Goal: Task Accomplishment & Management: Use online tool/utility

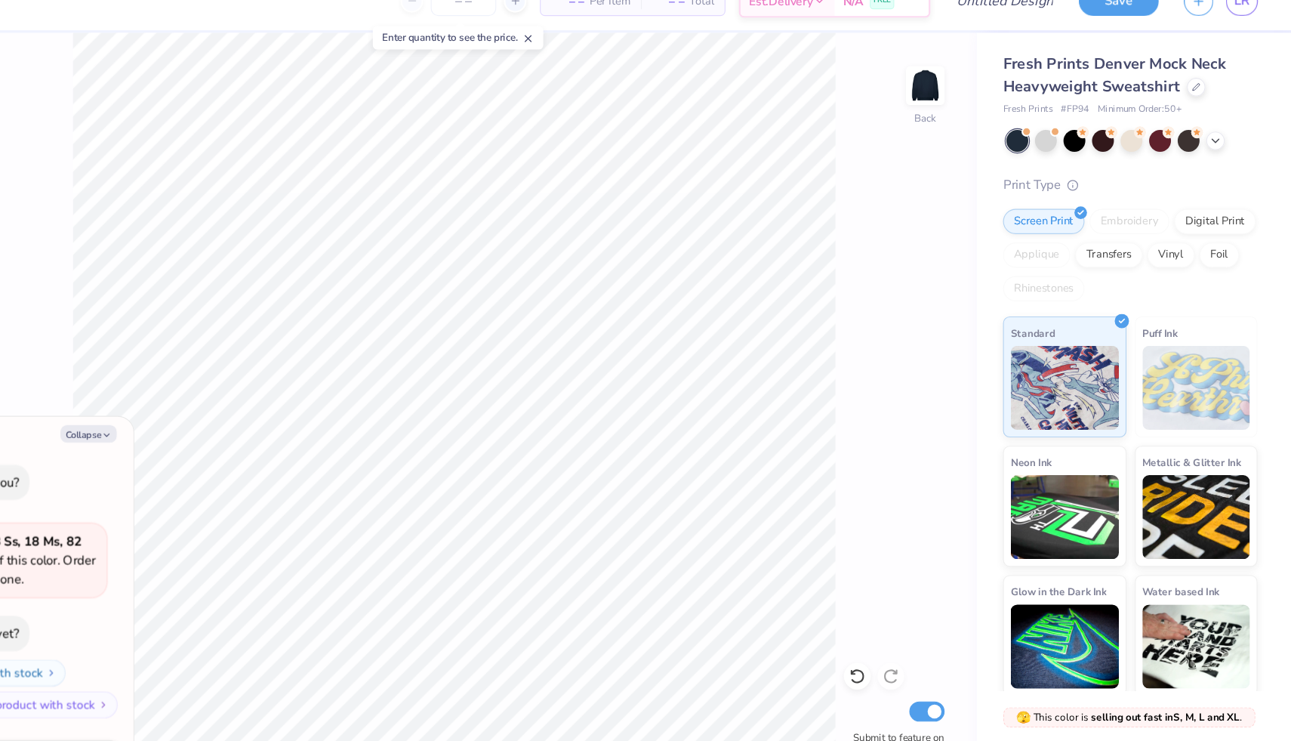
type textarea "x"
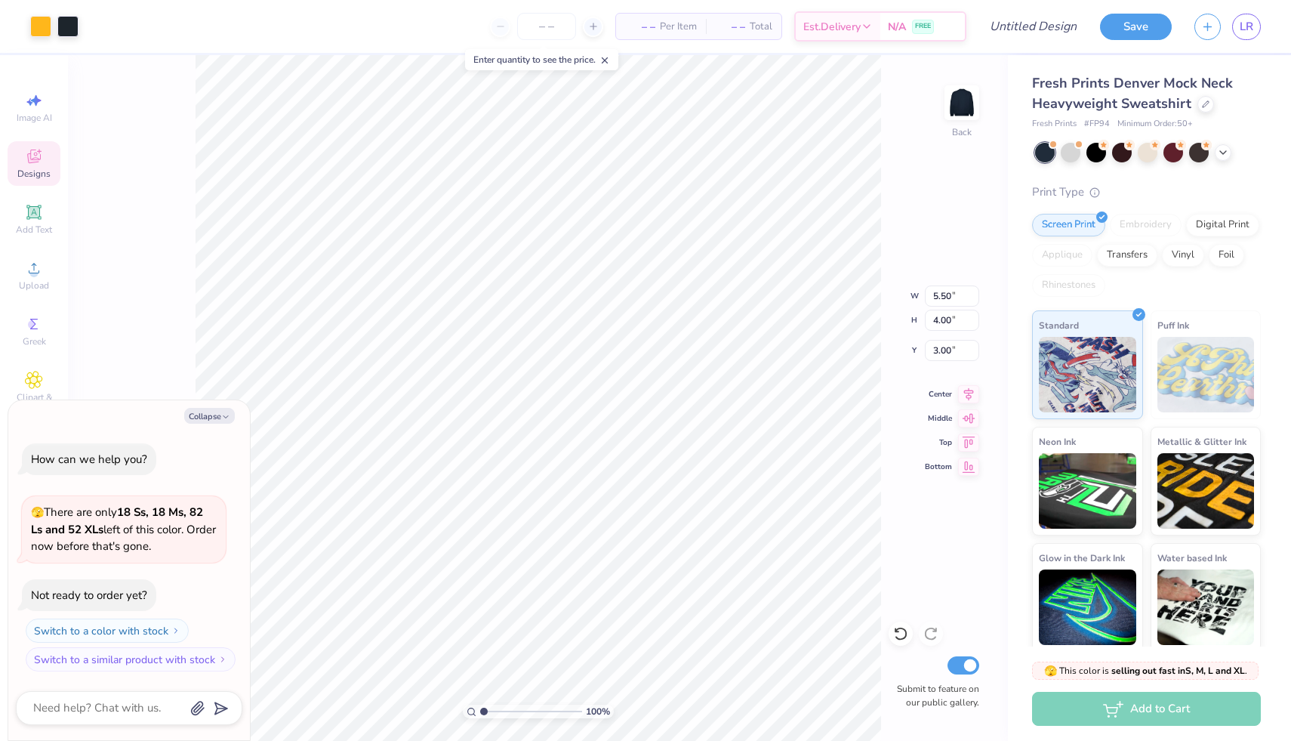
type textarea "x"
type input "8.68"
type input "6.31"
type textarea "x"
type input "10.76"
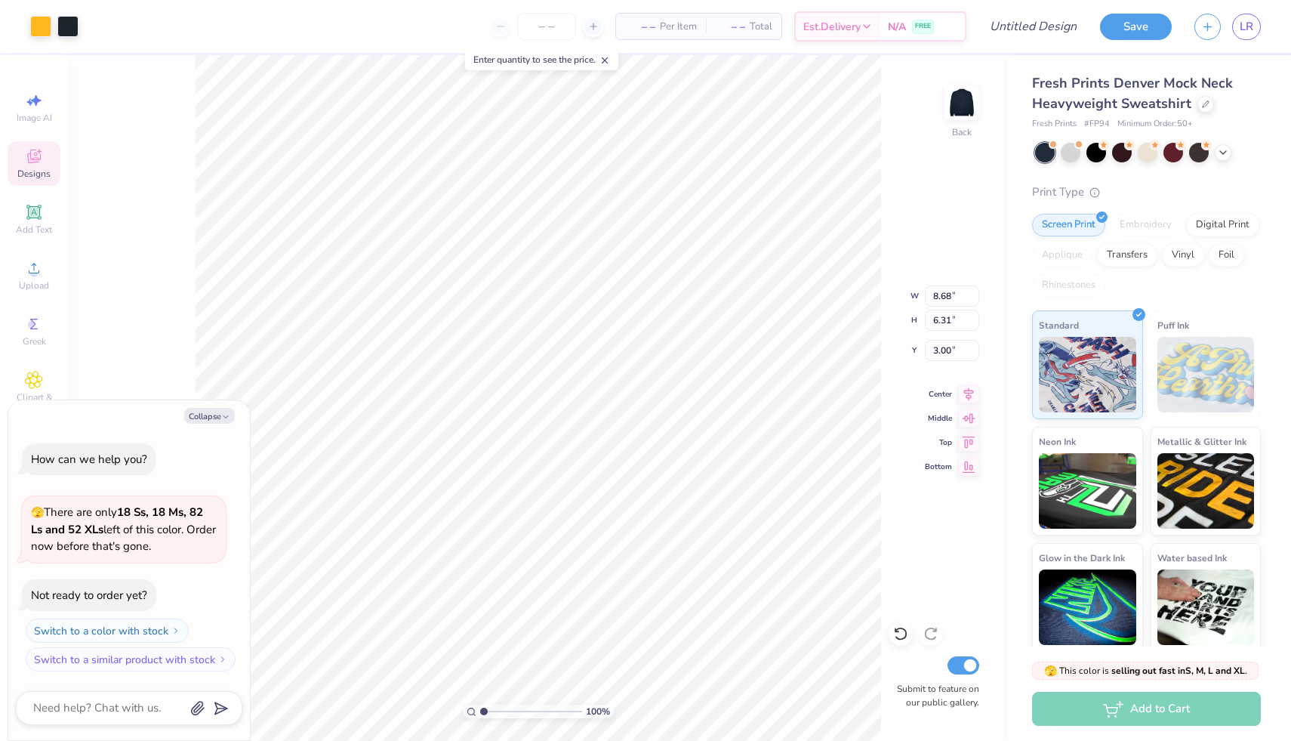
type input "7.82"
click at [1176, 153] on div at bounding box center [1174, 151] width 20 height 20
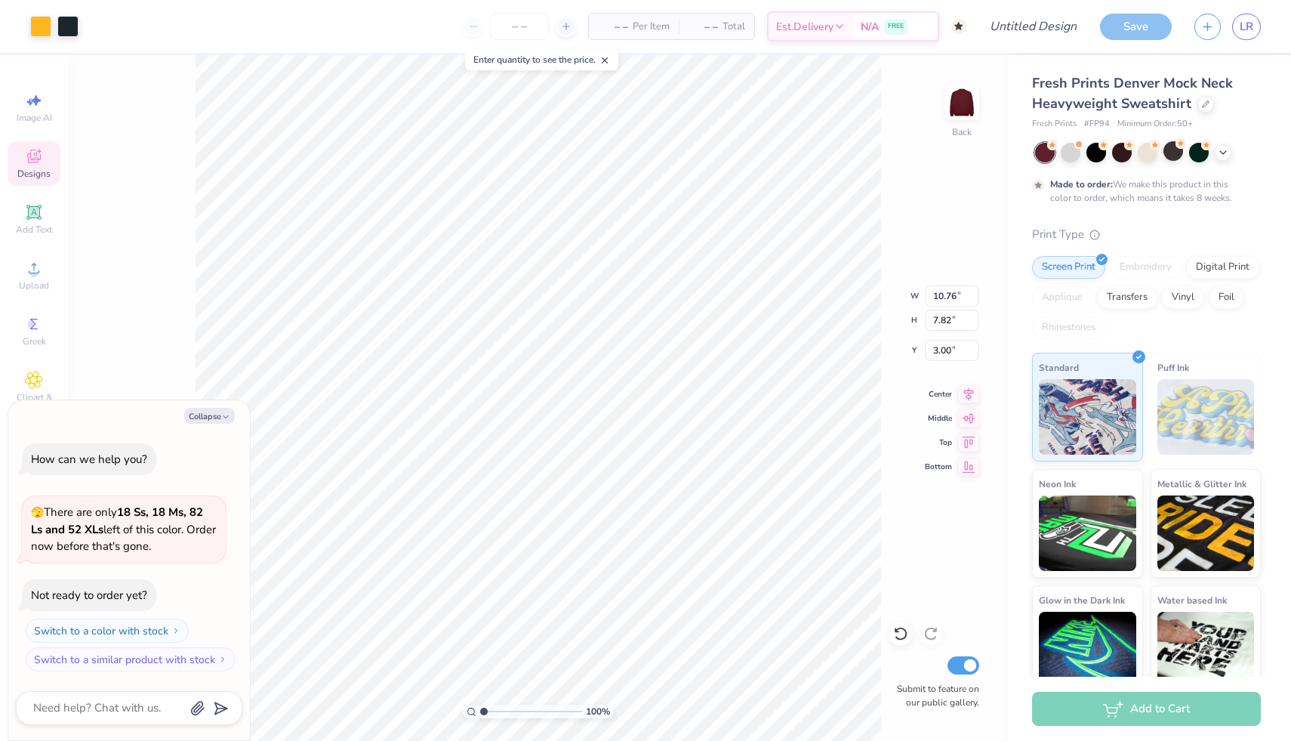
scroll to position [12, 0]
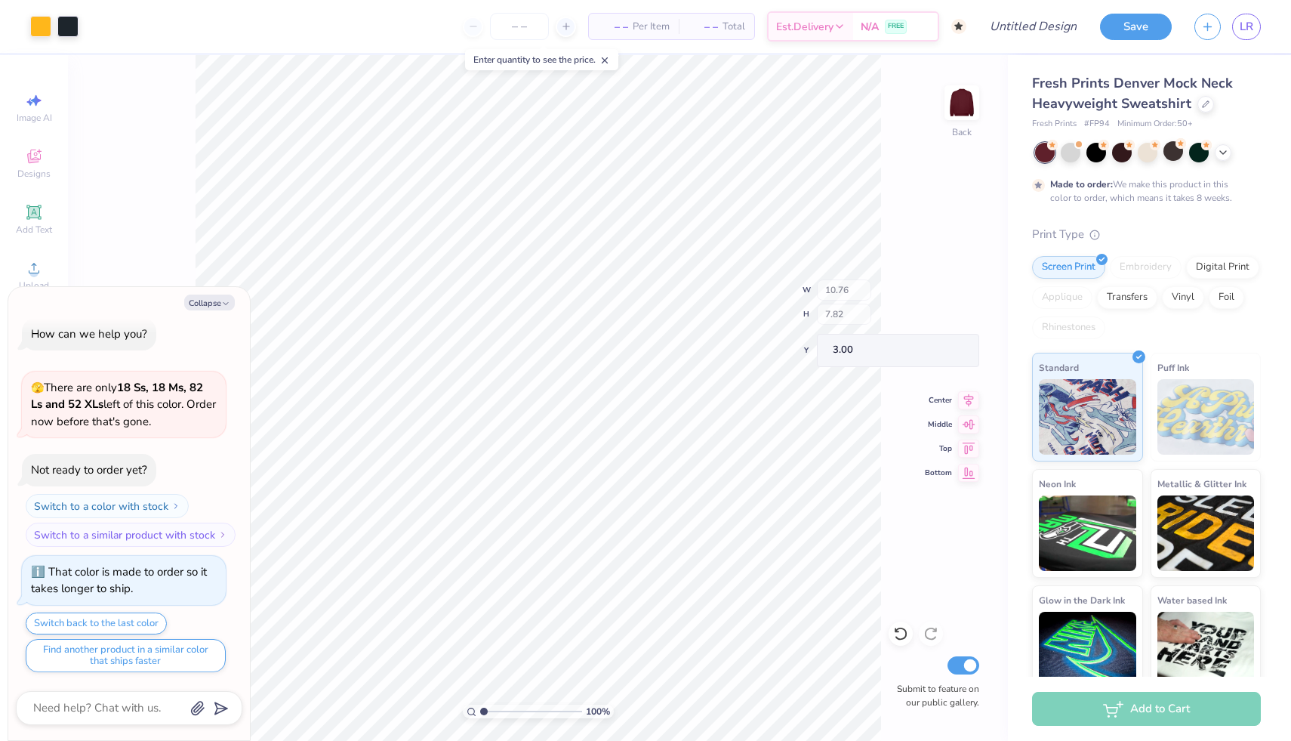
type textarea "x"
type input "8.40"
type input "1.45"
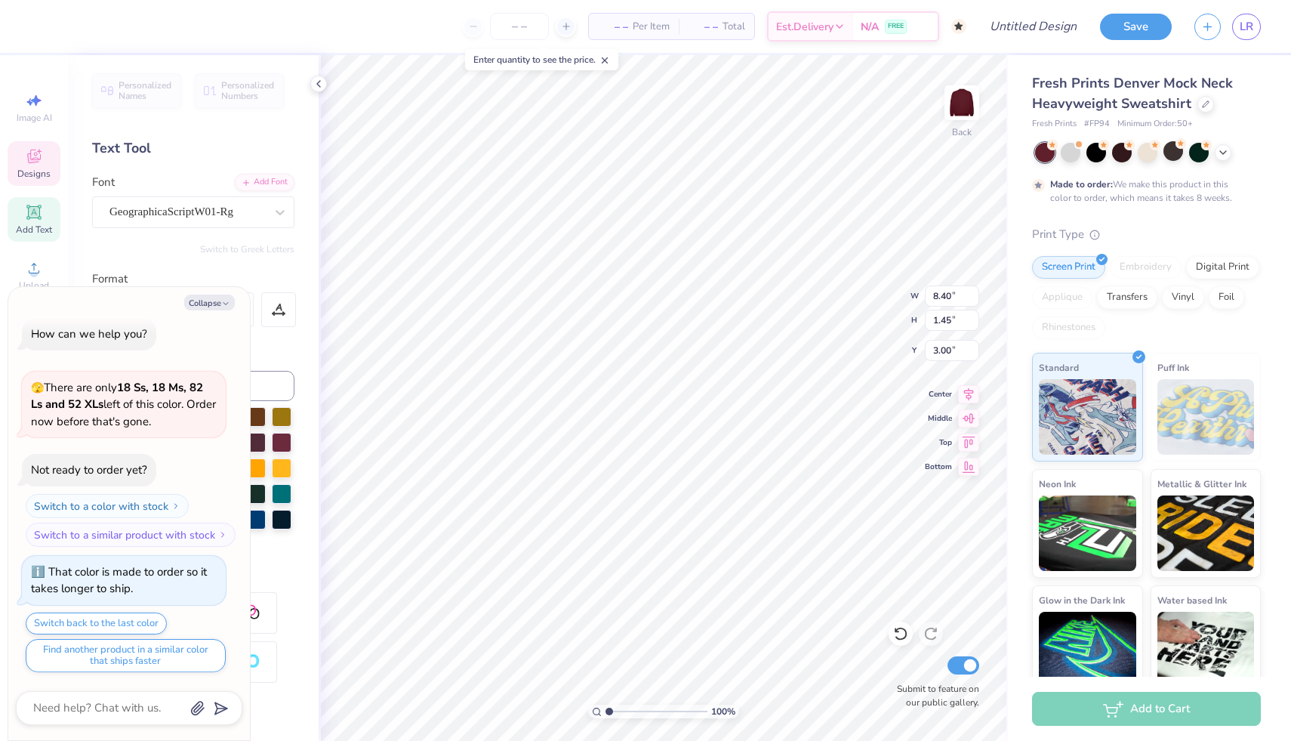
scroll to position [0, 5]
type textarea "x"
type textarea "Kappa Alpha"
type textarea "x"
type textarea "Kappa Alph"
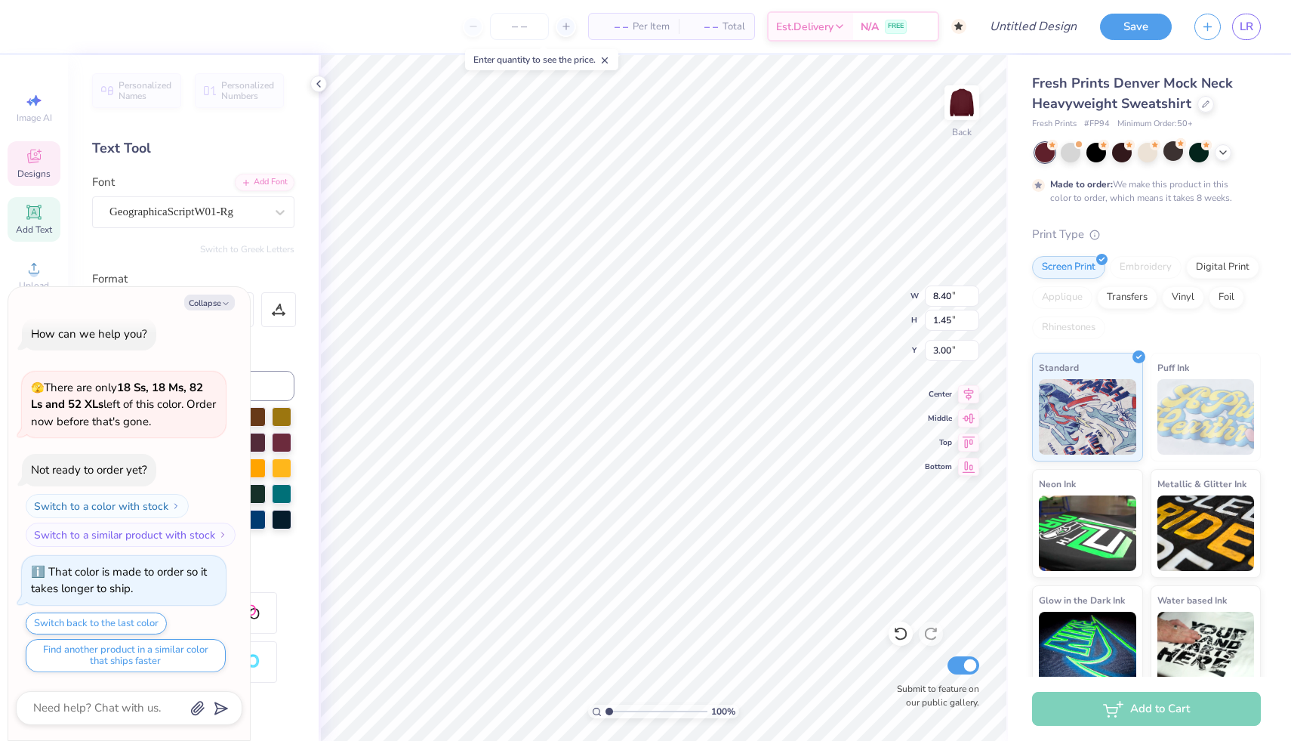
type textarea "x"
type textarea "Kappa Alp"
type textarea "x"
type textarea "Kappa Al"
type textarea "x"
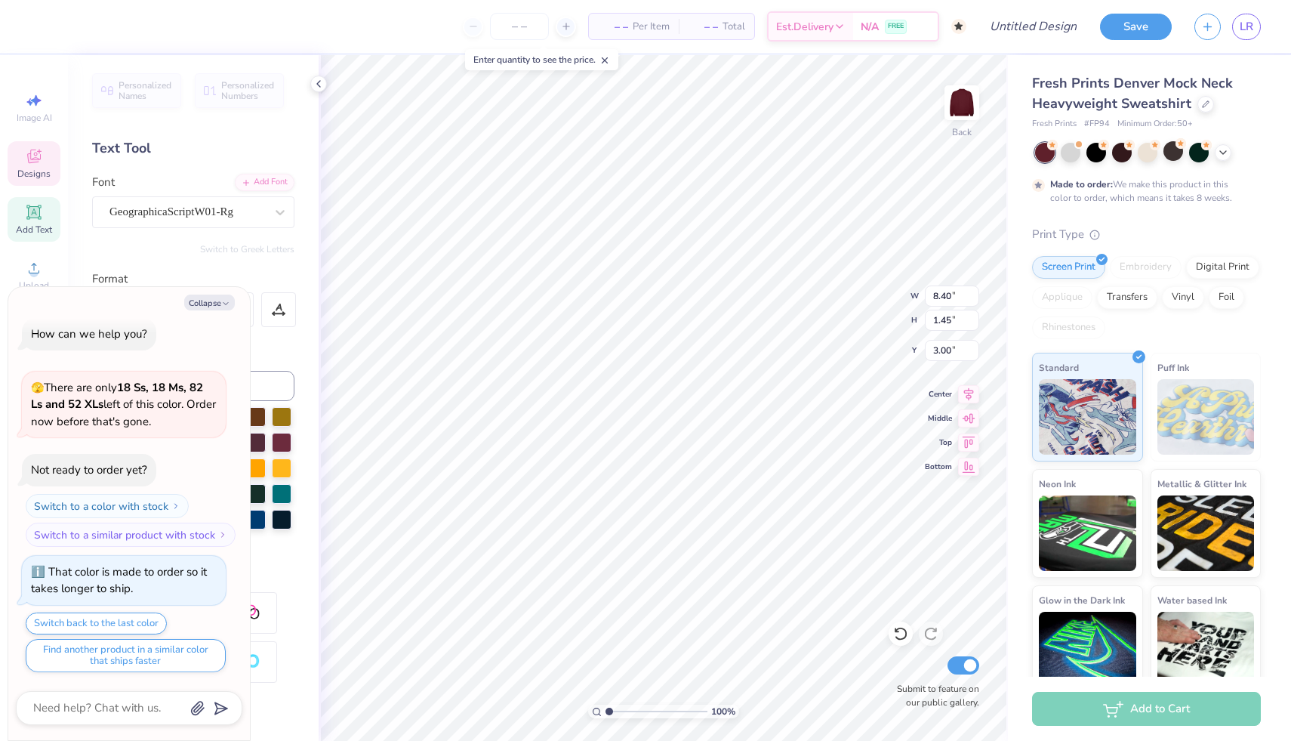
type textarea "Kappa A"
type textarea "x"
type textarea "Kappa"
type textarea "x"
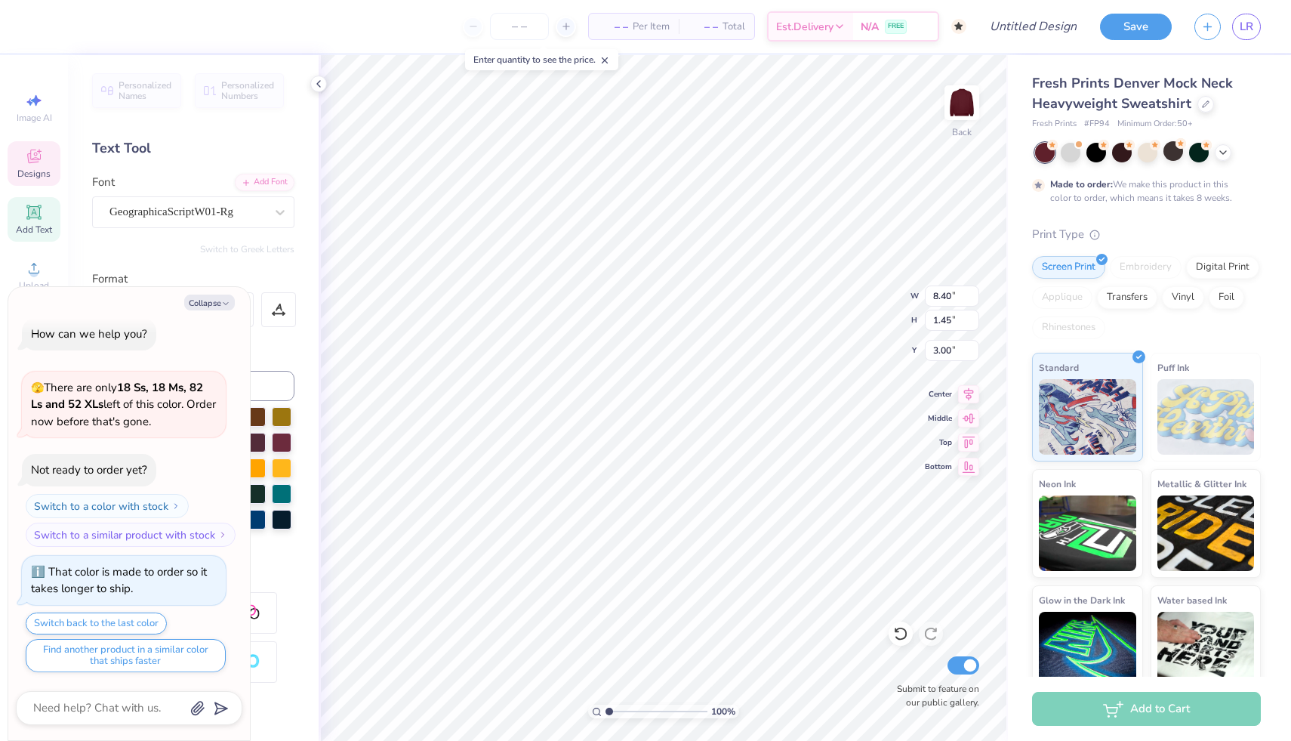
type textarea "Kappa"
type textarea "x"
type textarea "Kapp"
type textarea "x"
type textarea "Kap"
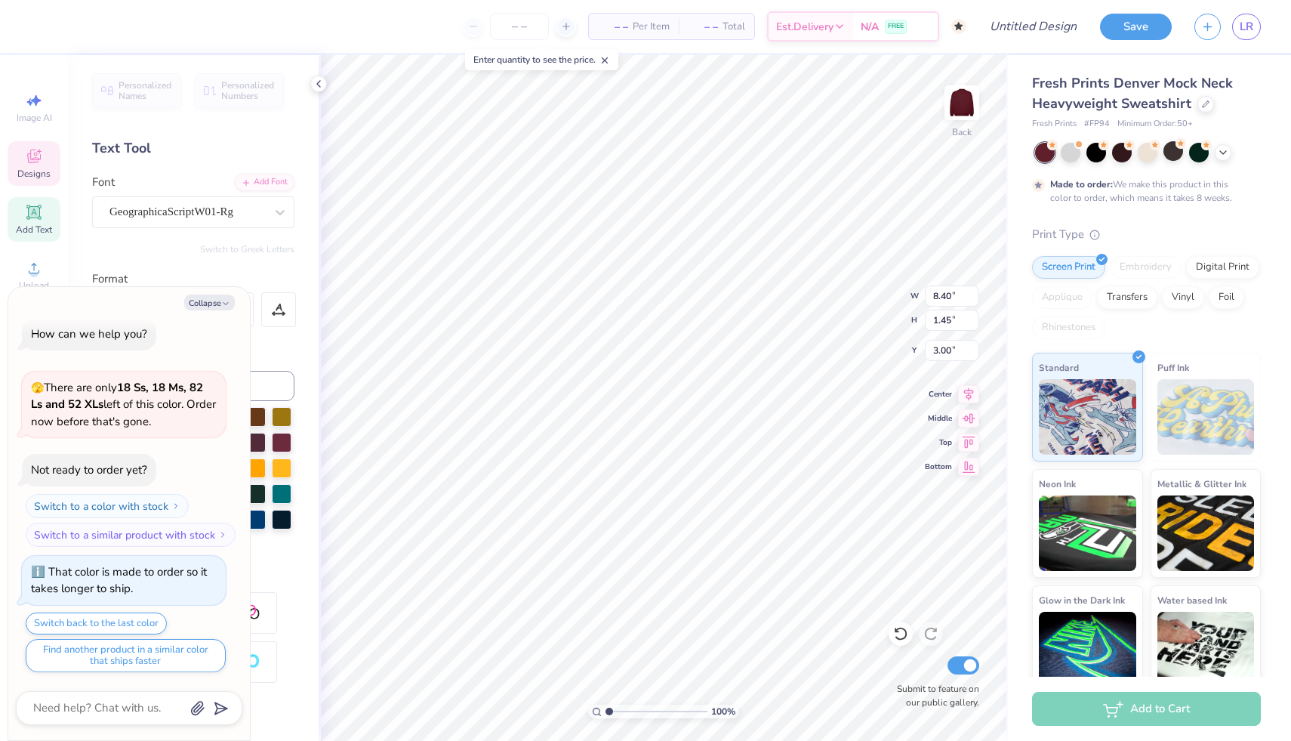
scroll to position [0, 0]
type textarea "x"
type textarea "Ka"
type textarea "x"
type textarea "K"
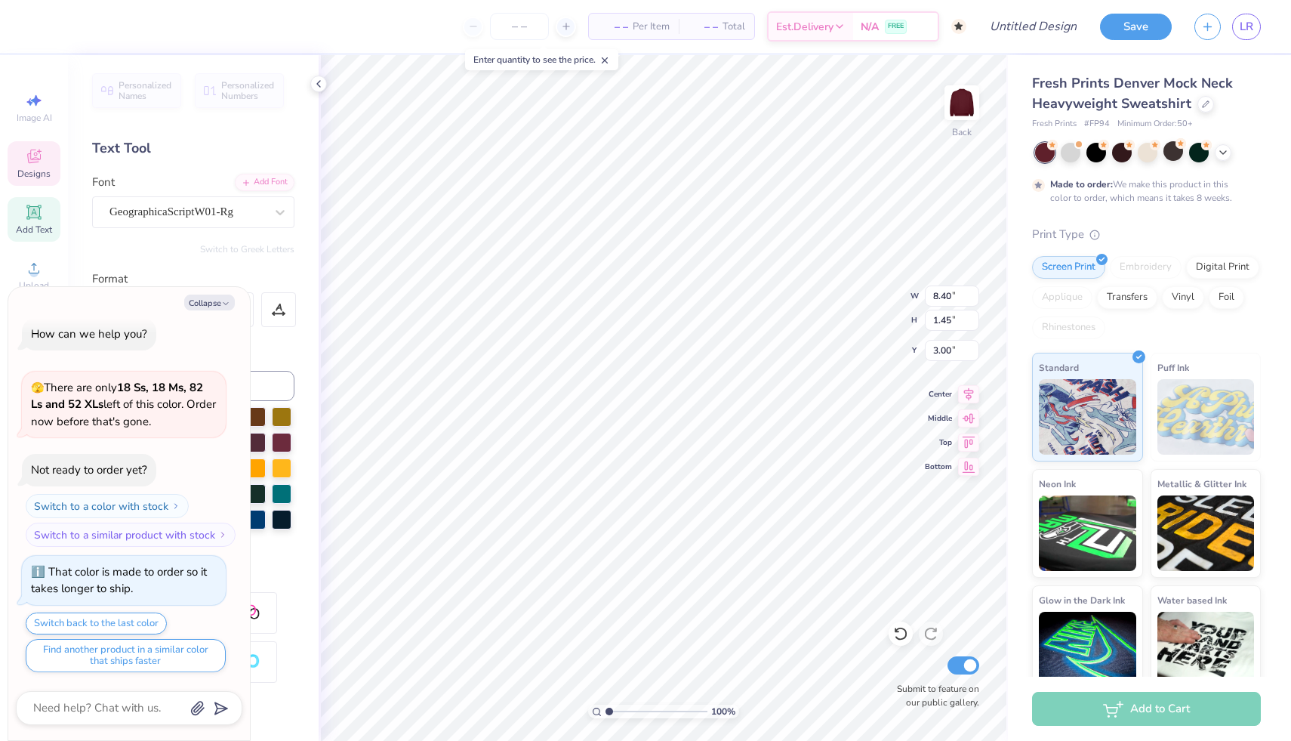
type textarea "x"
type textarea "P"
type textarea "x"
type textarea "Pu"
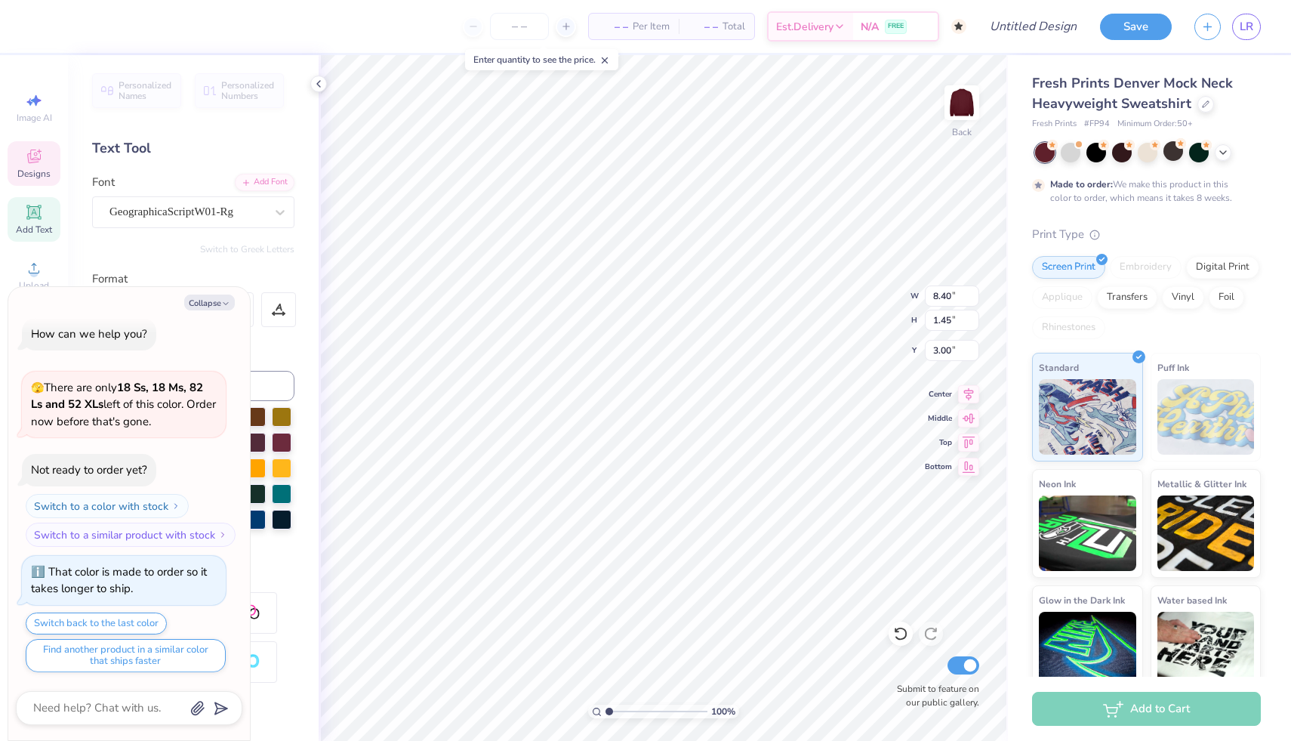
type textarea "x"
type textarea "Pu"
type textarea "x"
type textarea "Pu B"
type textarea "x"
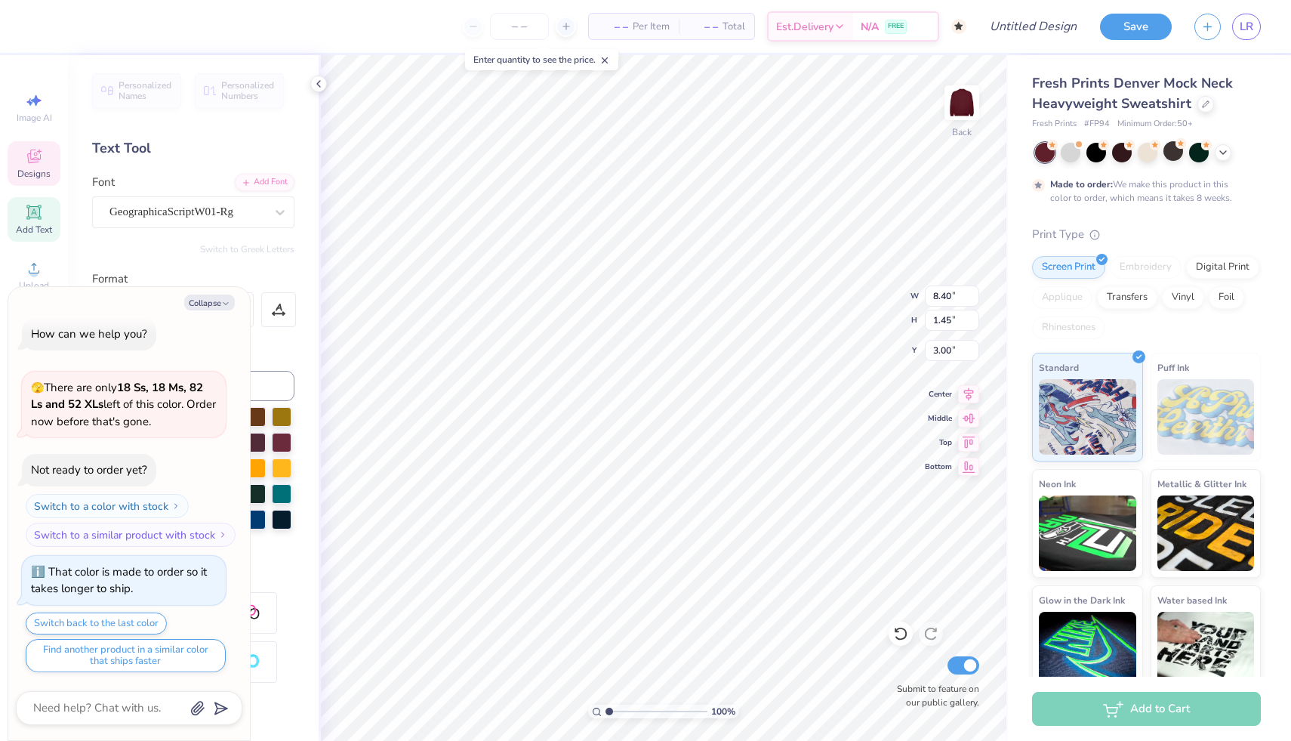
type textarea "Pu Be"
type textarea "x"
type textarea "Pu Bet"
type textarea "x"
type textarea "Pu Beta"
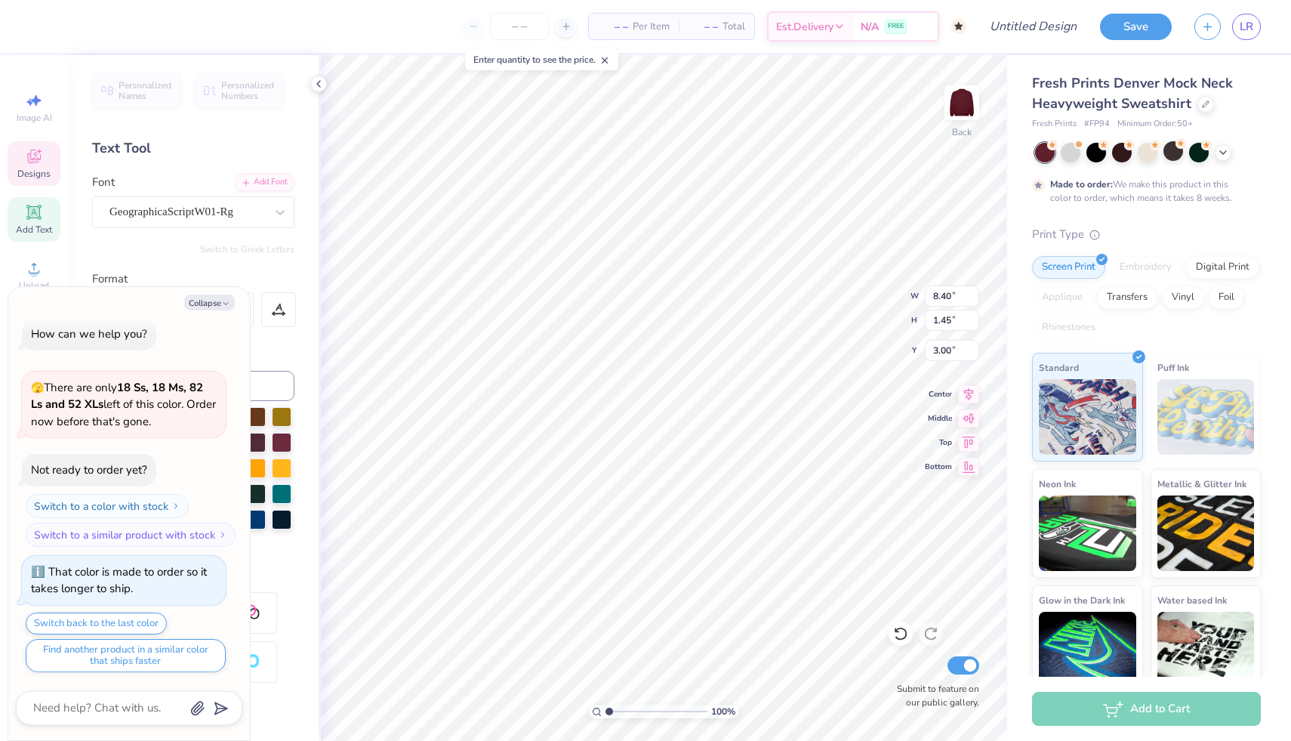
type textarea "x"
type textarea "Pu Beta P"
type textarea "x"
type textarea "Pu Beta Ph"
type textarea "x"
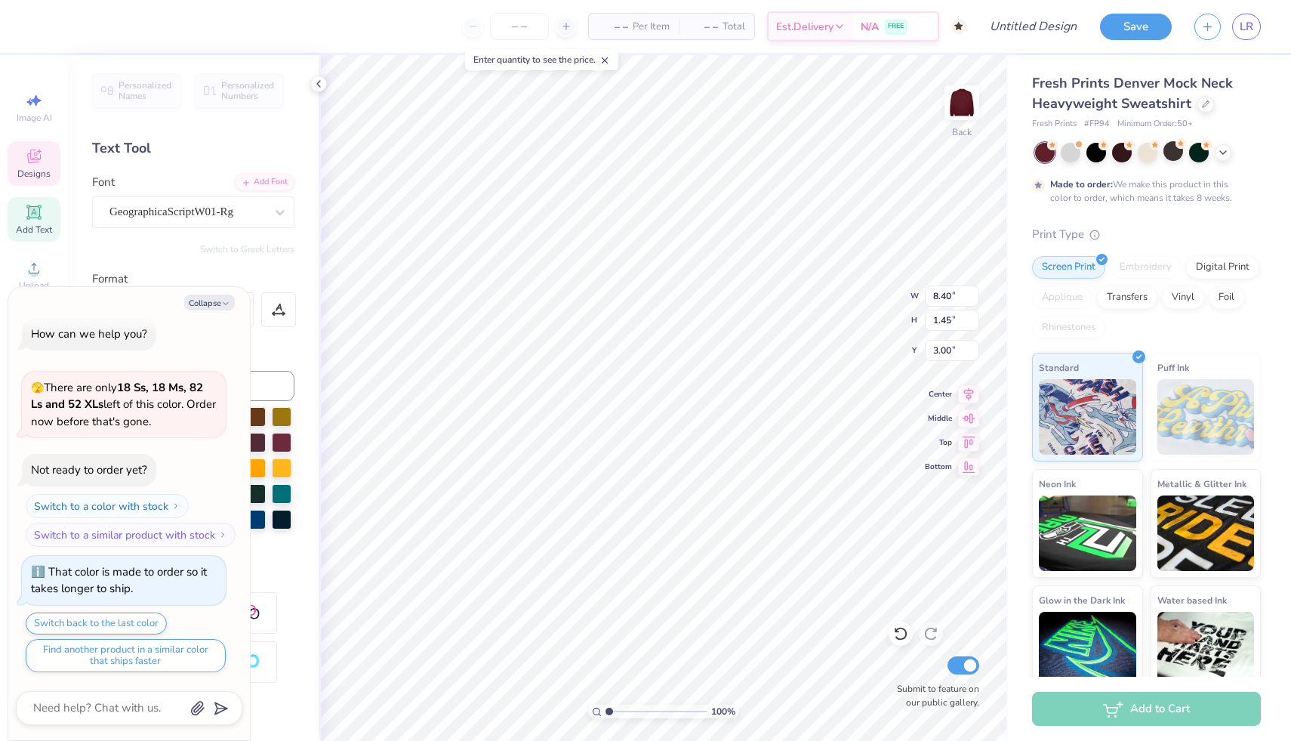
type textarea "Pu Beta Phi"
type textarea "x"
type input "10.76"
type input "2.75"
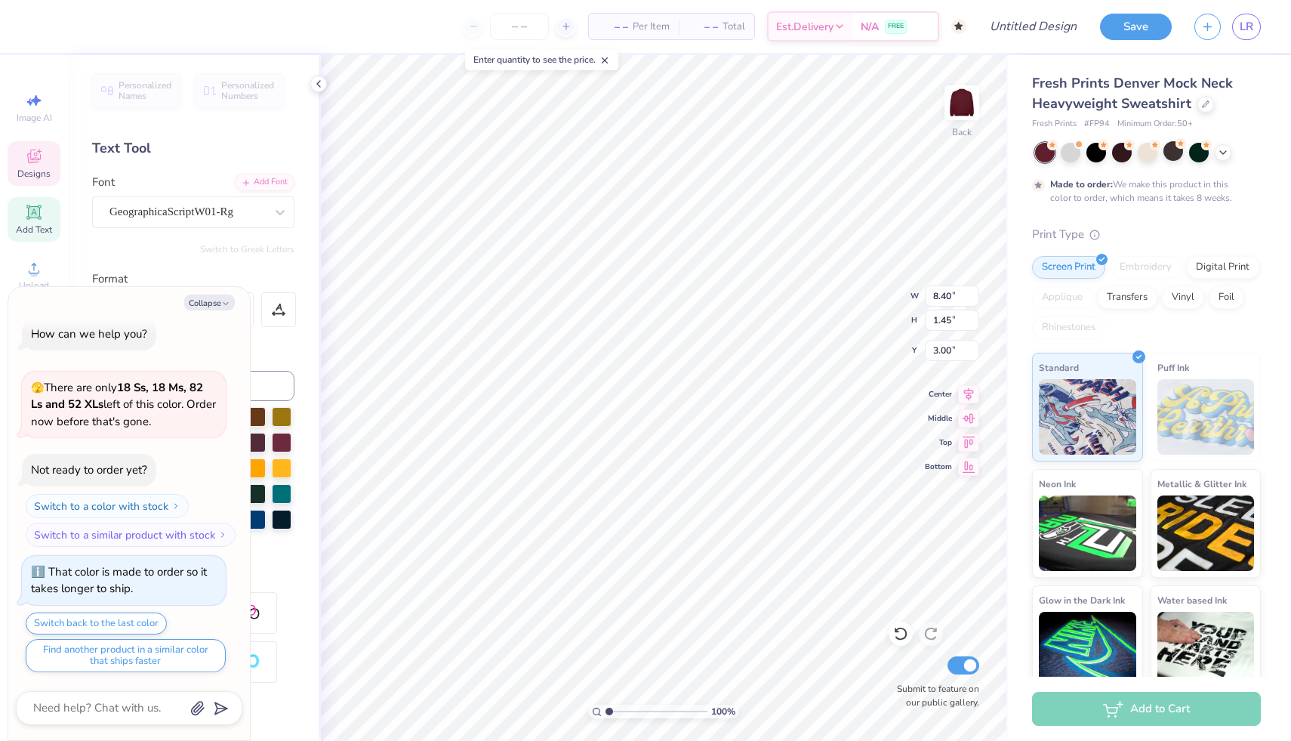
type input "4.19"
type textarea "x"
type input "4.20"
type textarea "x"
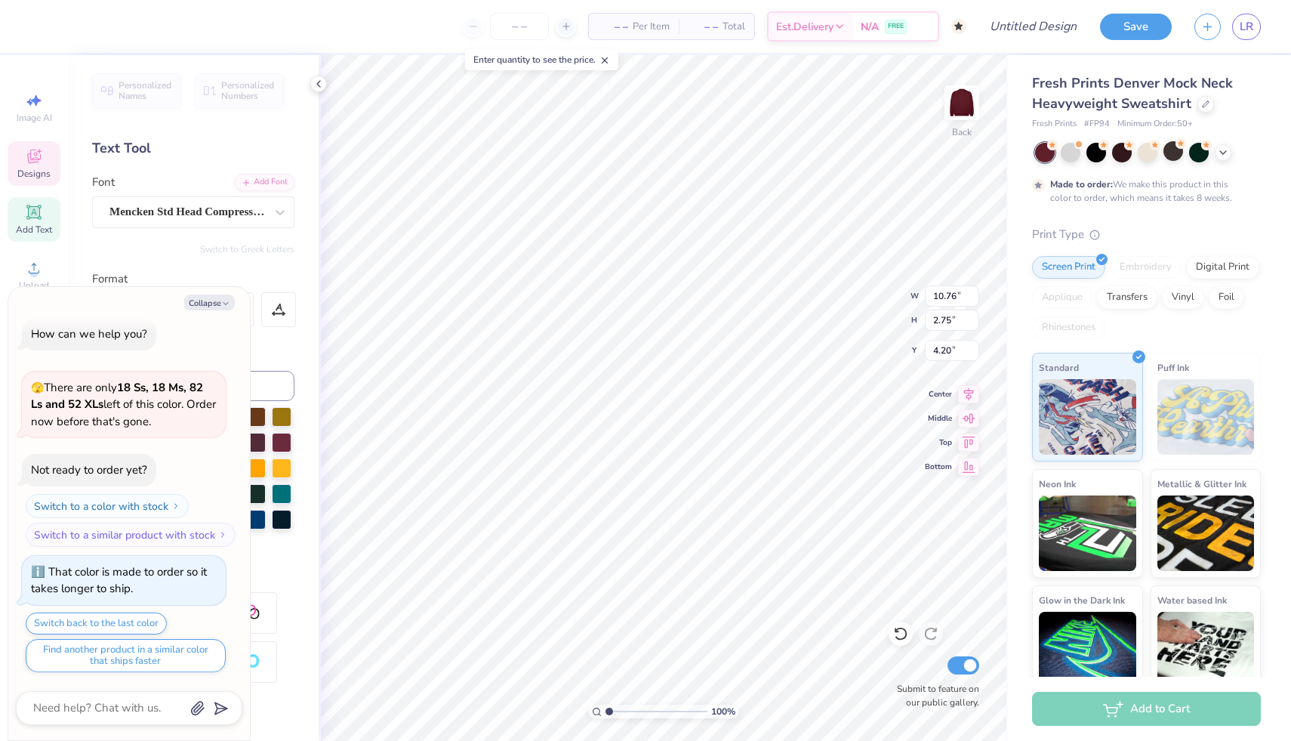
type textarea "x"
type textarea "H"
type textarea "x"
type textarea "Hp"
type textarea "x"
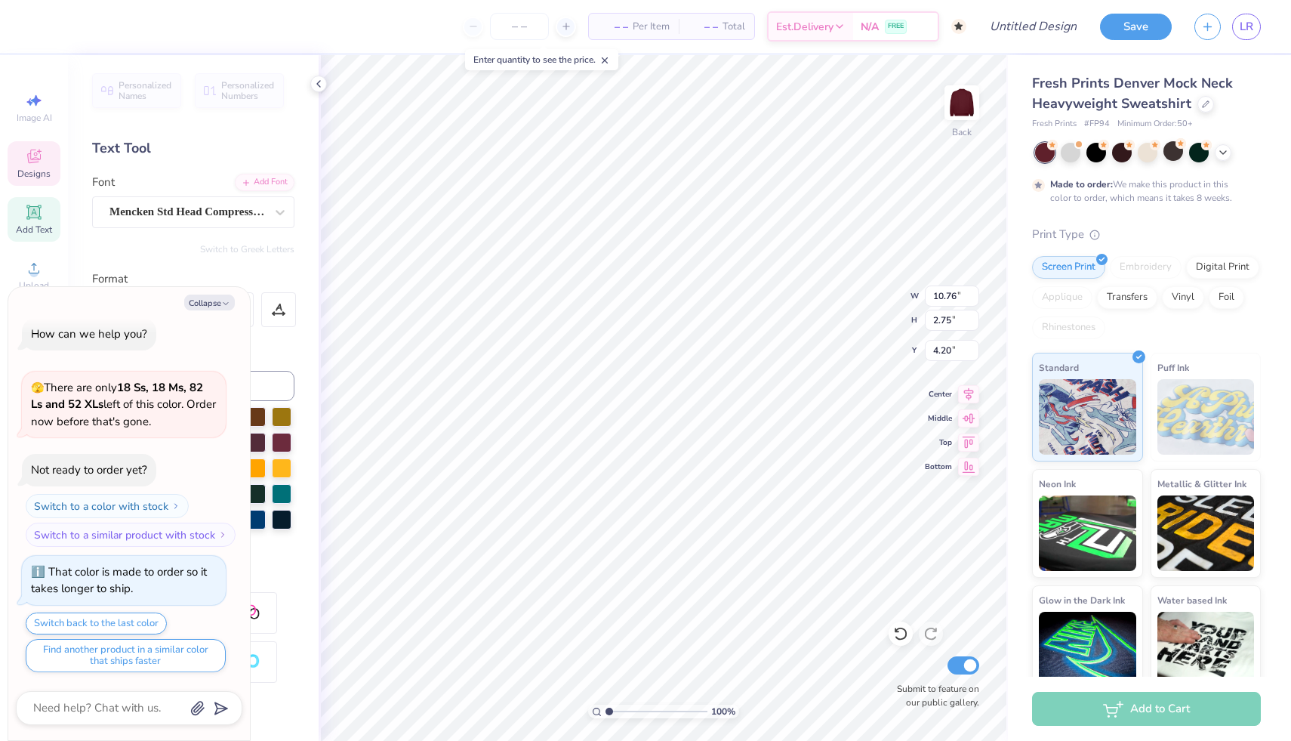
type textarea "Hpm"
type textarea "x"
type textarea "Hp"
type textarea "x"
type textarea "H"
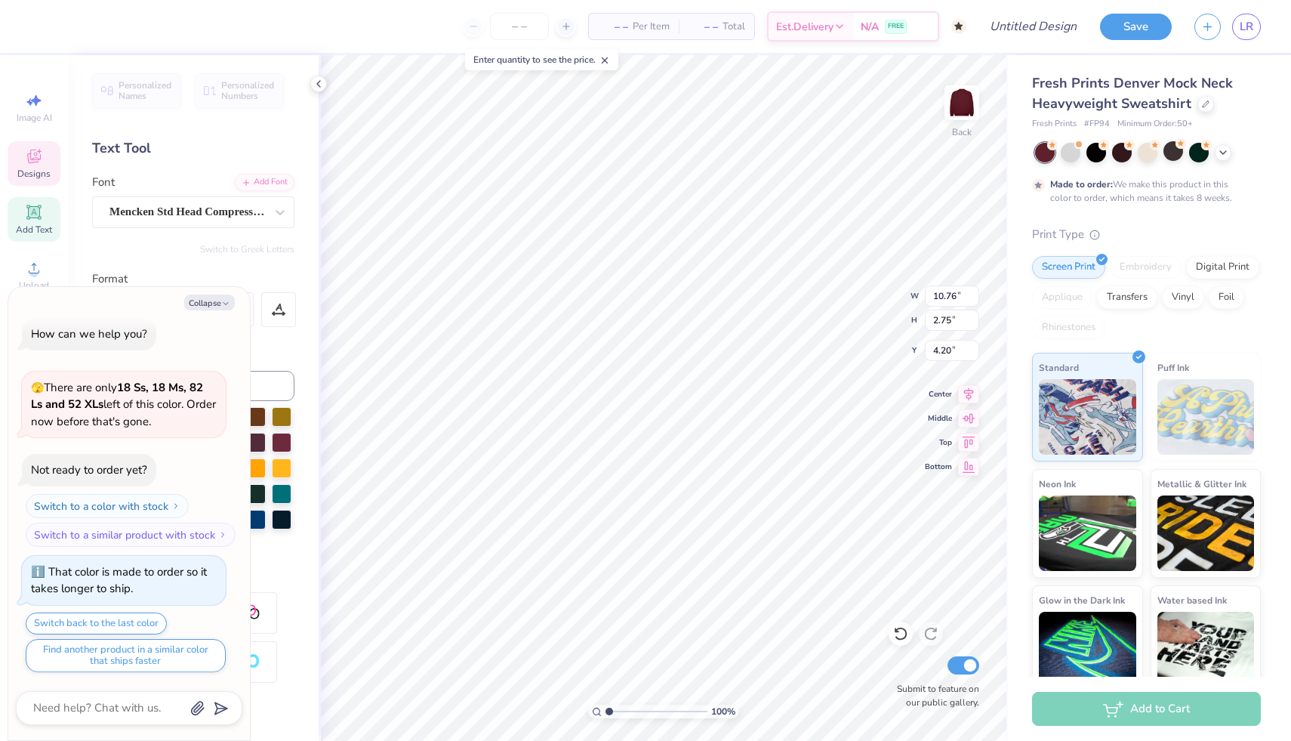
type textarea "x"
type textarea "HO"
type textarea "x"
type textarea "HOE"
type textarea "x"
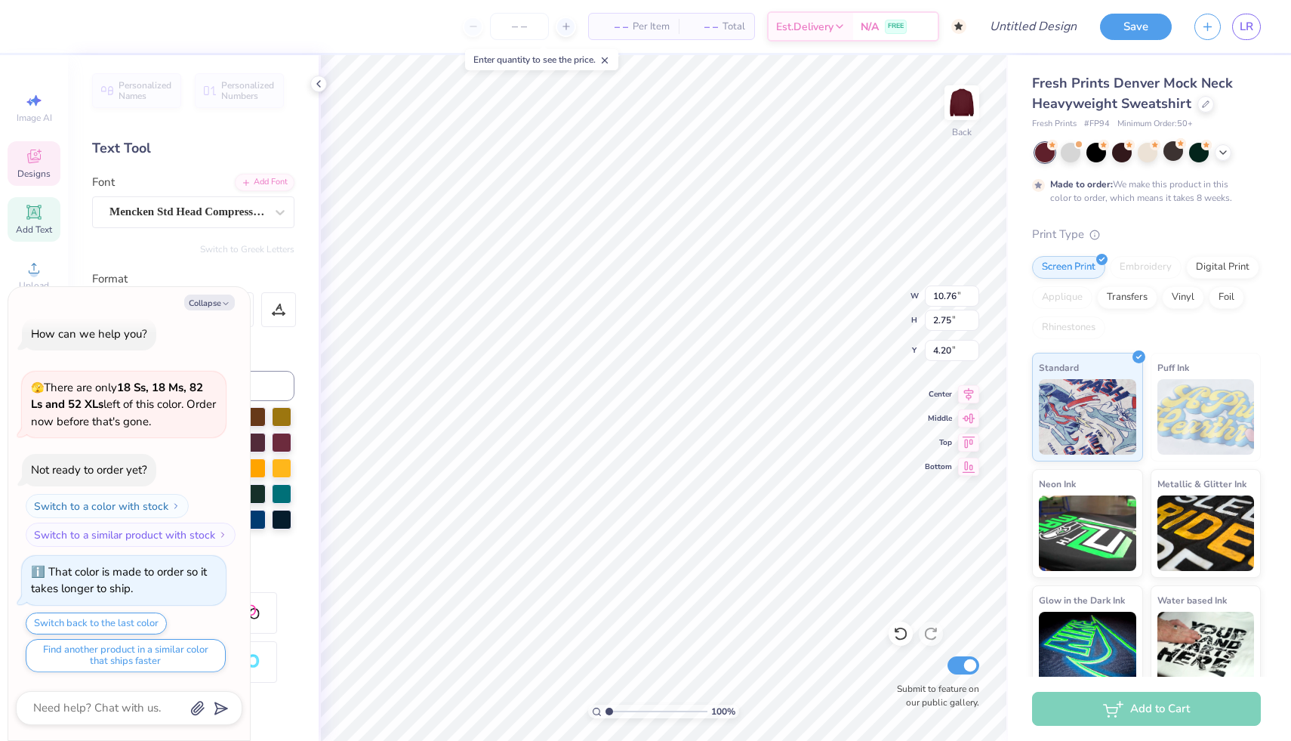
type textarea "HO"
type textarea "x"
type textarea "HON"
type textarea "x"
type textarea "HONE"
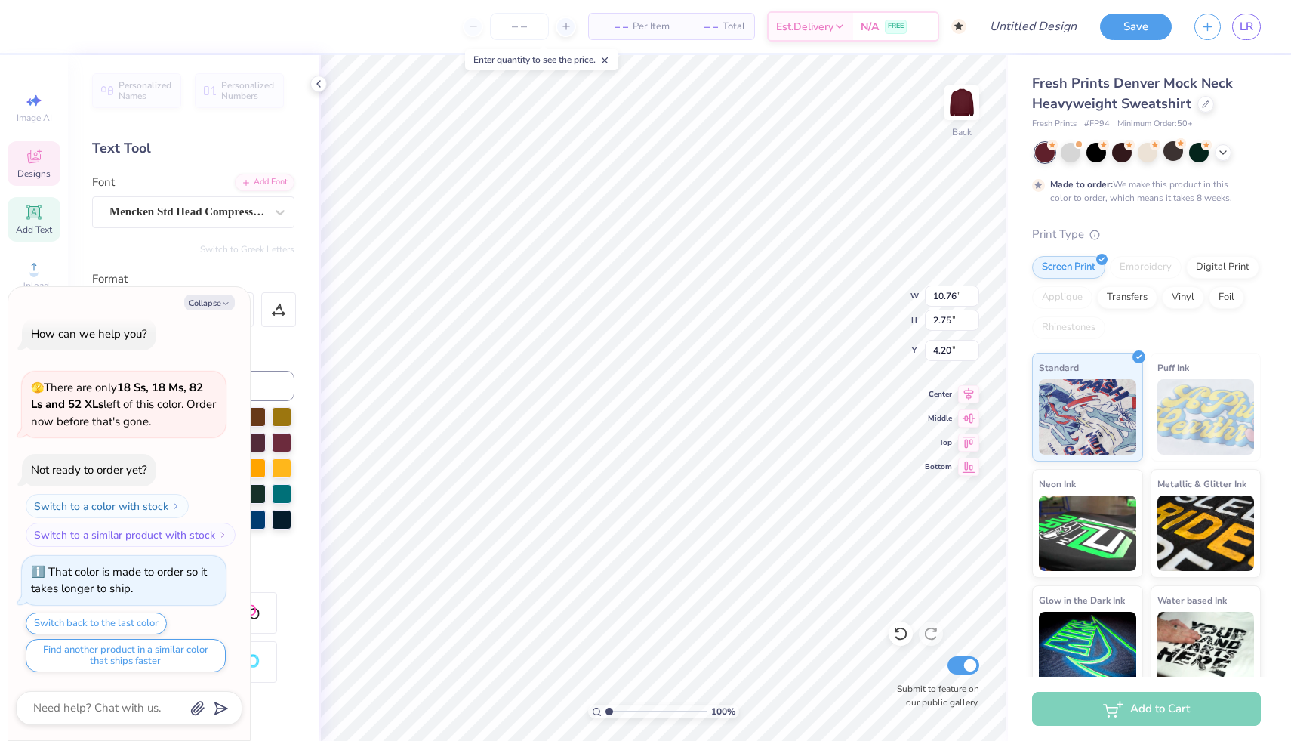
scroll to position [0, 1]
type textarea "x"
type textarea "HON"
type textarea "x"
type textarea "HO"
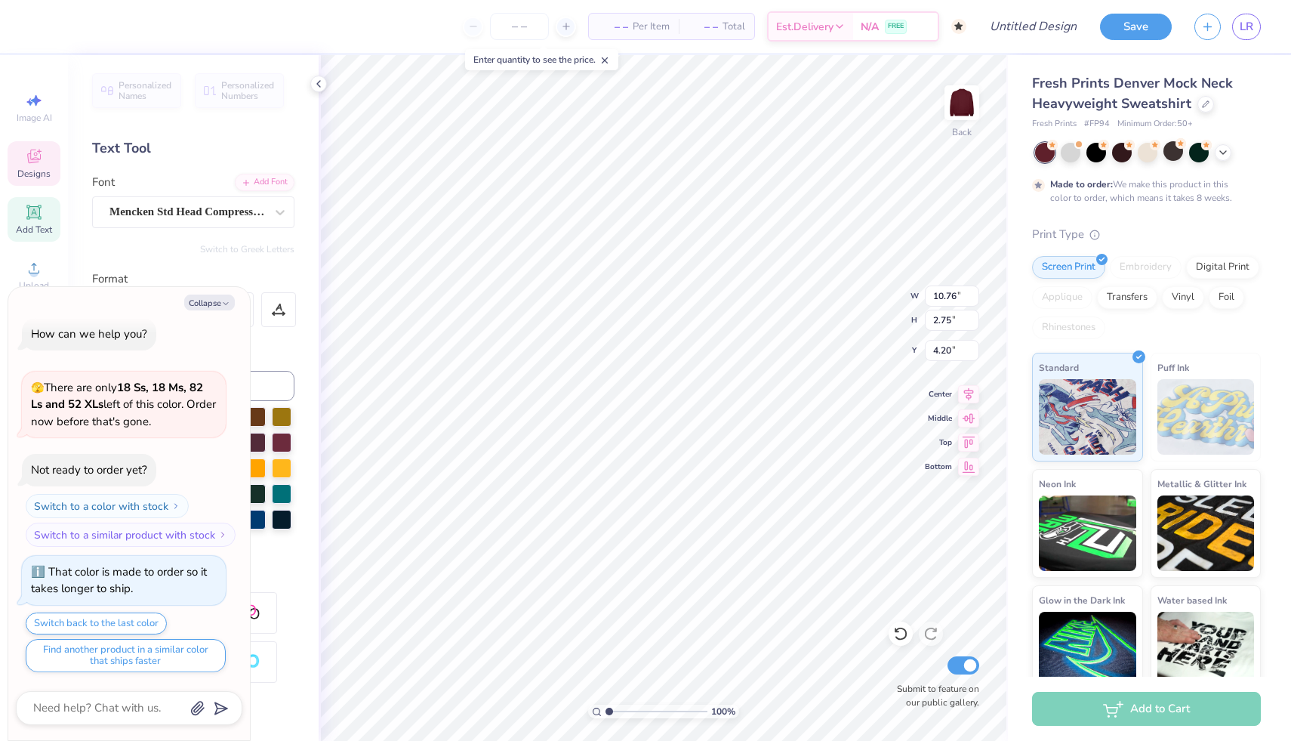
scroll to position [0, 0]
type textarea "x"
type textarea "HOM"
type textarea "x"
type textarea "HOME"
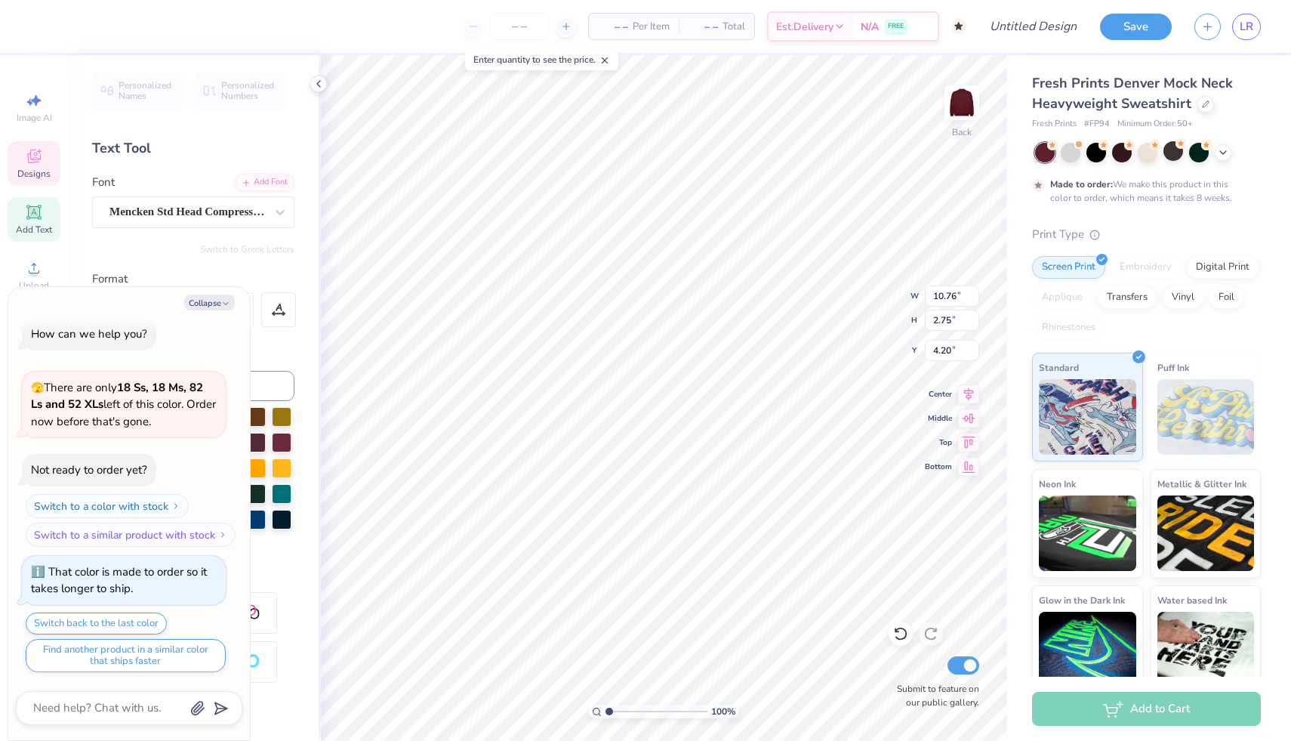
type textarea "x"
type textarea "HOMEC"
type textarea "x"
type textarea "HOMECO"
type textarea "x"
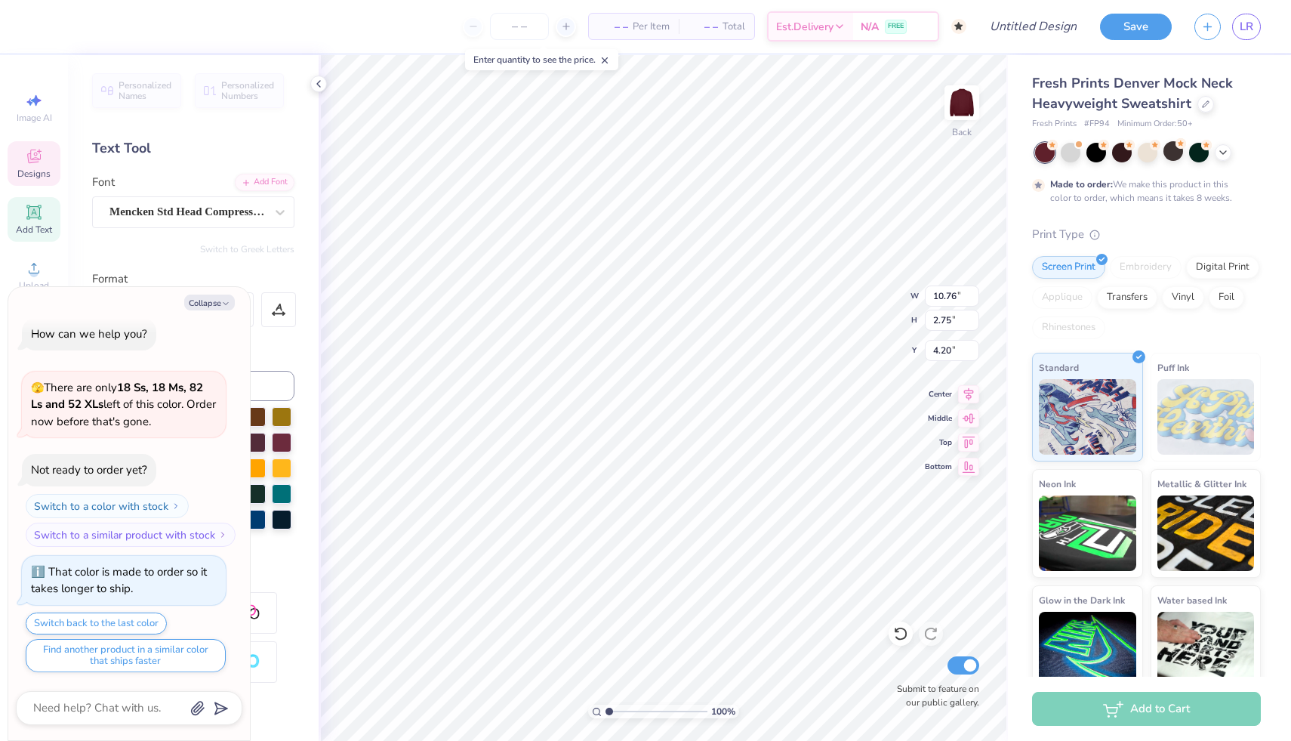
type textarea "HOMECOM"
type textarea "x"
type textarea "HOMECOMI"
type textarea "x"
type textarea "HOMECOMING"
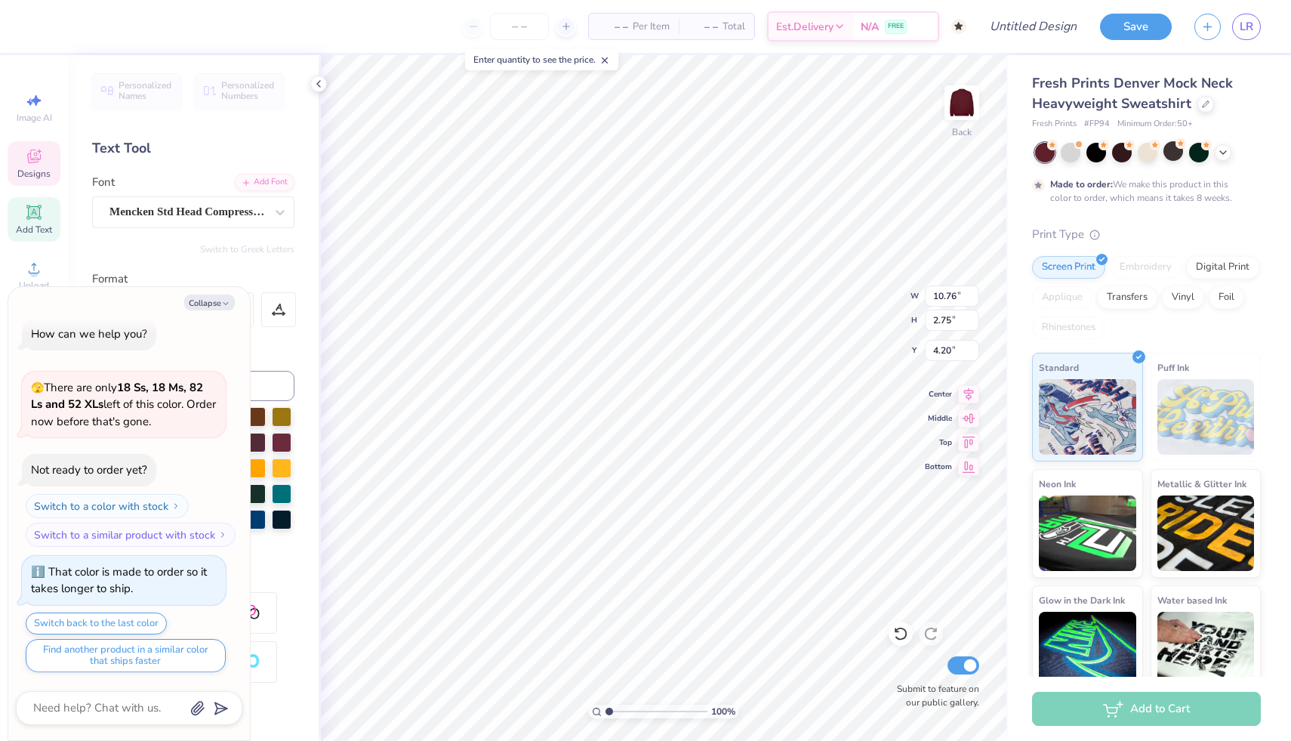
scroll to position [0, 3]
type textarea "x"
type input "3.80"
type input "4.15"
type input "6.58"
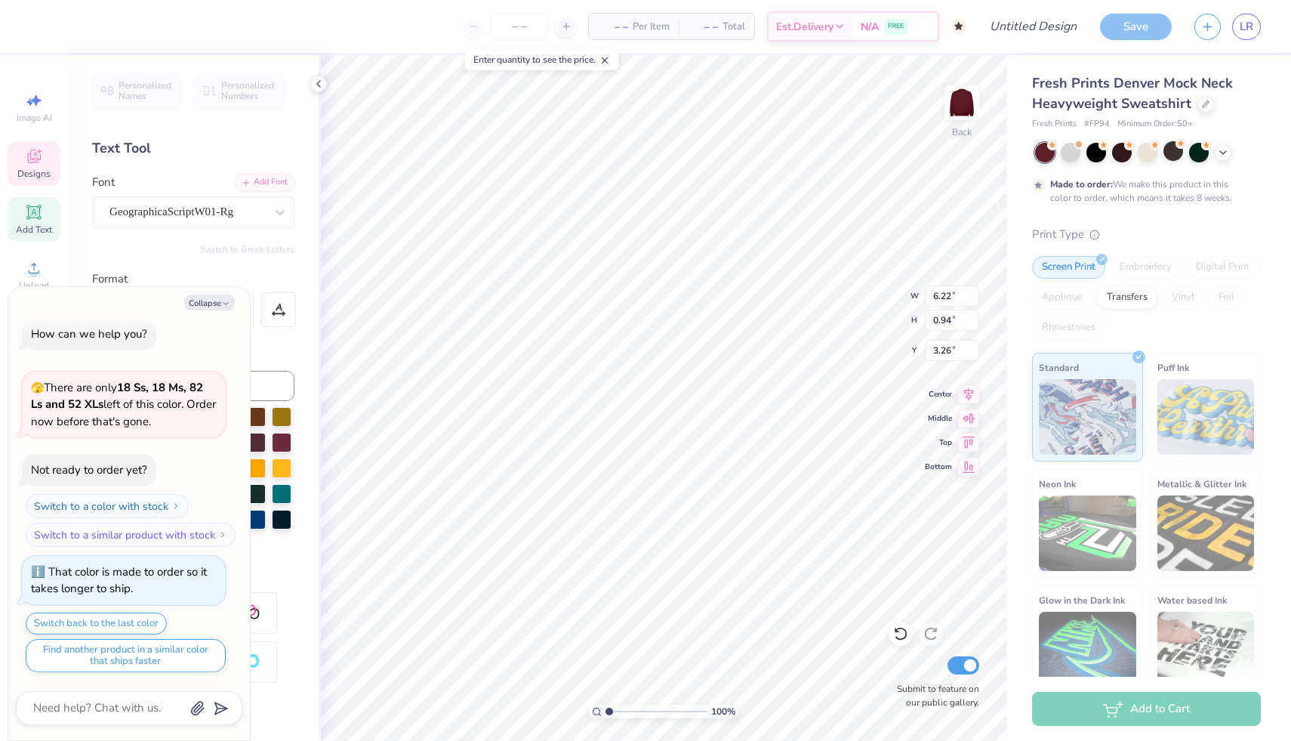
scroll to position [0, 2]
type textarea "x"
type textarea "P"
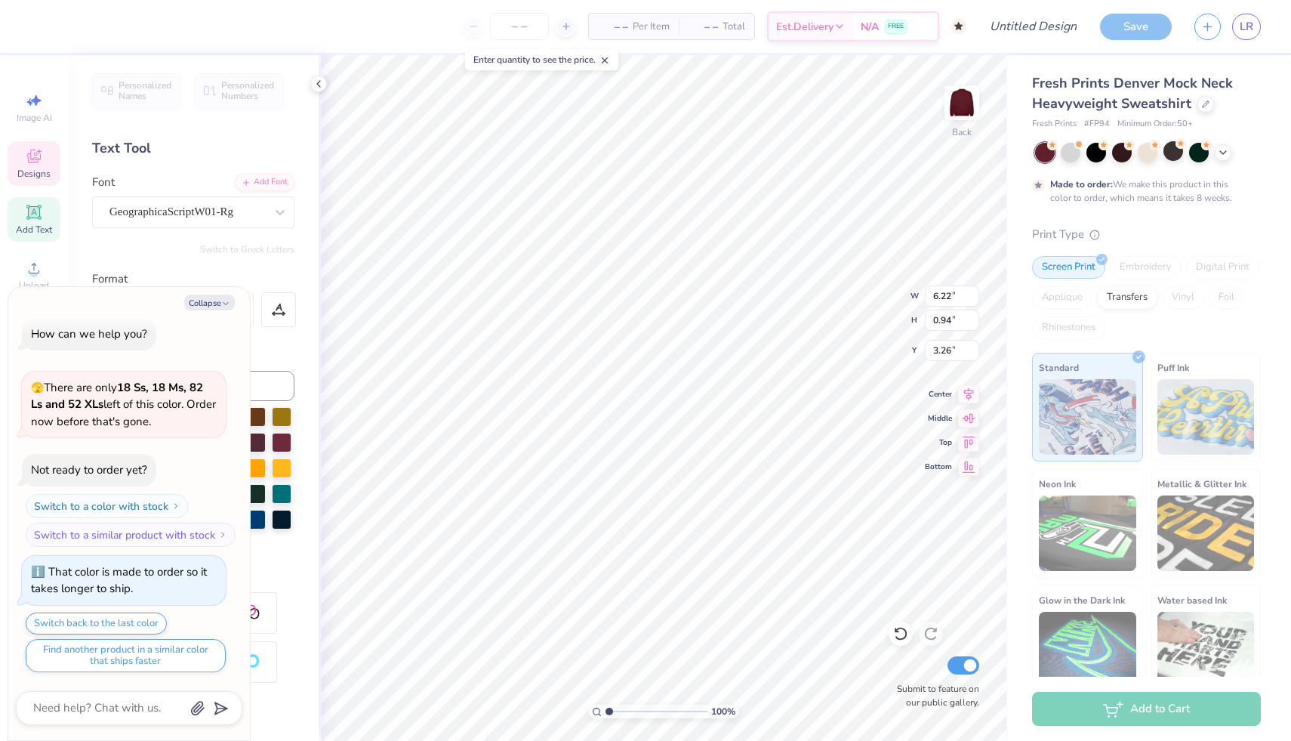
type textarea "x"
type textarea "PI"
type textarea "x"
type textarea "PI"
type textarea "x"
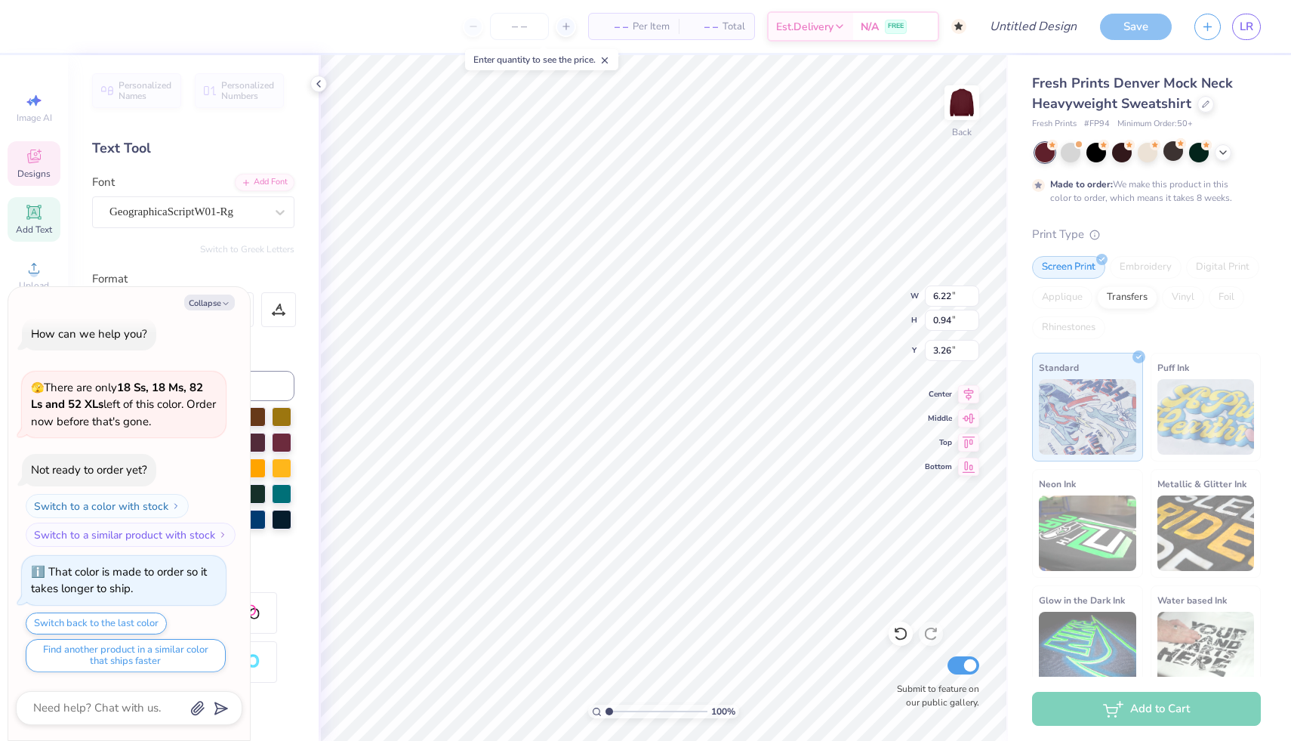
type textarea "PI"
type textarea "x"
type textarea "P"
type textarea "x"
type textarea "Pi"
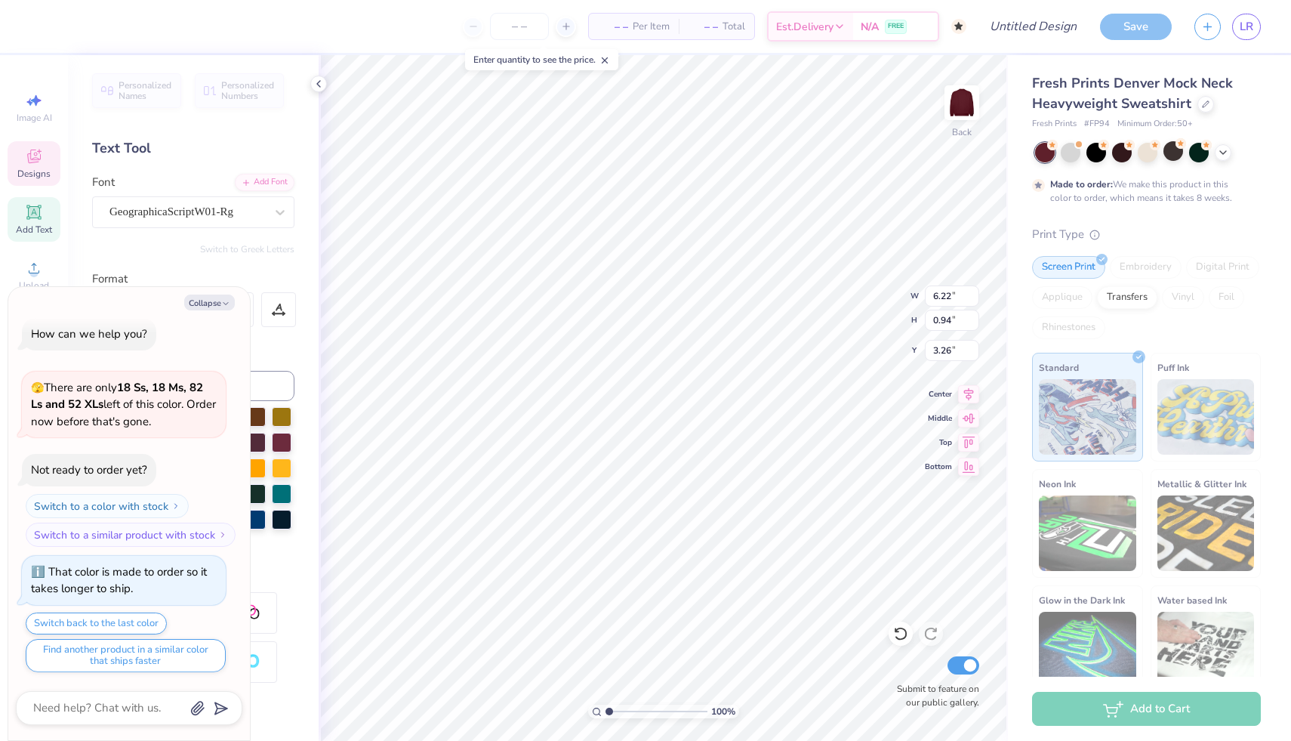
type textarea "x"
type textarea "Pi"
type textarea "x"
type textarea "Pi B"
type textarea "x"
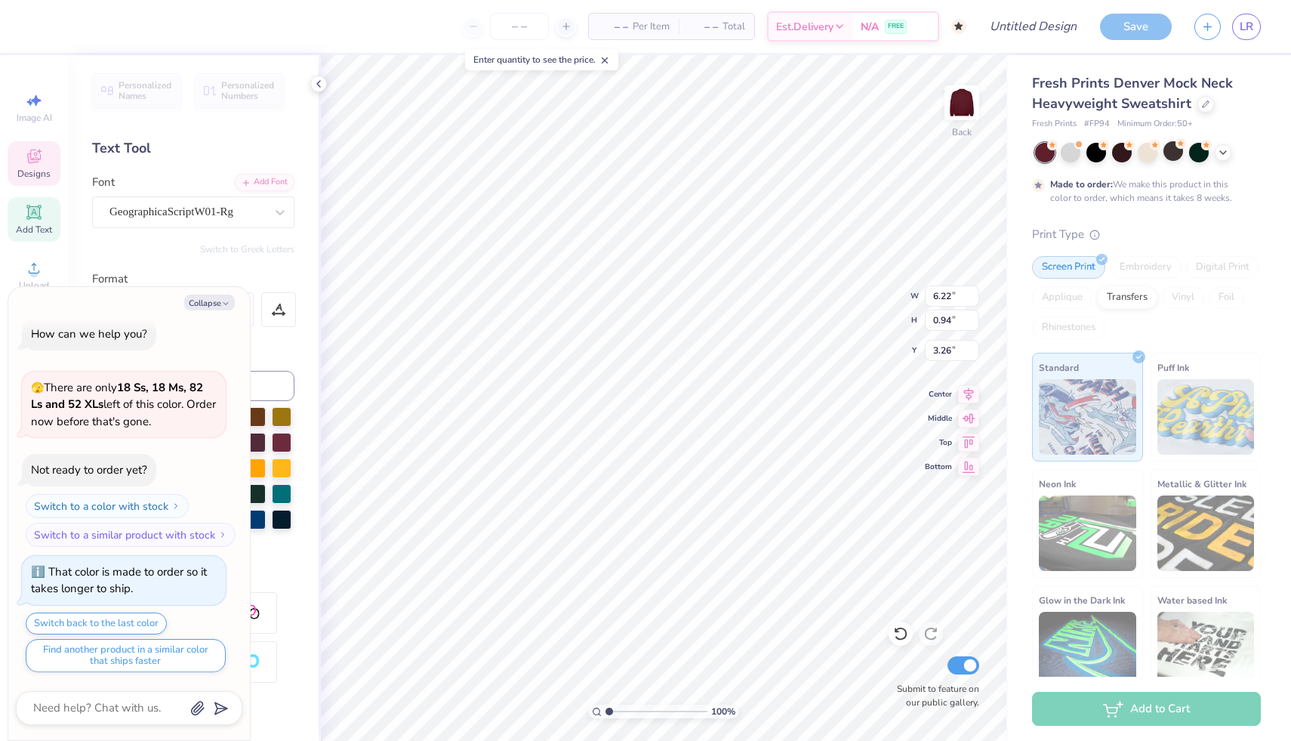
type textarea "Pi Be"
type textarea "x"
type textarea "Pi Beta"
type textarea "x"
type textarea "Pi Beta"
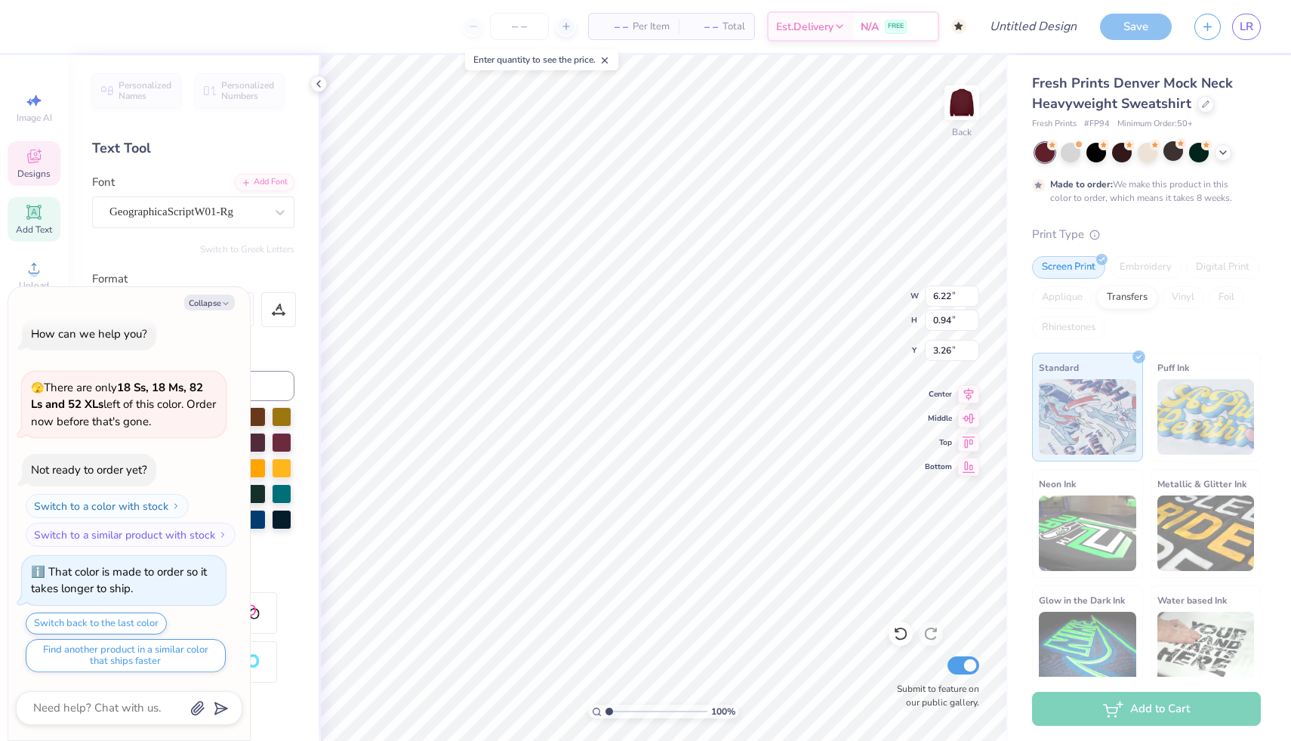
type textarea "x"
type textarea "Pi Beta P"
type textarea "x"
type textarea "Pi Beta Ph"
type textarea "x"
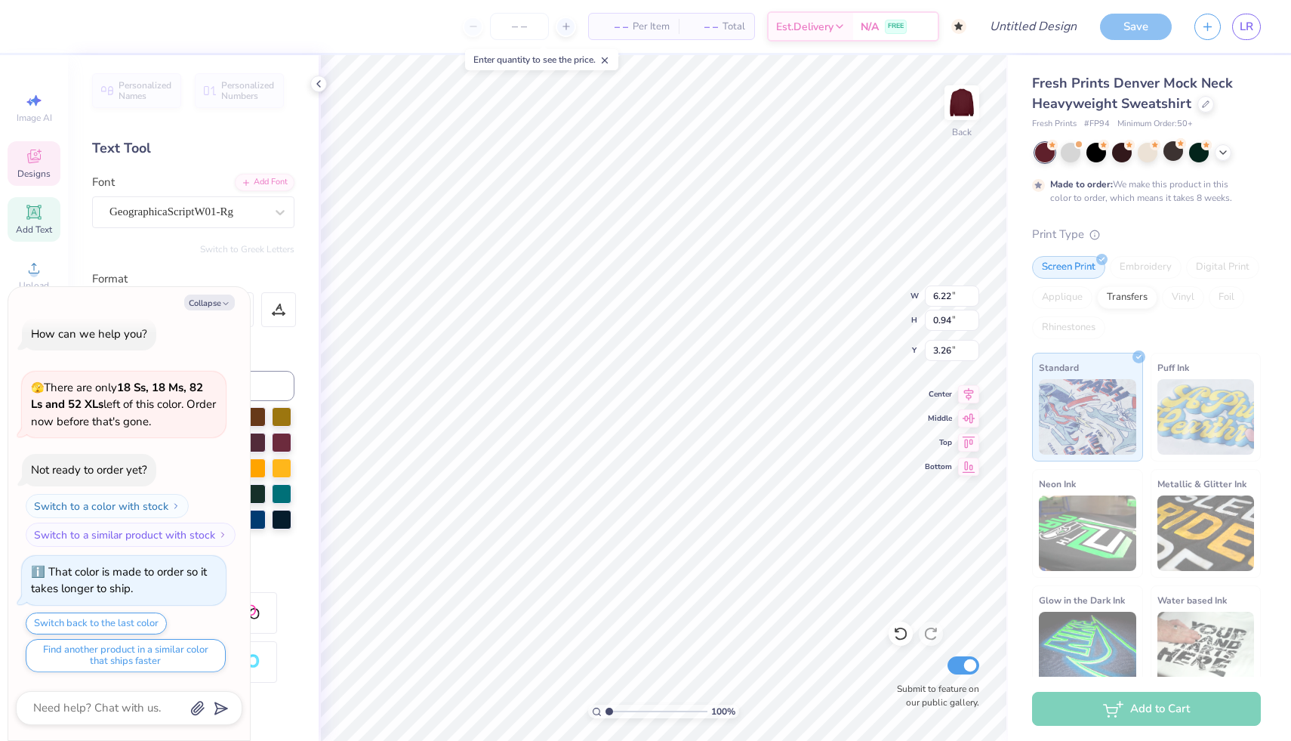
type textarea "Pi Beta Phi"
click at [221, 301] on icon "button" at bounding box center [225, 303] width 9 height 9
type textarea "x"
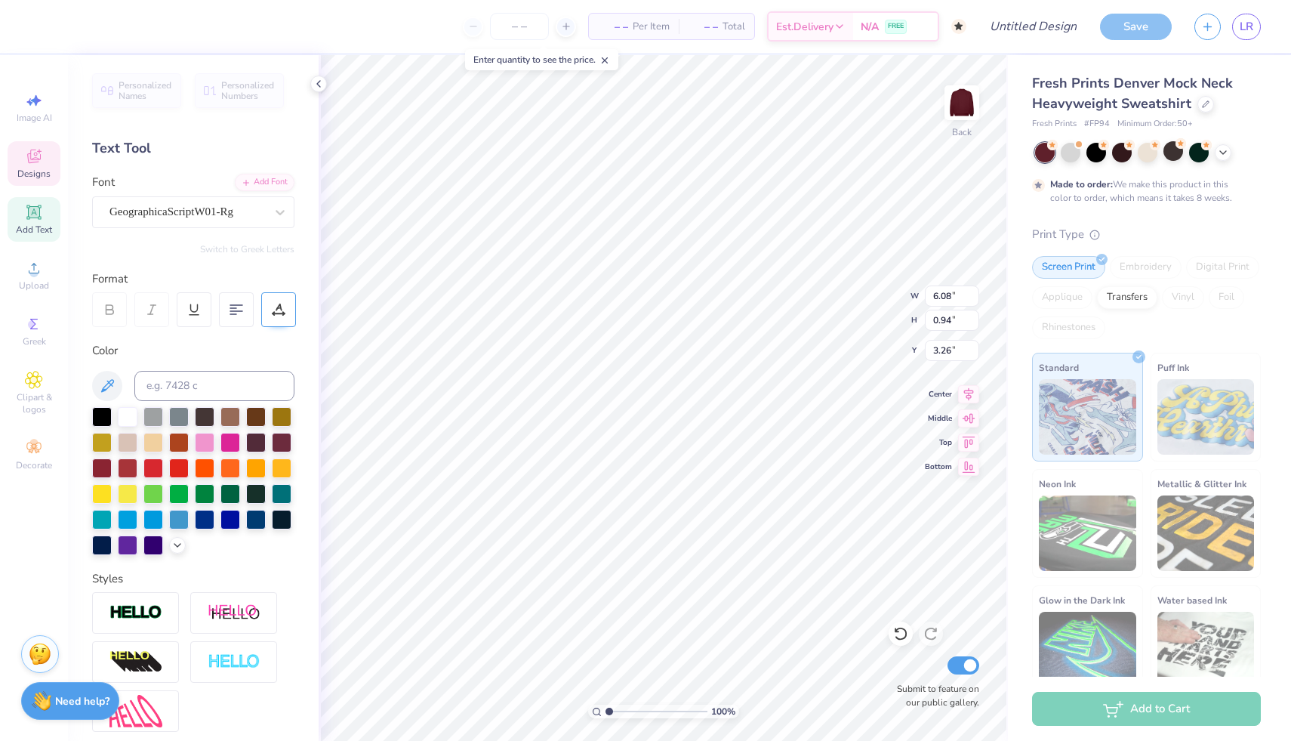
scroll to position [0, 1]
click at [122, 413] on div at bounding box center [128, 415] width 20 height 20
click at [301, 389] on div "Personalized Names Personalized Numbers Text Tool Add Font Font GeographicaScri…" at bounding box center [193, 398] width 251 height 686
type input "15.47"
type input "2.75"
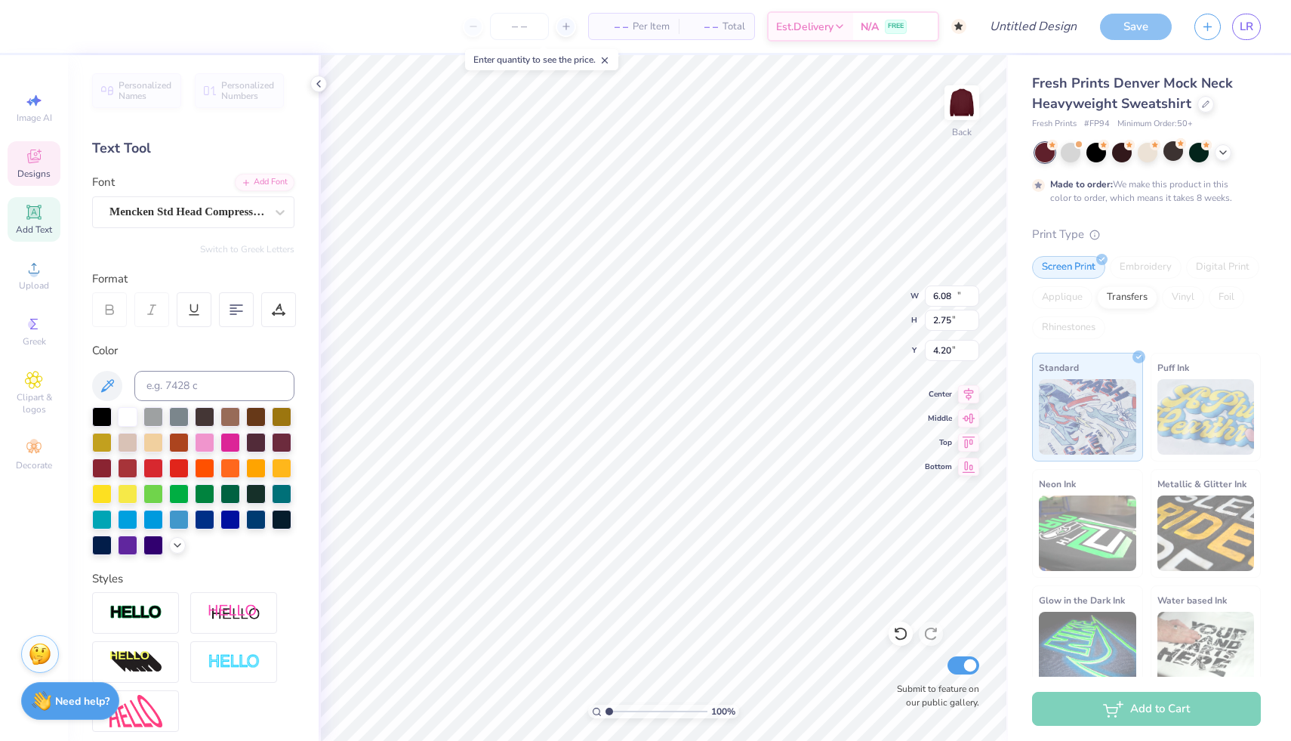
type input "4.20"
click at [134, 419] on div at bounding box center [128, 415] width 20 height 20
click at [311, 390] on div "Personalized Names Personalized Numbers Text Tool Add Font Font Mencken Std Hea…" at bounding box center [193, 398] width 251 height 686
type input "5.24"
type input "4.33"
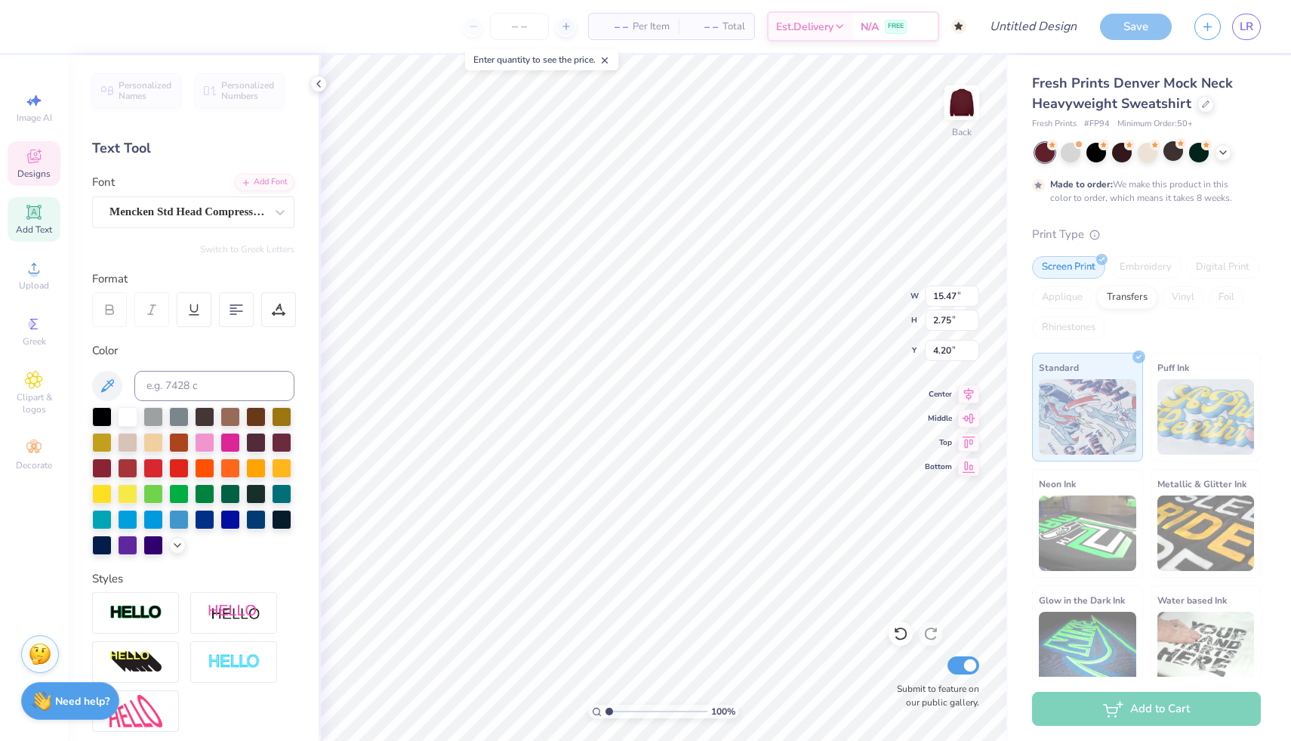
type input "6.49"
click at [128, 411] on div at bounding box center [128, 415] width 20 height 20
click at [69, 22] on div at bounding box center [67, 24] width 21 height 21
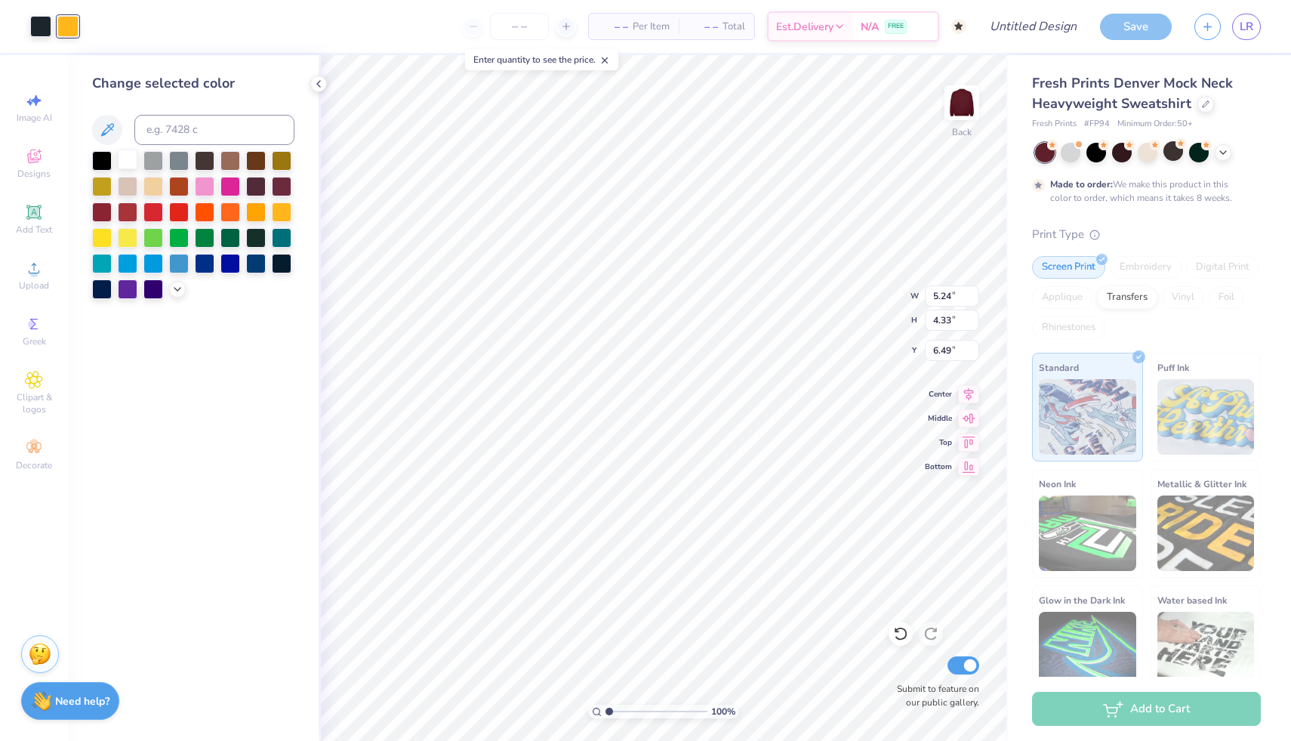
click at [128, 157] on div at bounding box center [128, 160] width 20 height 20
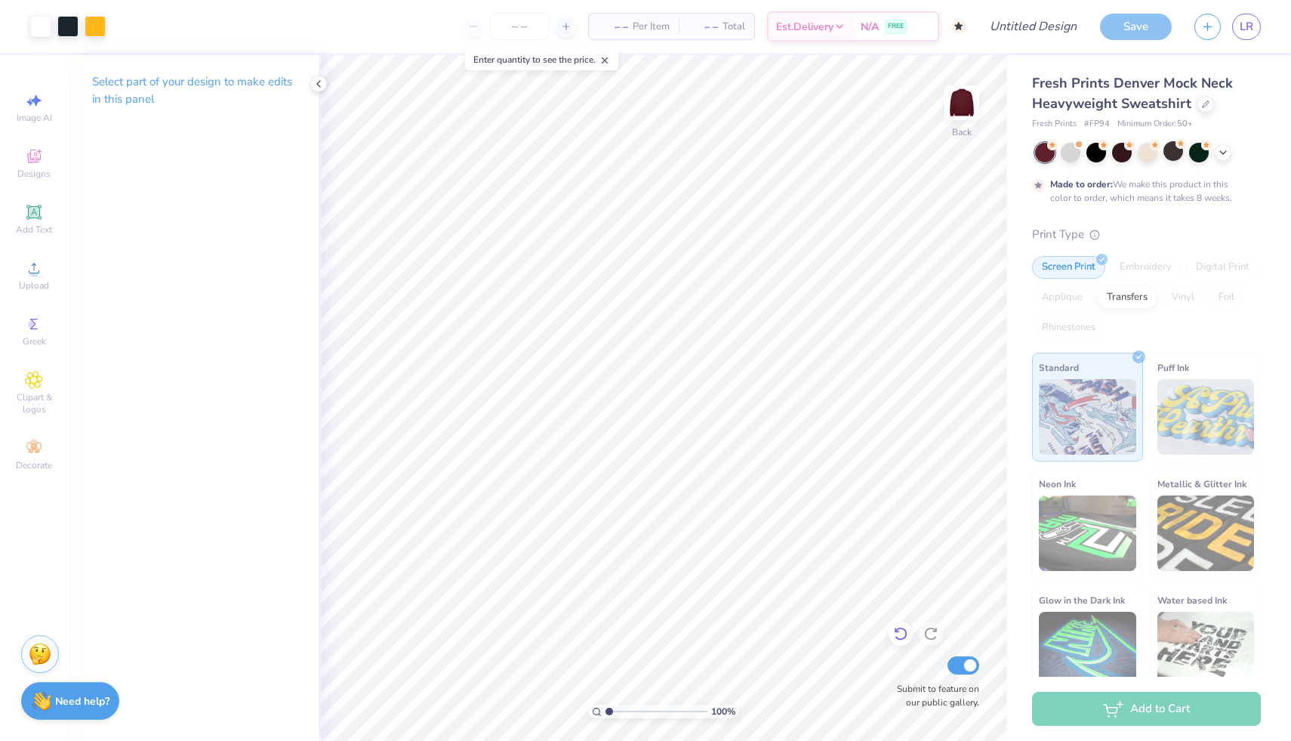
click at [905, 636] on icon at bounding box center [900, 633] width 15 height 15
click at [905, 637] on icon at bounding box center [900, 634] width 13 height 14
click at [935, 640] on icon at bounding box center [930, 633] width 15 height 15
click at [69, 15] on div at bounding box center [67, 24] width 21 height 21
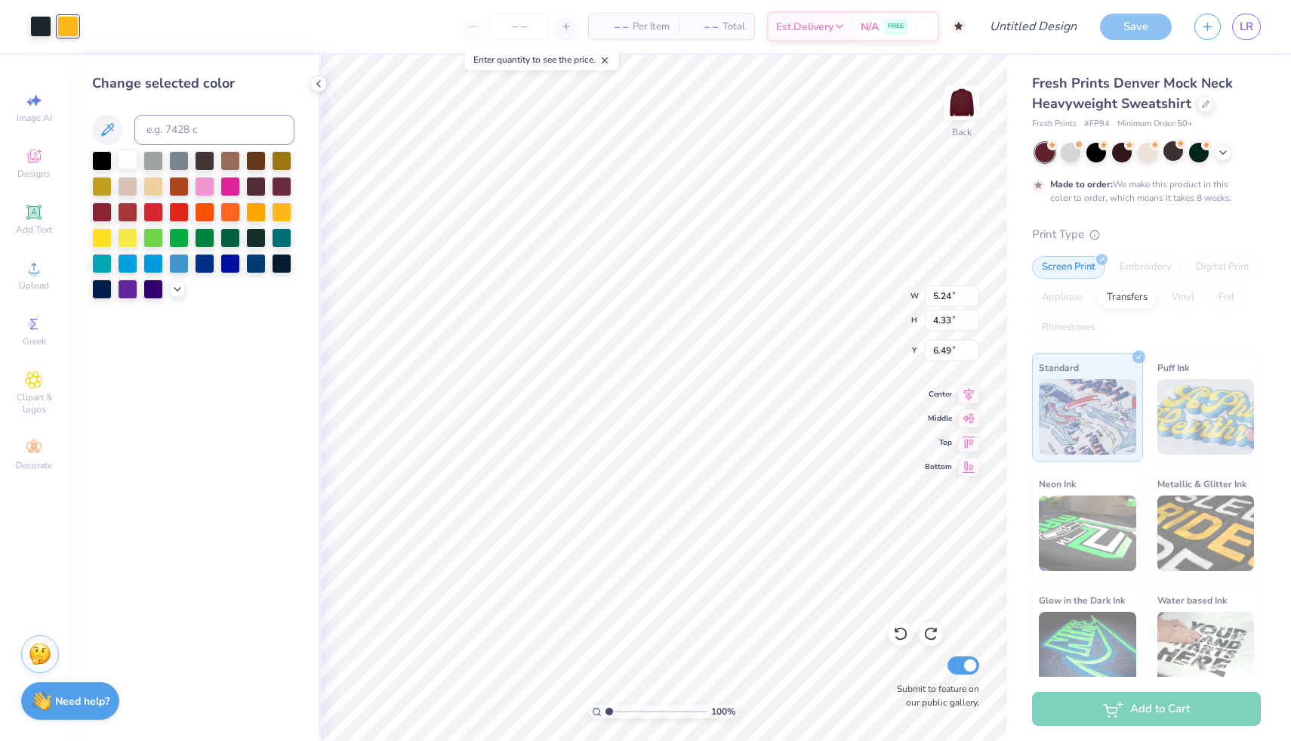
click at [131, 157] on div at bounding box center [128, 160] width 20 height 20
type input "0.80"
type input "1.26"
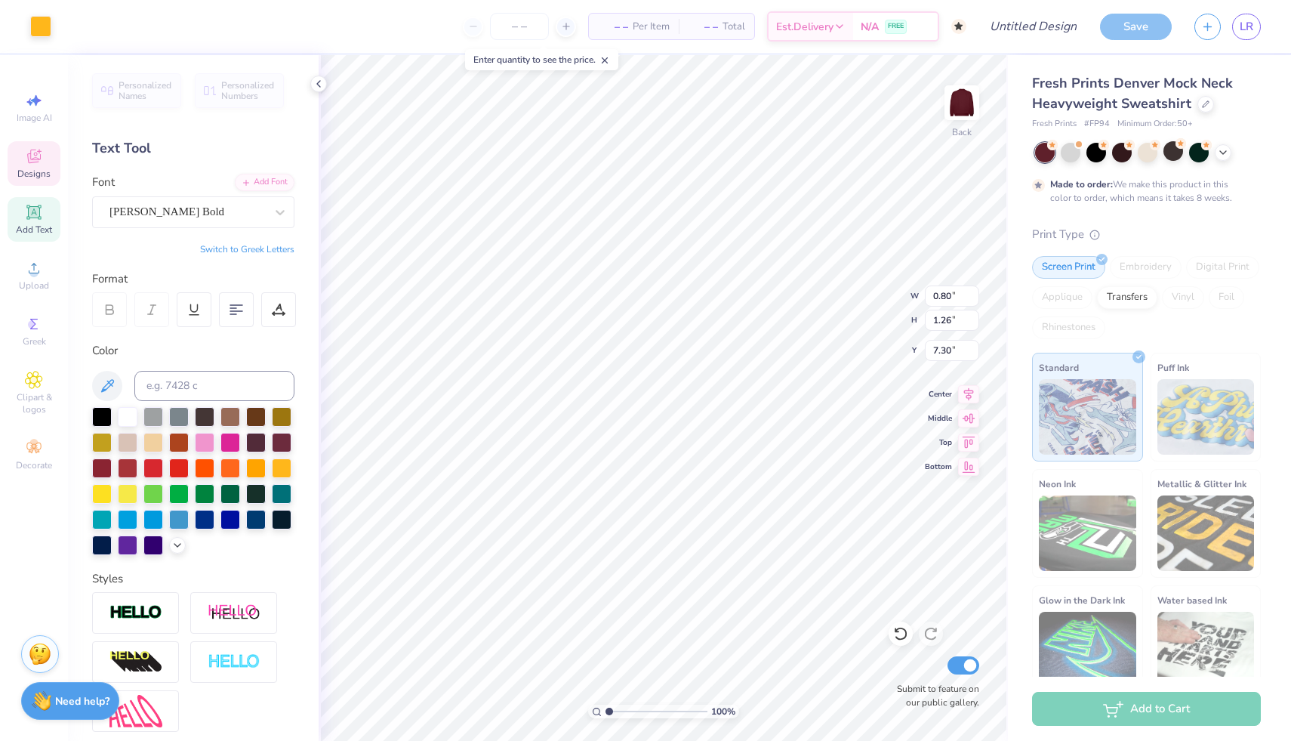
type input "7.40"
click at [128, 414] on div at bounding box center [128, 415] width 20 height 20
type input "0.75"
type input "1.25"
click at [128, 417] on div at bounding box center [128, 415] width 20 height 20
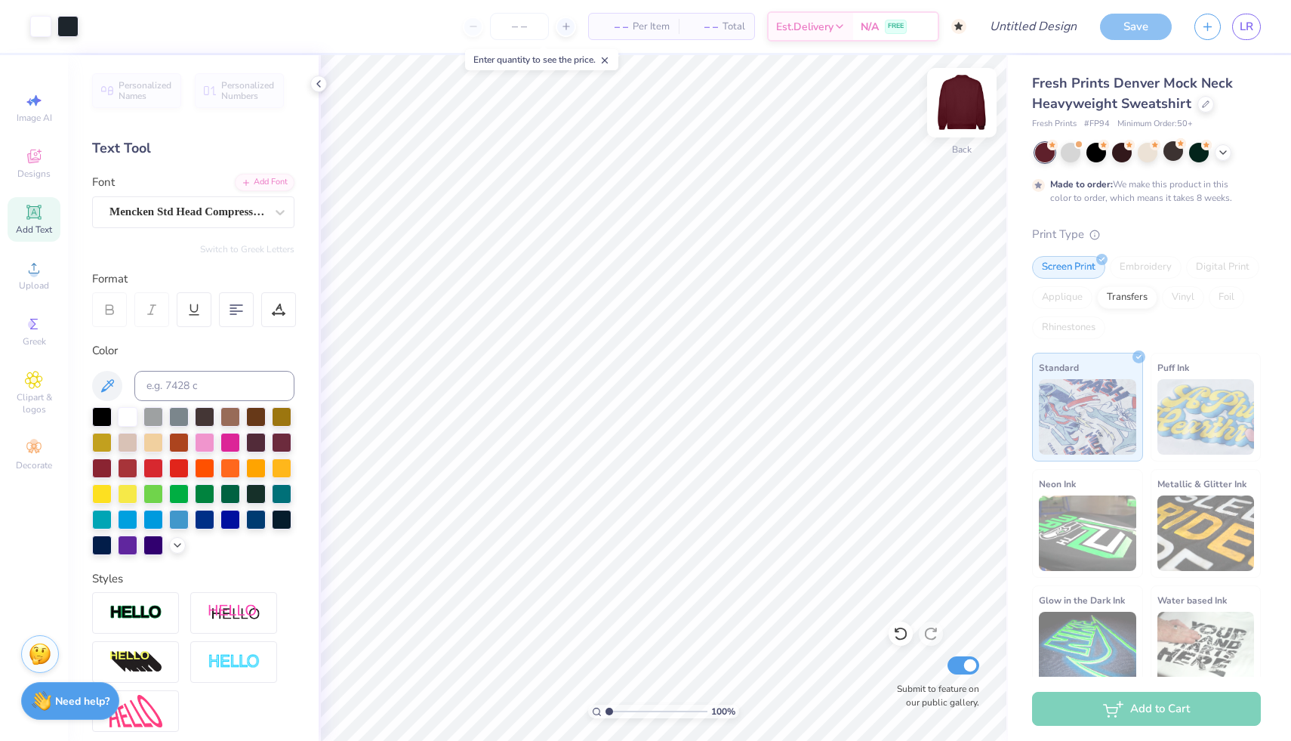
click at [957, 119] on img at bounding box center [962, 102] width 60 height 60
click at [953, 129] on img at bounding box center [962, 102] width 60 height 60
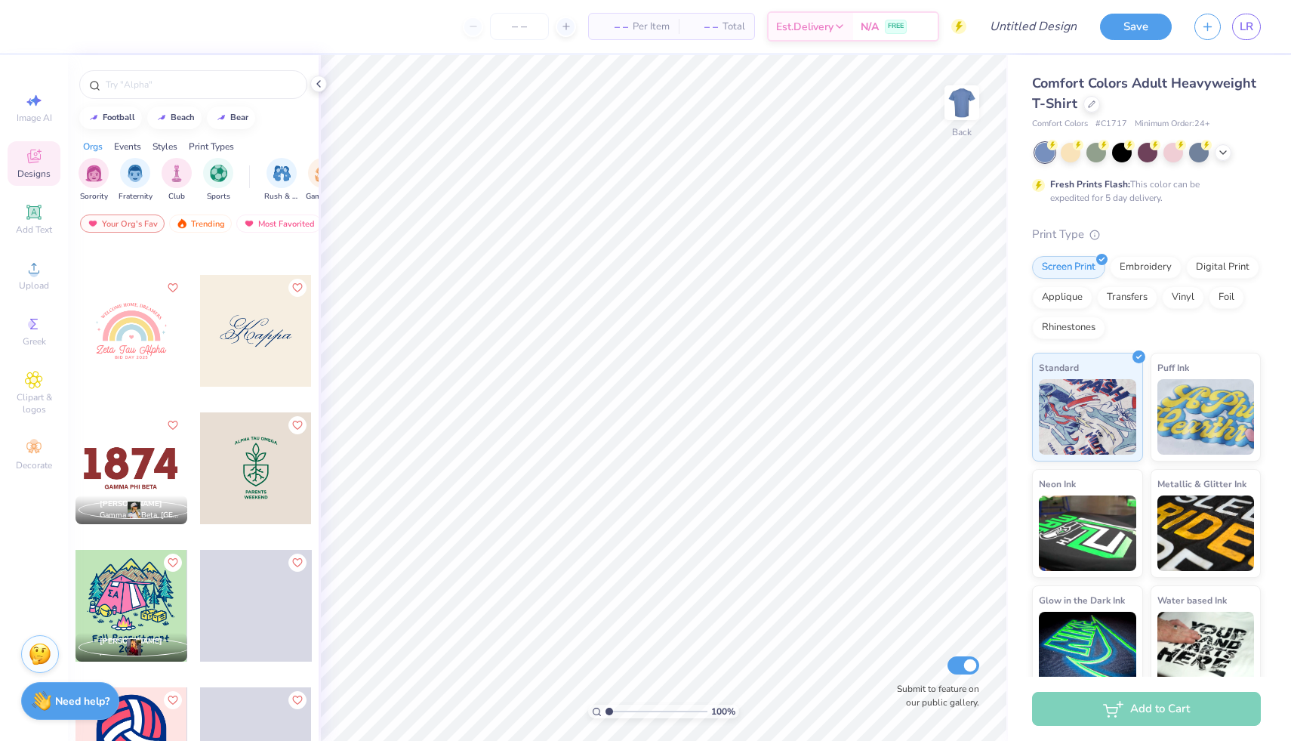
scroll to position [6293, 0]
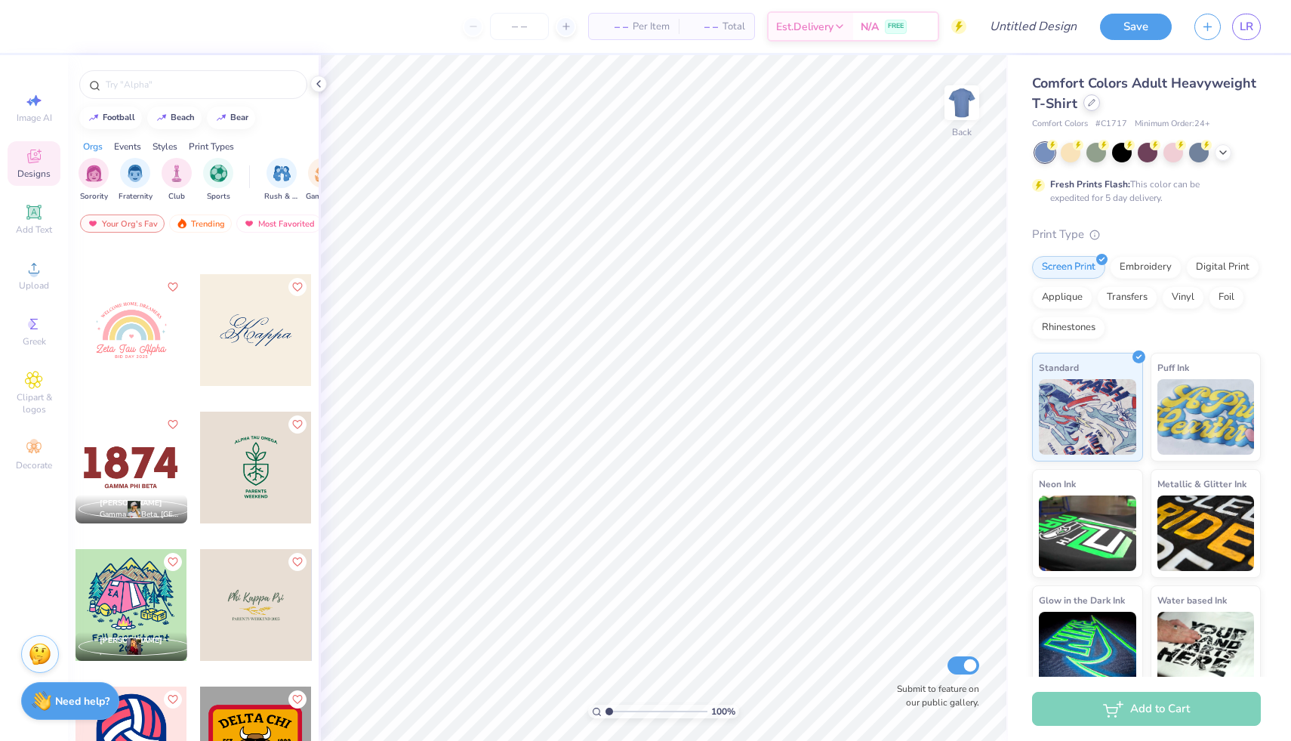
click at [1090, 109] on div at bounding box center [1092, 102] width 17 height 17
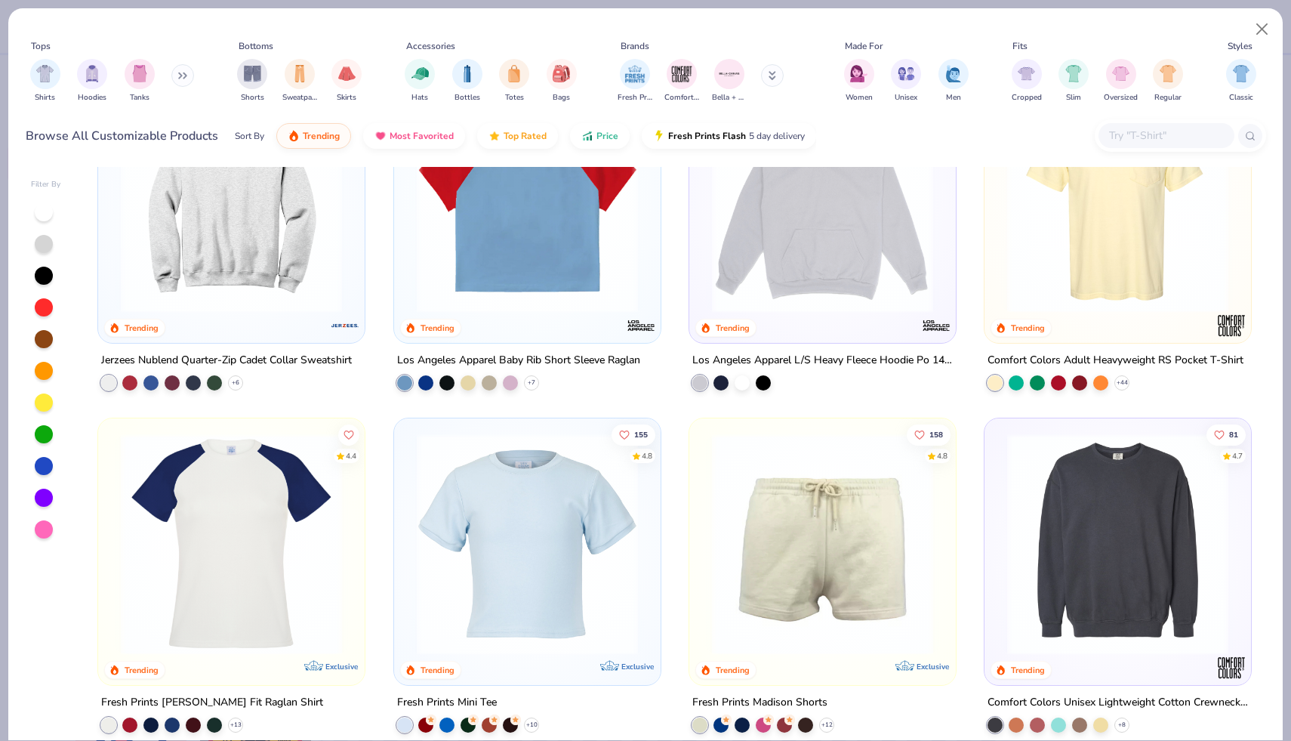
scroll to position [1849, 0]
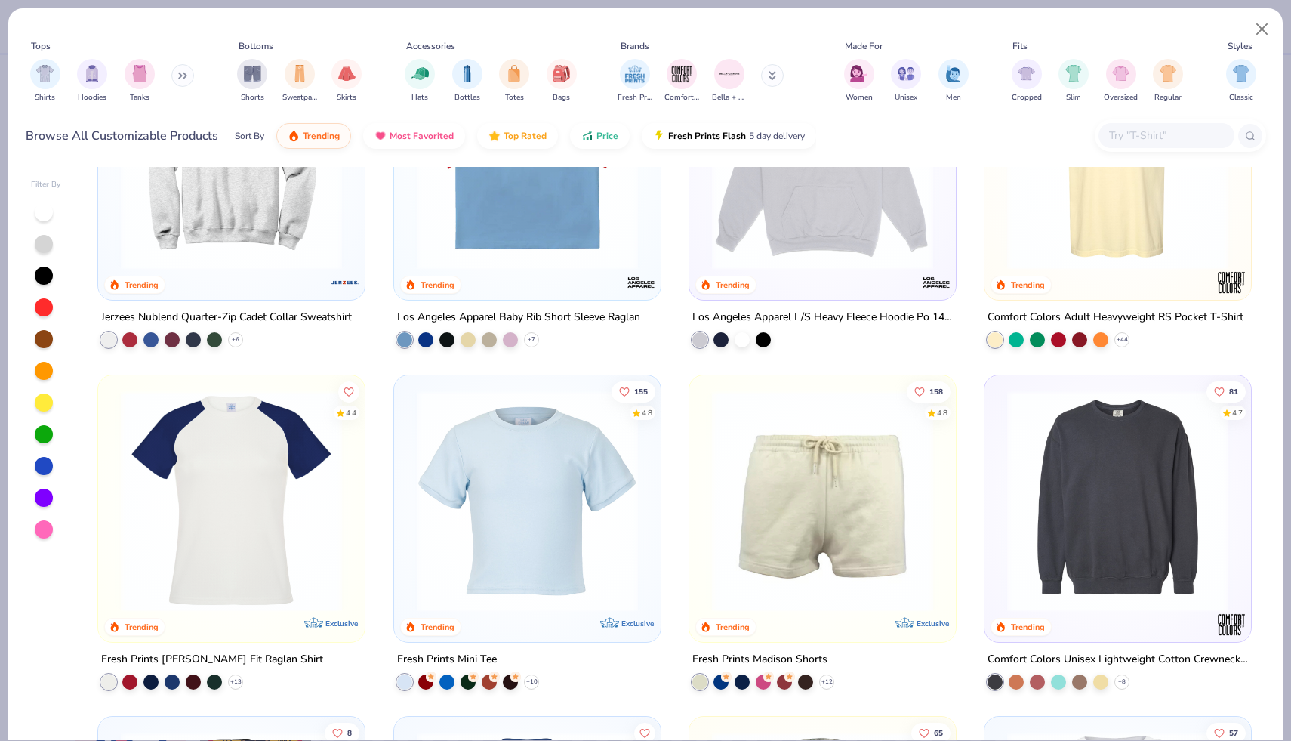
click at [178, 73] on button at bounding box center [182, 75] width 23 height 23
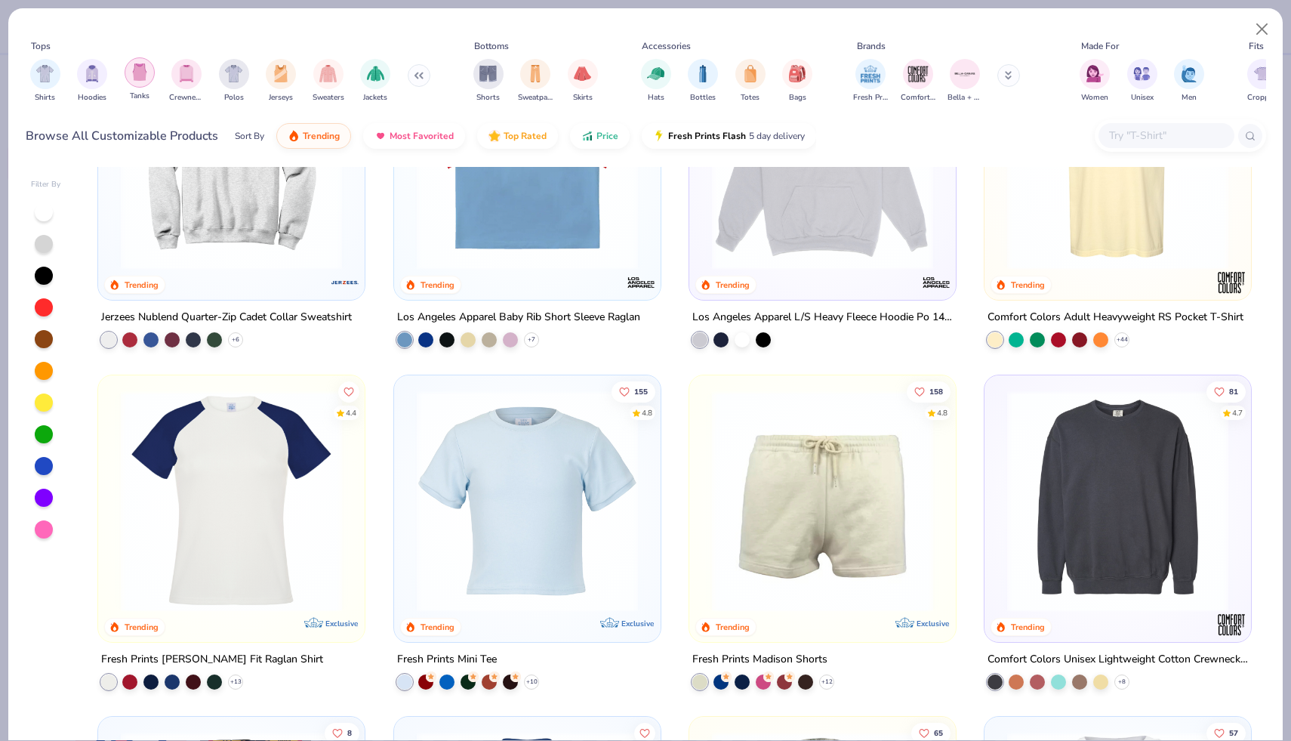
click at [141, 82] on div "filter for Tanks" at bounding box center [140, 72] width 30 height 30
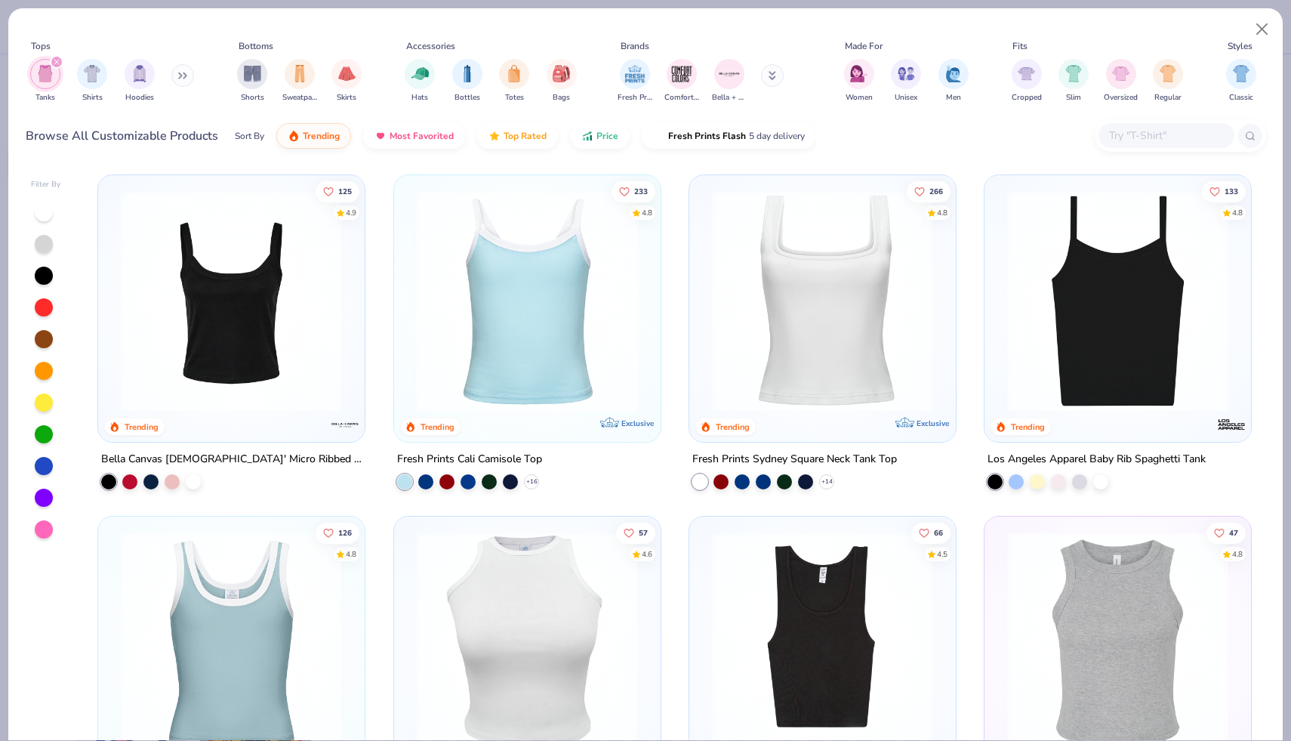
click at [408, 242] on img at bounding box center [290, 300] width 236 height 221
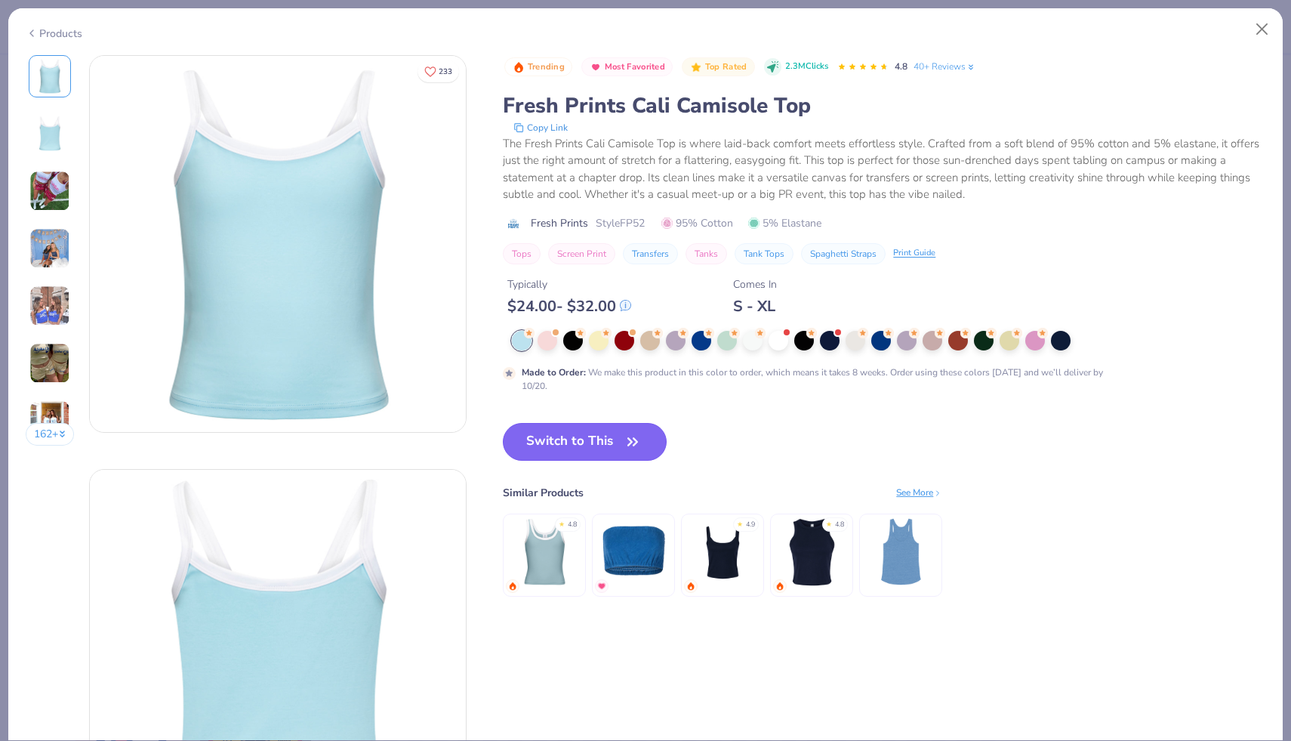
click at [587, 444] on button "Switch to This" at bounding box center [585, 442] width 164 height 38
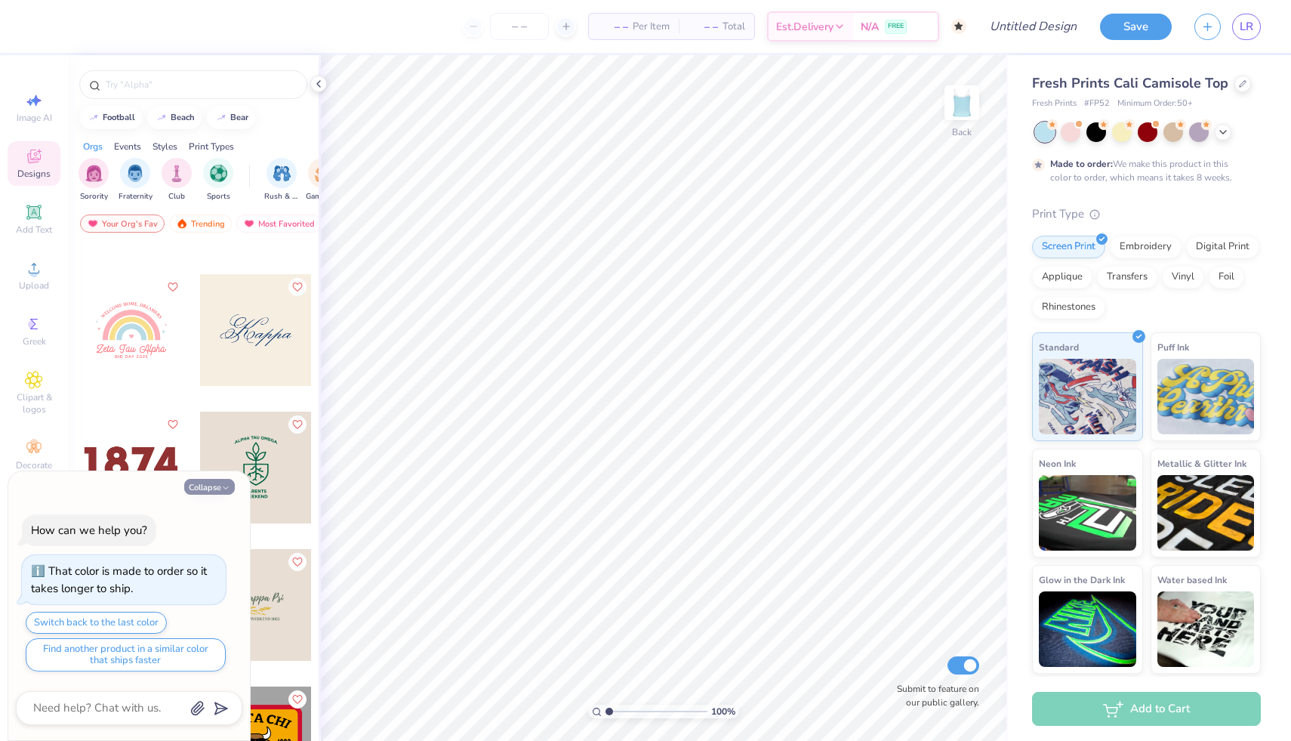
click at [229, 484] on icon "button" at bounding box center [225, 487] width 9 height 9
type textarea "x"
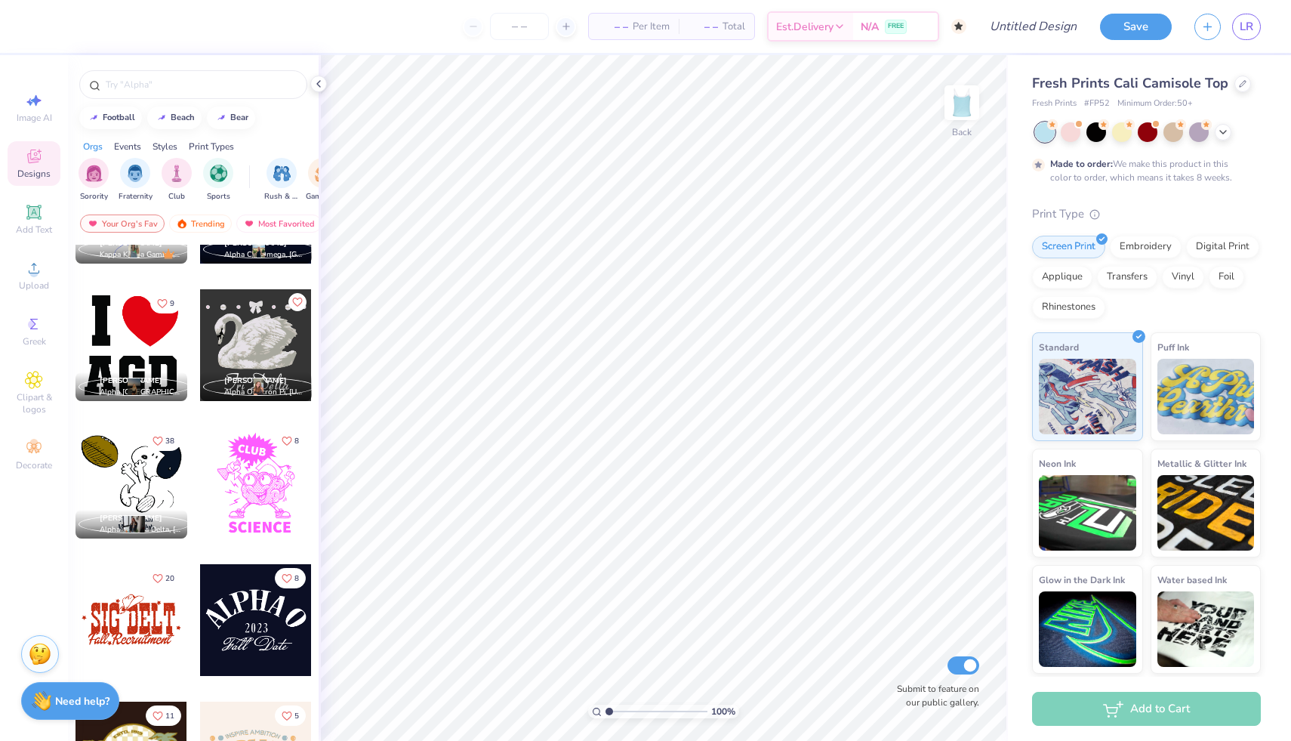
scroll to position [10264, 0]
click at [1096, 128] on div at bounding box center [1097, 131] width 20 height 20
click at [1238, 132] on div at bounding box center [1148, 132] width 226 height 20
click at [1232, 133] on div at bounding box center [1148, 132] width 226 height 20
click at [1228, 133] on icon at bounding box center [1223, 131] width 12 height 12
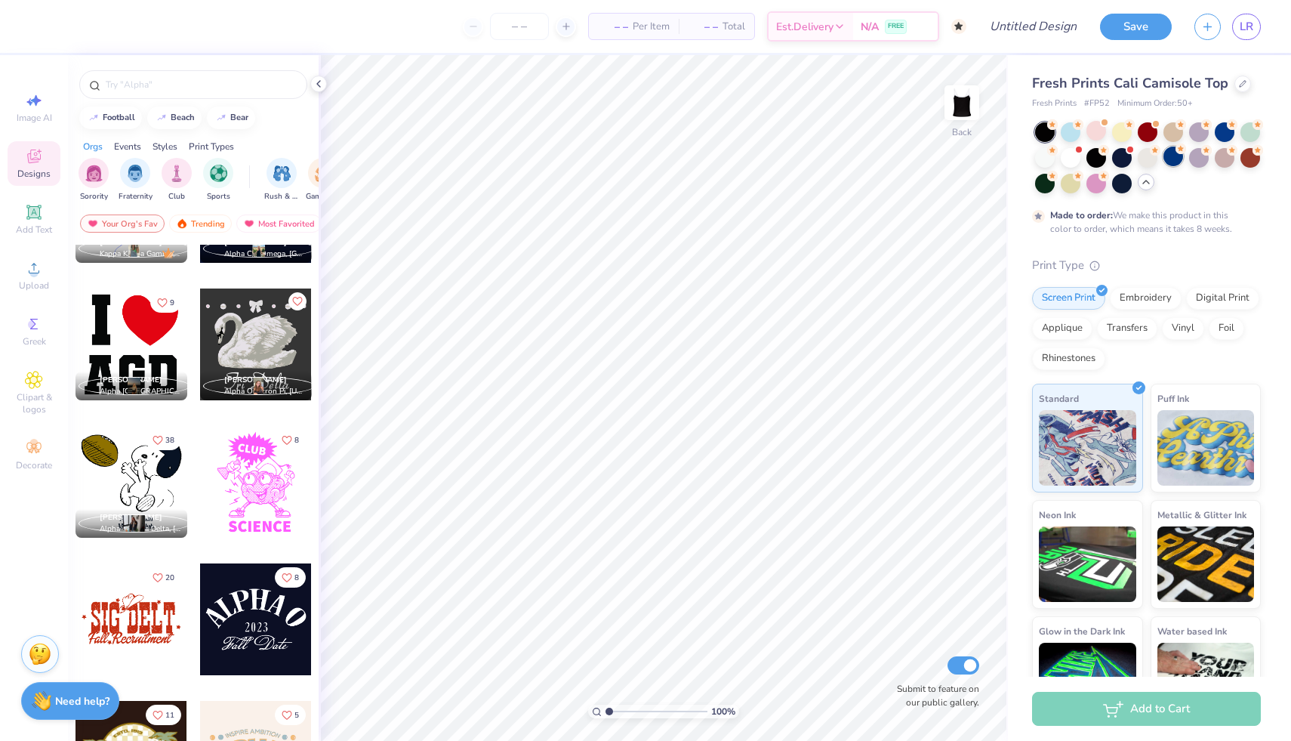
click at [1175, 159] on div at bounding box center [1174, 156] width 20 height 20
click at [1126, 163] on div at bounding box center [1122, 156] width 20 height 20
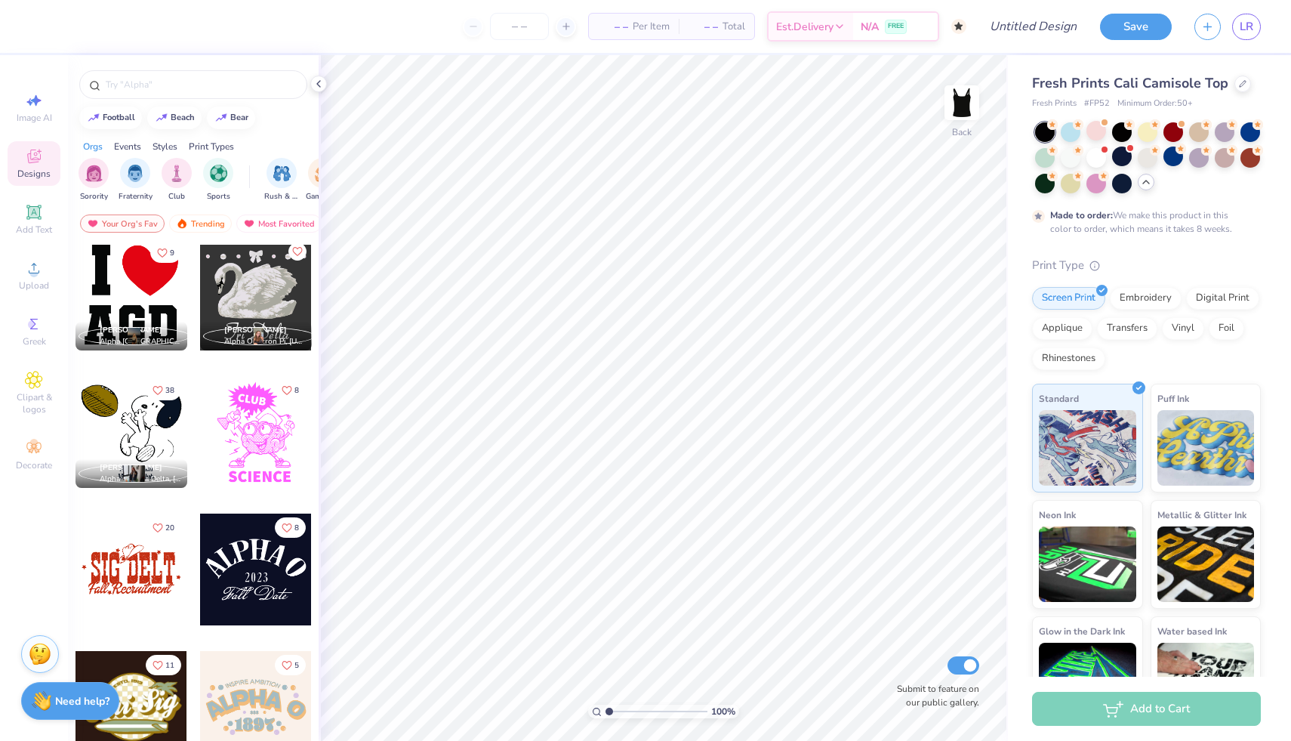
scroll to position [9940, 0]
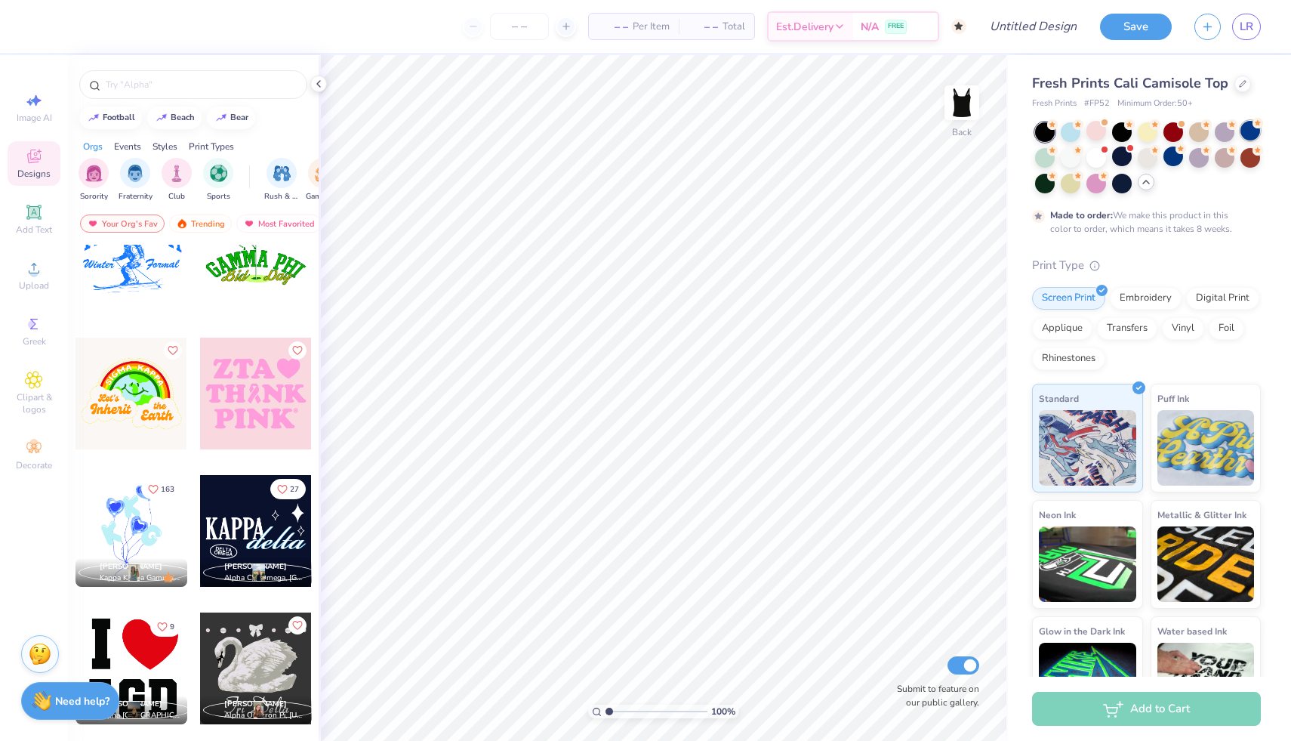
click at [1256, 128] on div at bounding box center [1251, 131] width 20 height 20
click at [1240, 85] on icon at bounding box center [1243, 82] width 6 height 6
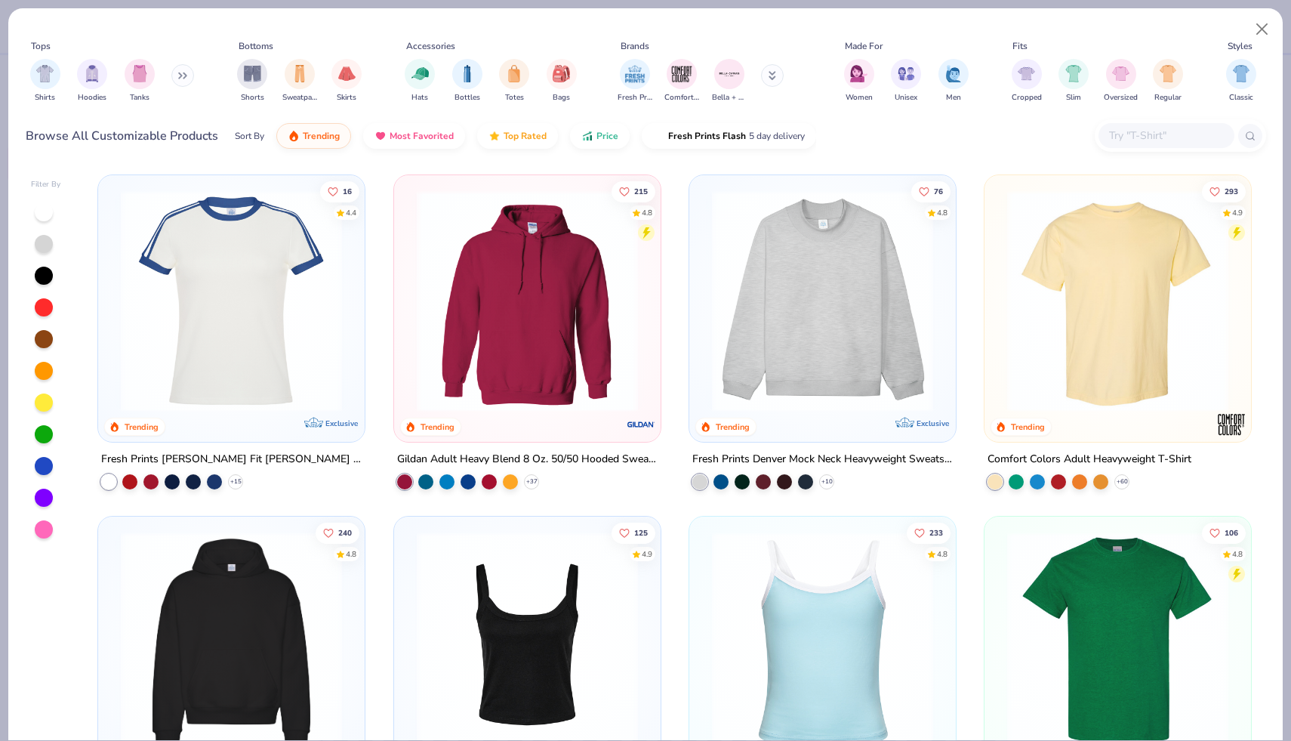
click at [37, 466] on div at bounding box center [44, 466] width 18 height 18
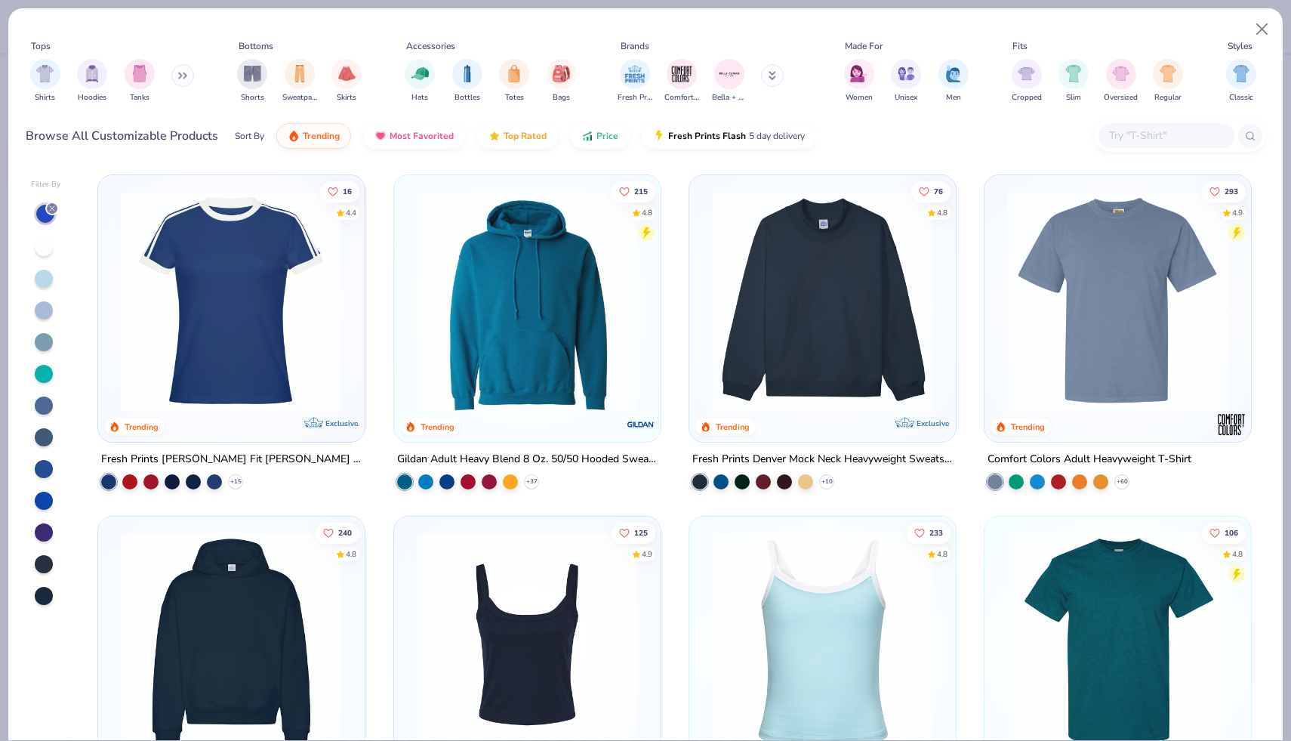
click at [44, 533] on div at bounding box center [44, 532] width 18 height 18
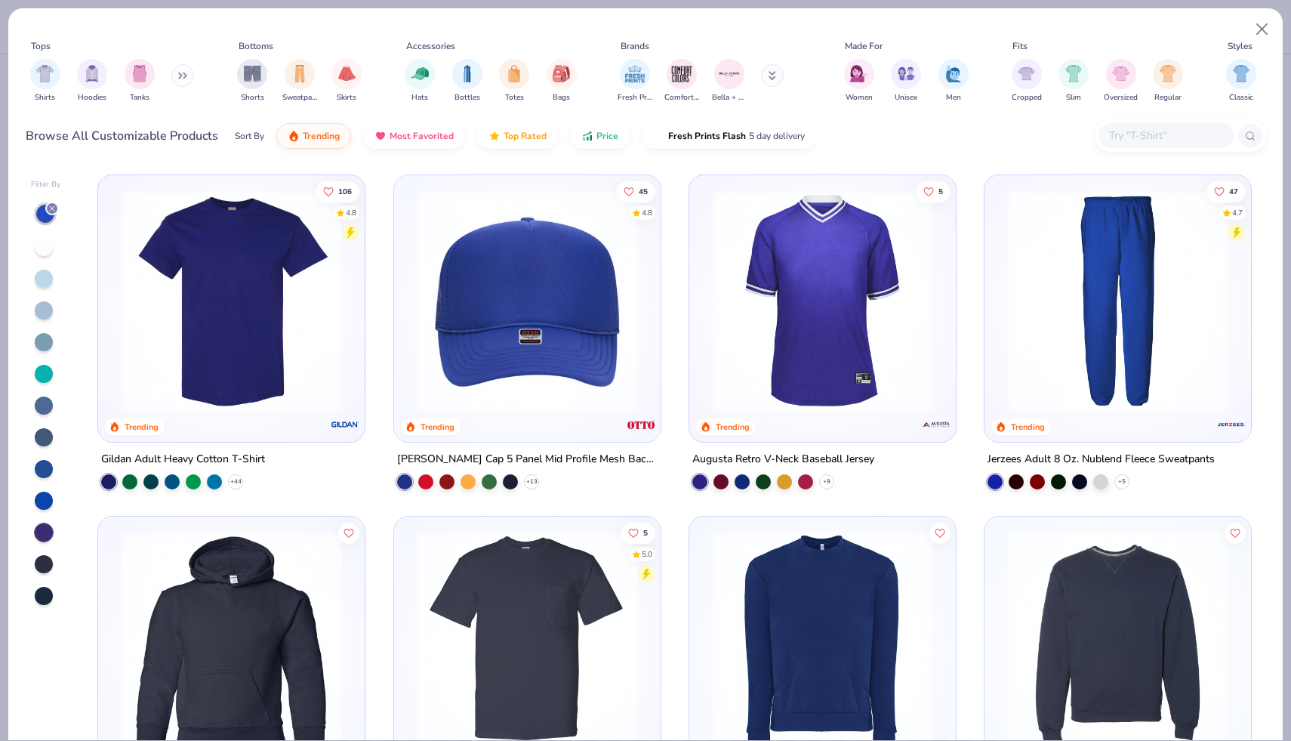
click at [51, 496] on div at bounding box center [44, 501] width 18 height 18
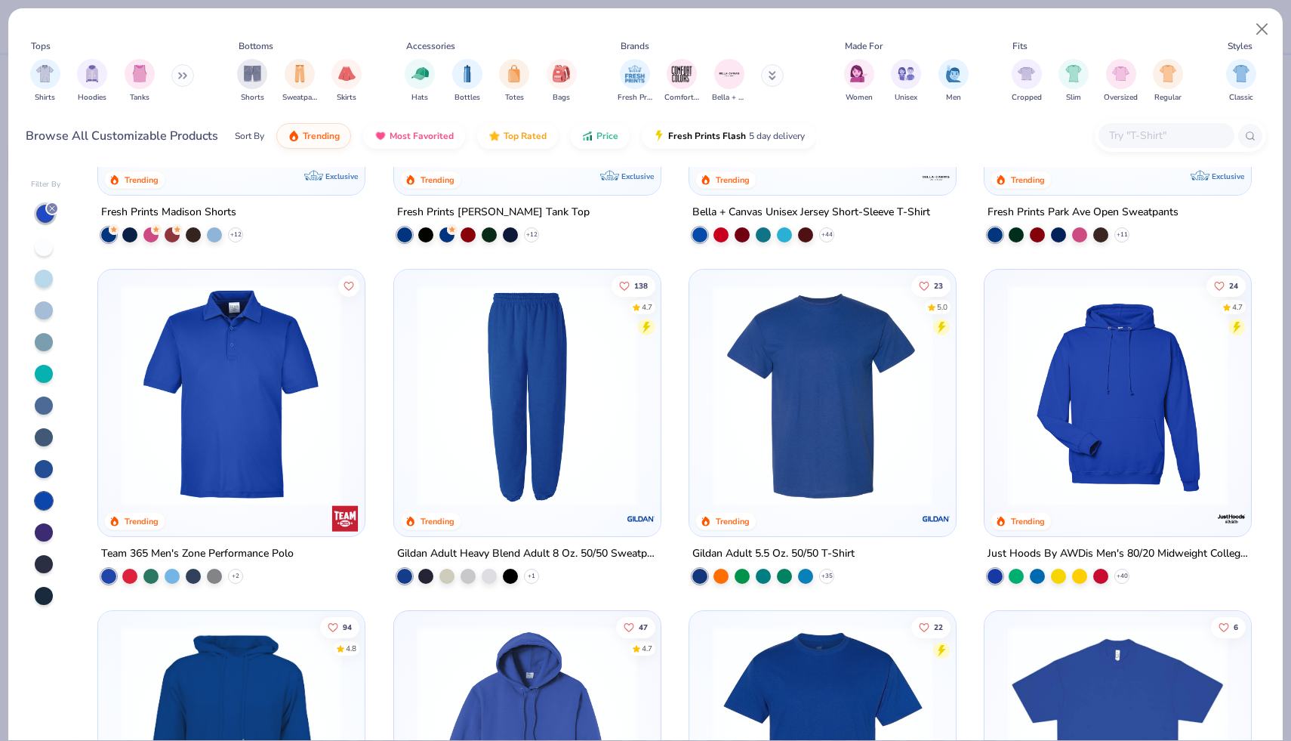
scroll to position [962, 0]
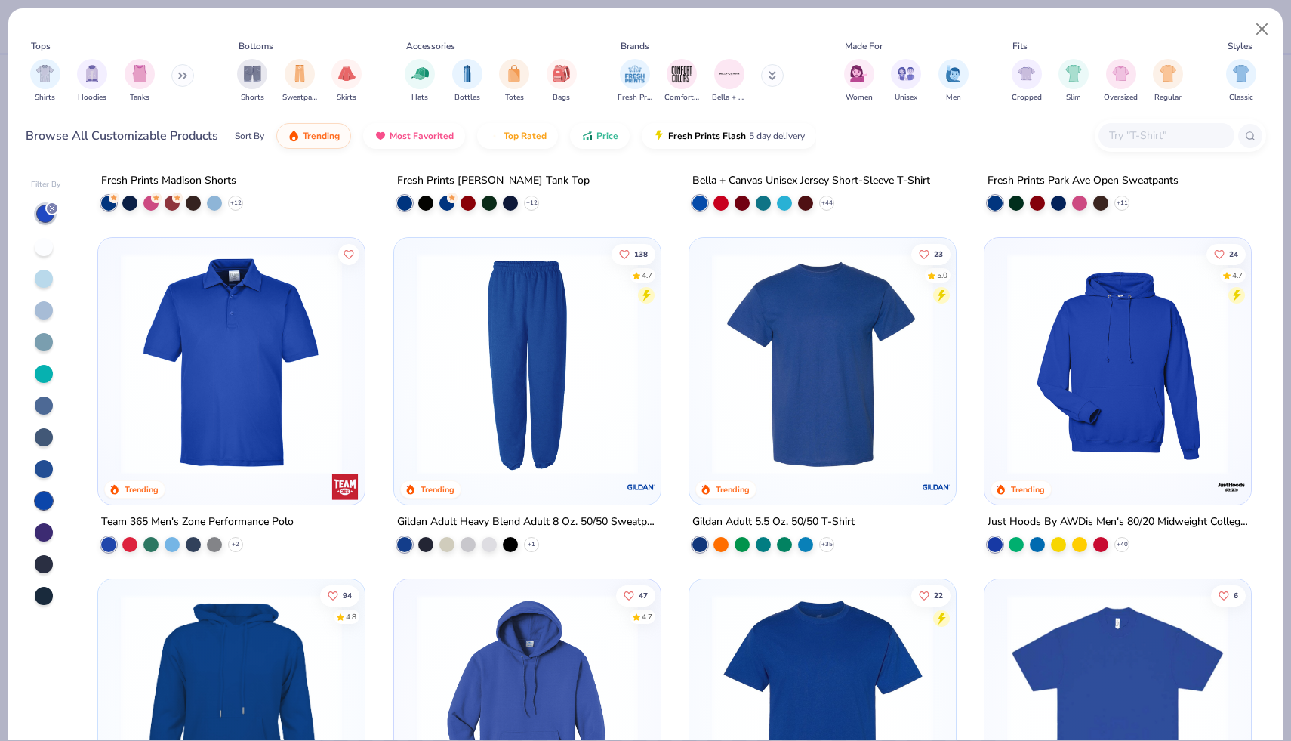
click at [42, 523] on div at bounding box center [44, 532] width 18 height 18
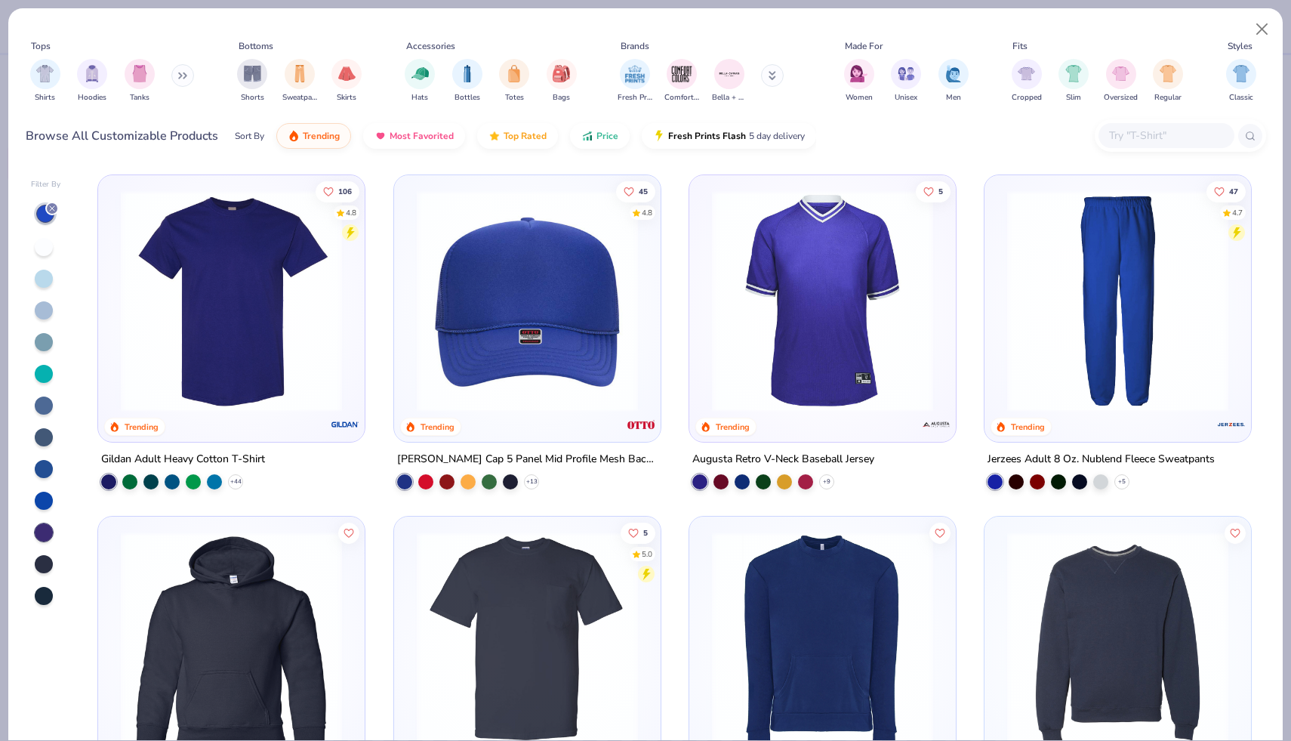
click at [40, 564] on div at bounding box center [44, 564] width 18 height 18
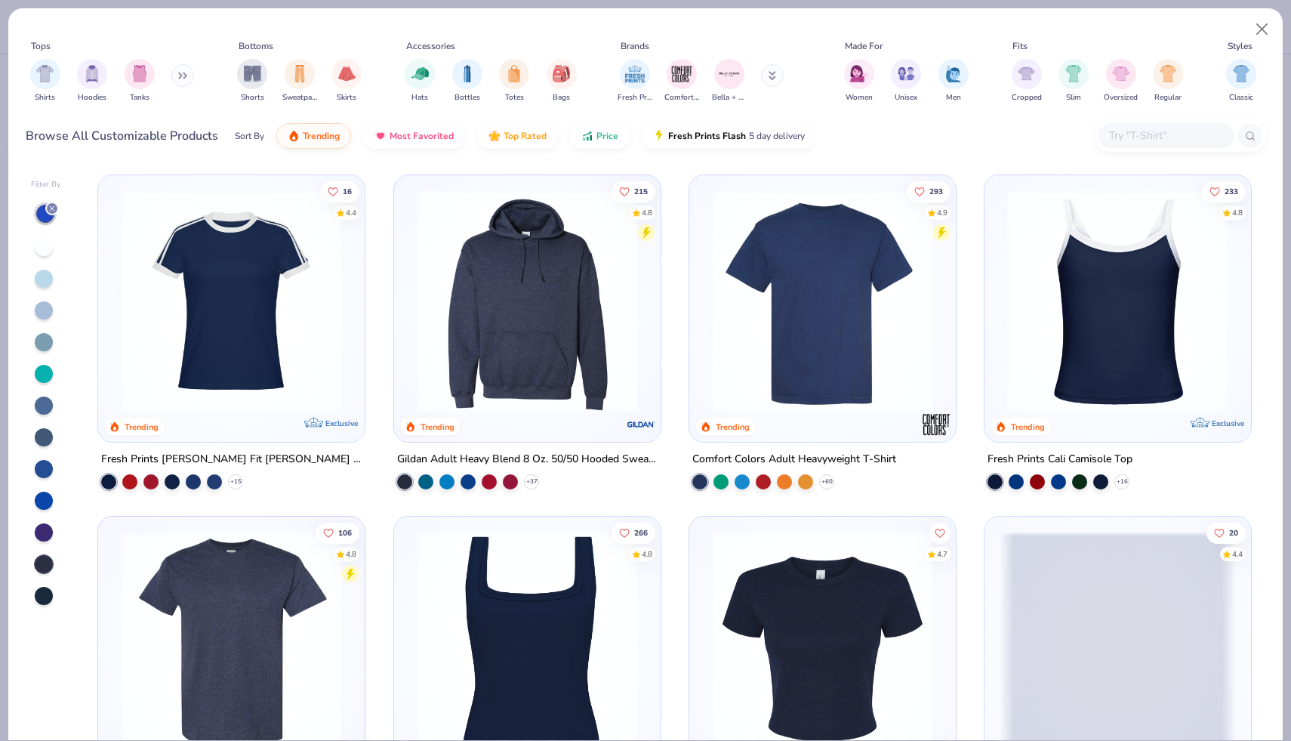
click at [49, 612] on div "Filter By" at bounding box center [46, 459] width 30 height 561
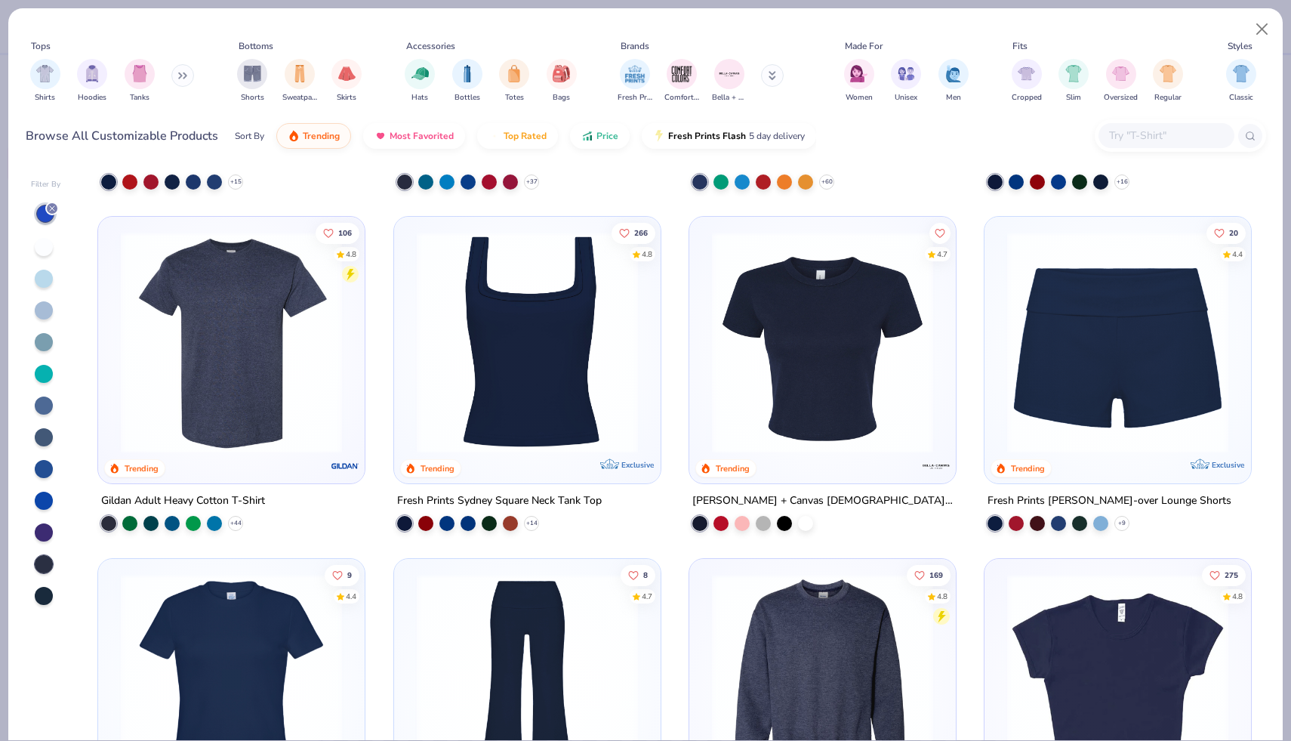
scroll to position [253, 0]
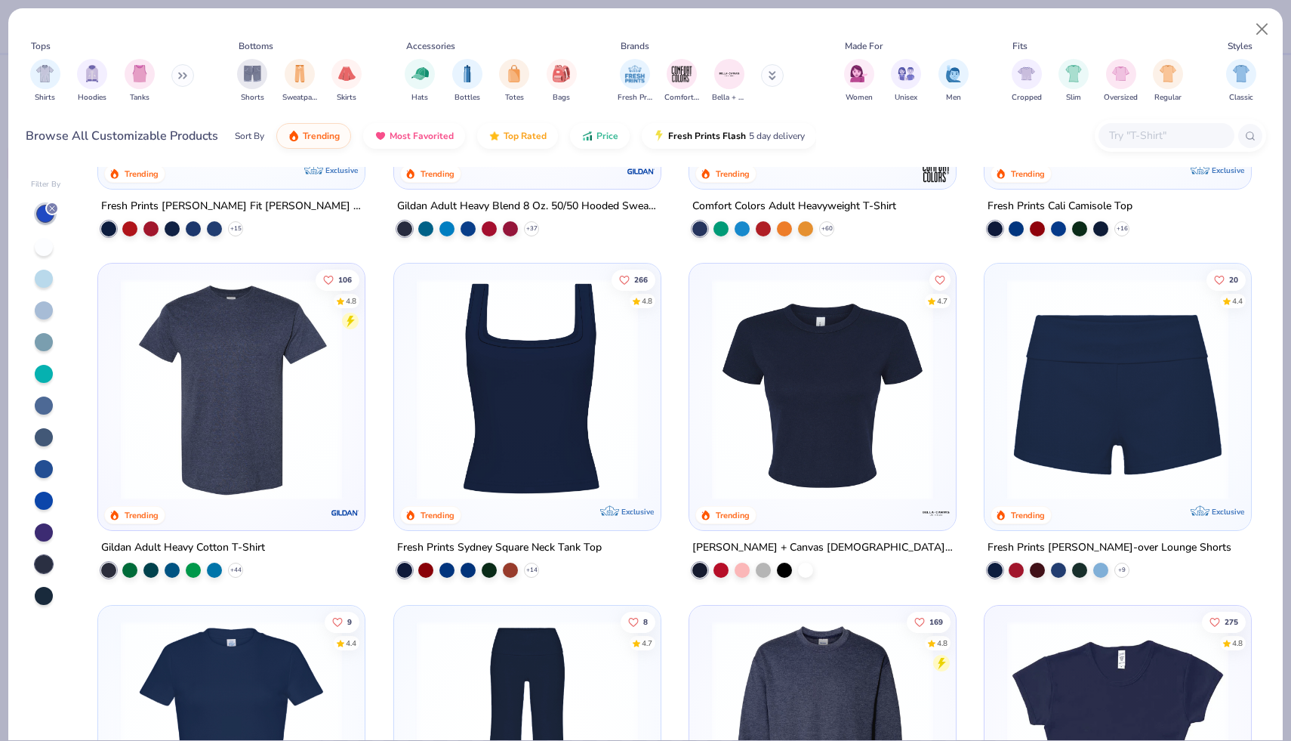
click at [801, 372] on img at bounding box center [822, 389] width 236 height 221
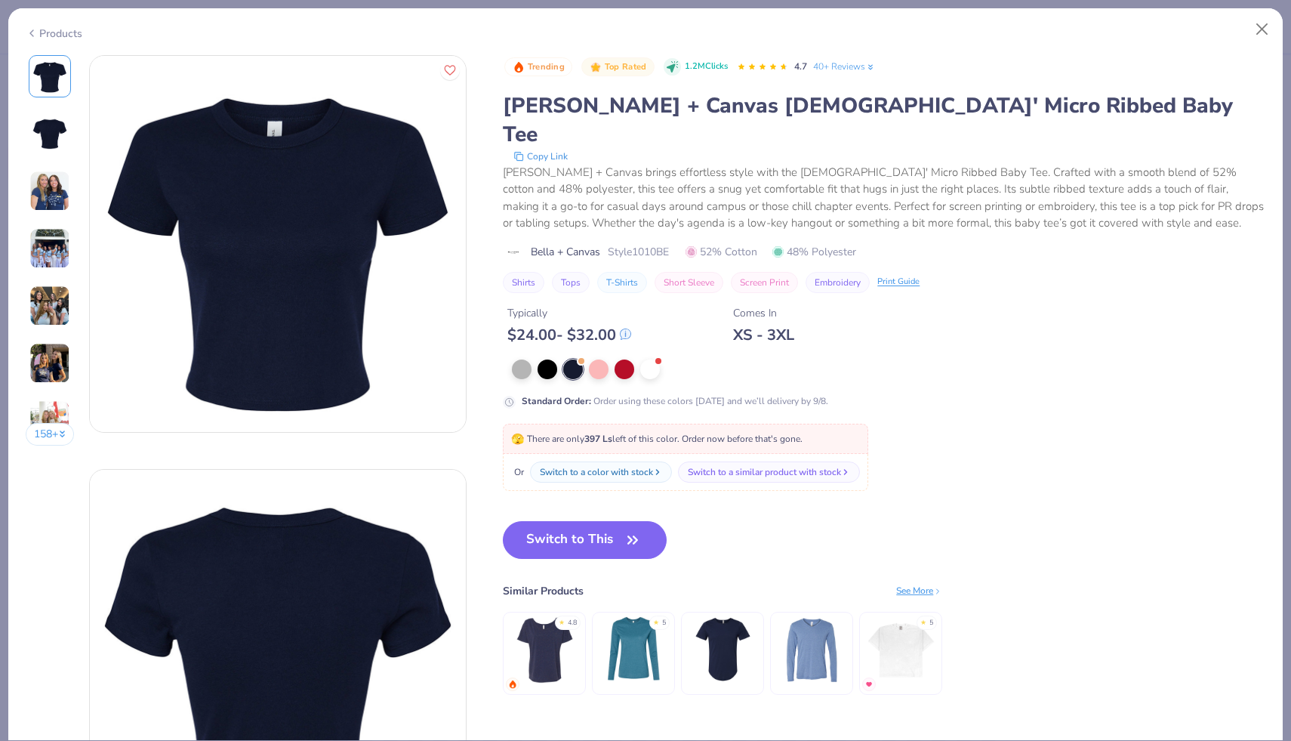
click at [45, 134] on img at bounding box center [50, 134] width 36 height 36
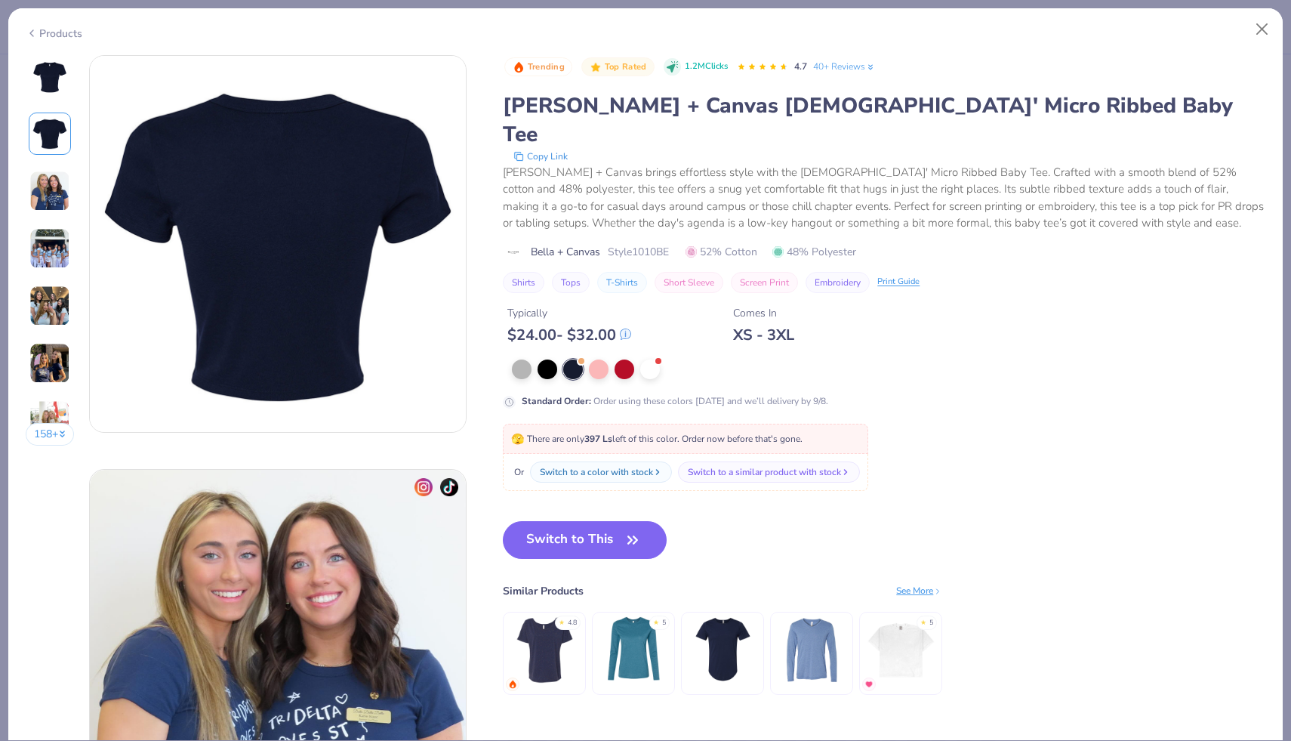
click at [46, 179] on img at bounding box center [49, 191] width 41 height 41
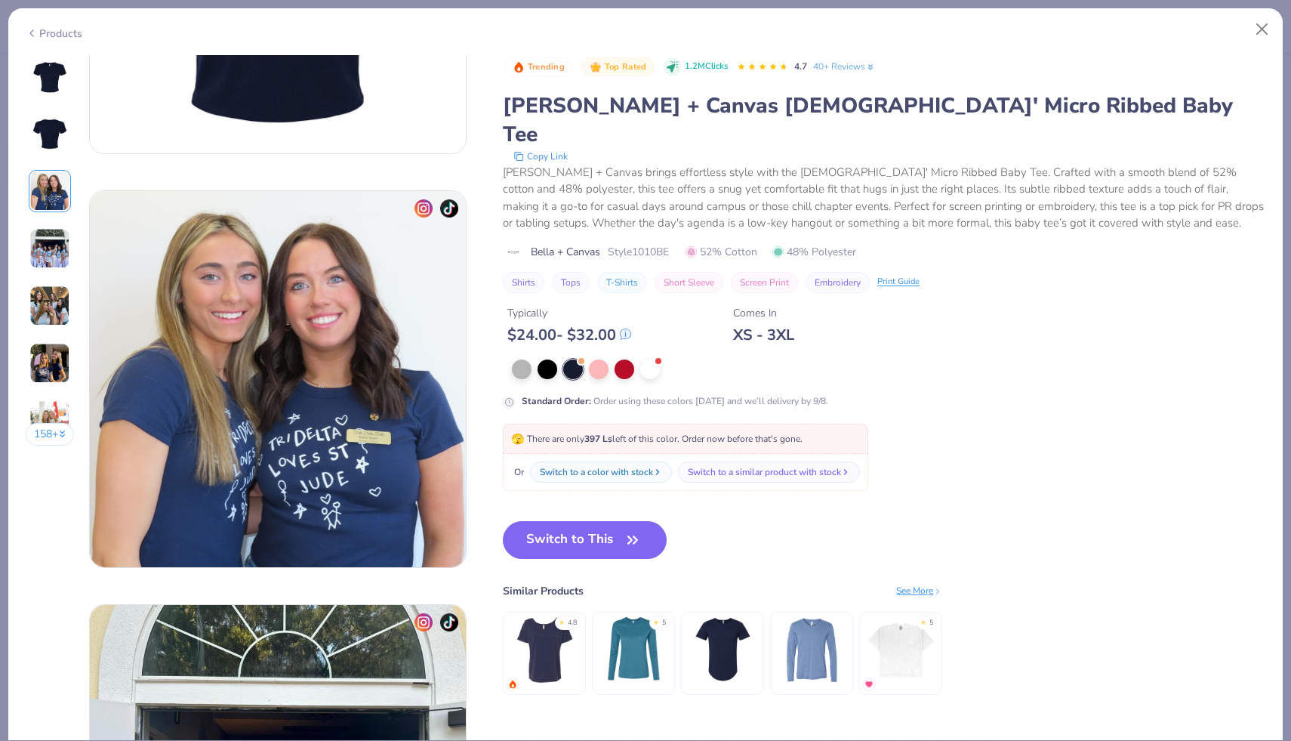
scroll to position [828, 0]
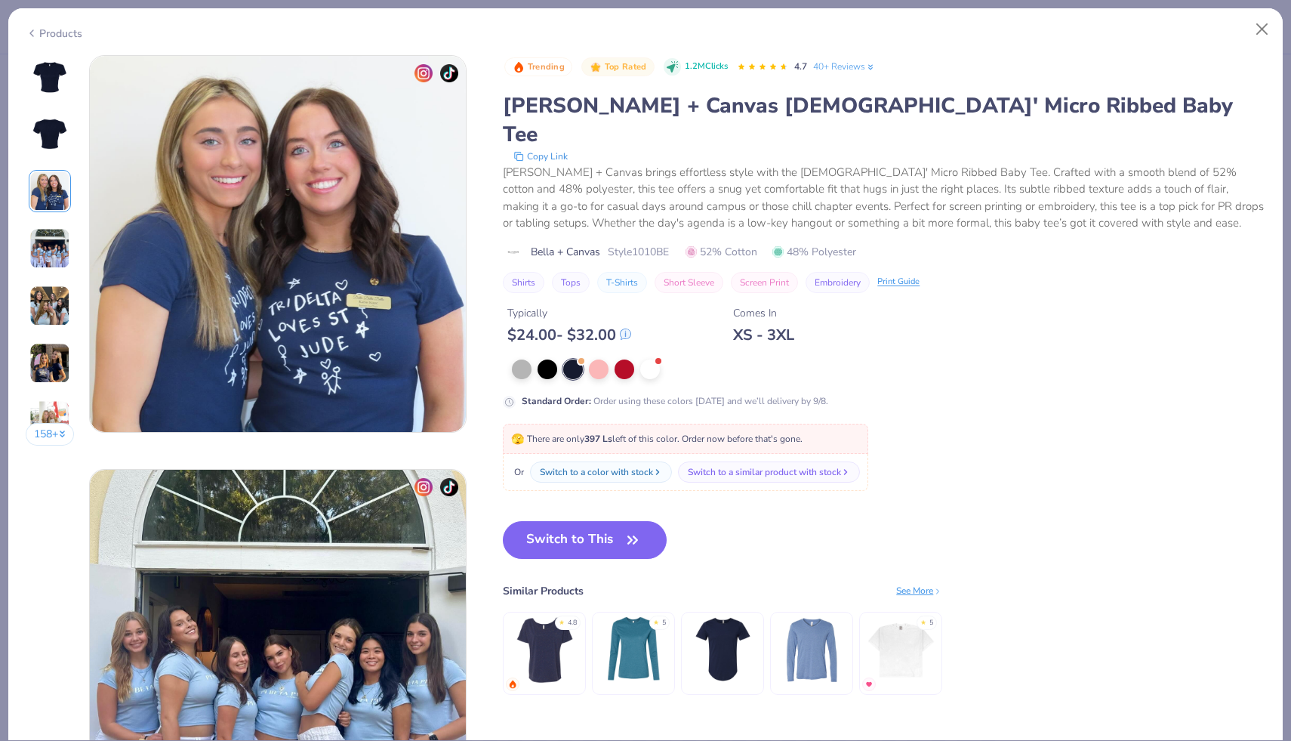
click at [46, 255] on img at bounding box center [49, 248] width 41 height 41
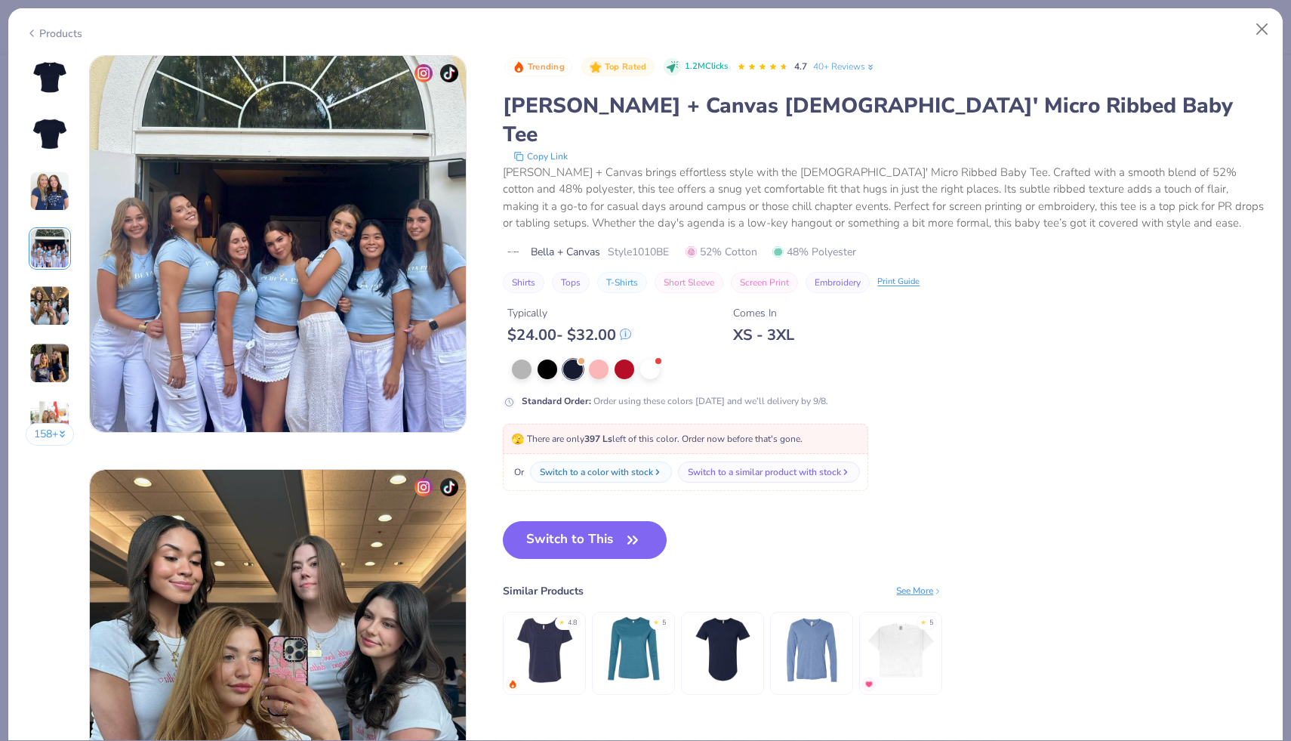
click at [47, 287] on img at bounding box center [49, 305] width 41 height 41
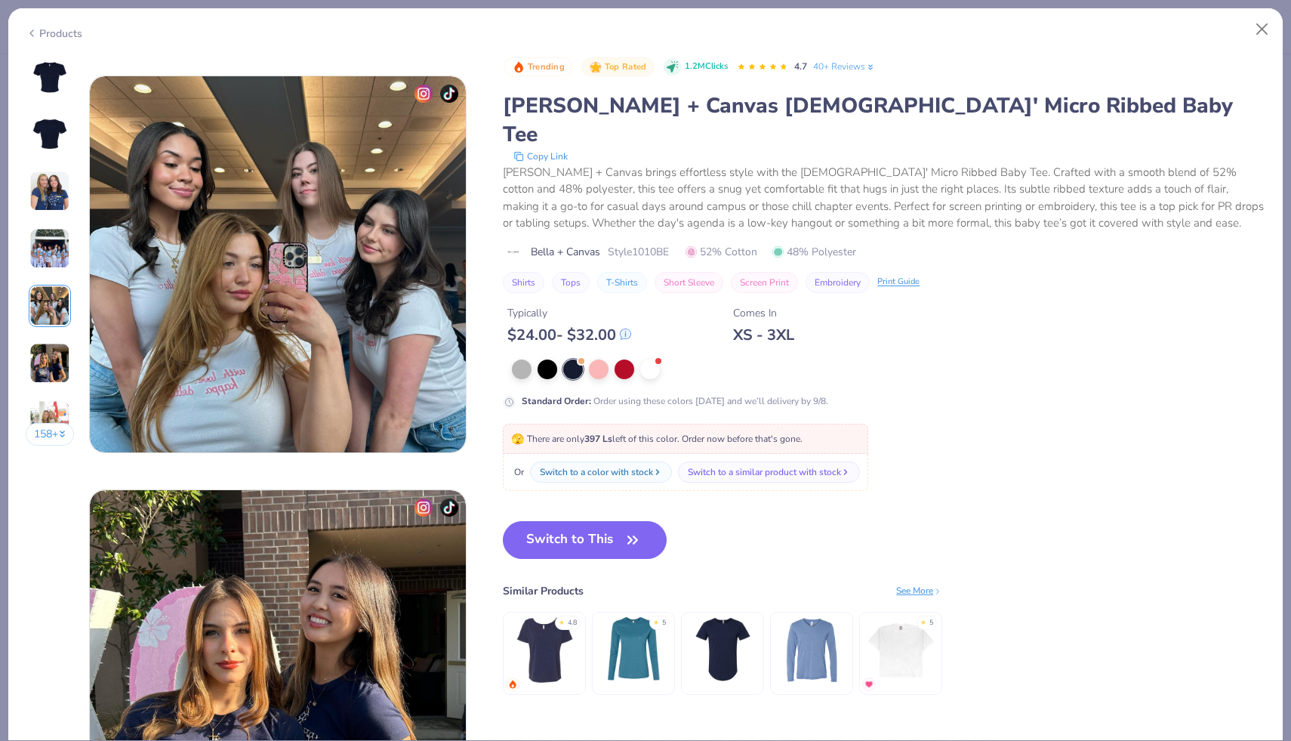
scroll to position [1655, 0]
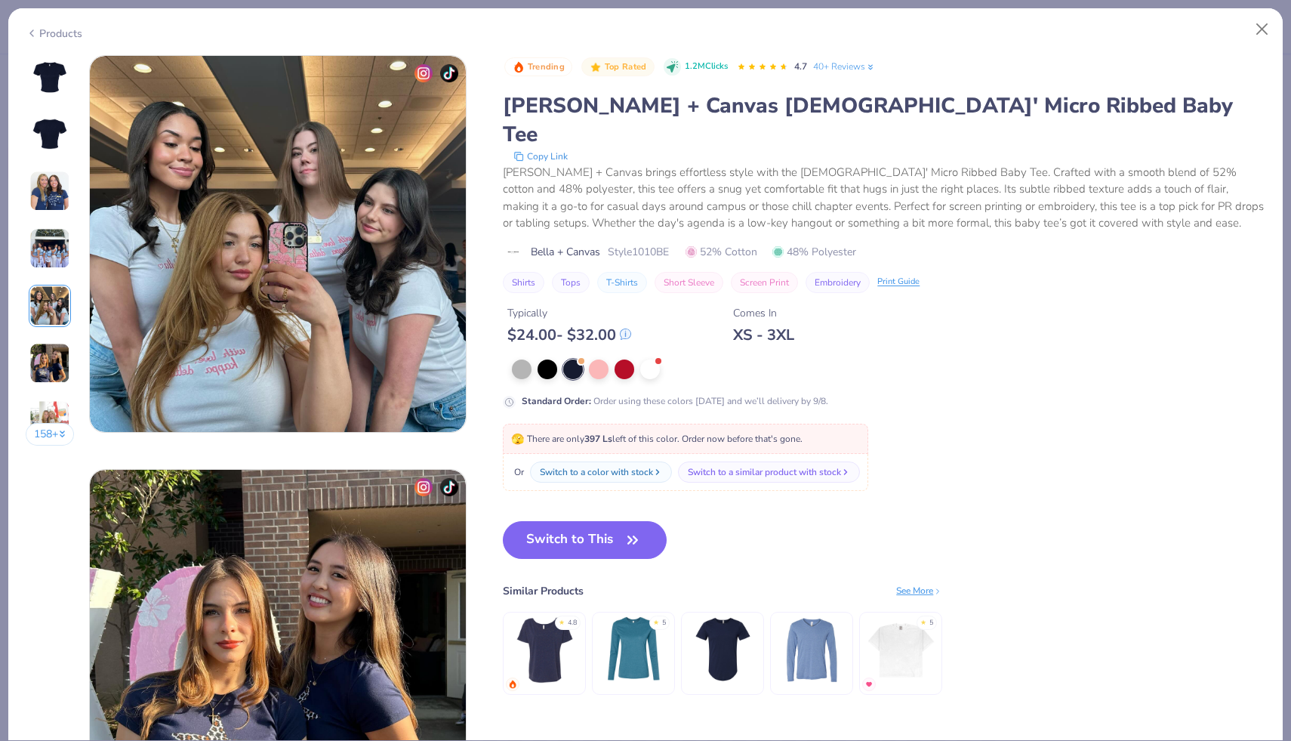
click at [51, 330] on div "158 +" at bounding box center [50, 256] width 49 height 402
click at [51, 347] on img at bounding box center [49, 363] width 41 height 41
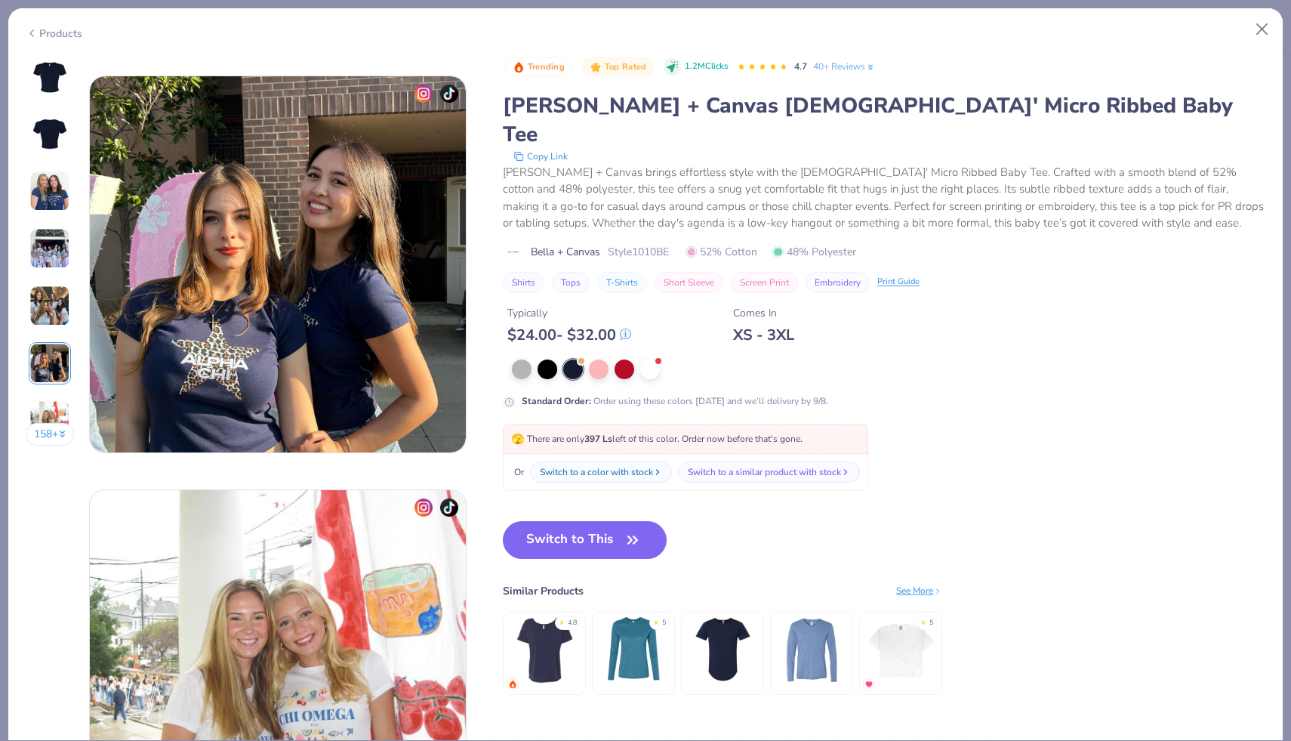
scroll to position [2069, 0]
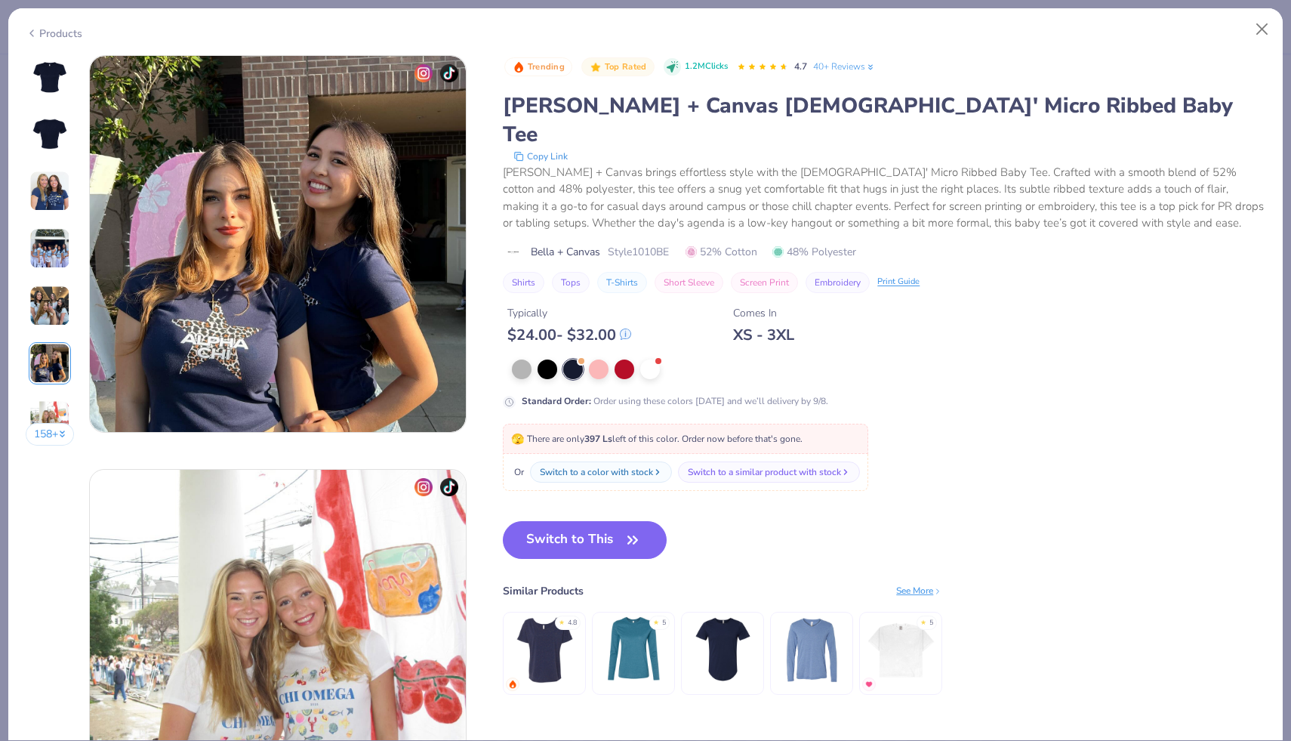
click at [51, 393] on div "158 +" at bounding box center [50, 256] width 49 height 402
click at [27, 29] on icon at bounding box center [32, 33] width 12 height 18
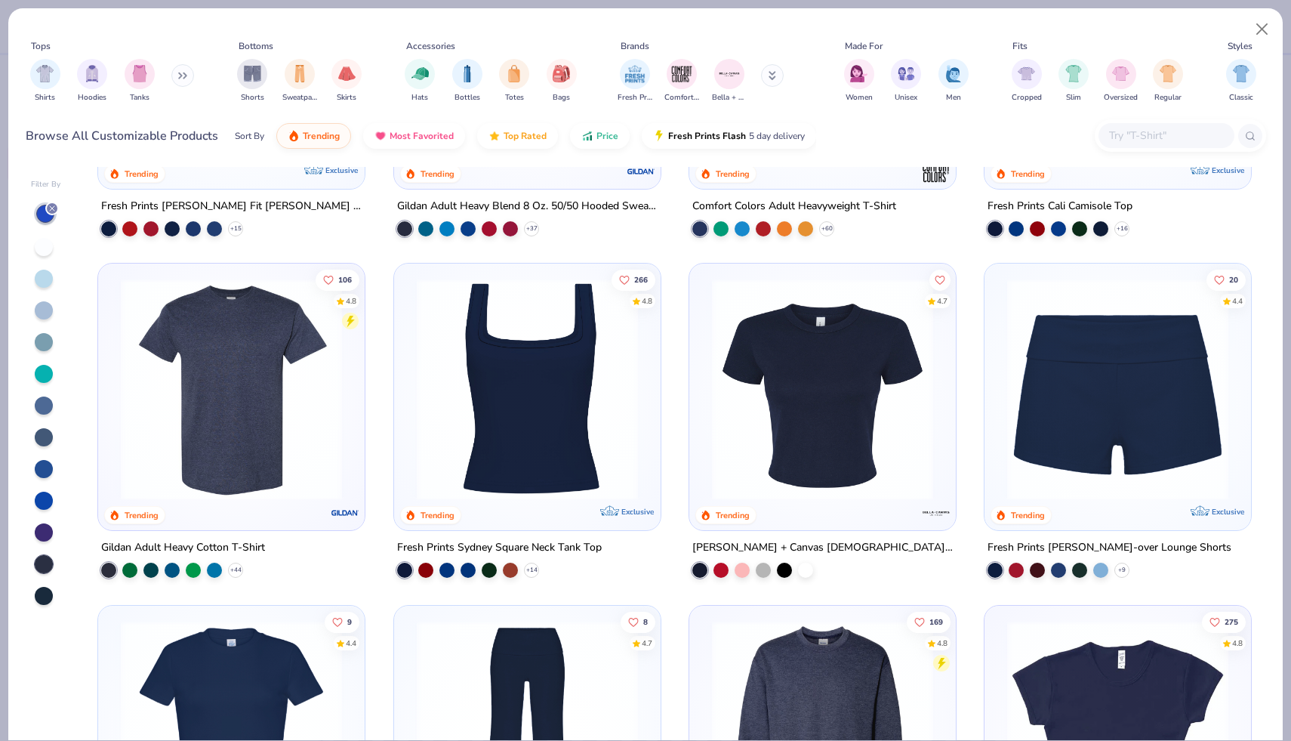
scroll to position [577, 0]
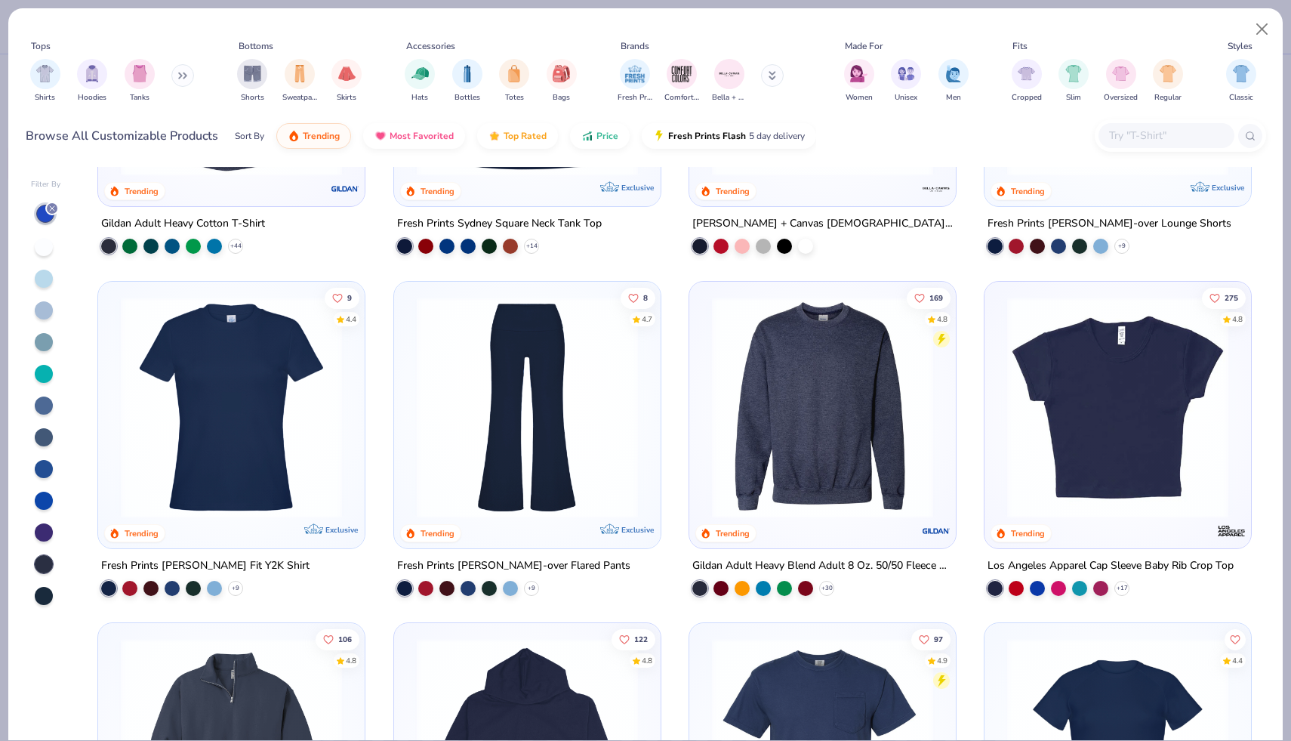
click at [1109, 382] on img at bounding box center [1118, 406] width 236 height 221
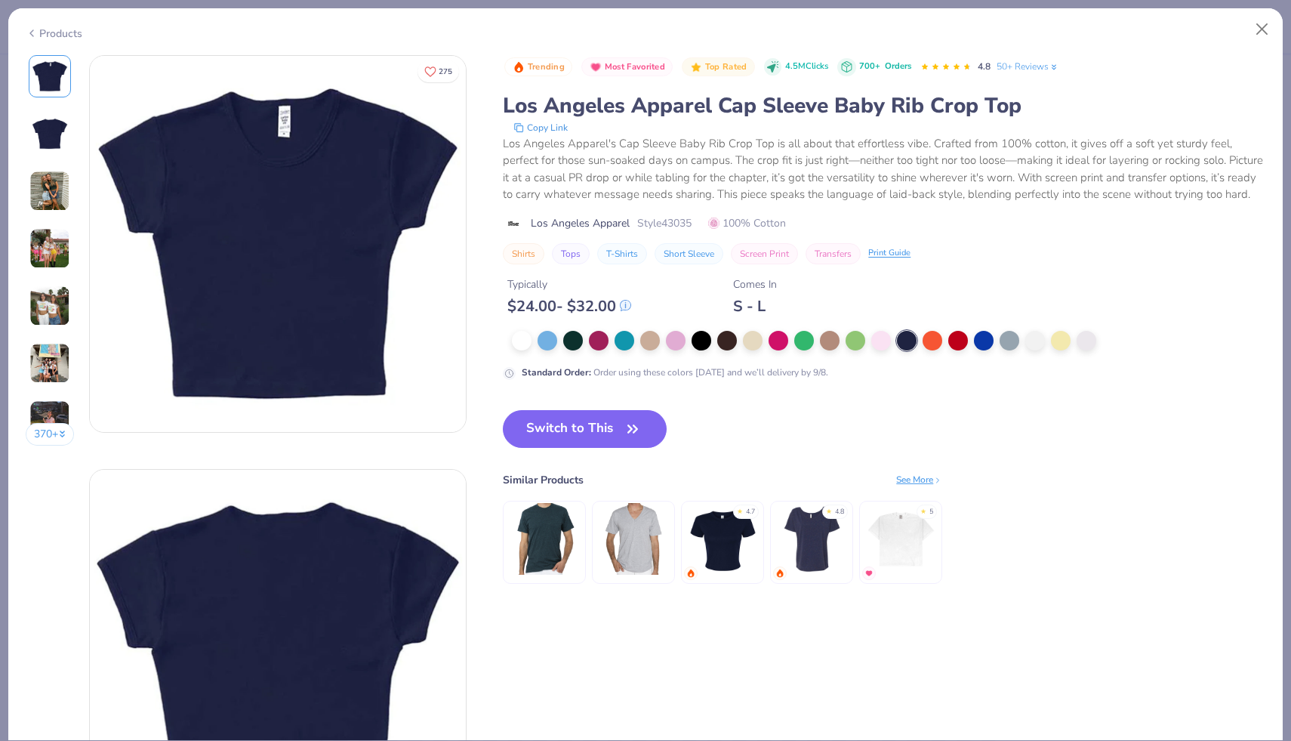
click at [51, 129] on img at bounding box center [50, 134] width 36 height 36
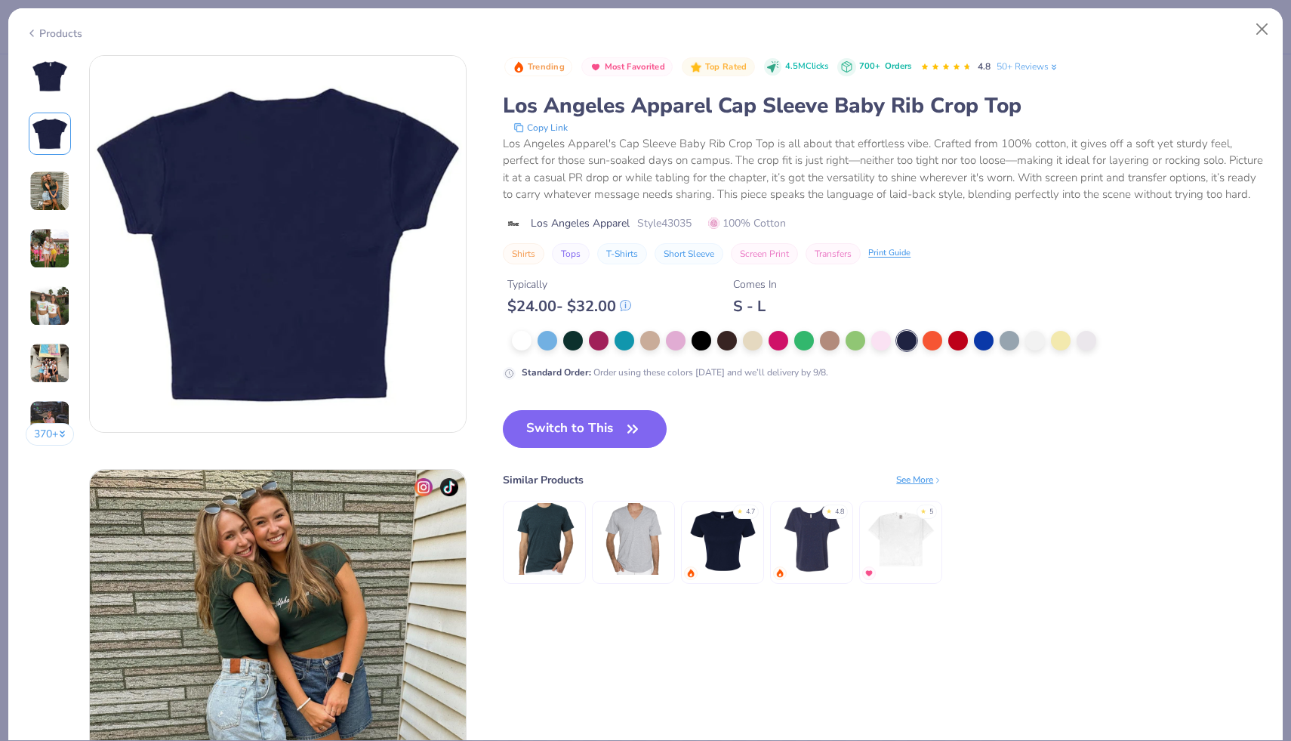
click at [51, 180] on img at bounding box center [49, 191] width 41 height 41
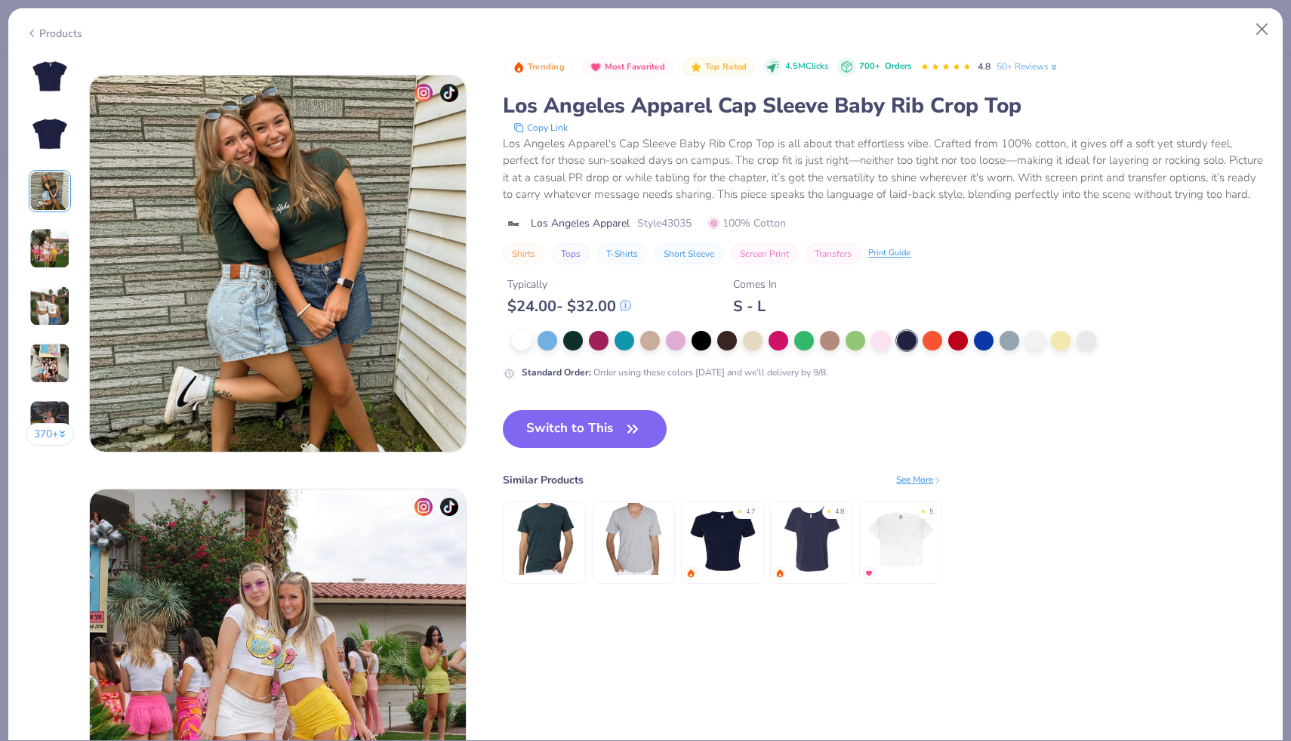
scroll to position [828, 0]
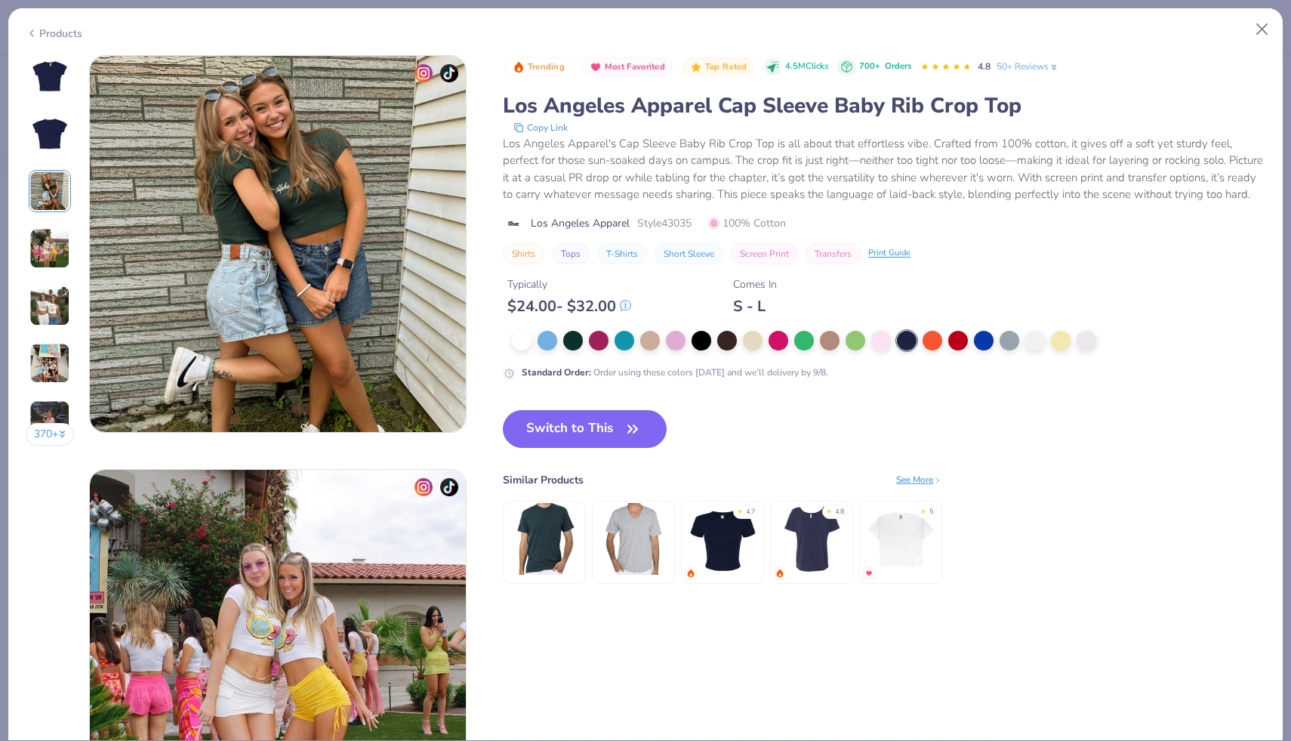
click at [54, 214] on div "370 +" at bounding box center [50, 256] width 49 height 402
click at [55, 248] on img at bounding box center [49, 248] width 41 height 41
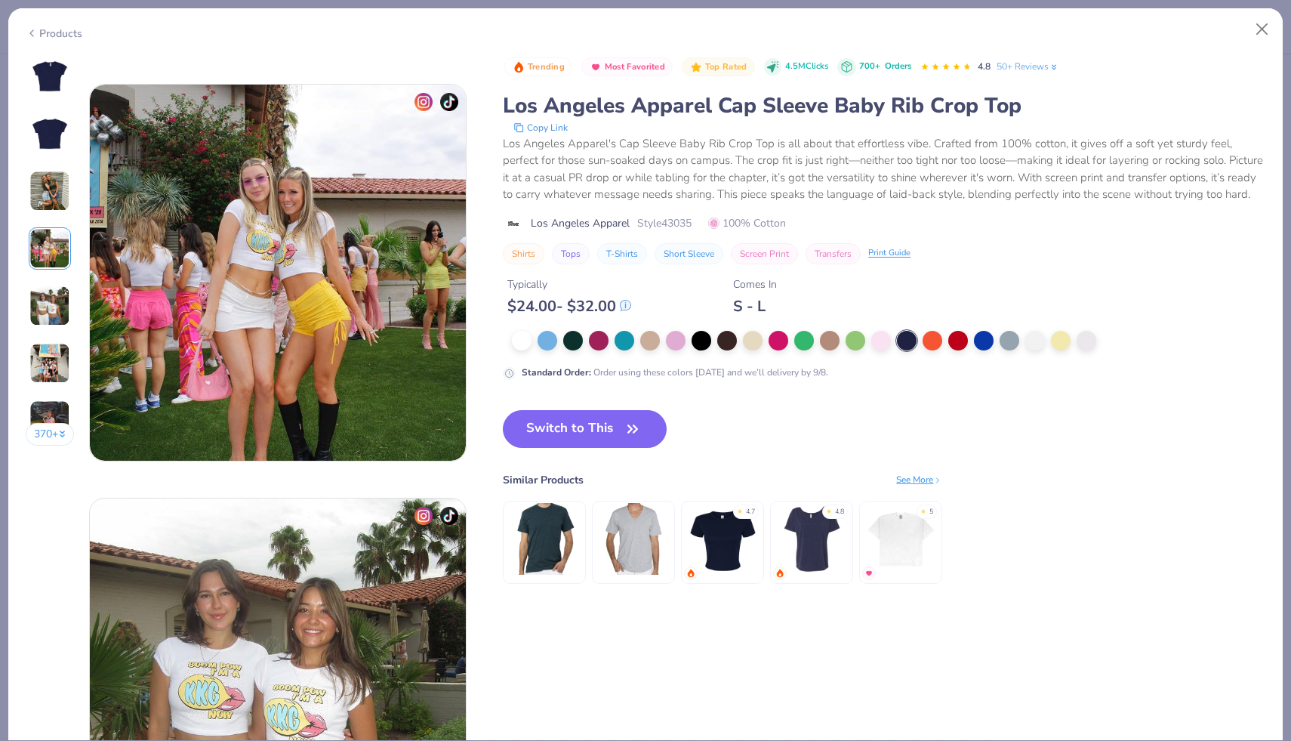
scroll to position [1241, 0]
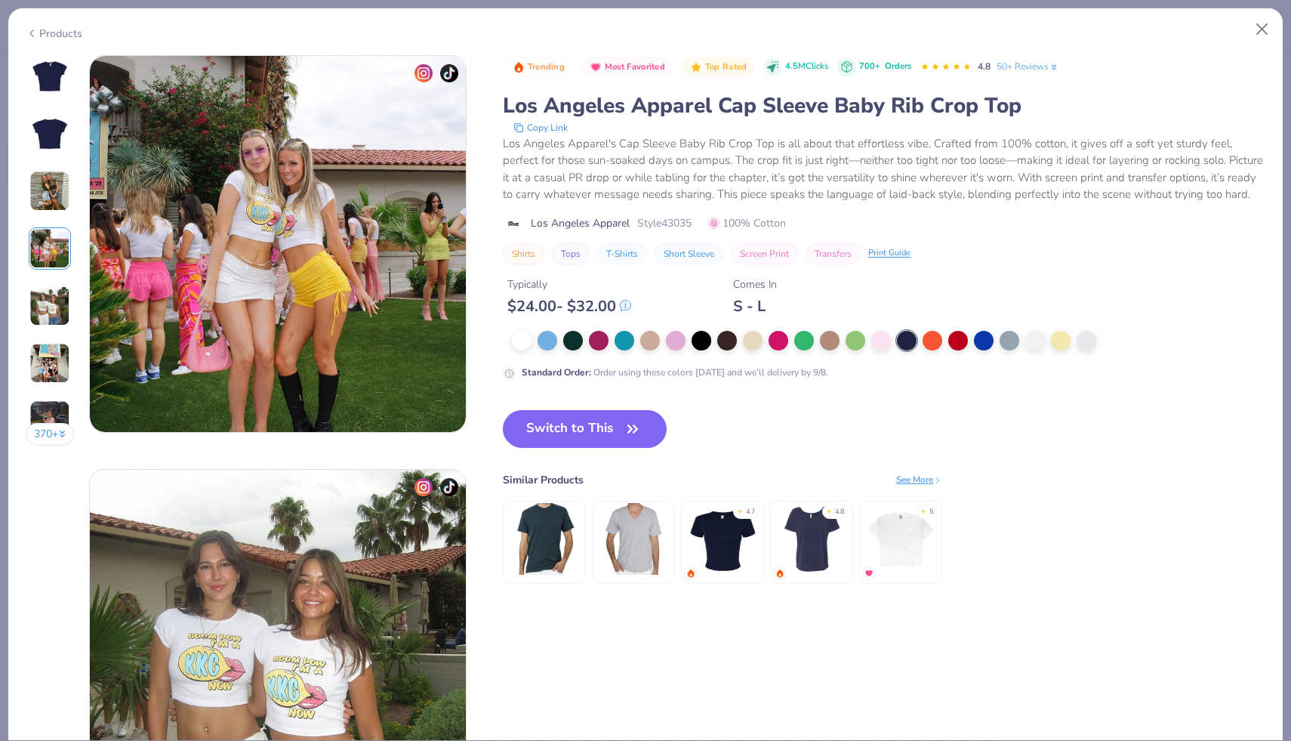
click at [49, 326] on div "370 +" at bounding box center [50, 256] width 49 height 402
click at [29, 28] on icon at bounding box center [32, 33] width 12 height 18
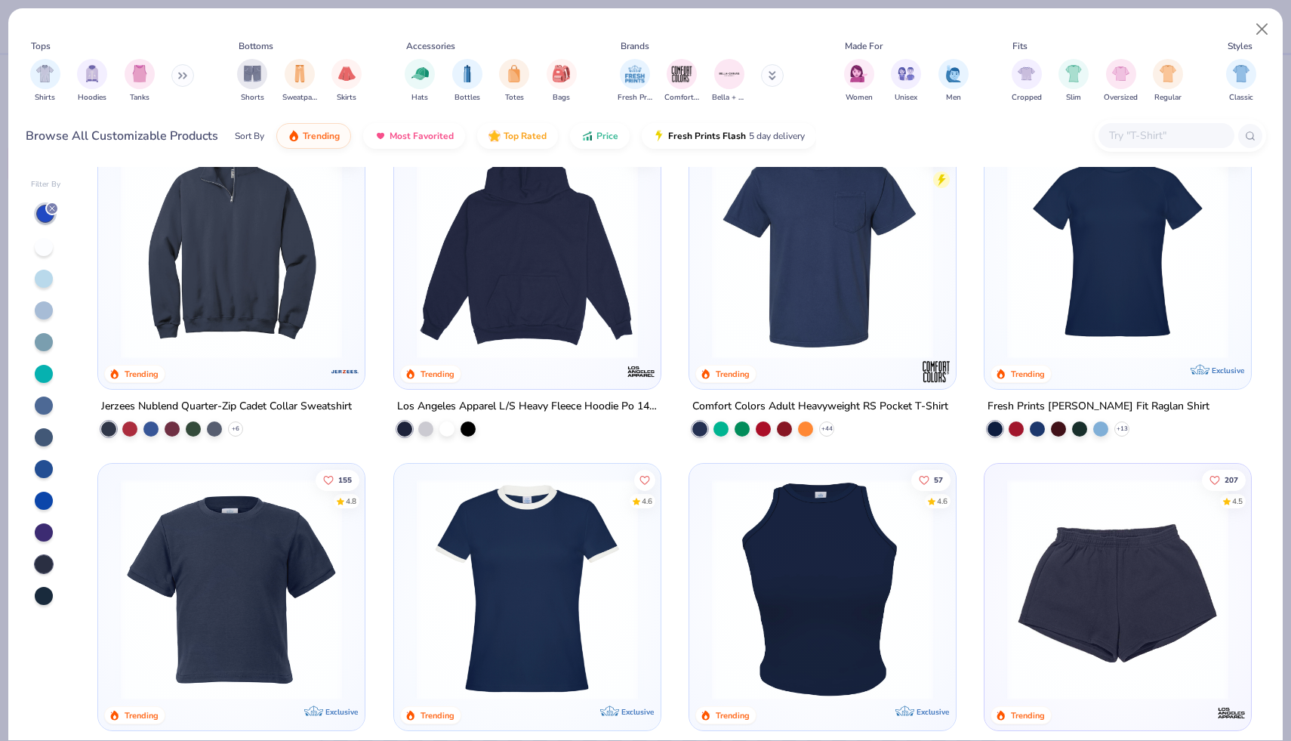
scroll to position [1222, 0]
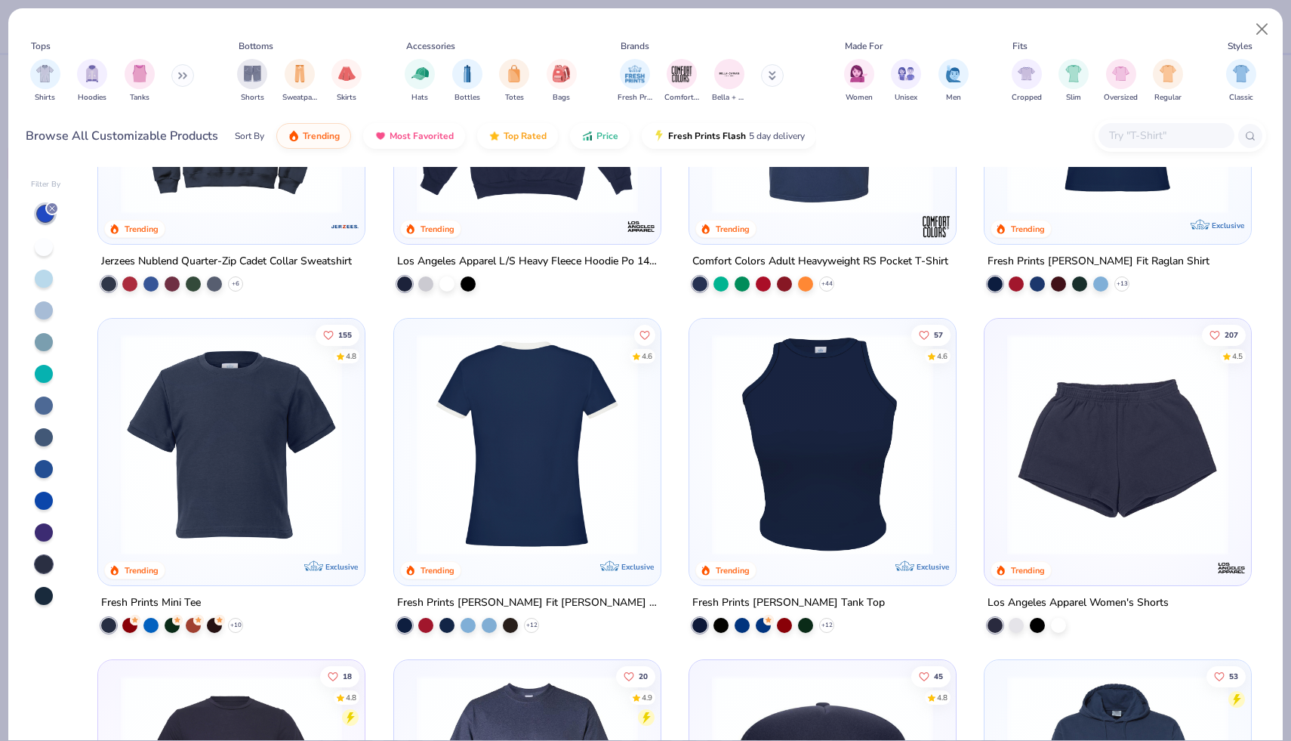
click at [763, 425] on img at bounding box center [822, 444] width 236 height 221
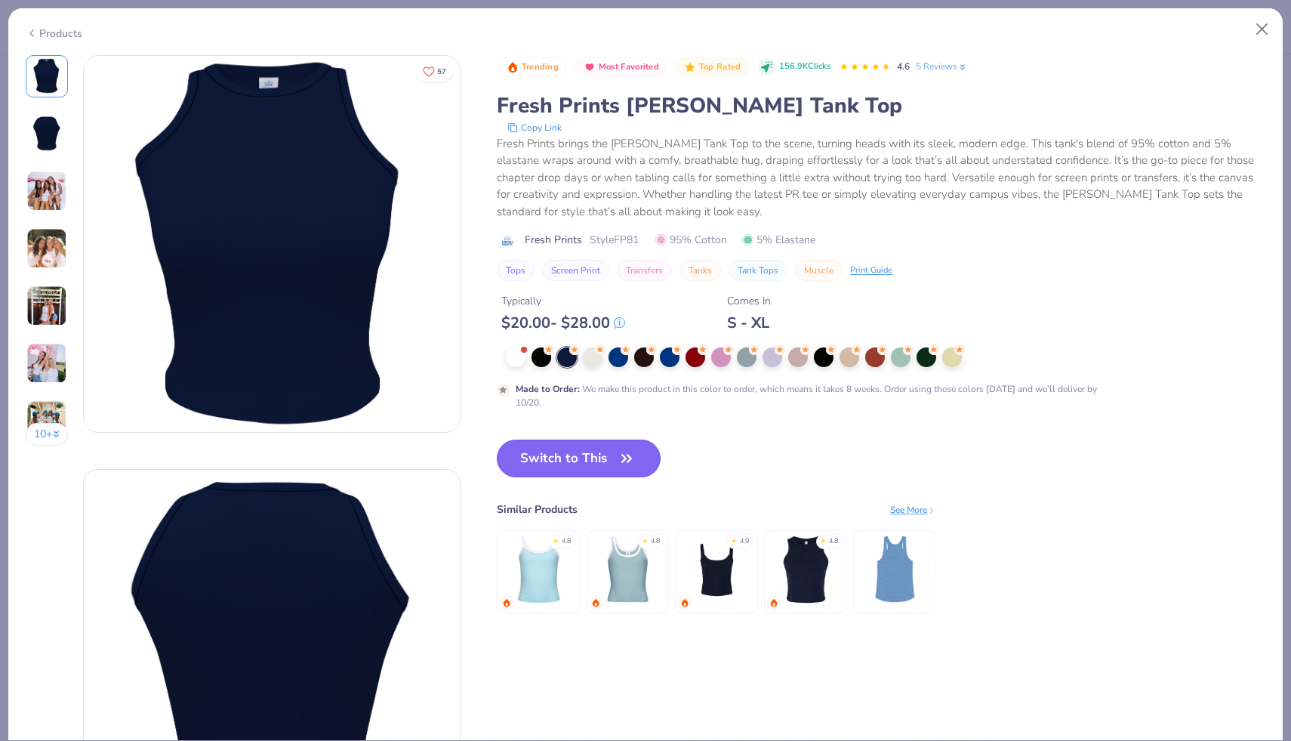
click at [581, 459] on button "Switch to This" at bounding box center [579, 458] width 164 height 38
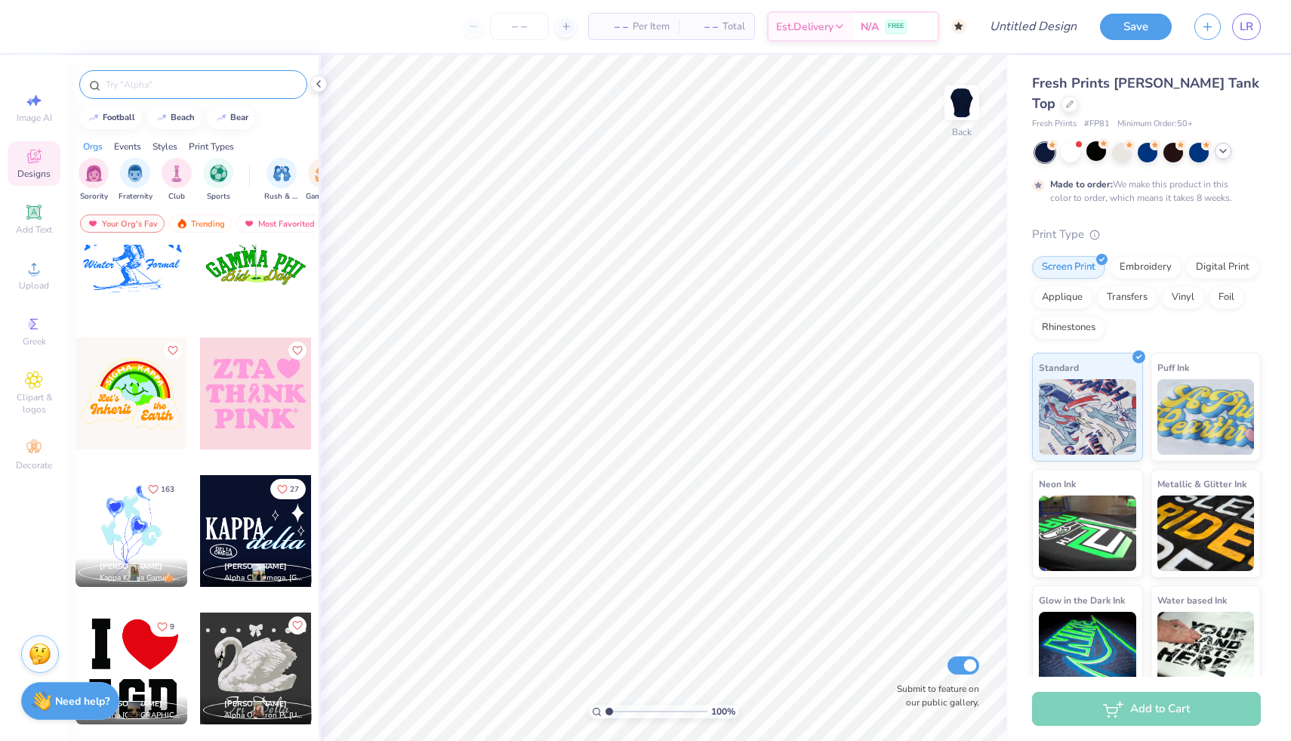
click at [202, 97] on div at bounding box center [193, 84] width 228 height 29
click at [205, 88] on input "text" at bounding box center [200, 84] width 193 height 15
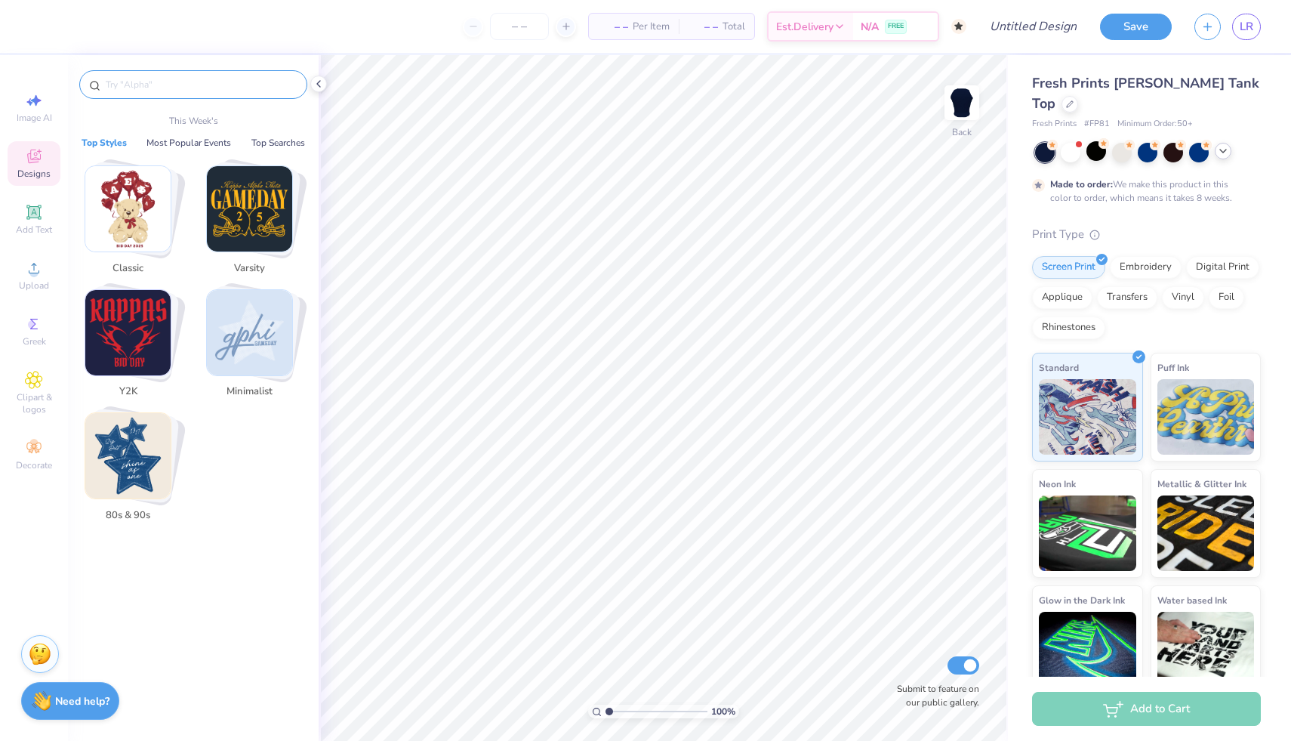
type input "p"
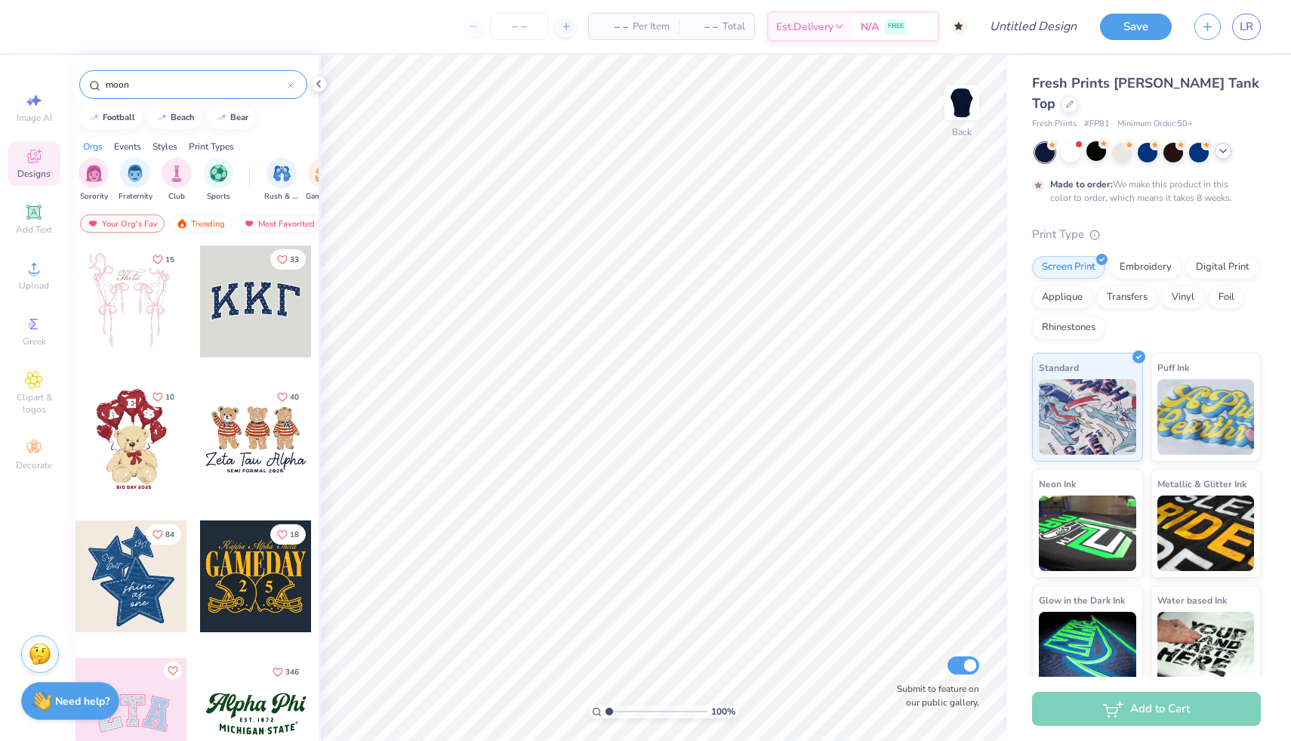
type input "moon"
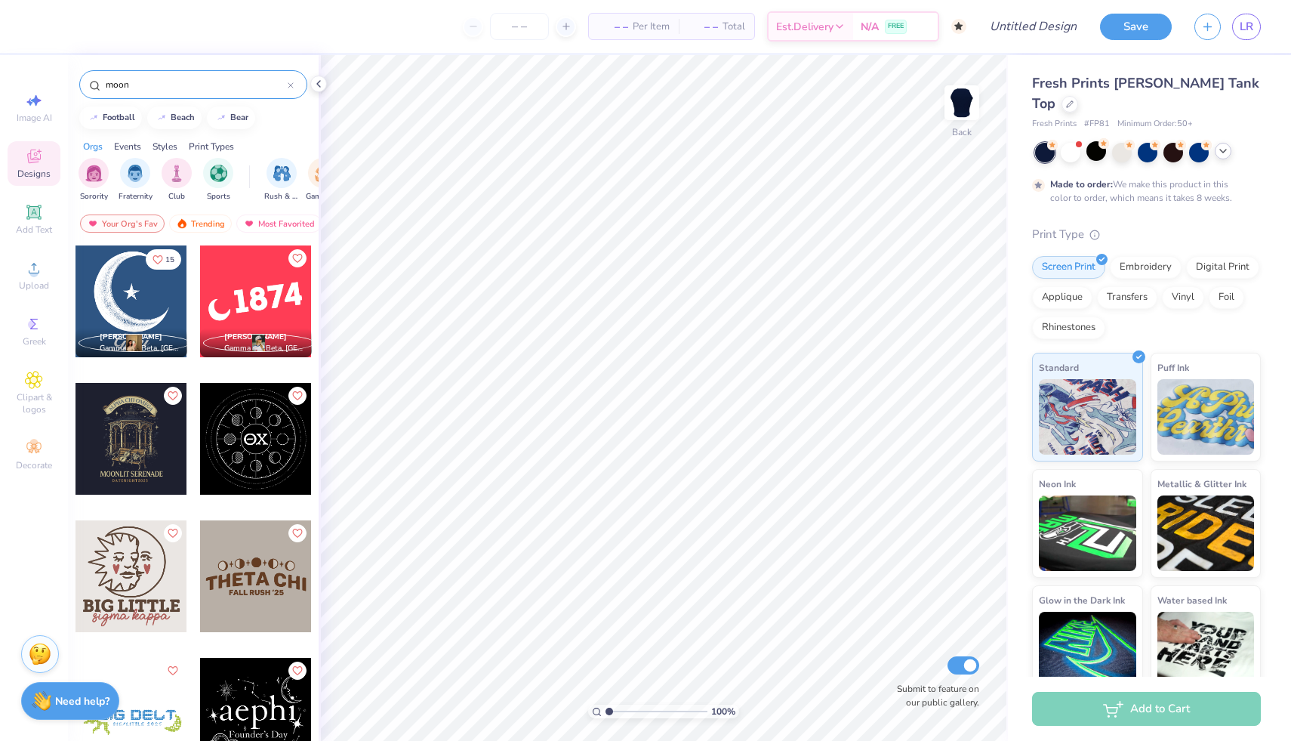
click at [148, 303] on div at bounding box center [132, 301] width 112 height 112
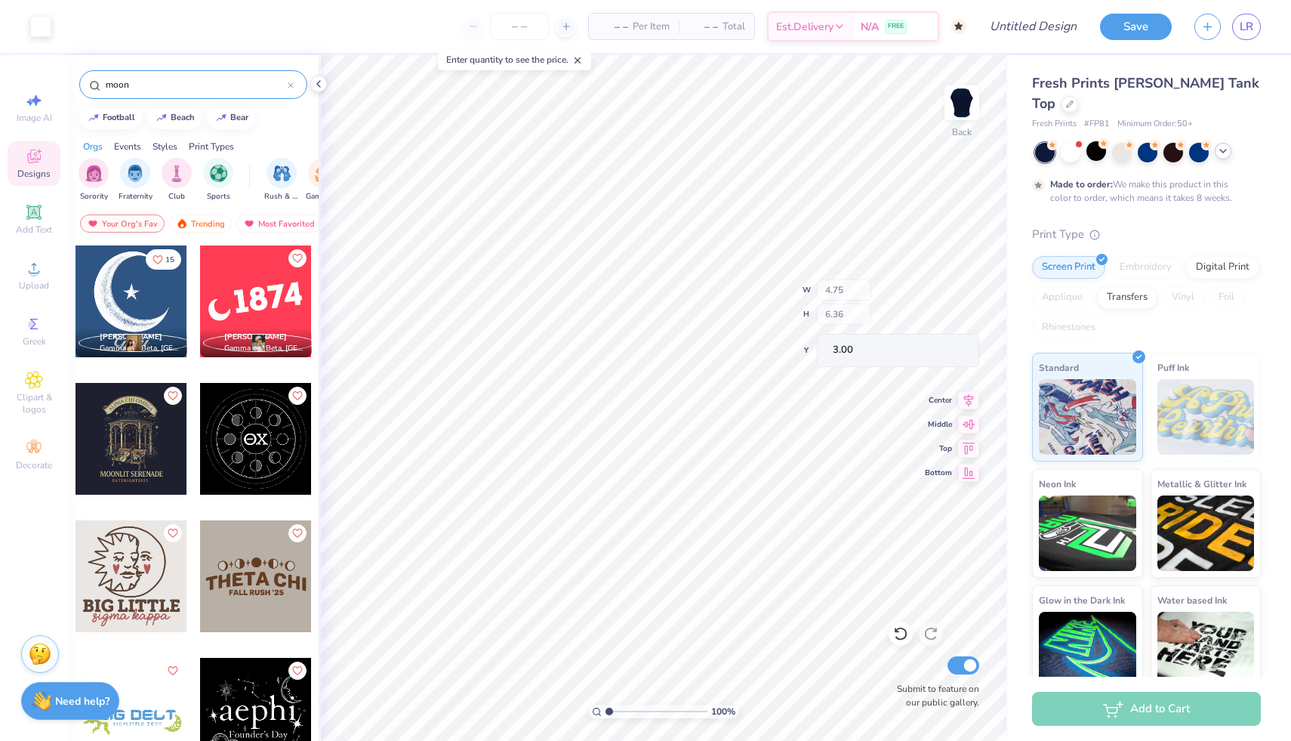
type input "2.50"
type input "1.13"
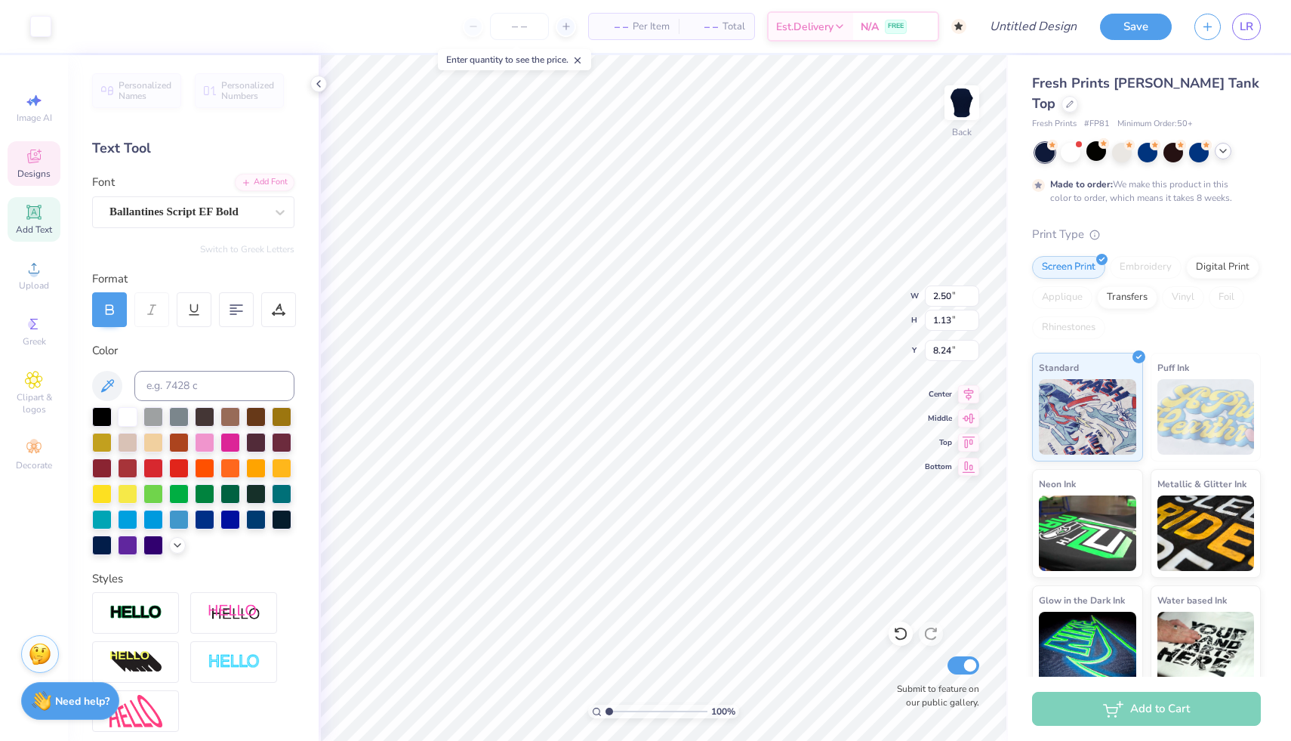
type input "8.12"
click at [969, 415] on icon at bounding box center [969, 416] width 13 height 10
click at [972, 421] on icon at bounding box center [968, 416] width 21 height 18
click at [972, 438] on icon at bounding box center [969, 439] width 13 height 11
type input "0.50"
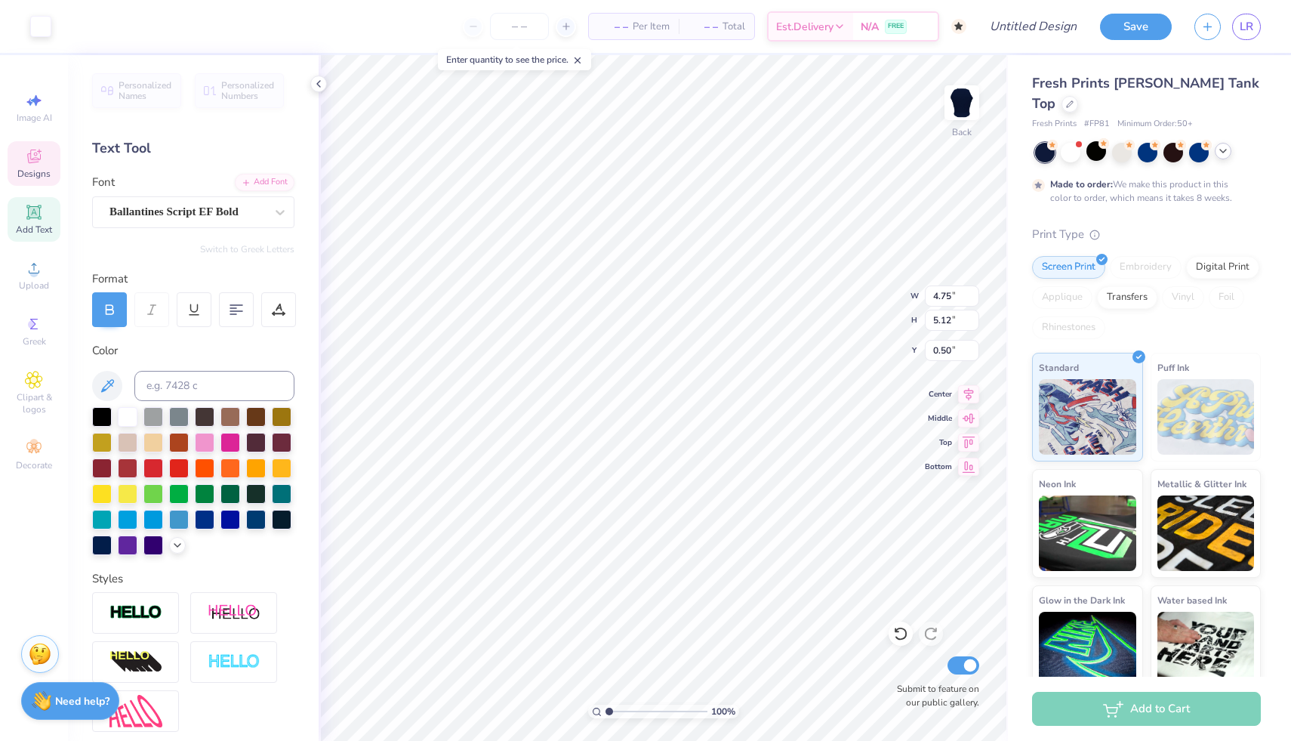
type input "4.17"
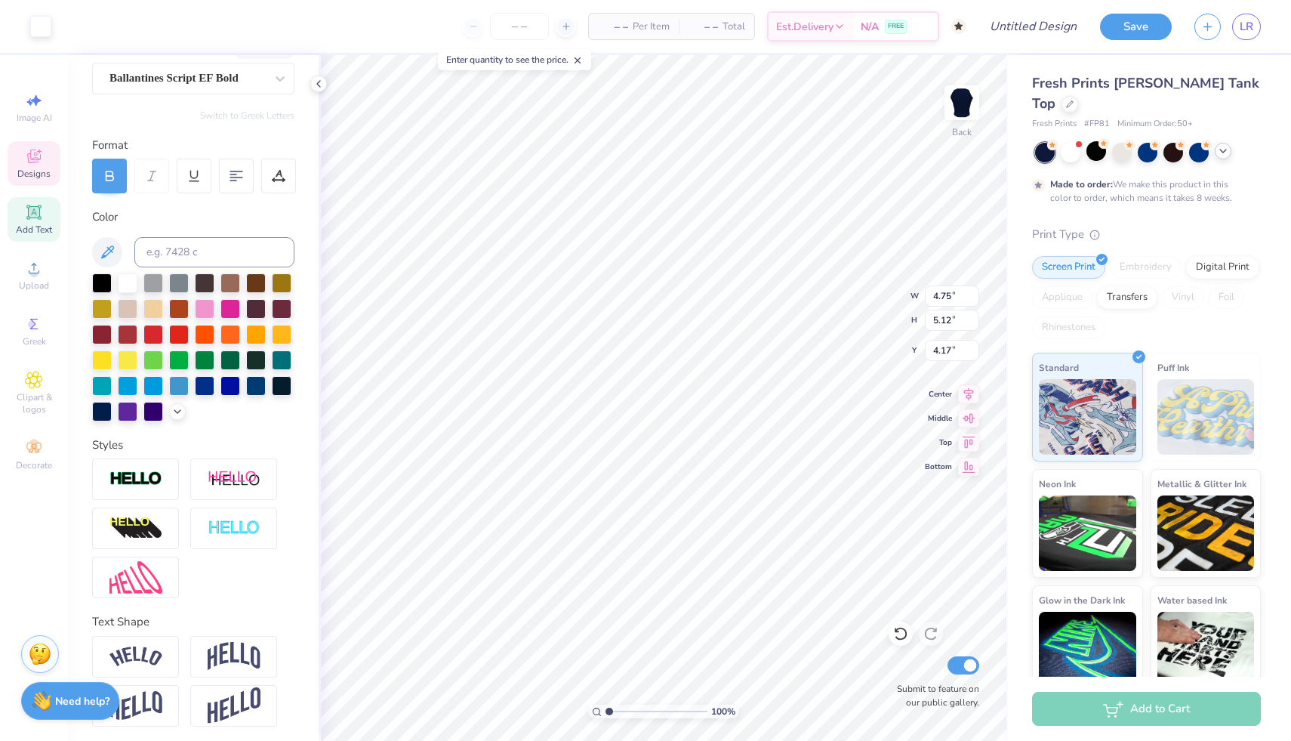
scroll to position [137, 0]
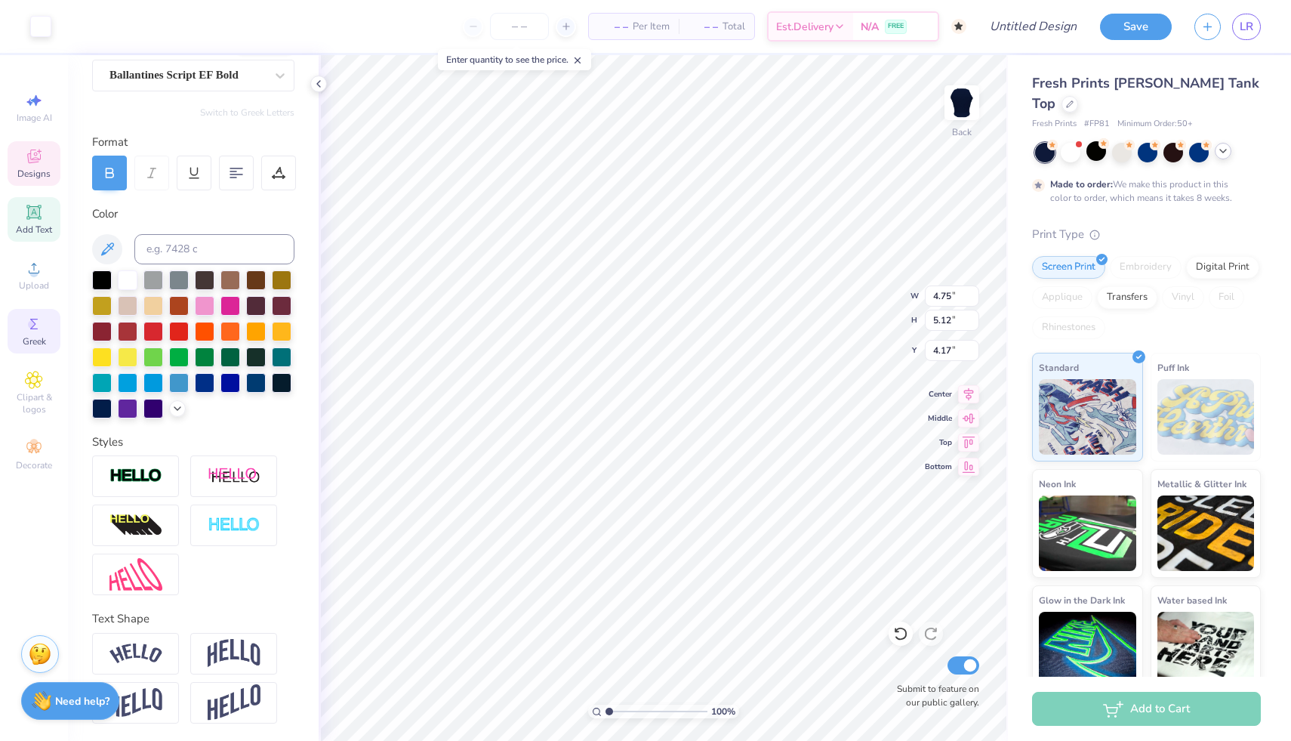
click at [47, 309] on div "Greek" at bounding box center [34, 331] width 53 height 45
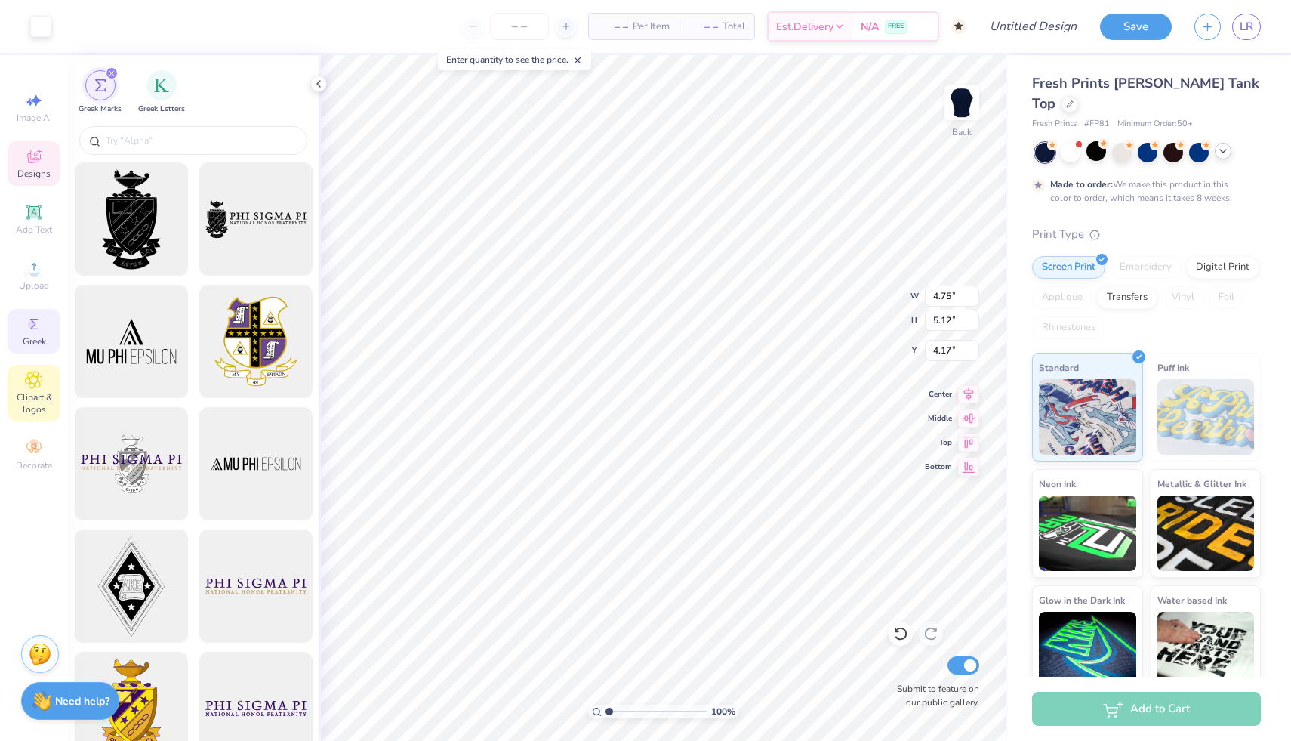
click at [37, 380] on icon at bounding box center [34, 380] width 8 height 8
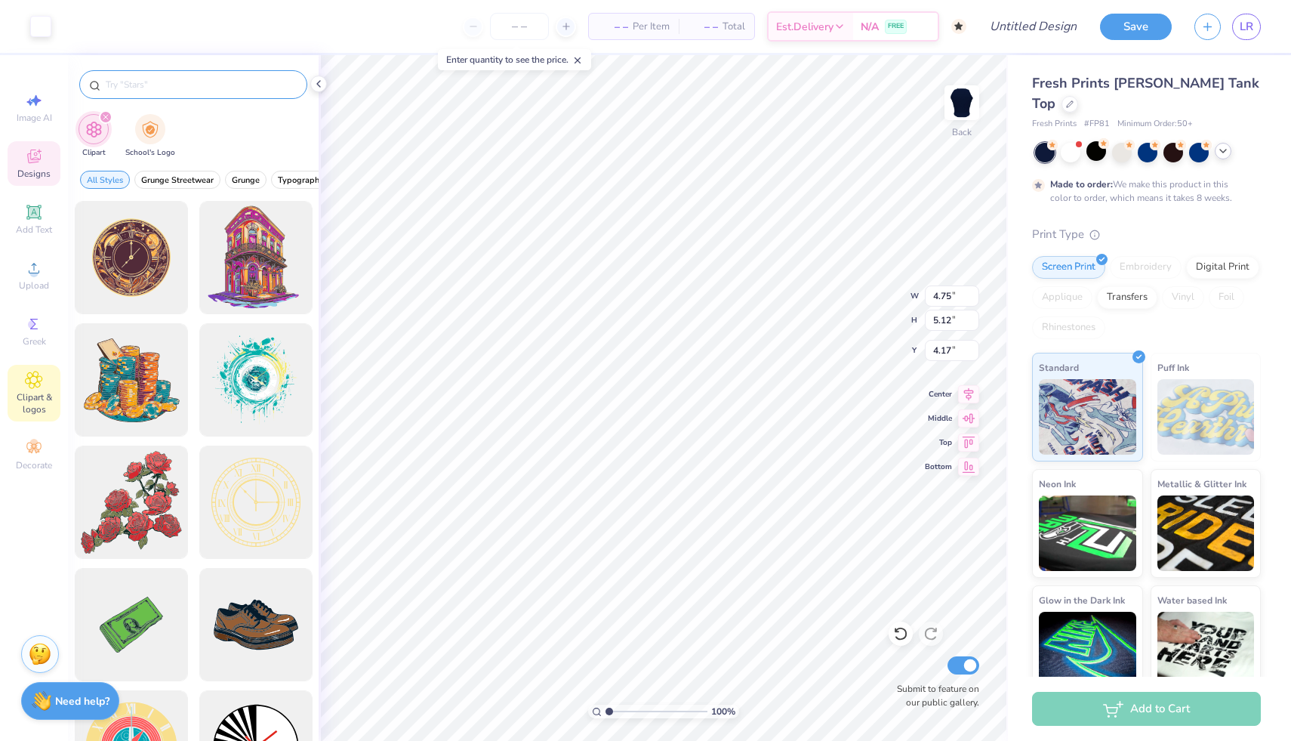
click at [226, 83] on input "text" at bounding box center [200, 84] width 193 height 15
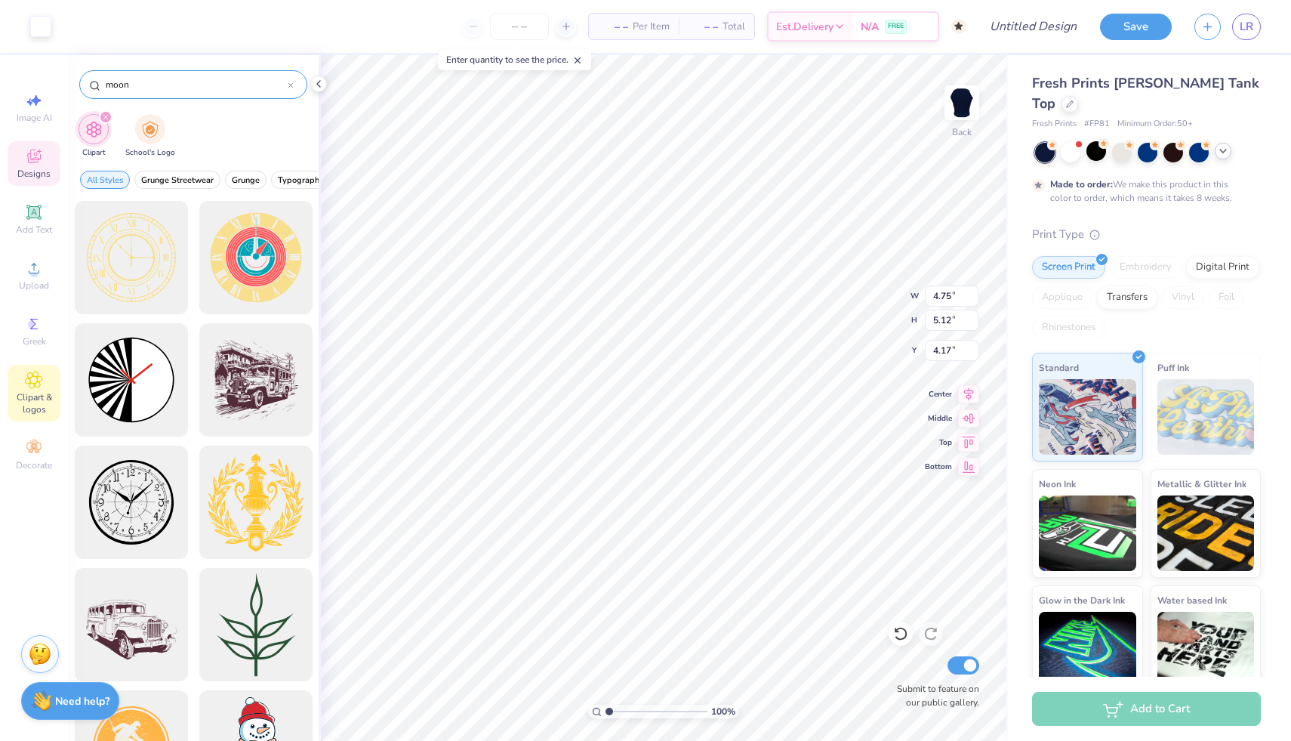
type input "moon"
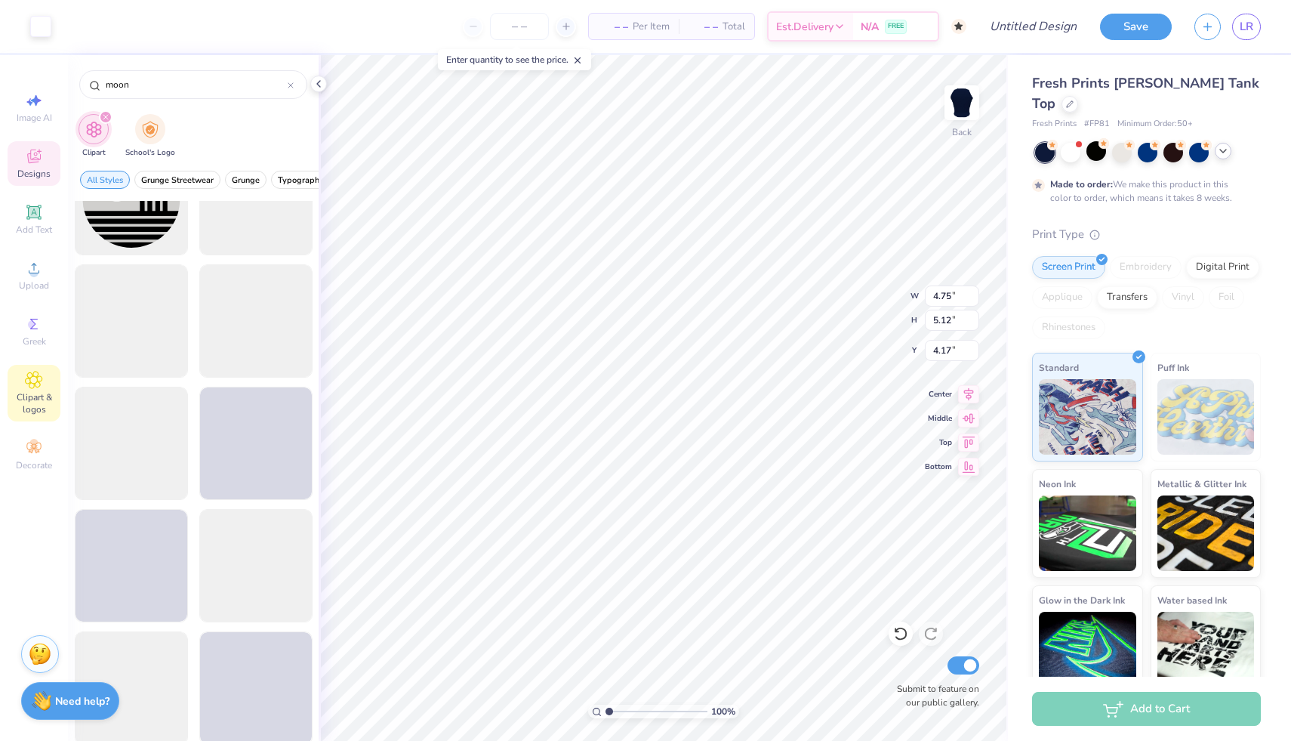
scroll to position [1895, 0]
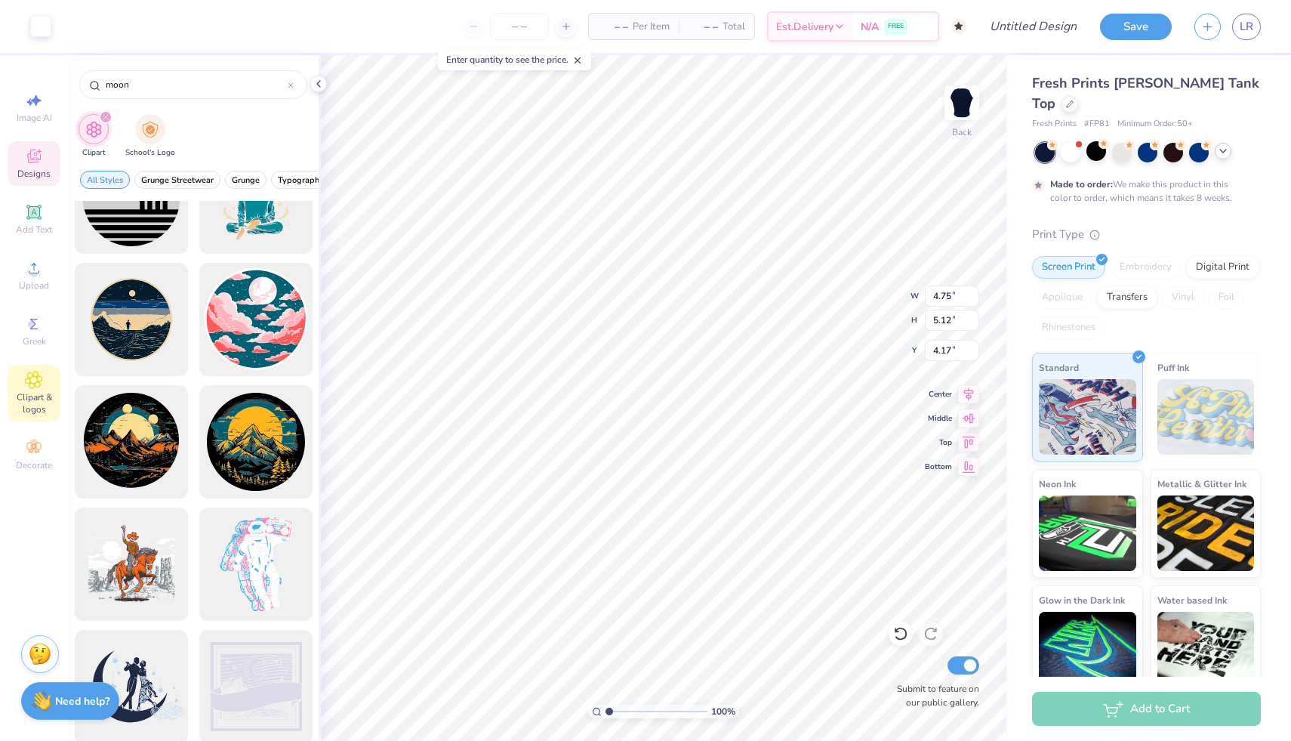
click at [582, 56] on icon at bounding box center [577, 60] width 11 height 11
click at [38, 442] on icon at bounding box center [34, 448] width 18 height 18
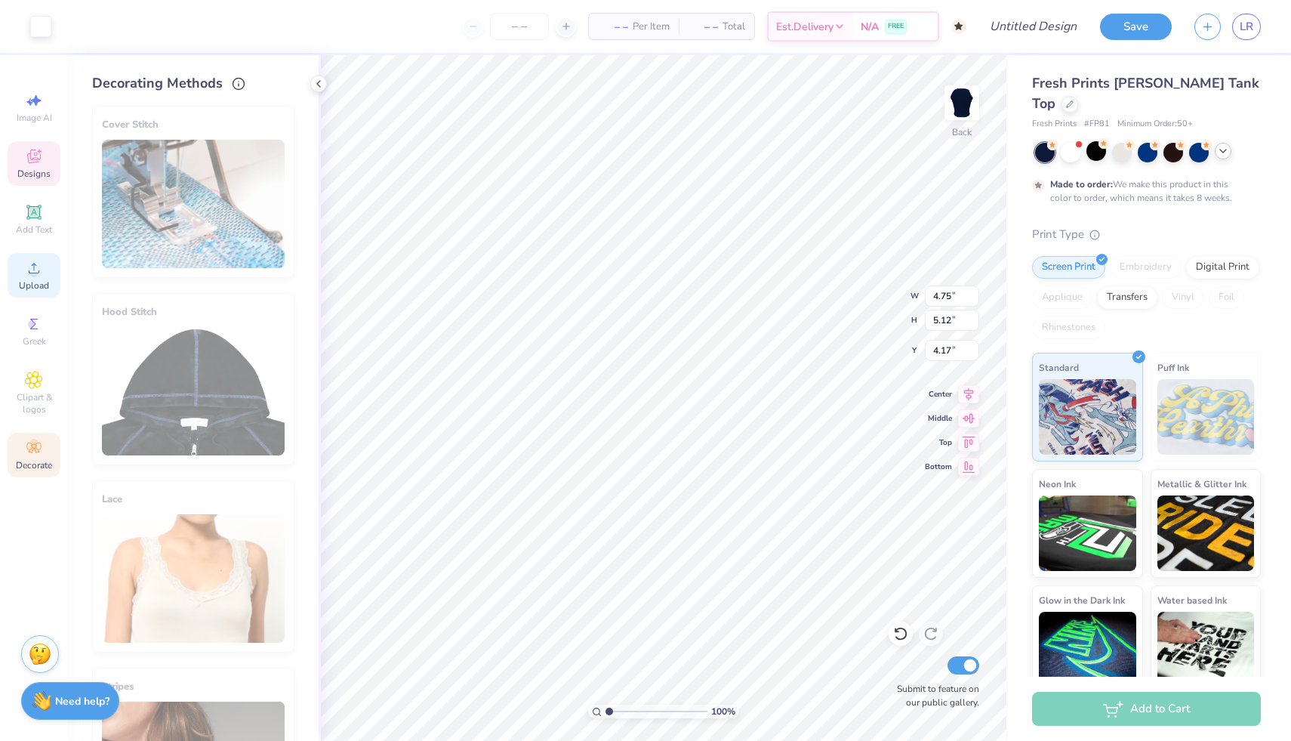
click at [26, 261] on icon at bounding box center [34, 268] width 18 height 18
click at [17, 99] on div "Image AI" at bounding box center [34, 107] width 53 height 45
select select "4"
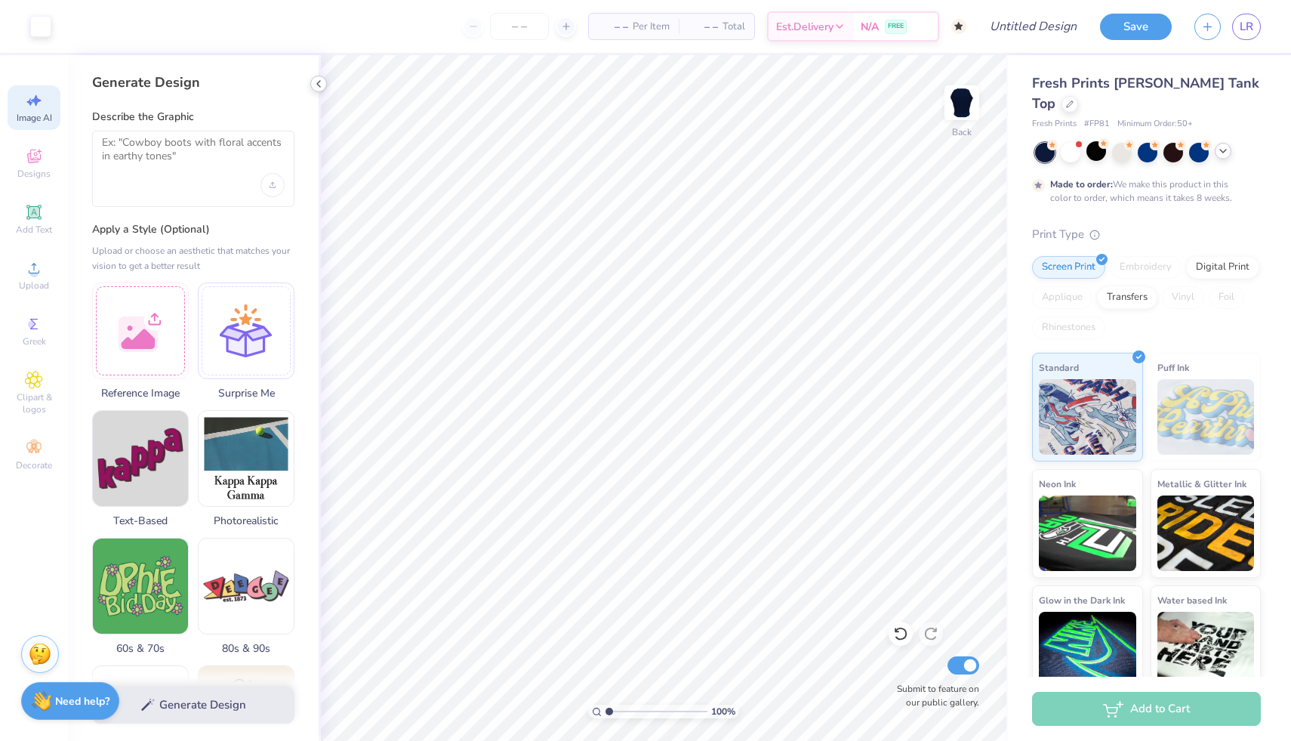
click at [313, 82] on icon at bounding box center [319, 84] width 12 height 12
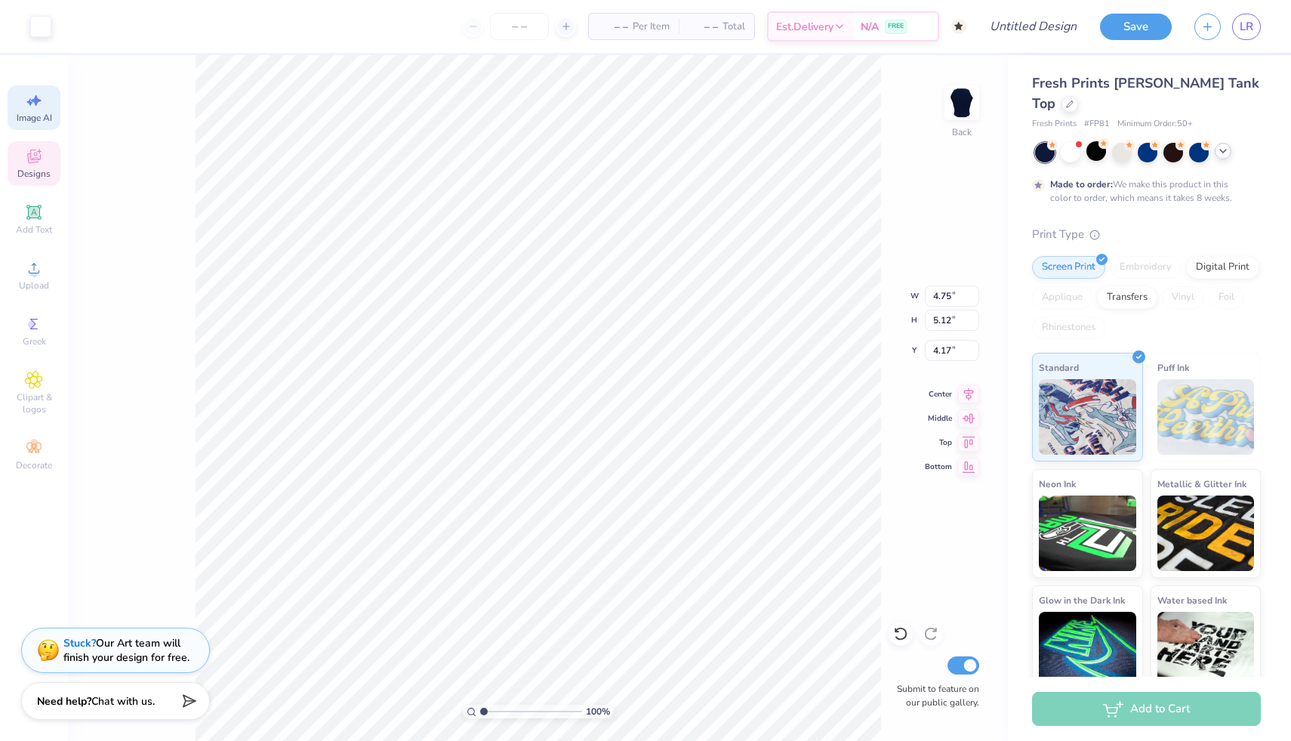
type input "4.18"
type input "4.41"
click at [39, 162] on icon at bounding box center [34, 156] width 18 height 18
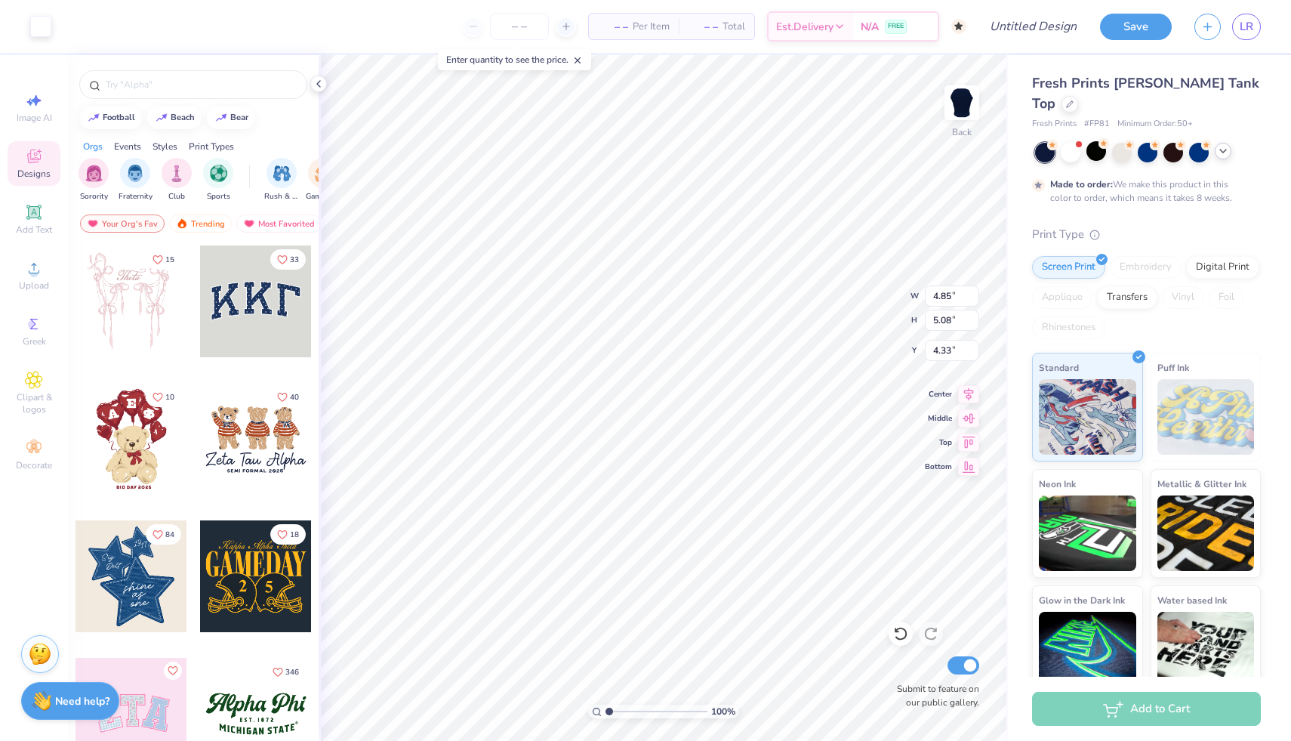
type input "4.85"
type input "5.08"
type input "4.33"
type input "5.26"
type input "5.27"
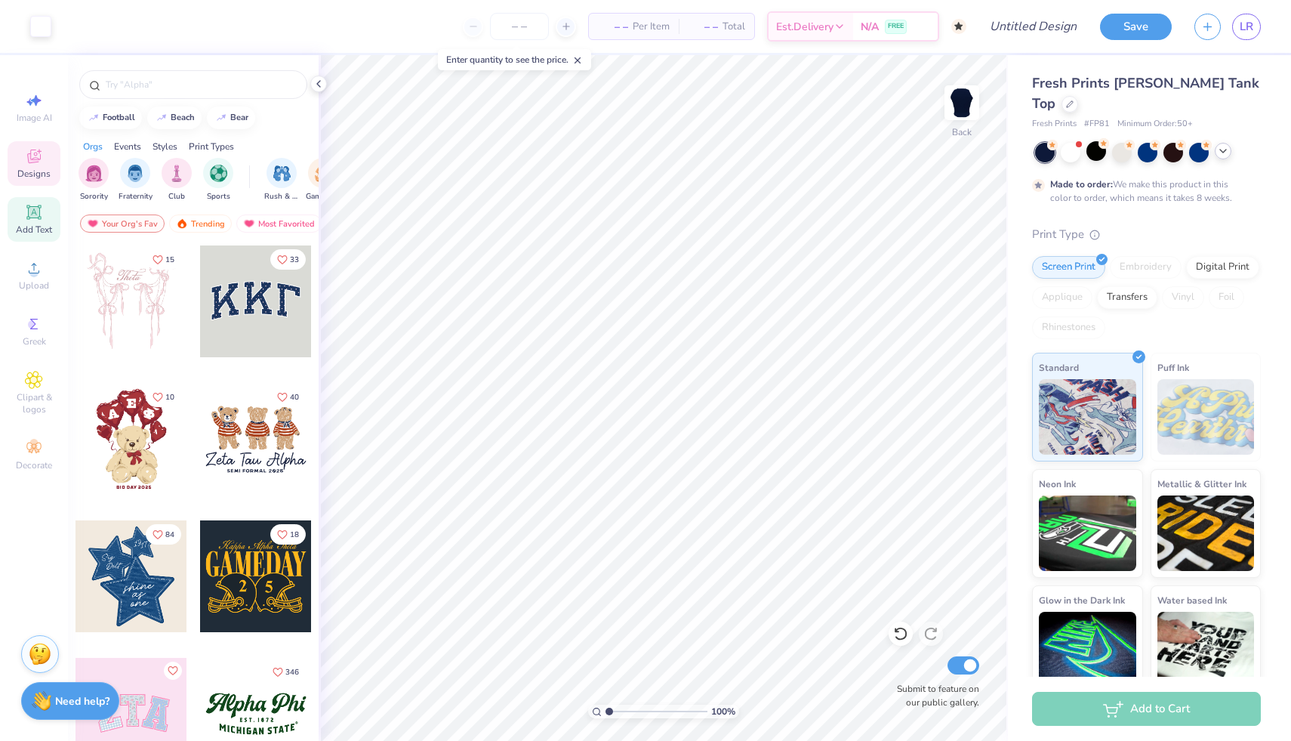
click at [29, 230] on span "Add Text" at bounding box center [34, 230] width 36 height 12
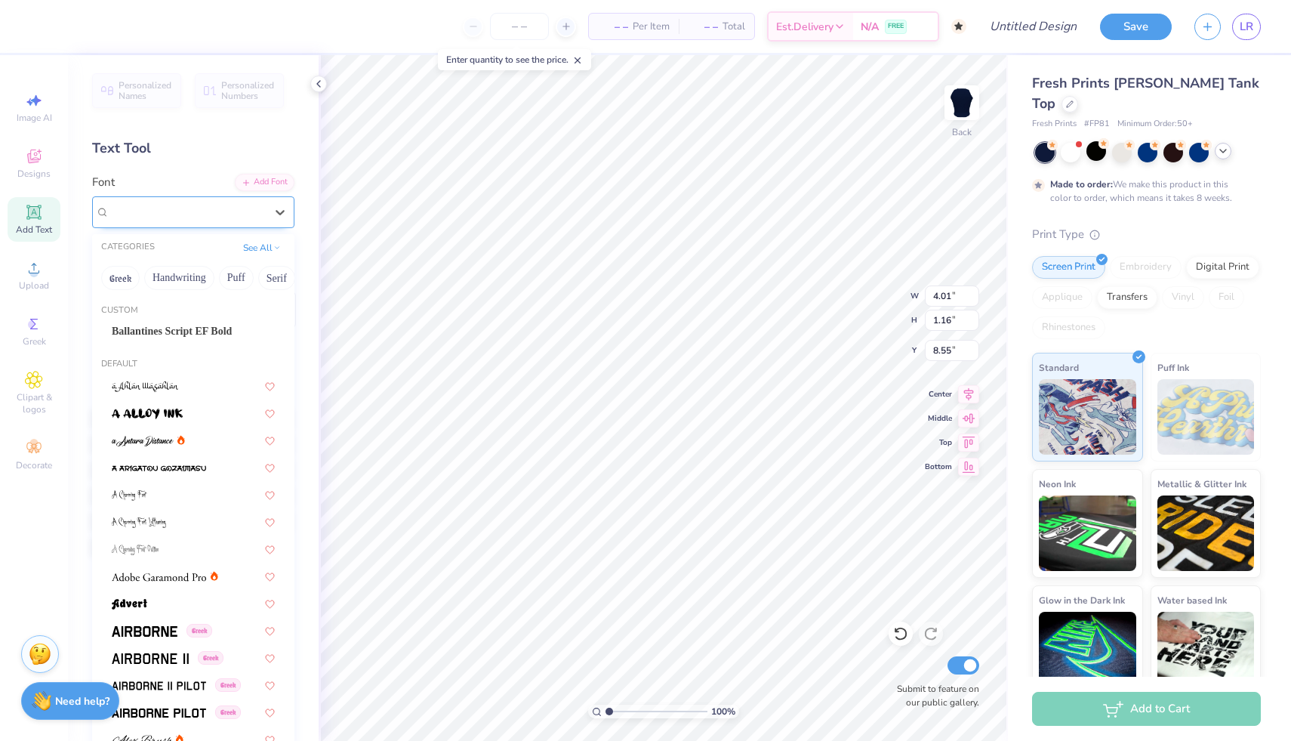
click at [170, 217] on div "Super Dream" at bounding box center [187, 211] width 159 height 23
click at [183, 330] on span "Ballantines Script EF Bold" at bounding box center [172, 331] width 120 height 16
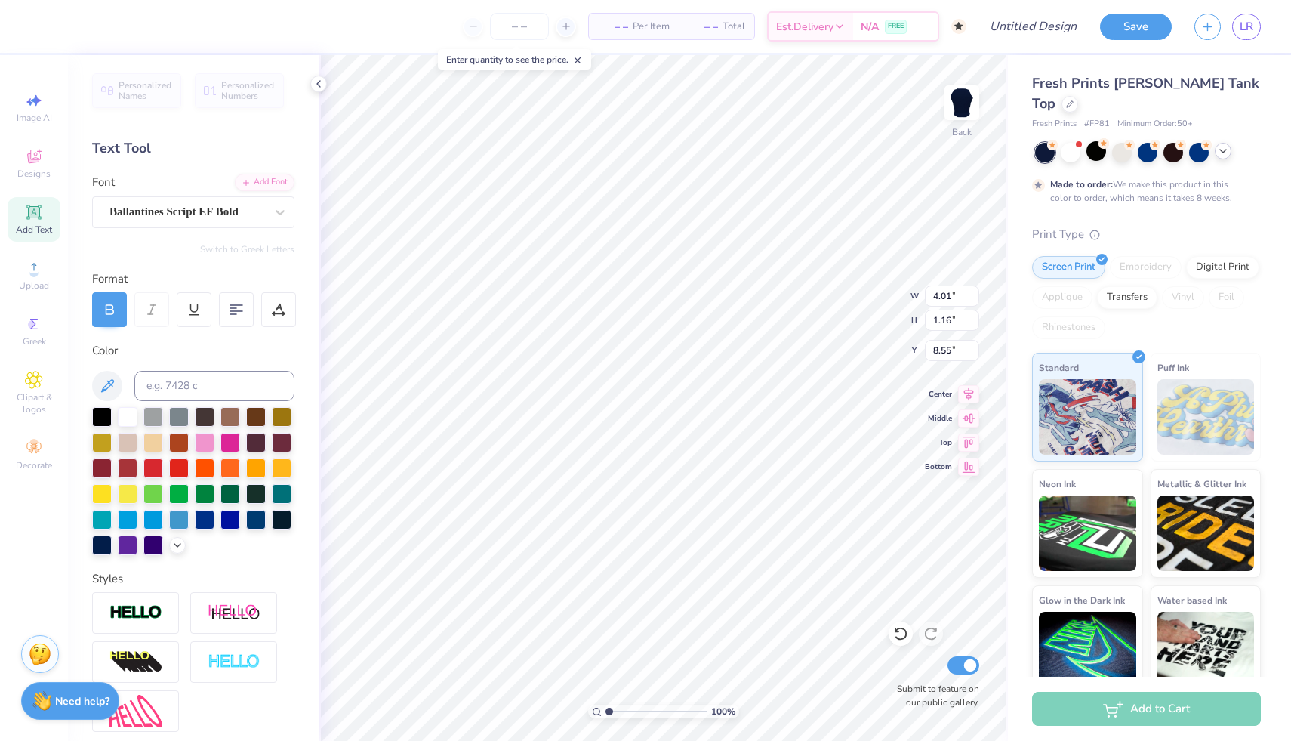
type input "5.25"
type input "1.17"
type input "8.54"
click at [183, 212] on div "Ballantines Script EF Bold" at bounding box center [187, 211] width 159 height 23
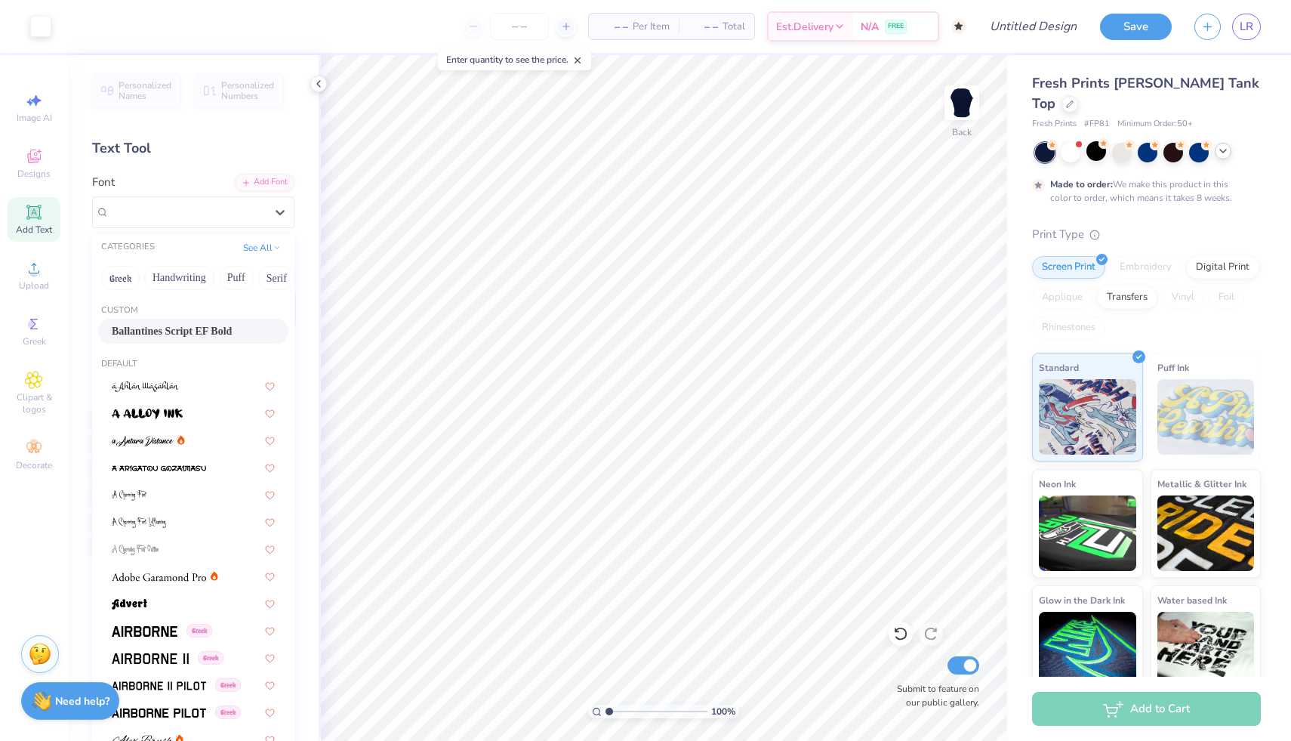
click at [183, 327] on span "Ballantines Script EF Bold" at bounding box center [172, 331] width 120 height 16
click at [241, 205] on div "Ballantines Script EF Bold" at bounding box center [187, 211] width 159 height 23
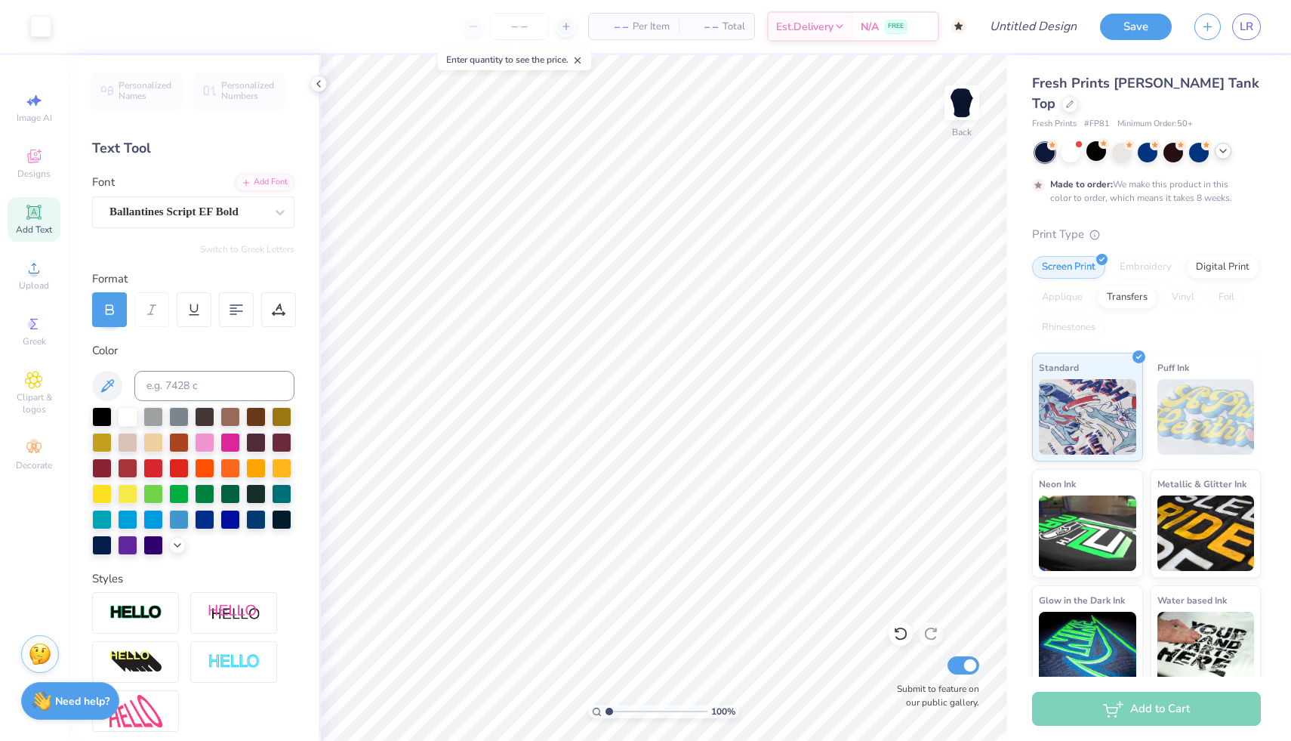
click at [38, 217] on icon at bounding box center [33, 212] width 14 height 14
click at [270, 208] on div at bounding box center [280, 212] width 27 height 27
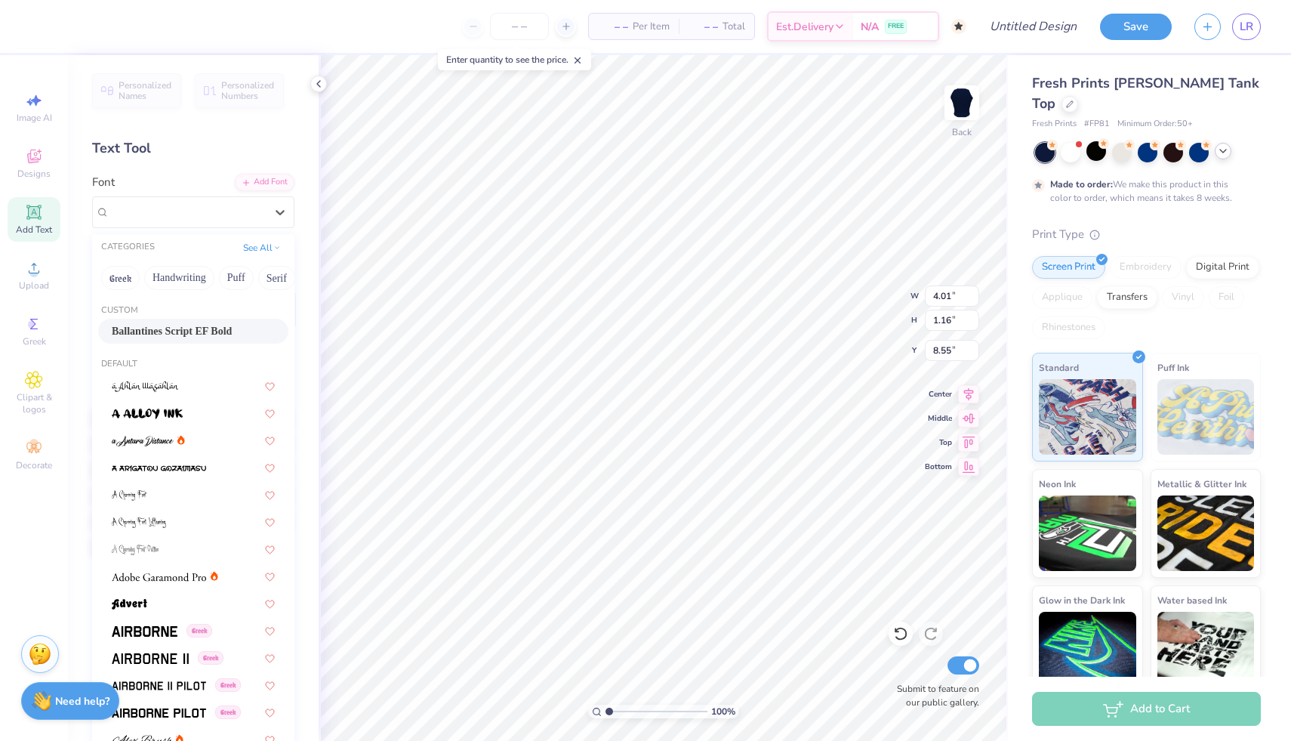
click at [236, 328] on div "Ballantines Script EF Bold" at bounding box center [193, 331] width 163 height 16
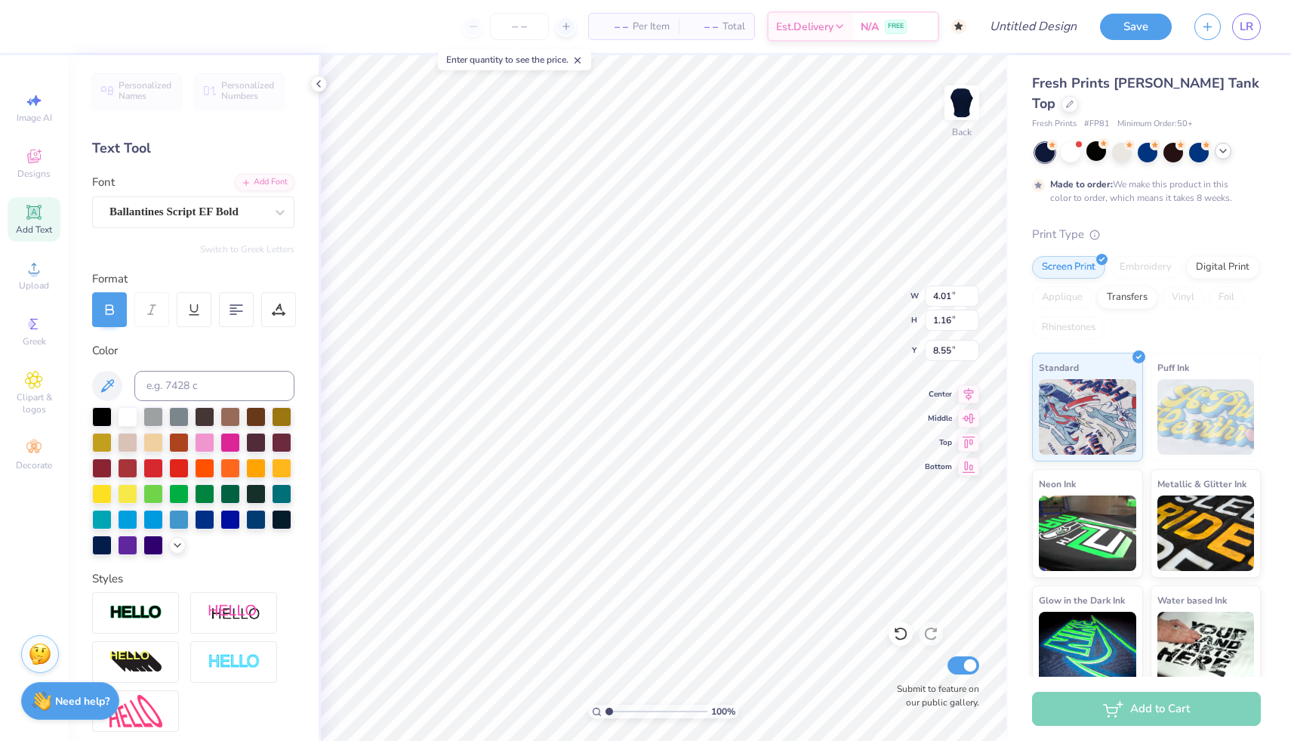
scroll to position [0, 3]
type textarea "Over the Moon"
type input "3.69"
type input "5.63"
type input "0.72"
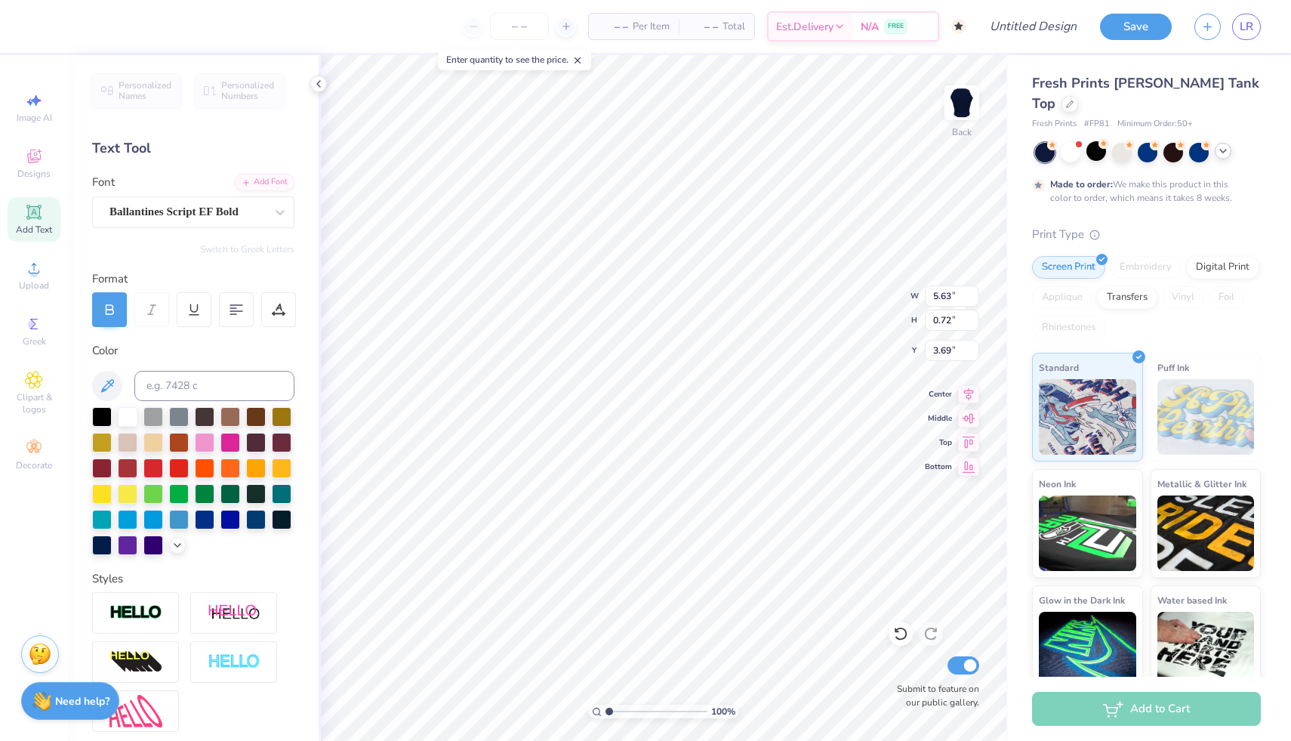
type input "4.03"
type input "4.85"
type input "5.08"
type input "5.28"
type input "4.04"
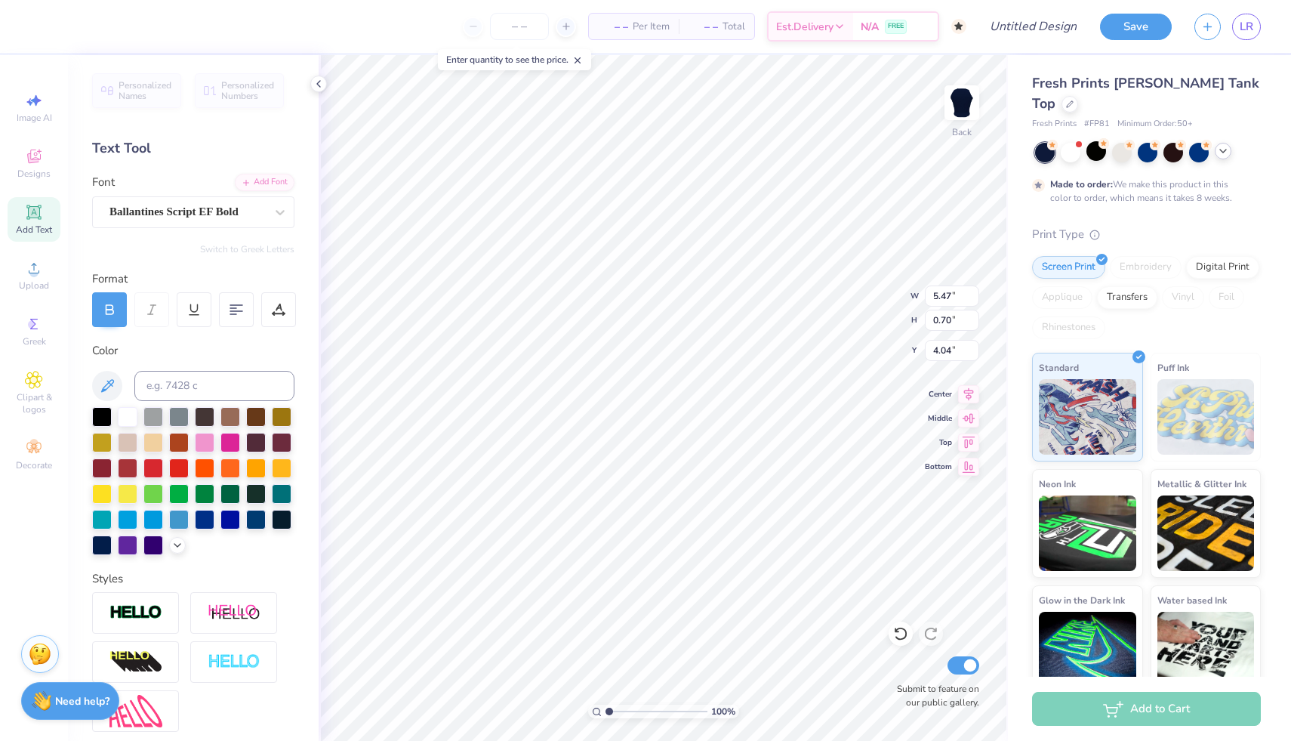
type input "5.47"
type input "0.70"
type input "4.05"
type input "5.85"
type input "0.75"
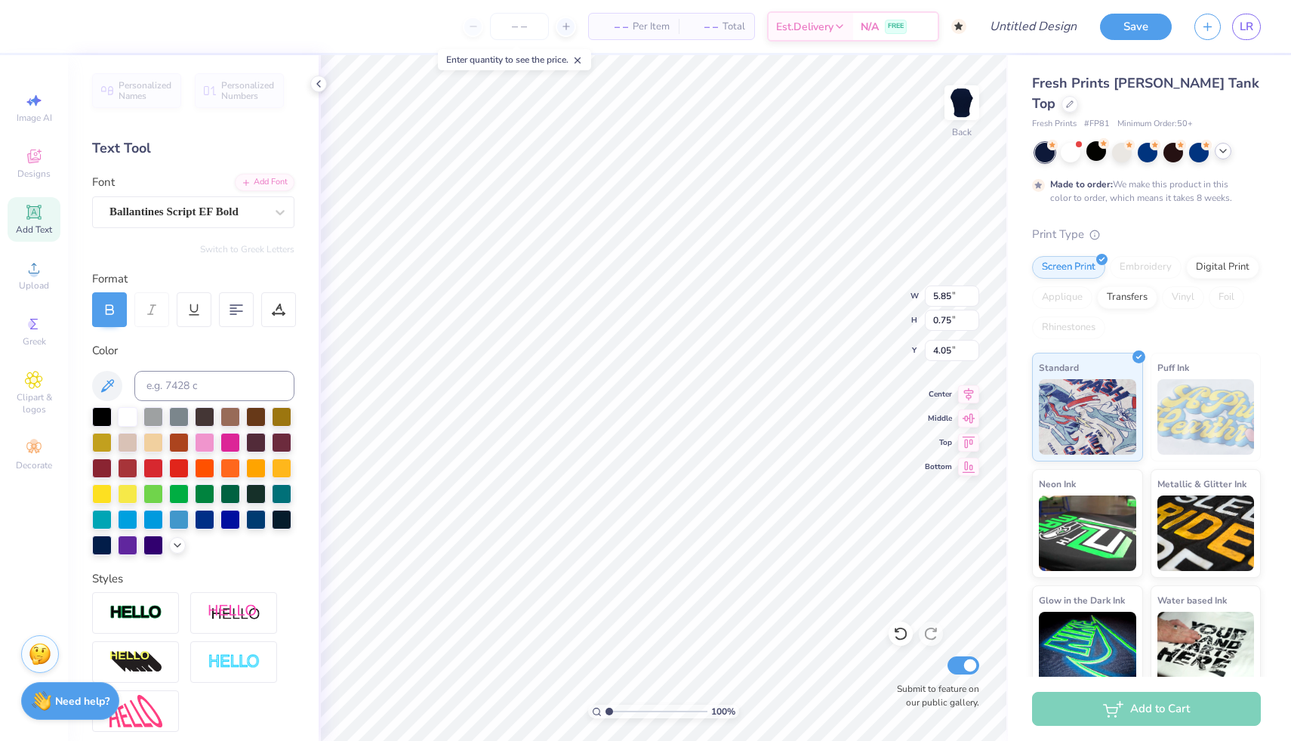
type input "4.06"
type textarea "Over the Moon For"
type input "3.47"
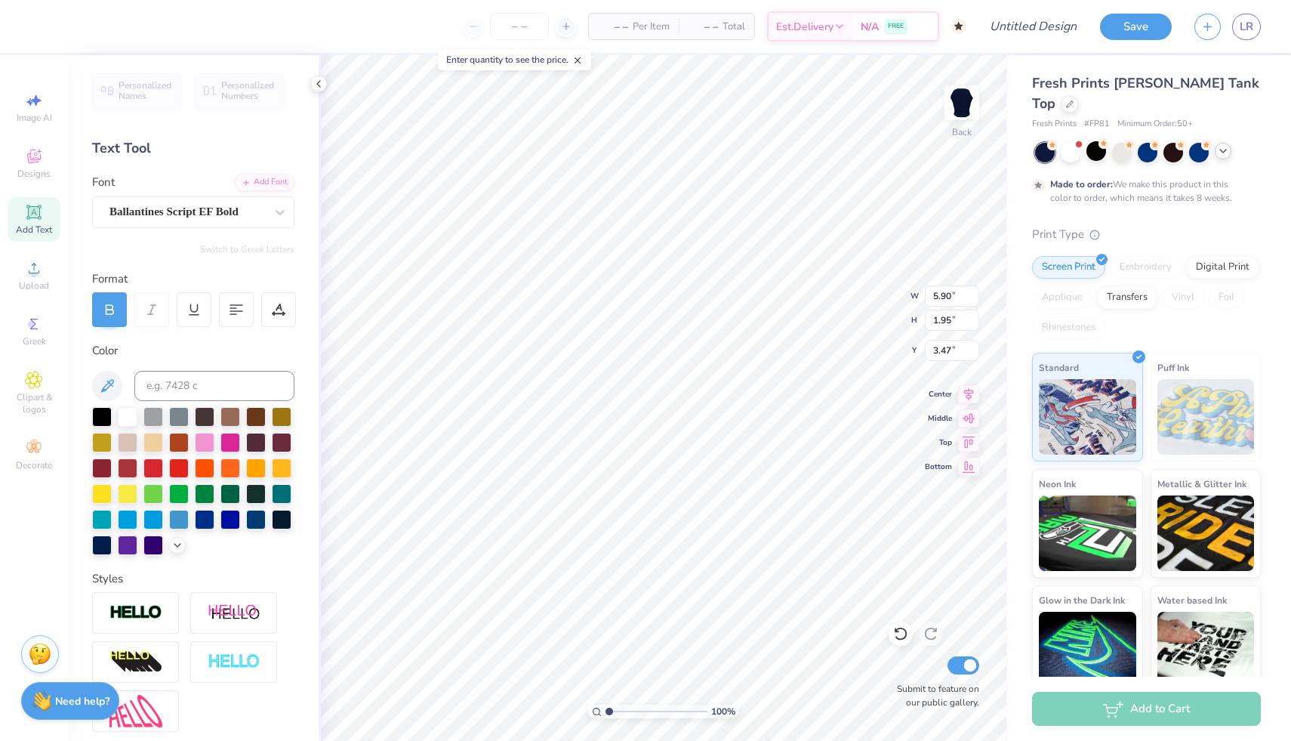
type textarea "Over the Moon For Pi Phi"
type input "1.96"
type input "3.50"
type input "4.95"
type input "1.64"
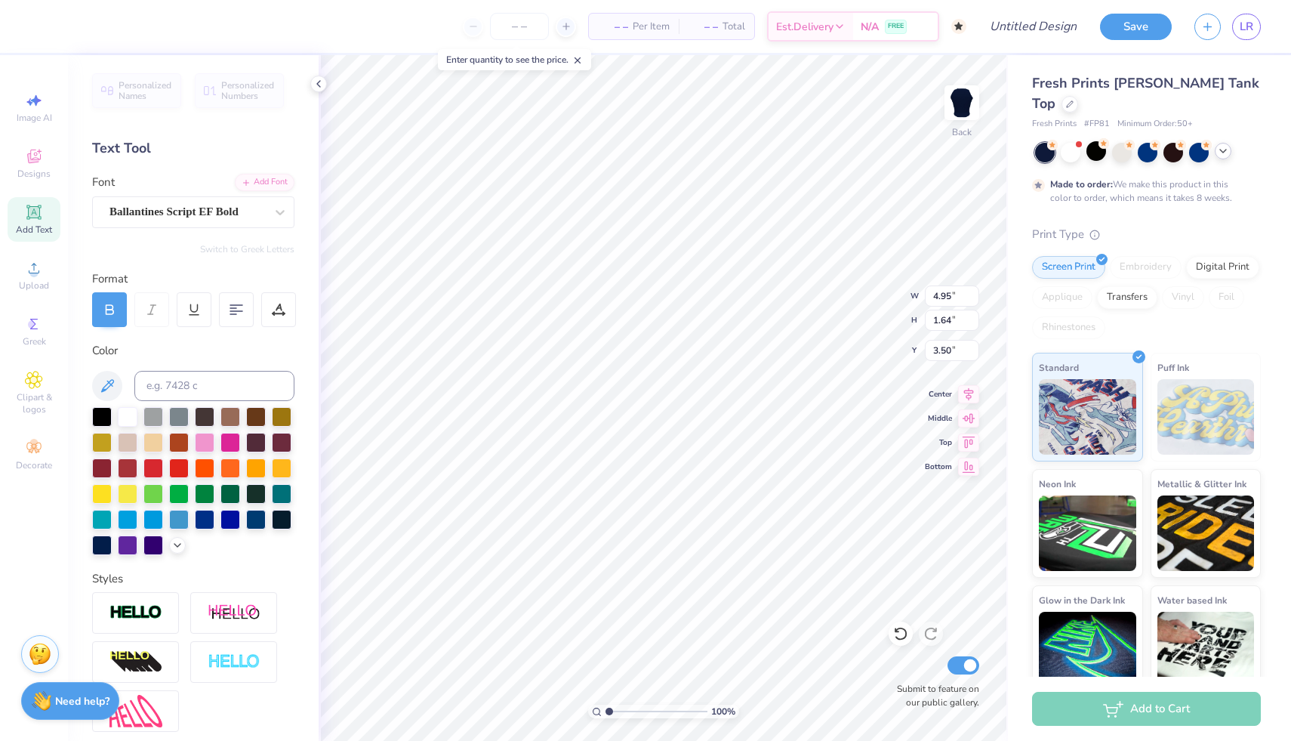
scroll to position [1, 3]
type textarea "Over the Moon"
type input "4.01"
type input "4.85"
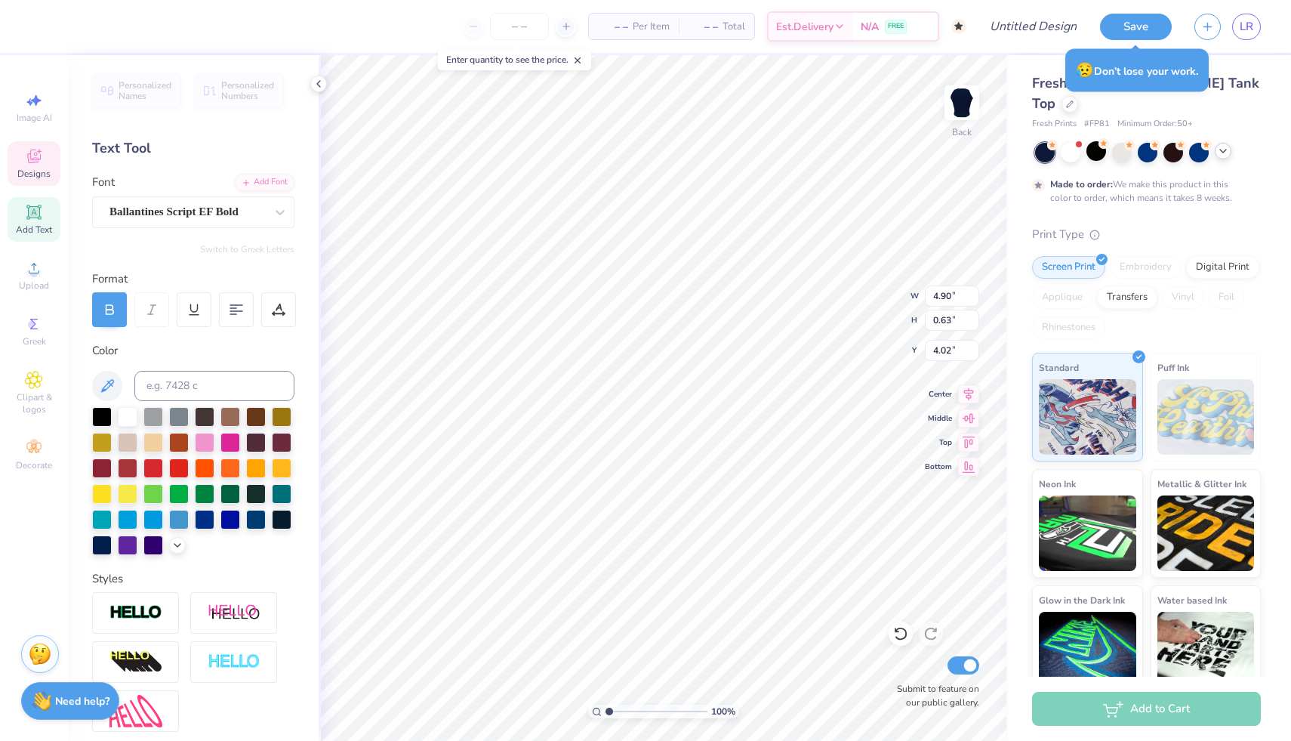
type input "5.08"
type input "5.42"
type input "4.90"
type input "0.63"
type input "4.03"
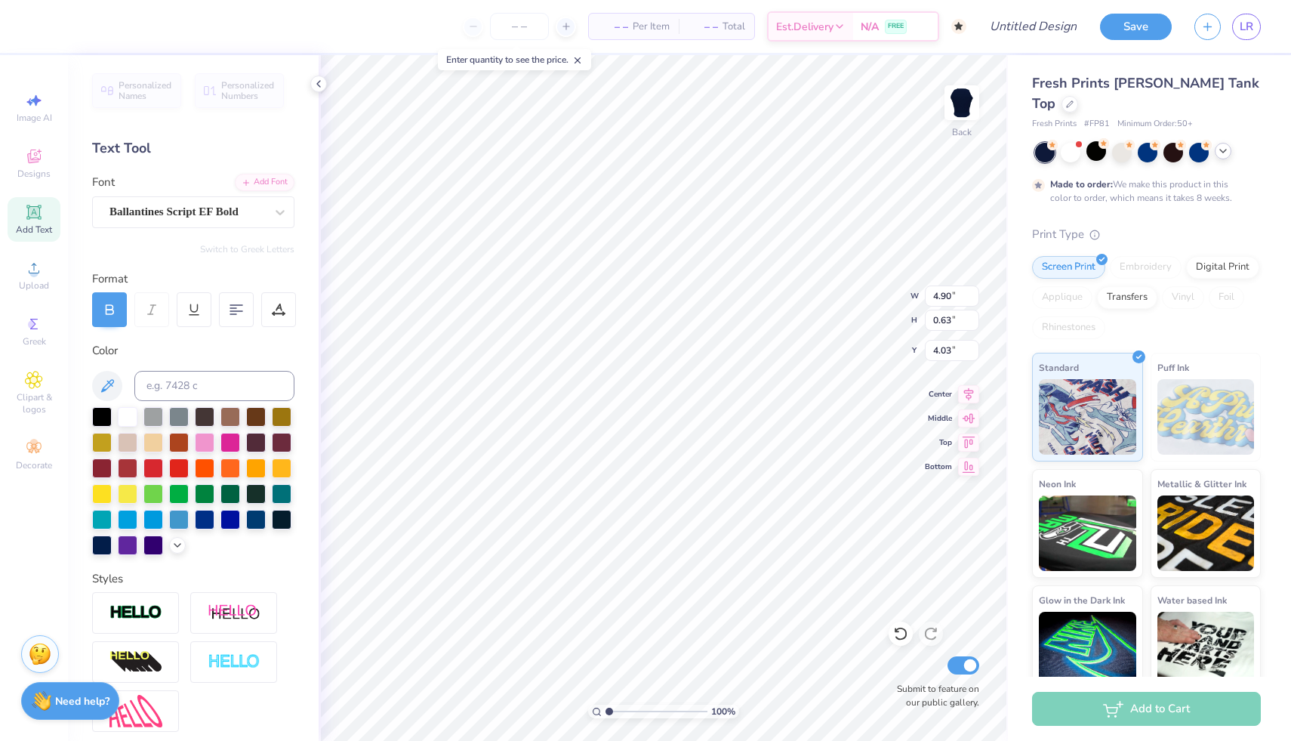
type input "4.85"
type input "5.08"
type input "5.44"
type textarea "Over the Moon for Pi Phi"
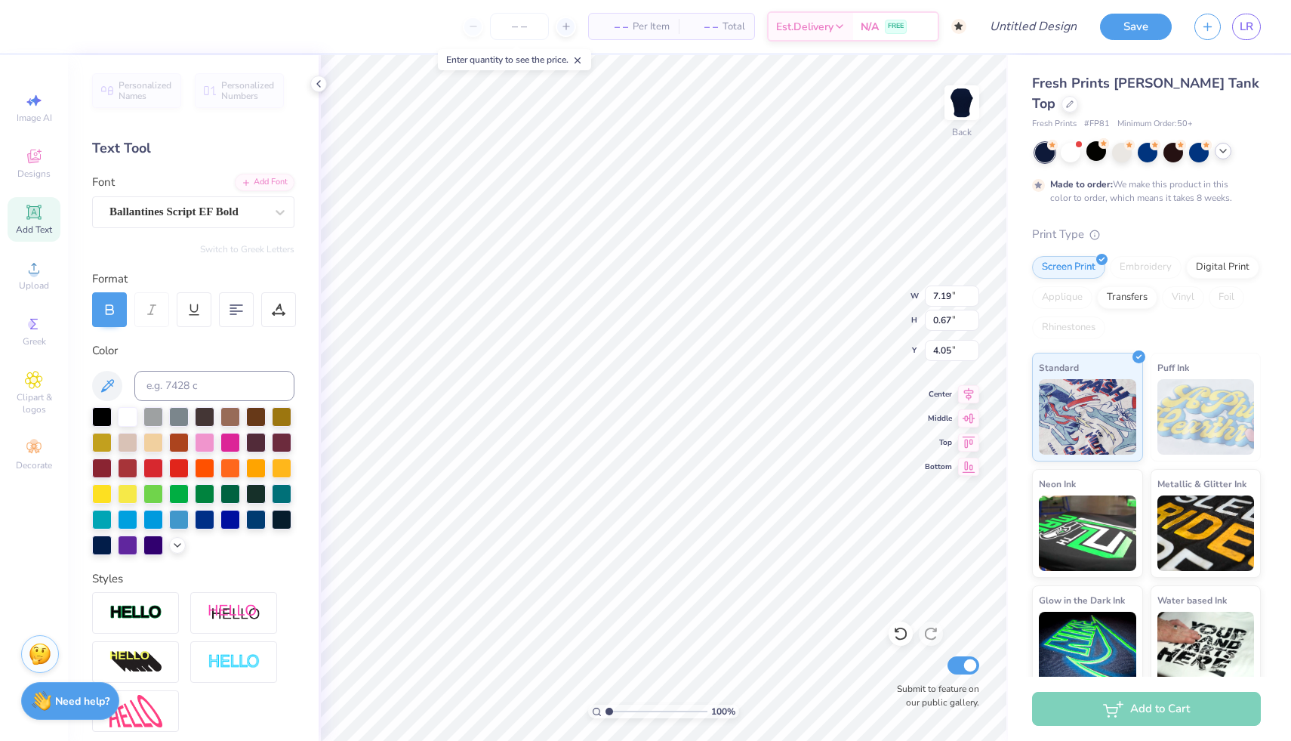
type input "4.05"
type textarea "Over the Moon for Pi Phi"
type input "4.90"
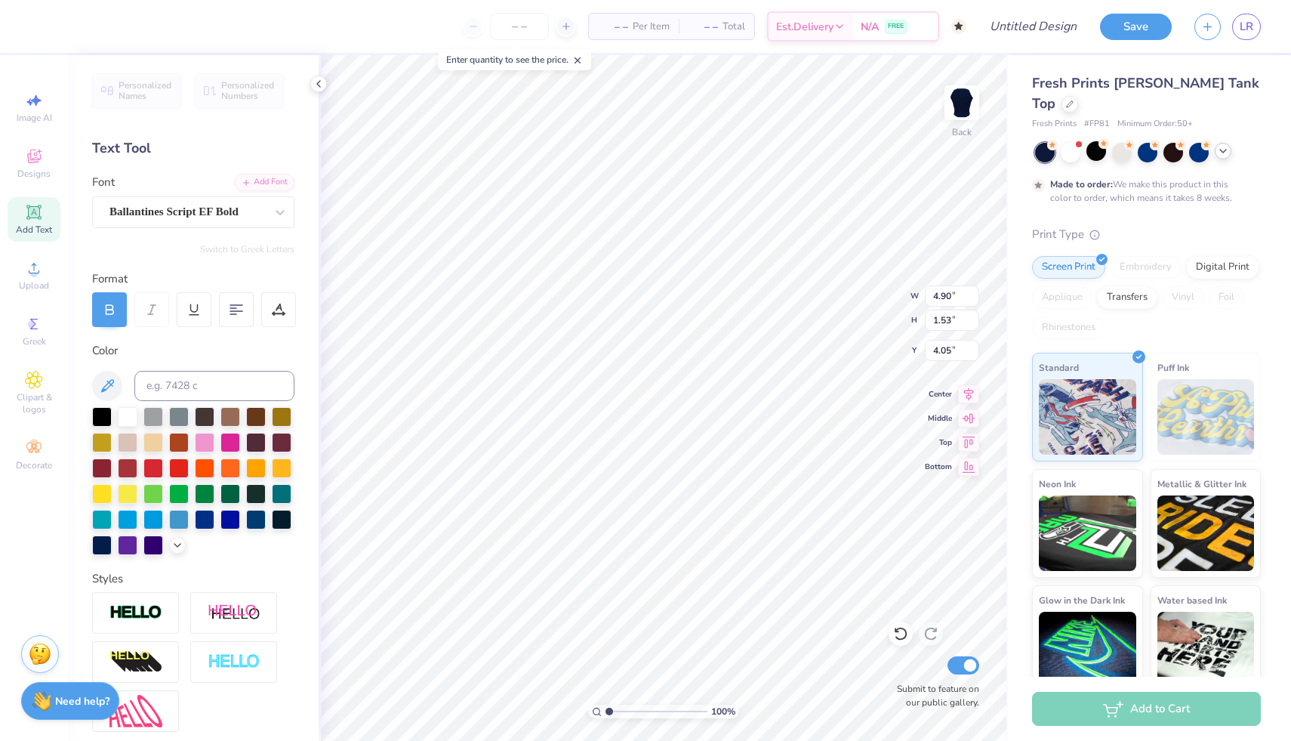
type input "1.53"
type input "3.62"
click at [976, 394] on icon at bounding box center [968, 392] width 21 height 18
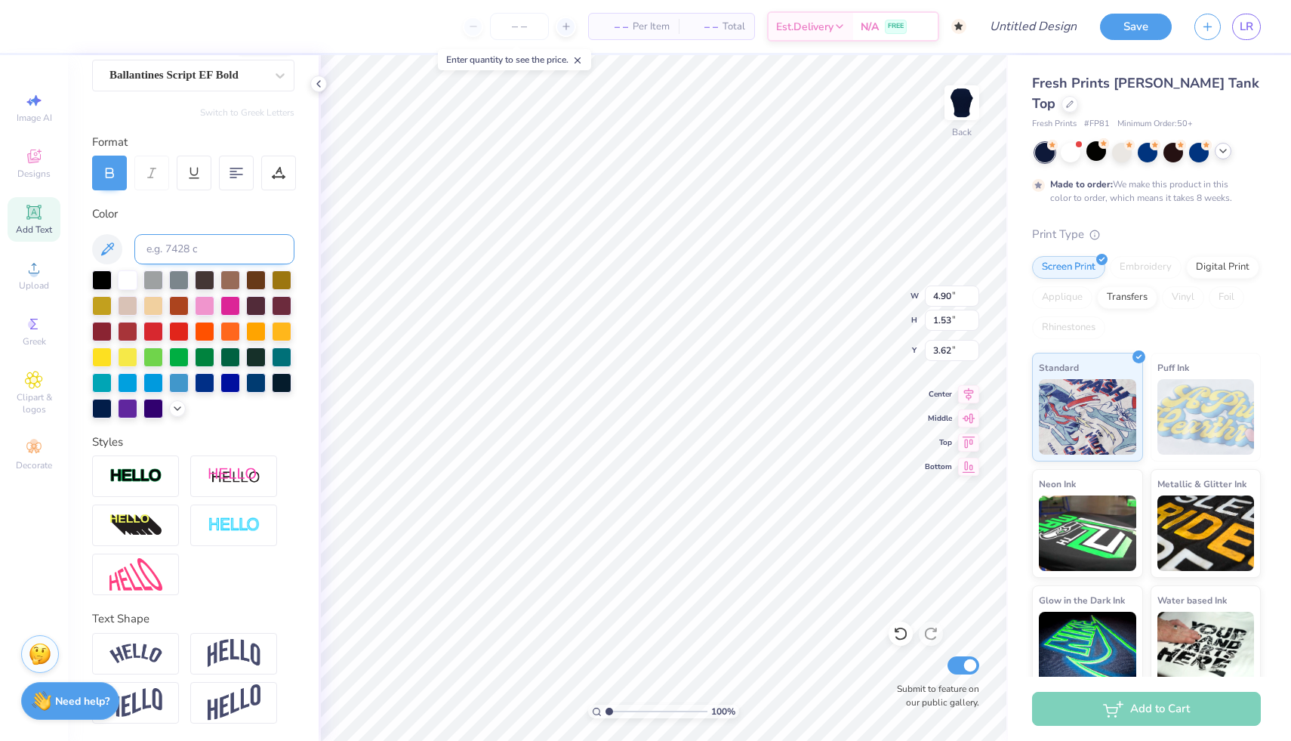
scroll to position [0, 0]
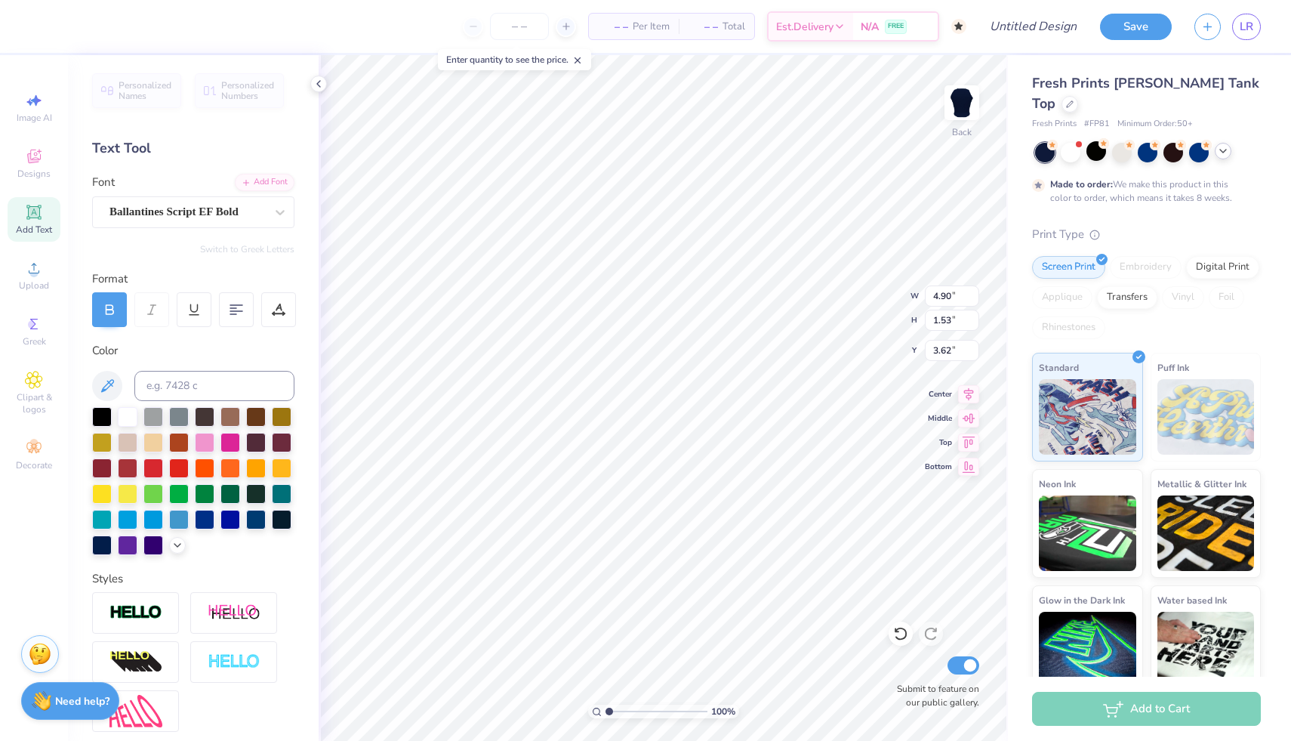
click at [223, 286] on div "Format" at bounding box center [194, 278] width 204 height 17
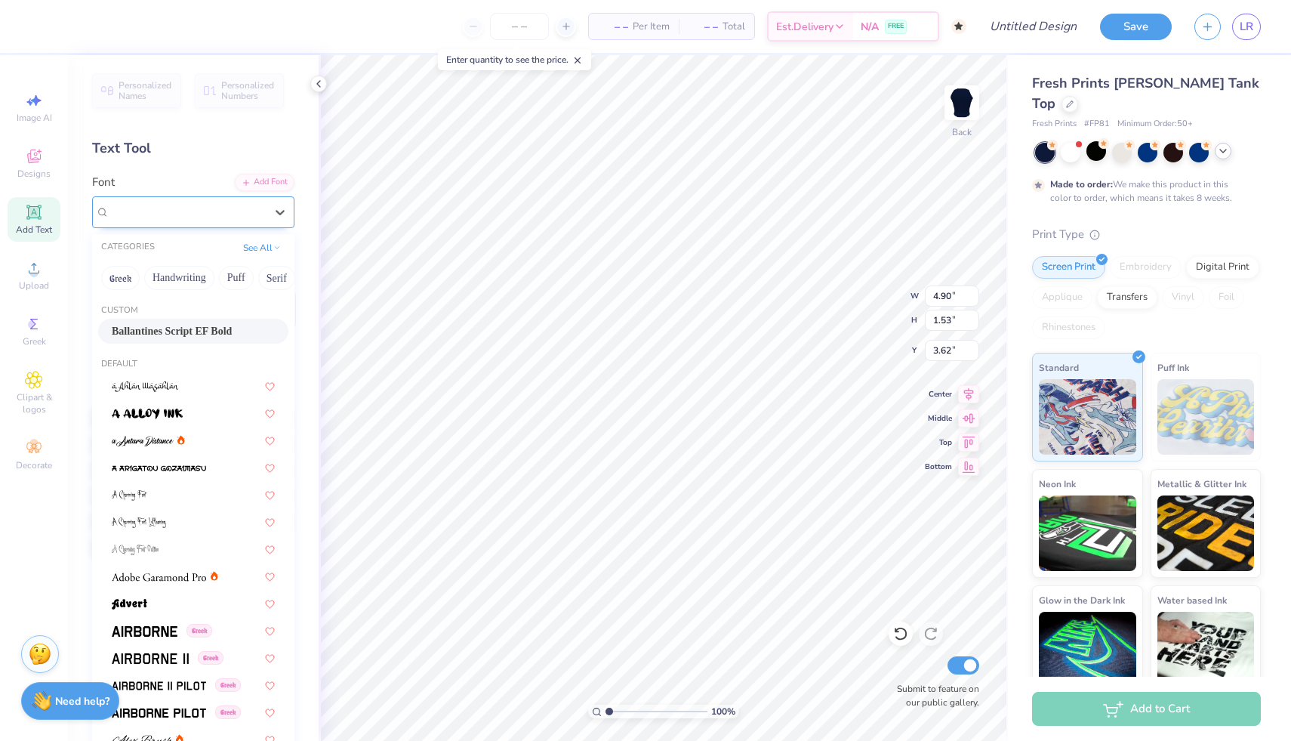
click at [245, 217] on div "Ballantines Script EF Bold" at bounding box center [187, 211] width 159 height 23
click at [245, 218] on div "Ballantines Script EF Bold" at bounding box center [187, 211] width 156 height 17
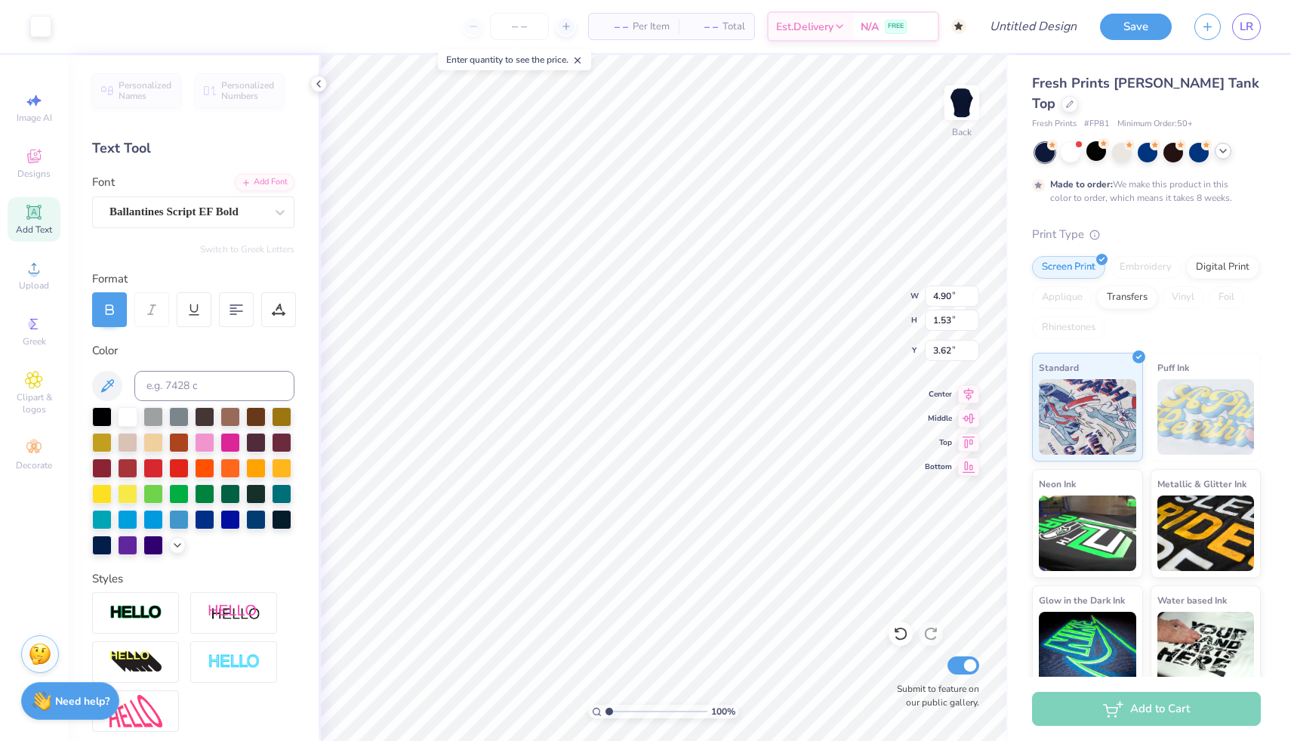
type input "3.63"
type textarea "Over the Moon for Pi Phi"
type input "3.69"
click at [960, 106] on img at bounding box center [962, 102] width 60 height 60
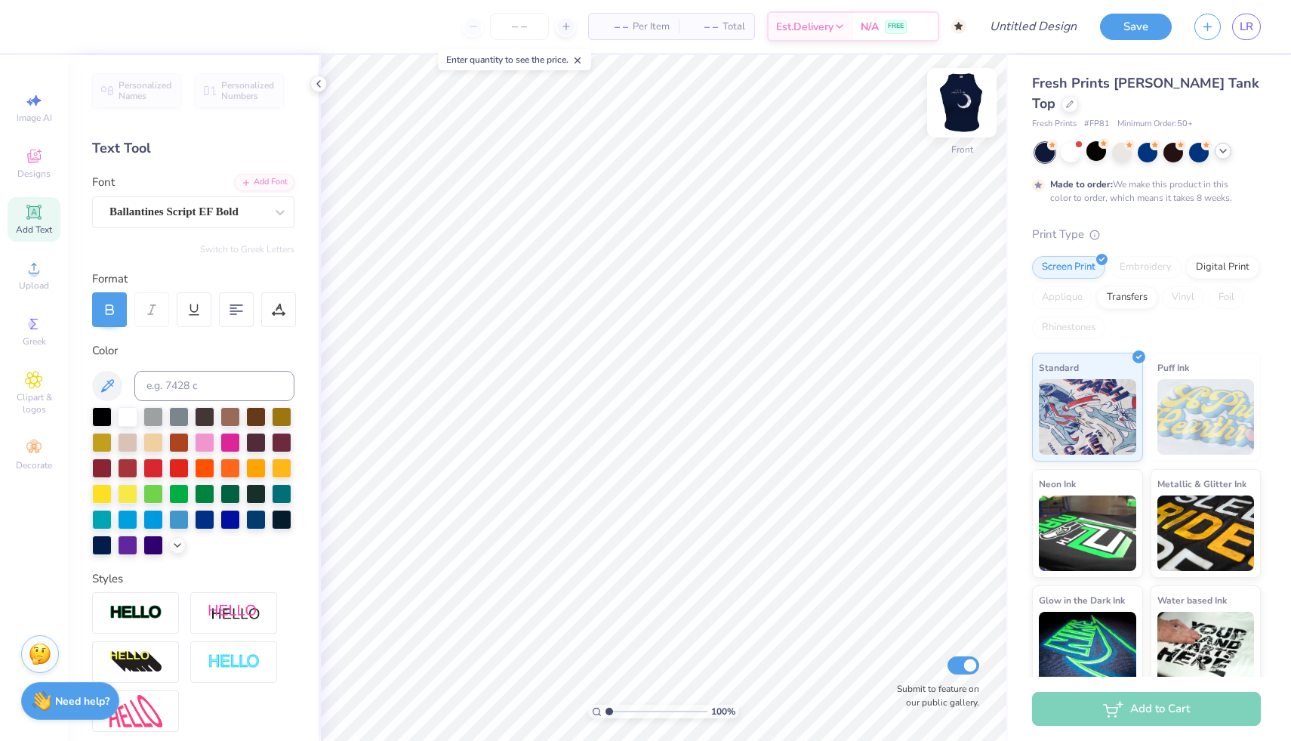
click at [963, 93] on img at bounding box center [962, 102] width 60 height 60
type input "5.47"
type input "4.96"
type input "5.02"
type input "5.69"
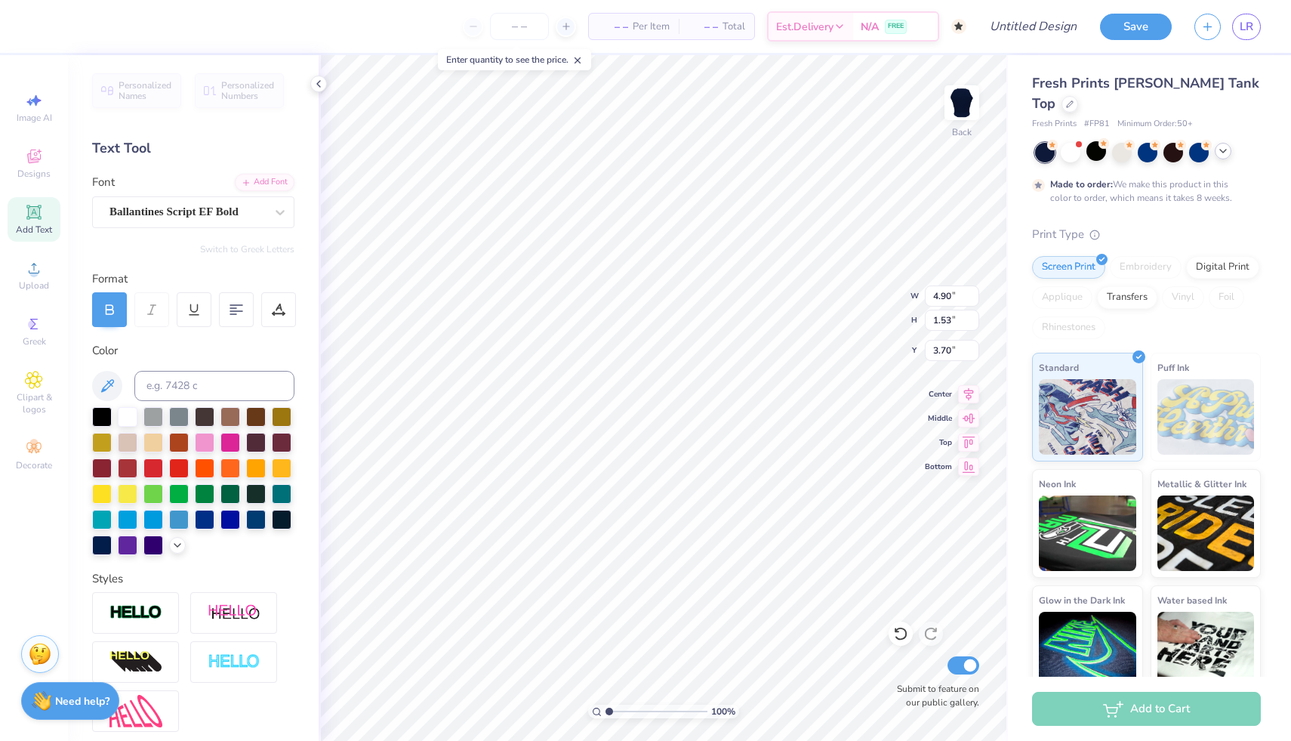
type input "5.49"
type input "1.72"
click at [185, 211] on div "Ballantines Script EF Bold" at bounding box center [187, 211] width 159 height 23
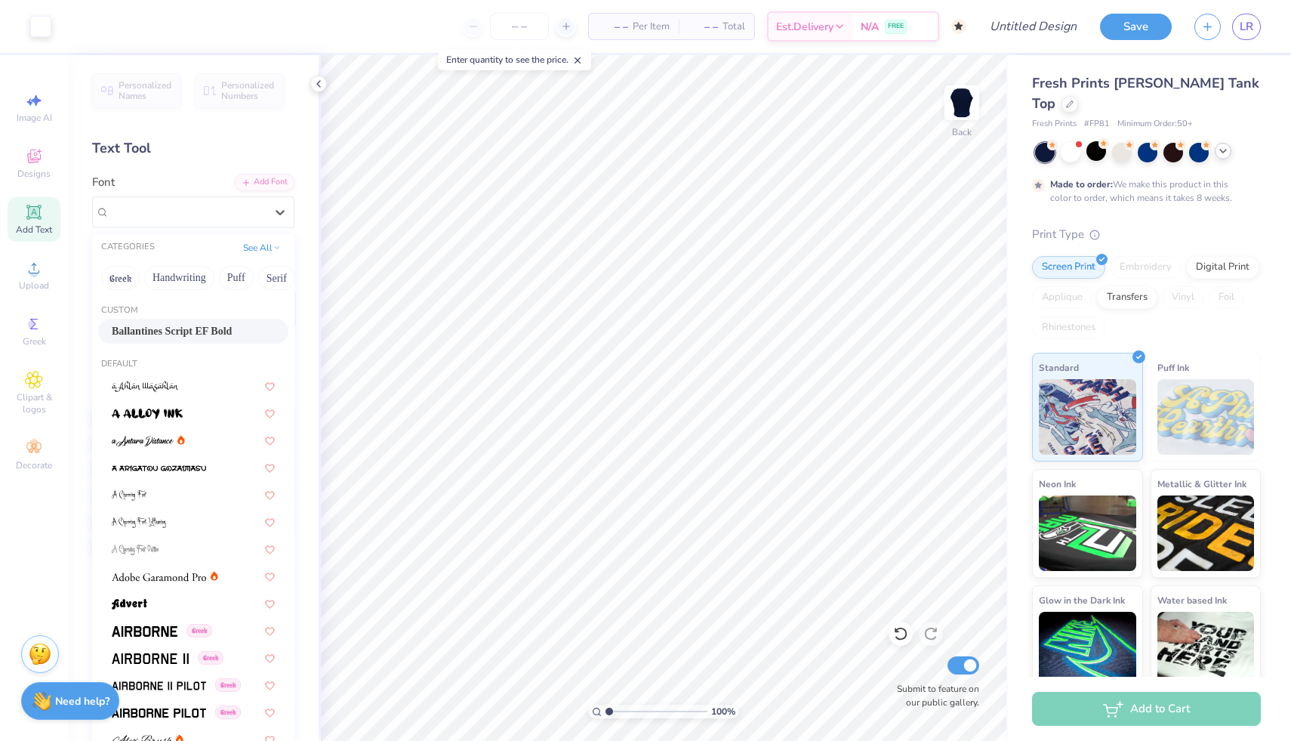
click at [189, 329] on span "Ballantines Script EF Bold" at bounding box center [172, 331] width 120 height 16
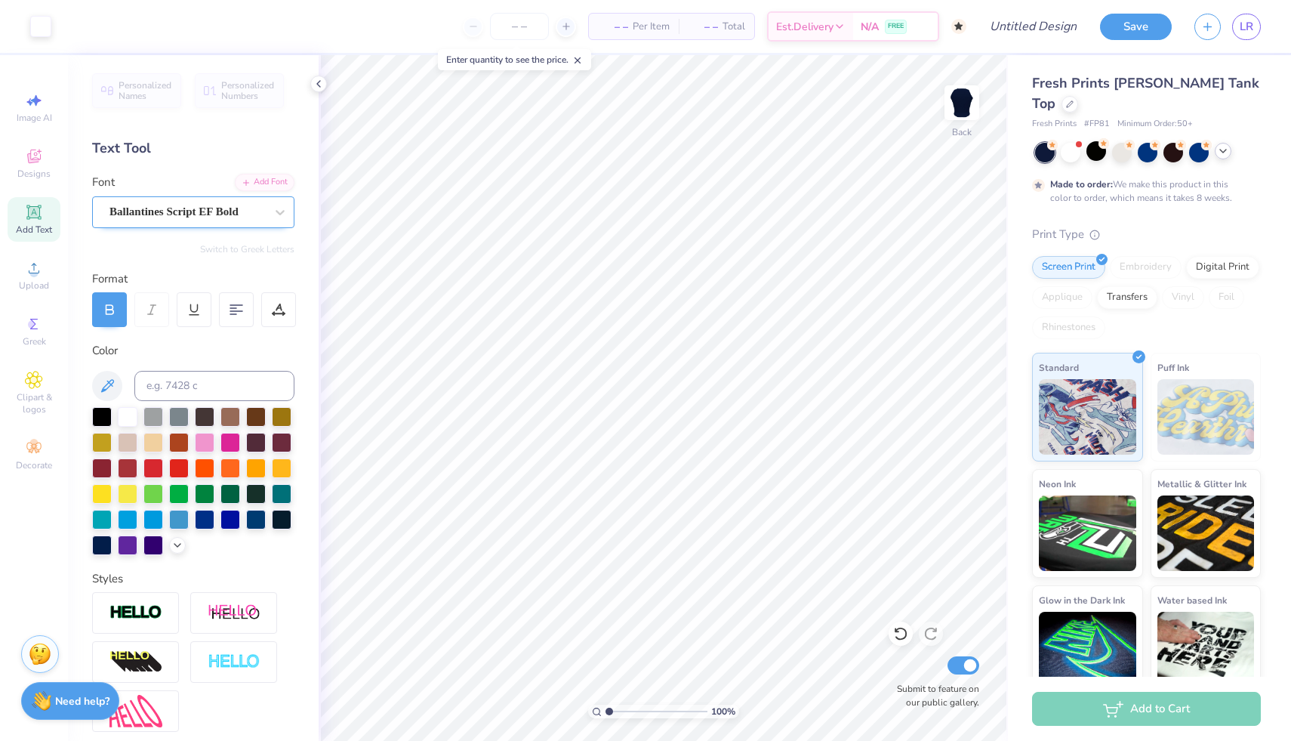
click at [242, 206] on div "Ballantines Script EF Bold" at bounding box center [187, 211] width 159 height 23
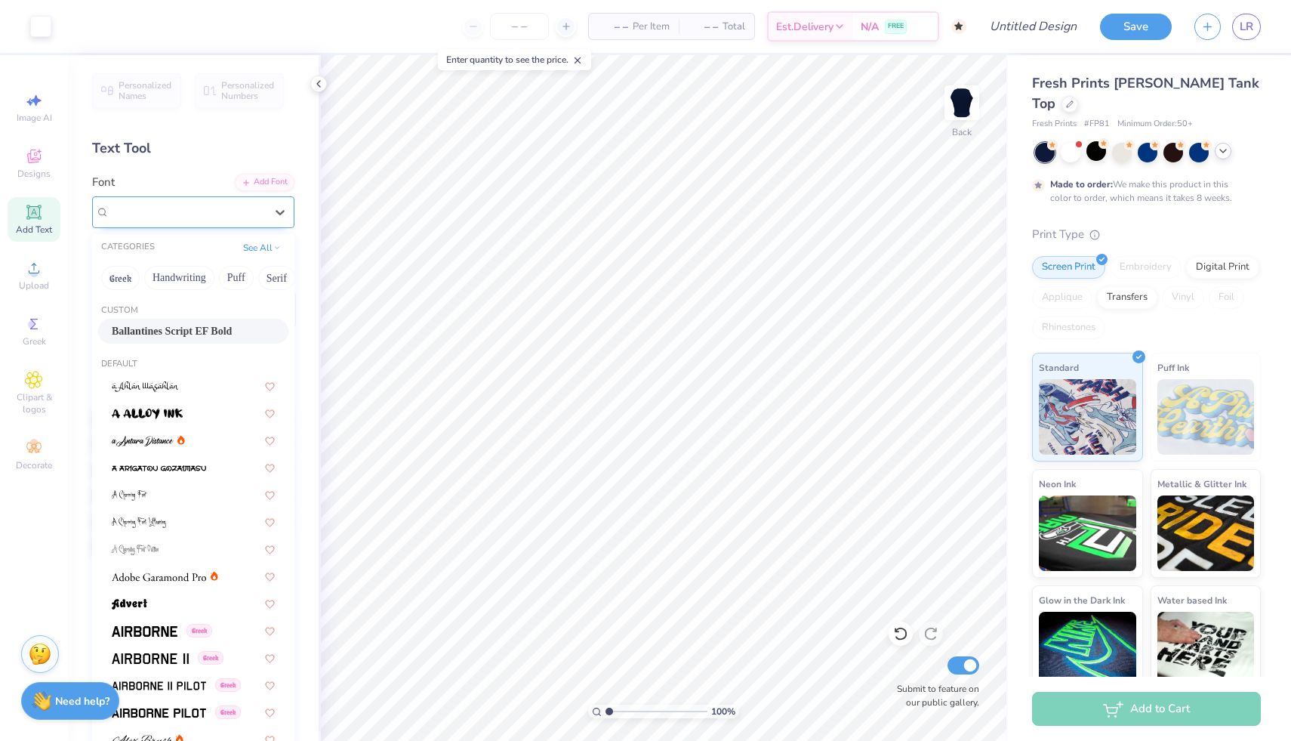
click at [239, 210] on div "Ballantines Script EF Bold" at bounding box center [187, 211] width 156 height 17
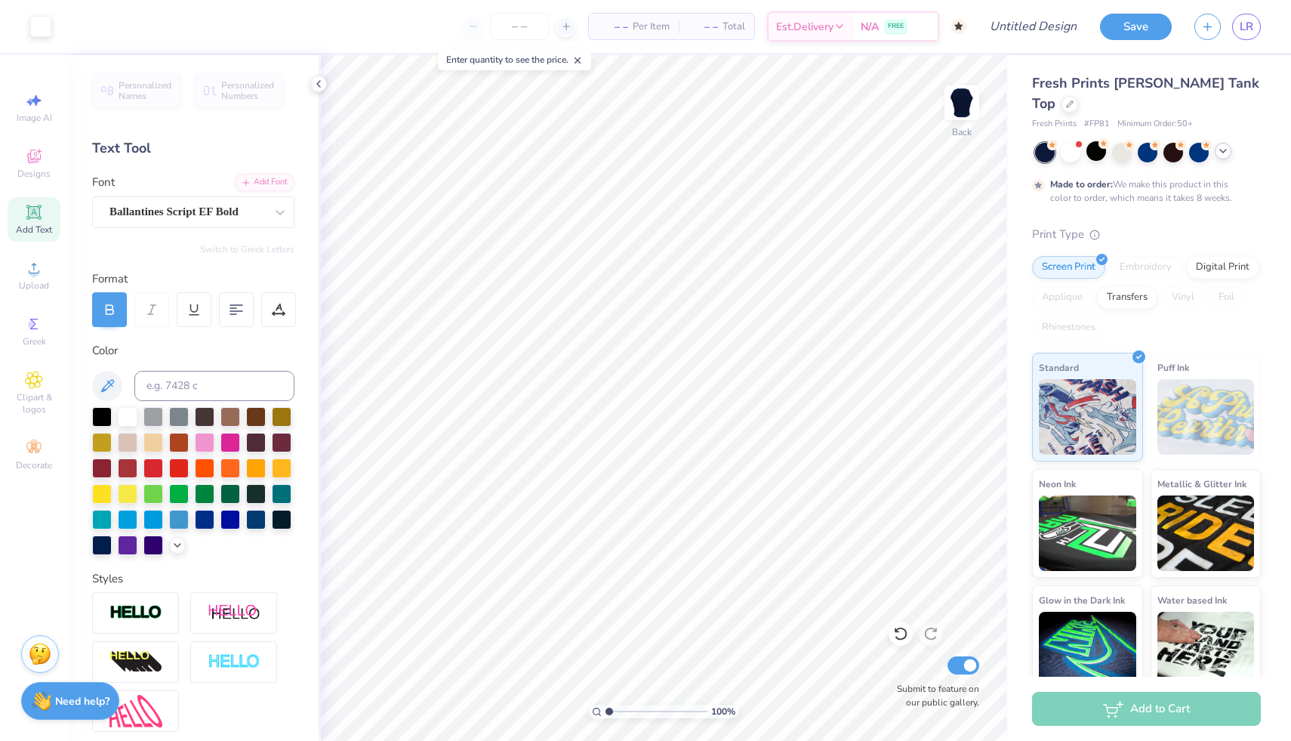
click at [61, 205] on div "Image AI Designs Add Text Upload Greek Clipart & logos Decorate" at bounding box center [34, 398] width 68 height 686
click at [45, 212] on div "Add Text" at bounding box center [34, 219] width 53 height 45
type textarea "Pi Beta Phi"
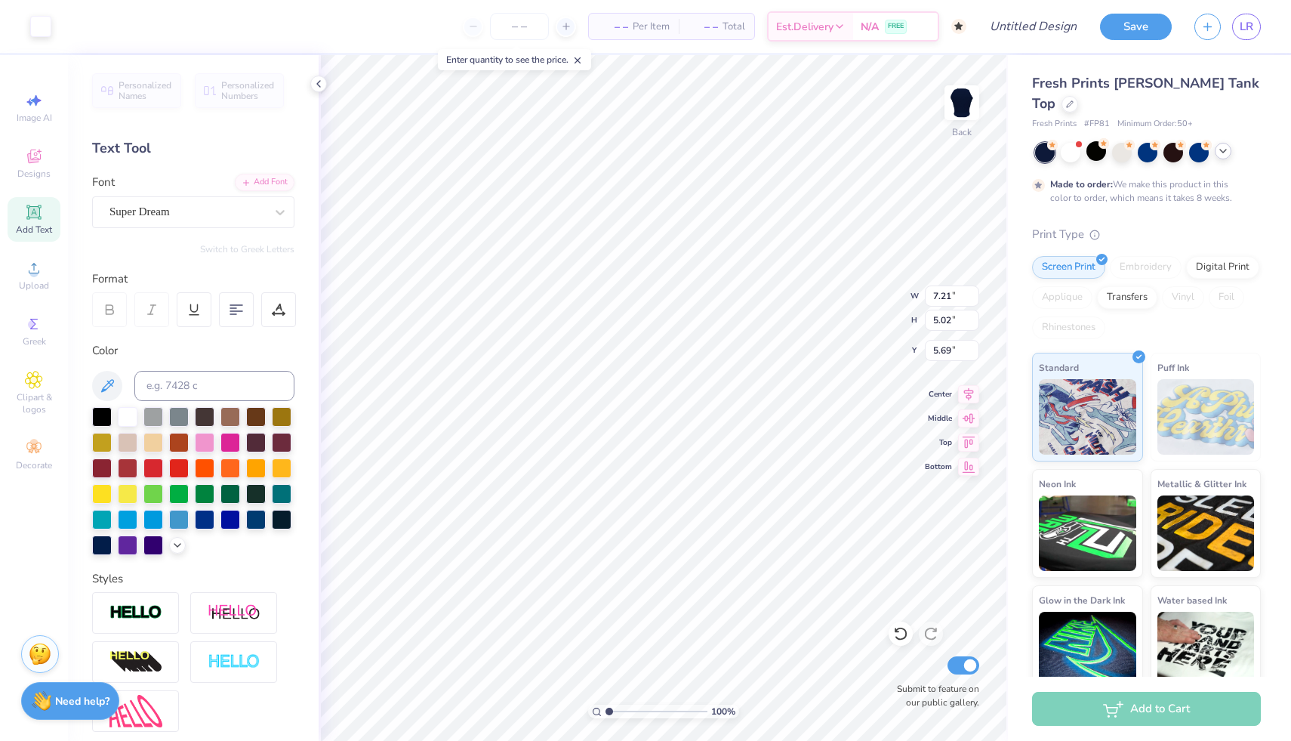
type input "7.21"
type input "5.02"
type input "5.71"
type input "8.61"
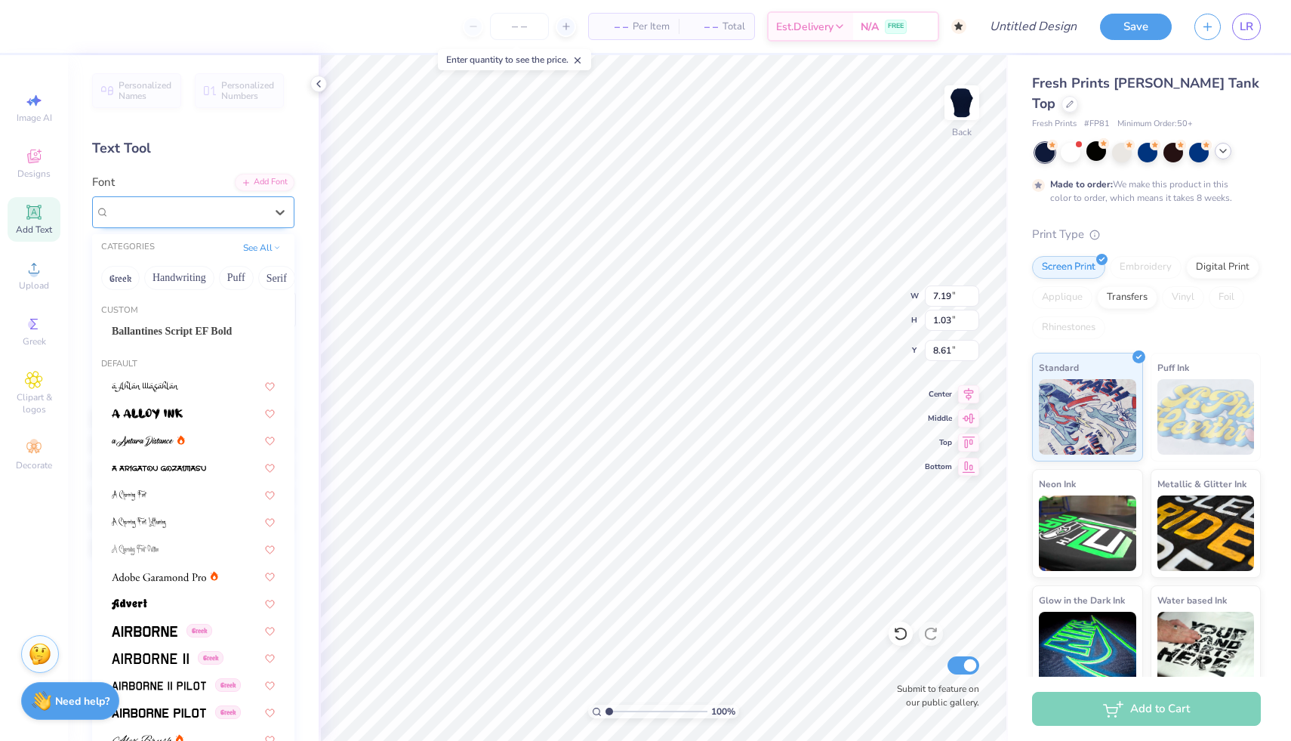
click at [260, 222] on div "Super Dream" at bounding box center [187, 211] width 159 height 23
click at [219, 329] on span "Ballantines Script EF Bold" at bounding box center [172, 331] width 120 height 16
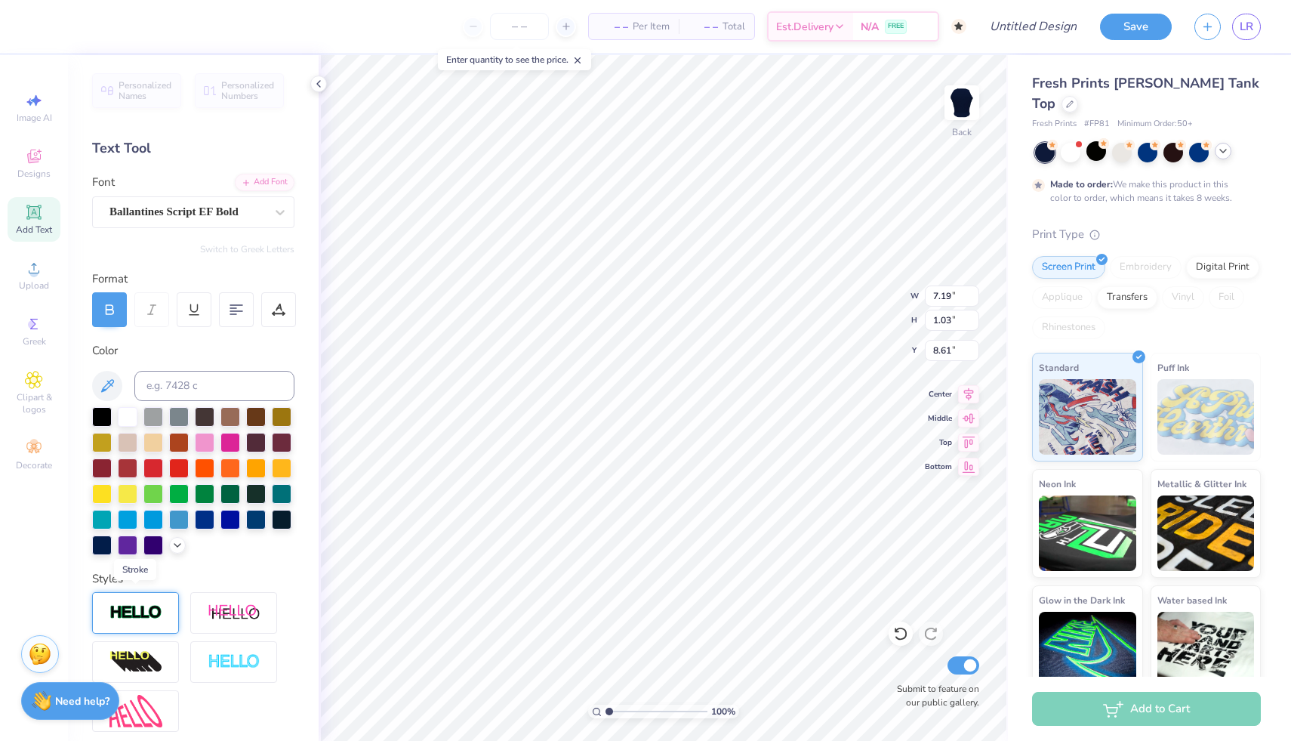
scroll to position [137, 0]
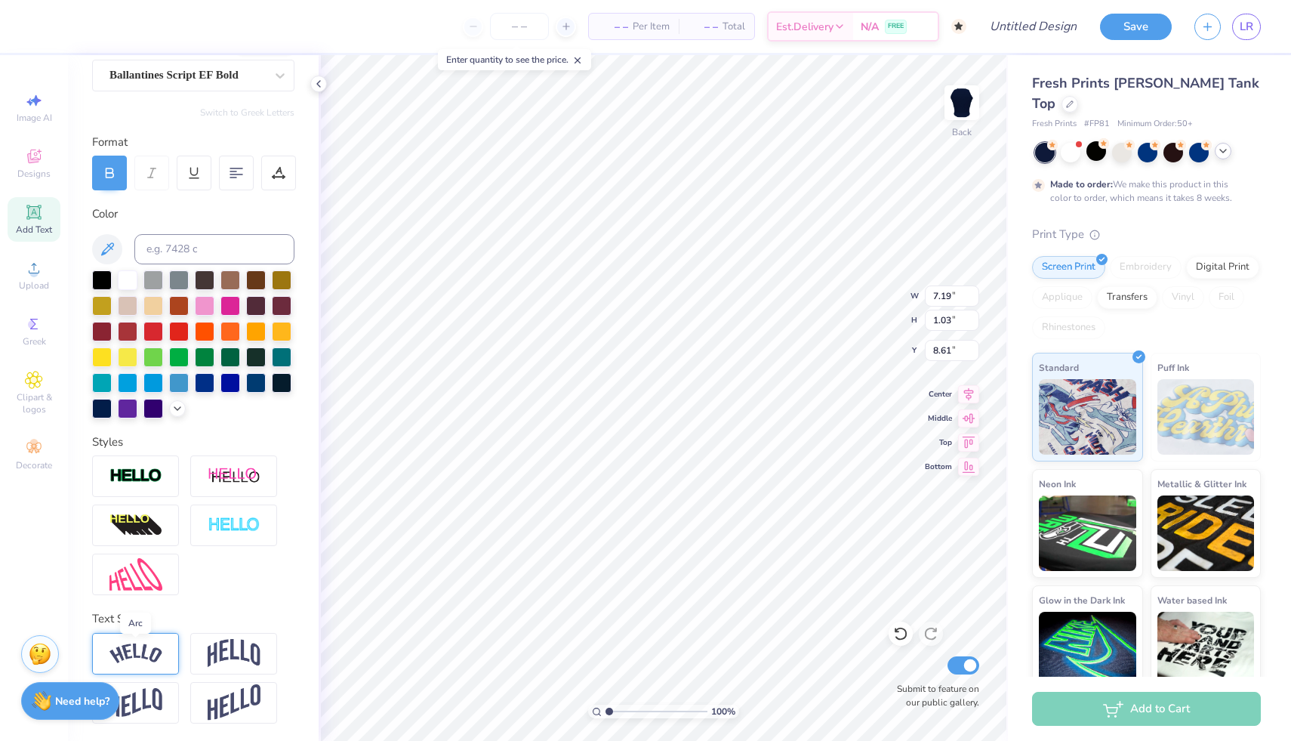
click at [156, 661] on img at bounding box center [135, 653] width 53 height 20
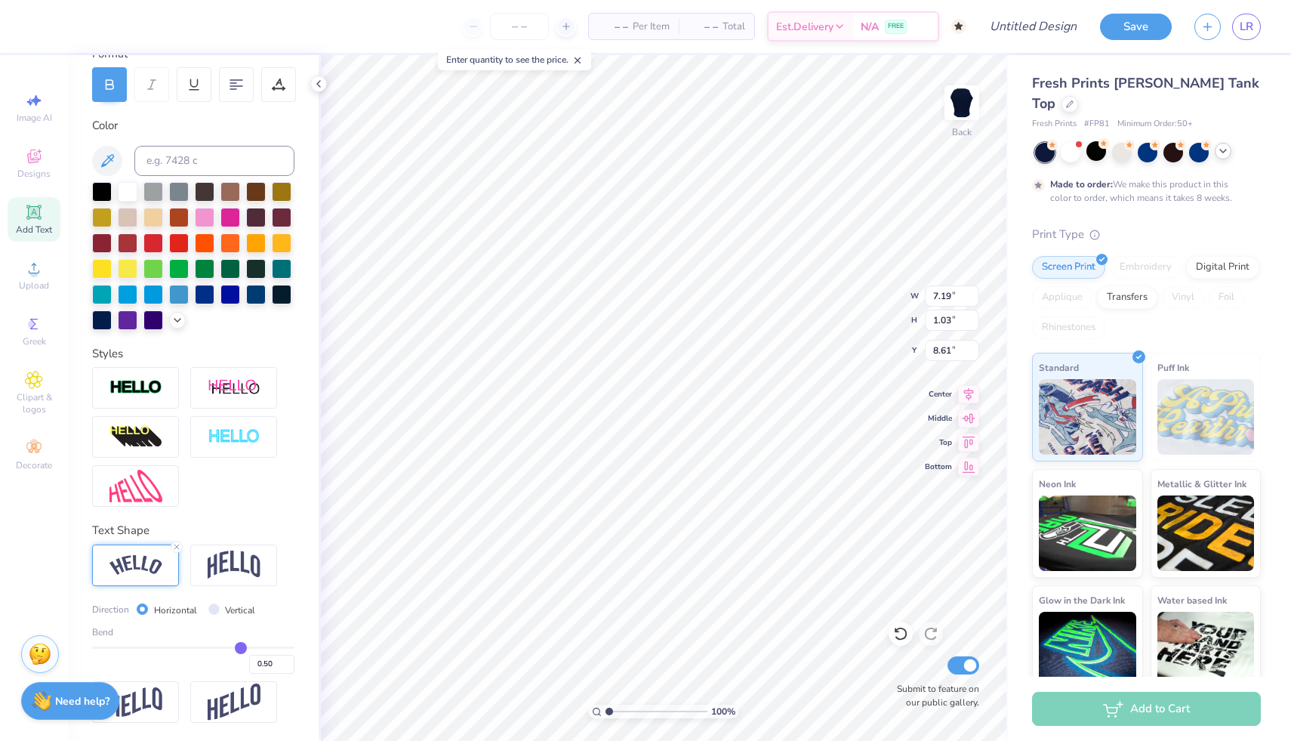
type input "0.52"
type input "0.51"
type input "0.49"
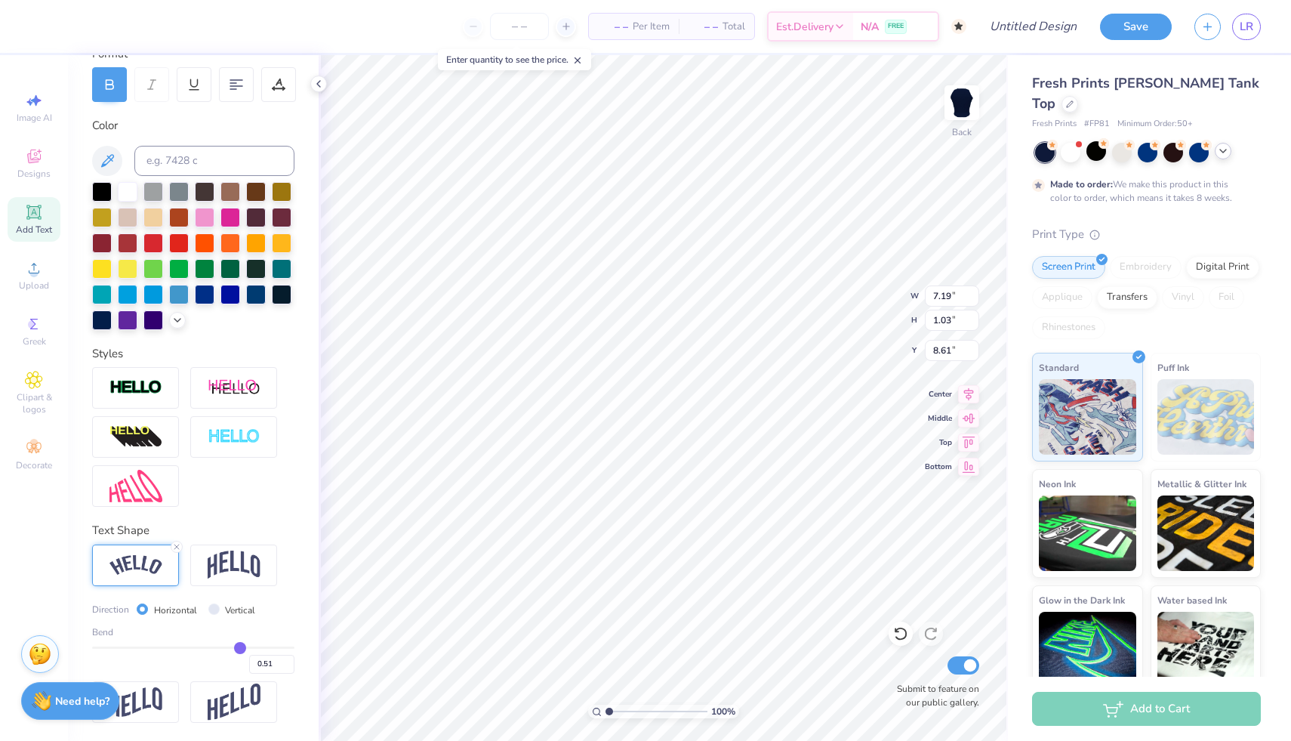
type input "0.49"
type input "0.48"
type input "0.46"
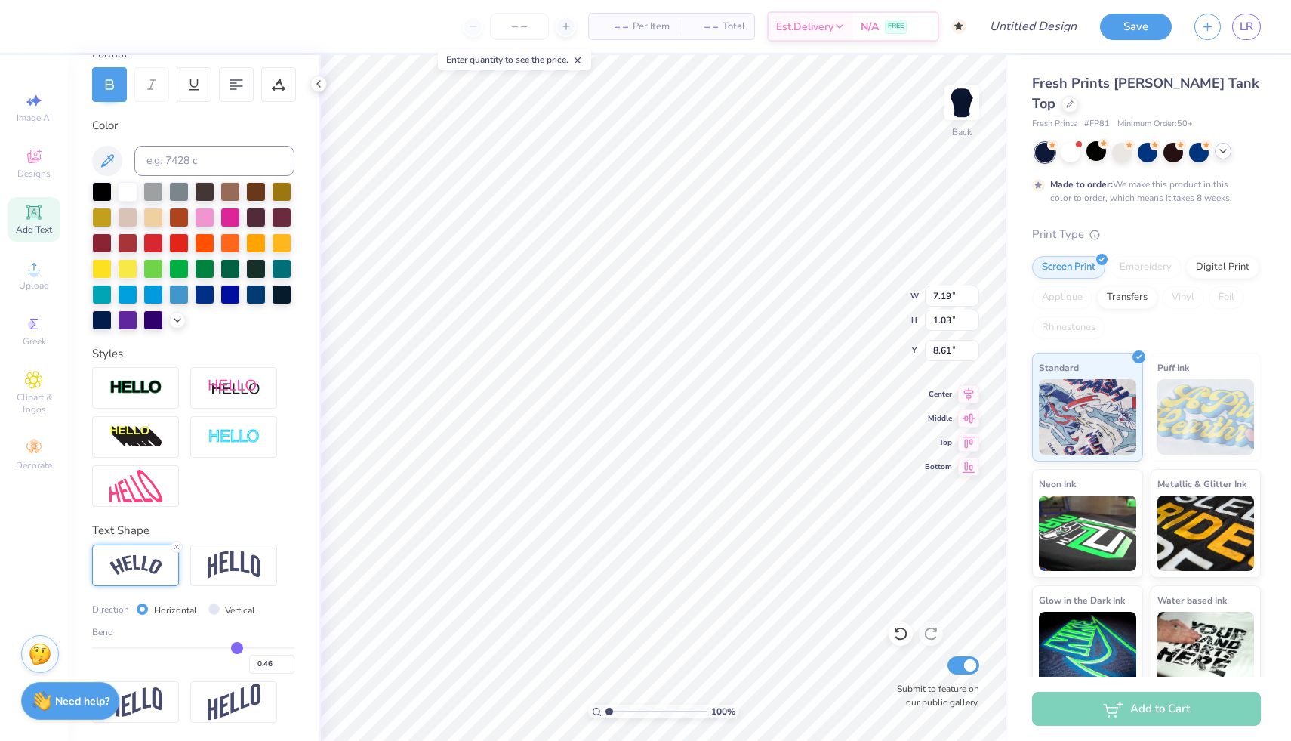
type input "0.44"
type input "0.42"
type input "0.38"
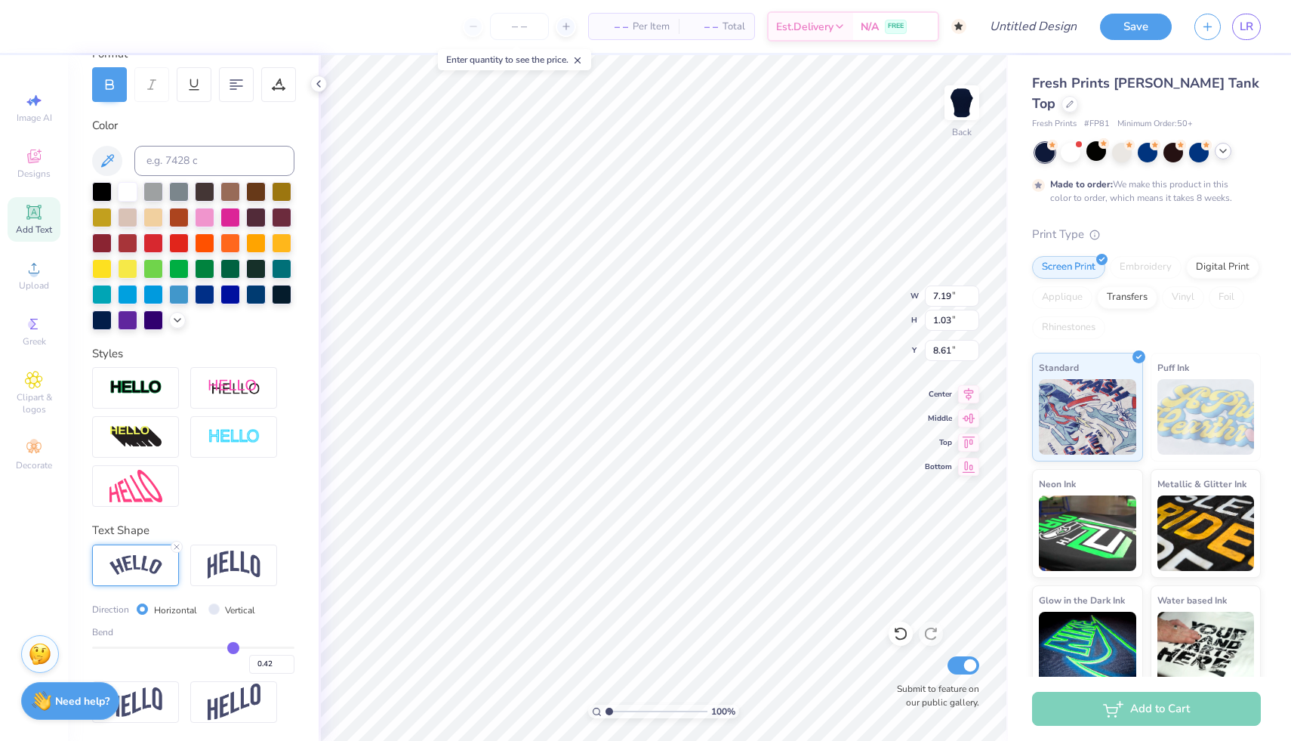
type input "0.38"
type input "0.36"
type input "0.34"
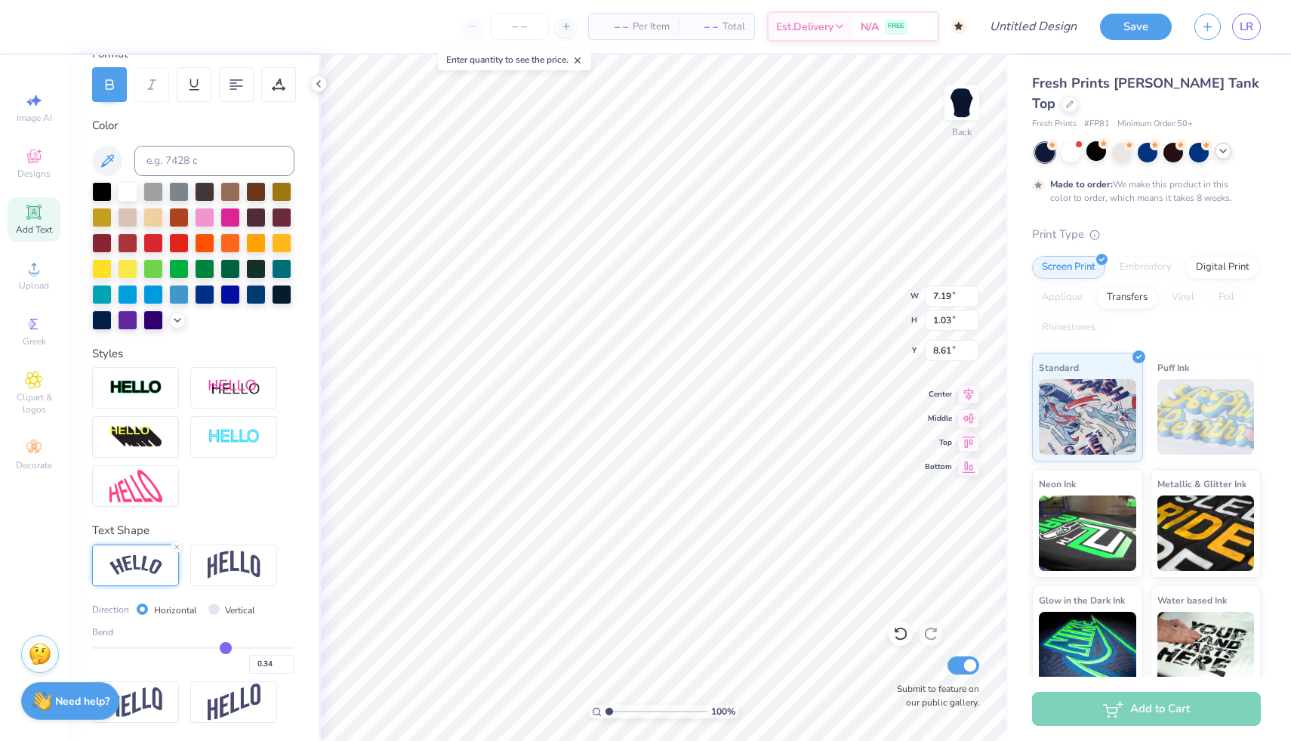
type input "0.31"
type input "0.29"
type input "0.27"
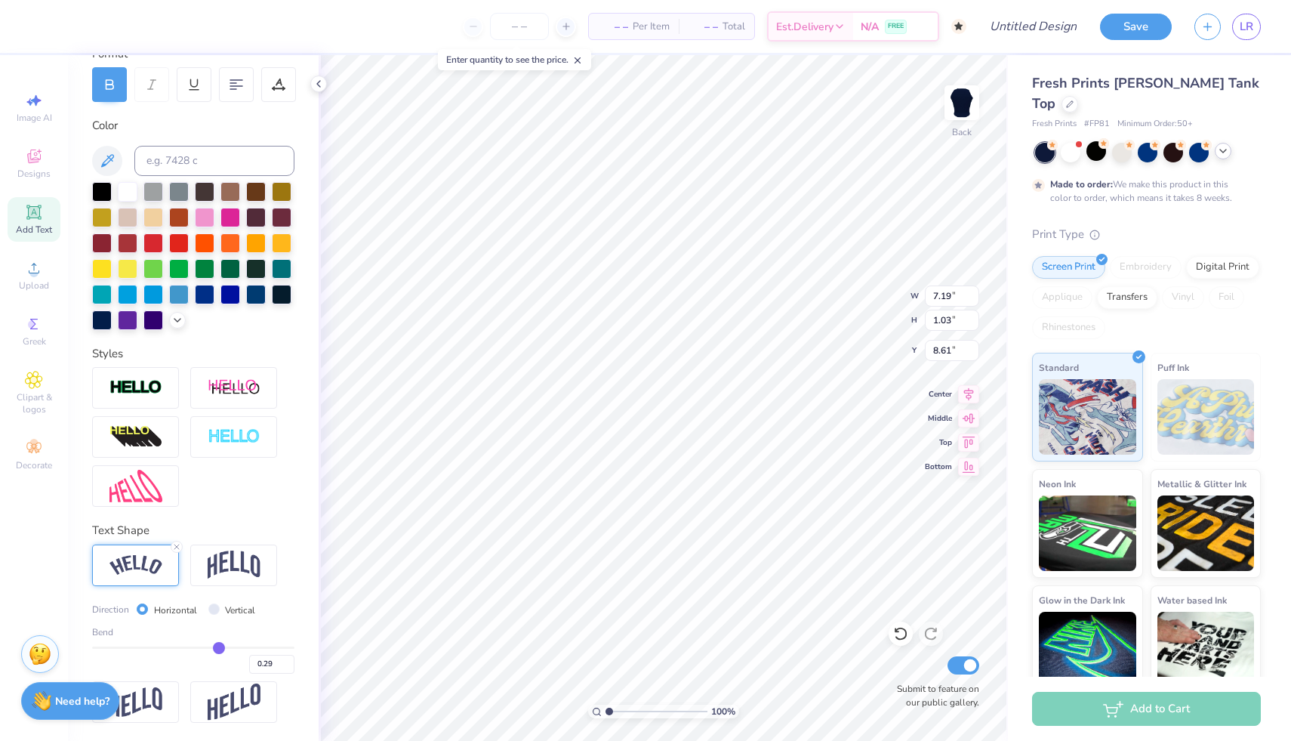
type input "0.27"
type input "0.25"
type input "0.24"
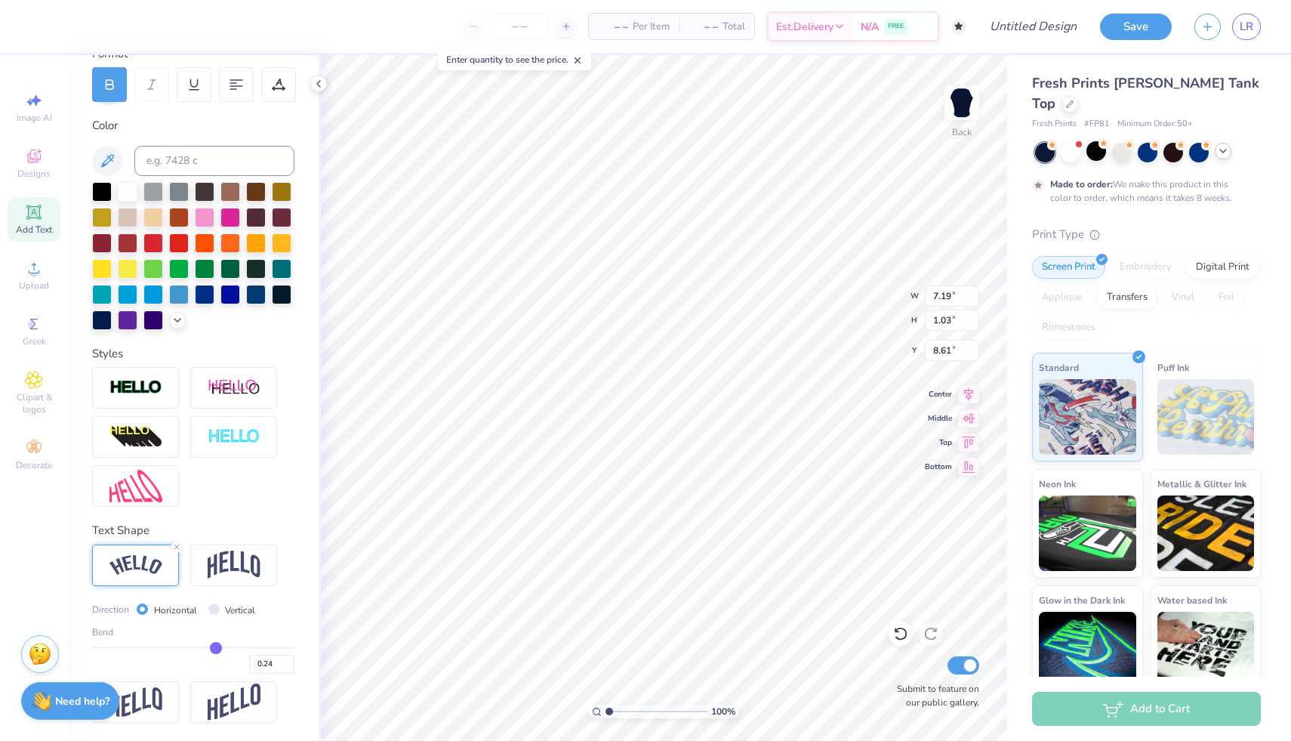
type input "0.23"
type input "0.21"
type input "0.2"
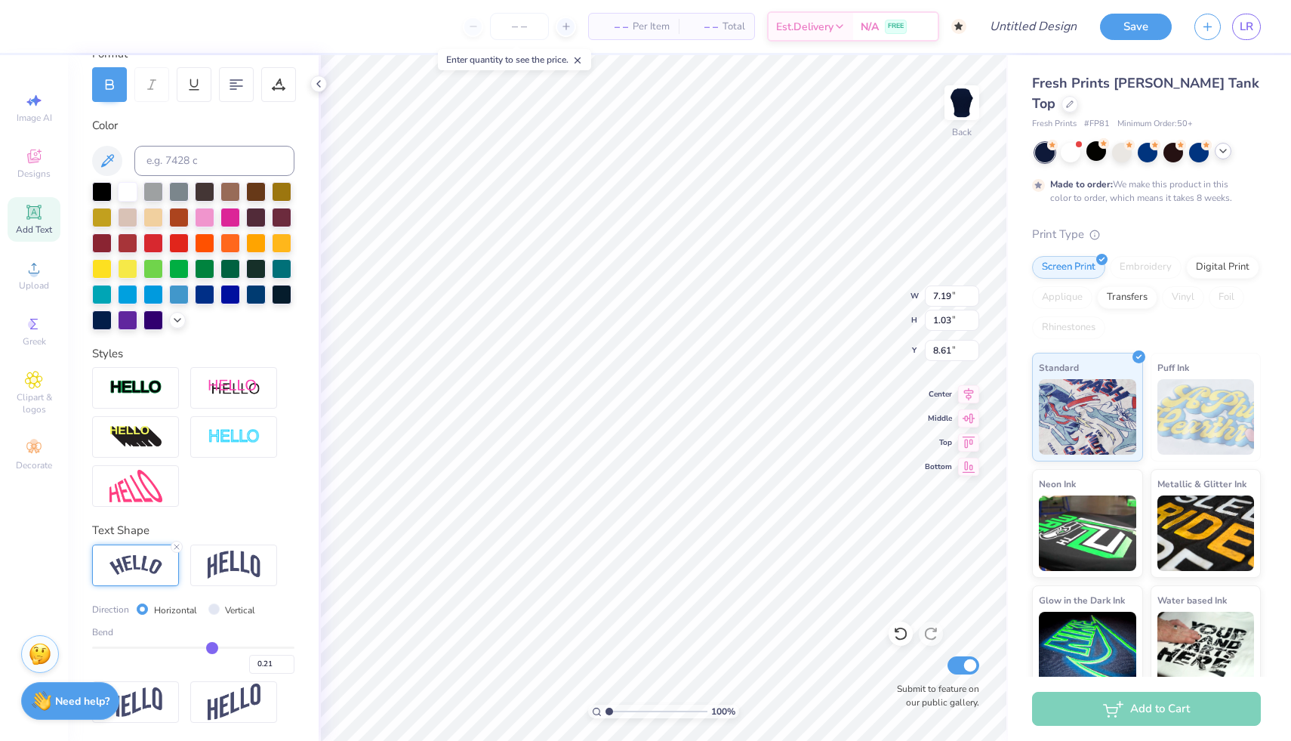
type input "0.20"
type input "0.19"
type input "0.18"
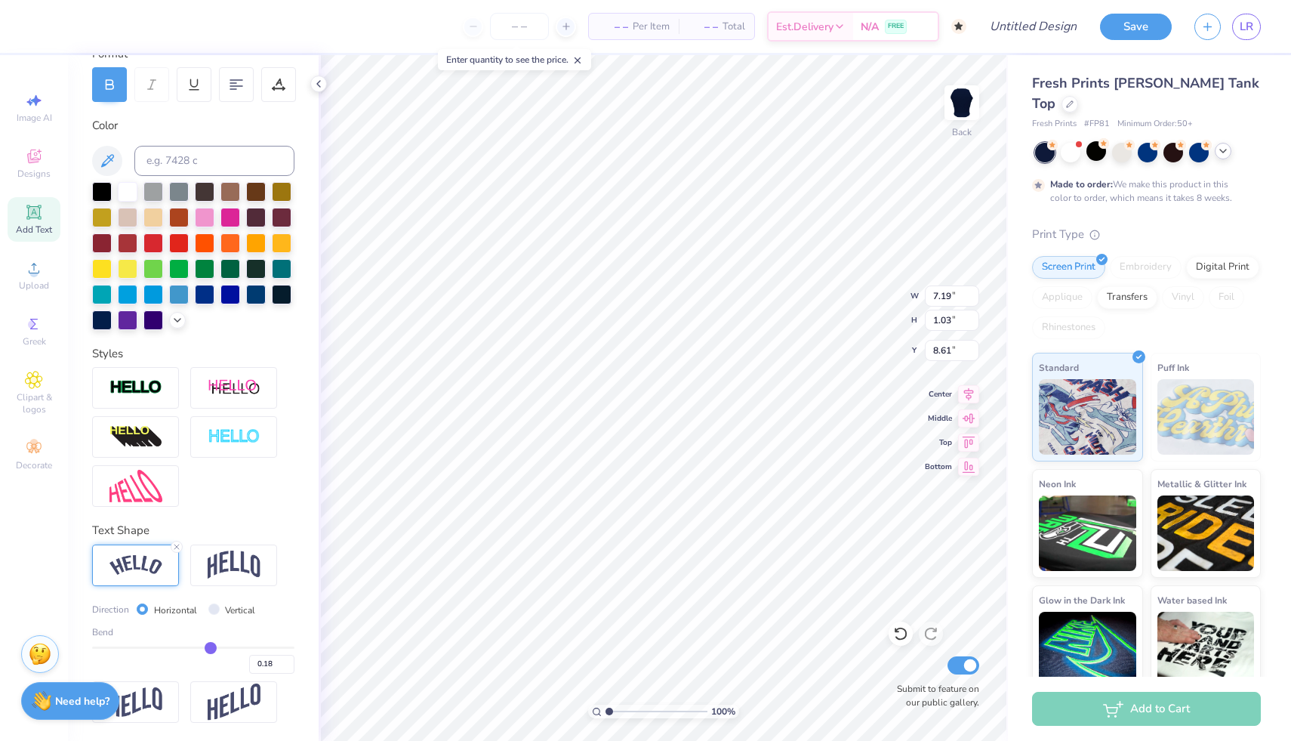
type input "0.17"
type input "0.16"
type input "0.14"
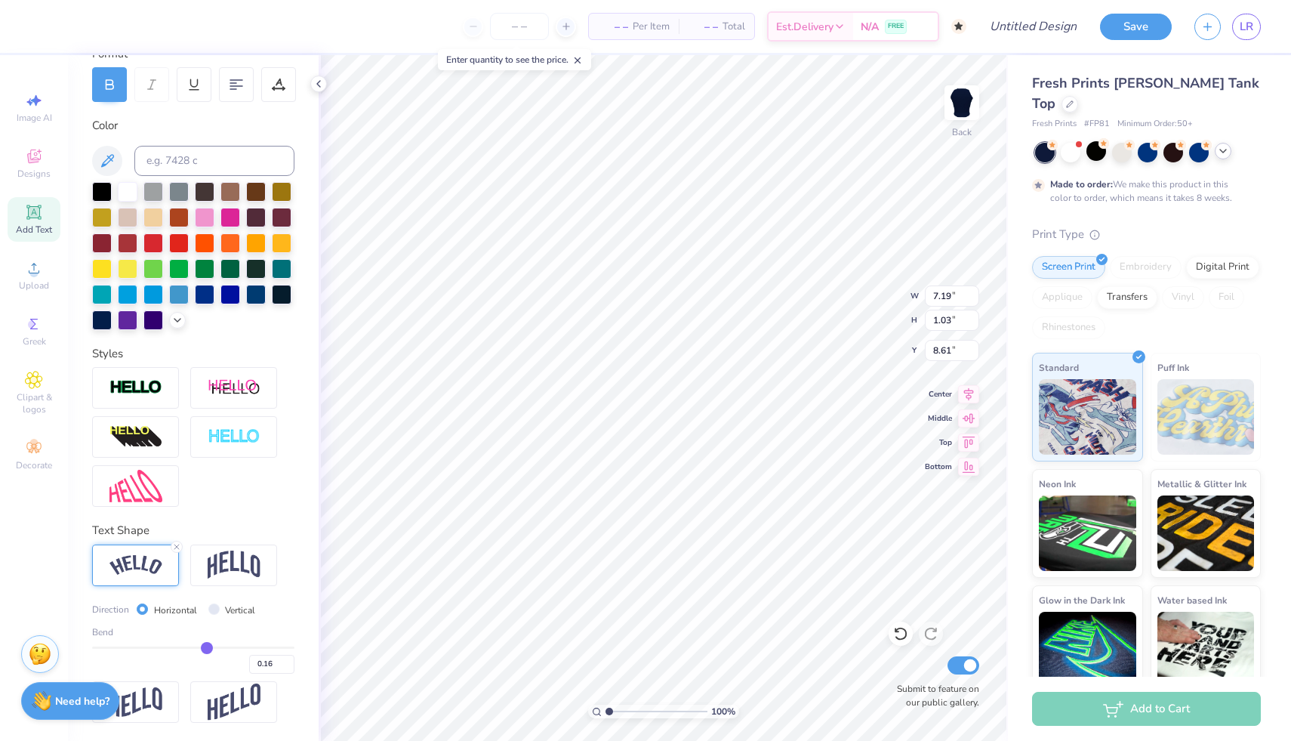
type input "0.14"
type input "0.13"
type input "0.12"
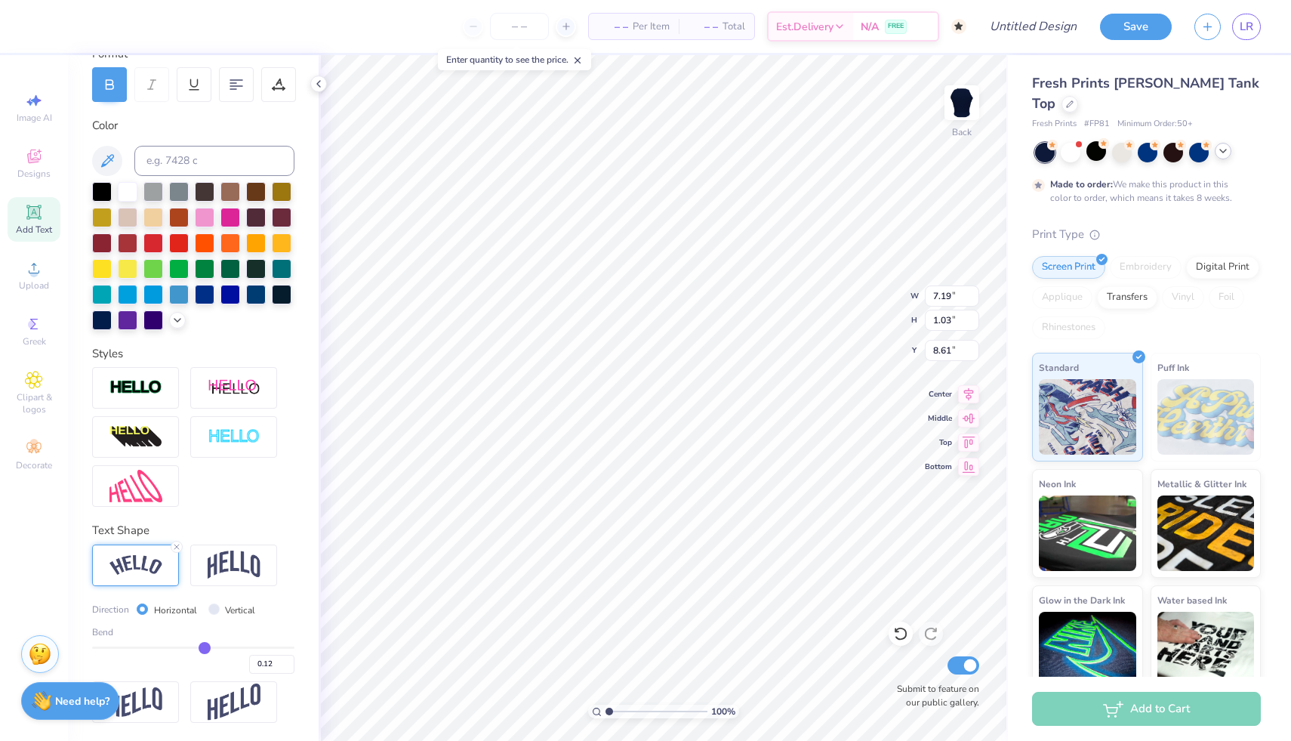
type input "0.1"
type input "0.10"
type input "0.08"
type input "0.06"
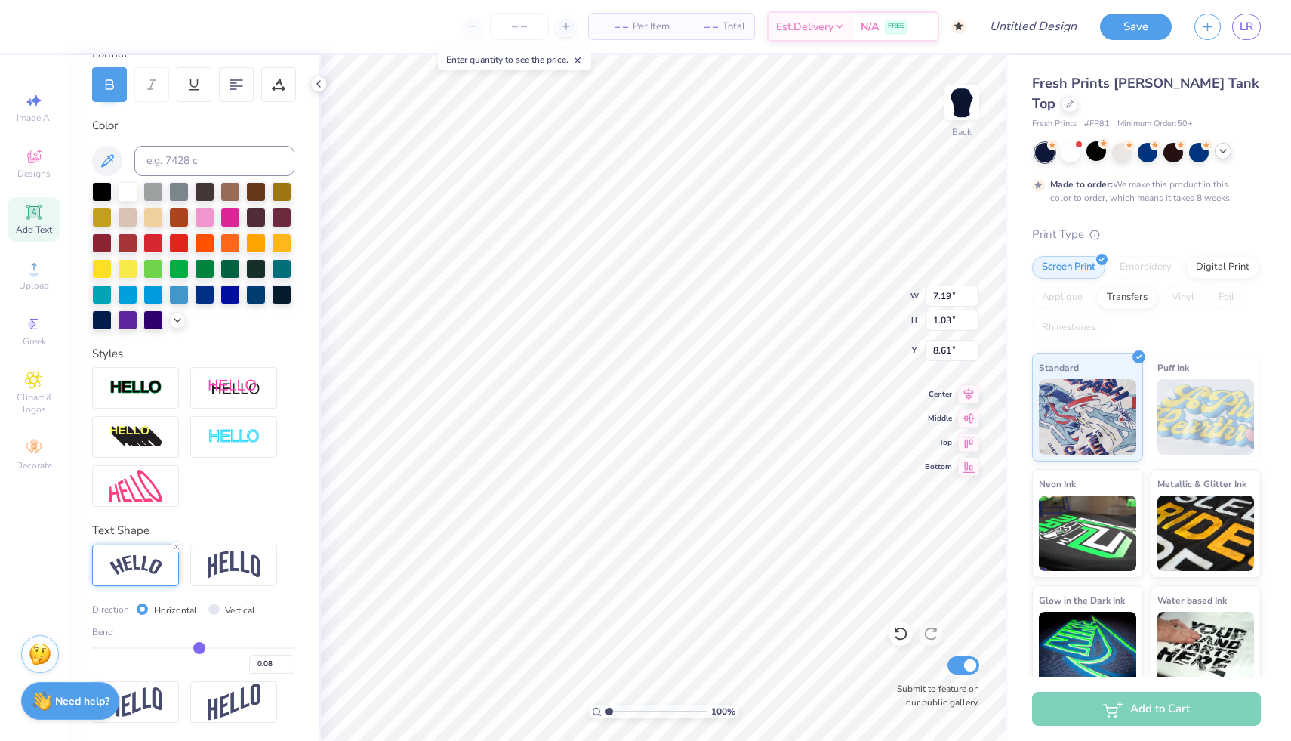
type input "0.06"
type input "0.05"
type input "0.03"
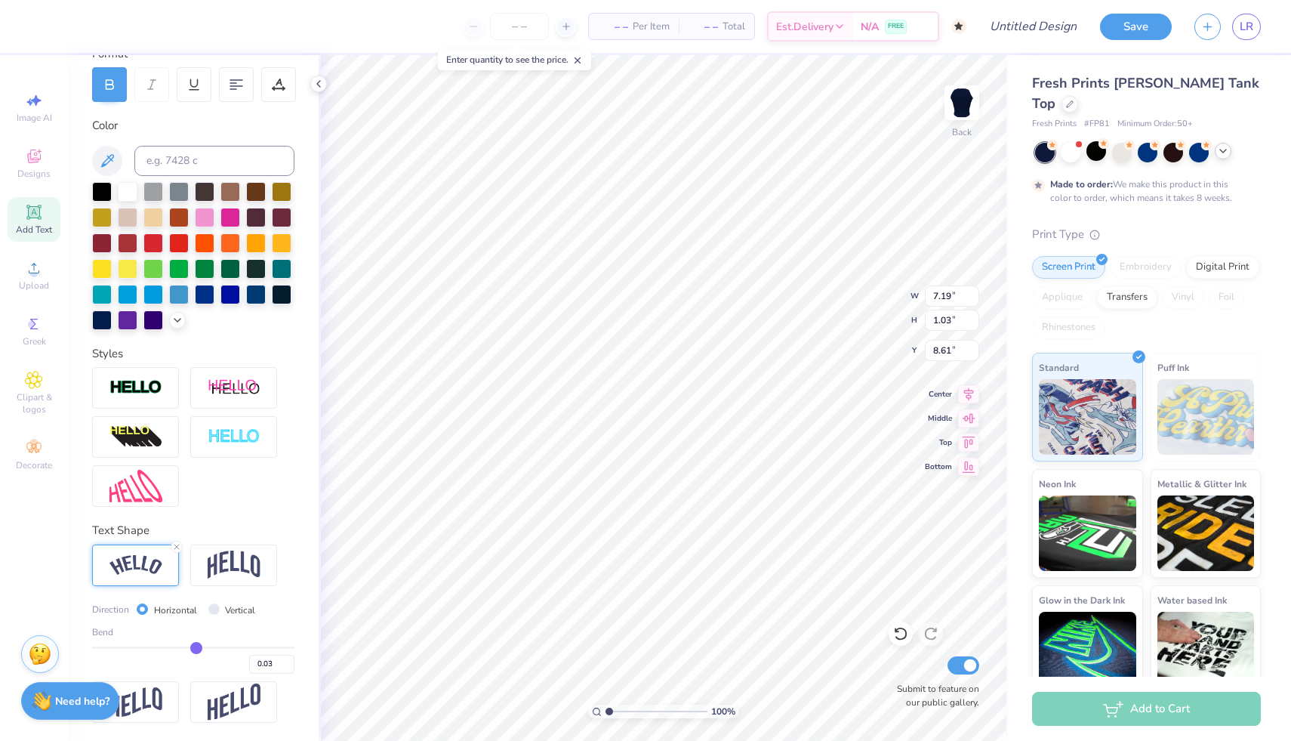
type input "0.01"
type input "-0.01"
type input "-0.03"
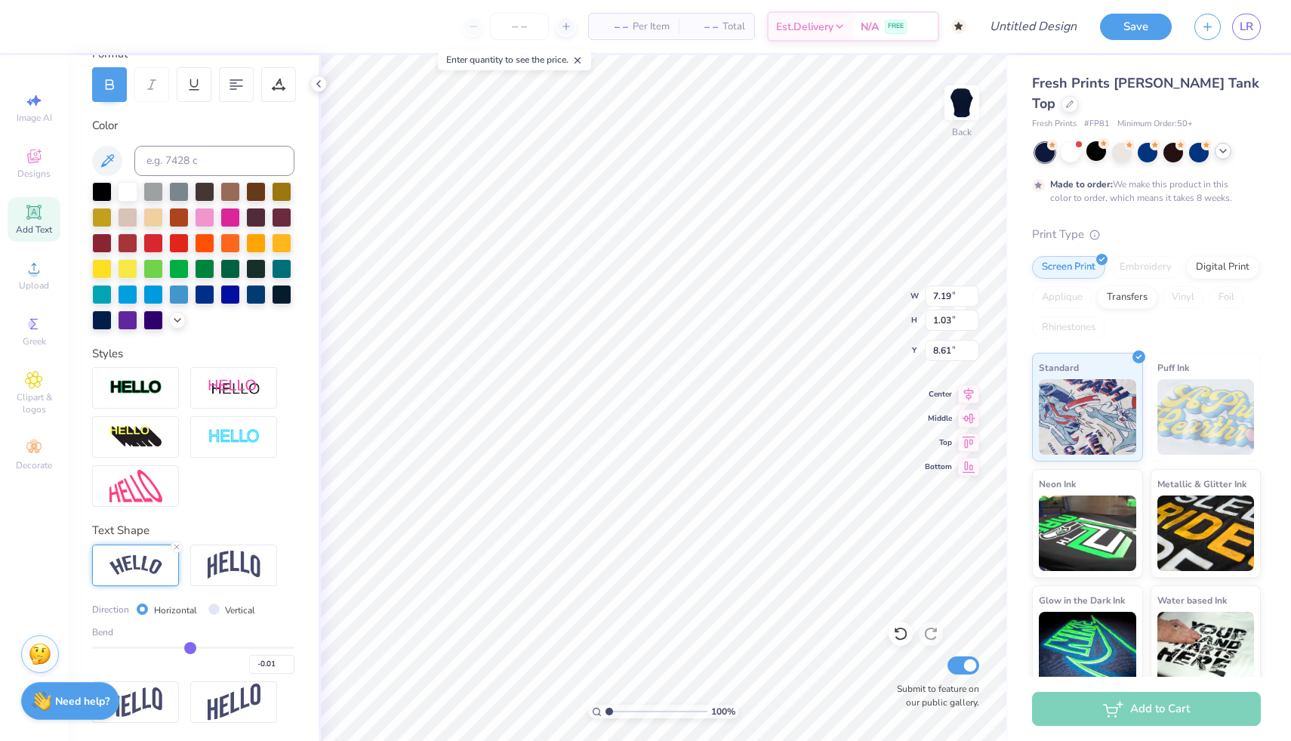
type input "-0.03"
type input "-0.05"
type input "-0.07"
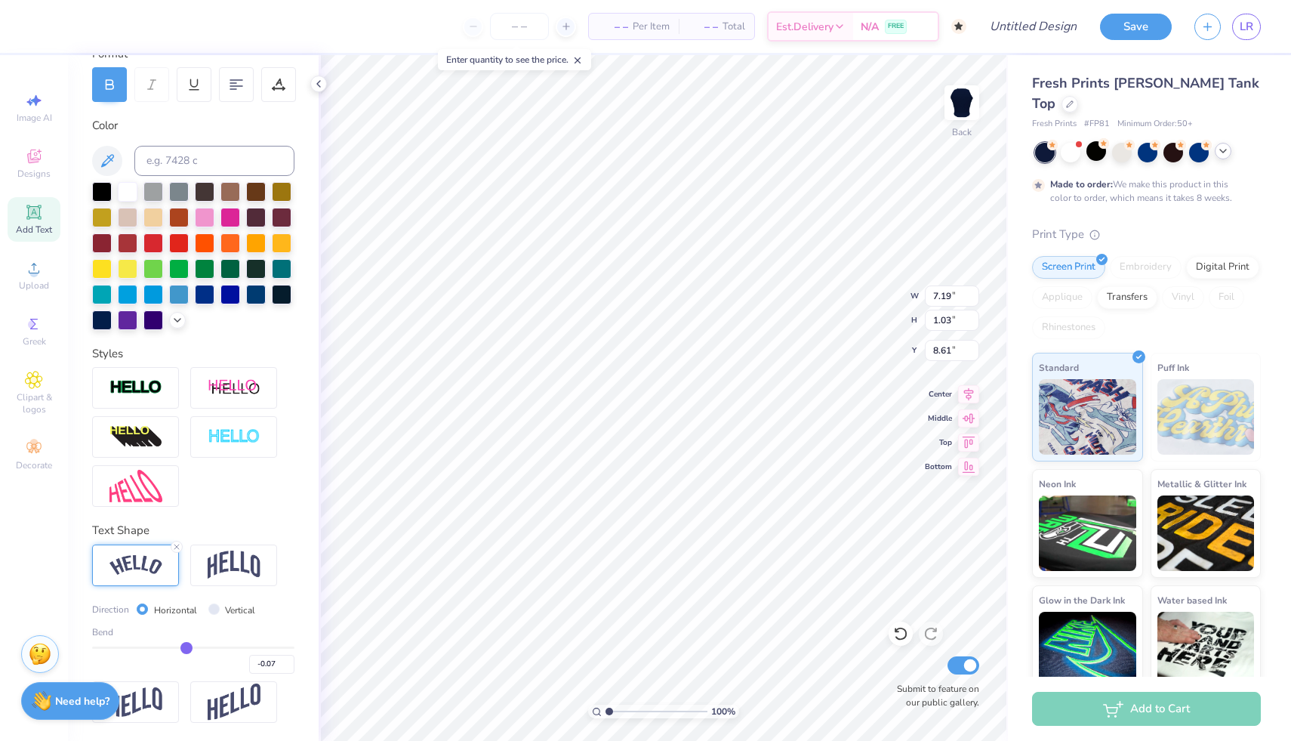
type input "-0.09"
type input "-0.11"
type input "-0.13"
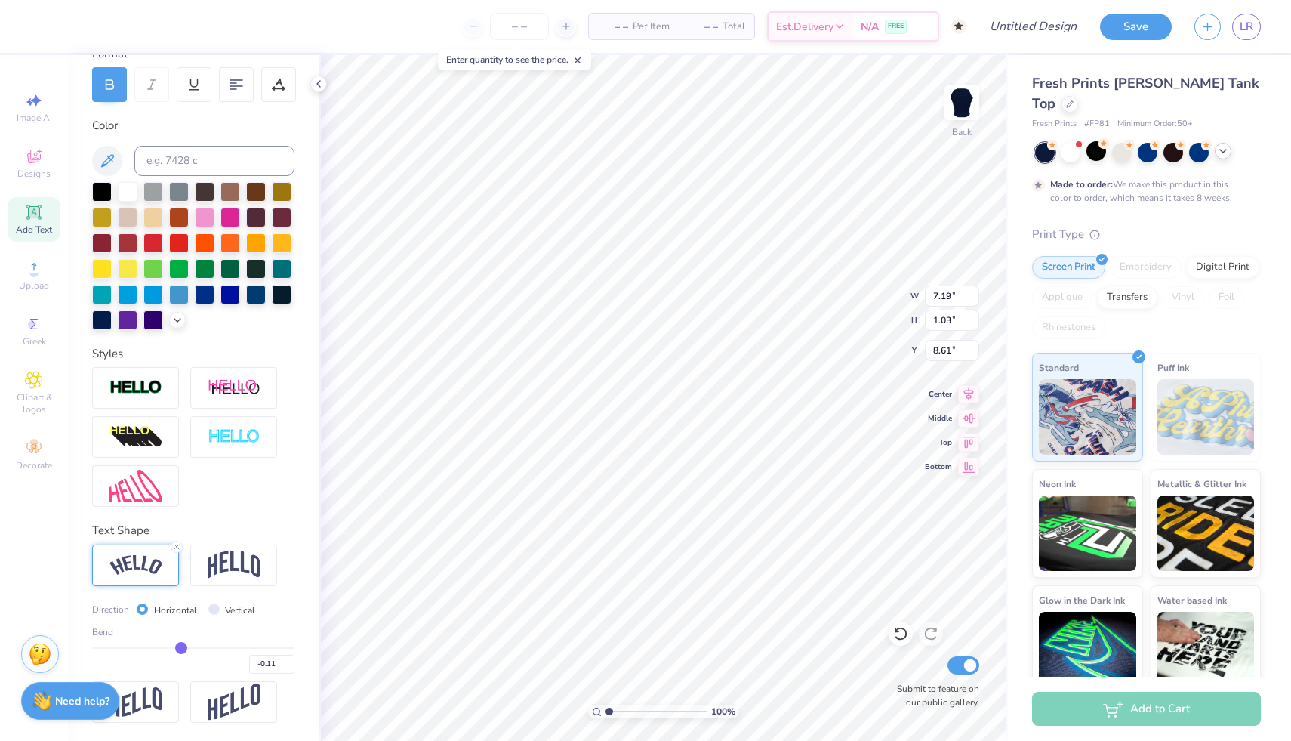
type input "-0.13"
type input "-0.14"
type input "-0.16"
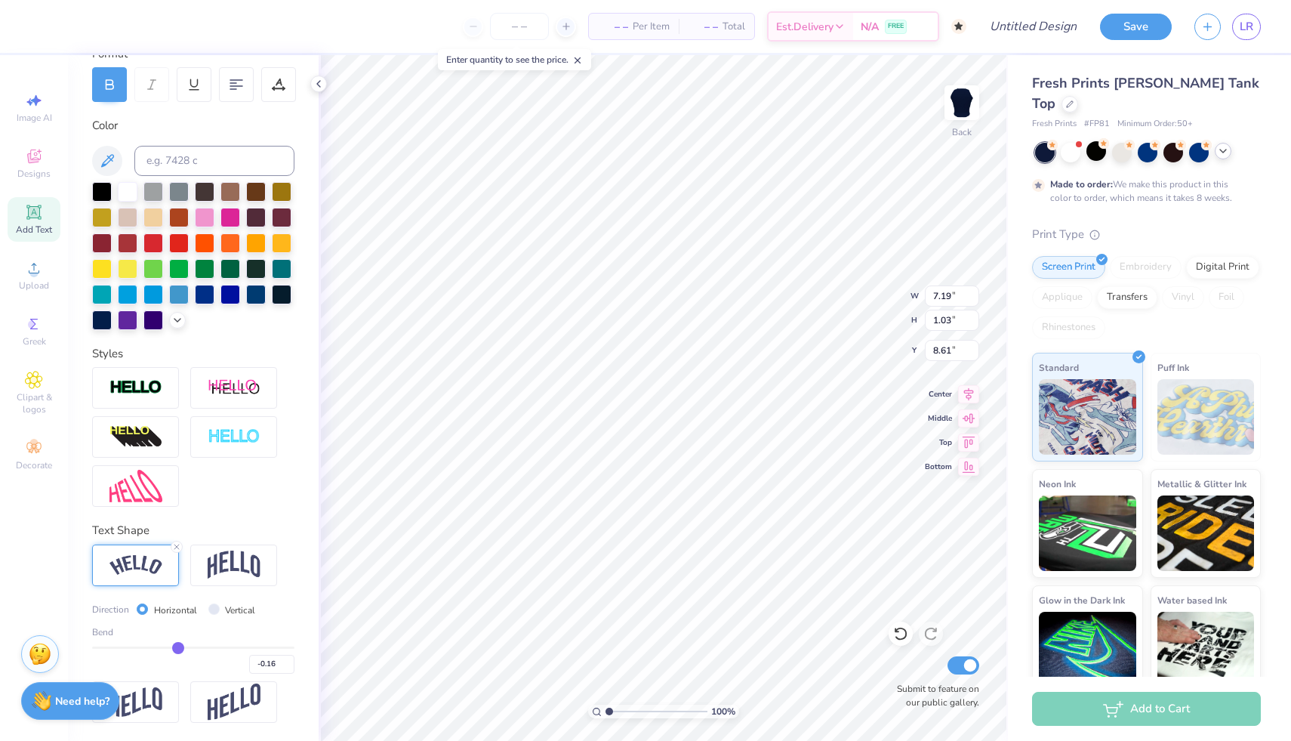
type input "-0.19"
type input "-0.2"
type input "-0.20"
type input "-0.22"
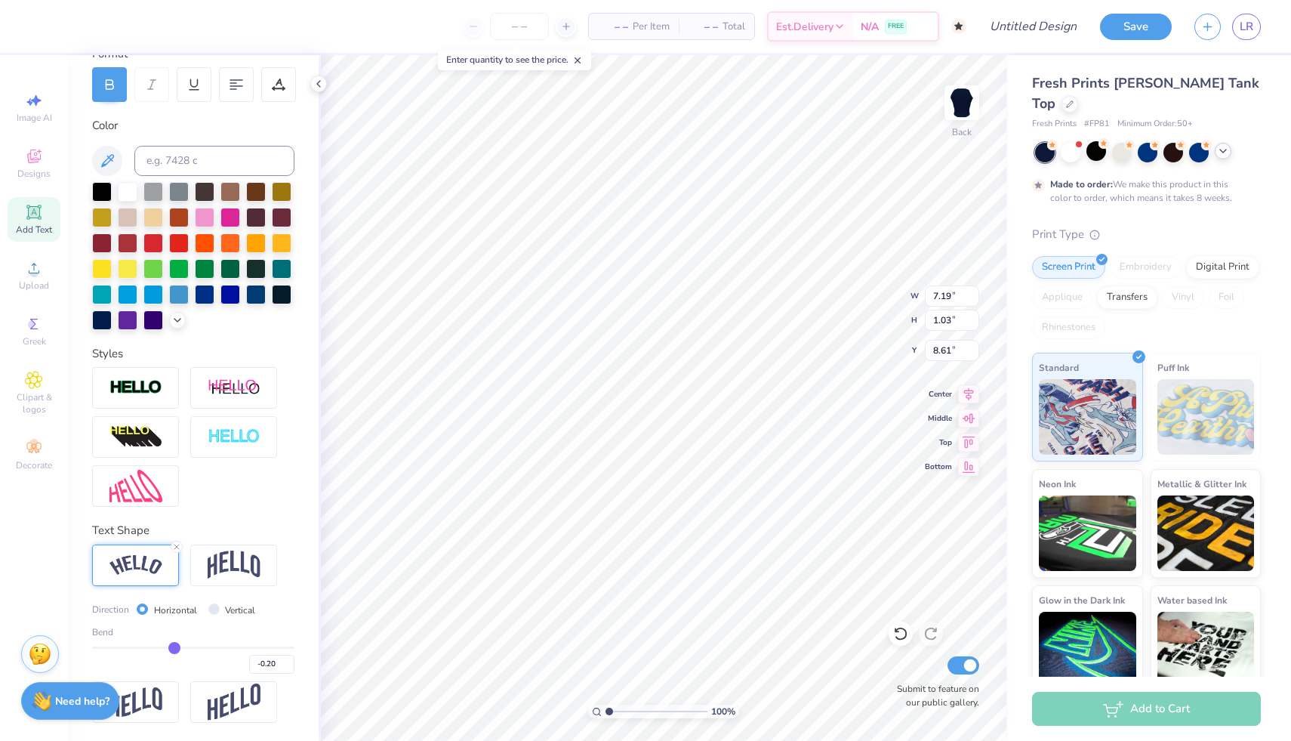
type input "-0.22"
type input "-0.24"
type input "-0.26"
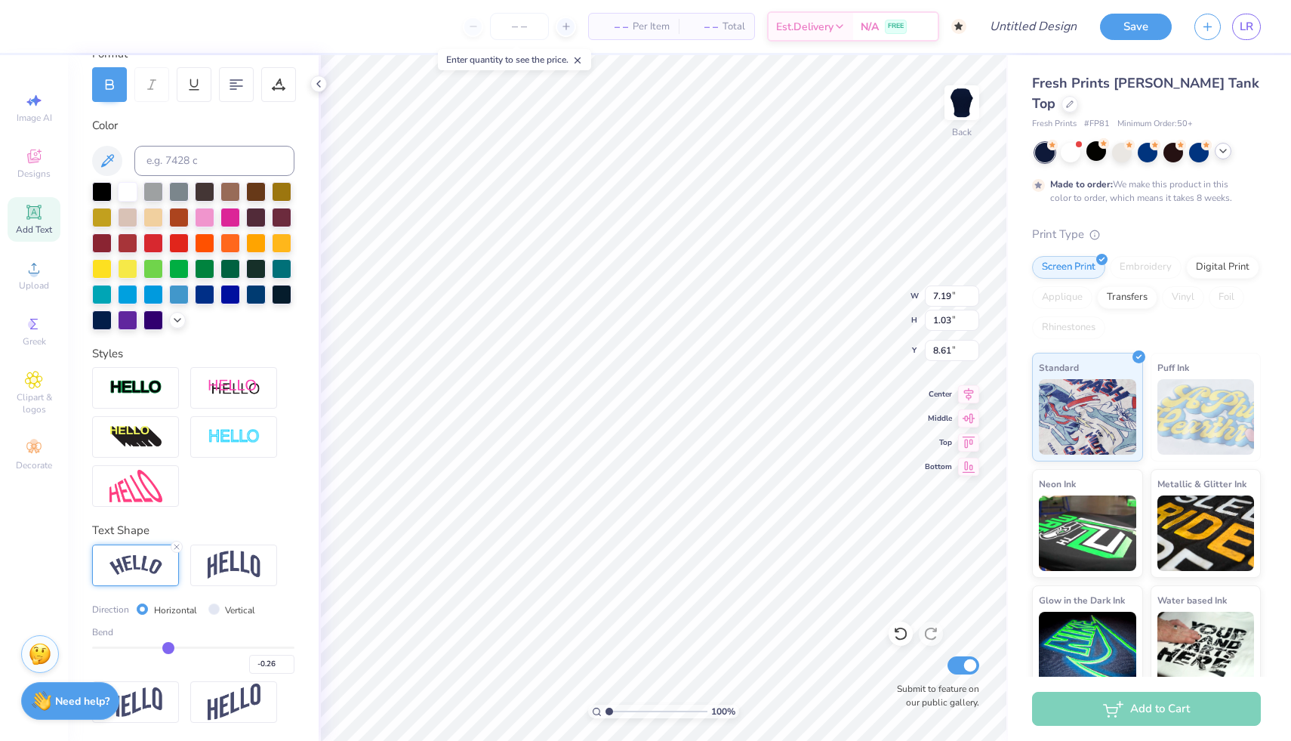
type input "-0.28"
type input "-0.29"
type input "-0.31"
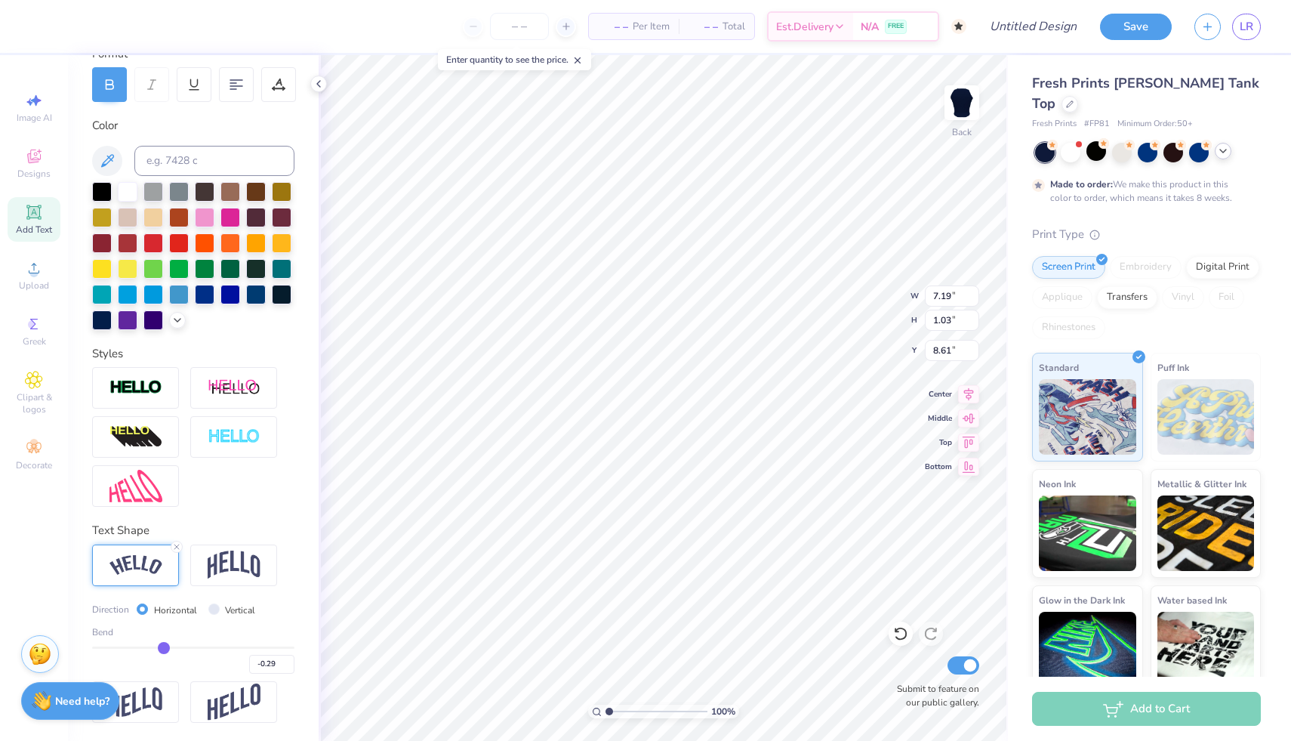
type input "-0.31"
type input "-0.34"
type input "-0.36"
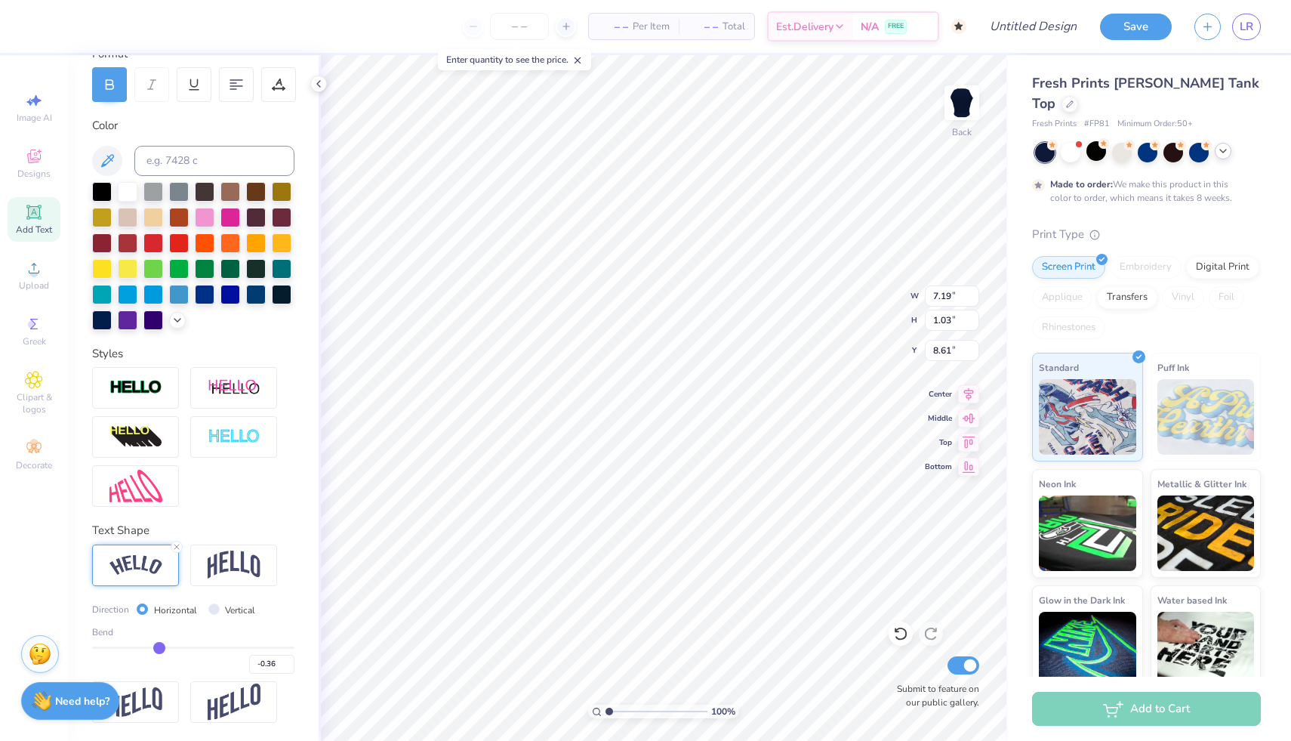
type input "-0.38"
type input "-0.4"
type input "-0.40"
type input "-0.42"
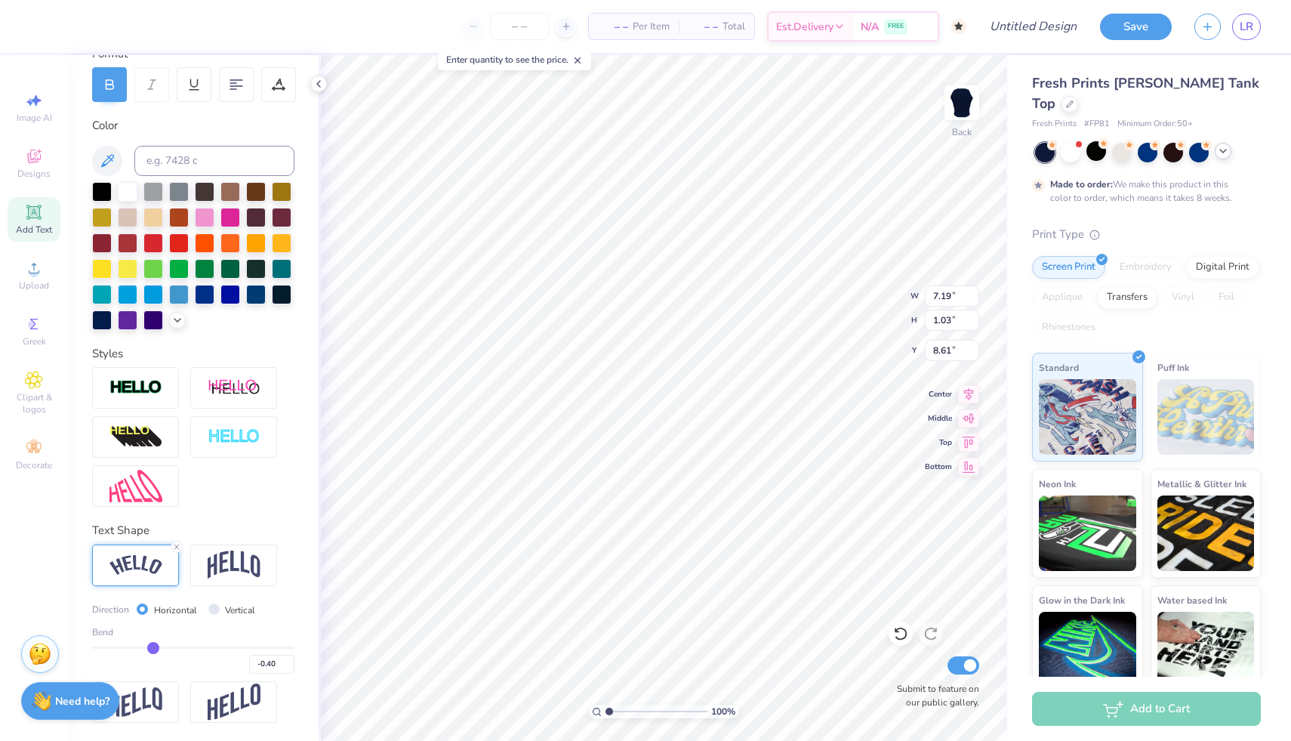
type input "-0.42"
type input "-0.43"
type input "-0.46"
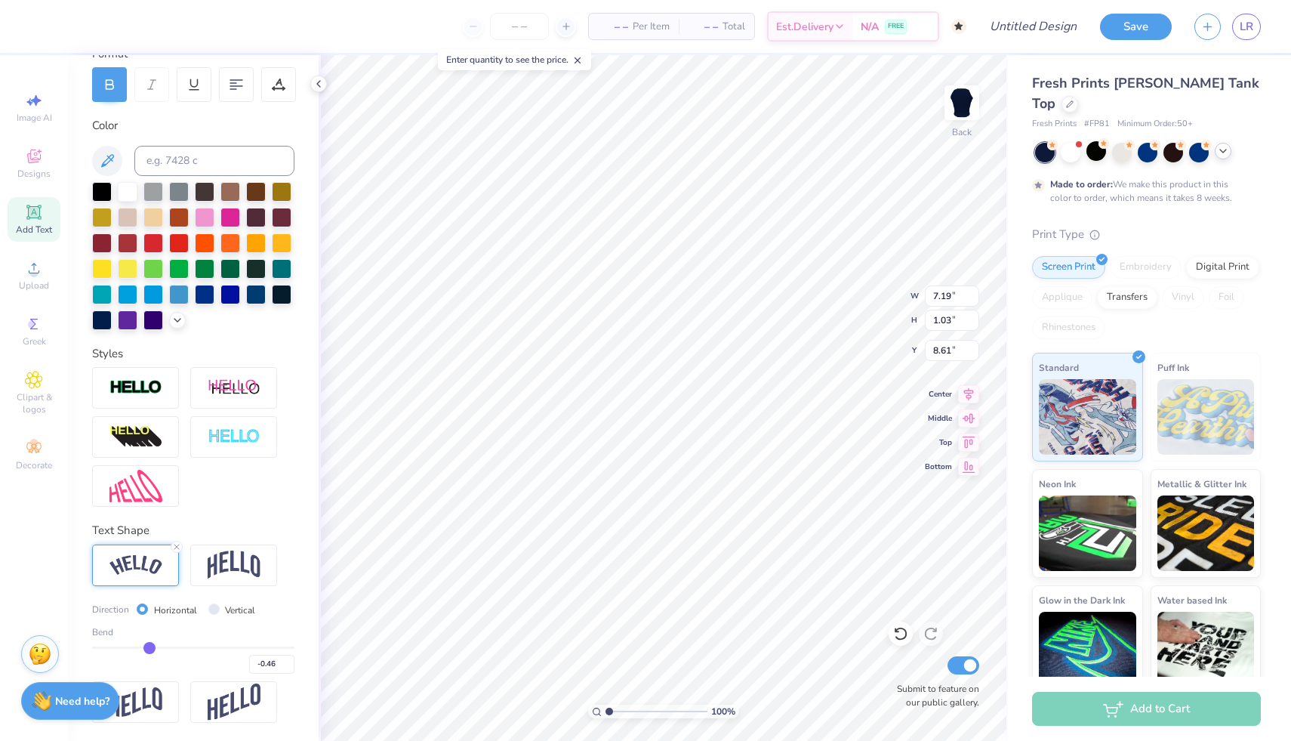
type input "-0.49"
type input "-0.54"
type input "-0.59"
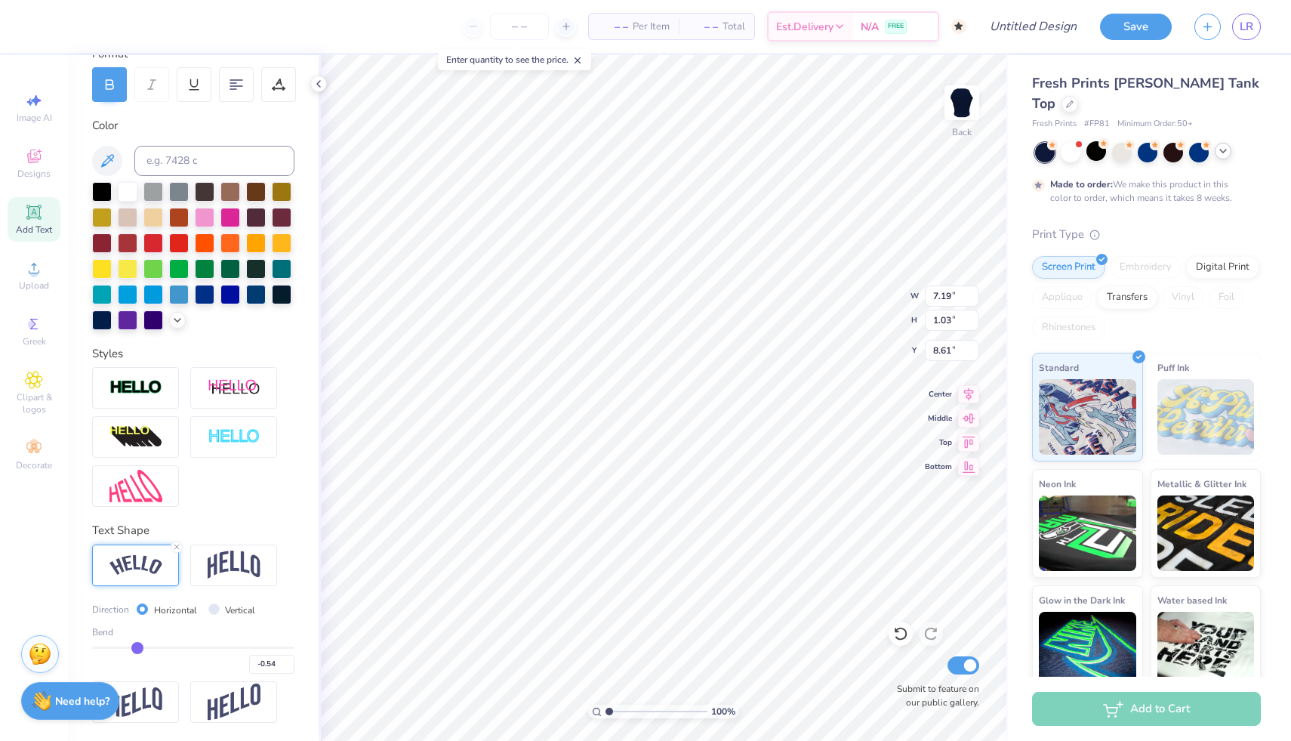
type input "-0.59"
type input "-0.63"
type input "-0.67"
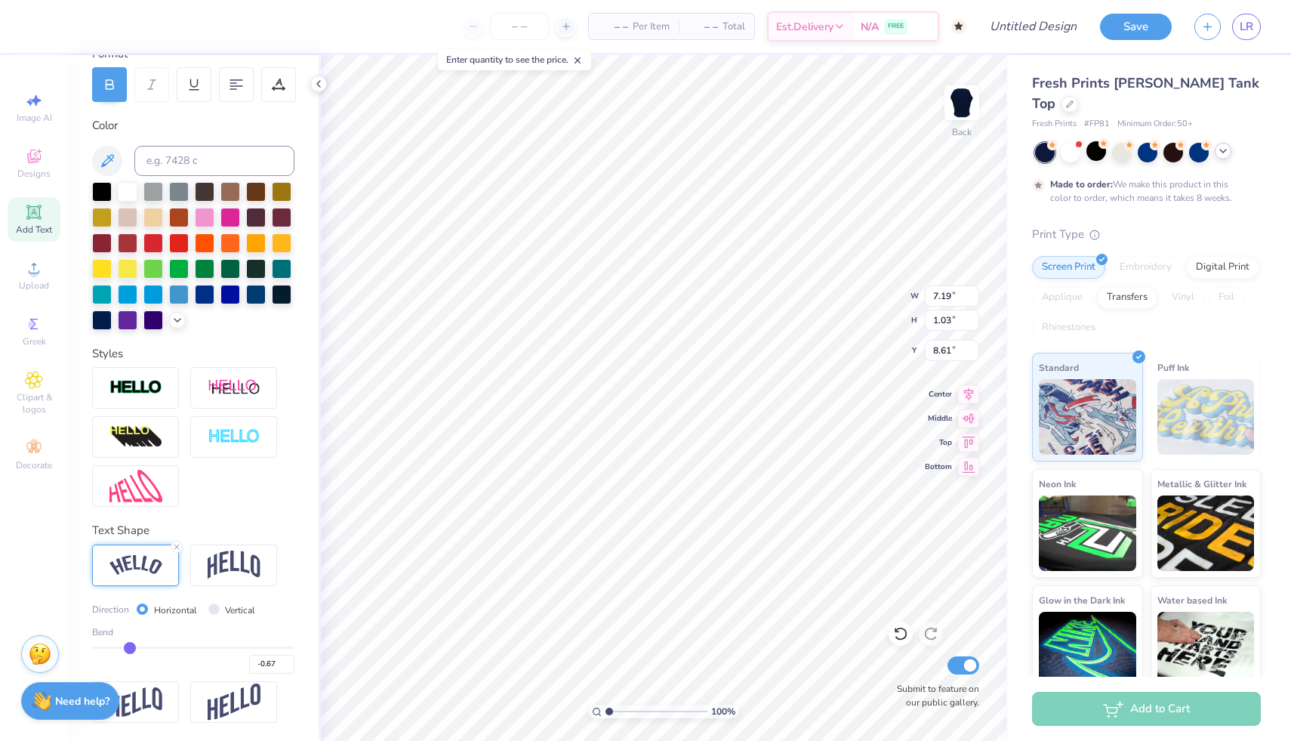
type input "-0.71"
type input "-0.75"
type input "-0.79"
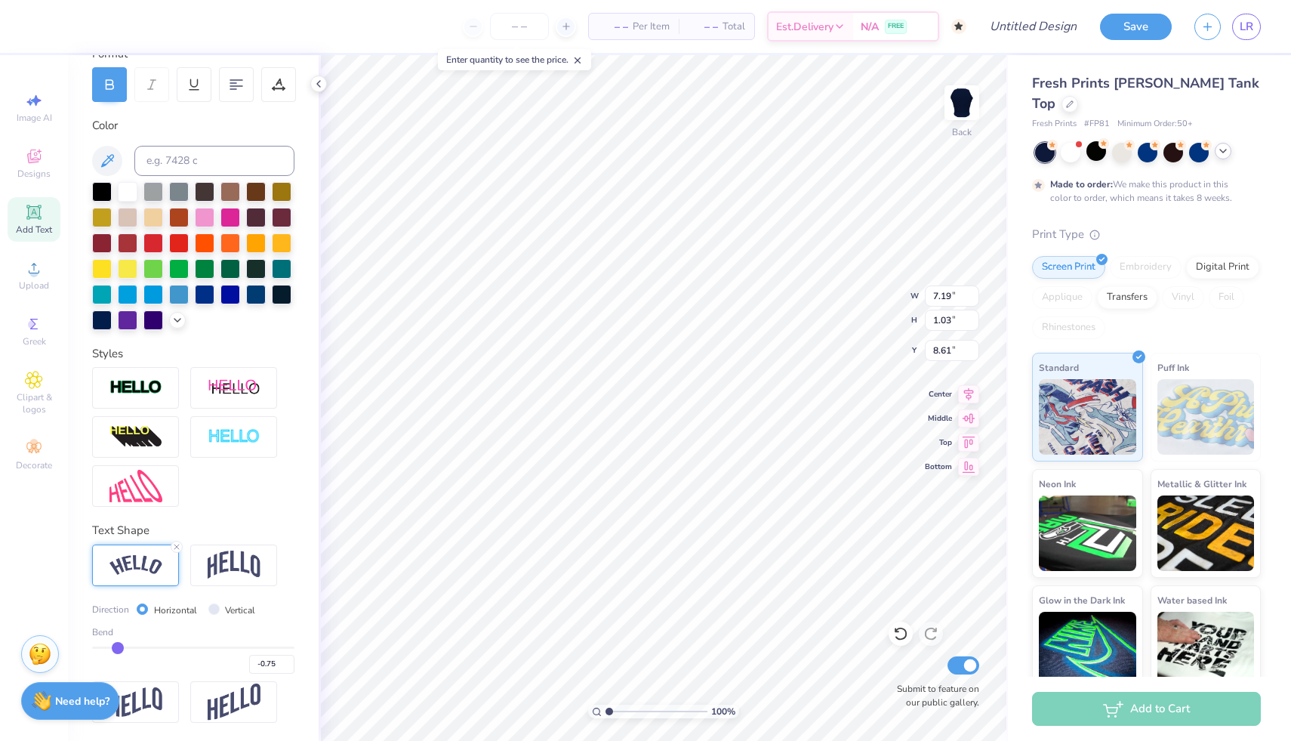
type input "-0.79"
drag, startPoint x: 242, startPoint y: 652, endPoint x: 99, endPoint y: 629, distance: 145.4
click at [99, 646] on input "range" at bounding box center [193, 647] width 202 height 2
drag, startPoint x: 97, startPoint y: 647, endPoint x: 165, endPoint y: 644, distance: 67.3
click at [165, 646] on input "range" at bounding box center [193, 647] width 202 height 2
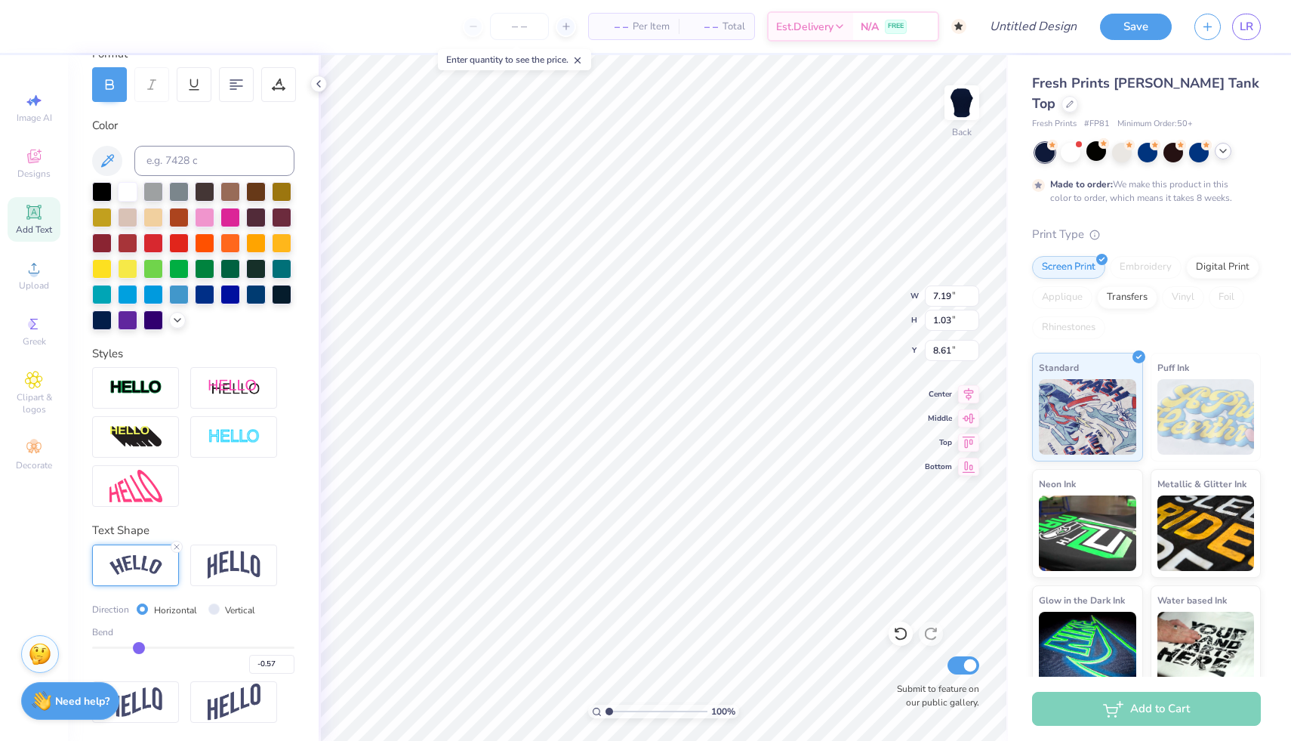
drag, startPoint x: 165, startPoint y: 644, endPoint x: 137, endPoint y: 643, distance: 27.2
click at [138, 646] on input "range" at bounding box center [193, 647] width 202 height 2
click at [228, 563] on img at bounding box center [234, 564] width 53 height 29
click at [212, 608] on input "Vertical" at bounding box center [213, 608] width 11 height 11
click at [141, 606] on input "Horizontal" at bounding box center [142, 608] width 11 height 11
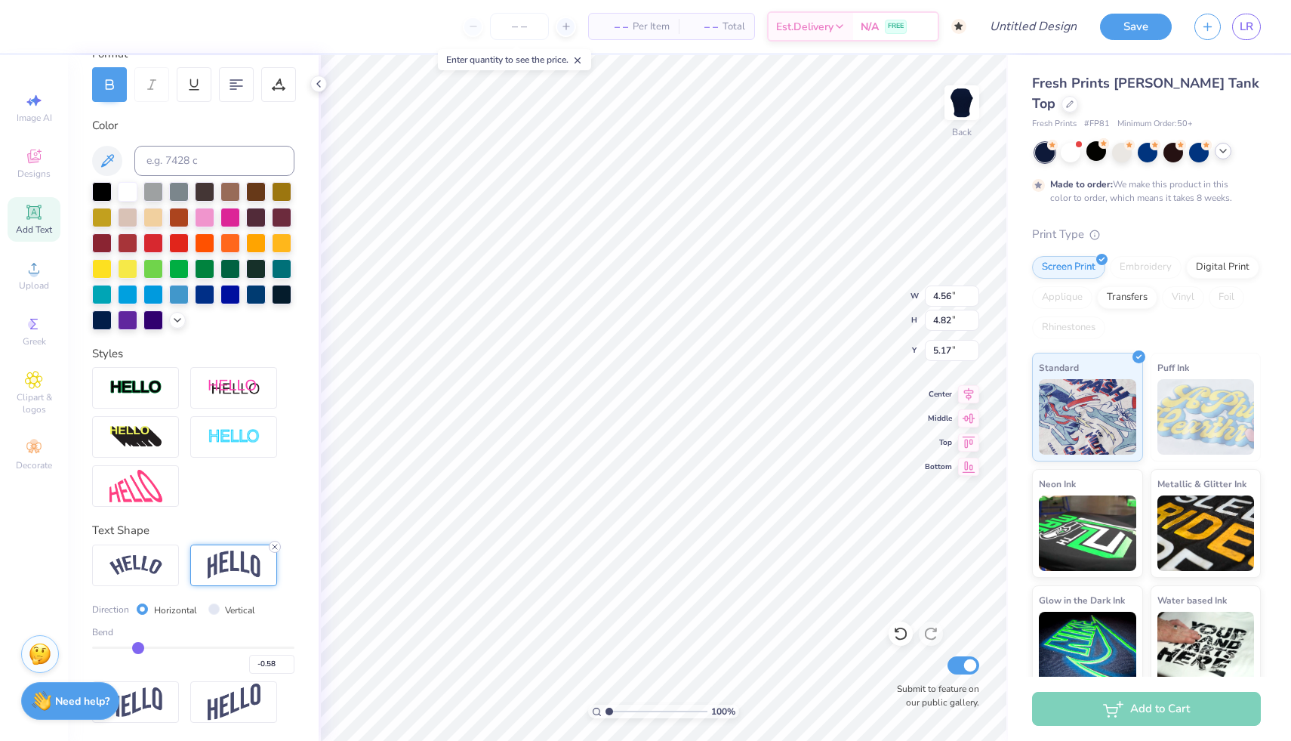
click at [276, 546] on icon at bounding box center [274, 546] width 9 height 9
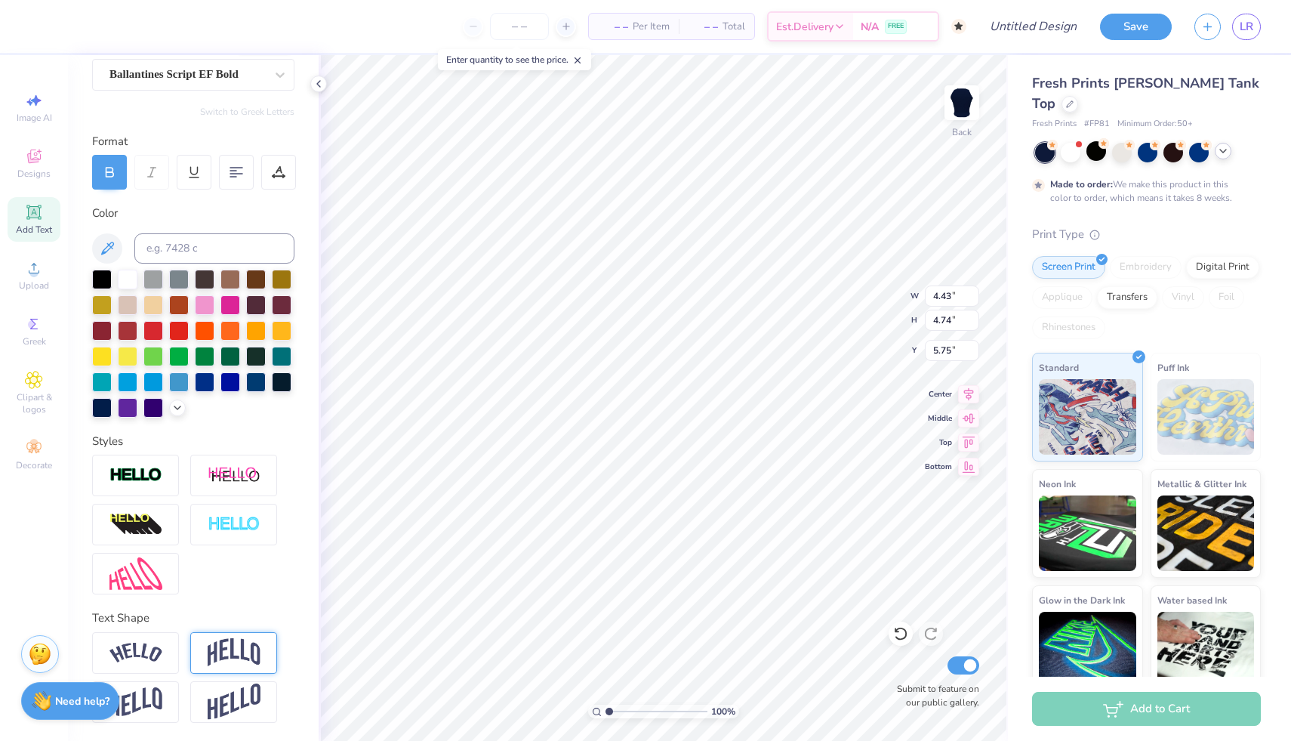
scroll to position [137, 0]
click at [188, 562] on div at bounding box center [193, 525] width 202 height 140
click at [144, 670] on div at bounding box center [135, 654] width 87 height 42
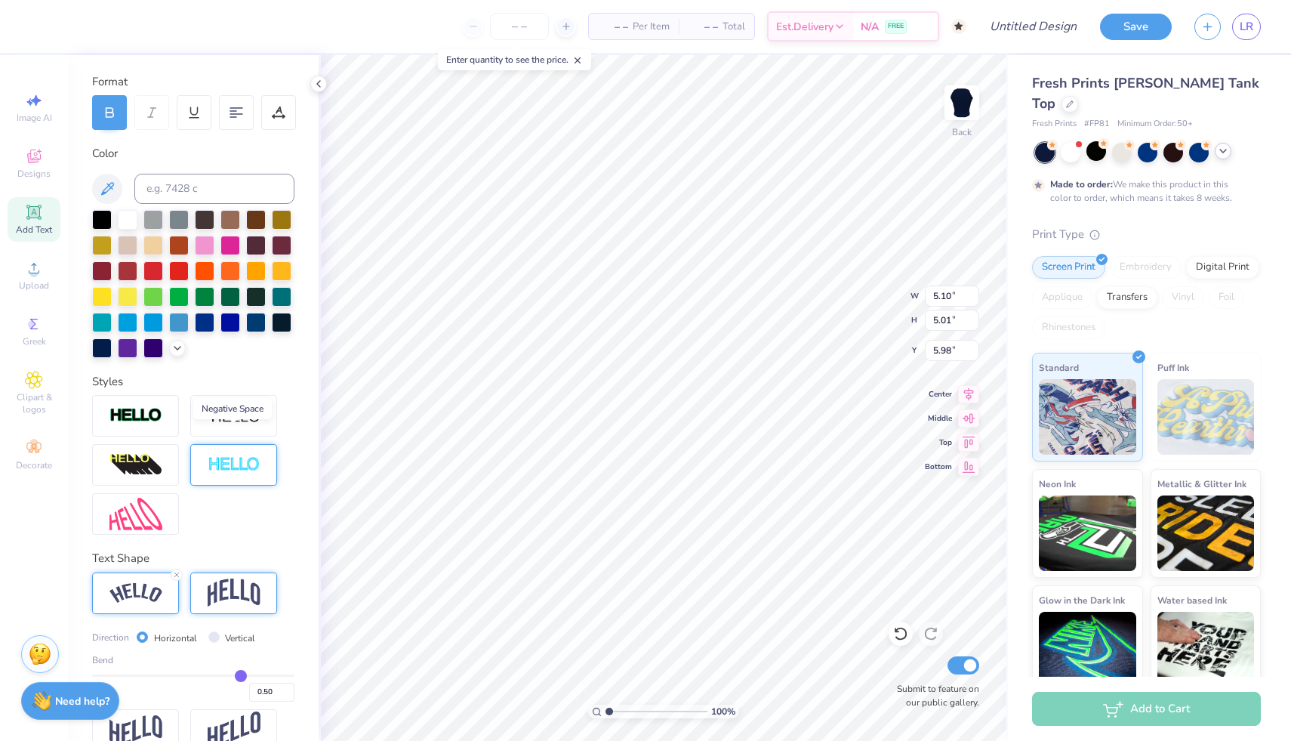
scroll to position [225, 0]
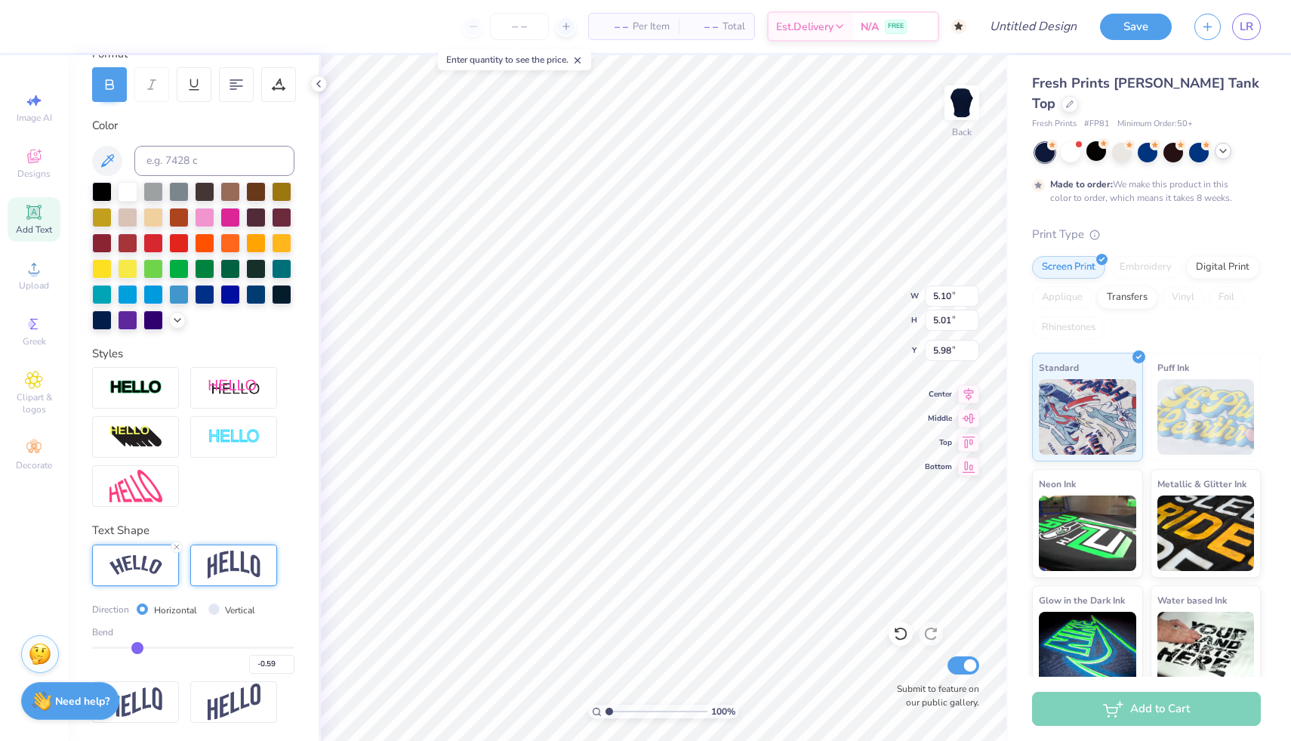
drag, startPoint x: 236, startPoint y: 646, endPoint x: 137, endPoint y: 646, distance: 99.7
click at [137, 646] on input "range" at bounding box center [193, 647] width 202 height 2
drag, startPoint x: 137, startPoint y: 646, endPoint x: 96, endPoint y: 642, distance: 41.0
click at [97, 646] on input "range" at bounding box center [193, 647] width 202 height 2
click at [1078, 4] on div "Design Title" at bounding box center [1033, 26] width 111 height 53
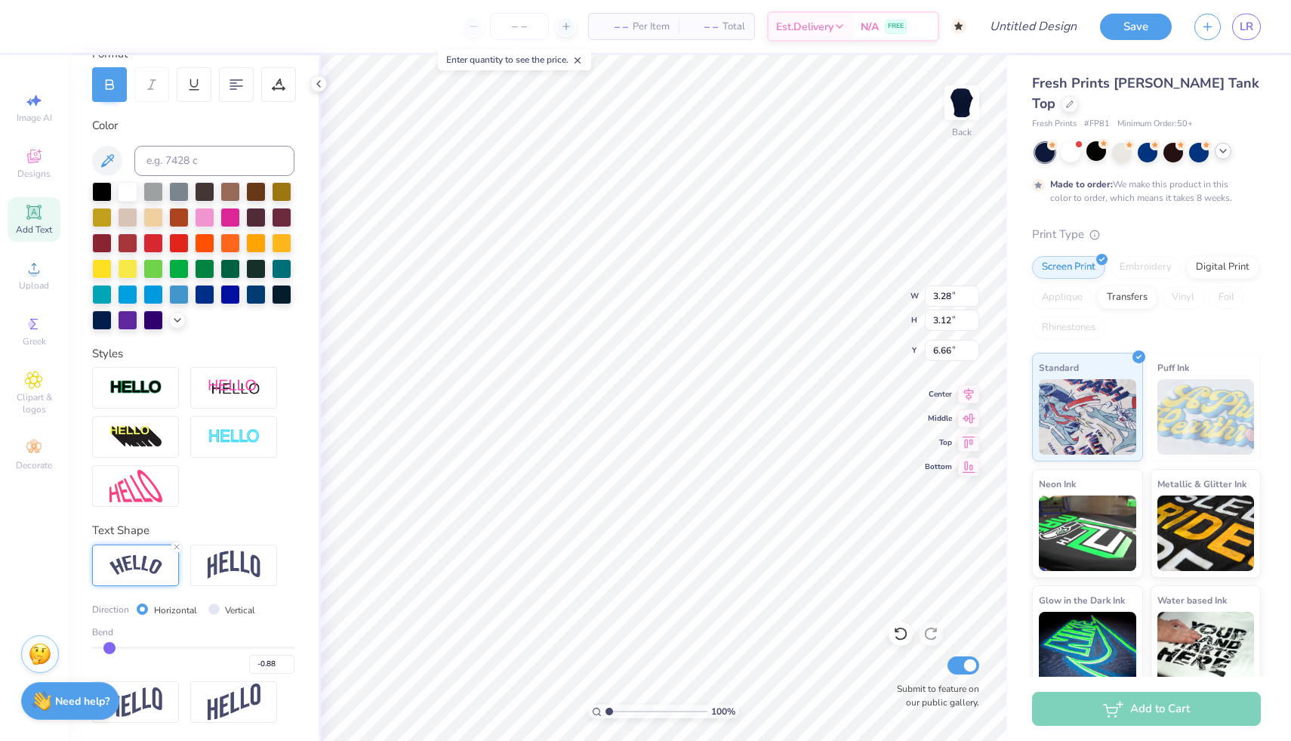
drag, startPoint x: 100, startPoint y: 649, endPoint x: 109, endPoint y: 649, distance: 9.1
click at [109, 649] on input "range" at bounding box center [193, 647] width 202 height 2
click at [310, 476] on div "Personalized Names Personalized Numbers Text Tool Add Font Font Ballantines Scr…" at bounding box center [193, 398] width 251 height 686
click at [115, 646] on input "range" at bounding box center [193, 647] width 202 height 2
click at [110, 646] on input "range" at bounding box center [193, 647] width 202 height 2
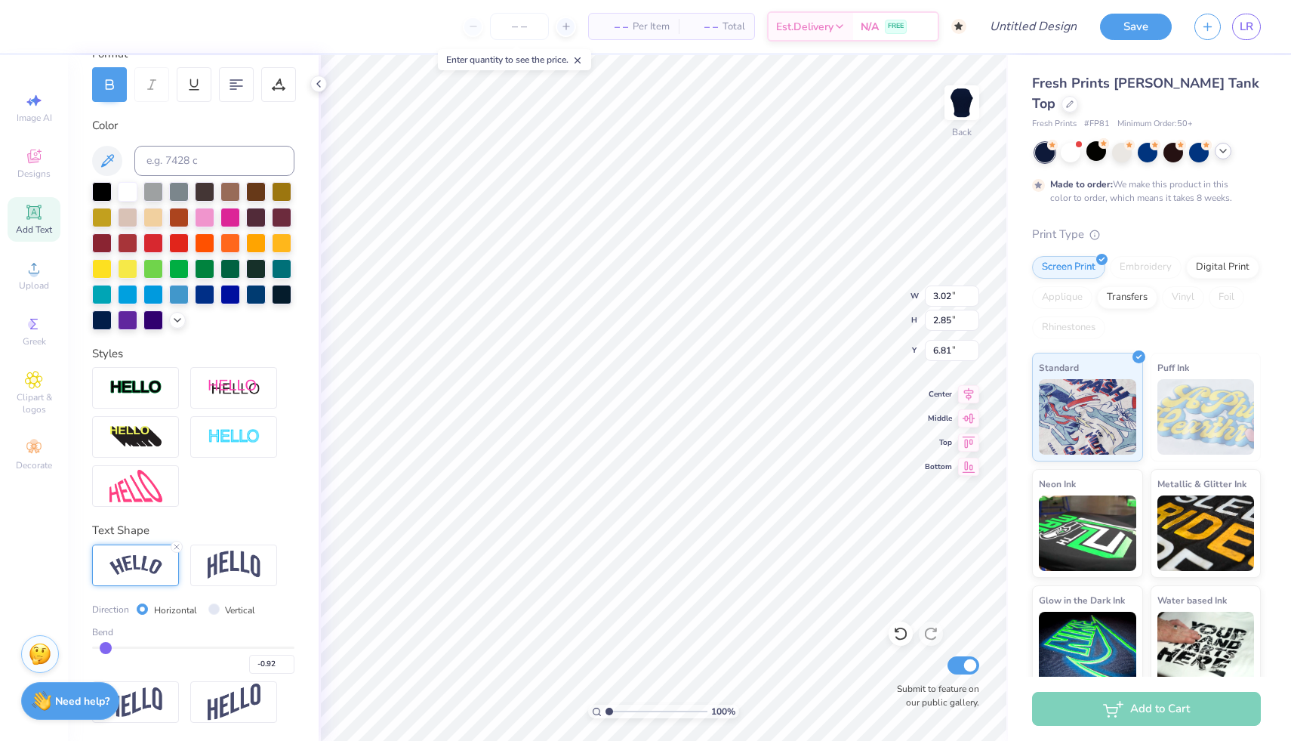
click at [106, 646] on input "range" at bounding box center [193, 647] width 202 height 2
click at [51, 93] on div "Image AI" at bounding box center [34, 107] width 53 height 45
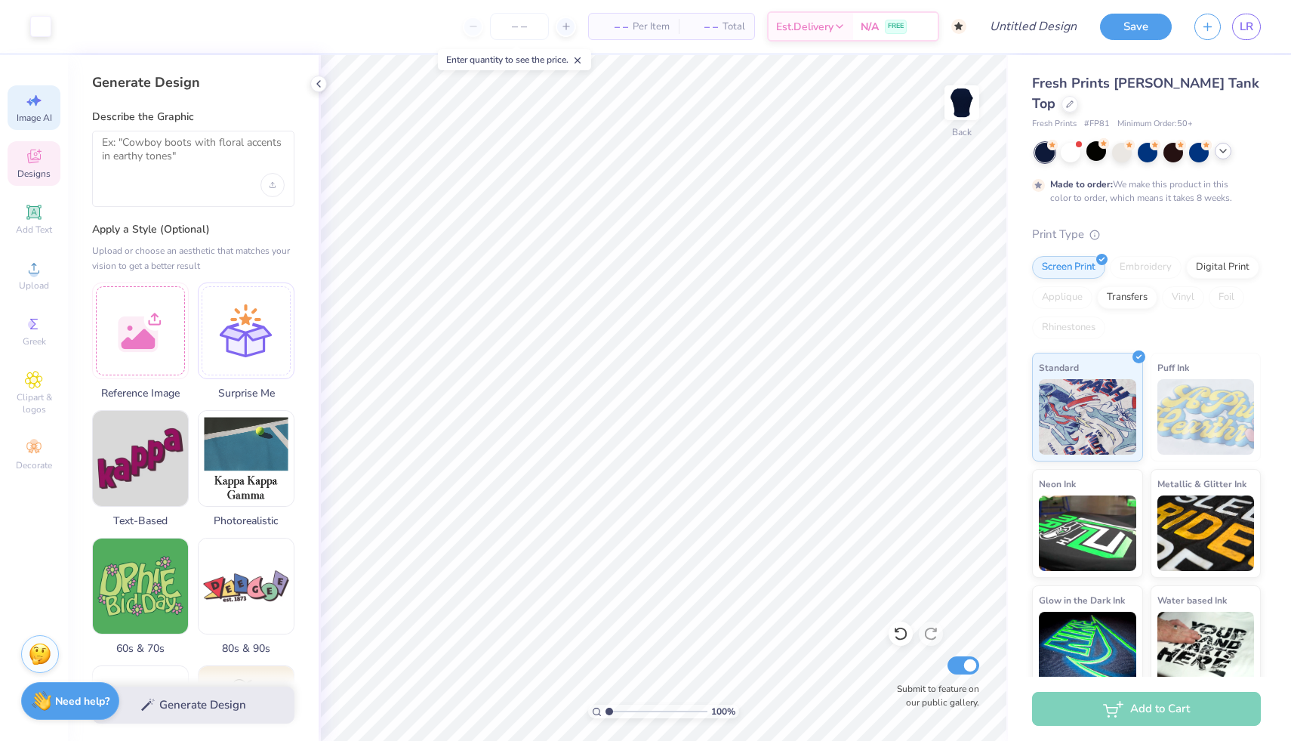
click at [46, 156] on div "Designs" at bounding box center [34, 163] width 53 height 45
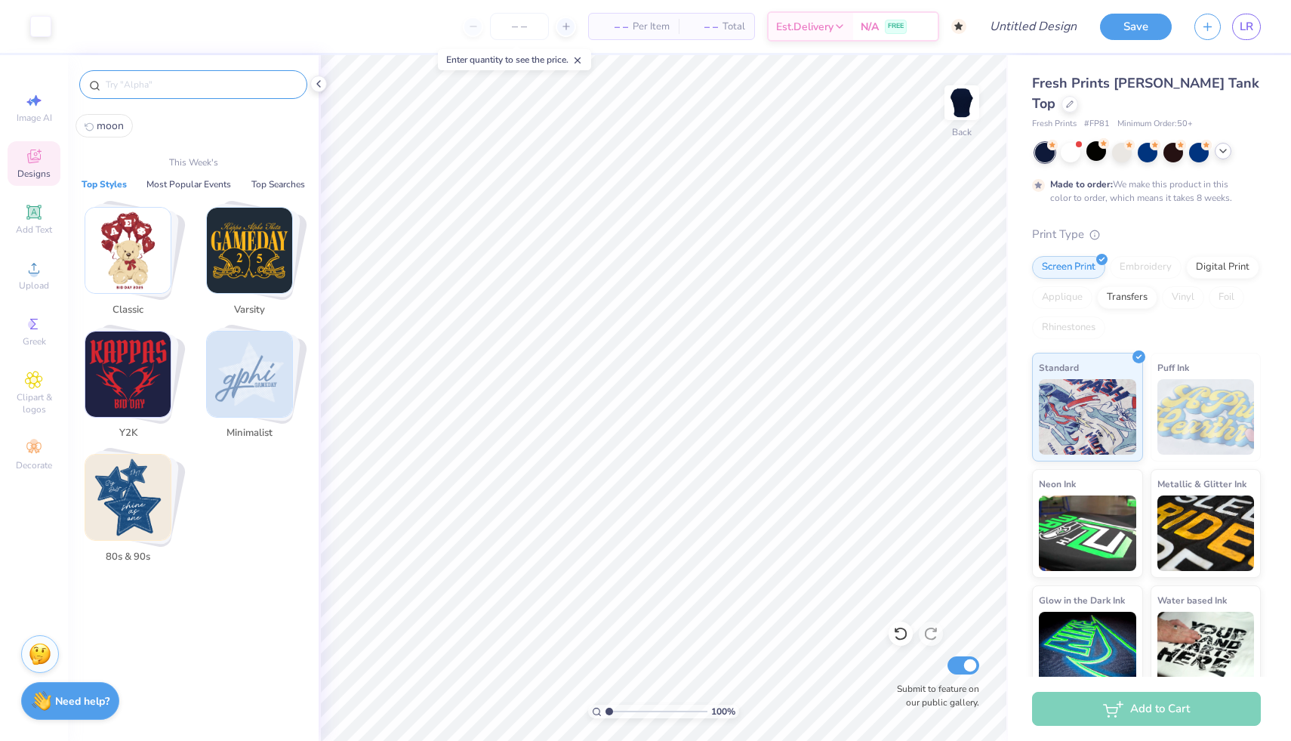
click at [146, 91] on input "text" at bounding box center [200, 84] width 193 height 15
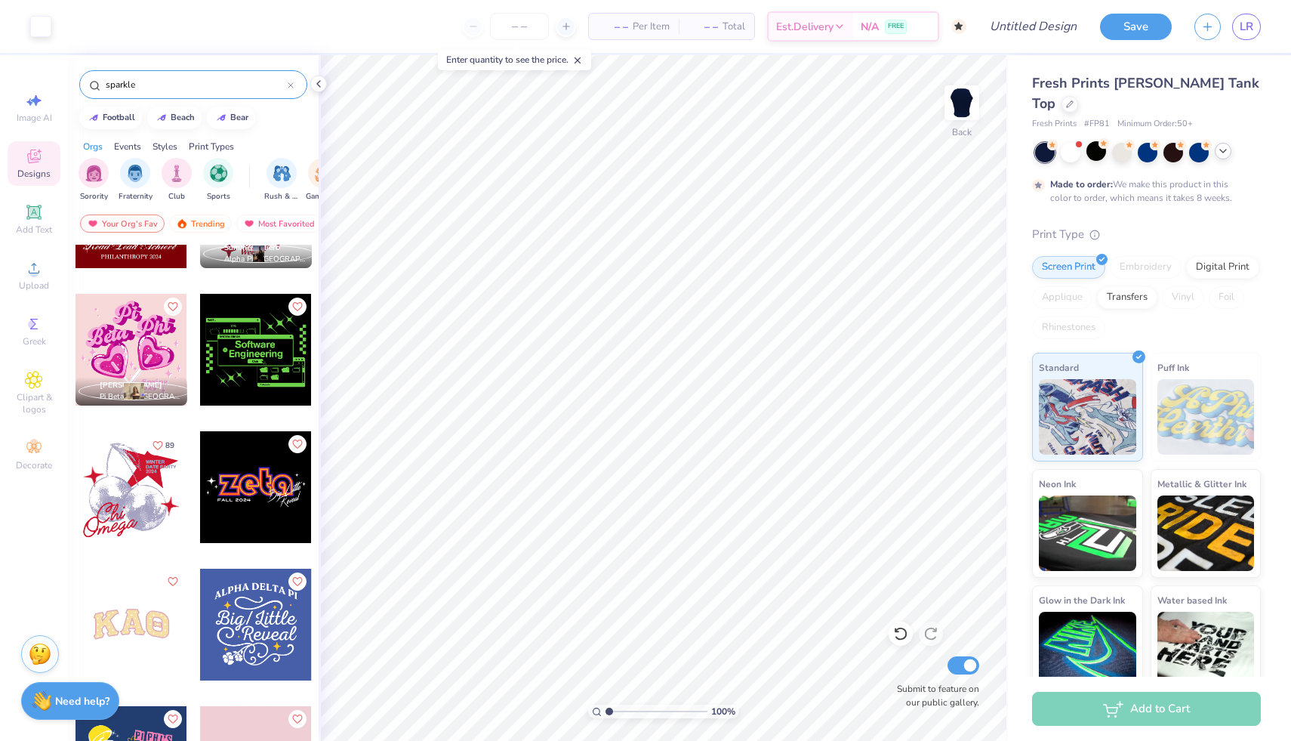
scroll to position [503, 0]
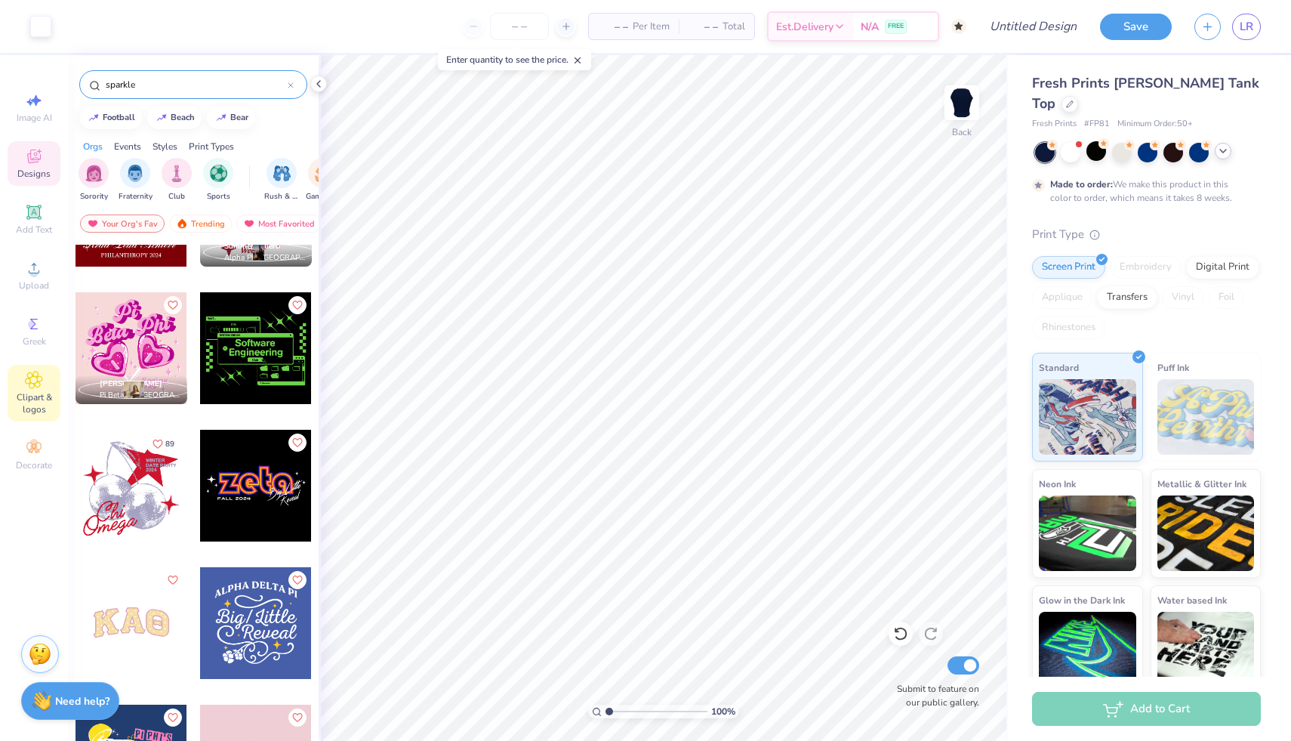
click at [32, 381] on icon at bounding box center [34, 380] width 8 height 8
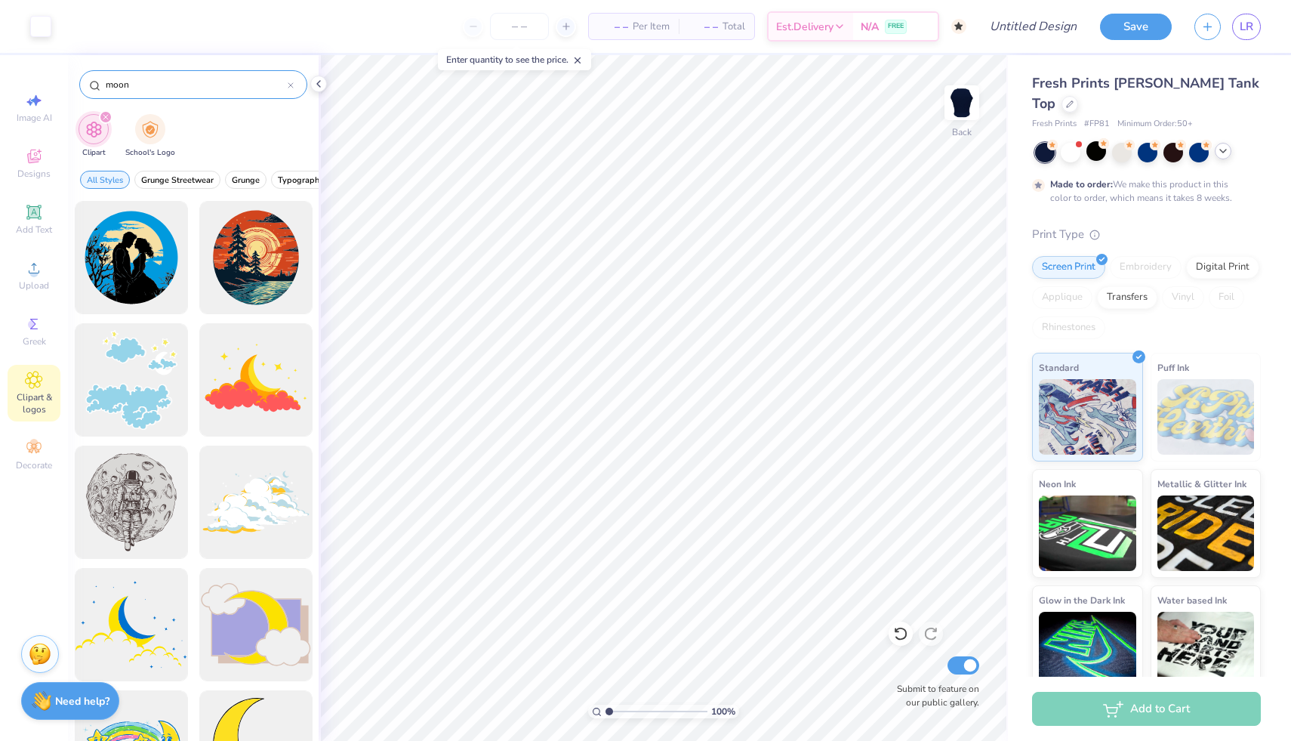
click at [215, 91] on input "moon" at bounding box center [195, 84] width 183 height 15
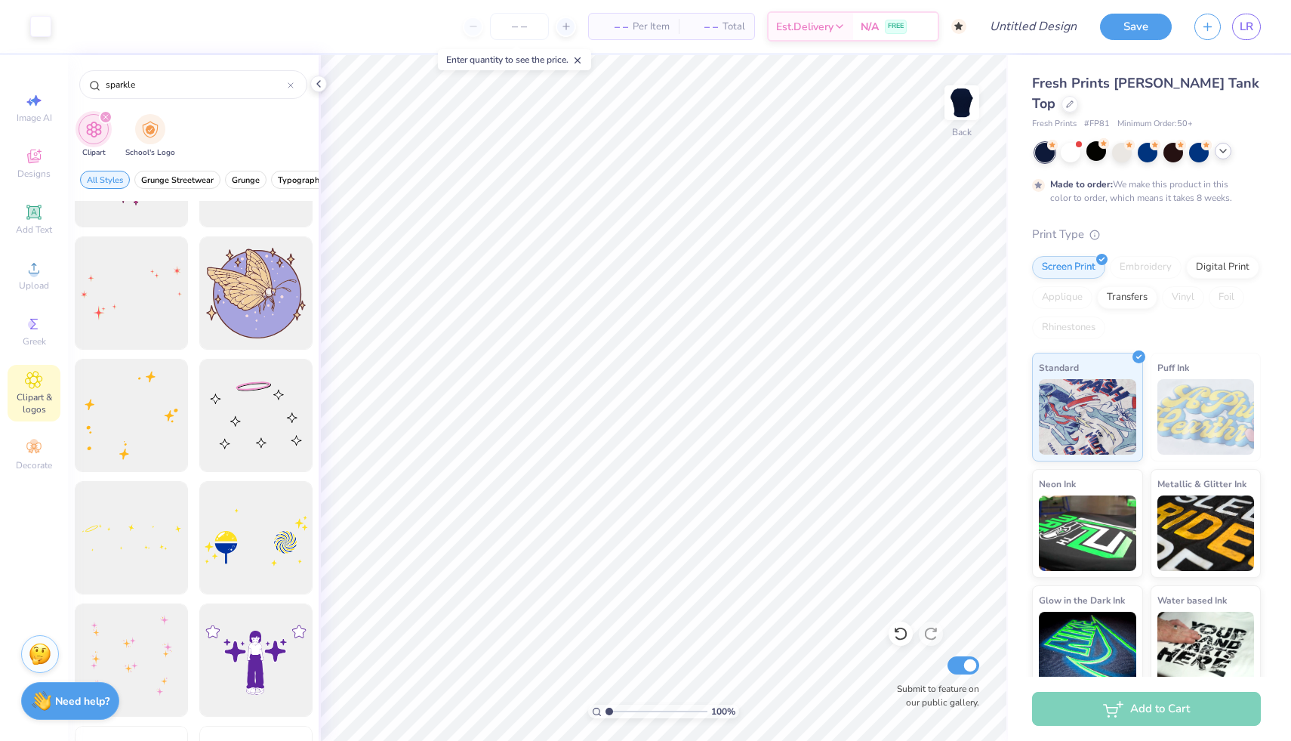
scroll to position [340, 0]
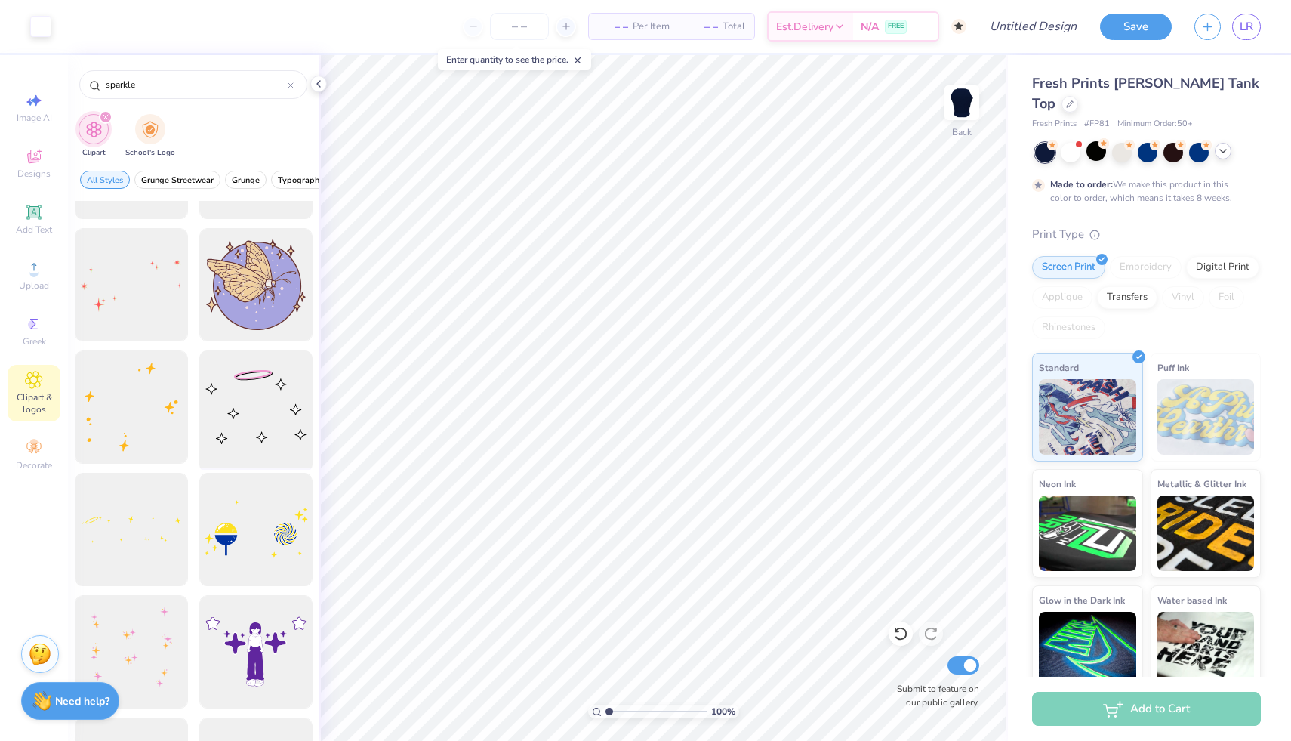
click at [223, 399] on div at bounding box center [255, 407] width 125 height 125
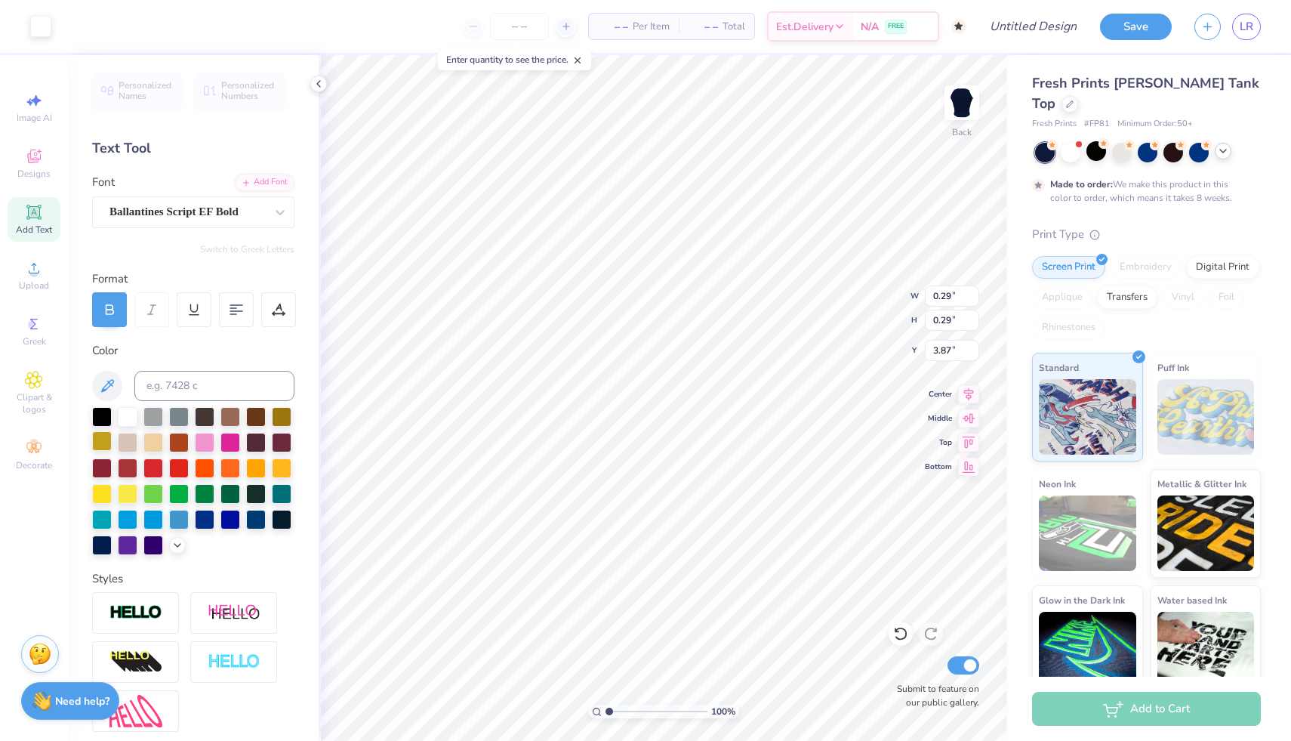
click at [108, 436] on div at bounding box center [102, 441] width 20 height 20
click at [896, 631] on icon at bounding box center [897, 630] width 3 height 3
click at [104, 433] on div at bounding box center [102, 441] width 20 height 20
click at [105, 436] on div at bounding box center [102, 441] width 20 height 20
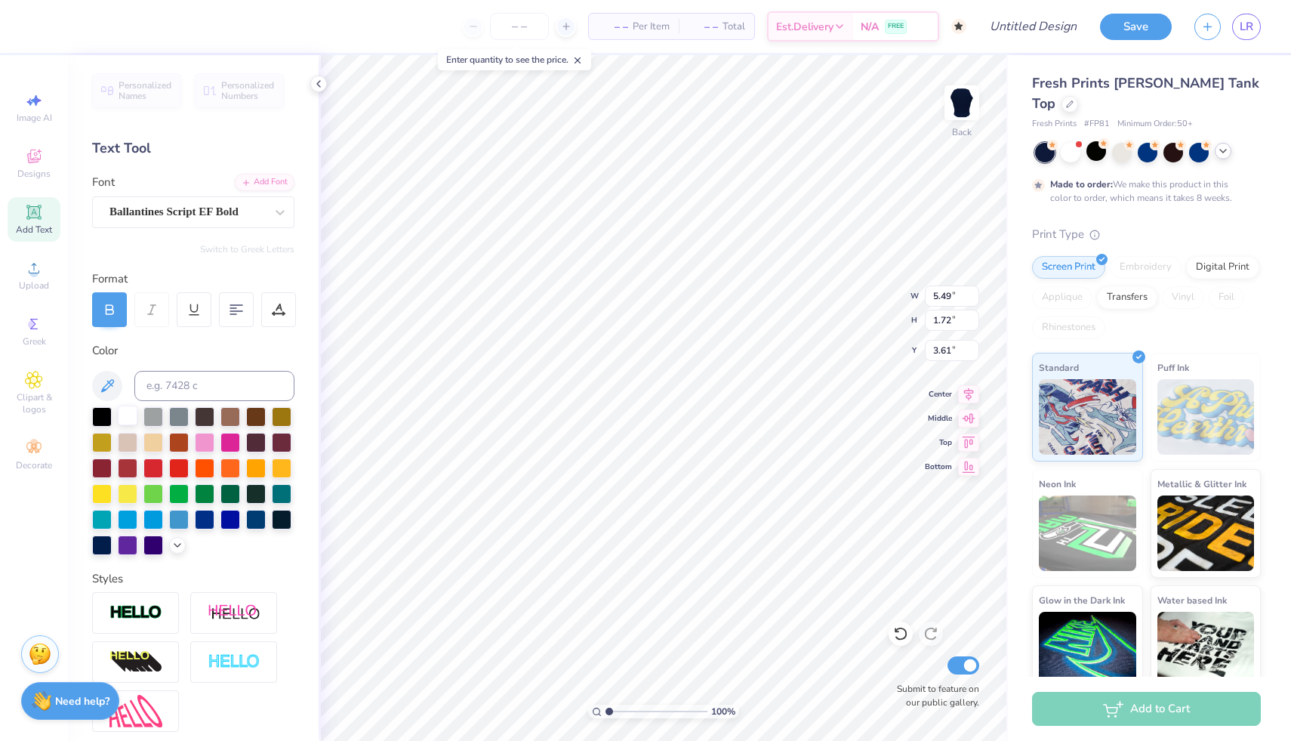
click at [120, 422] on div at bounding box center [128, 415] width 20 height 20
click at [38, 23] on div at bounding box center [40, 24] width 21 height 21
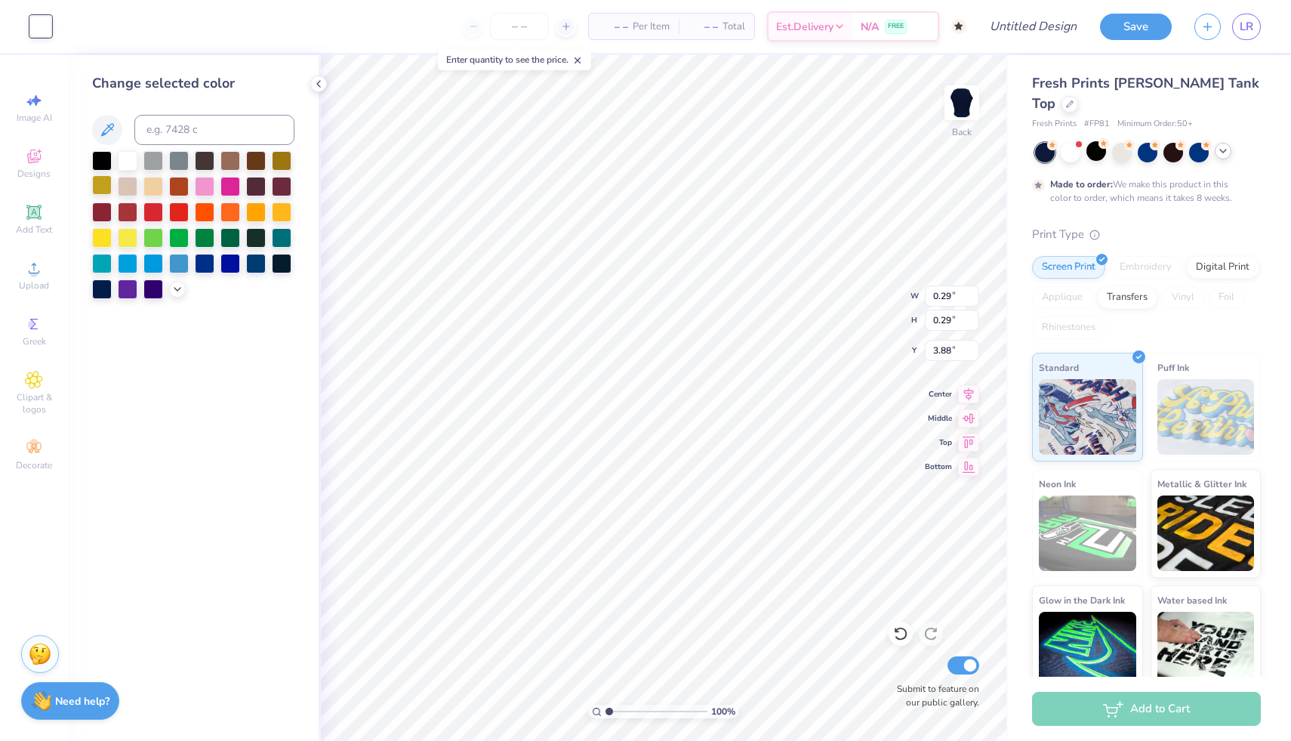
click at [103, 182] on div at bounding box center [102, 185] width 20 height 20
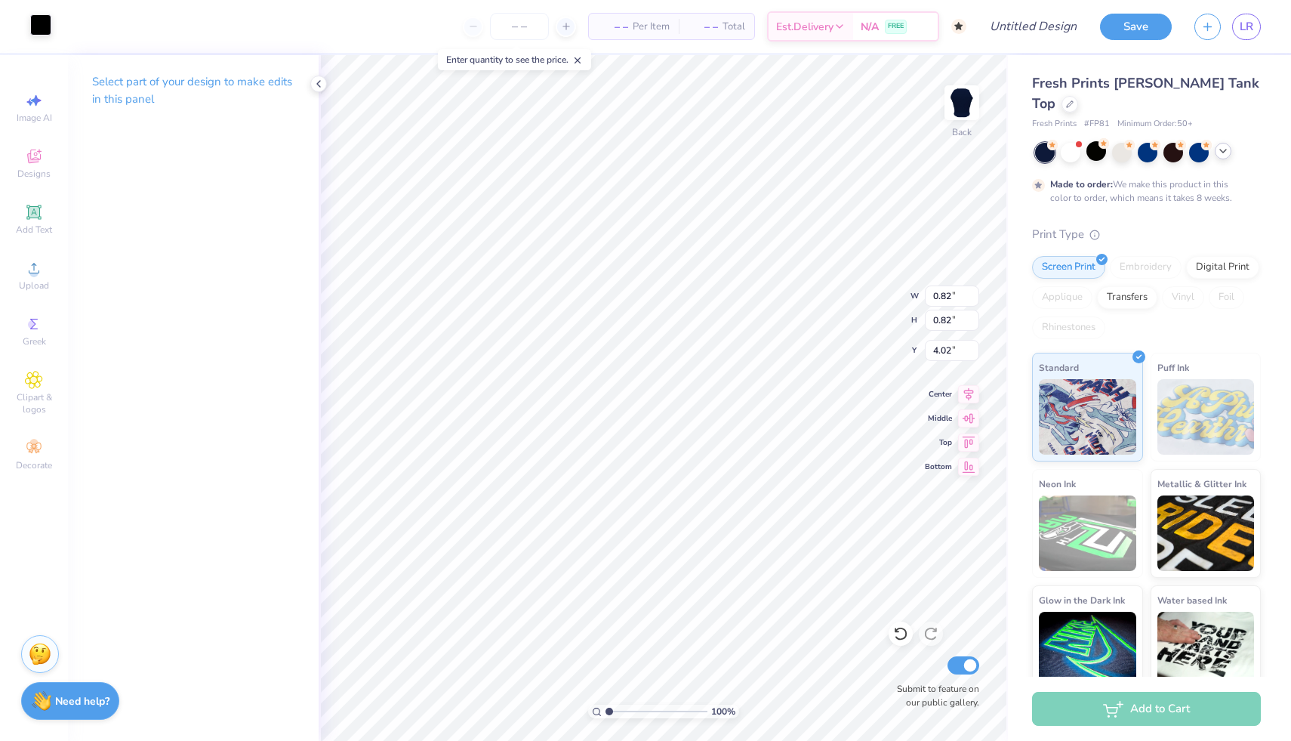
click at [44, 31] on div at bounding box center [40, 24] width 21 height 21
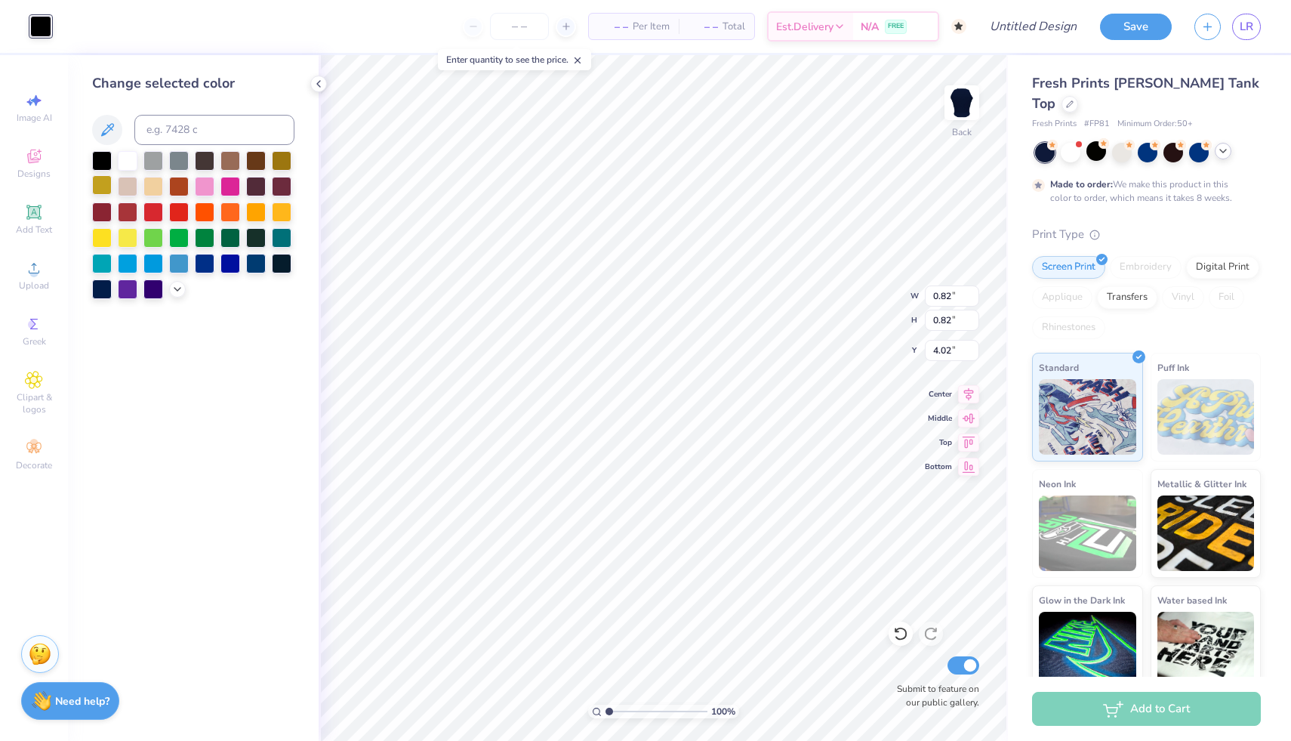
click at [97, 180] on div at bounding box center [102, 185] width 20 height 20
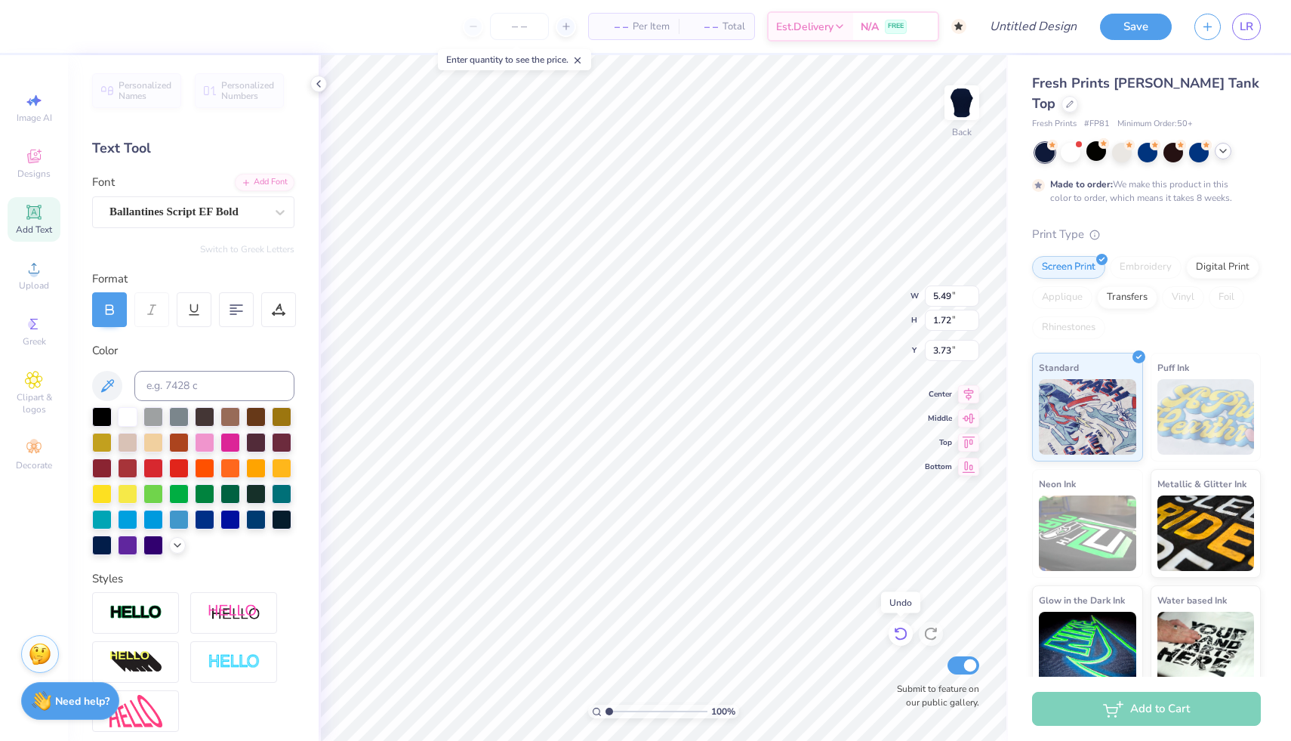
click at [896, 630] on icon at bounding box center [897, 630] width 3 height 3
click at [906, 640] on icon at bounding box center [900, 633] width 15 height 15
click at [902, 630] on icon at bounding box center [900, 633] width 15 height 15
click at [902, 634] on icon at bounding box center [900, 633] width 15 height 15
click at [899, 640] on icon at bounding box center [900, 633] width 15 height 15
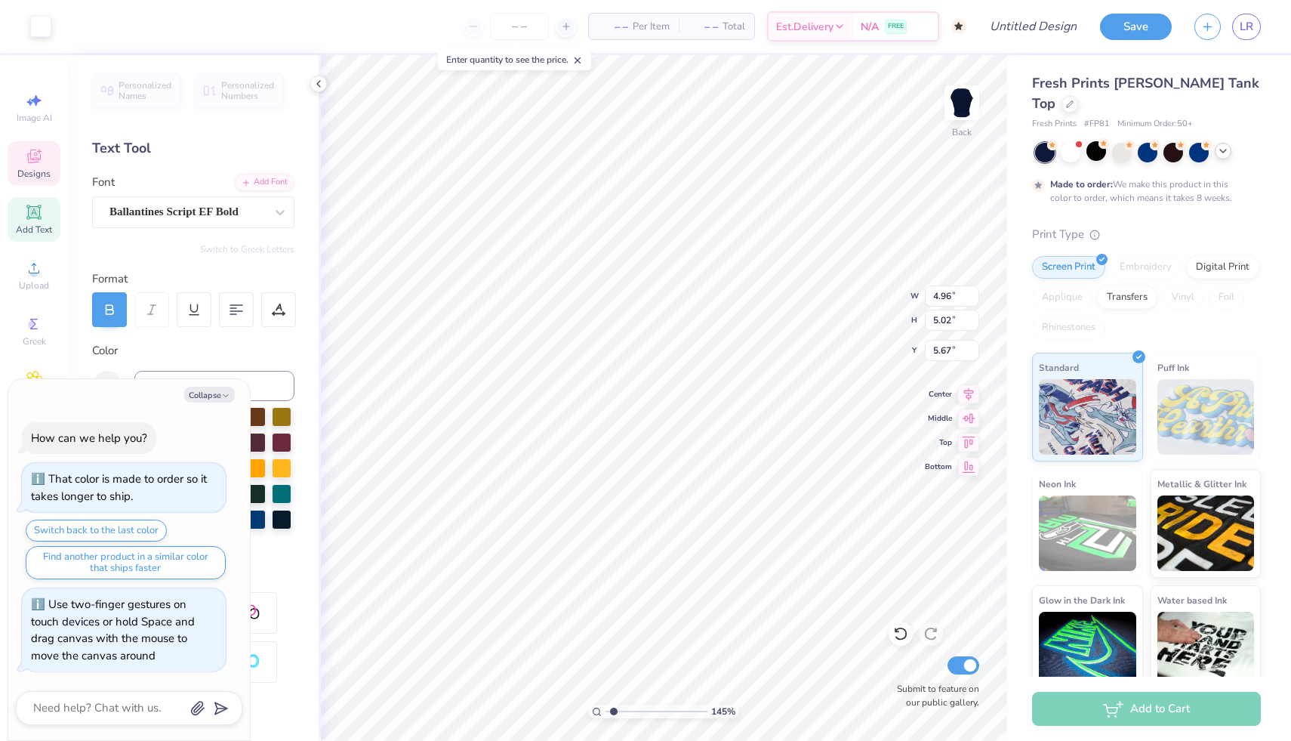
click at [613, 704] on input "range" at bounding box center [657, 711] width 102 height 14
click at [34, 15] on div at bounding box center [40, 24] width 21 height 21
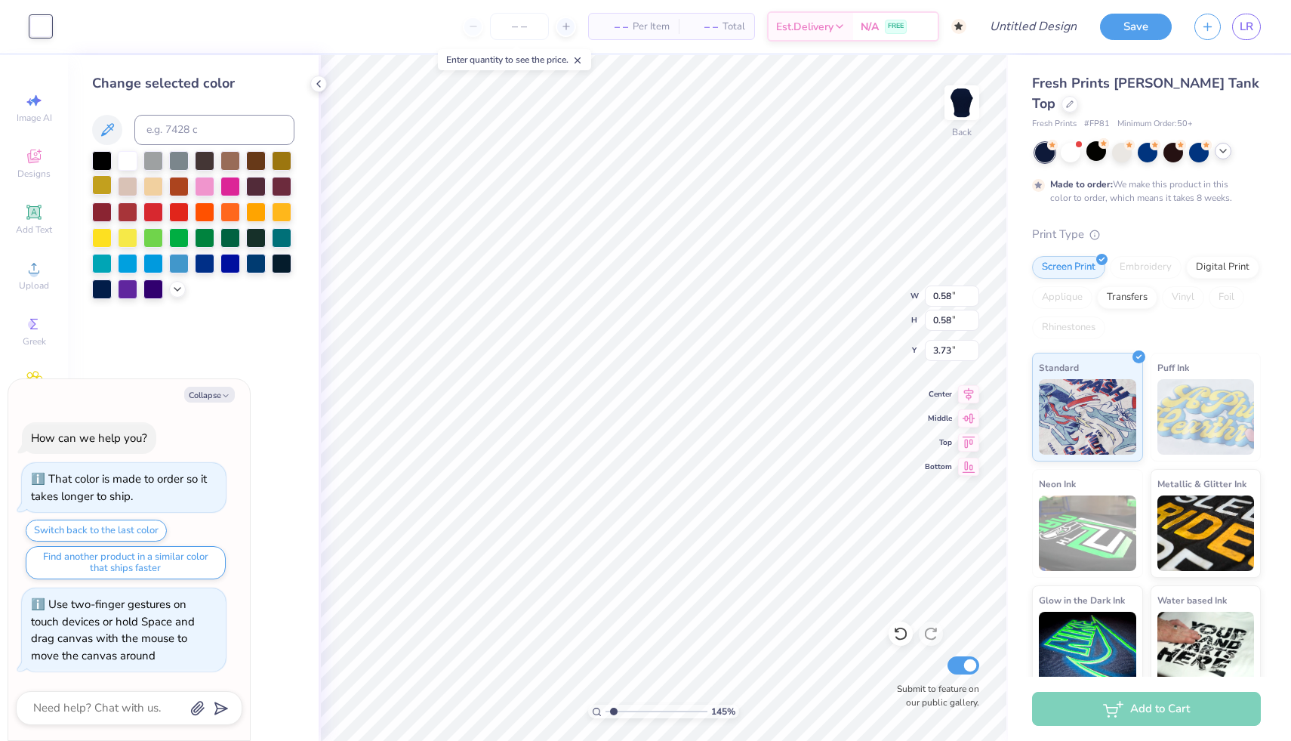
click at [98, 181] on div at bounding box center [102, 185] width 20 height 20
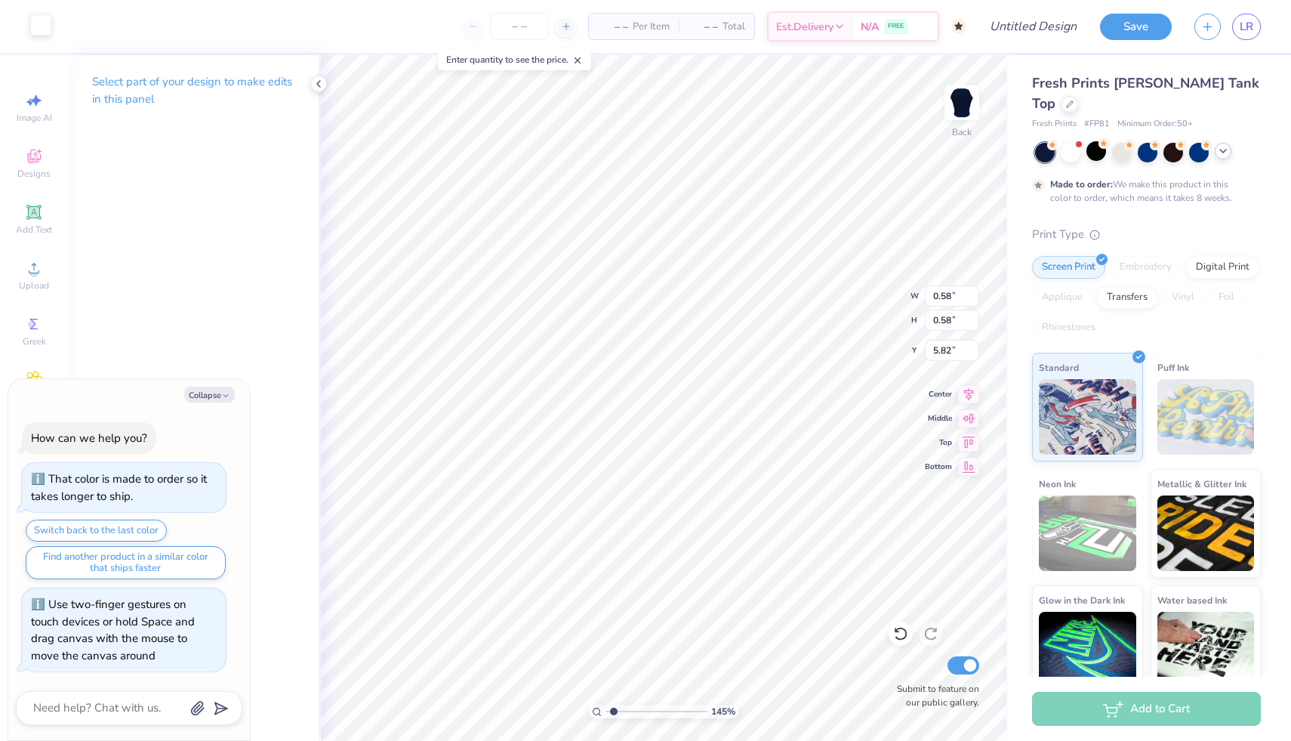
click at [45, 29] on div at bounding box center [40, 24] width 21 height 21
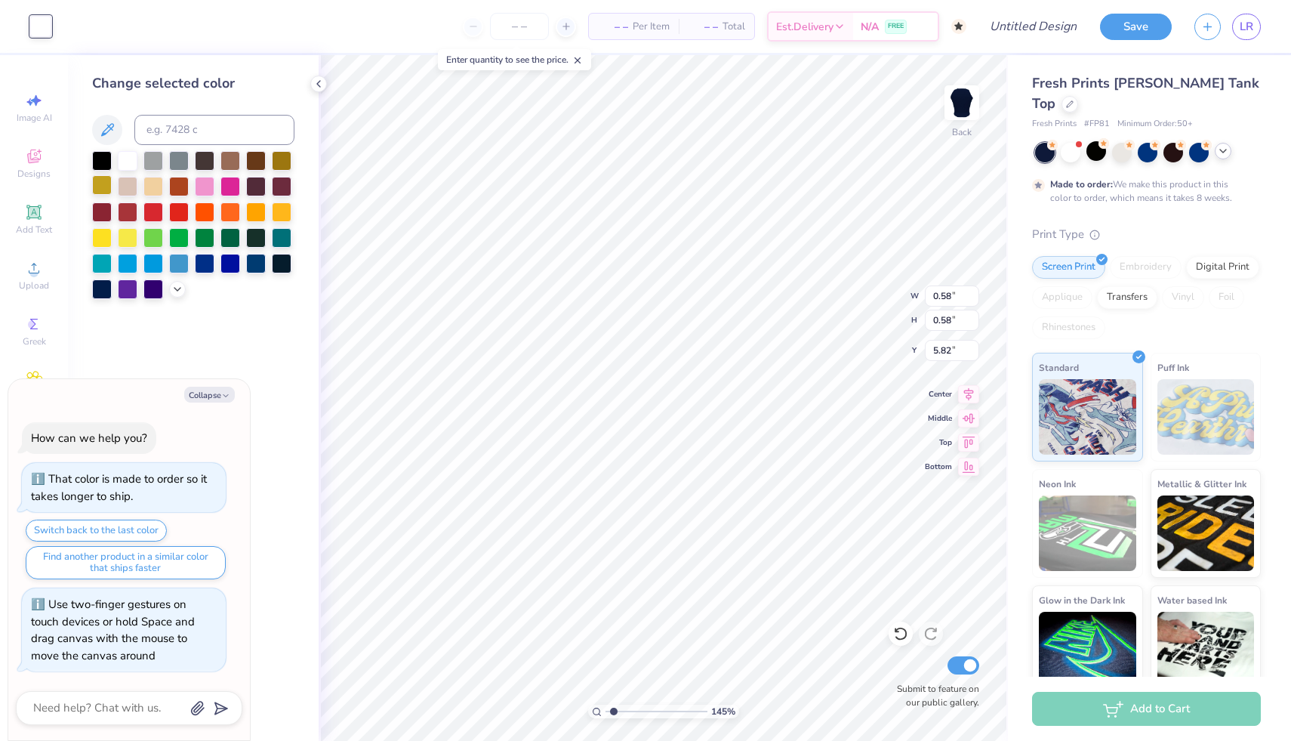
click at [104, 180] on div at bounding box center [102, 185] width 20 height 20
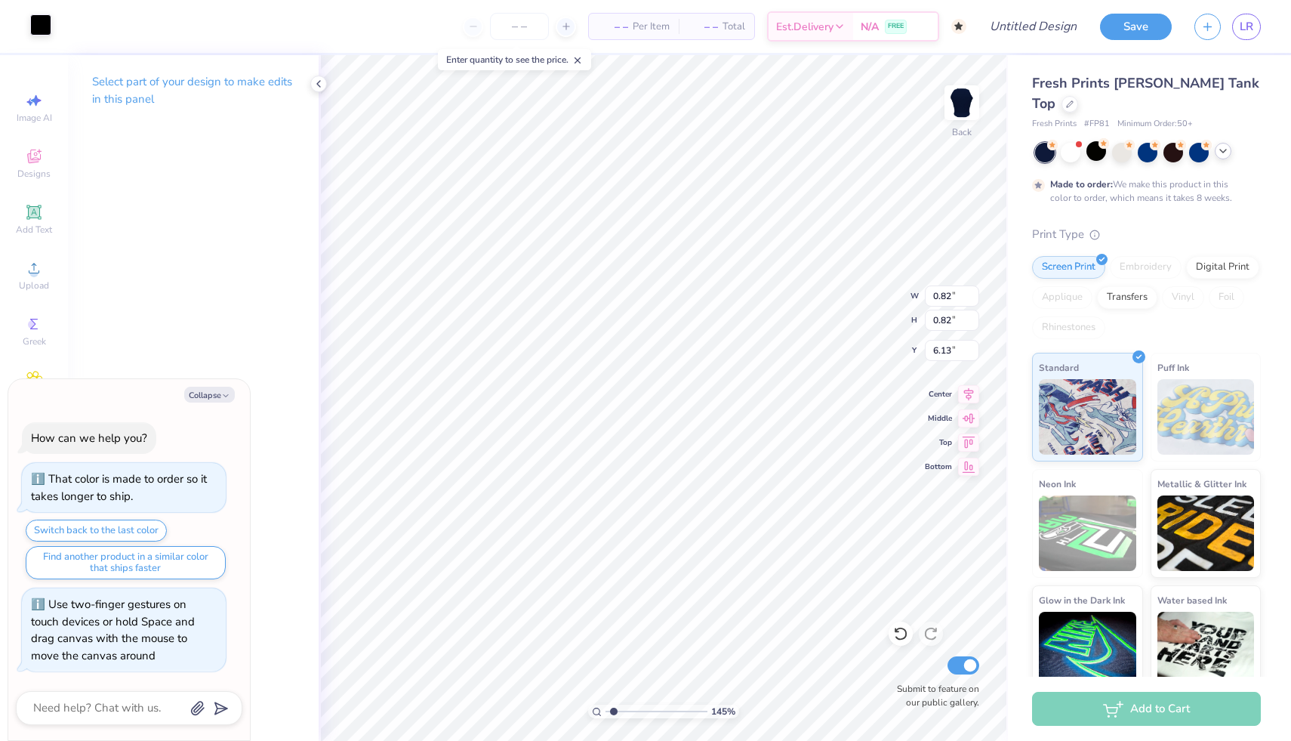
click at [39, 17] on div at bounding box center [40, 24] width 21 height 21
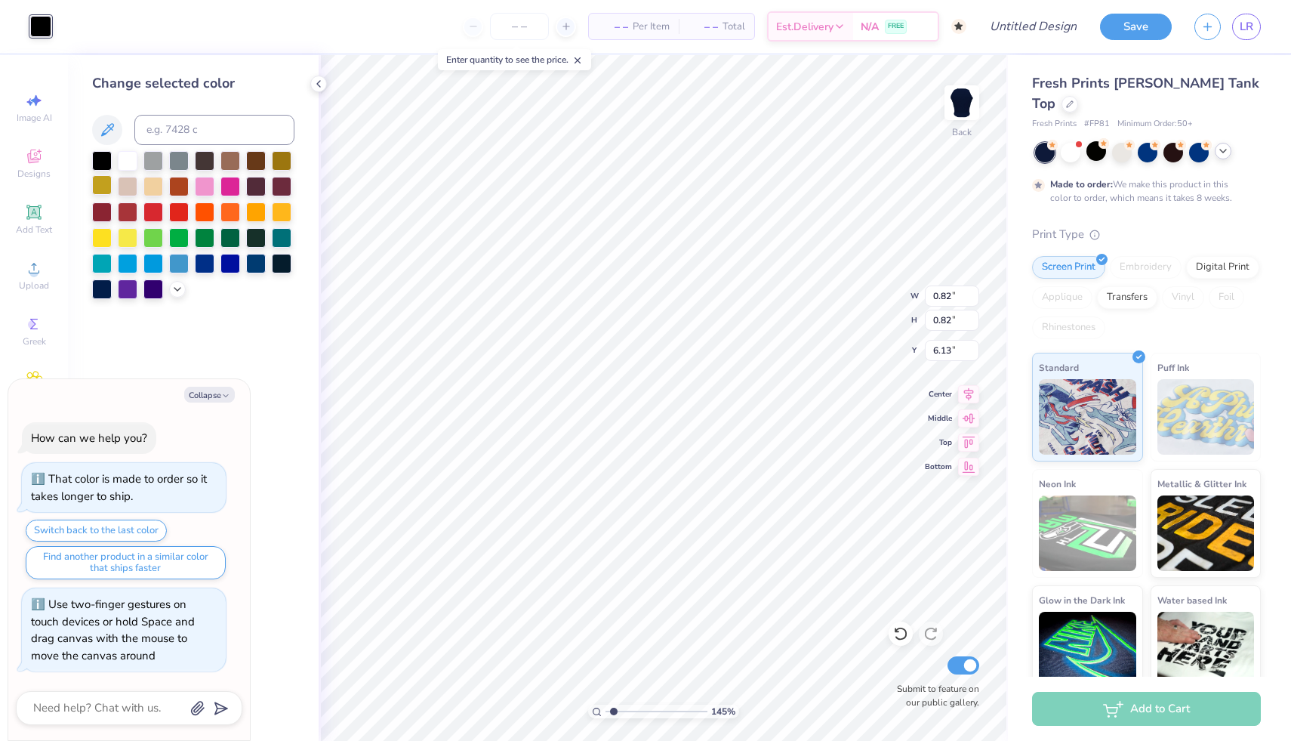
click at [98, 178] on div at bounding box center [102, 185] width 20 height 20
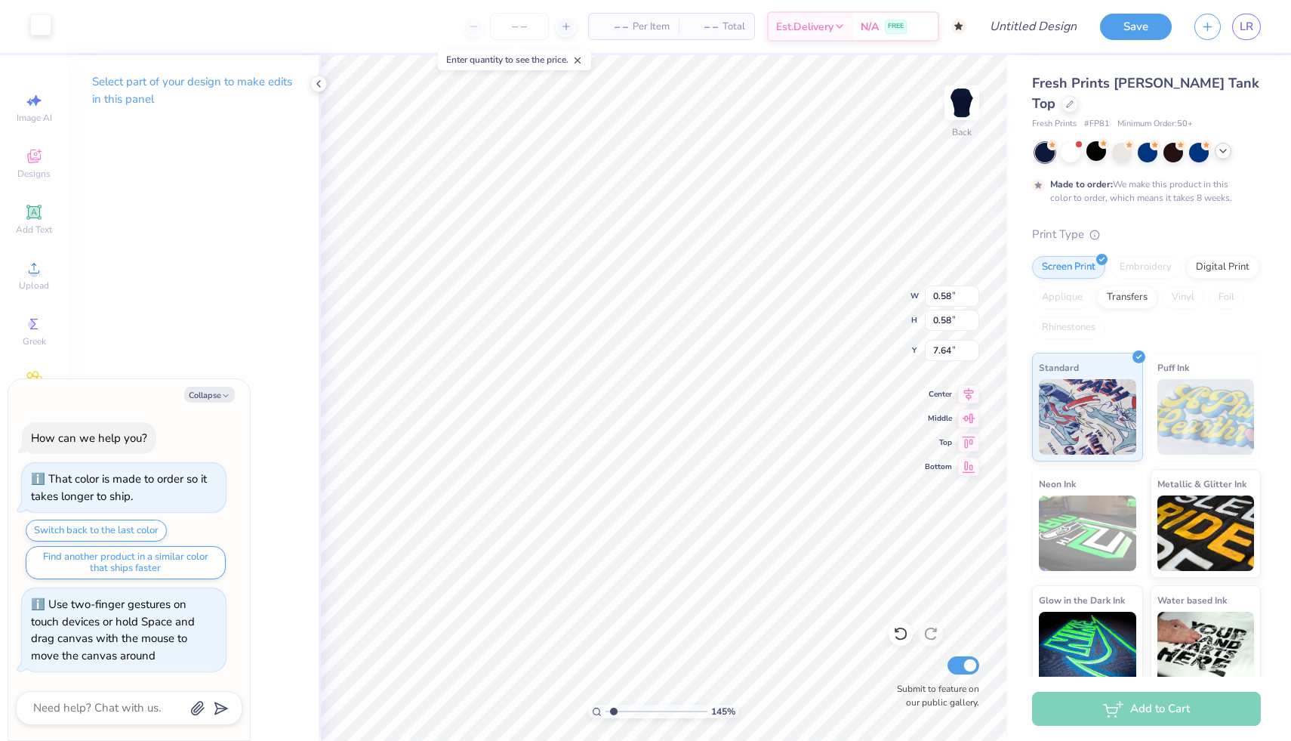
click at [37, 29] on div at bounding box center [40, 24] width 21 height 21
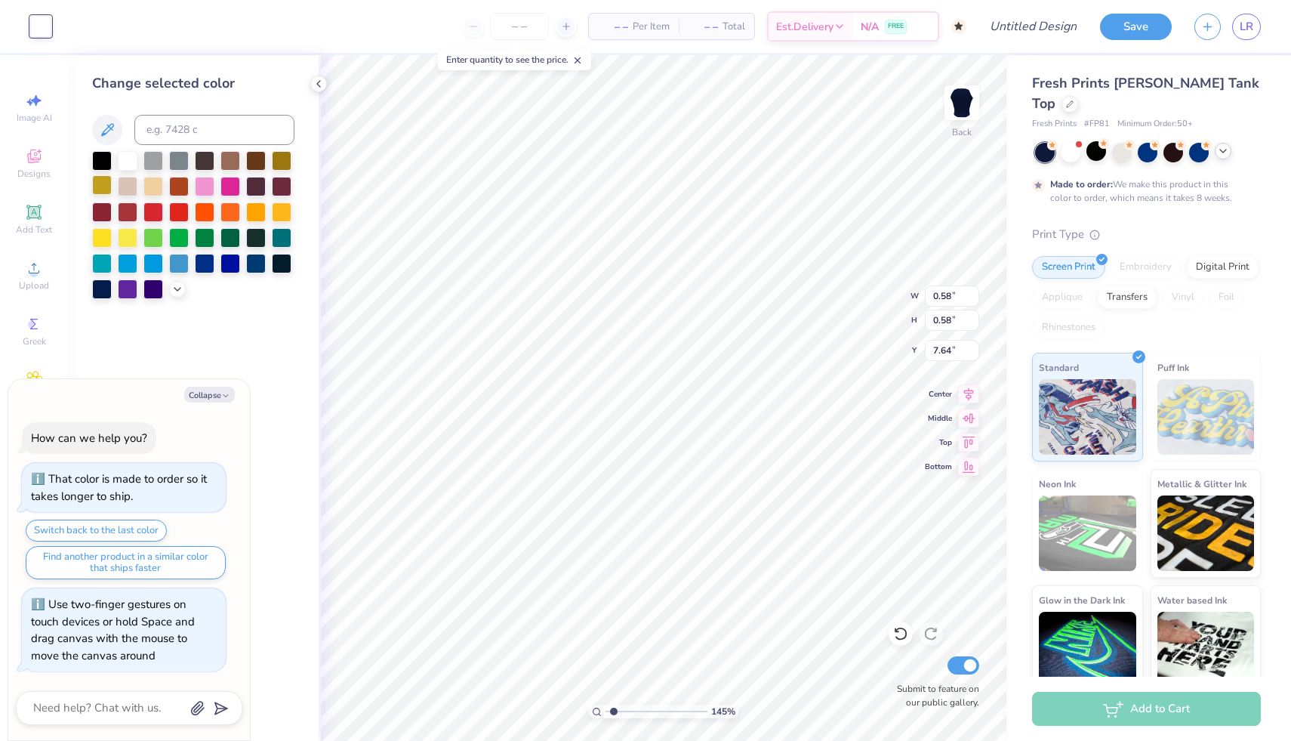
click at [103, 188] on div at bounding box center [102, 185] width 20 height 20
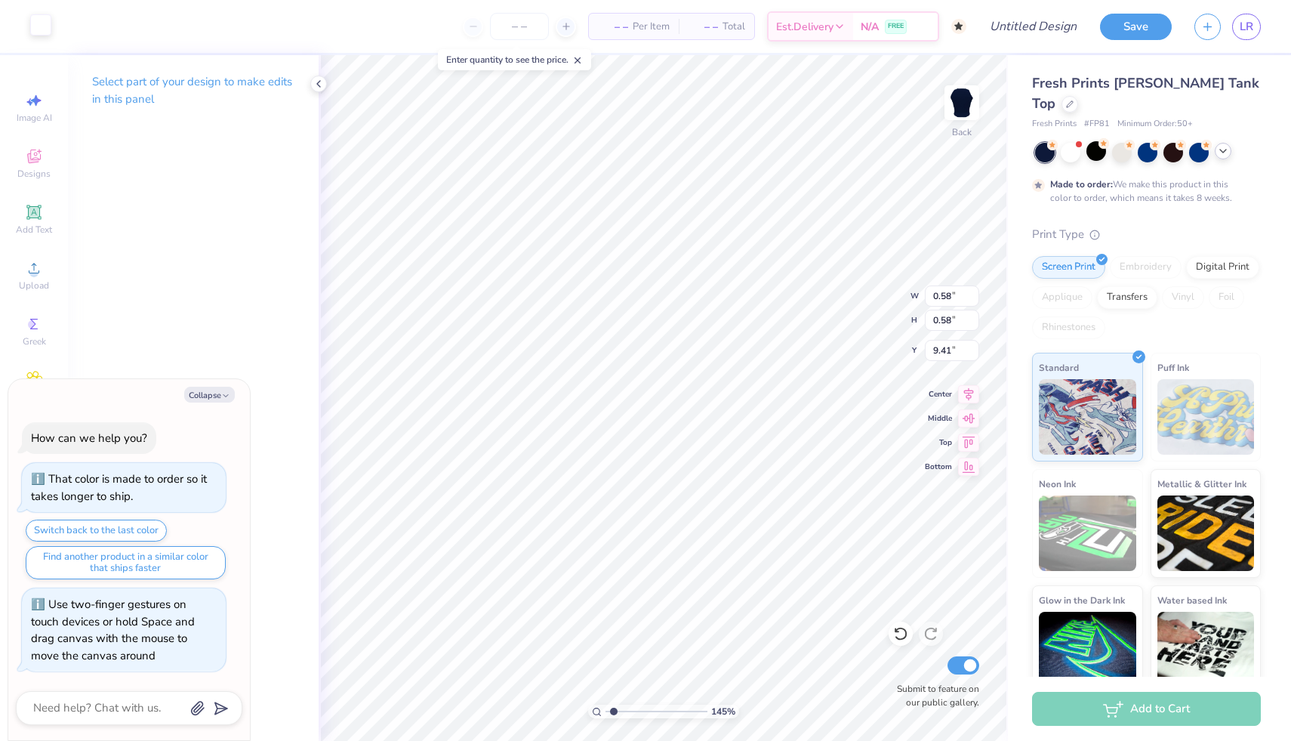
click at [43, 27] on div at bounding box center [40, 24] width 21 height 21
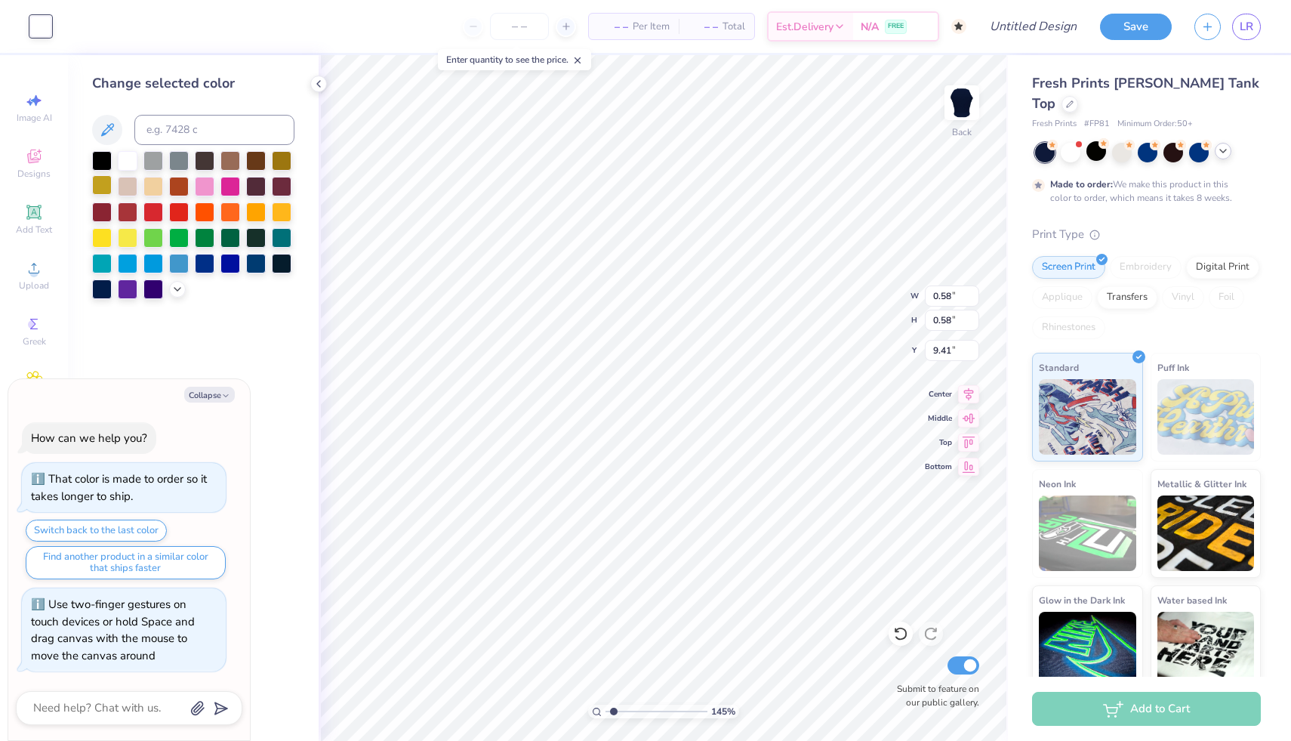
click at [100, 184] on div at bounding box center [102, 185] width 20 height 20
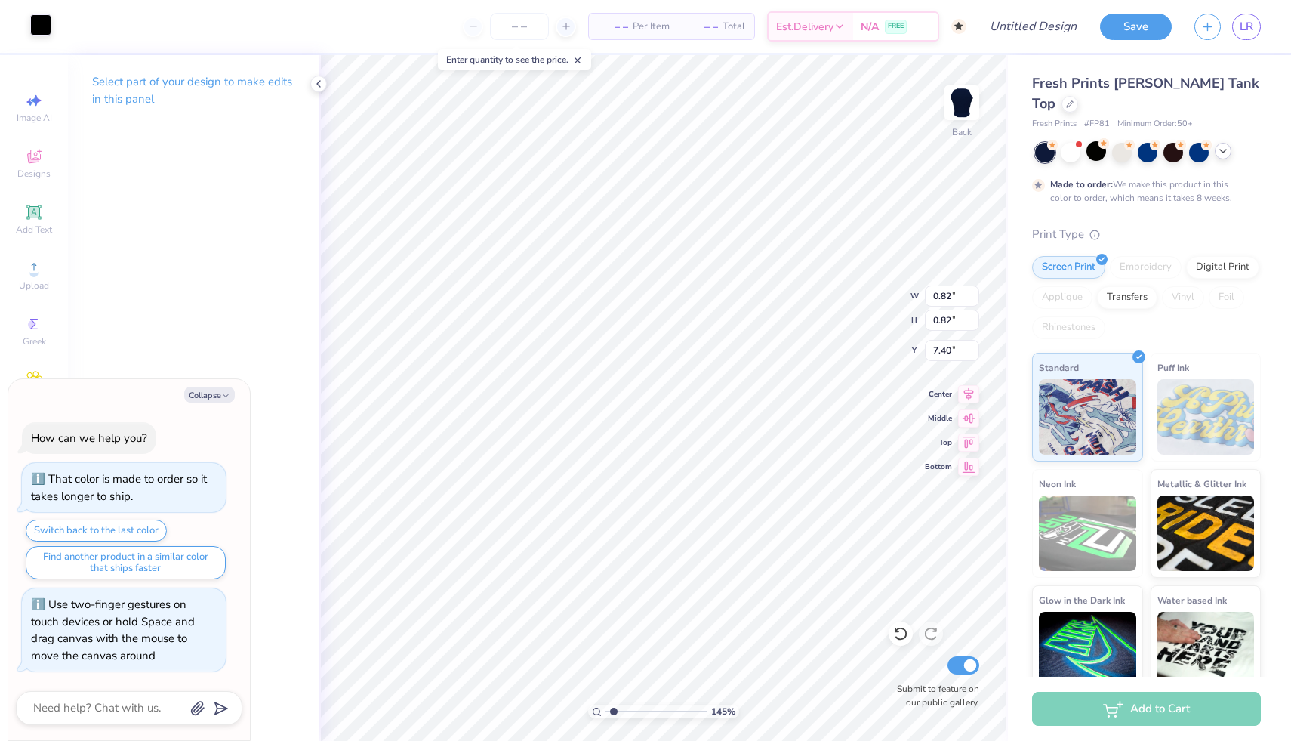
click at [39, 28] on div at bounding box center [40, 24] width 21 height 21
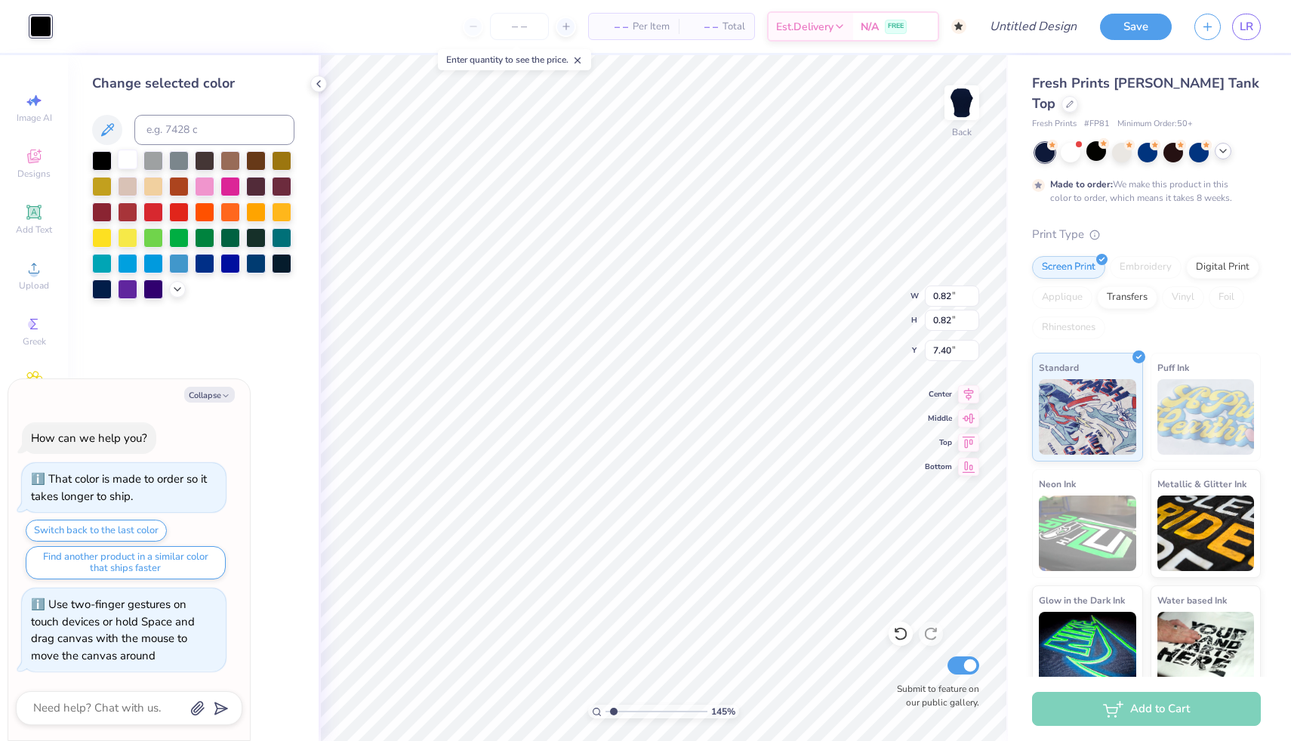
click at [132, 161] on div at bounding box center [128, 160] width 20 height 20
click at [132, 163] on div at bounding box center [128, 160] width 20 height 20
click at [15, 21] on div "Art colors" at bounding box center [25, 26] width 51 height 53
click at [107, 186] on div at bounding box center [102, 185] width 20 height 20
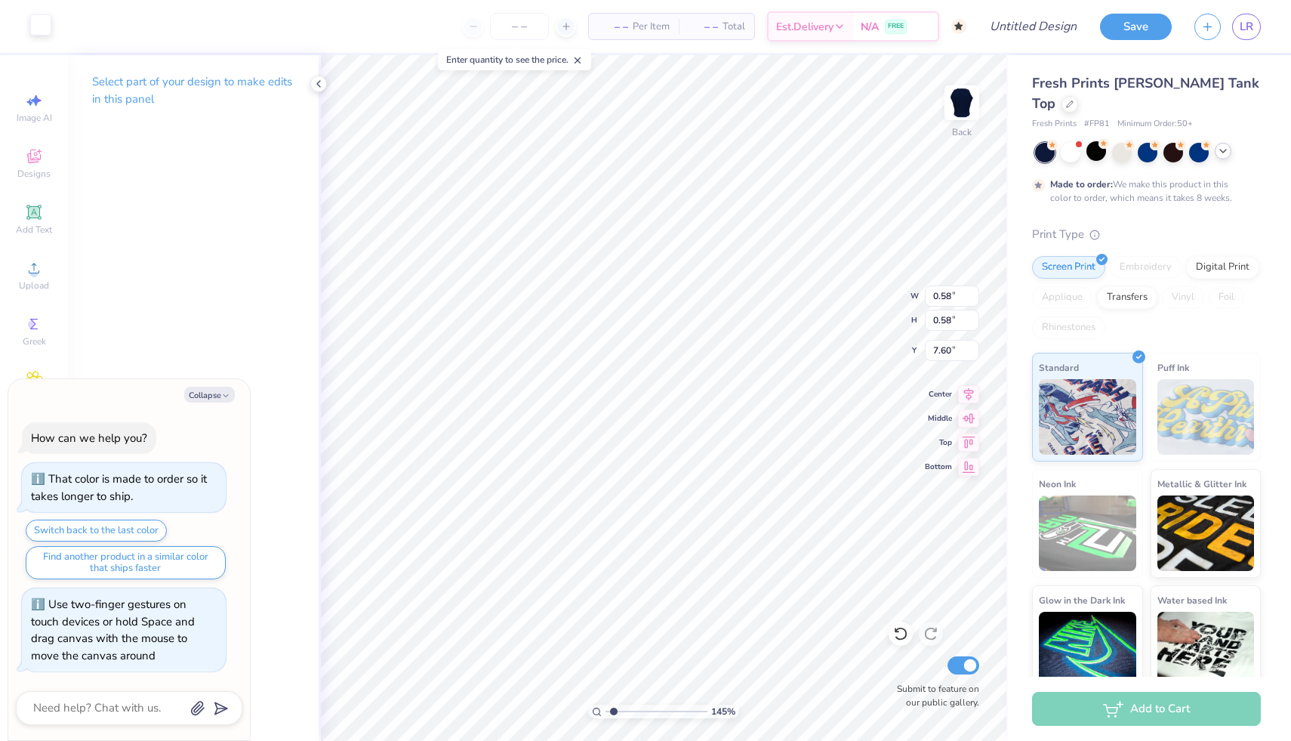
click at [45, 29] on div at bounding box center [40, 24] width 21 height 21
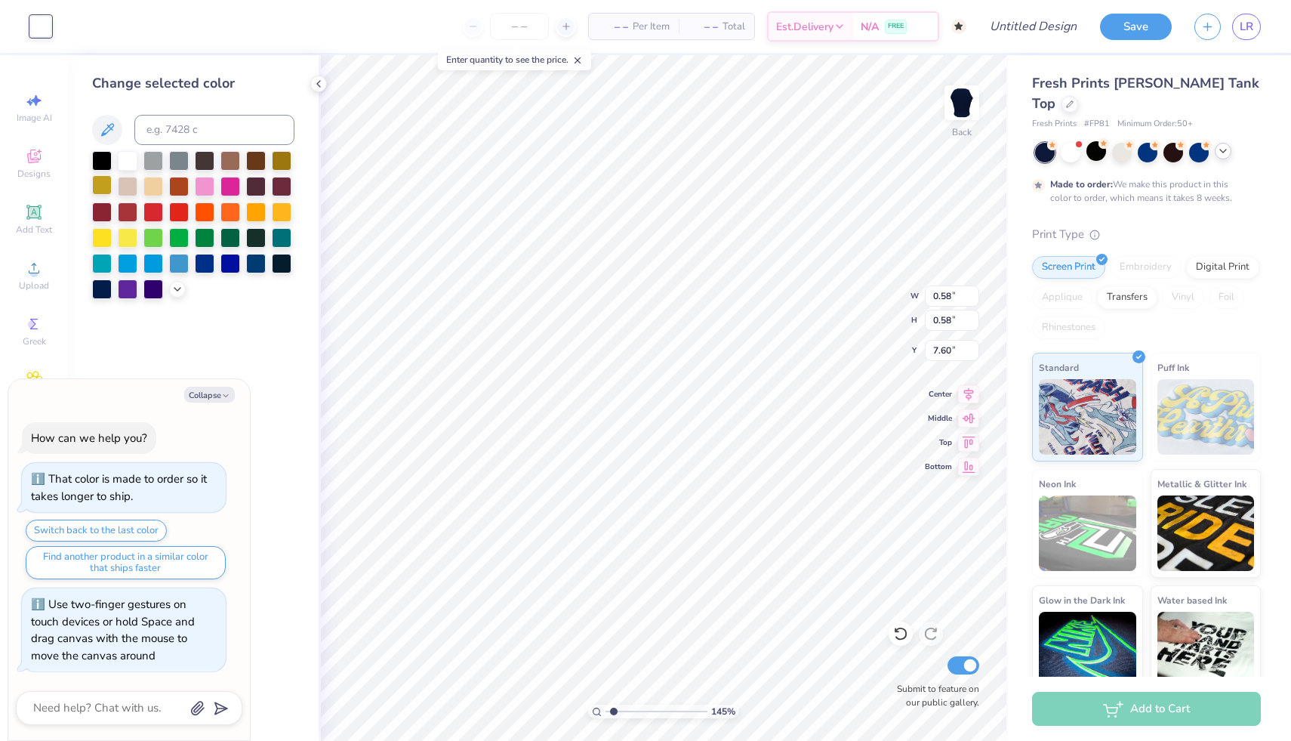
click at [98, 183] on div at bounding box center [102, 185] width 20 height 20
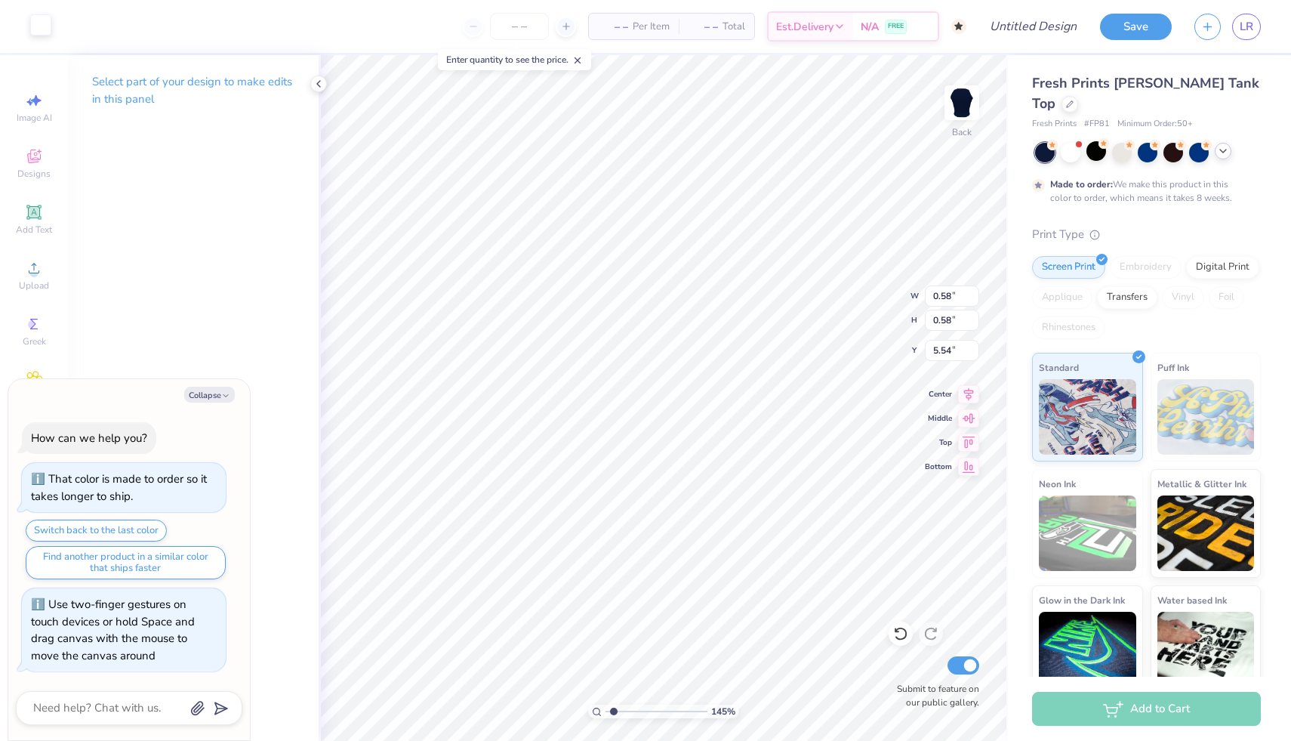
click at [42, 26] on div at bounding box center [40, 24] width 21 height 21
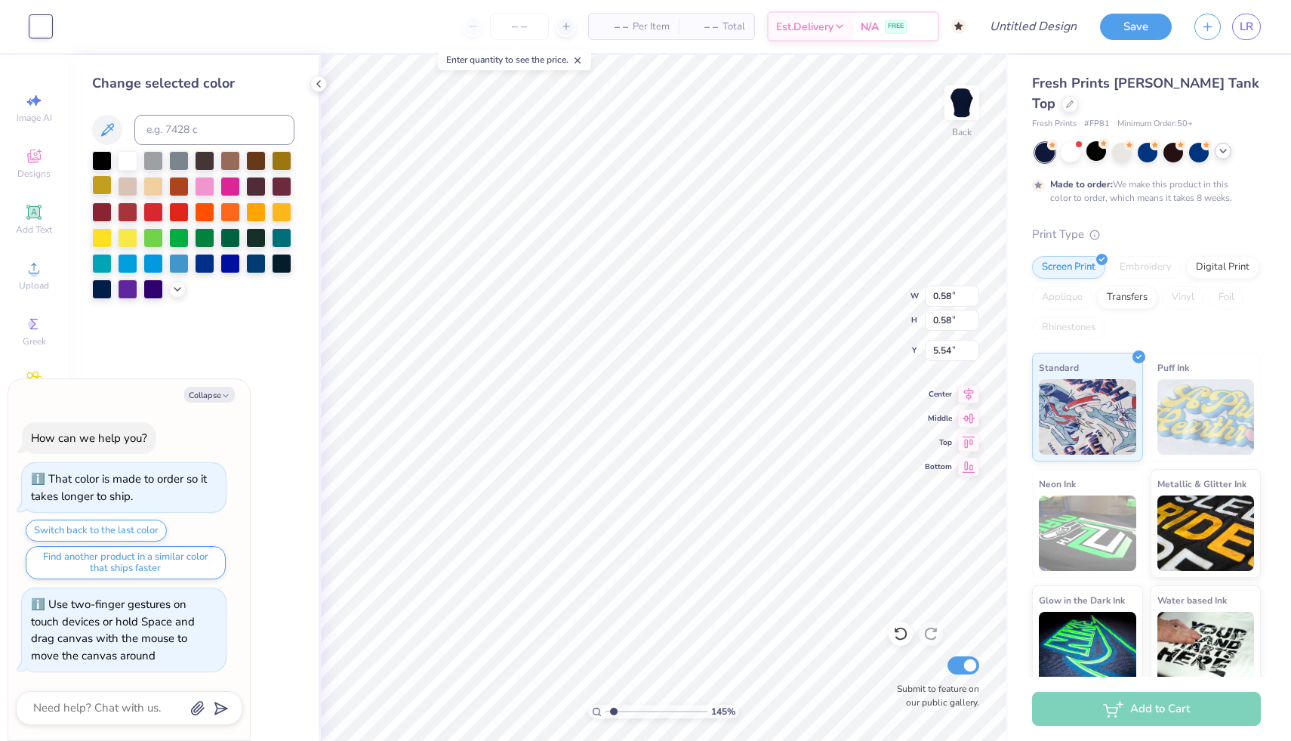
click at [96, 177] on div at bounding box center [102, 185] width 20 height 20
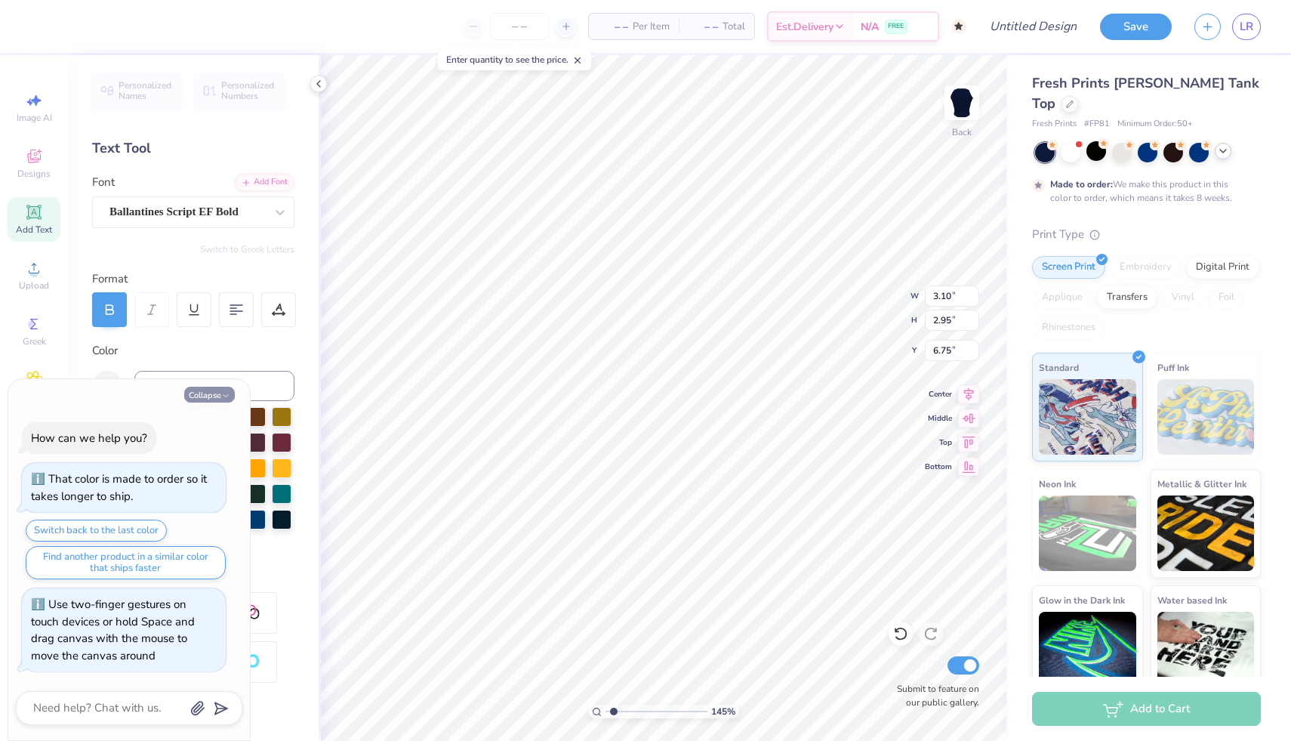
click at [206, 394] on button "Collapse" at bounding box center [209, 395] width 51 height 16
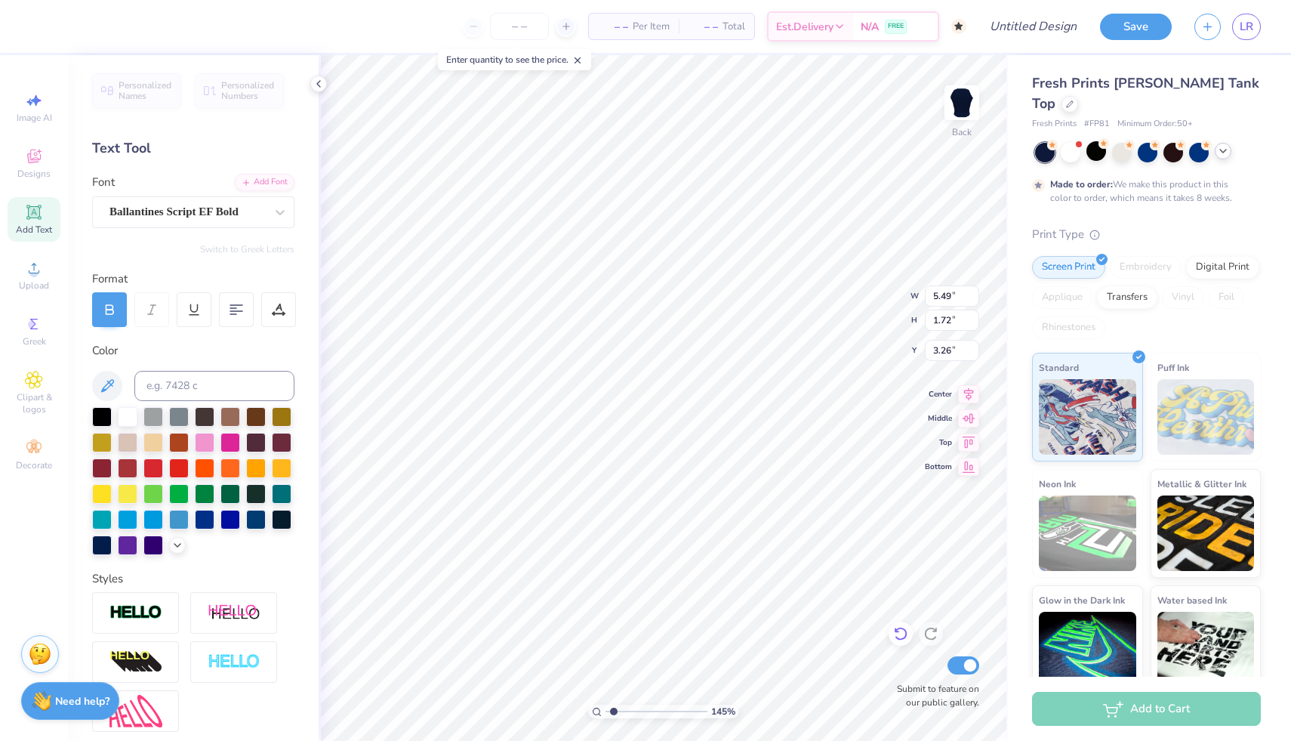
click at [902, 632] on icon at bounding box center [900, 633] width 15 height 15
click at [1032, 143] on div at bounding box center [1146, 153] width 229 height 20
drag, startPoint x: 616, startPoint y: 712, endPoint x: 624, endPoint y: 712, distance: 8.3
click at [626, 712] on input "range" at bounding box center [657, 711] width 102 height 14
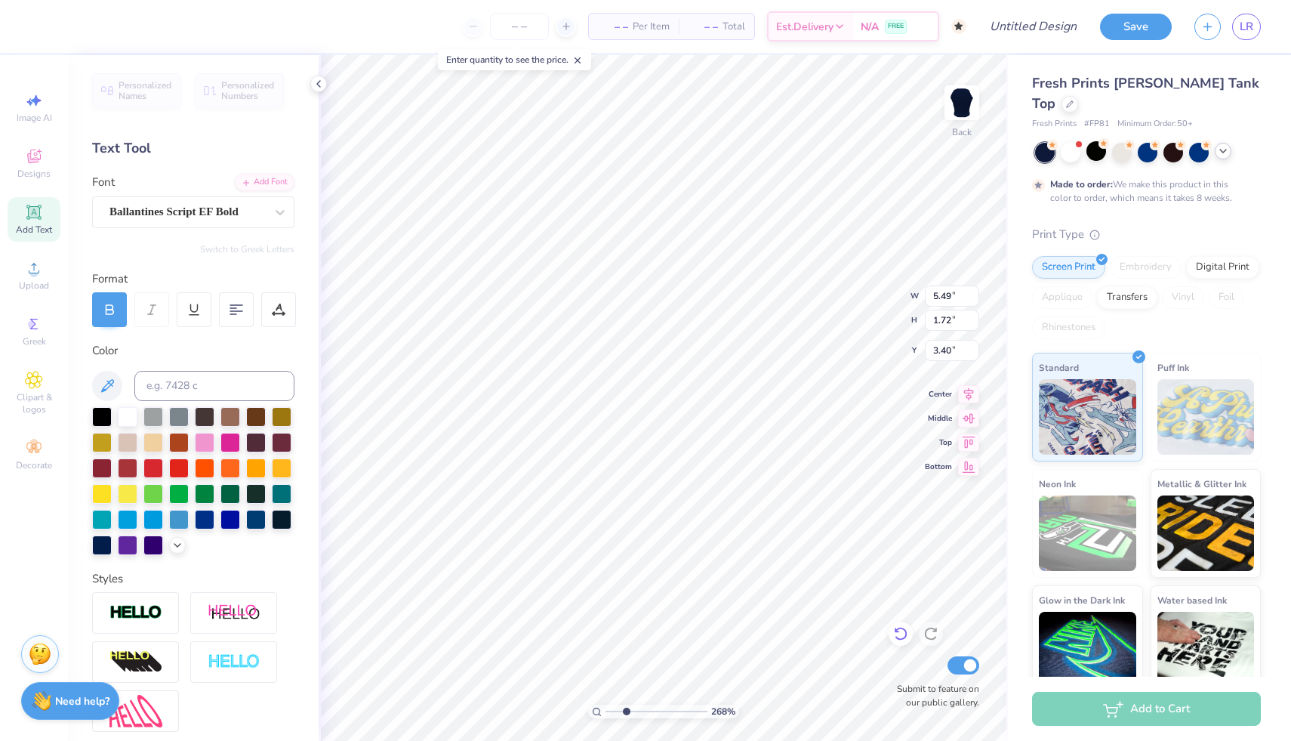
click at [901, 632] on icon at bounding box center [900, 633] width 15 height 15
drag, startPoint x: 624, startPoint y: 711, endPoint x: 613, endPoint y: 711, distance: 11.3
click at [613, 711] on input "range" at bounding box center [657, 711] width 102 height 14
click at [99, 439] on div at bounding box center [102, 441] width 20 height 20
click at [895, 638] on icon at bounding box center [900, 633] width 15 height 15
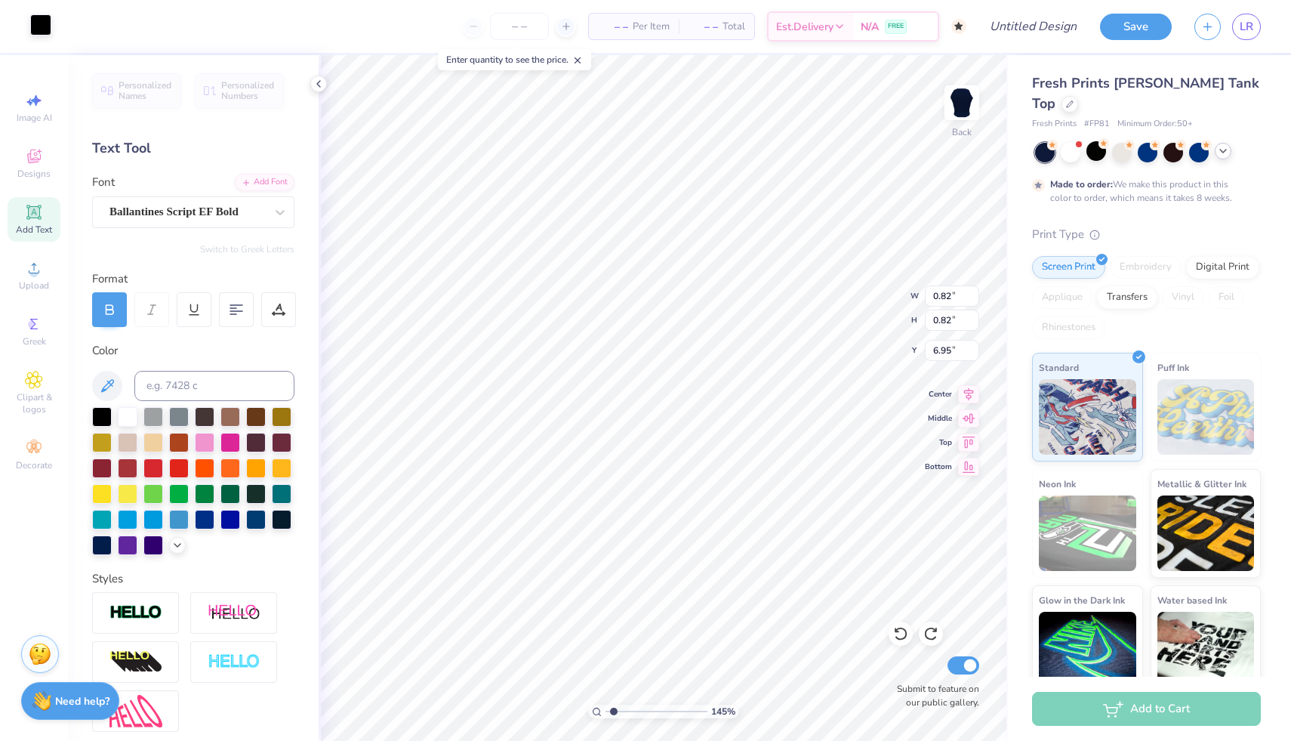
click at [35, 21] on div at bounding box center [40, 24] width 21 height 21
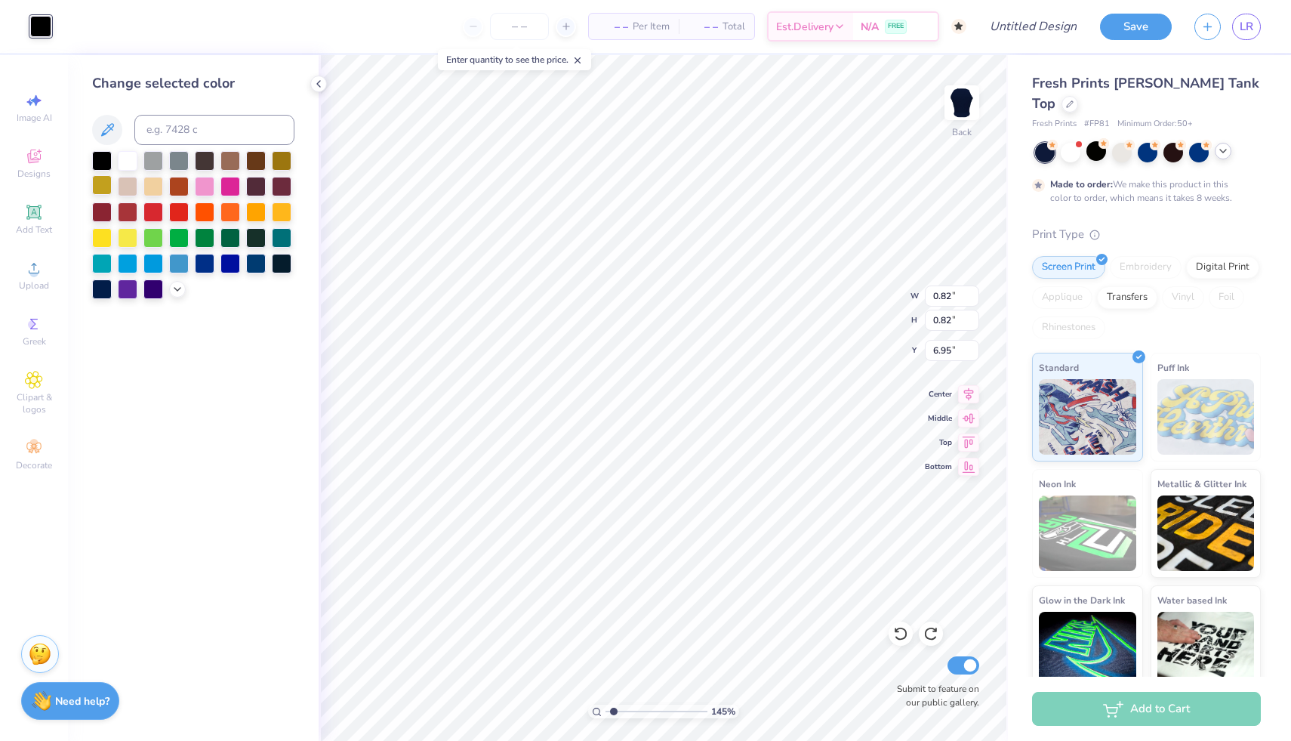
click at [106, 178] on div at bounding box center [102, 185] width 20 height 20
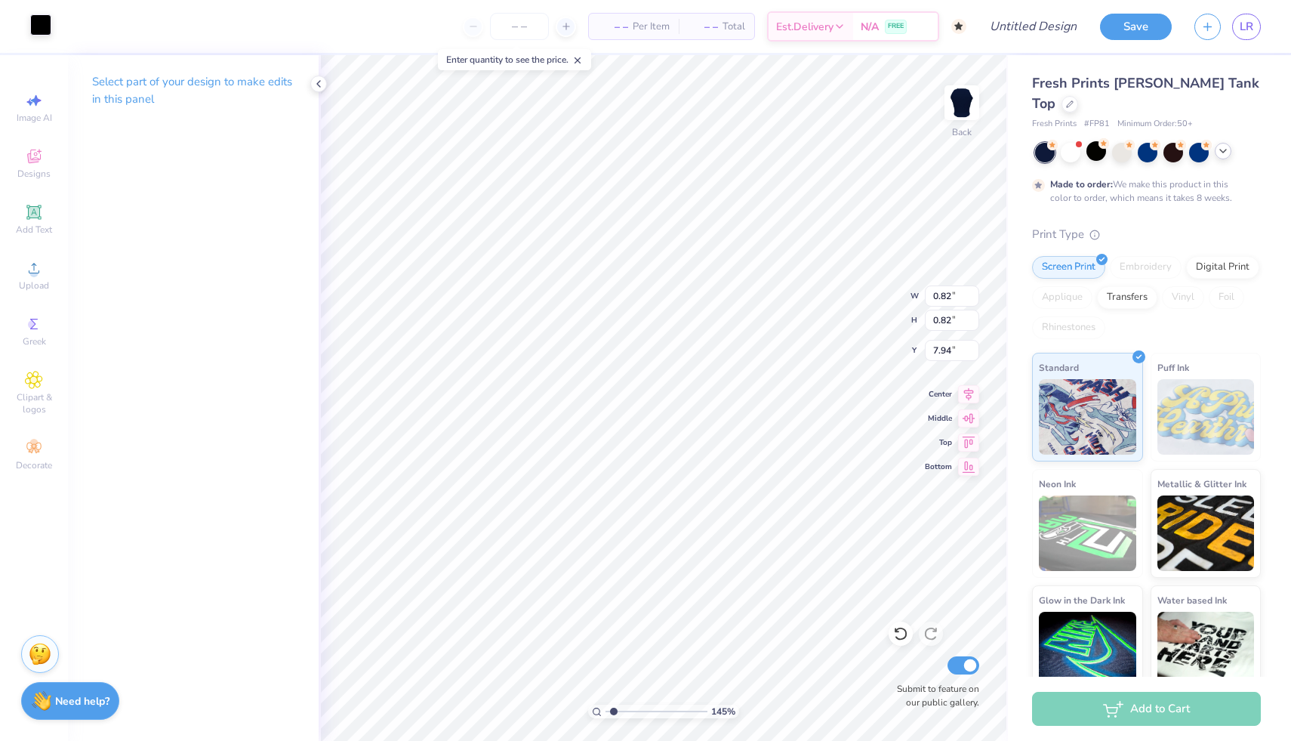
click at [46, 19] on div at bounding box center [40, 24] width 21 height 21
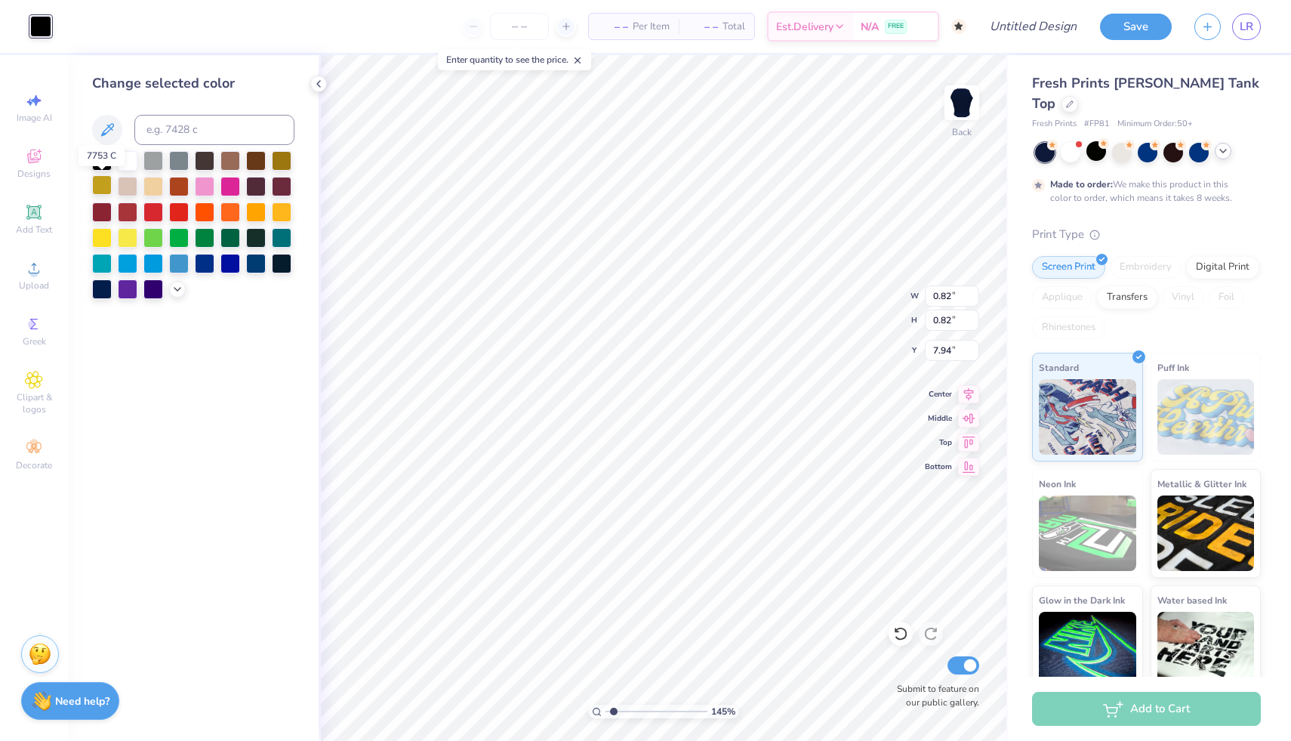
click at [100, 185] on div at bounding box center [102, 185] width 20 height 20
click at [317, 79] on icon at bounding box center [319, 84] width 12 height 12
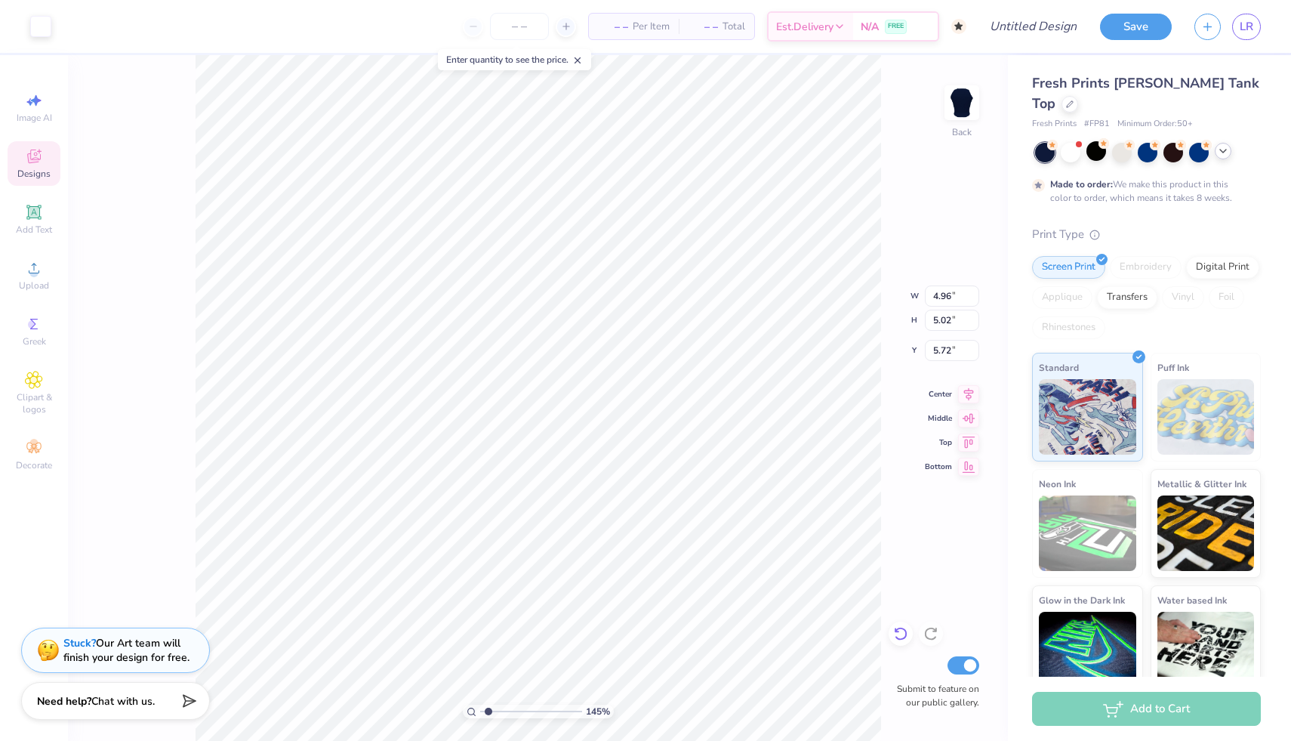
click at [900, 635] on icon at bounding box center [900, 633] width 15 height 15
drag, startPoint x: 488, startPoint y: 709, endPoint x: 496, endPoint y: 703, distance: 10.3
click at [496, 704] on input "range" at bounding box center [531, 711] width 102 height 14
click at [899, 636] on icon at bounding box center [900, 633] width 15 height 15
click at [169, 425] on div "228 % Back Submit to feature on our public gallery." at bounding box center [538, 398] width 940 height 686
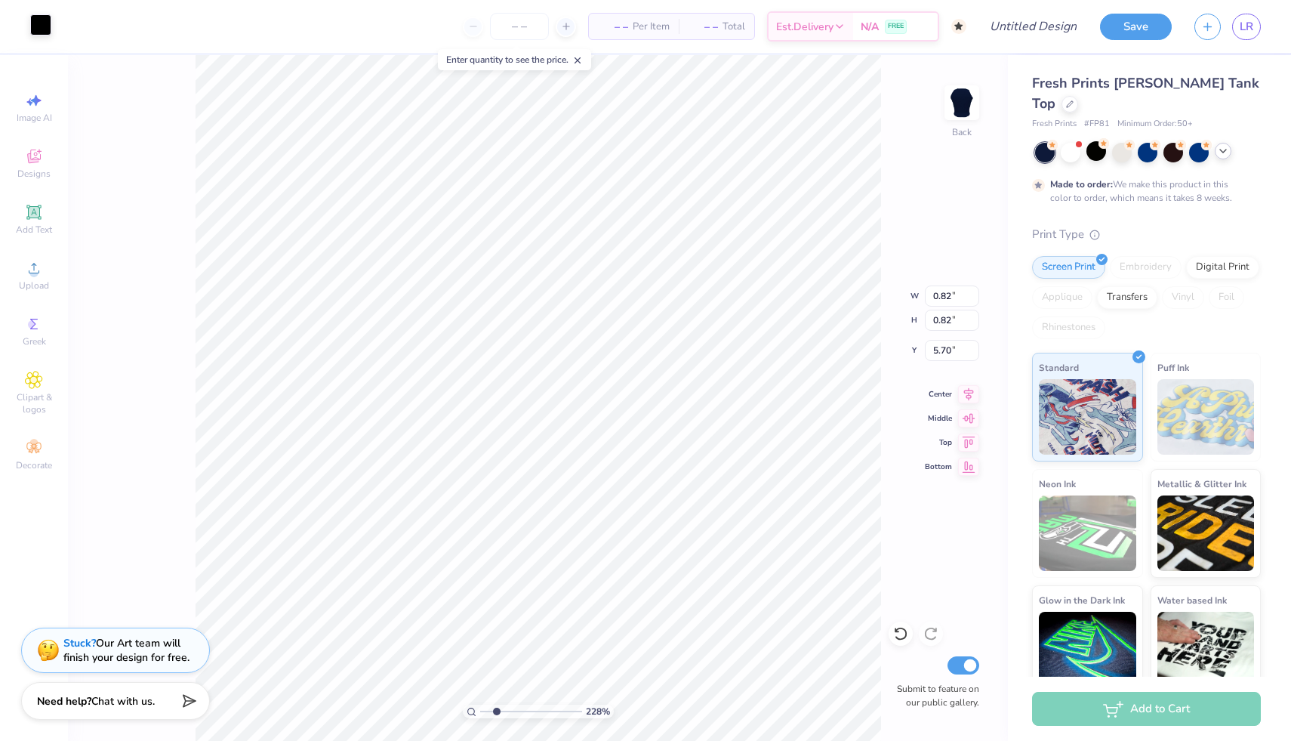
click at [41, 29] on div at bounding box center [40, 24] width 21 height 21
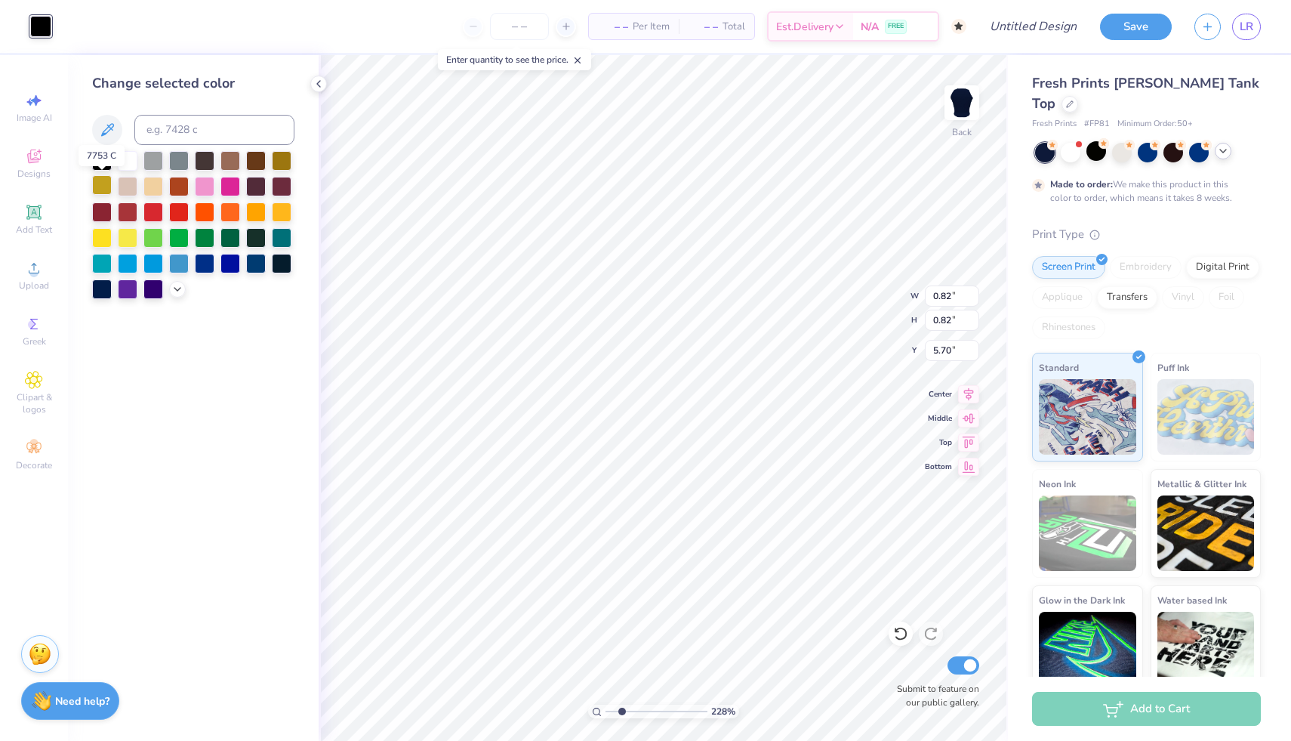
click at [103, 189] on div at bounding box center [102, 185] width 20 height 20
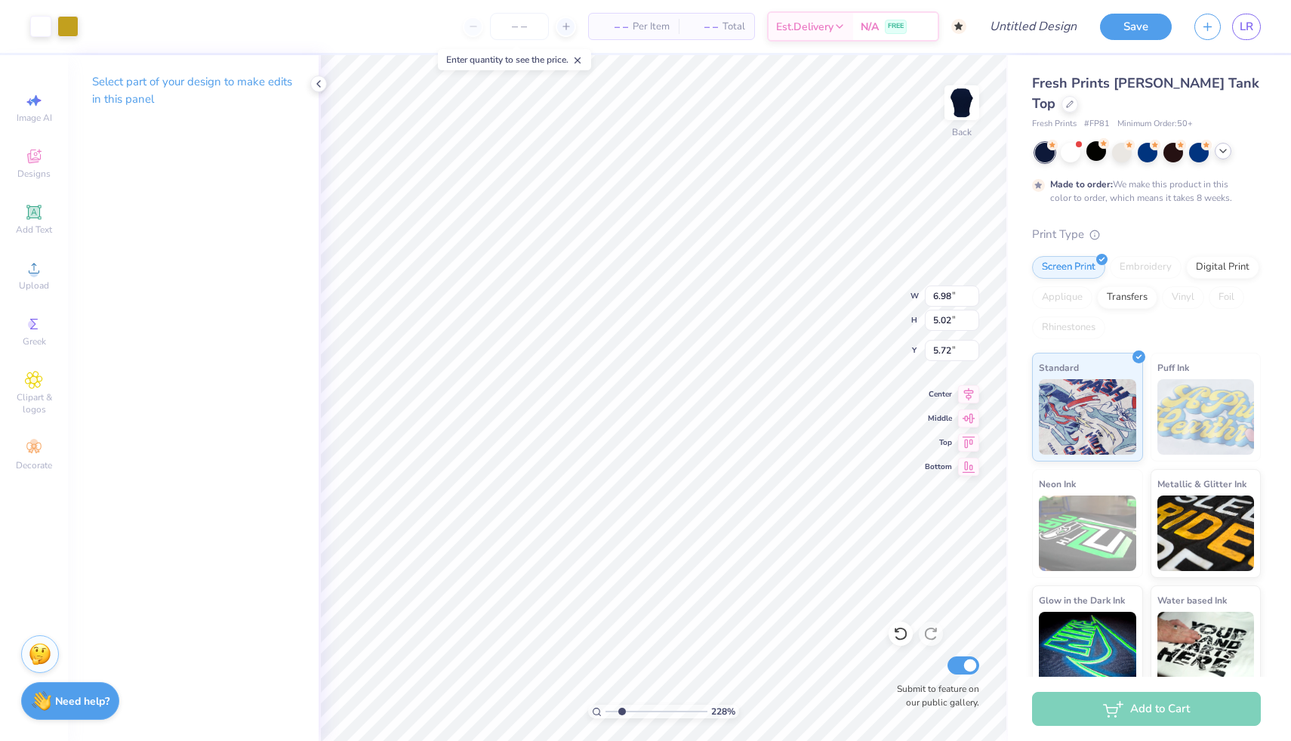
click at [310, 501] on div "Select part of your design to make edits in this panel" at bounding box center [193, 398] width 251 height 686
click at [904, 634] on icon at bounding box center [900, 633] width 15 height 15
click at [1019, 566] on div "Fresh Prints Marilyn Tank Top Fresh Prints # FP81 Minimum Order: 50 + Made to o…" at bounding box center [1149, 374] width 283 height 639
click at [47, 24] on div at bounding box center [40, 24] width 21 height 21
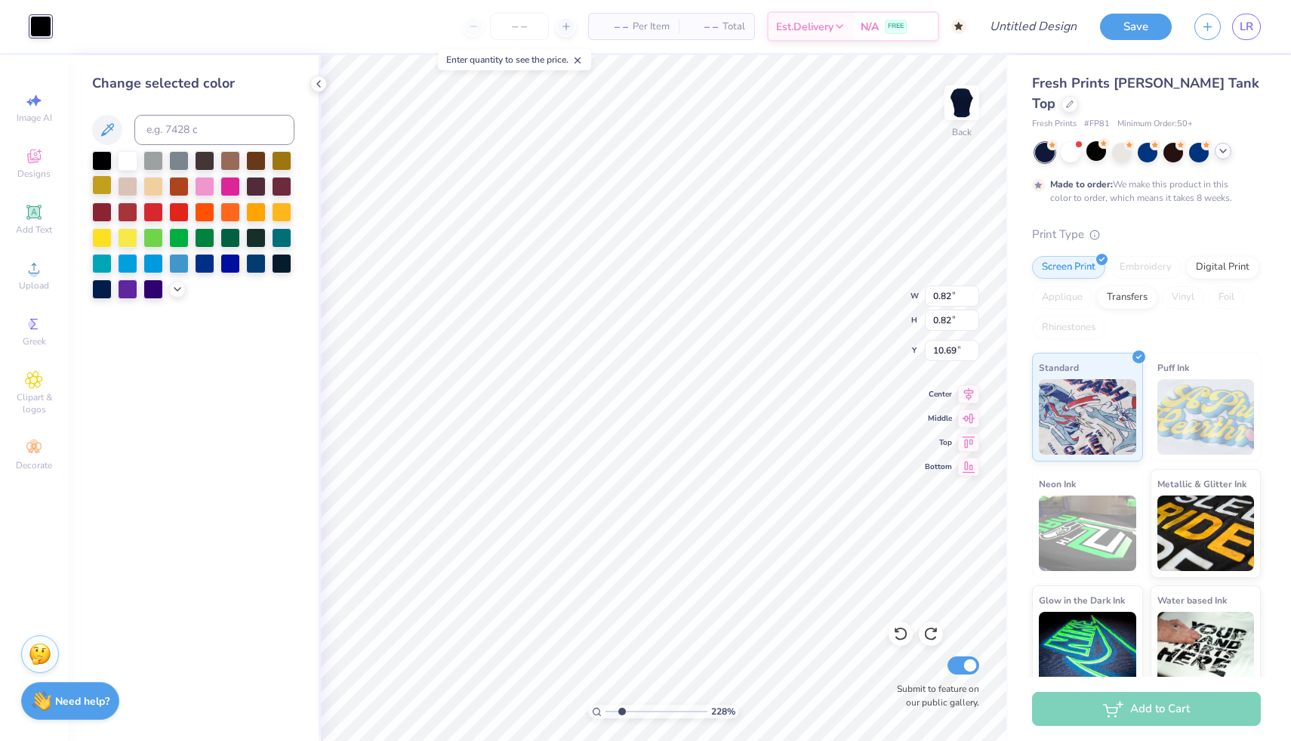
click at [102, 190] on div at bounding box center [102, 185] width 20 height 20
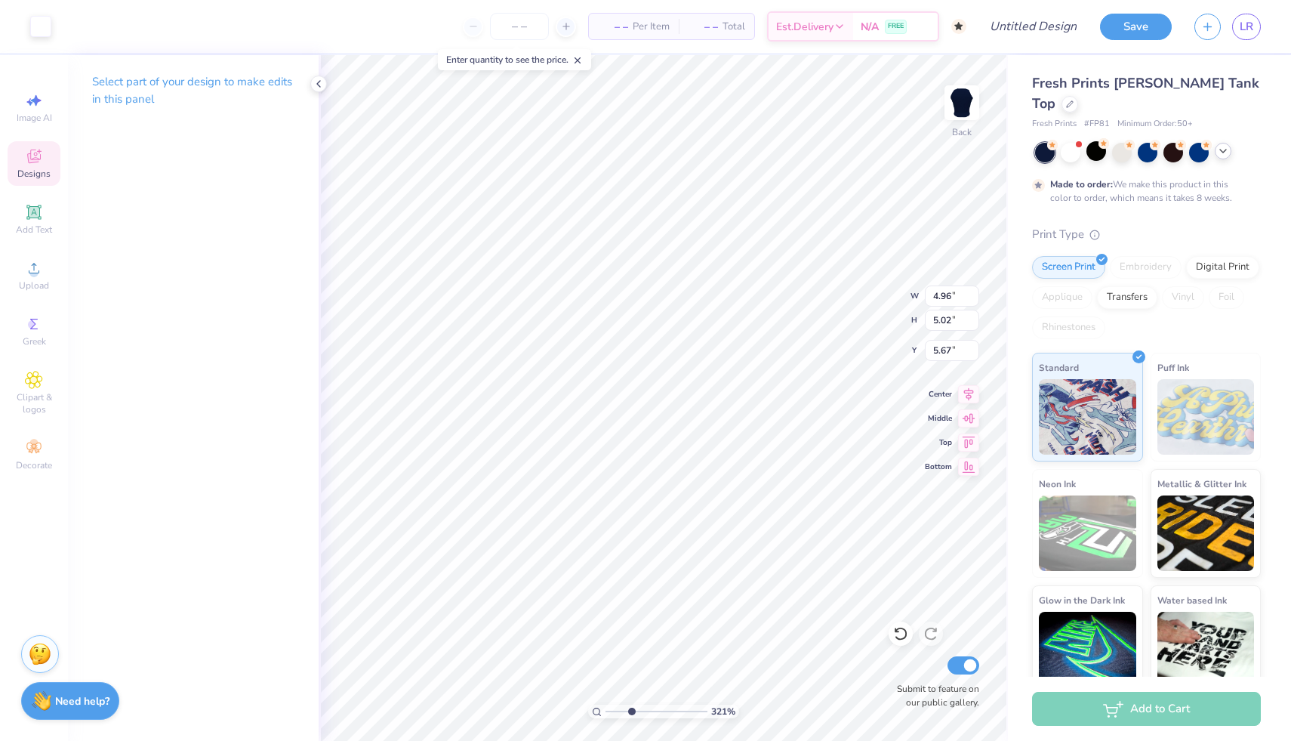
drag, startPoint x: 623, startPoint y: 709, endPoint x: 630, endPoint y: 704, distance: 8.6
click at [630, 704] on input "range" at bounding box center [657, 711] width 102 height 14
drag, startPoint x: 630, startPoint y: 711, endPoint x: 617, endPoint y: 712, distance: 13.7
click at [617, 712] on input "range" at bounding box center [657, 711] width 102 height 14
click at [614, 712] on input "range" at bounding box center [657, 711] width 102 height 14
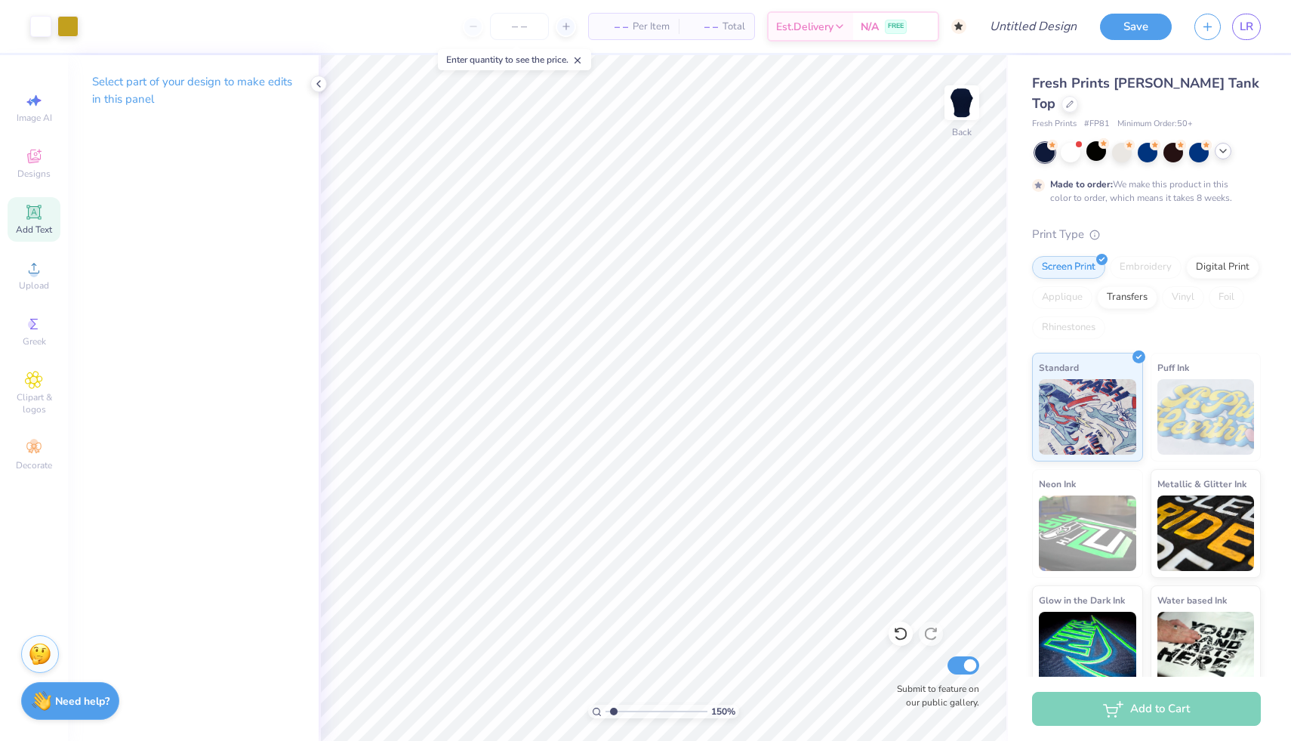
click at [27, 230] on span "Add Text" at bounding box center [34, 230] width 36 height 12
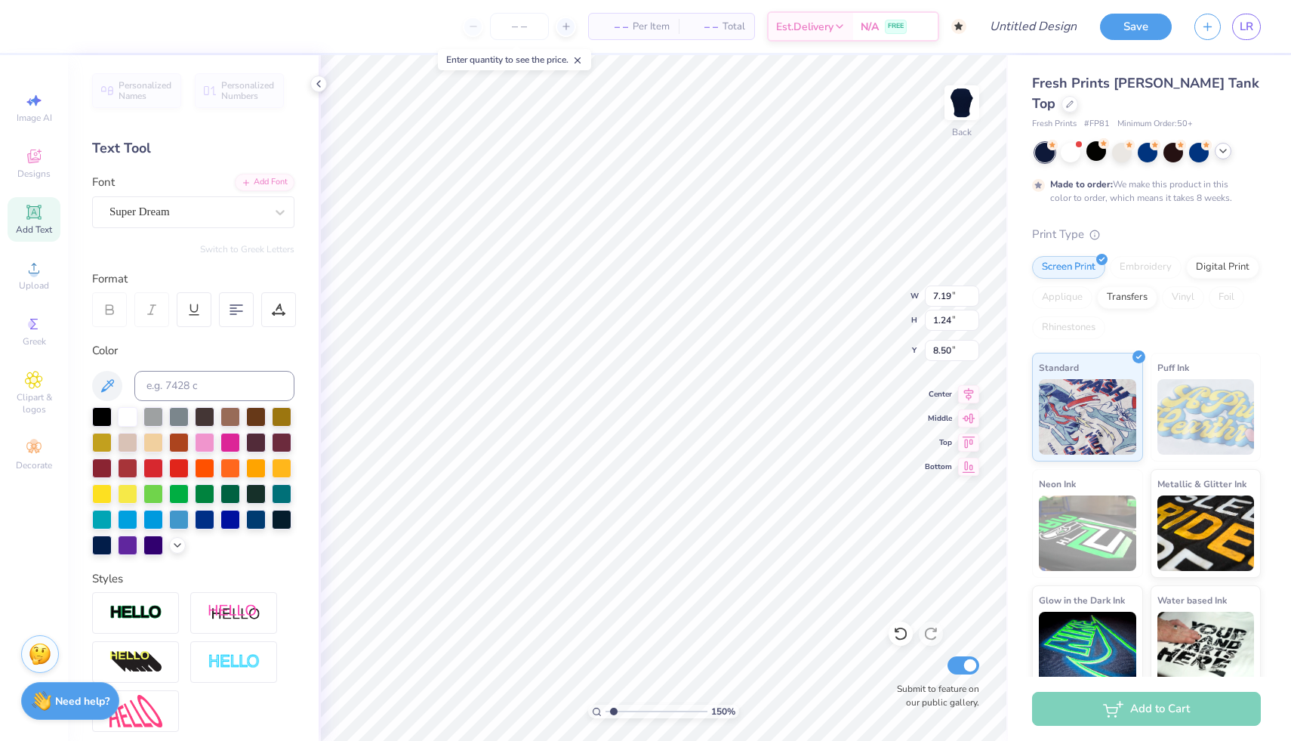
scroll to position [0, 2]
click at [179, 208] on div "Super Dream" at bounding box center [187, 211] width 159 height 23
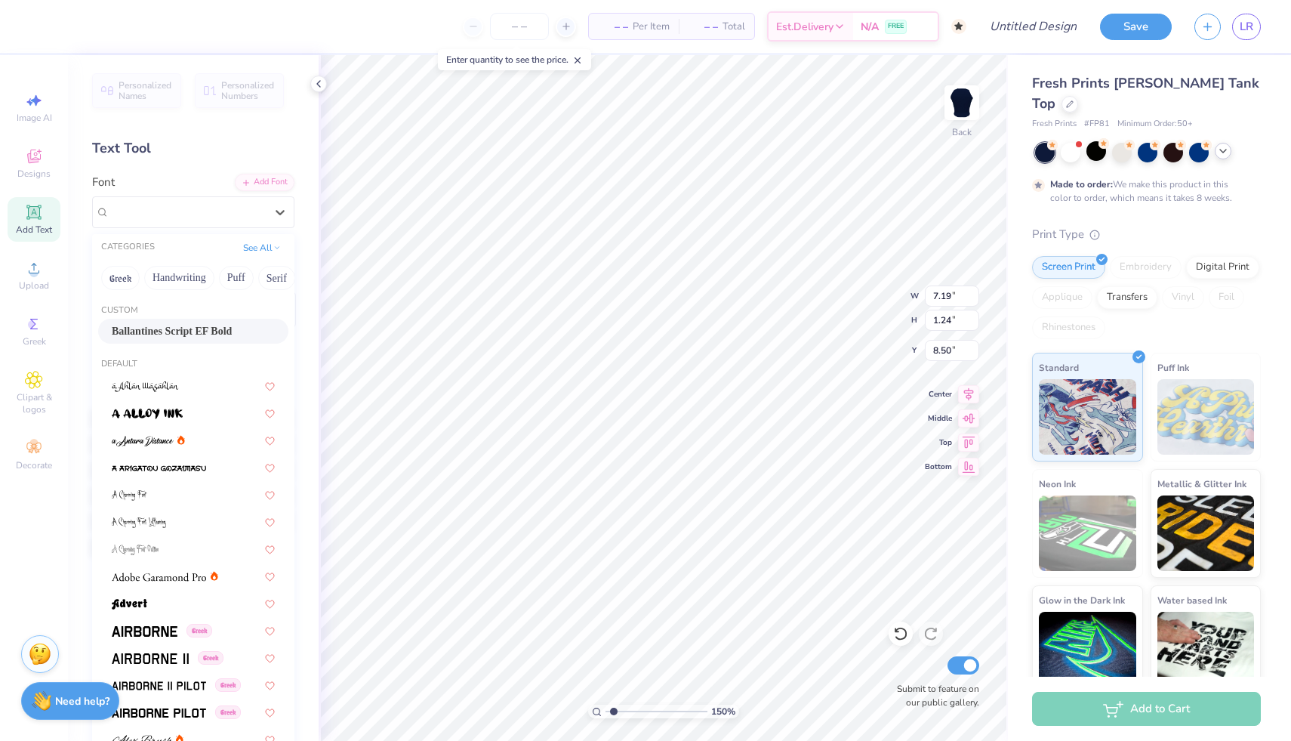
click at [168, 339] on div "Ballantines Script EF Bold" at bounding box center [193, 331] width 190 height 25
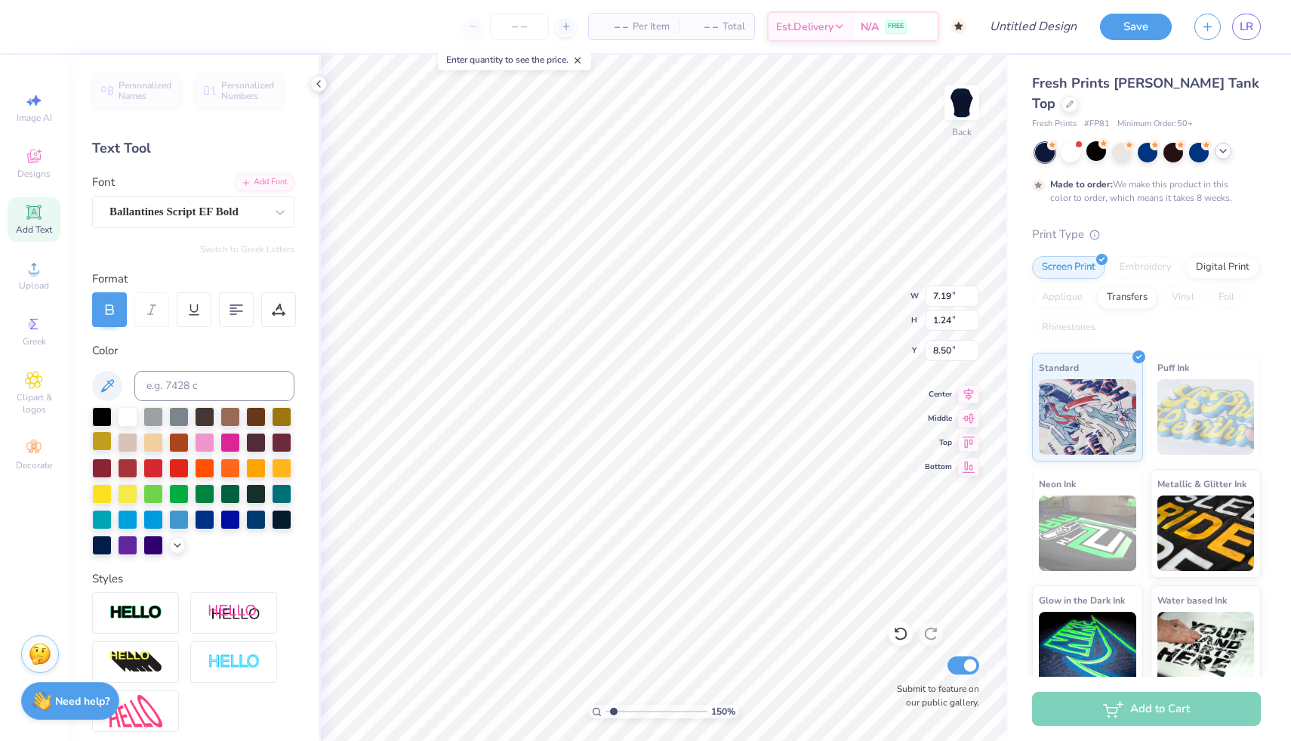
click at [99, 435] on div at bounding box center [102, 441] width 20 height 20
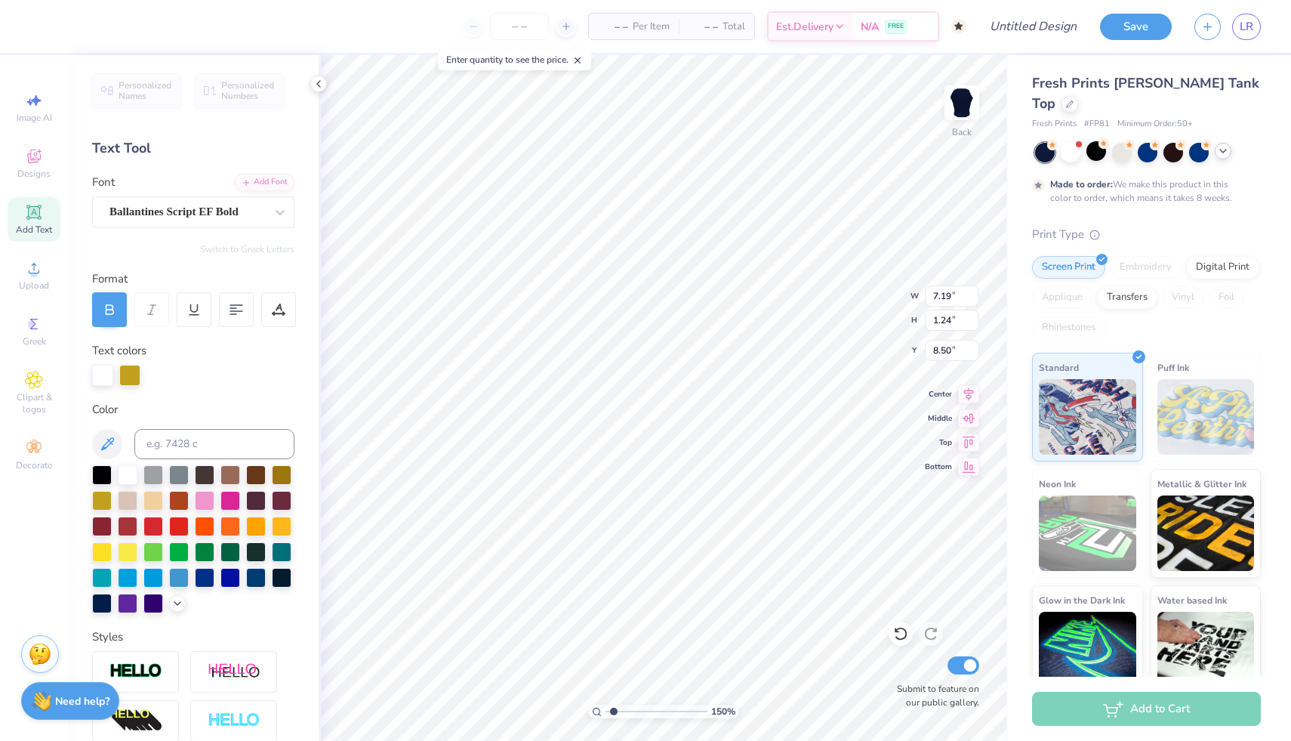
scroll to position [0, 2]
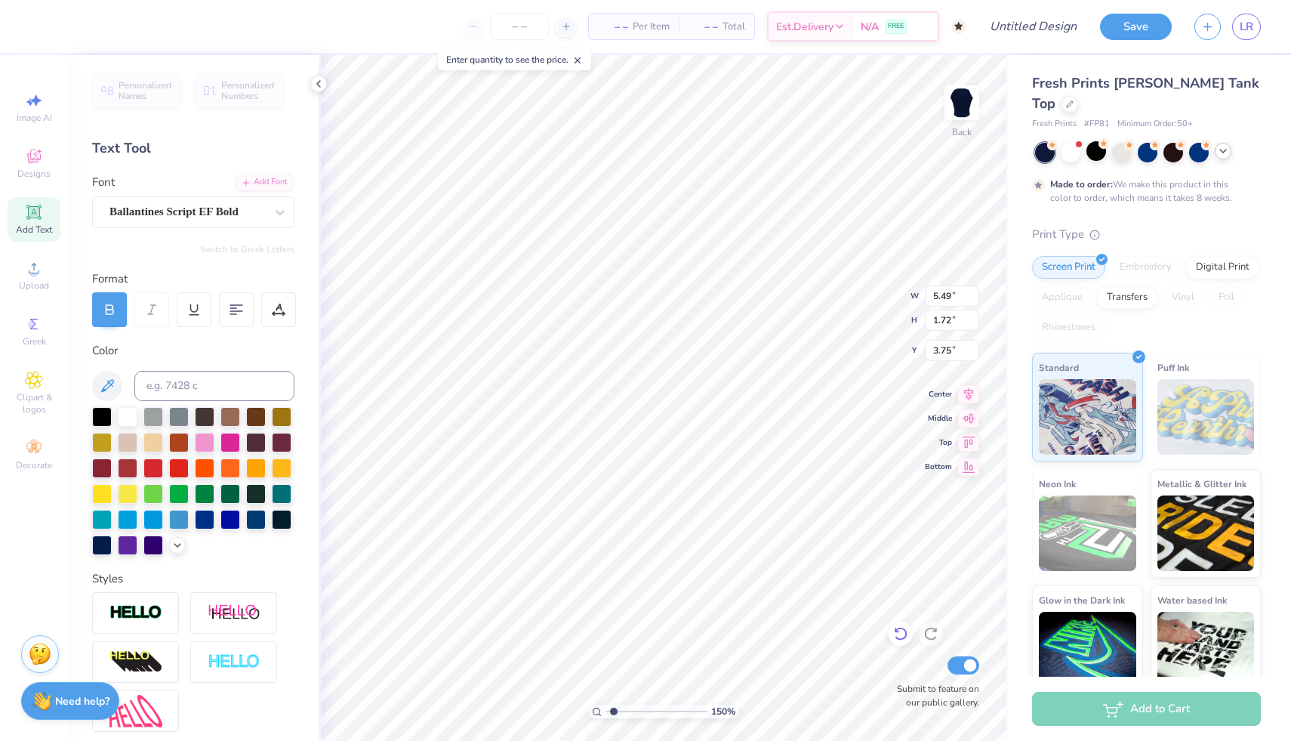
click at [903, 634] on icon at bounding box center [900, 633] width 15 height 15
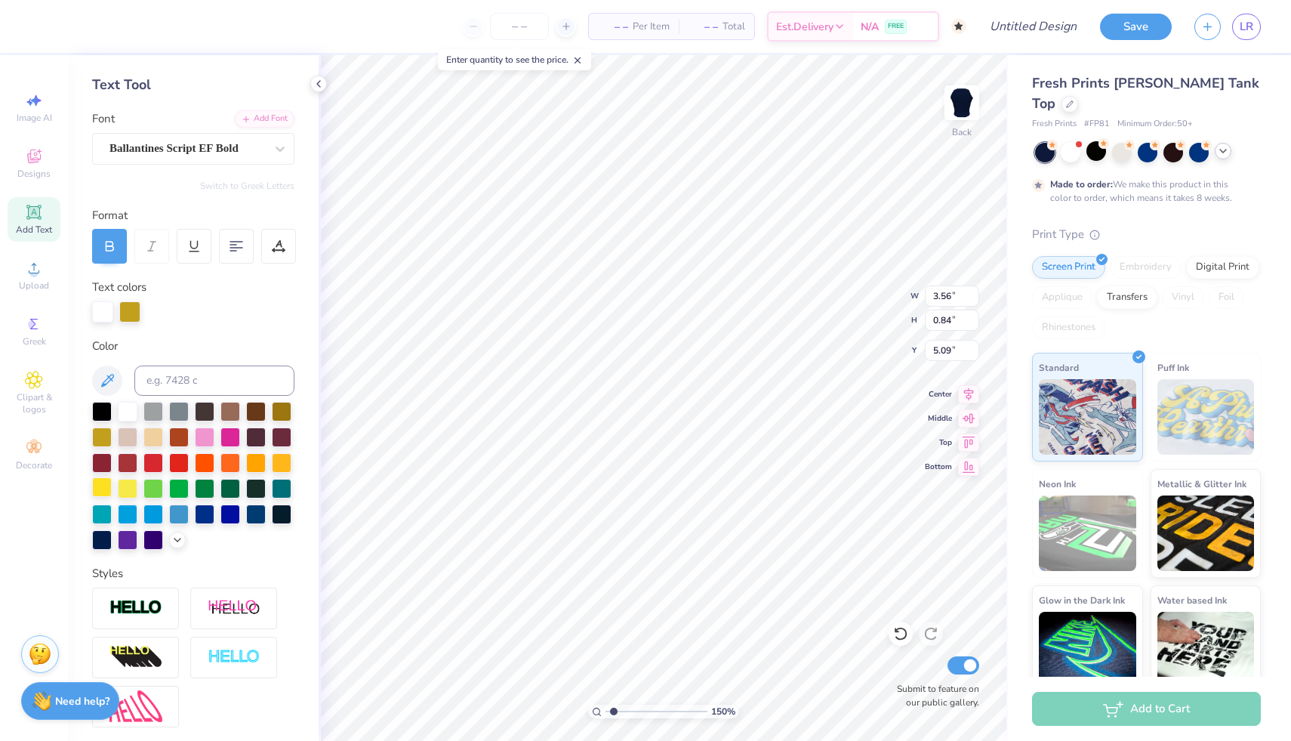
scroll to position [196, 0]
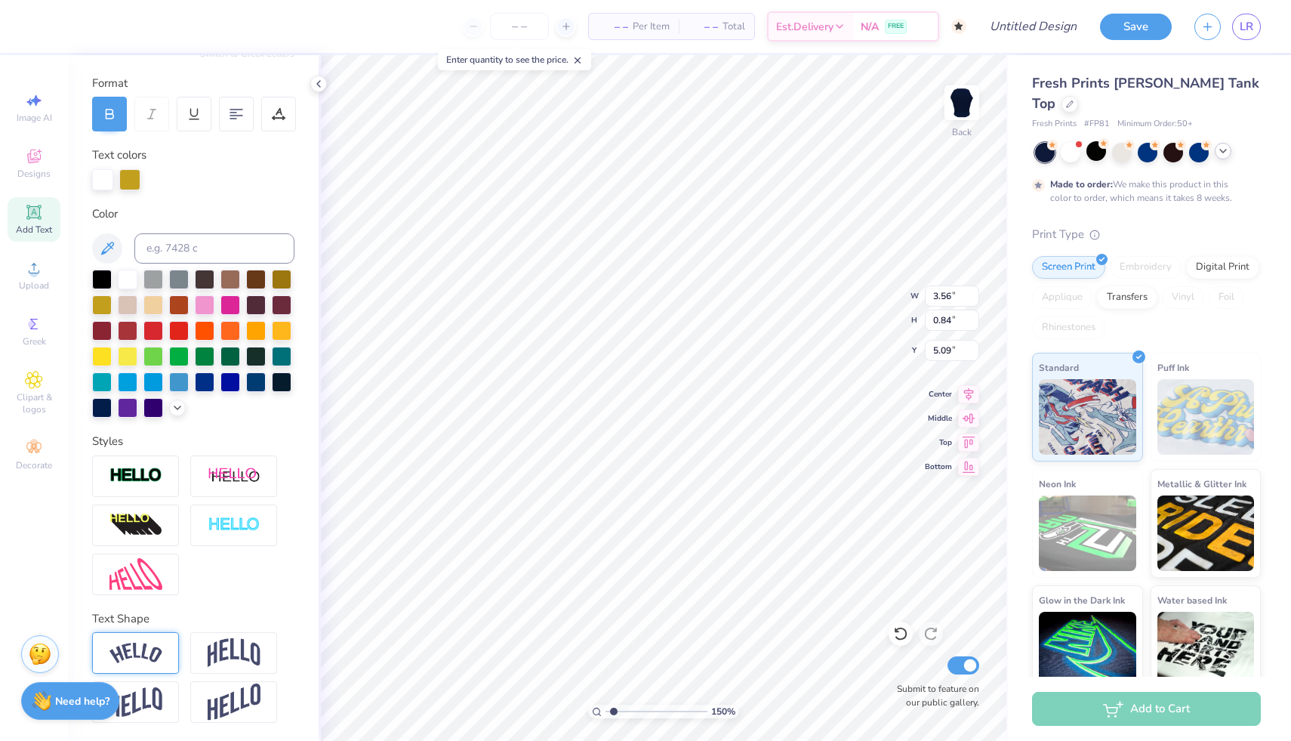
click at [162, 657] on div at bounding box center [135, 653] width 87 height 42
click at [244, 645] on img at bounding box center [234, 652] width 53 height 29
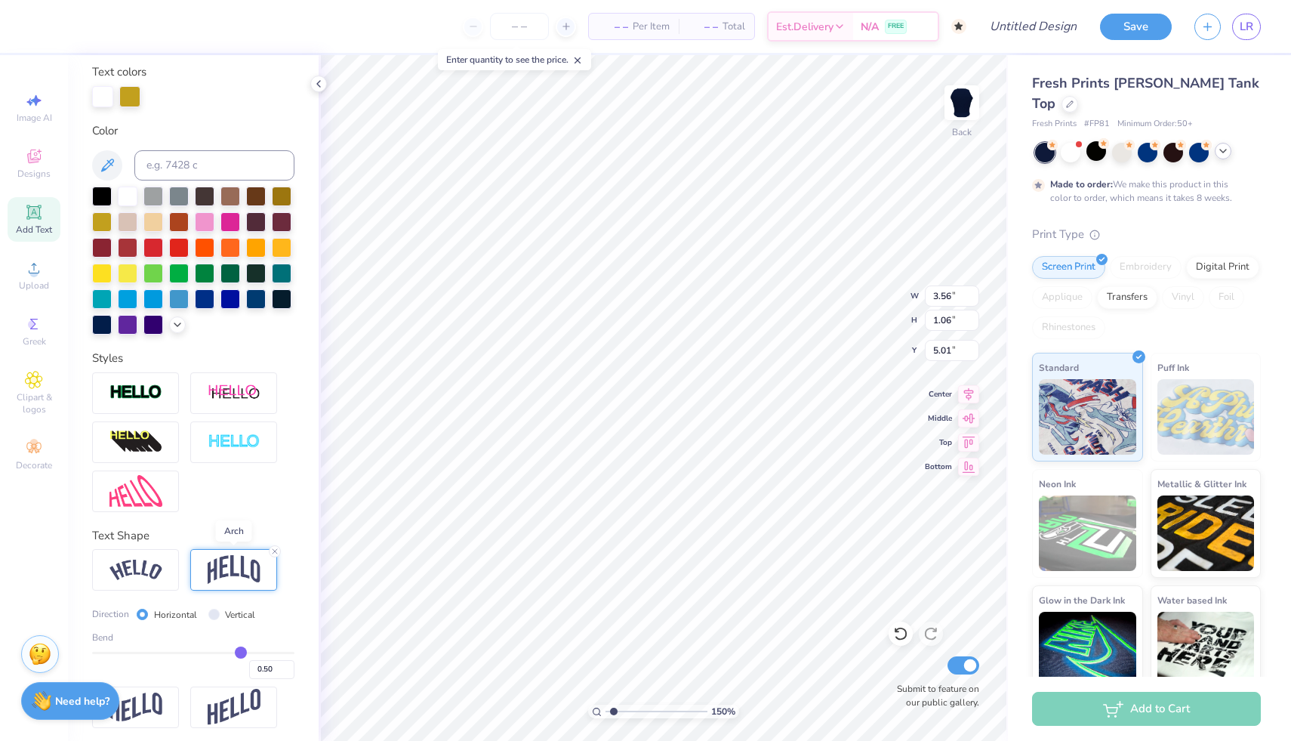
scroll to position [283, 0]
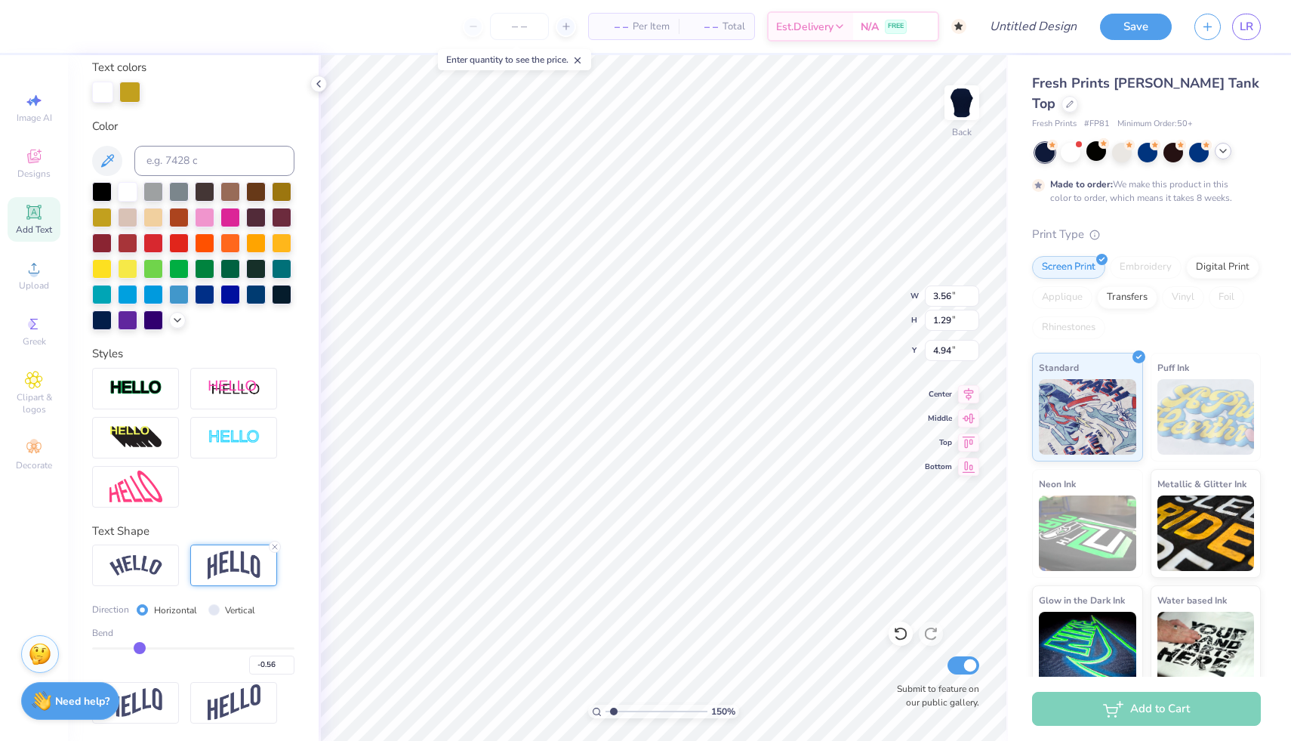
drag, startPoint x: 244, startPoint y: 642, endPoint x: 146, endPoint y: 636, distance: 98.3
click at [146, 647] on input "range" at bounding box center [193, 648] width 202 height 2
click at [285, 655] on input "-0.49" at bounding box center [271, 664] width 45 height 19
click at [295, 613] on div "Personalized Names Personalized Numbers Text Tool Add Font Font Ballantines Scr…" at bounding box center [193, 398] width 251 height 686
click at [288, 660] on input "-0.48" at bounding box center [271, 664] width 45 height 19
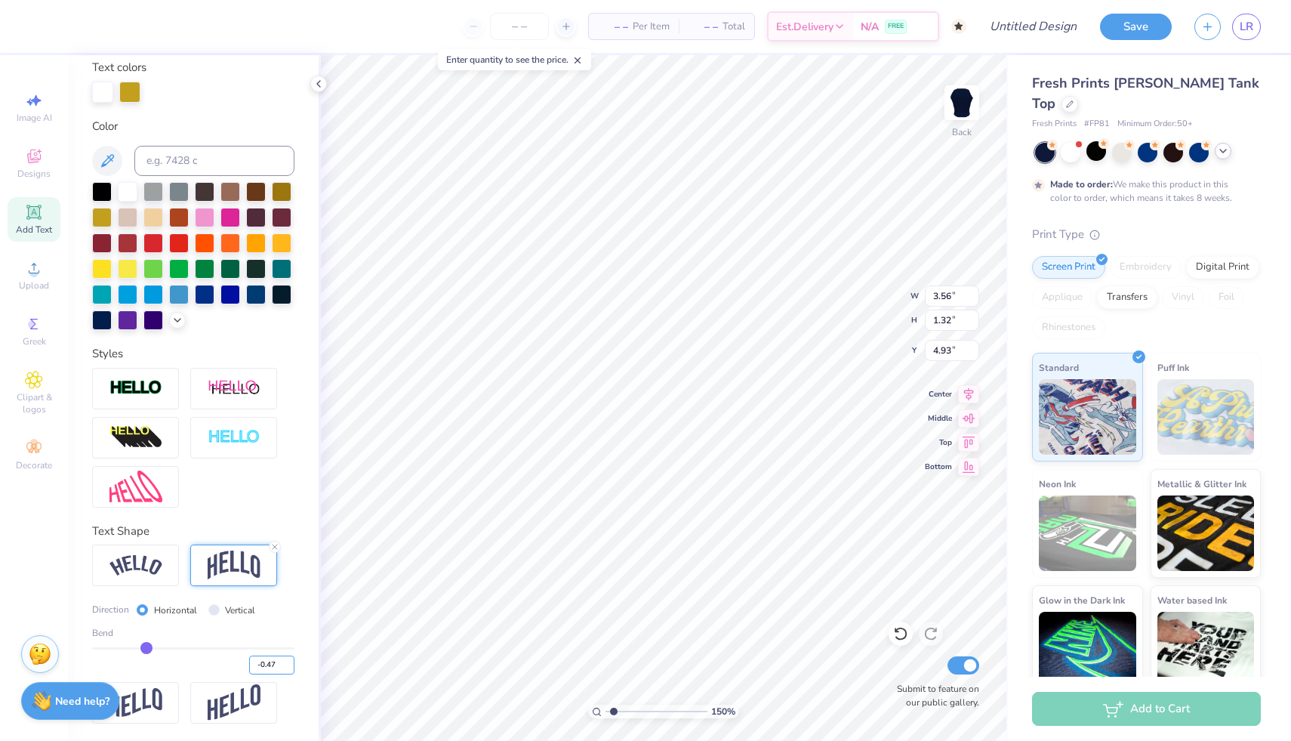
click at [290, 658] on input "-0.47" at bounding box center [271, 664] width 45 height 19
click at [291, 659] on input "-0.46" at bounding box center [271, 664] width 45 height 19
click at [291, 659] on input "-0.45" at bounding box center [271, 664] width 45 height 19
click at [290, 667] on input "-0.46" at bounding box center [271, 664] width 45 height 19
click at [290, 667] on input "-0.47" at bounding box center [271, 664] width 45 height 19
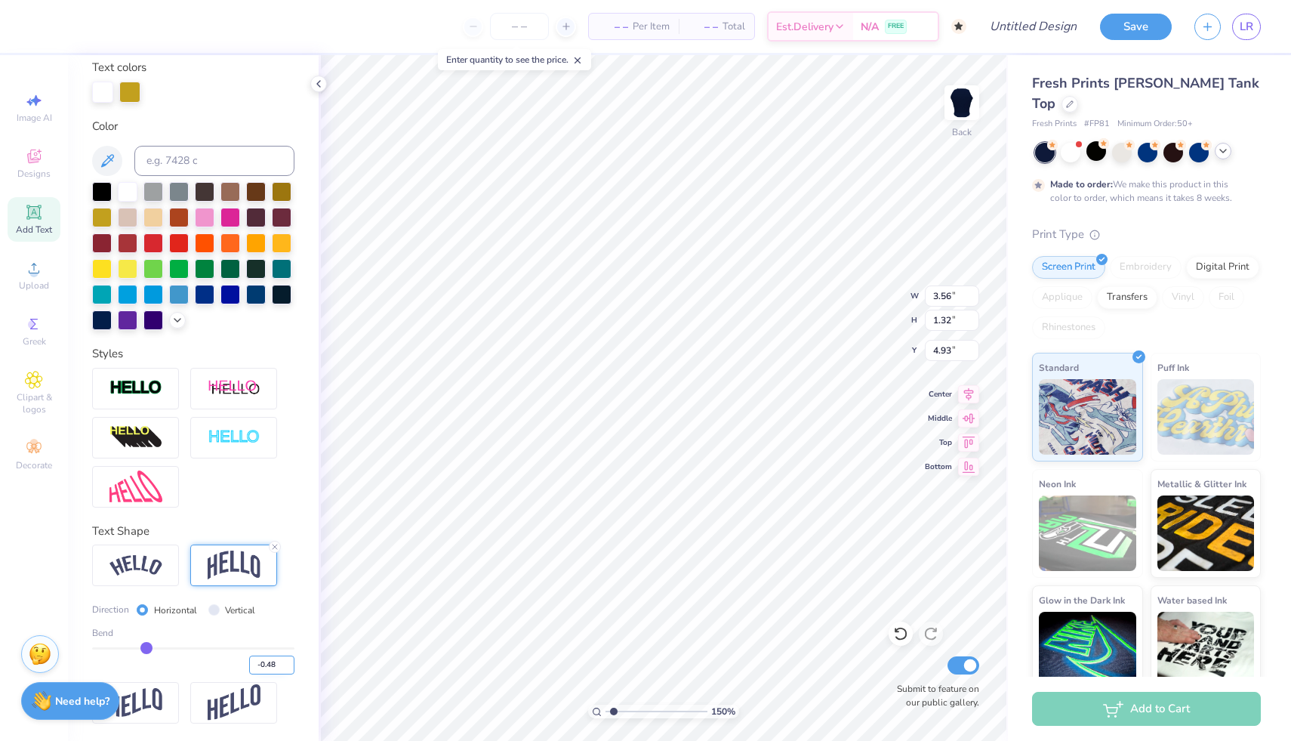
click at [290, 667] on input "-0.48" at bounding box center [271, 664] width 45 height 19
click at [290, 667] on input "-0.49" at bounding box center [271, 664] width 45 height 19
click at [290, 667] on input "-0.5" at bounding box center [271, 664] width 45 height 19
click at [274, 548] on icon at bounding box center [274, 546] width 9 height 9
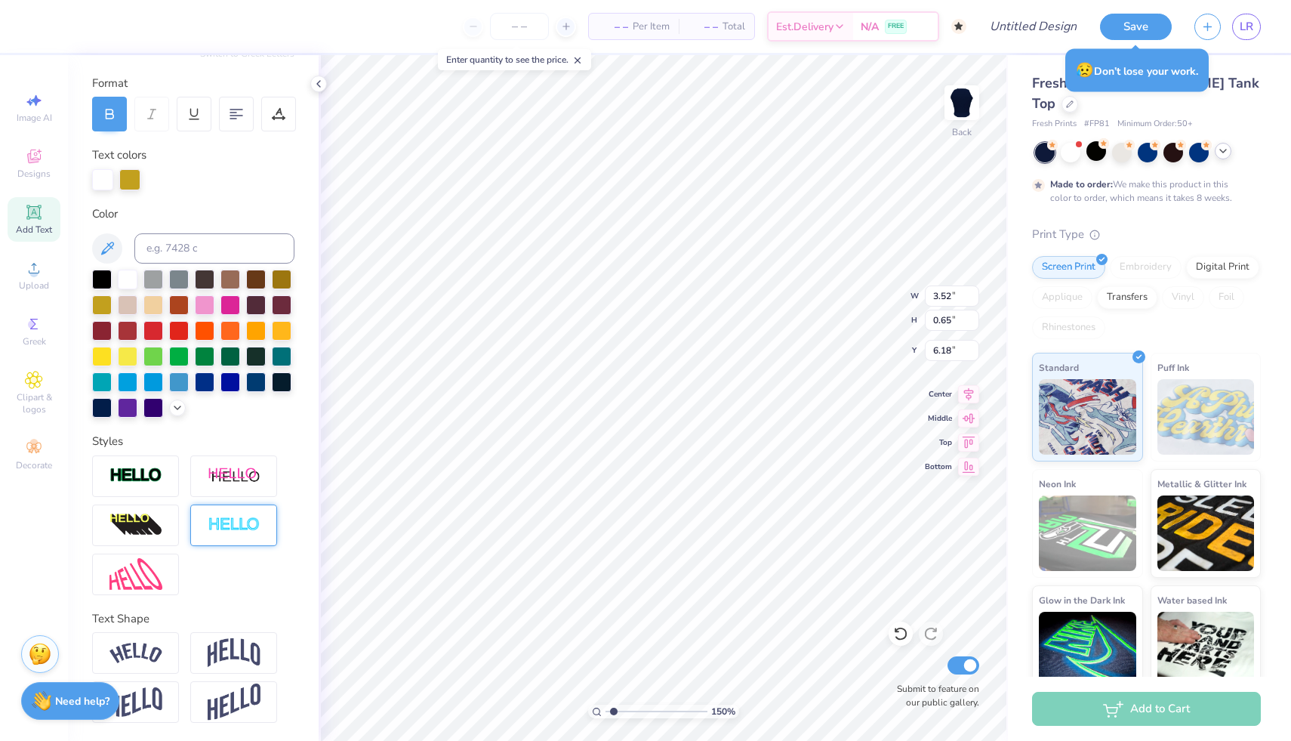
scroll to position [196, 0]
click at [158, 575] on img at bounding box center [135, 574] width 53 height 32
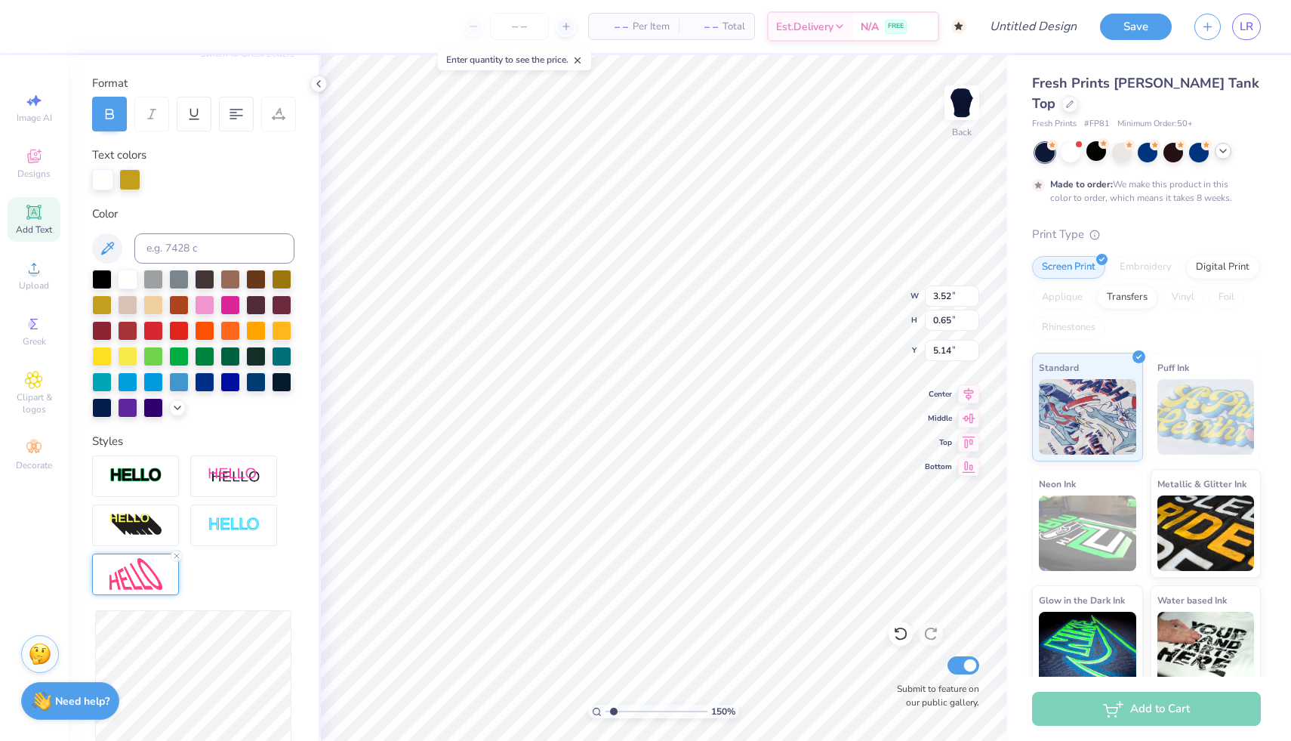
scroll to position [390, 0]
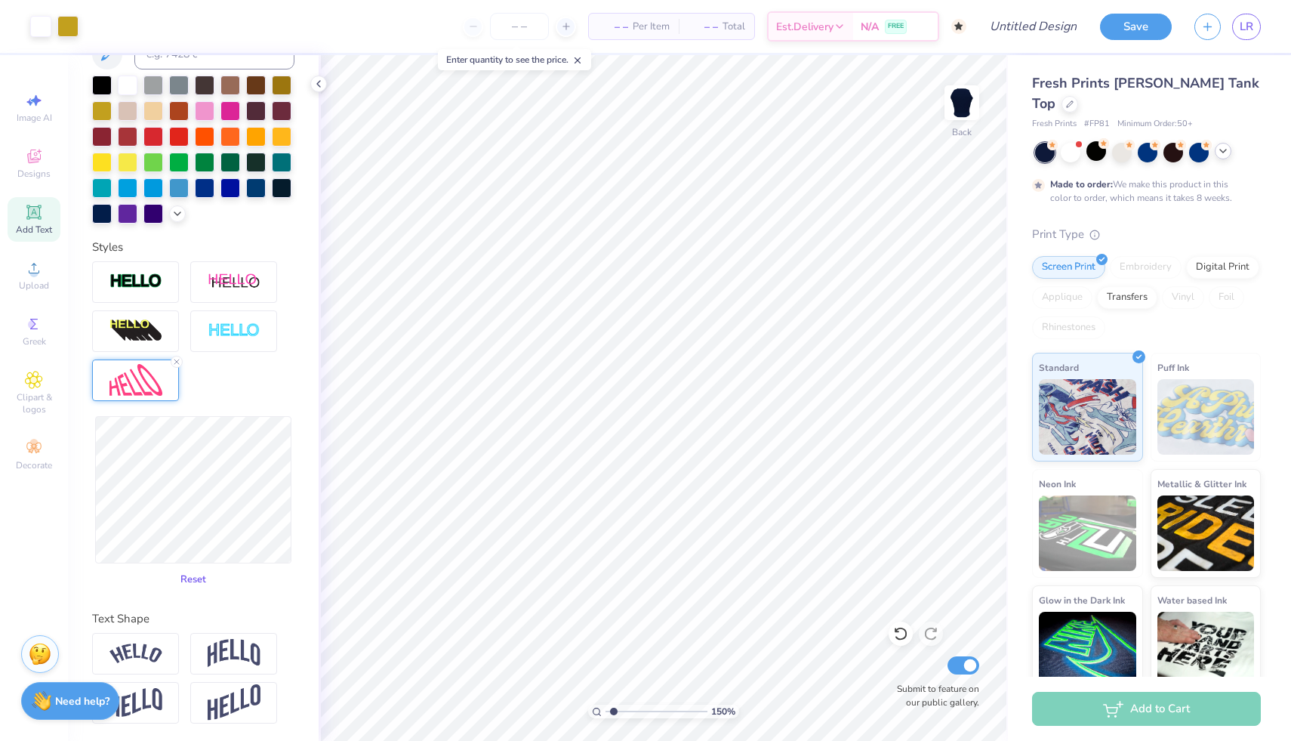
click at [193, 581] on button "Reset" at bounding box center [193, 579] width 39 height 25
click at [196, 578] on button "Reset" at bounding box center [193, 579] width 39 height 25
click at [103, 113] on div at bounding box center [102, 111] width 20 height 20
click at [104, 114] on div at bounding box center [102, 111] width 20 height 20
click at [100, 111] on div at bounding box center [102, 111] width 20 height 20
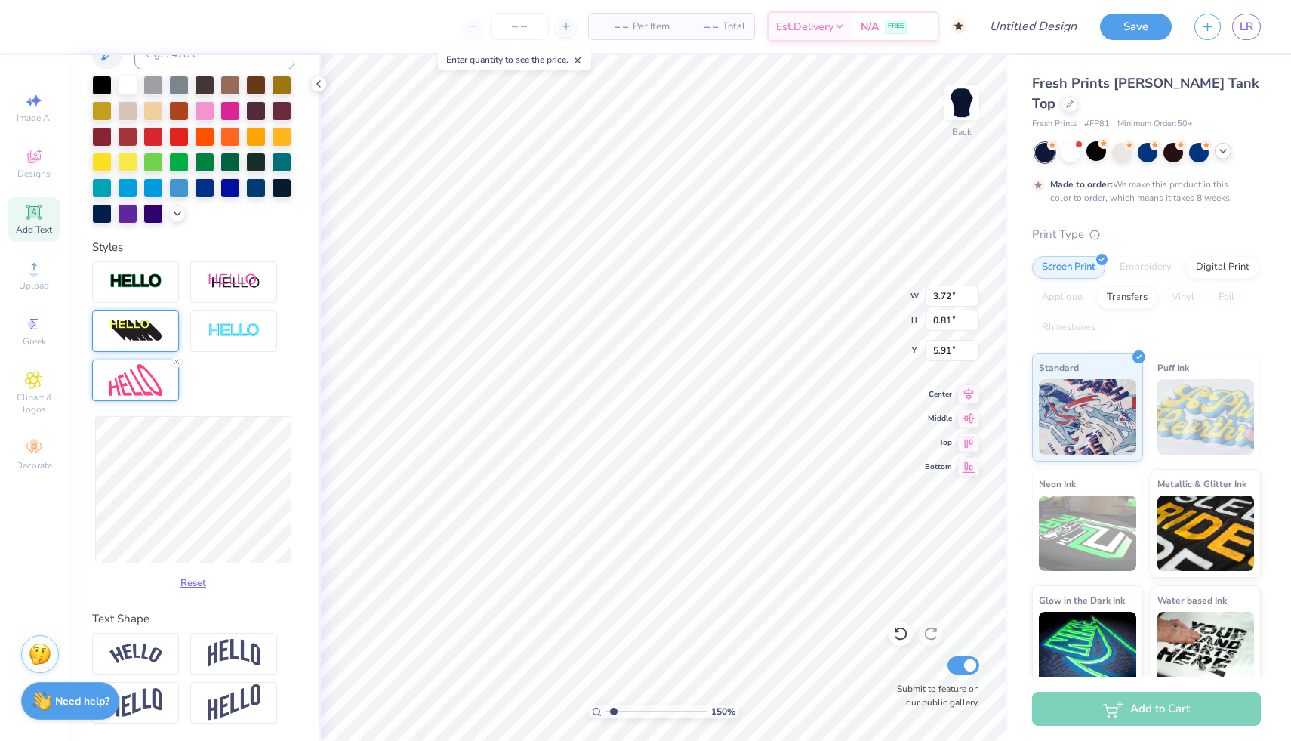
click at [100, 111] on div at bounding box center [102, 111] width 20 height 20
click at [137, 319] on img at bounding box center [135, 331] width 53 height 24
click at [129, 314] on div at bounding box center [135, 331] width 87 height 42
click at [129, 121] on div at bounding box center [128, 111] width 20 height 20
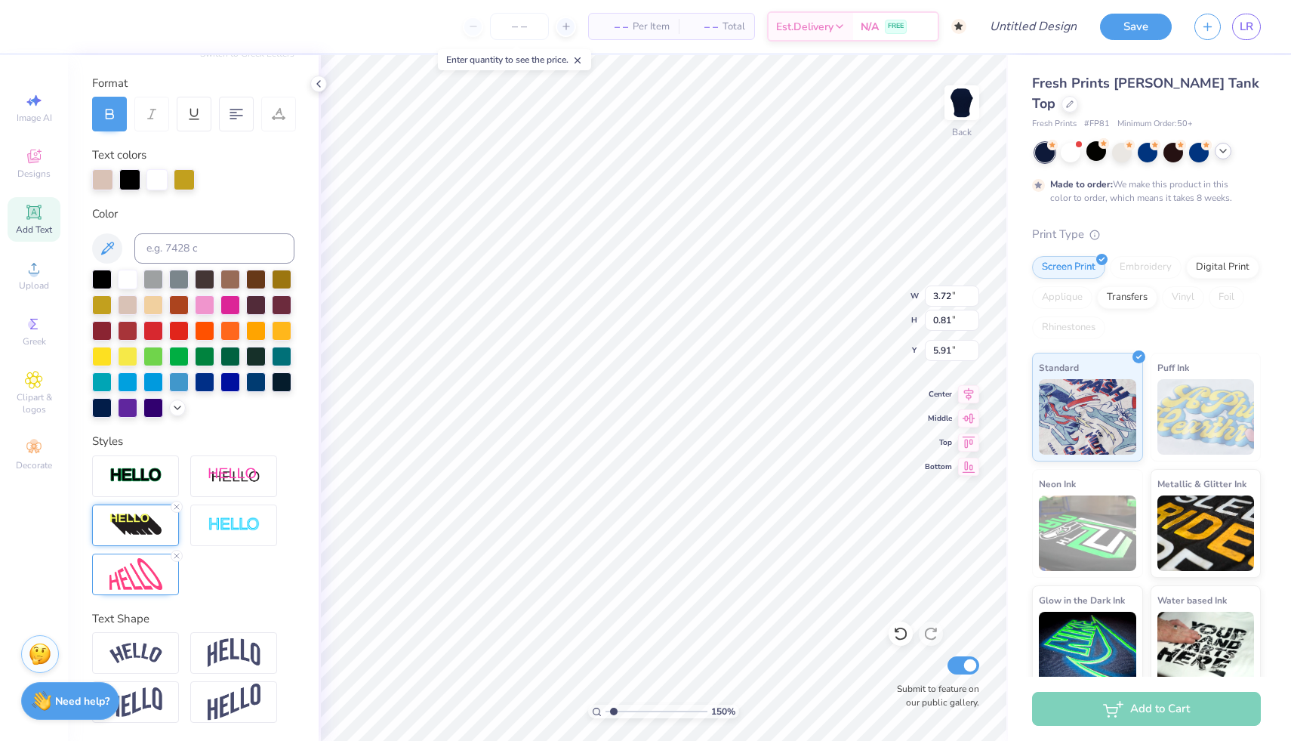
click at [964, 120] on div "Back" at bounding box center [962, 112] width 35 height 54
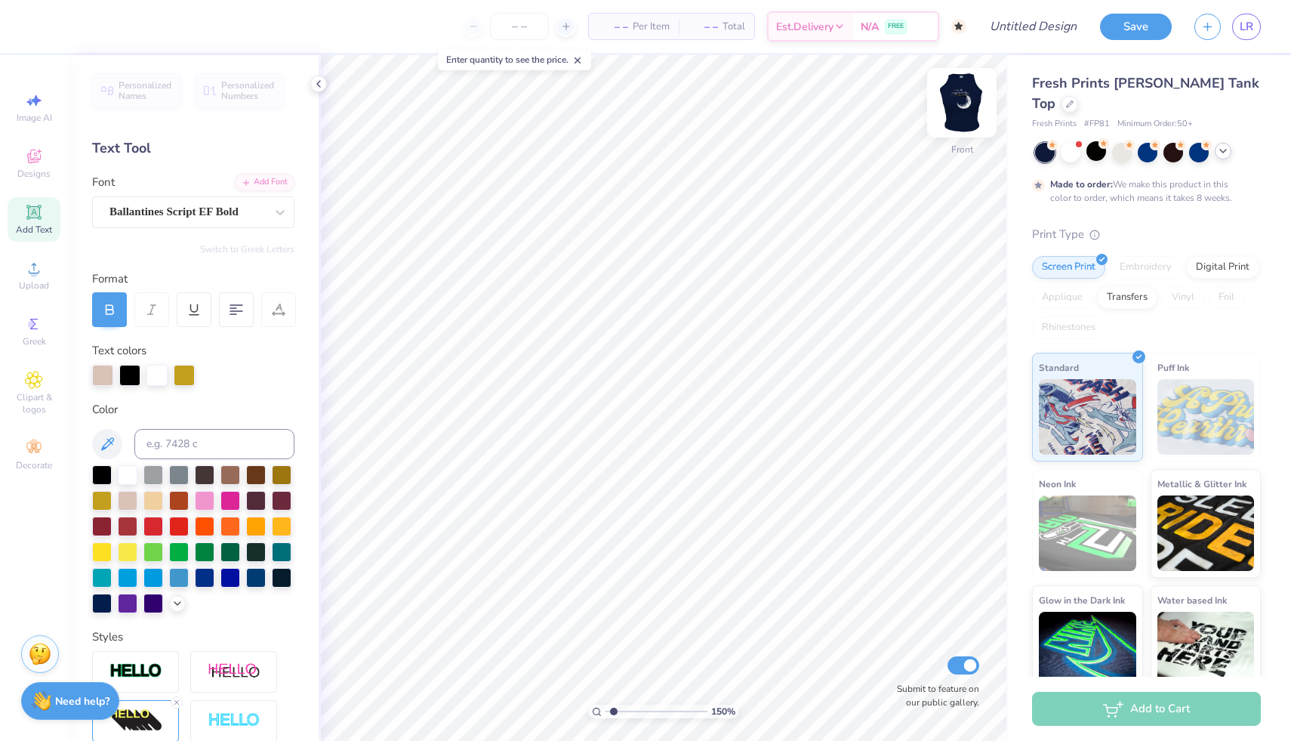
click at [965, 104] on img at bounding box center [962, 102] width 60 height 60
click at [903, 637] on icon at bounding box center [900, 633] width 15 height 15
click at [904, 637] on icon at bounding box center [900, 634] width 13 height 14
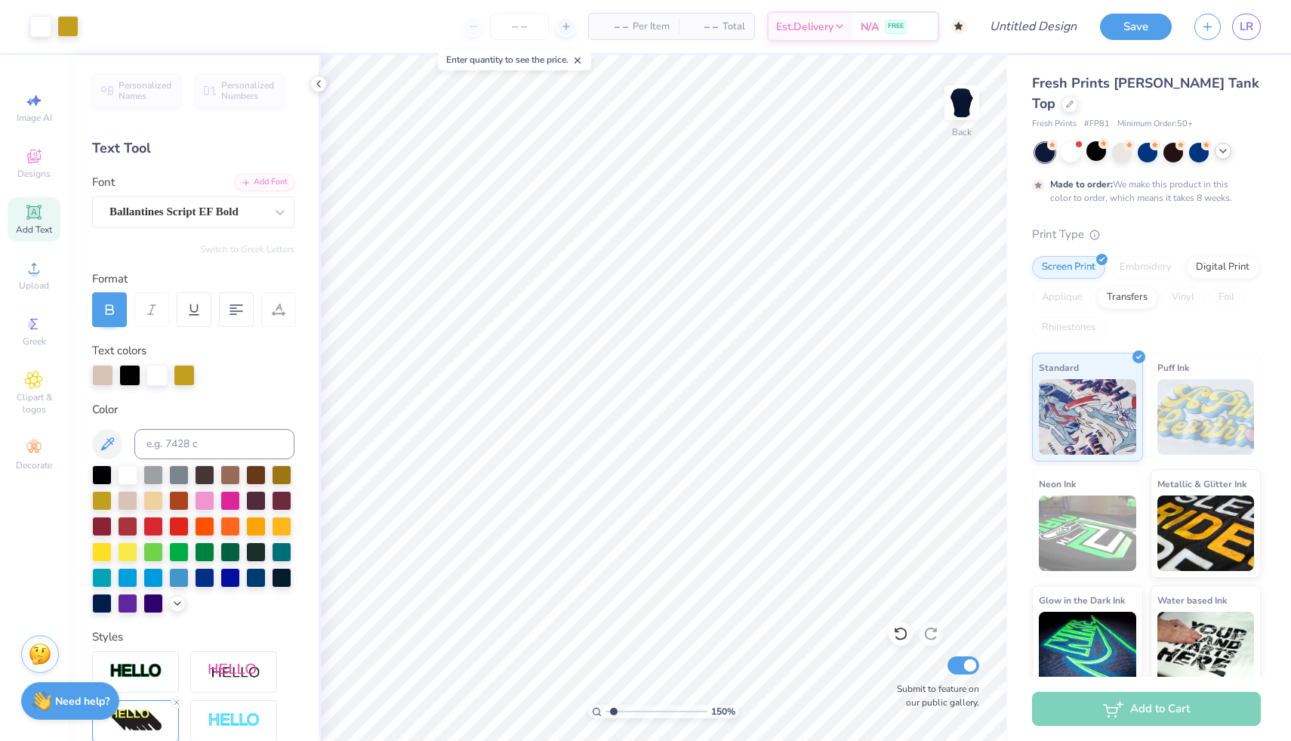
click at [48, 214] on div "Add Text" at bounding box center [34, 219] width 53 height 45
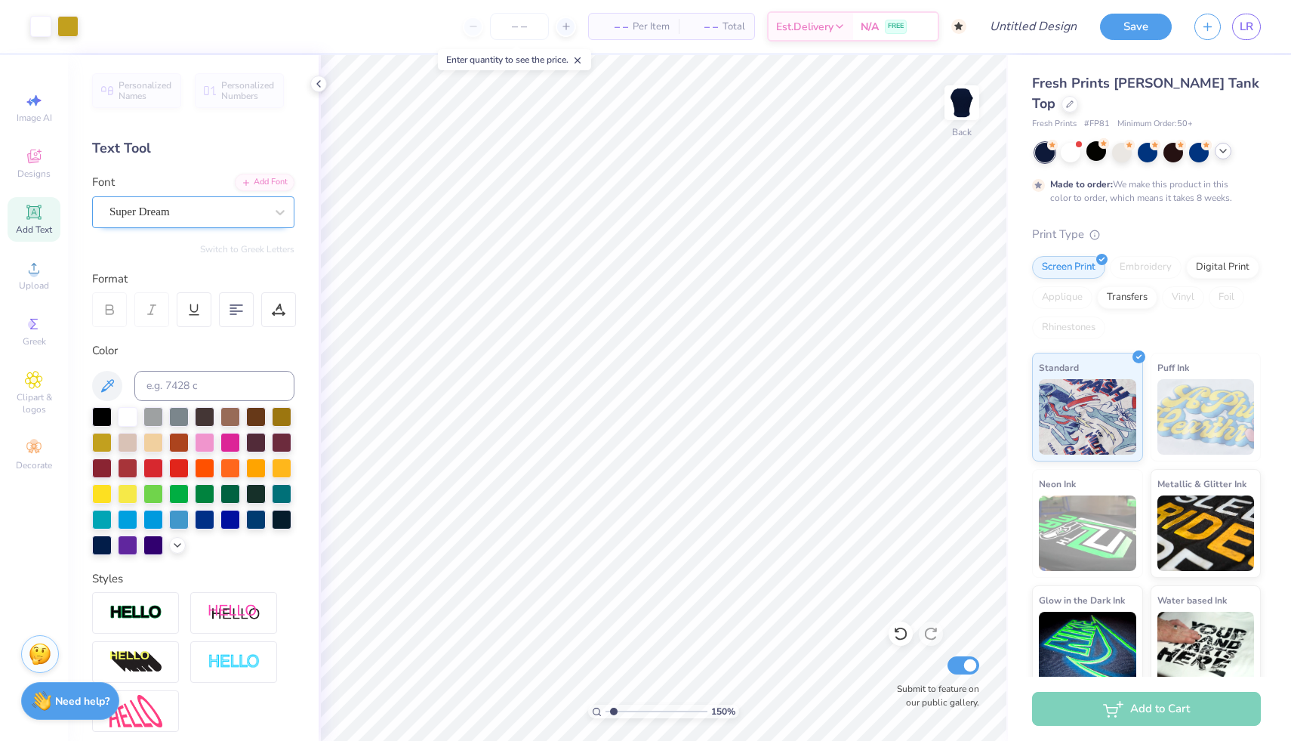
click at [174, 215] on div "Super Dream" at bounding box center [187, 211] width 159 height 23
click at [17, 226] on span "Add Text" at bounding box center [34, 230] width 36 height 12
click at [96, 445] on div at bounding box center [102, 441] width 20 height 20
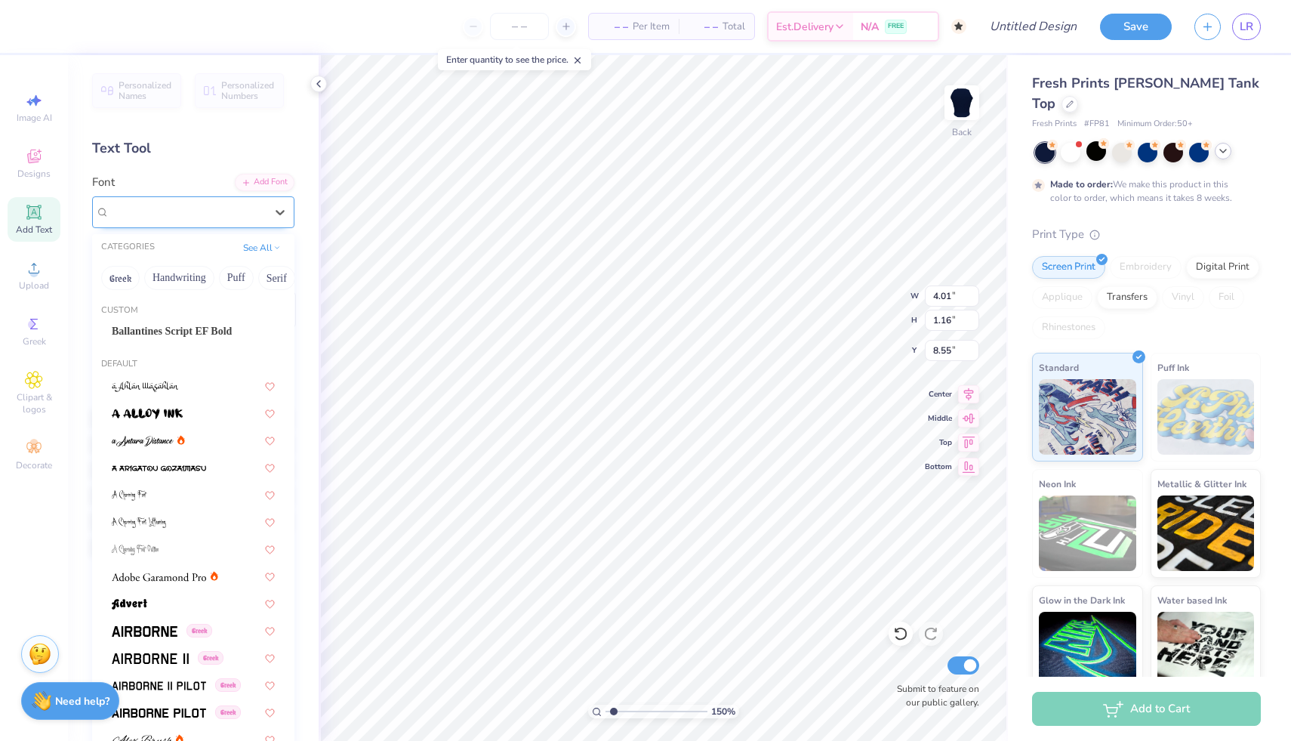
click at [193, 203] on div "Super Dream" at bounding box center [187, 211] width 159 height 23
click at [168, 328] on span "Ballantines Script EF Bold" at bounding box center [172, 331] width 120 height 16
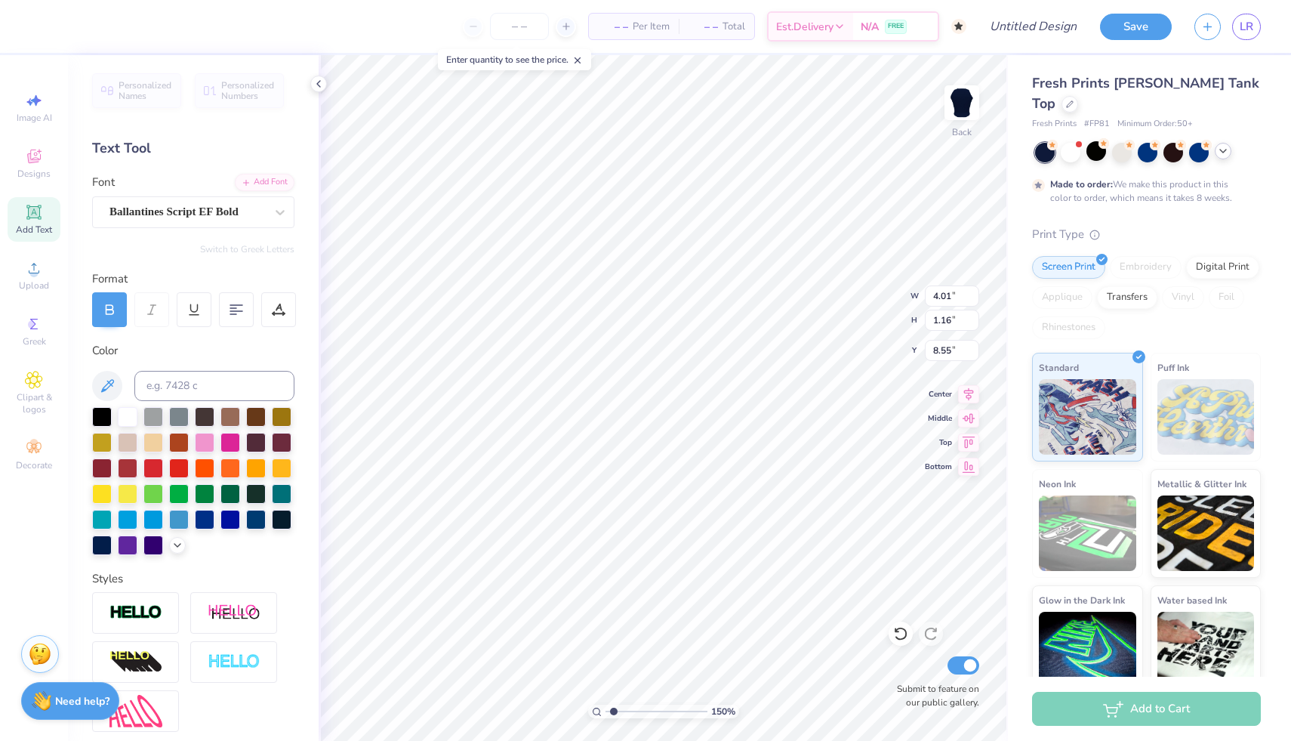
scroll to position [0, 1]
click at [314, 562] on div "Personalized Names Personalized Numbers Text Tool Add Font Font Ballantines Scr…" at bounding box center [193, 398] width 251 height 686
click at [319, 83] on icon at bounding box center [319, 84] width 12 height 12
click at [850, 303] on div "150 % Back W 3.09 3.09 " H 0.49 0.49 " Y 5.83 5.83 " Center Middle Top Bottom S…" at bounding box center [663, 398] width 689 height 686
click at [610, 708] on input "range" at bounding box center [657, 711] width 102 height 14
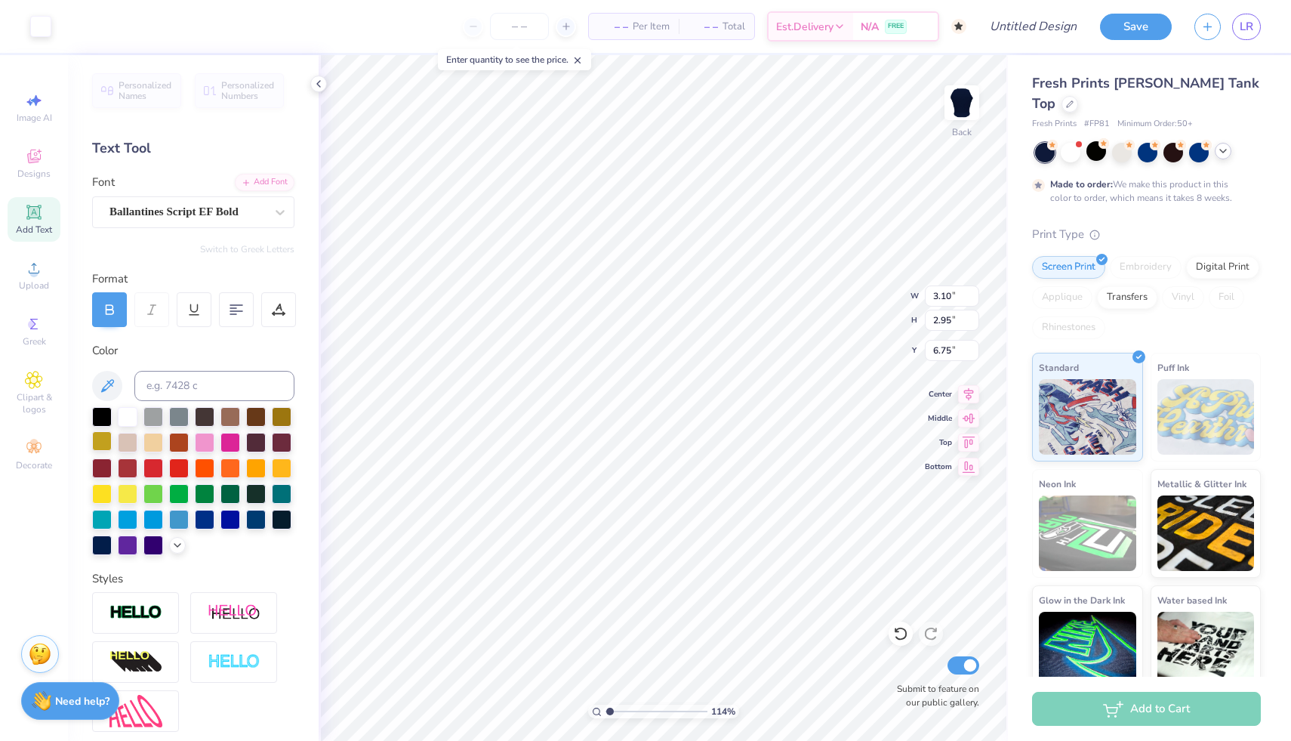
click at [104, 444] on div at bounding box center [102, 441] width 20 height 20
click at [128, 418] on div at bounding box center [128, 415] width 20 height 20
type textarea "Bid Day 26'"
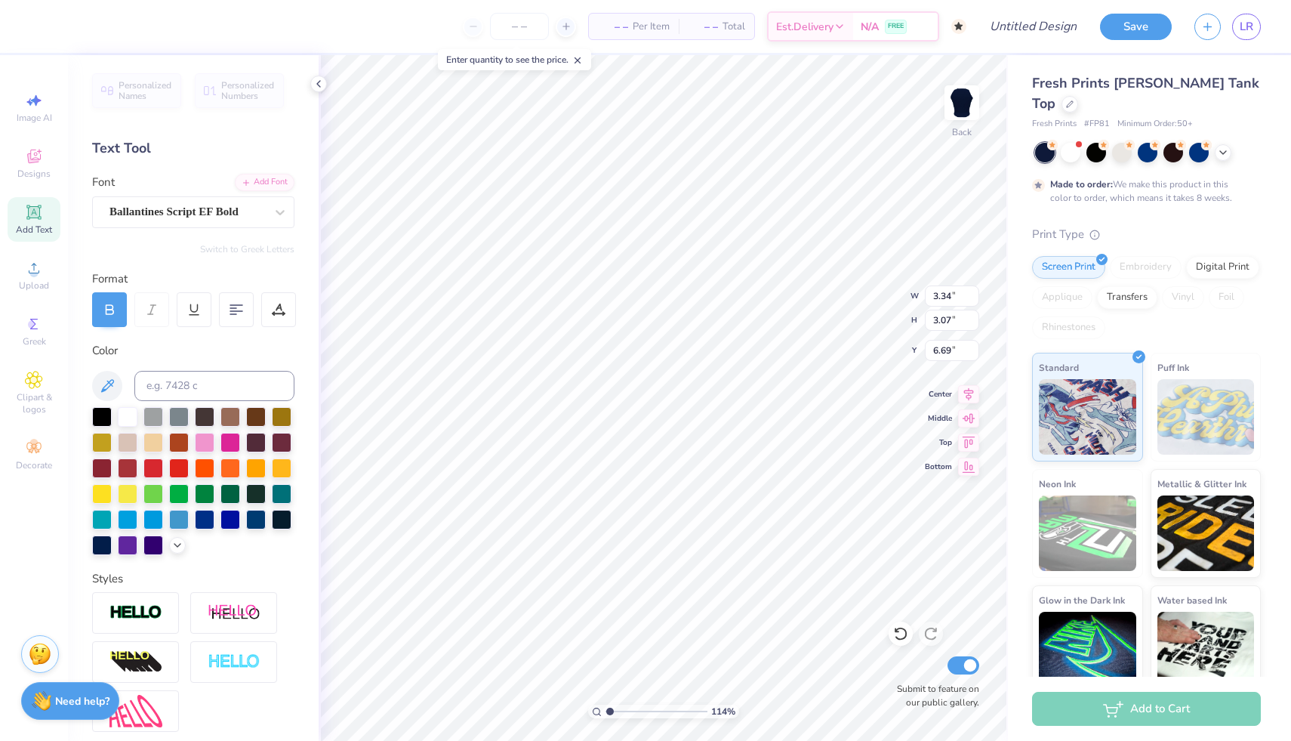
type input "6.43"
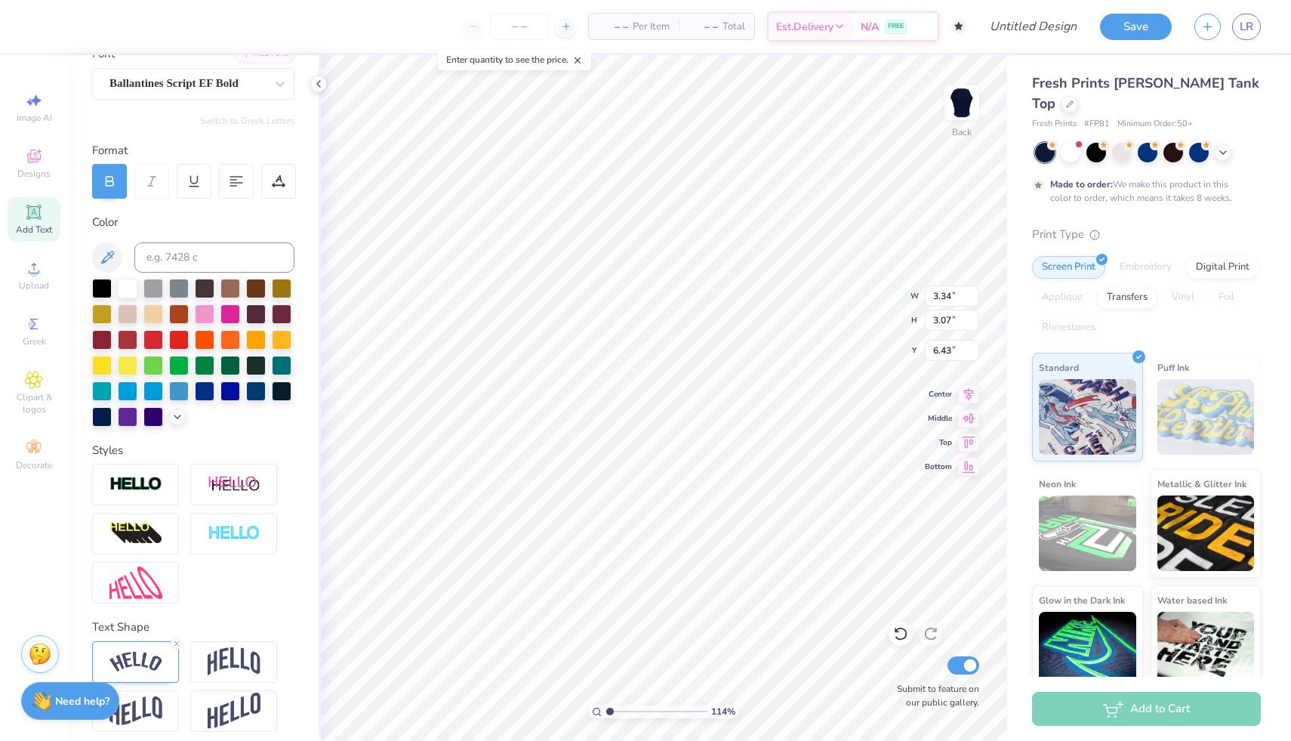
scroll to position [137, 0]
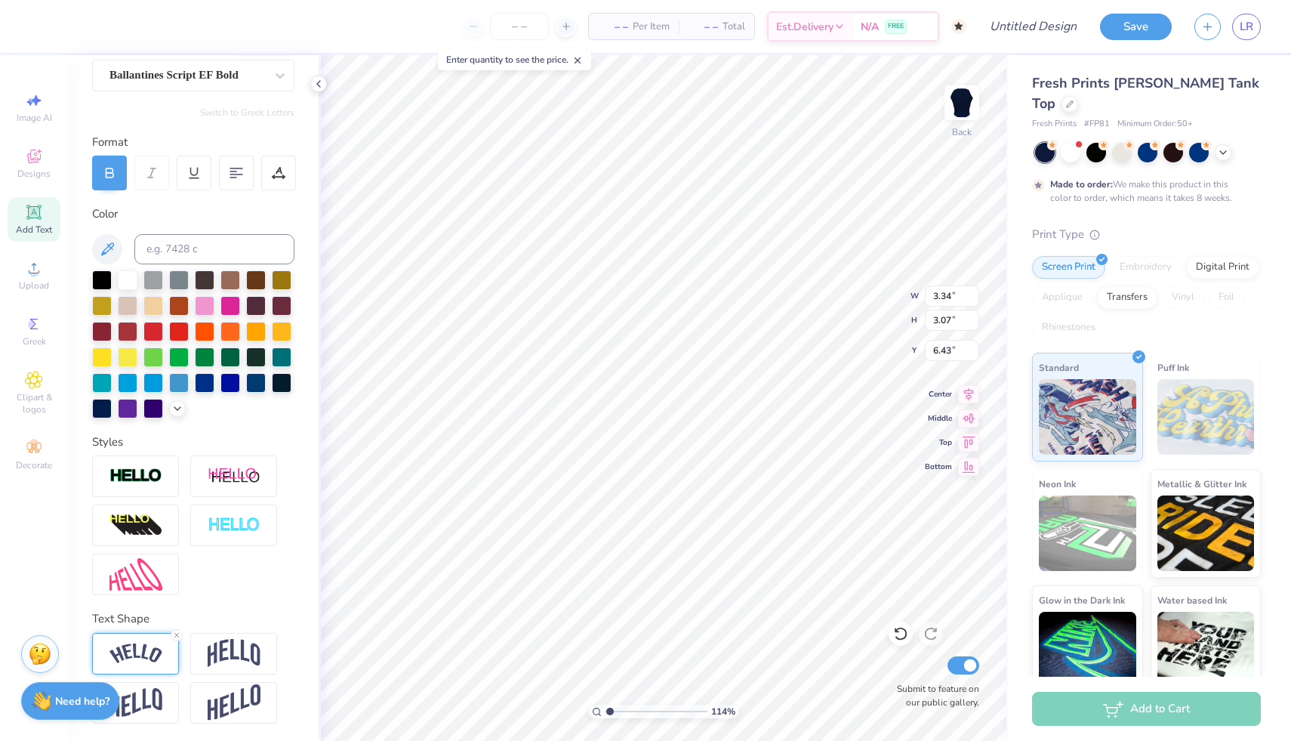
click at [153, 651] on img at bounding box center [135, 653] width 53 height 20
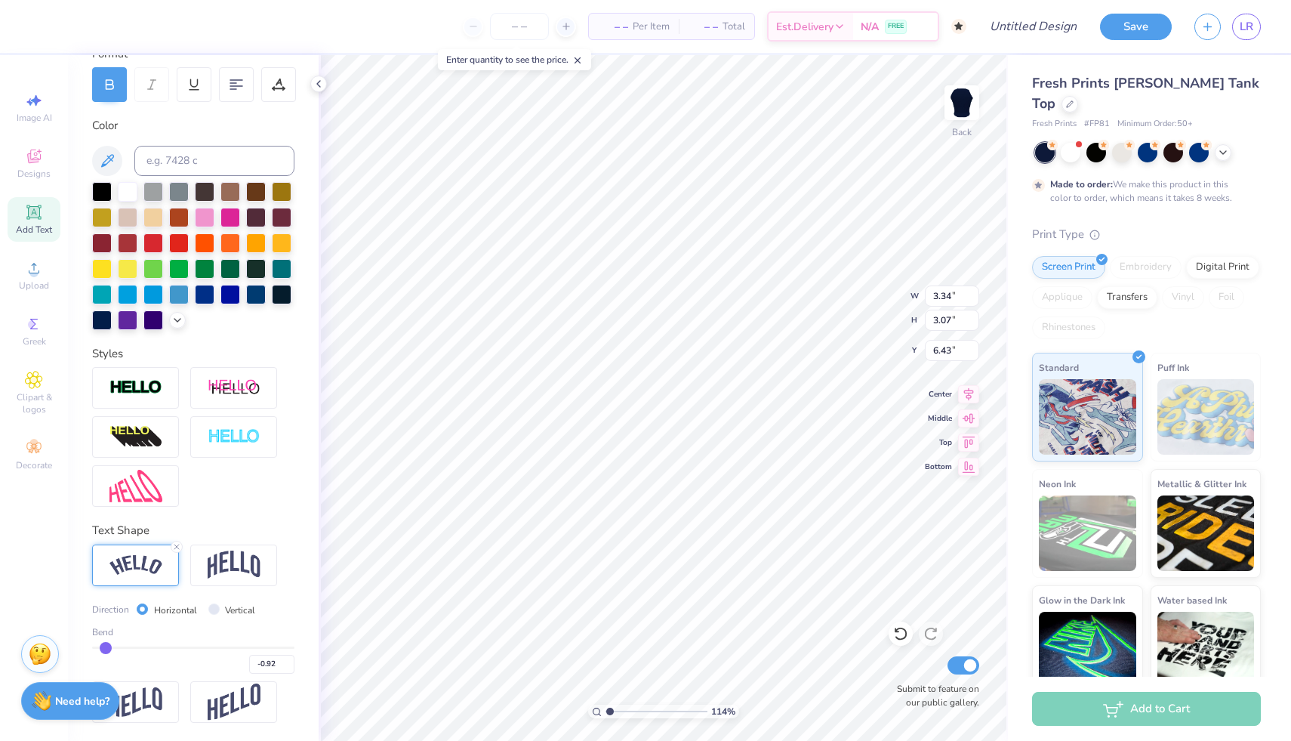
type input "-0.91"
type input "-0.9"
type input "-0.90"
type input "-0.89"
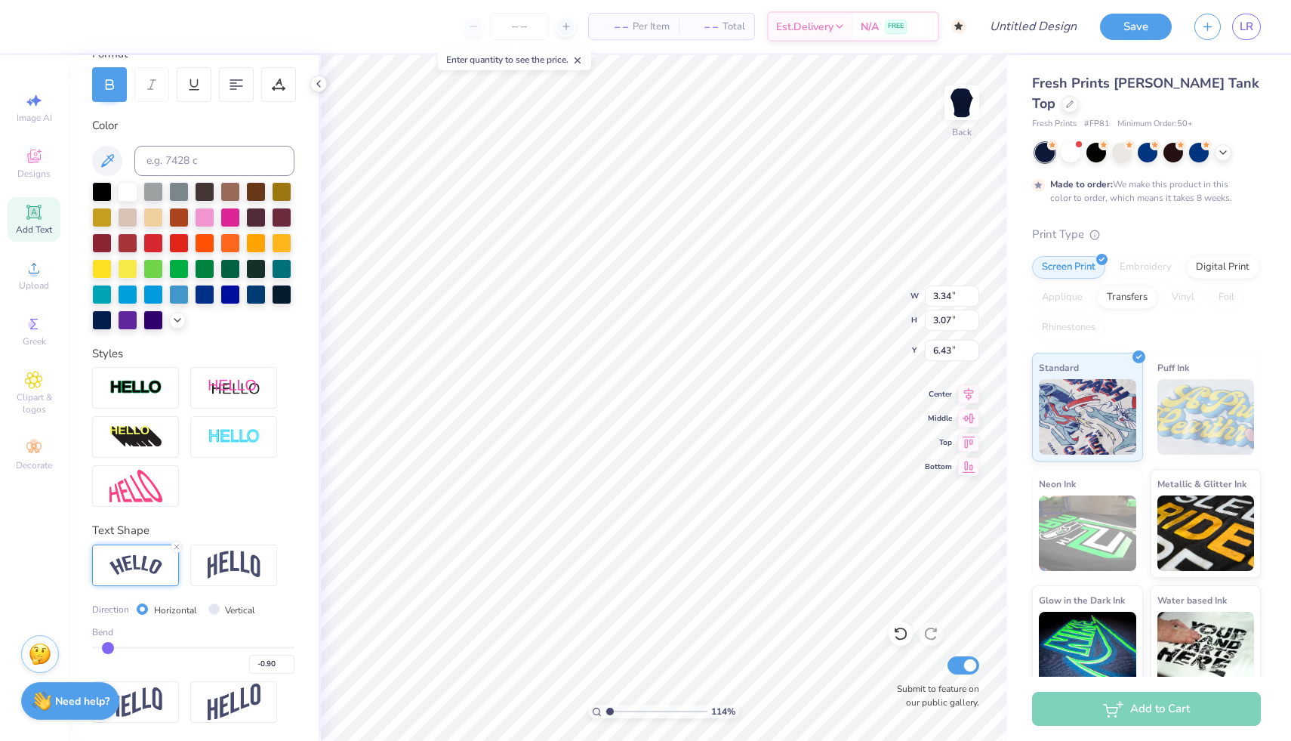
type input "-0.89"
type input "-0.88"
type input "-0.87"
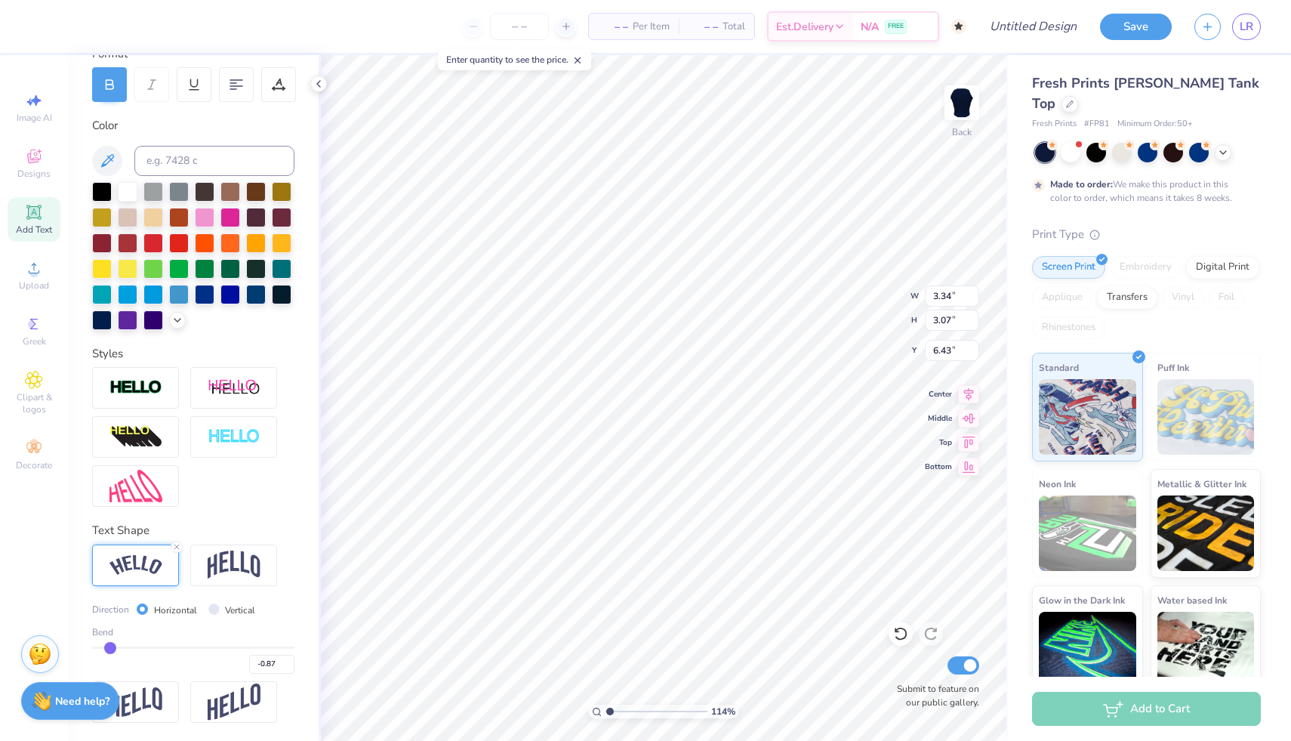
type input "-0.86"
type input "-0.85"
type input "-0.84"
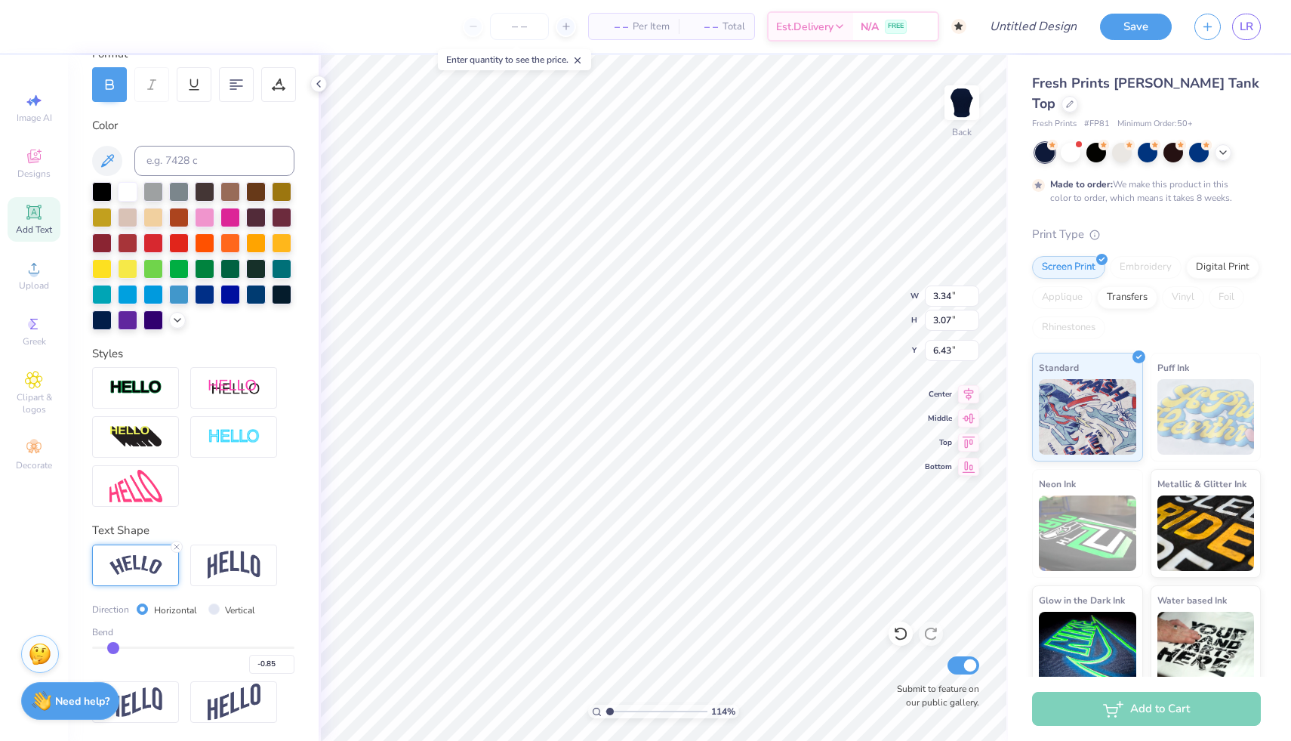
type input "-0.84"
click at [113, 649] on input "range" at bounding box center [193, 647] width 202 height 2
type input "3.18"
type input "2.94"
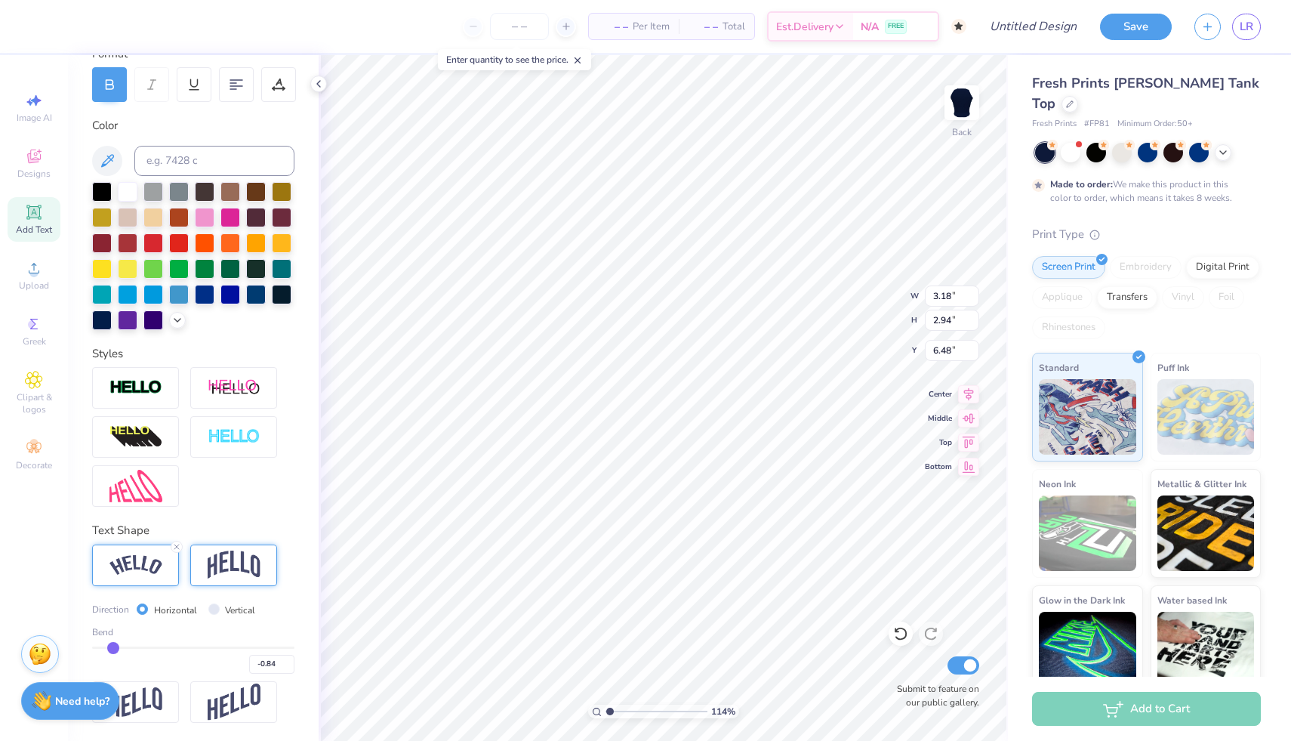
type input "6.75"
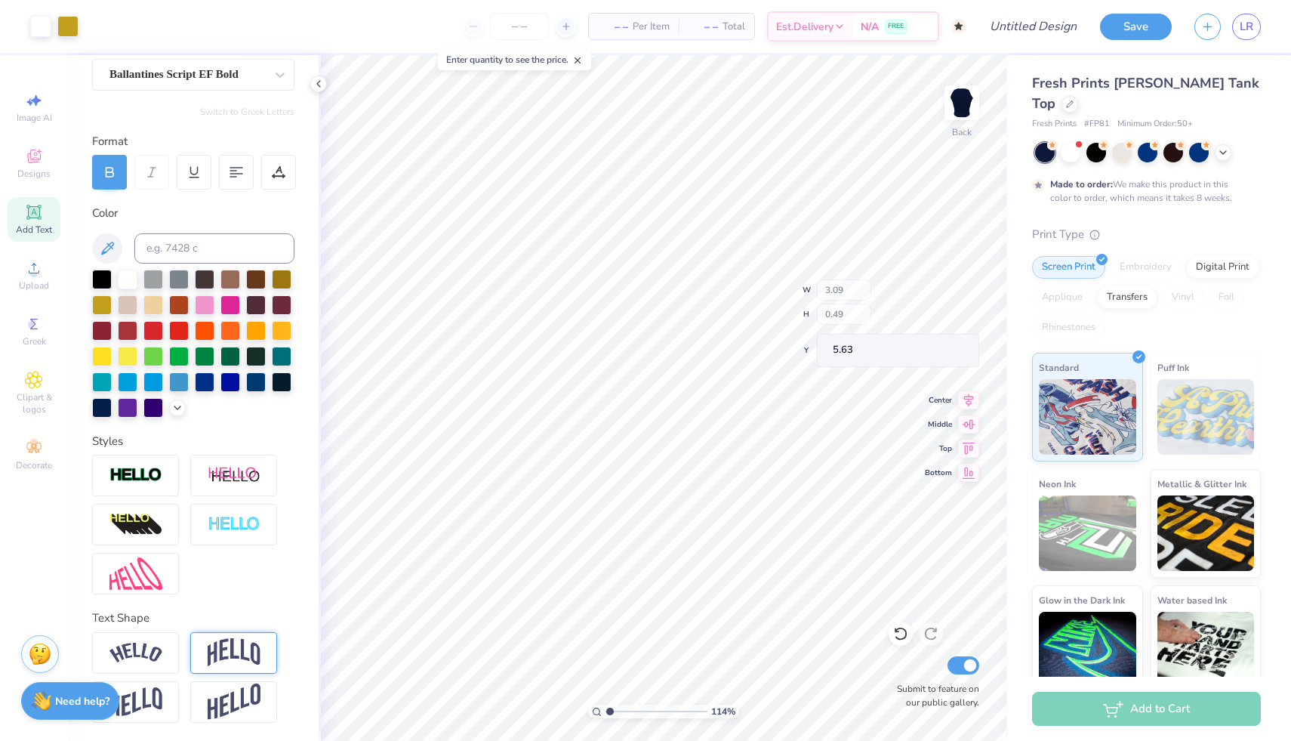
scroll to position [137, 0]
click at [901, 628] on icon at bounding box center [900, 634] width 13 height 14
click at [902, 628] on icon at bounding box center [900, 634] width 13 height 14
click at [904, 629] on icon at bounding box center [900, 634] width 13 height 14
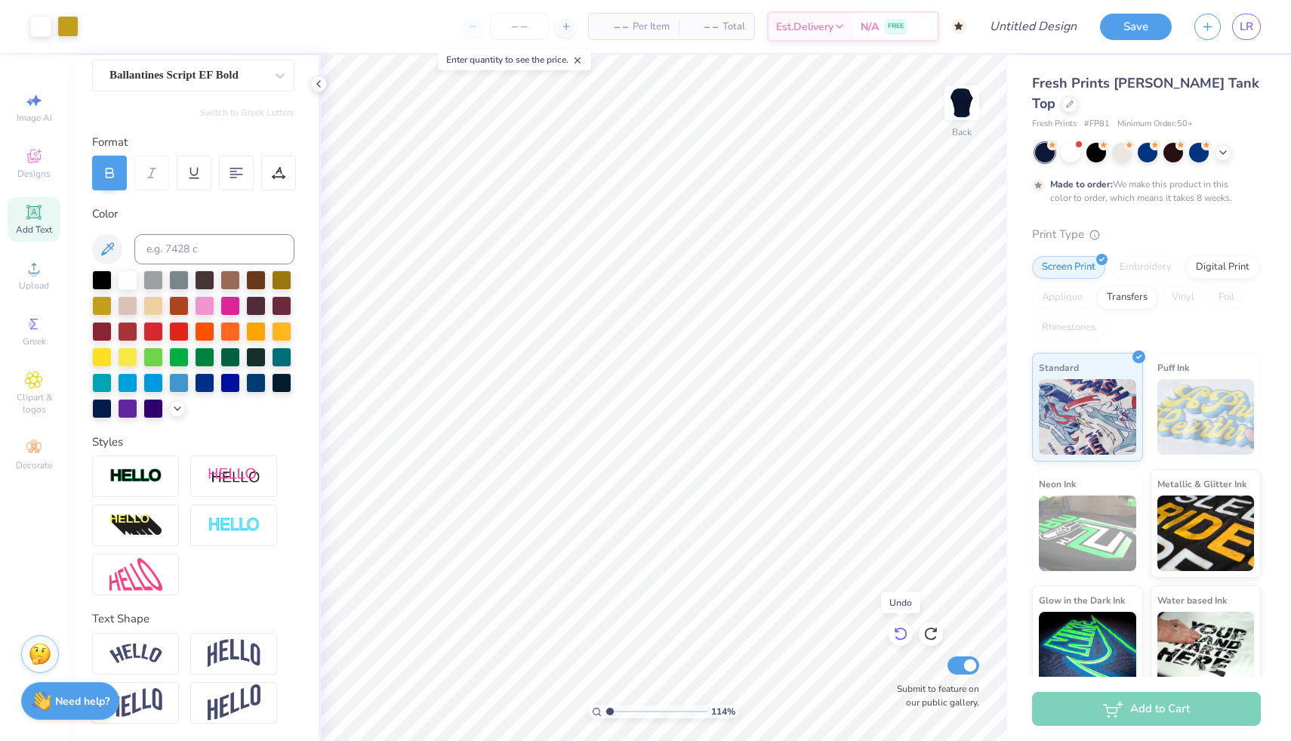
click at [905, 630] on icon at bounding box center [900, 634] width 13 height 14
click at [932, 626] on icon at bounding box center [930, 633] width 15 height 15
type input "3.63"
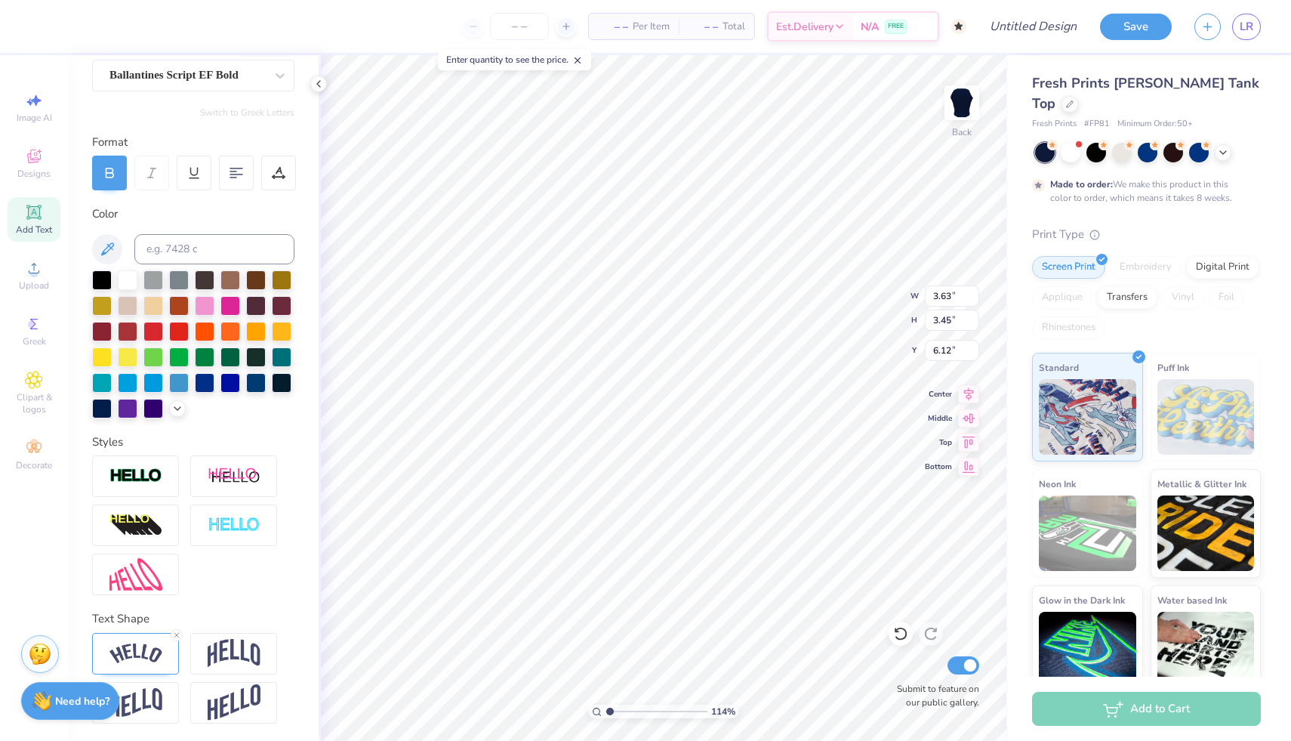
type input "3.45"
type input "6.00"
click at [197, 578] on div at bounding box center [193, 525] width 202 height 140
click at [142, 635] on div at bounding box center [135, 654] width 87 height 42
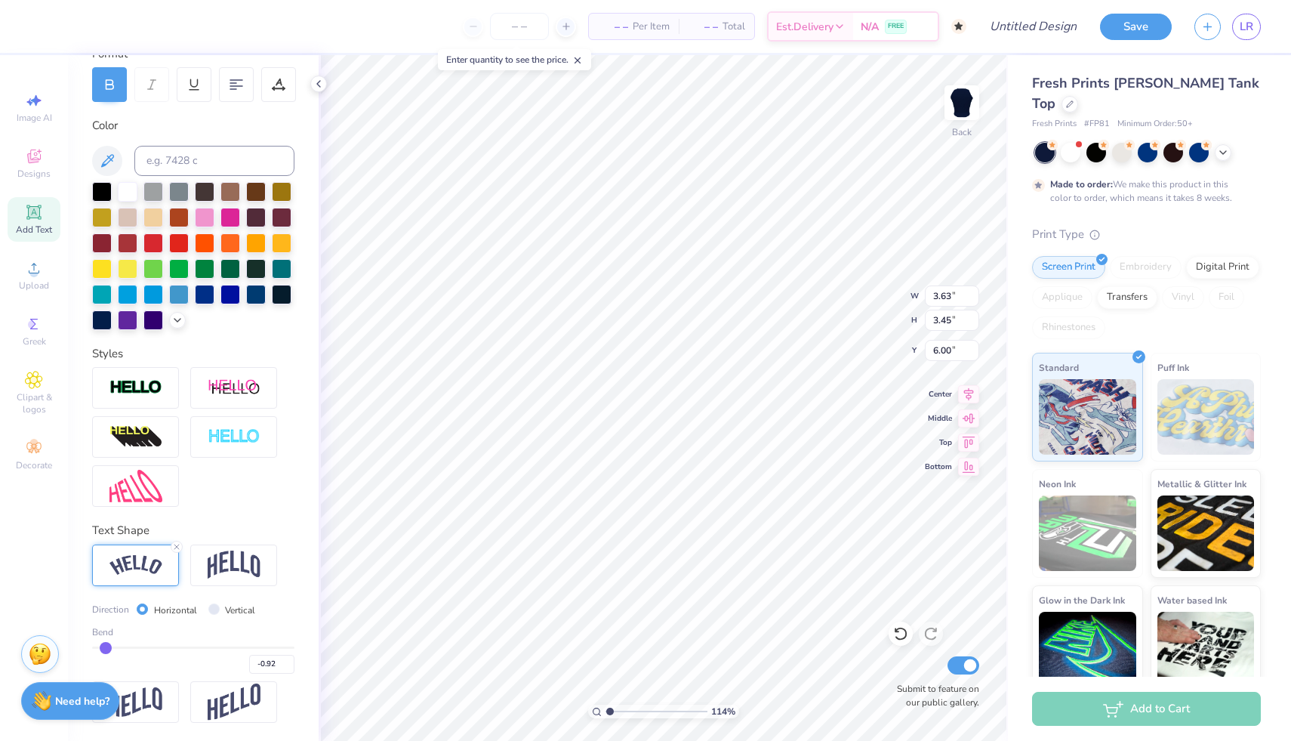
type input "-0.89"
type input "-0.88"
type input "-0.87"
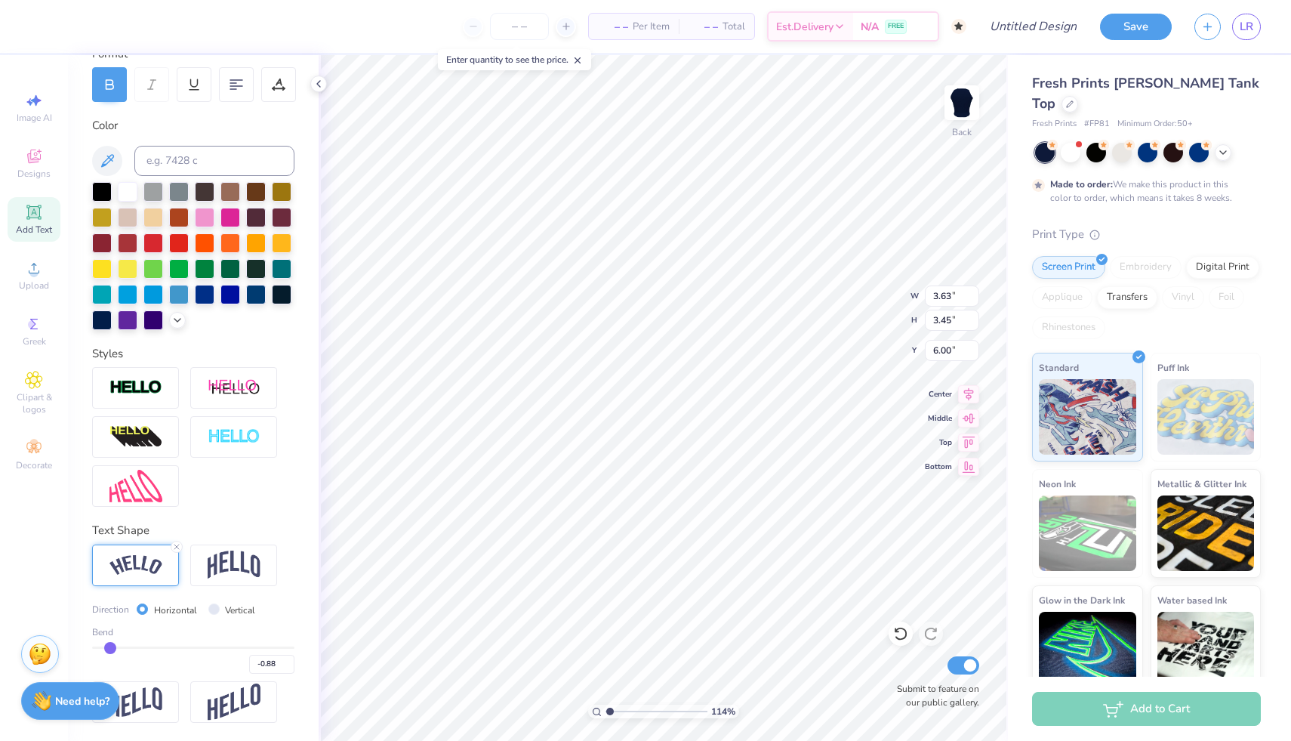
type input "-0.87"
type input "-0.86"
type input "-0.85"
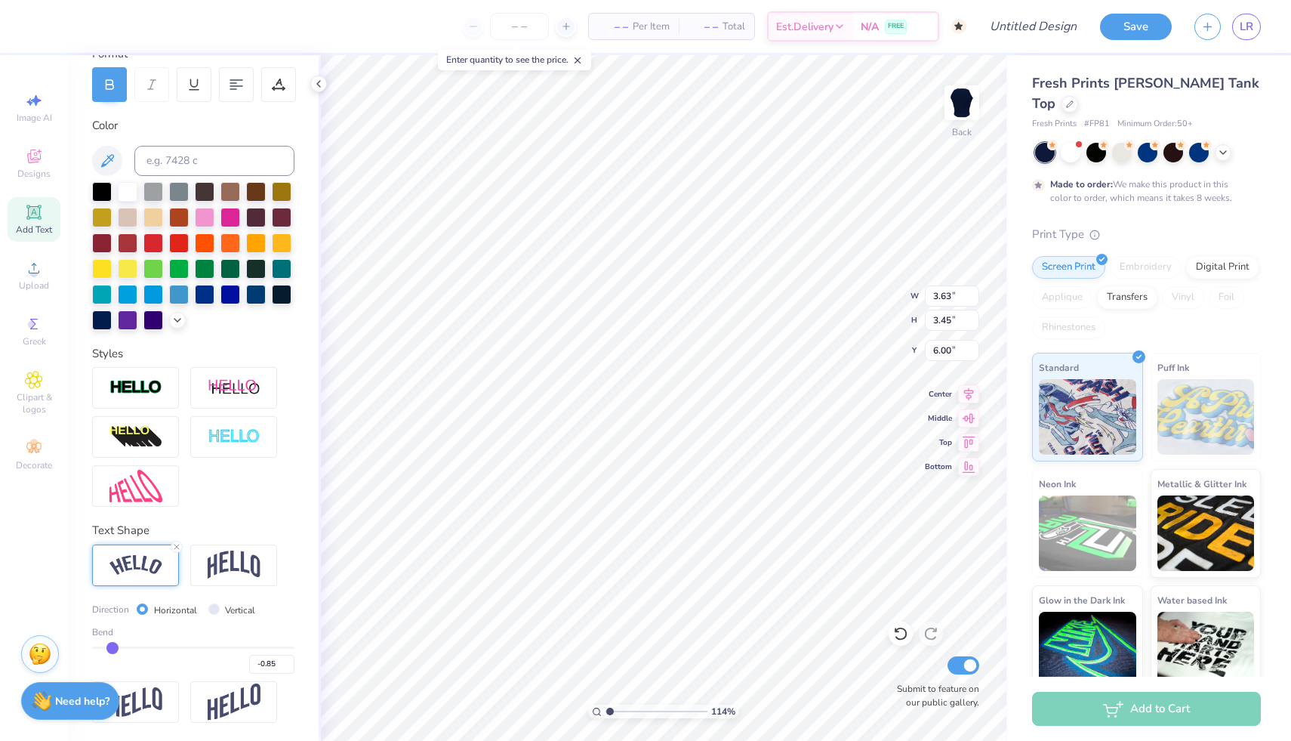
type input "-0.84"
type input "-0.83"
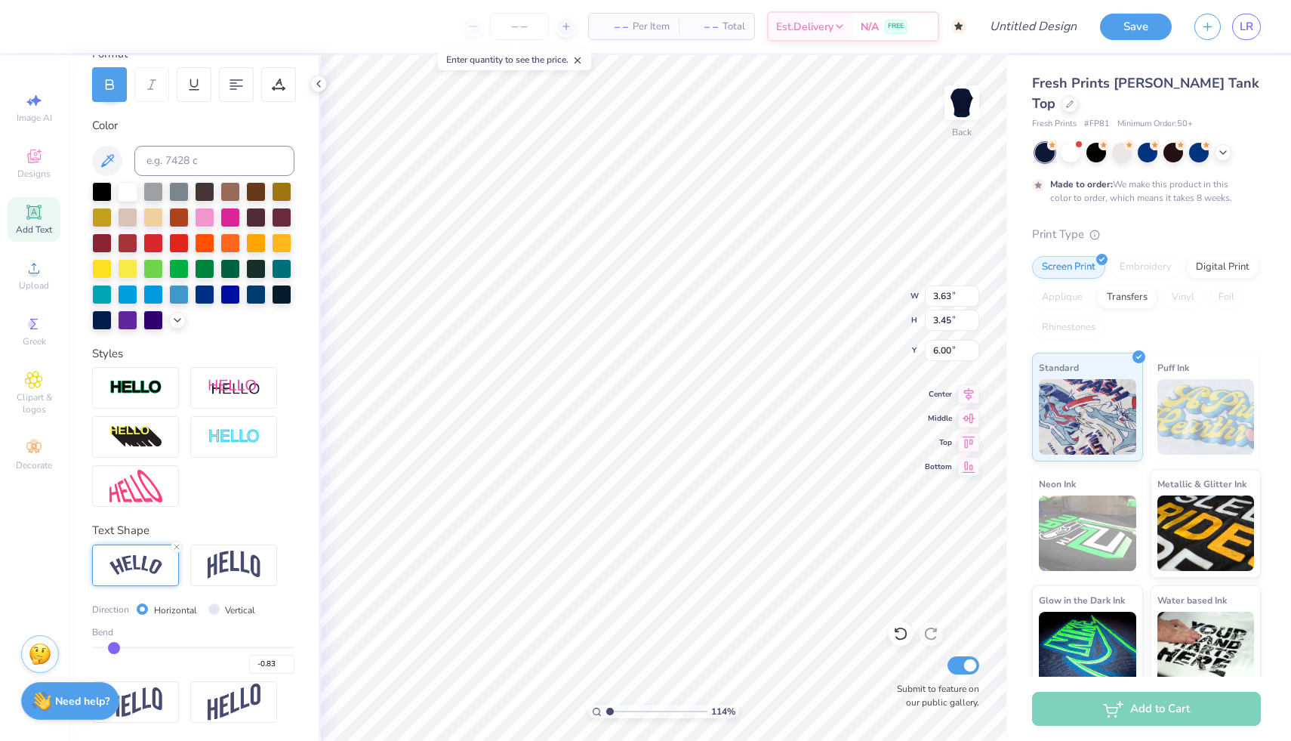
click at [114, 648] on input "range" at bounding box center [193, 647] width 202 height 2
type input "3.45"
type input "3.26"
type input "6.33"
type input "-0.84"
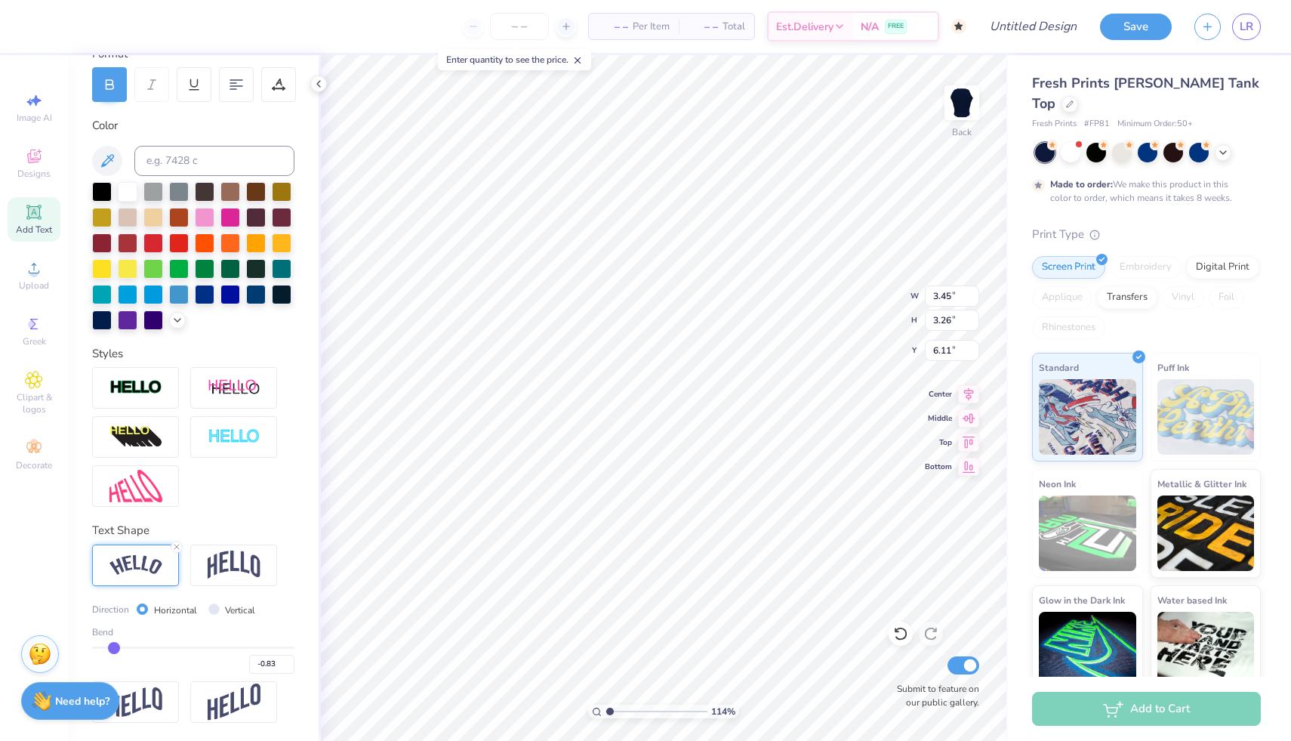
type input "-0.84"
type input "-0.85"
type input "-0.86"
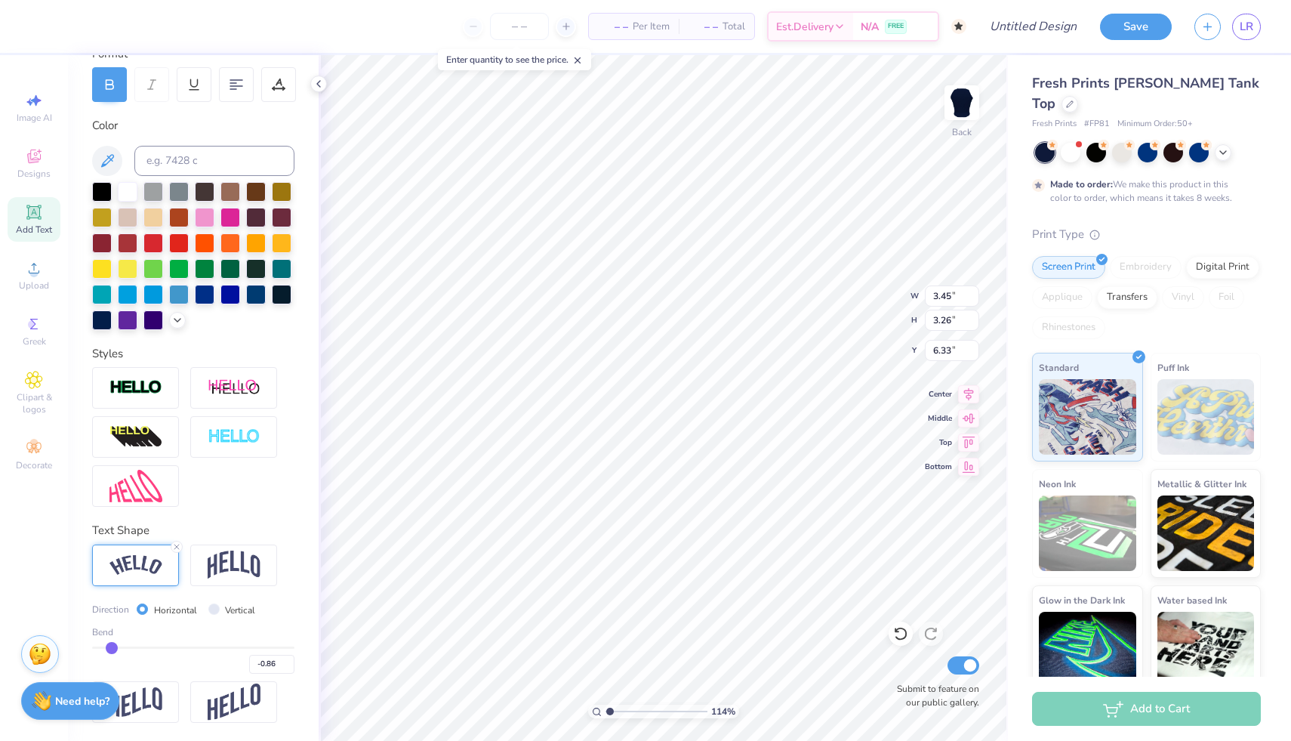
click at [112, 648] on input "range" at bounding box center [193, 647] width 202 height 2
click at [92, 647] on input "range" at bounding box center [193, 647] width 202 height 2
type input "-0.91"
type input "3.51"
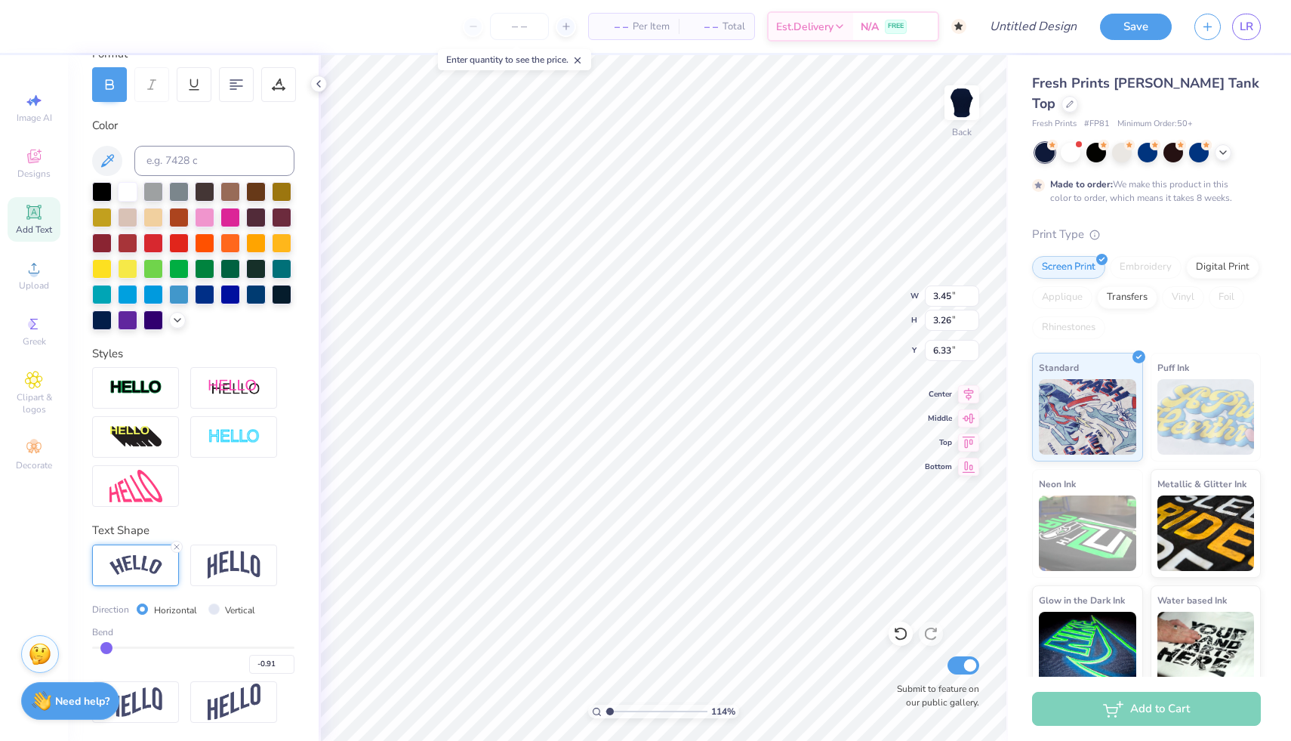
type input "3.31"
type input "6.29"
type input "-0.92"
type input "-0.93"
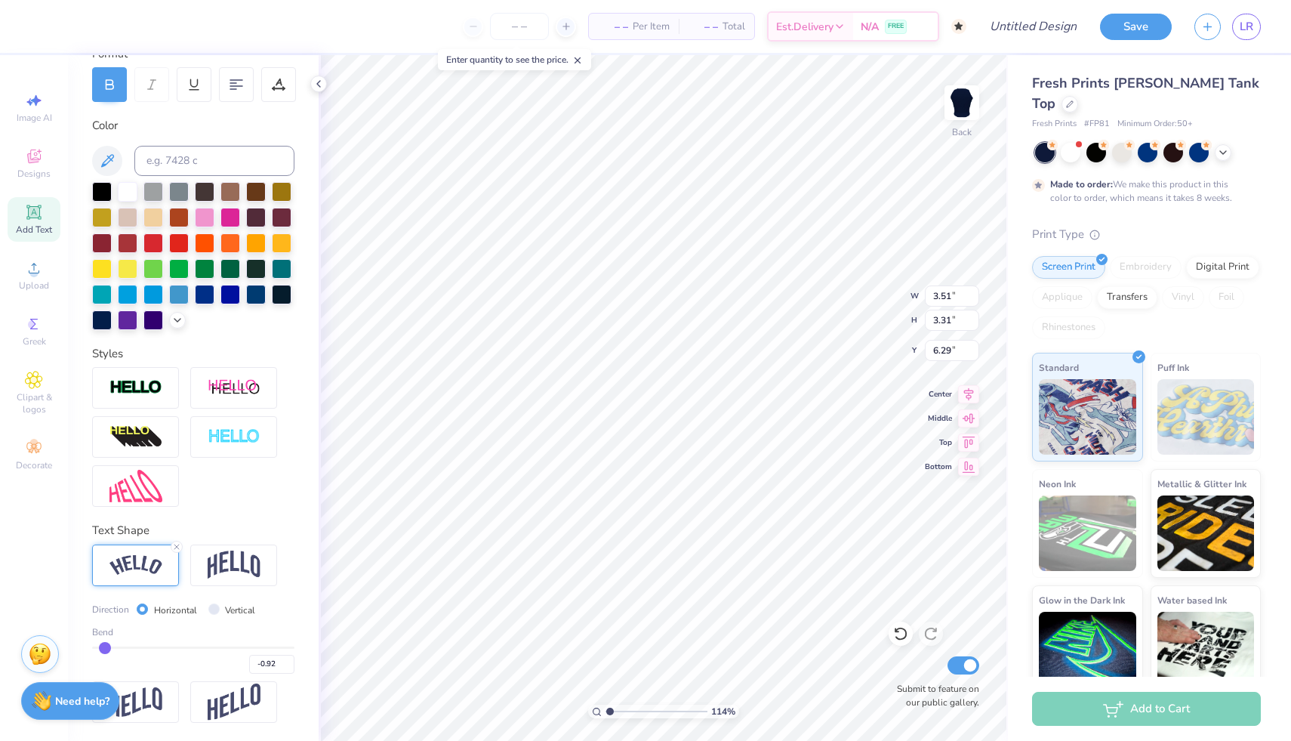
type input "-0.93"
type input "-0.95"
type input "-0.96"
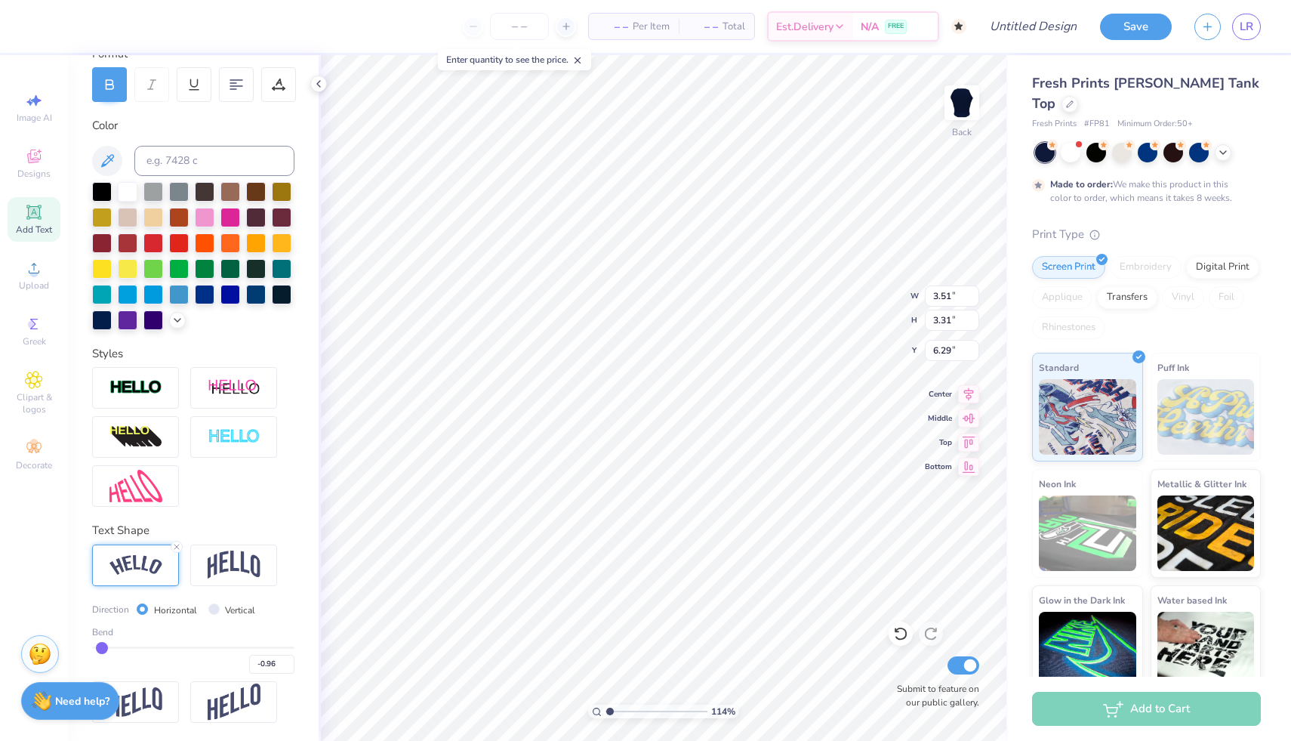
type input "-0.98"
type input "-0.99"
type input "-1"
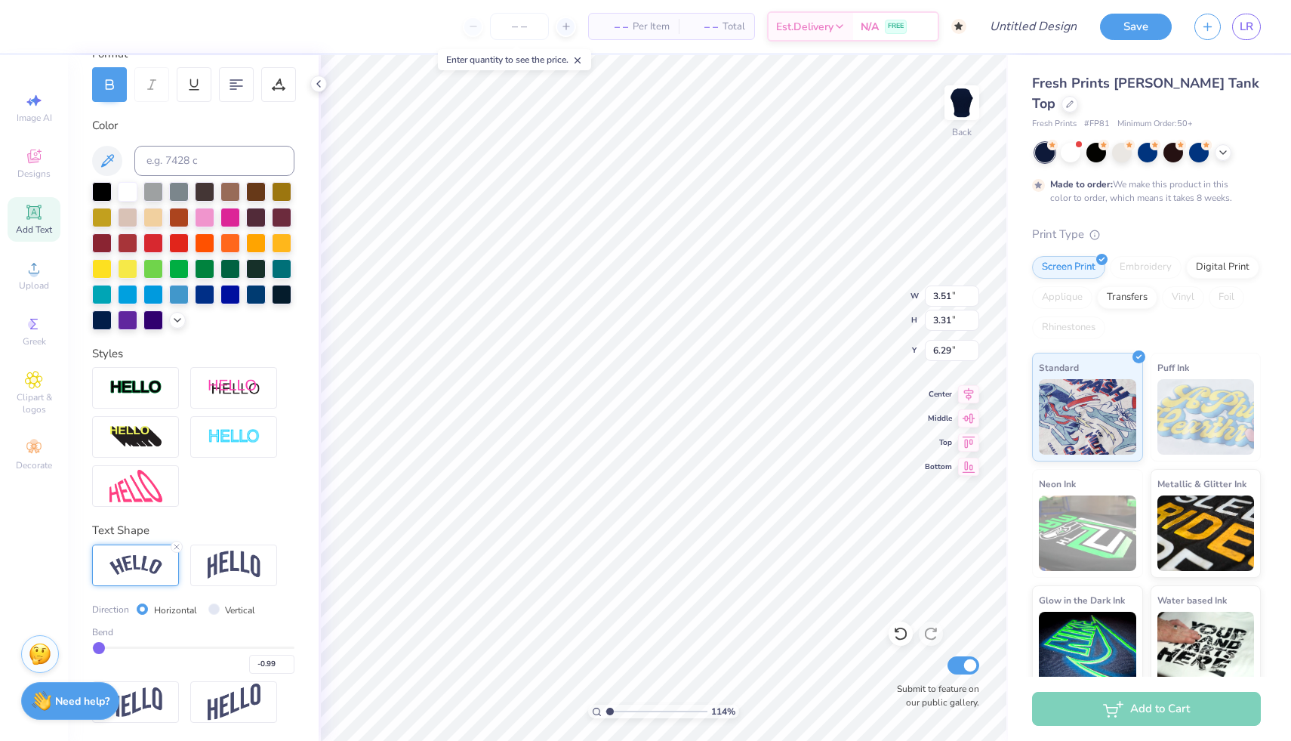
type input "-1.00"
drag, startPoint x: 106, startPoint y: 648, endPoint x: 87, endPoint y: 649, distance: 19.6
click at [92, 649] on input "range" at bounding box center [193, 647] width 202 height 2
type input "3.83"
type input "3.65"
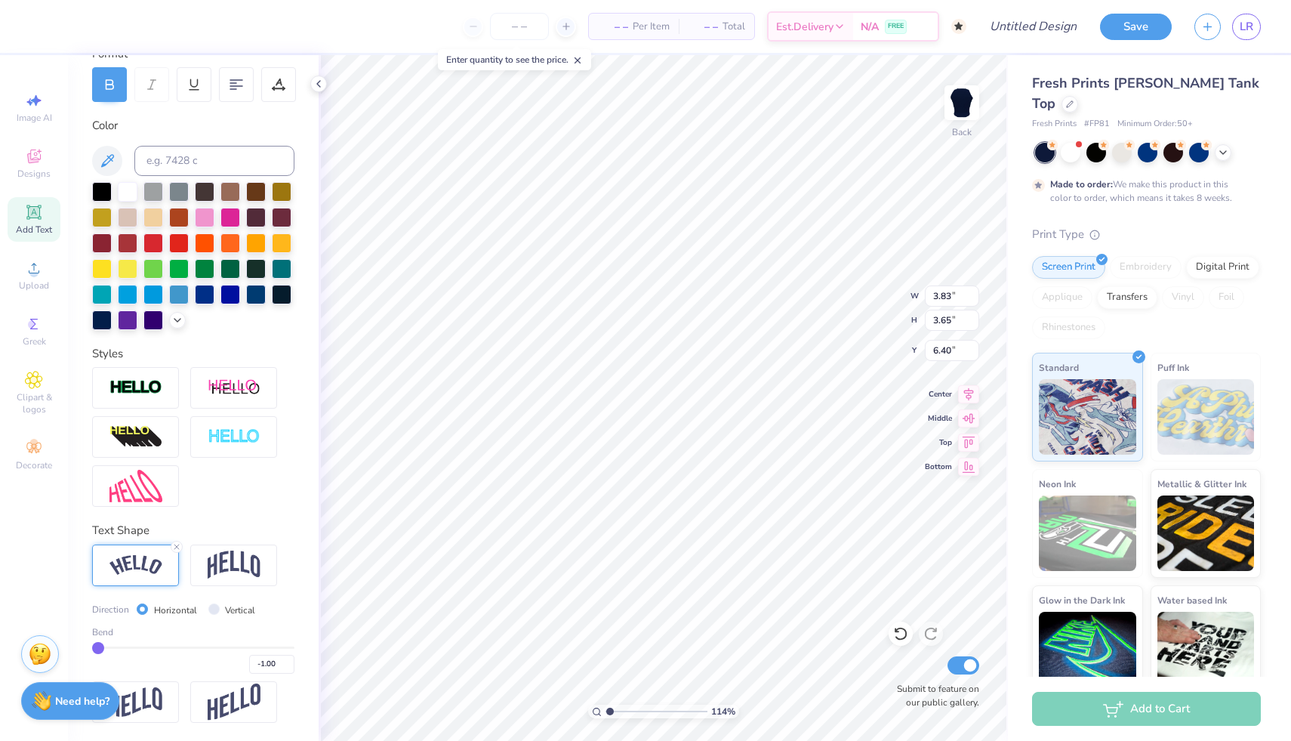
type input "6.12"
type input "3.22"
type input "3.06"
type input "6.56"
type input "-0.97"
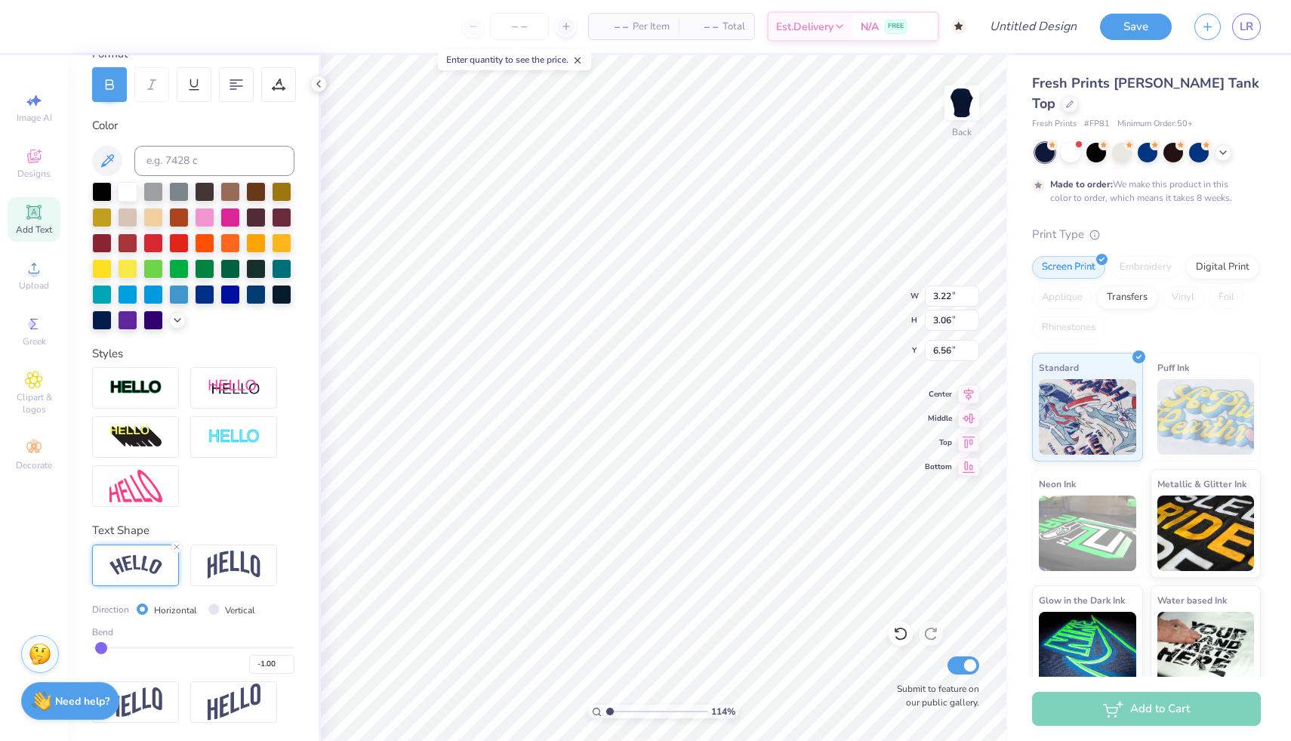
type input "-0.97"
type input "-0.96"
type input "-0.95"
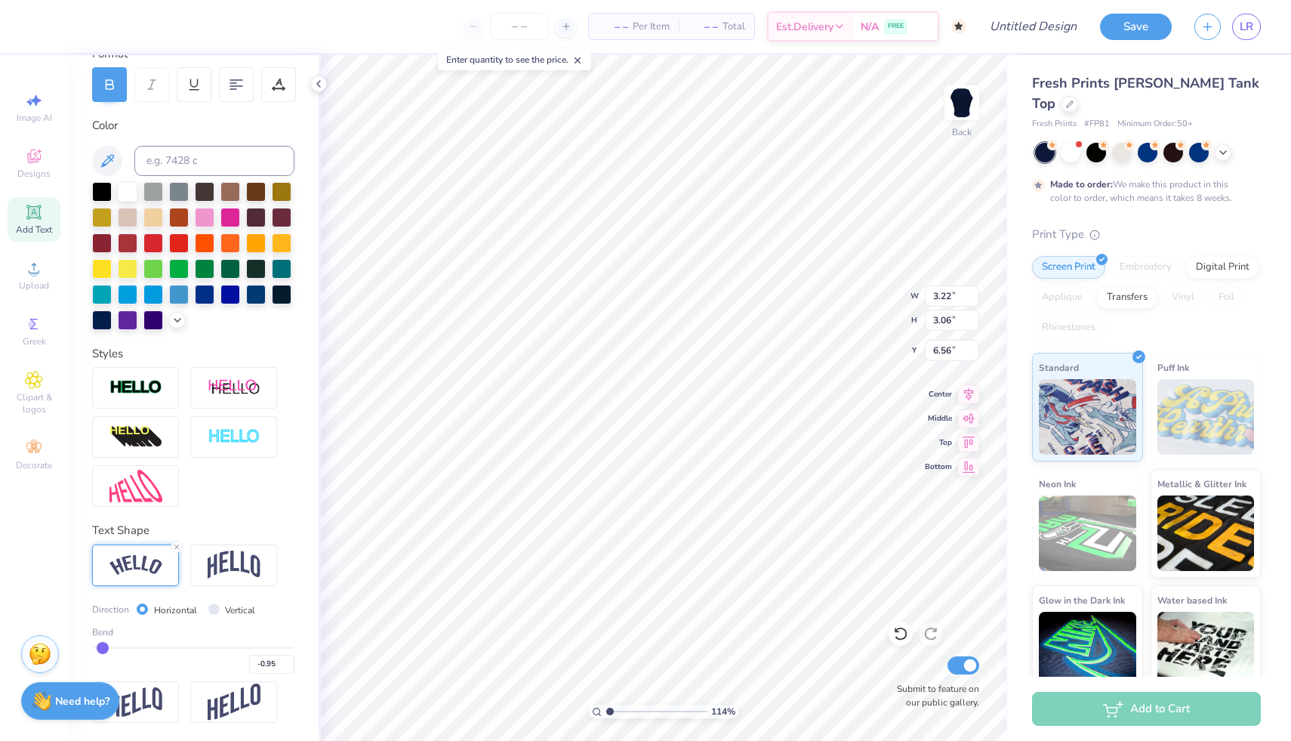
type input "-0.94"
type input "-0.93"
type input "-0.92"
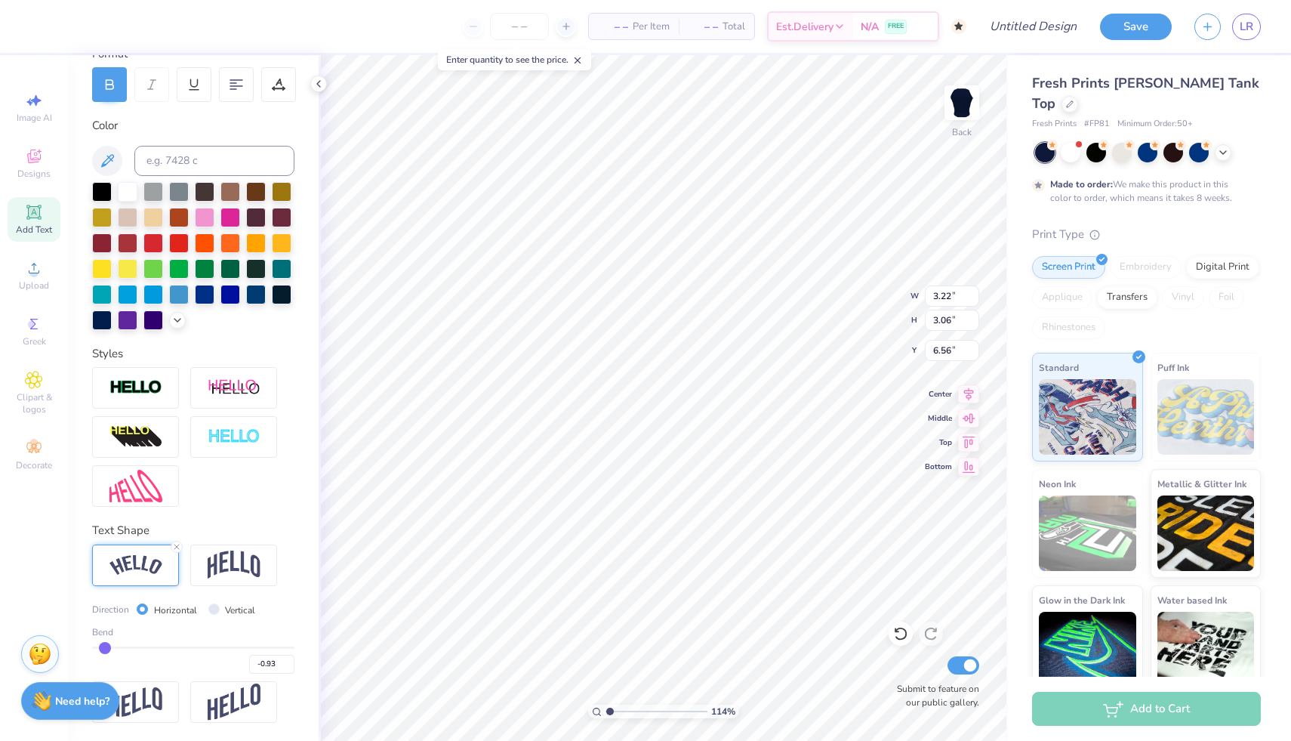
type input "-0.92"
type input "-0.91"
click at [106, 648] on input "range" at bounding box center [193, 647] width 202 height 2
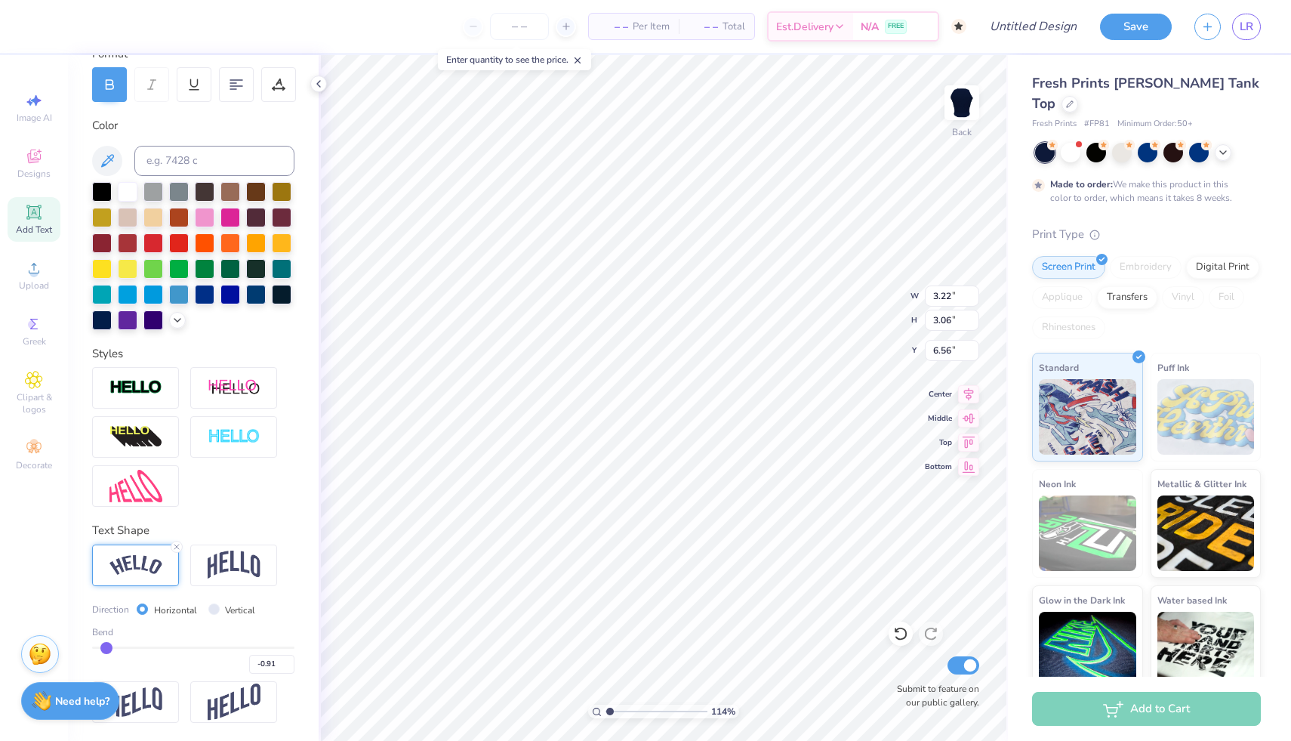
type input "3.03"
type input "2.87"
type input "6.65"
type input "7.10"
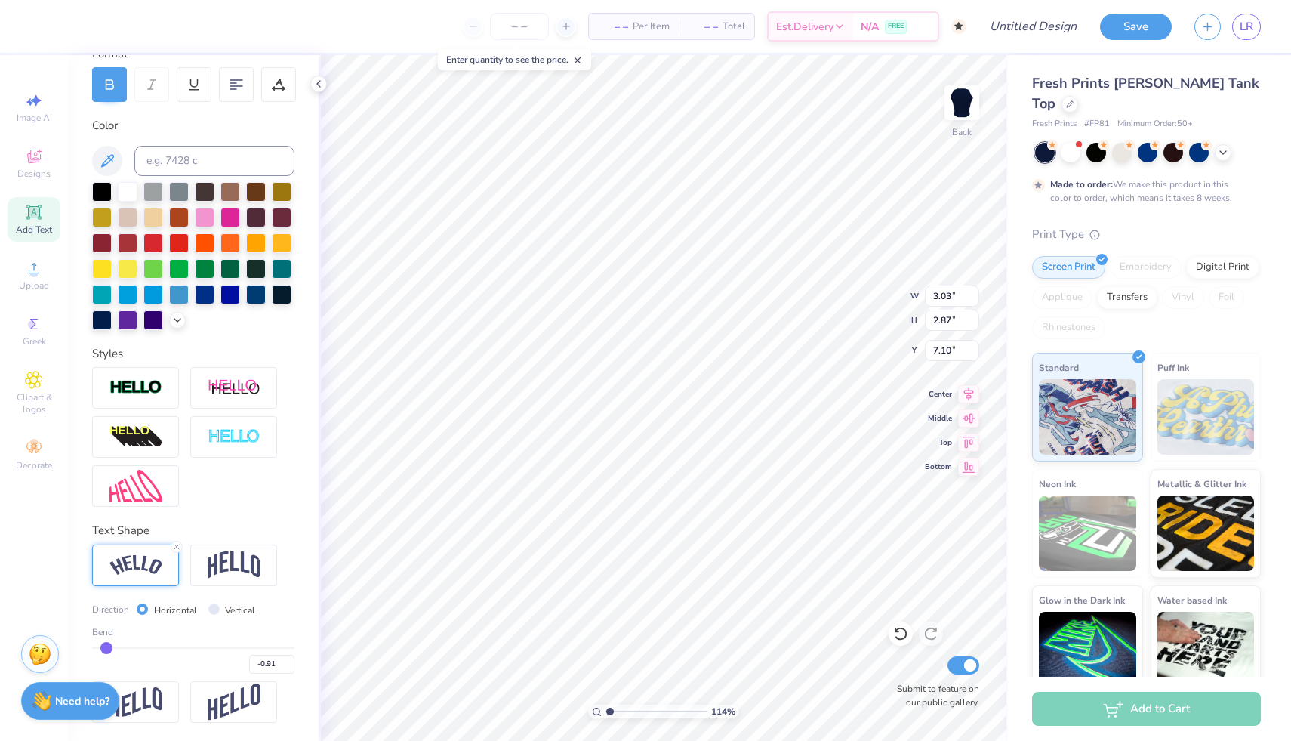
click at [846, 310] on div "114 % Back W 3.03 3.03 " H 2.87 2.87 " Y 7.10 7.10 " Center Middle Top Bottom S…" at bounding box center [663, 398] width 689 height 686
type input "7.09"
type input "4.96"
type input "5.02"
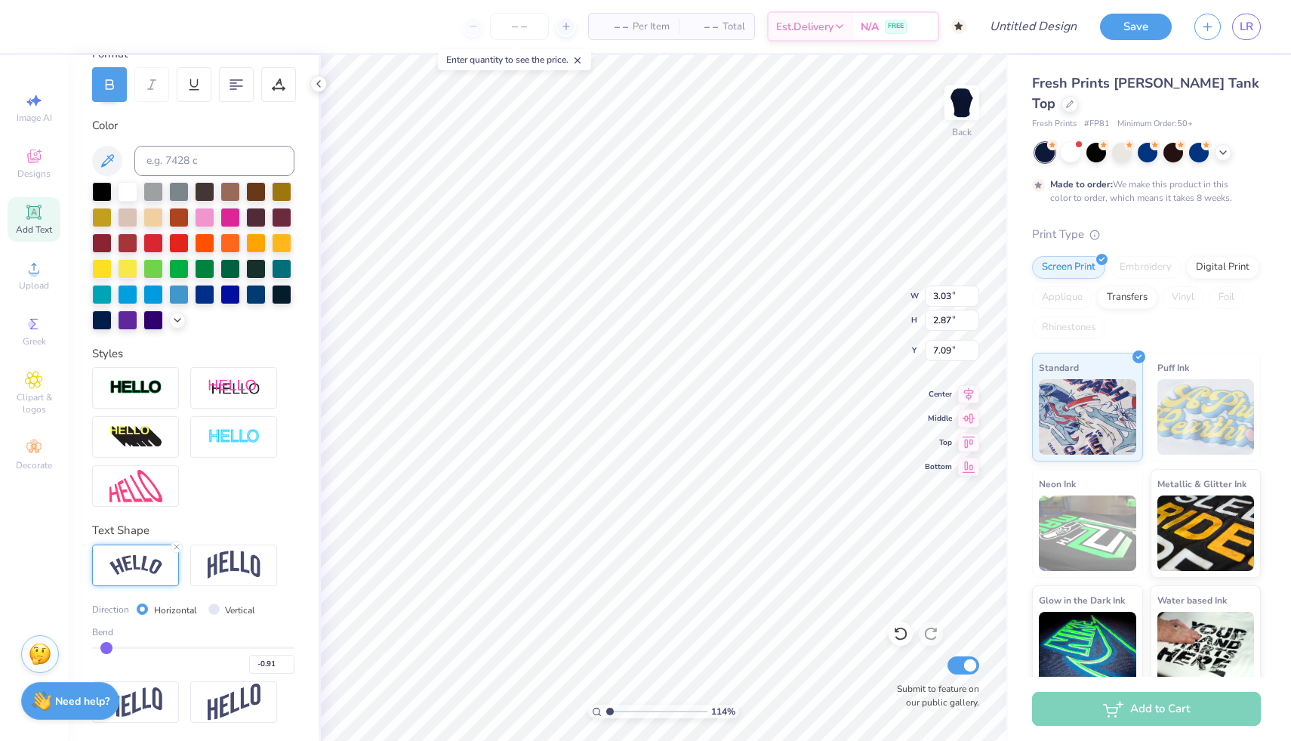
type input "5.71"
type input "3.66"
type input "7.10"
type input "3.62"
click at [635, 709] on input "range" at bounding box center [657, 711] width 102 height 14
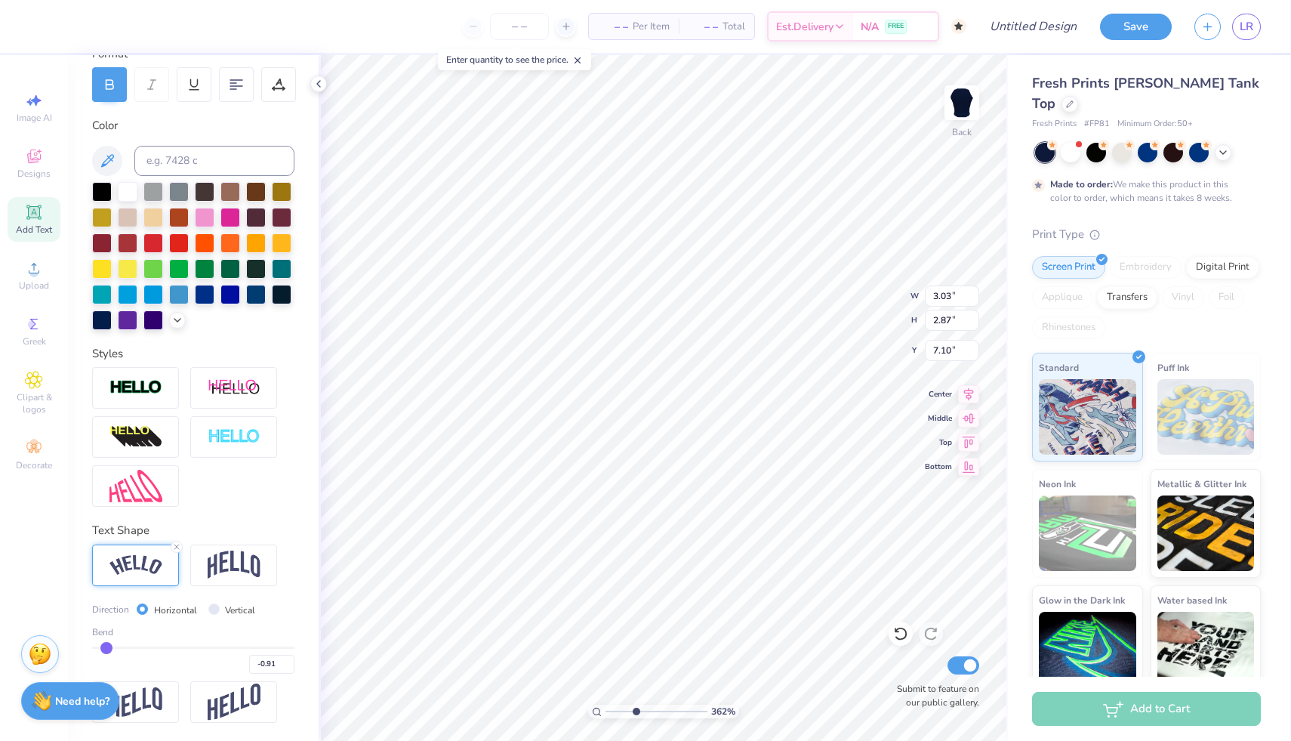
scroll to position [0, 0]
type input "4.96"
type input "5.02"
type input "5.72"
type input "3.03"
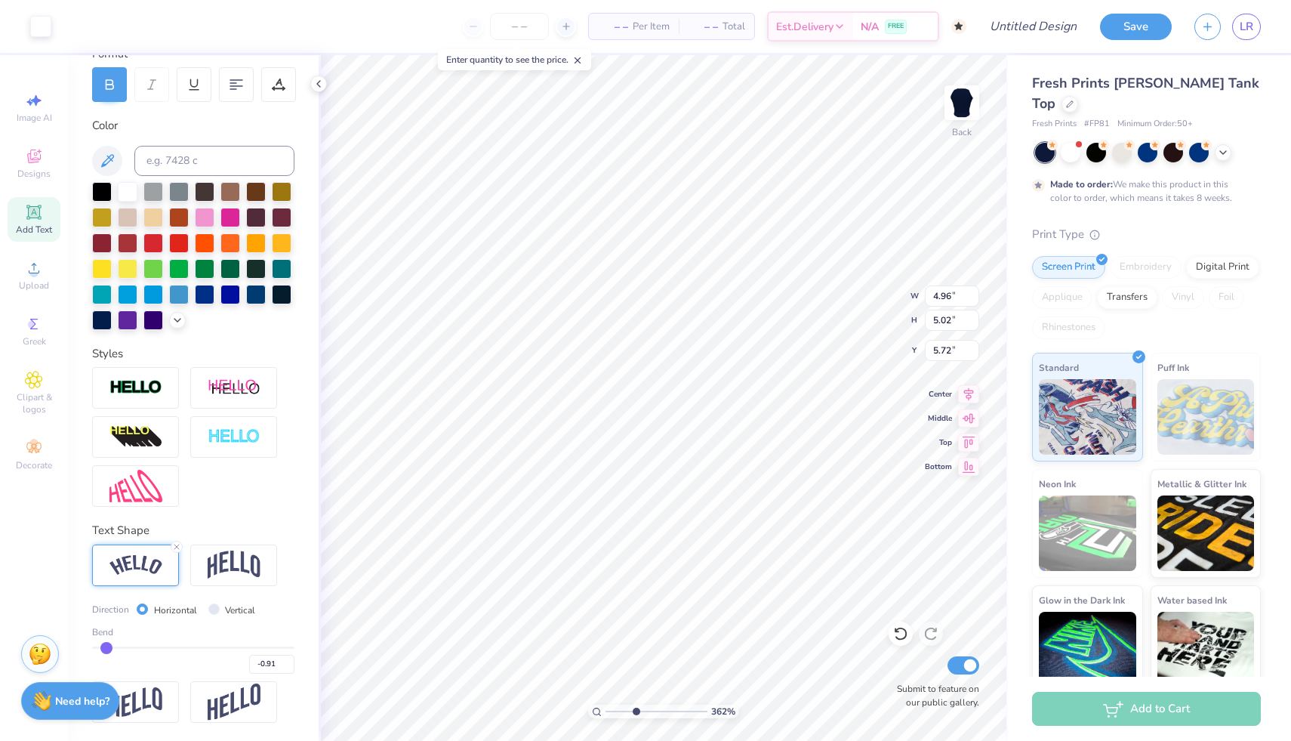
type input "2.87"
type input "6.92"
drag, startPoint x: 633, startPoint y: 711, endPoint x: 615, endPoint y: 712, distance: 18.1
type input "1.58"
click at [615, 712] on input "range" at bounding box center [657, 711] width 102 height 14
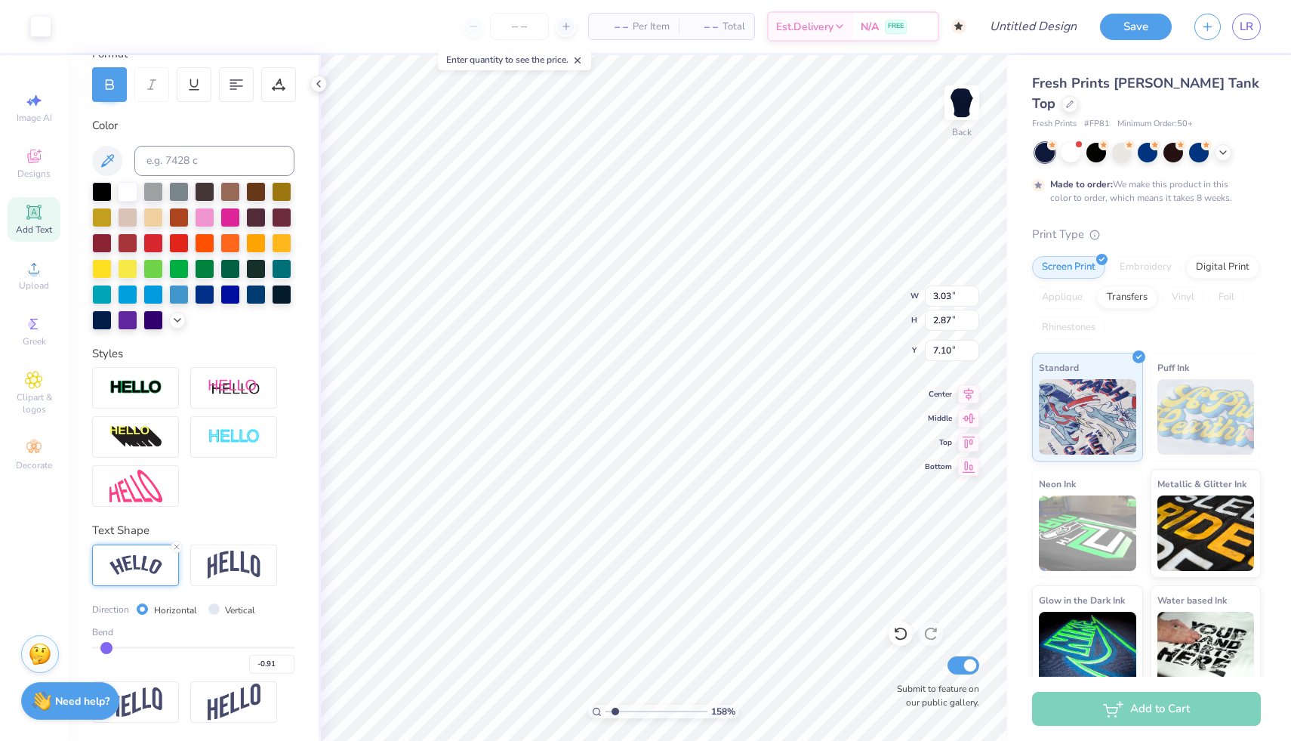
type input "3.03"
type input "2.87"
type input "7.10"
click at [1037, 226] on div "Print Type" at bounding box center [1146, 234] width 229 height 17
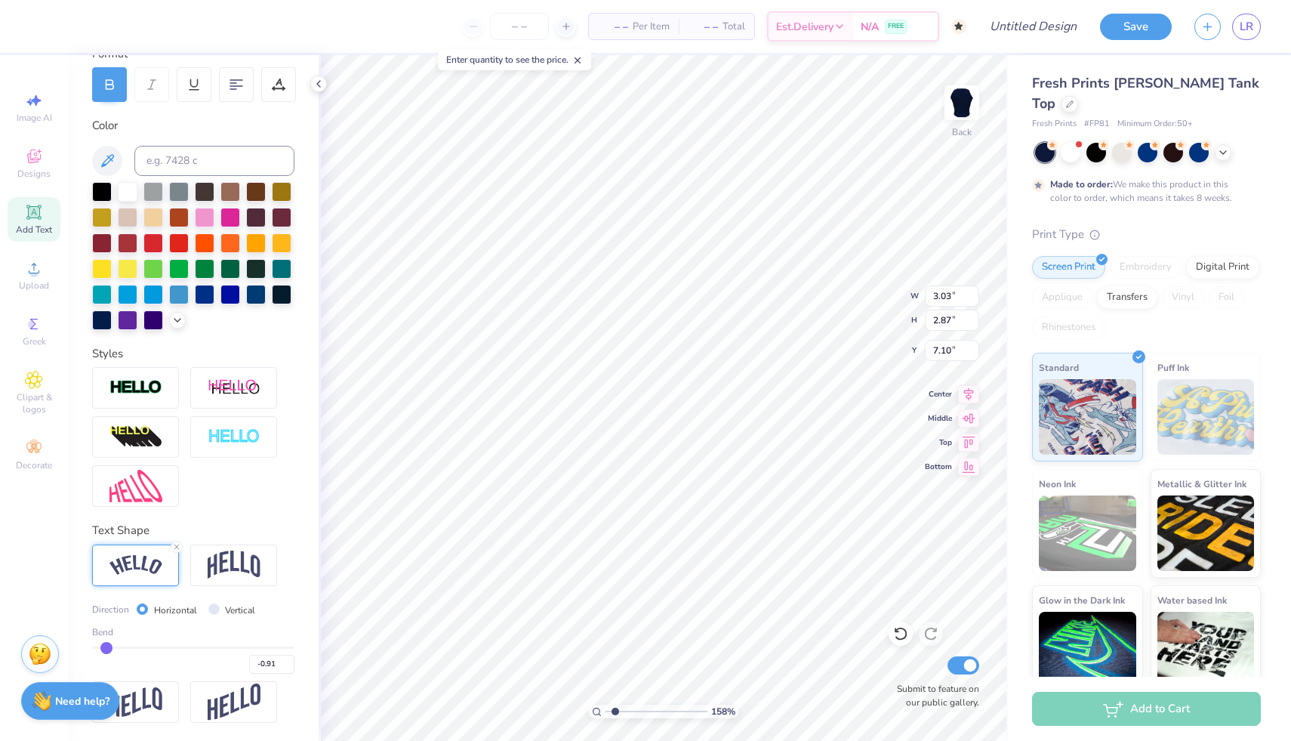
type input "7.23"
click at [39, 30] on div at bounding box center [40, 24] width 21 height 21
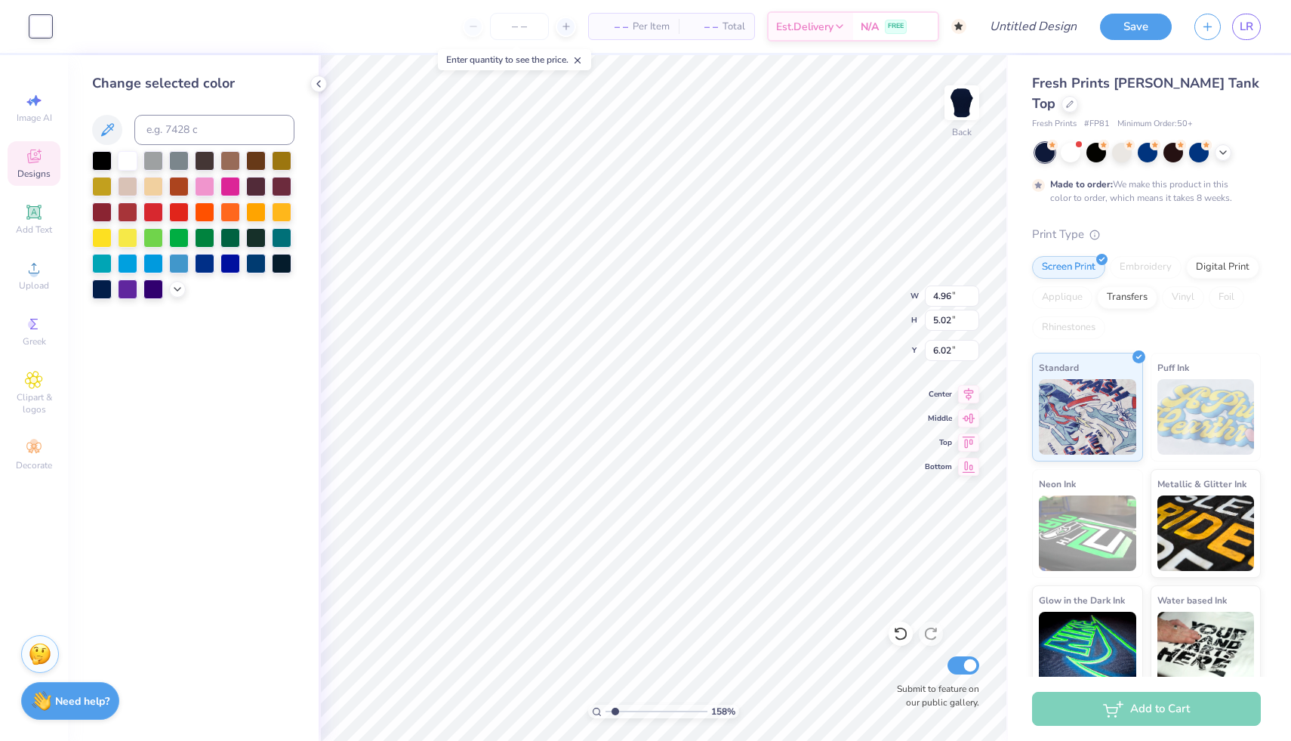
click at [102, 185] on div at bounding box center [102, 187] width 20 height 20
click at [125, 165] on div at bounding box center [128, 160] width 20 height 20
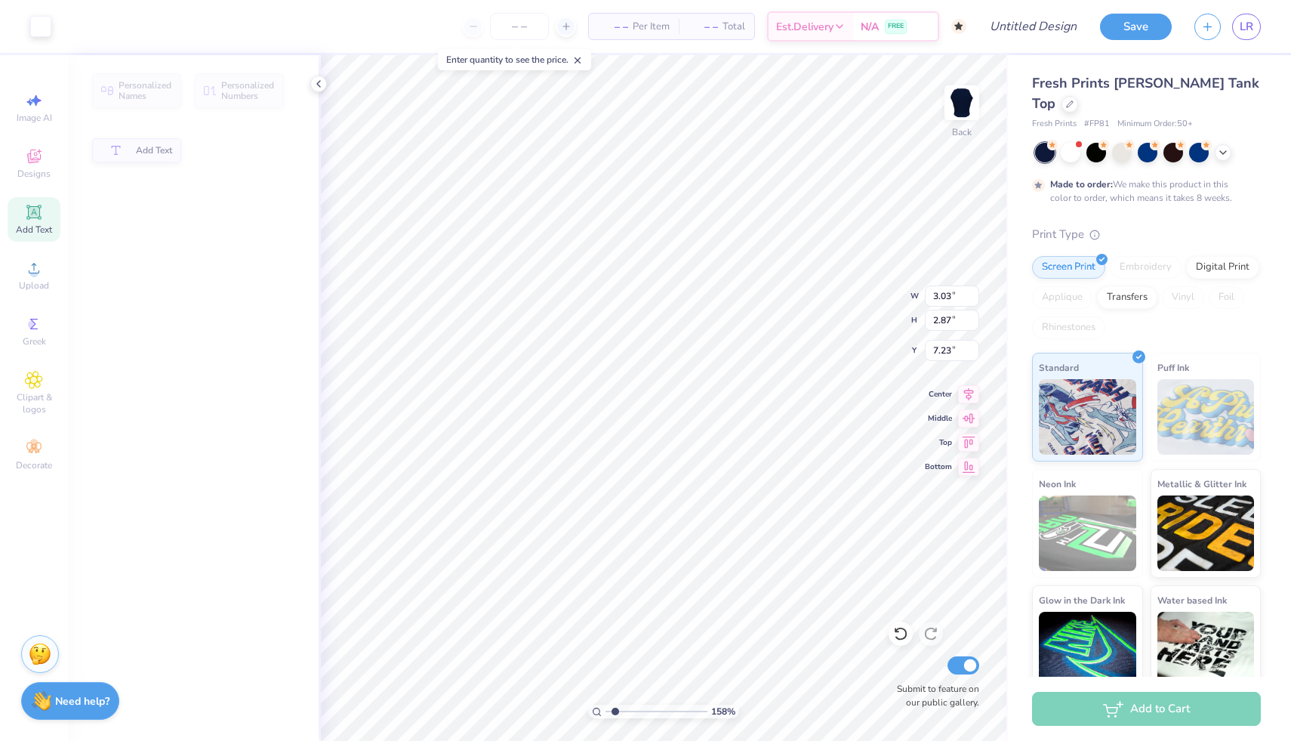
type input "3.03"
type input "2.87"
type input "7.23"
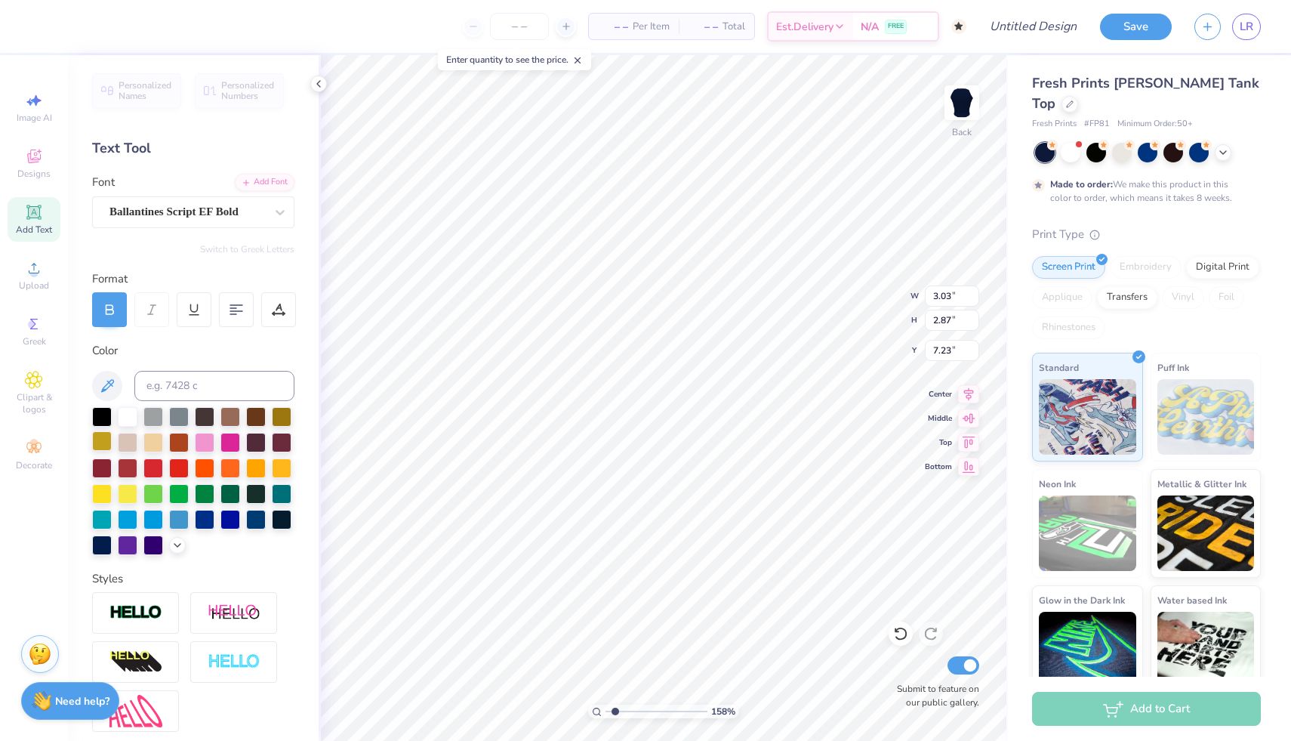
click at [105, 440] on div at bounding box center [102, 441] width 20 height 20
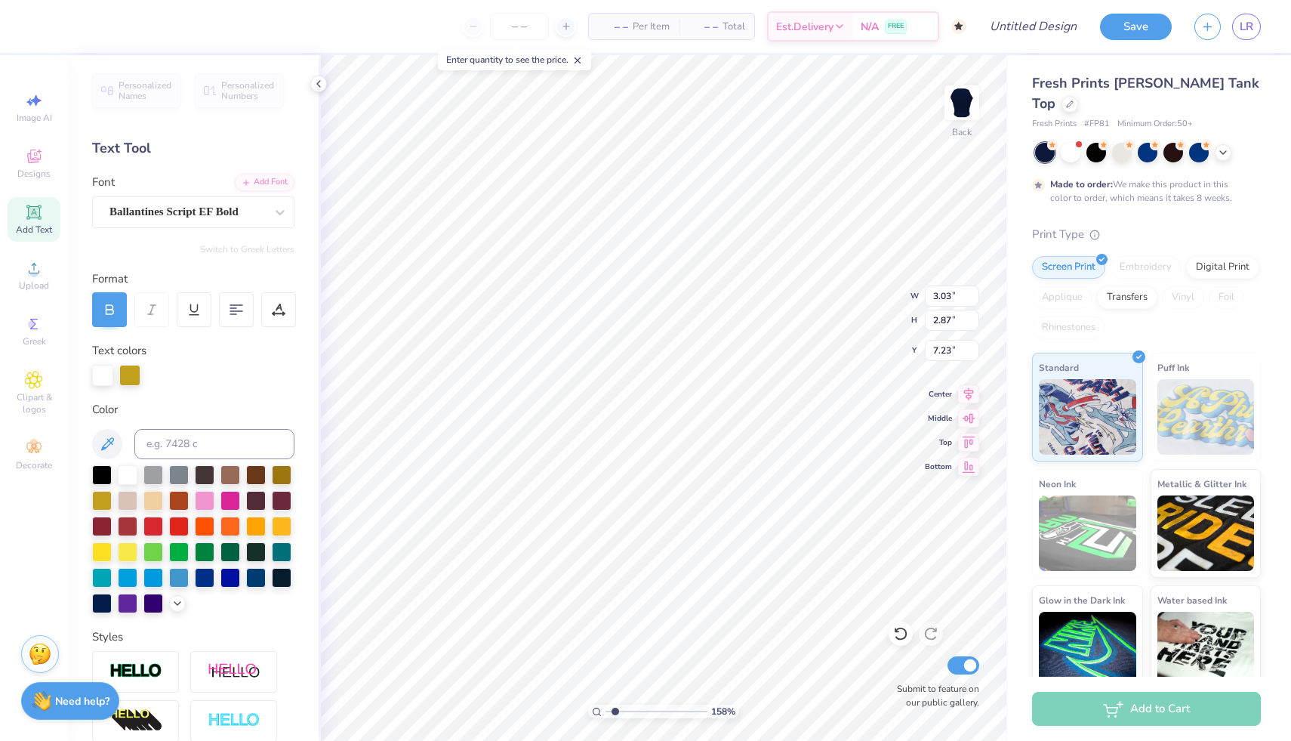
scroll to position [0, 2]
click at [106, 495] on div at bounding box center [102, 499] width 20 height 20
click at [299, 446] on div "Personalized Names Personalized Numbers Text Tool Add Font Font Ballantines Scr…" at bounding box center [193, 398] width 251 height 686
click at [131, 372] on div at bounding box center [129, 375] width 21 height 21
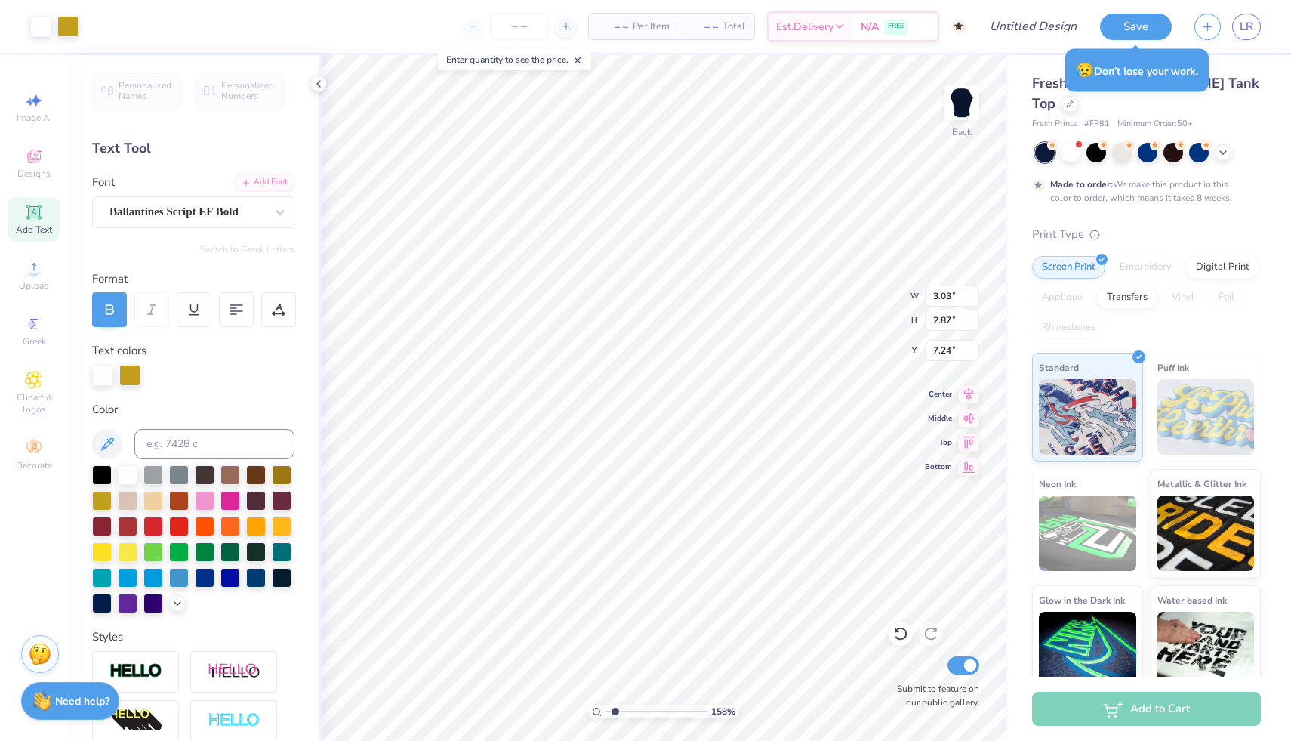
scroll to position [0, 0]
click at [128, 373] on div at bounding box center [129, 375] width 21 height 21
click at [130, 377] on div at bounding box center [129, 375] width 21 height 21
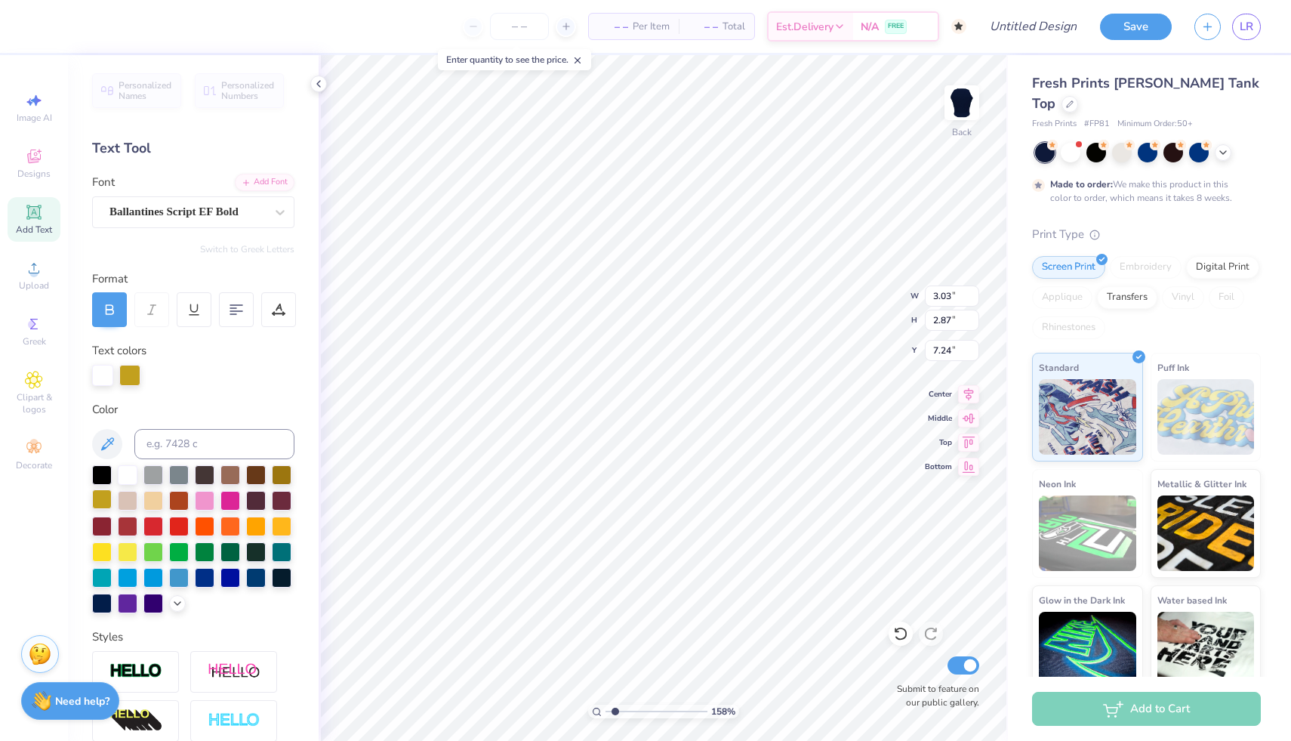
click at [107, 495] on div at bounding box center [102, 499] width 20 height 20
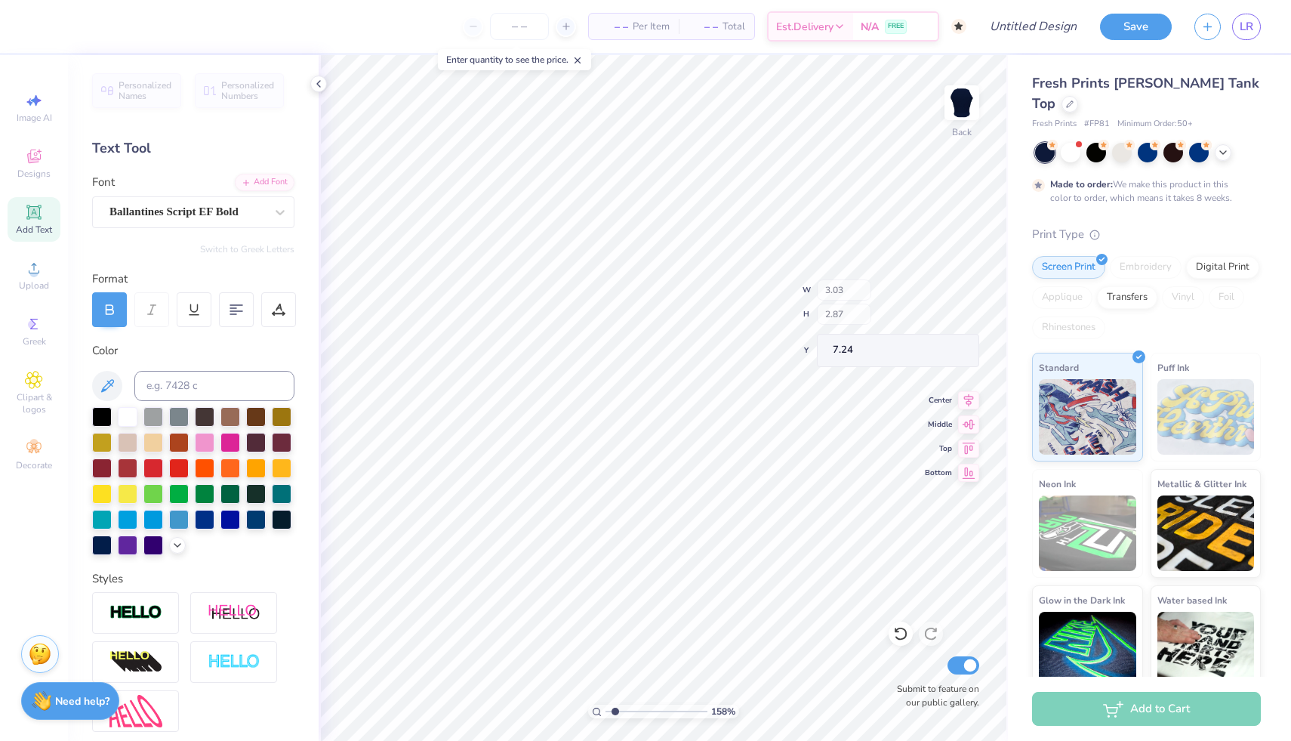
type input "7.22"
click at [128, 419] on div at bounding box center [128, 415] width 20 height 20
type input "7.24"
type input "1.25"
click at [611, 711] on input "range" at bounding box center [657, 711] width 102 height 14
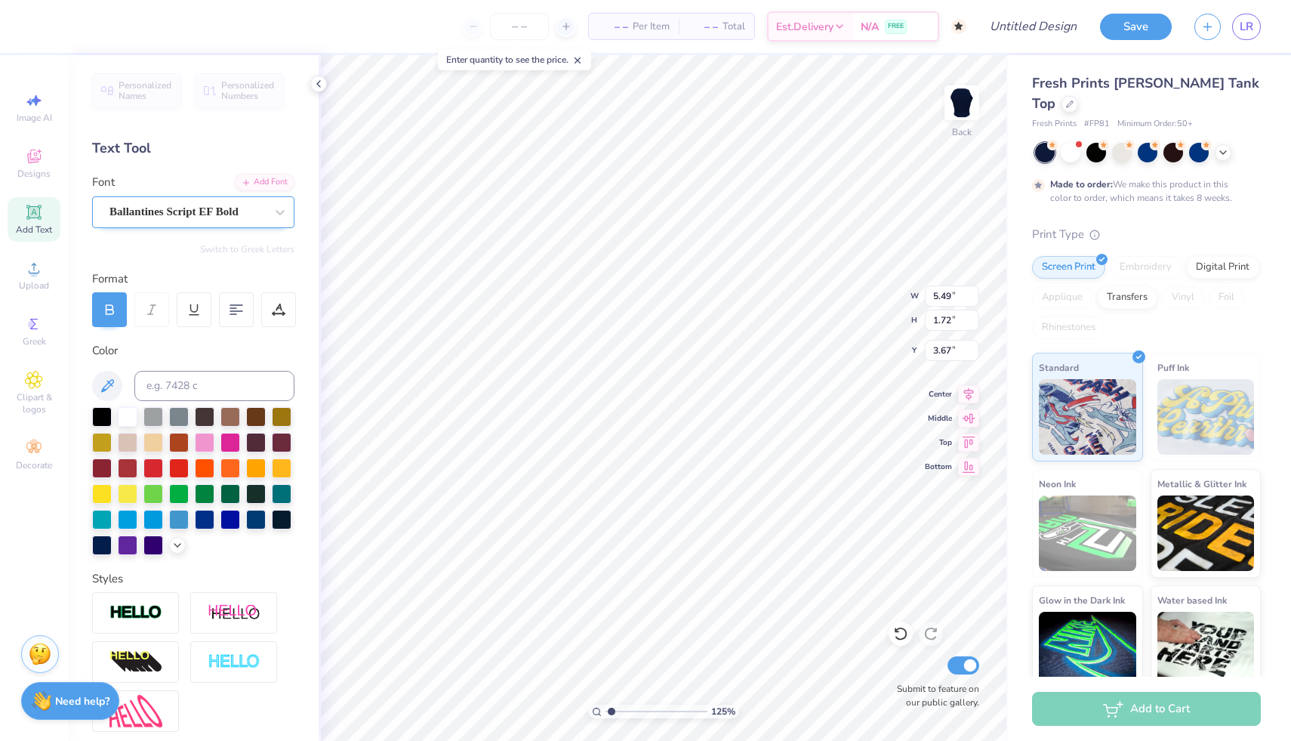
click at [231, 217] on div "Ballantines Script EF Bold" at bounding box center [187, 211] width 159 height 23
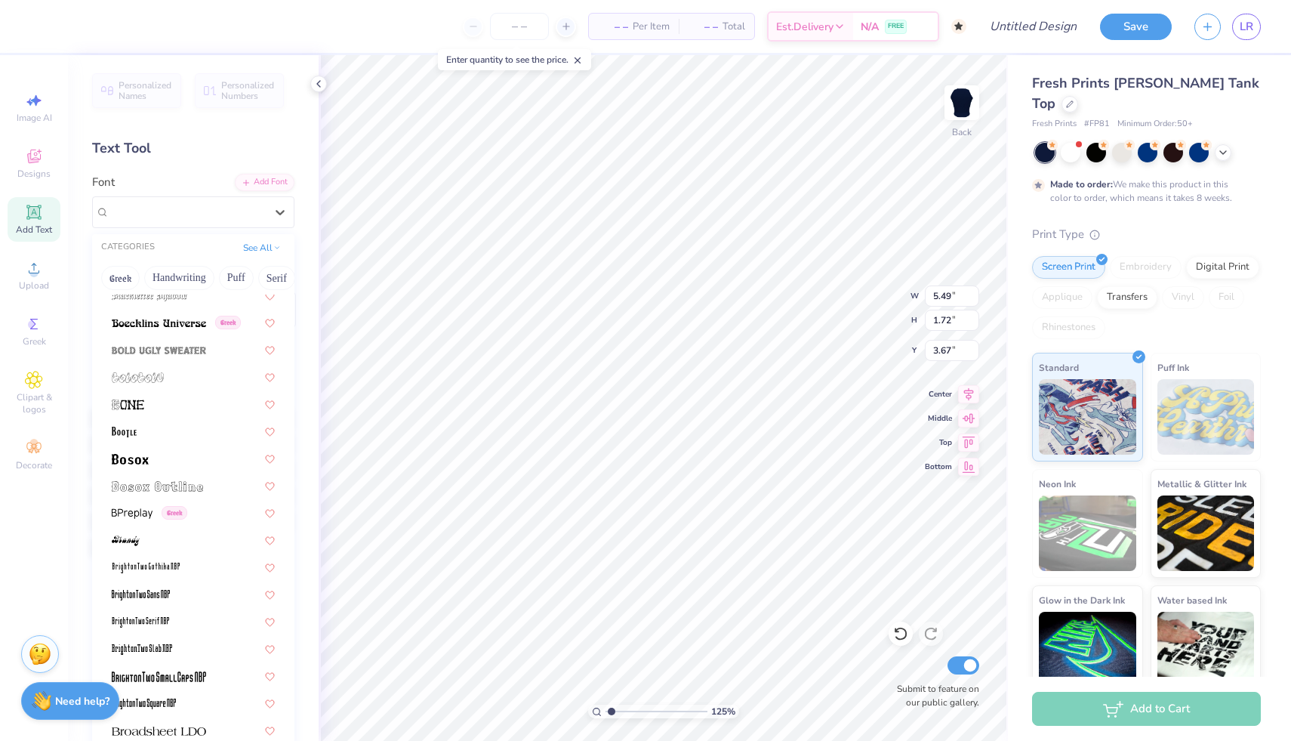
scroll to position [941, 0]
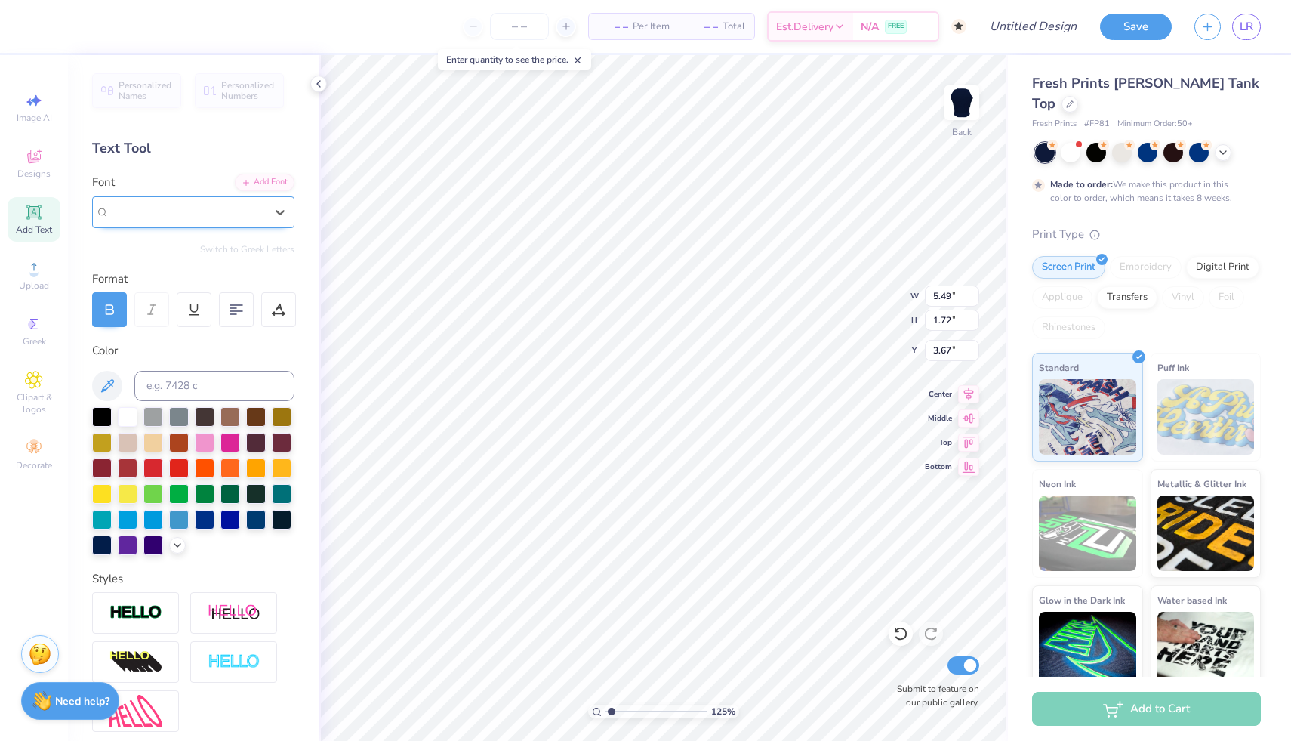
click at [171, 201] on div "Ballantines Script EF Bold" at bounding box center [187, 211] width 159 height 23
type input "calligraphy"
click at [278, 210] on icon at bounding box center [280, 212] width 15 height 15
click at [225, 214] on span "Ballantines Script EF Bold" at bounding box center [173, 211] width 129 height 17
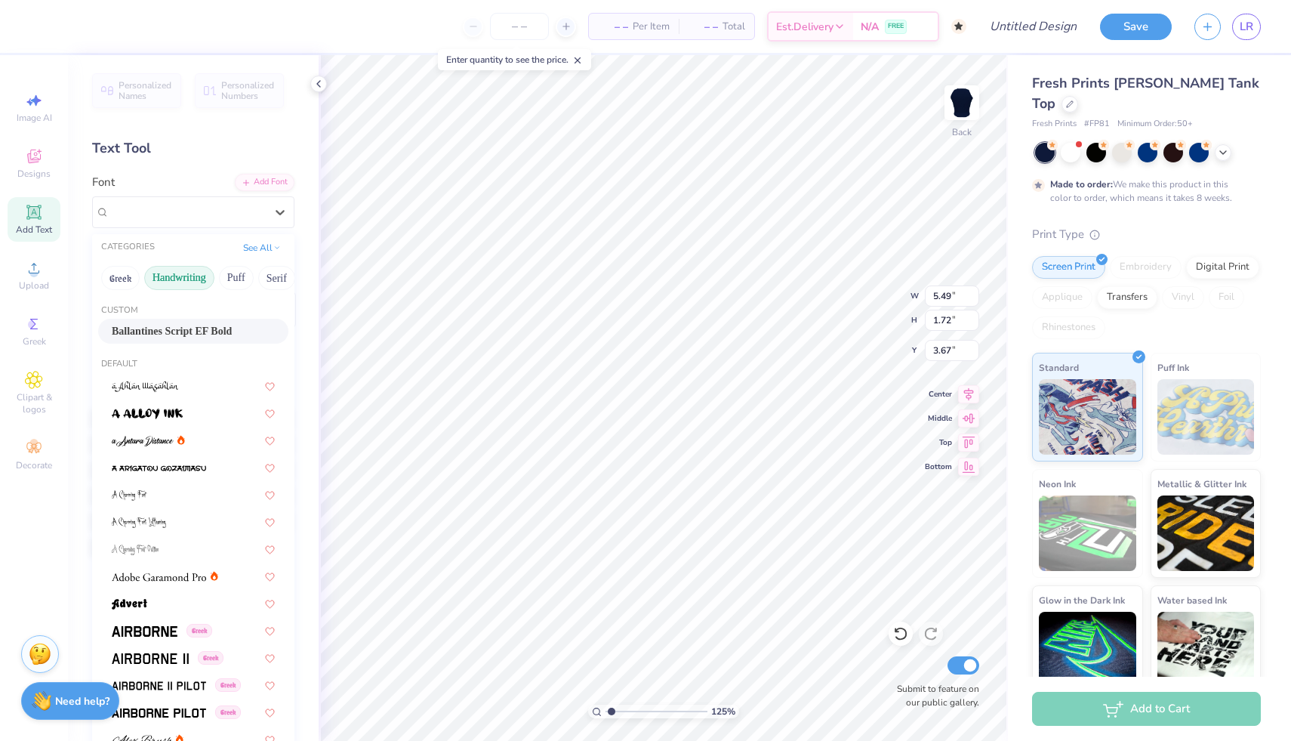
click at [188, 277] on button "Handwriting" at bounding box center [179, 278] width 70 height 24
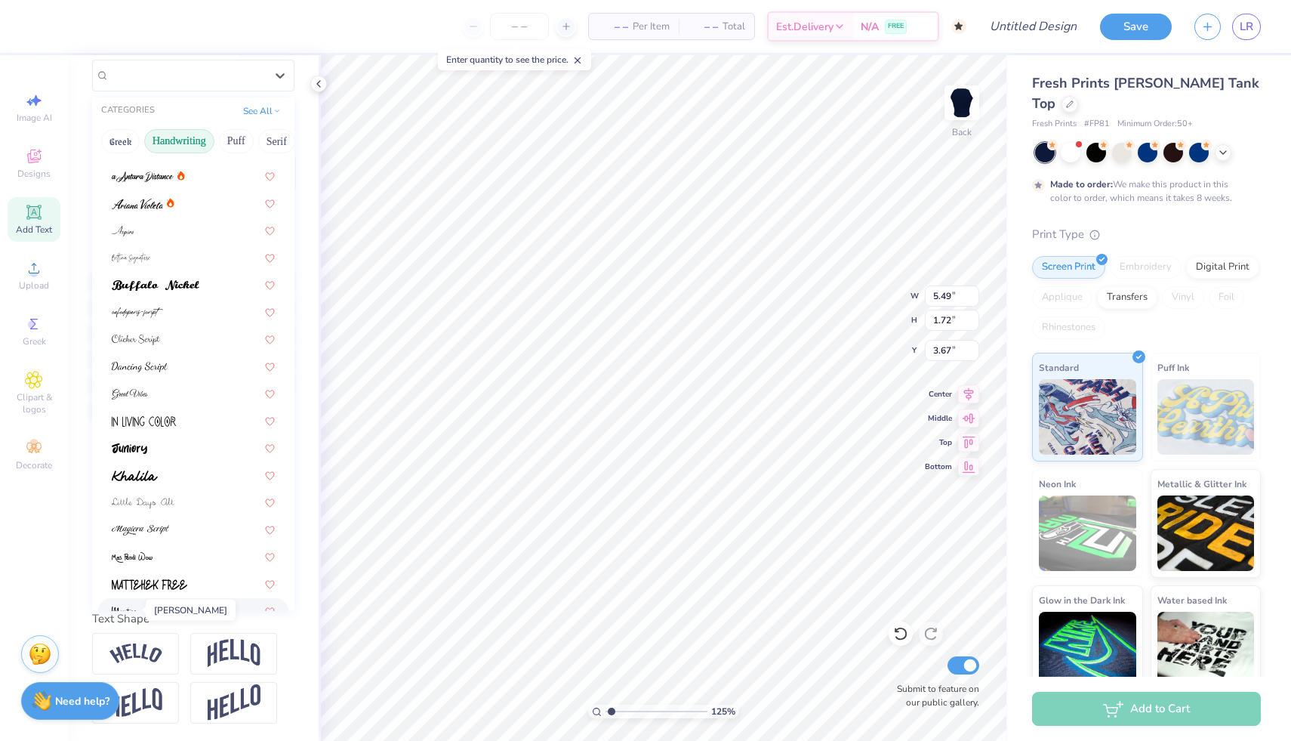
scroll to position [0, 0]
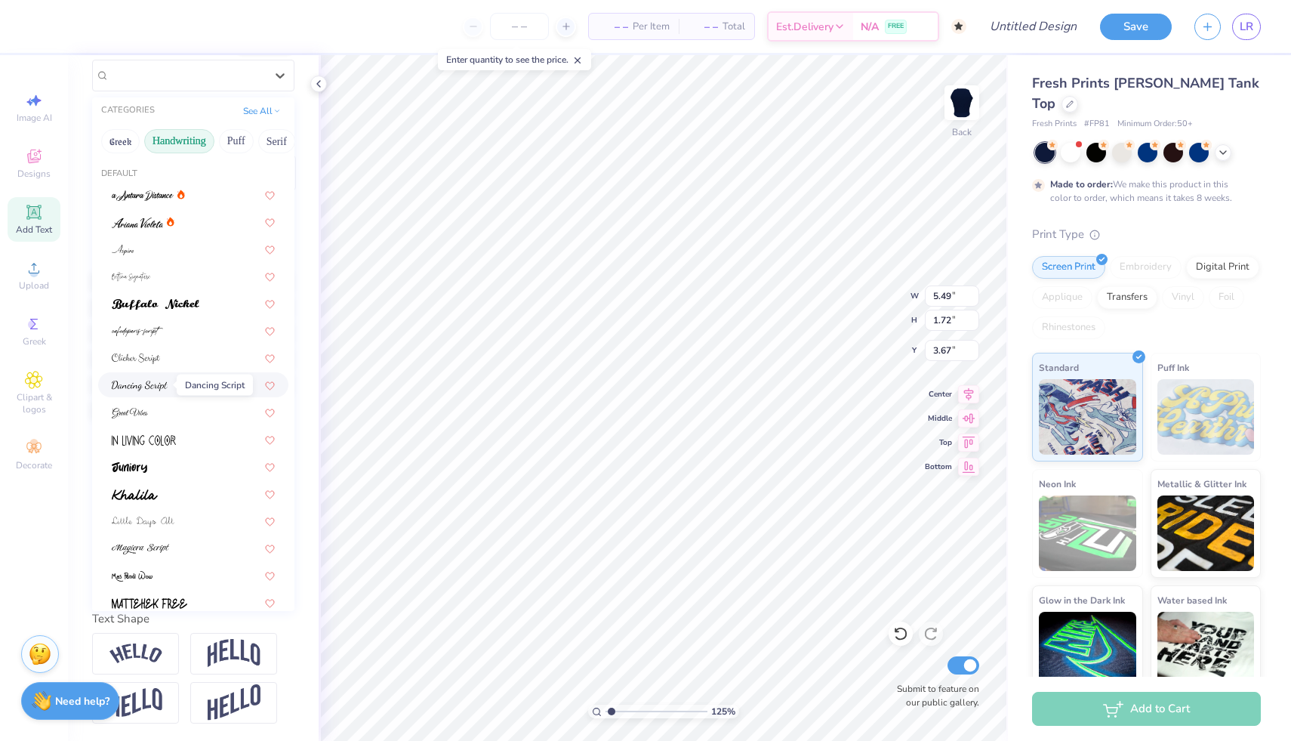
click at [163, 381] on img at bounding box center [140, 386] width 56 height 11
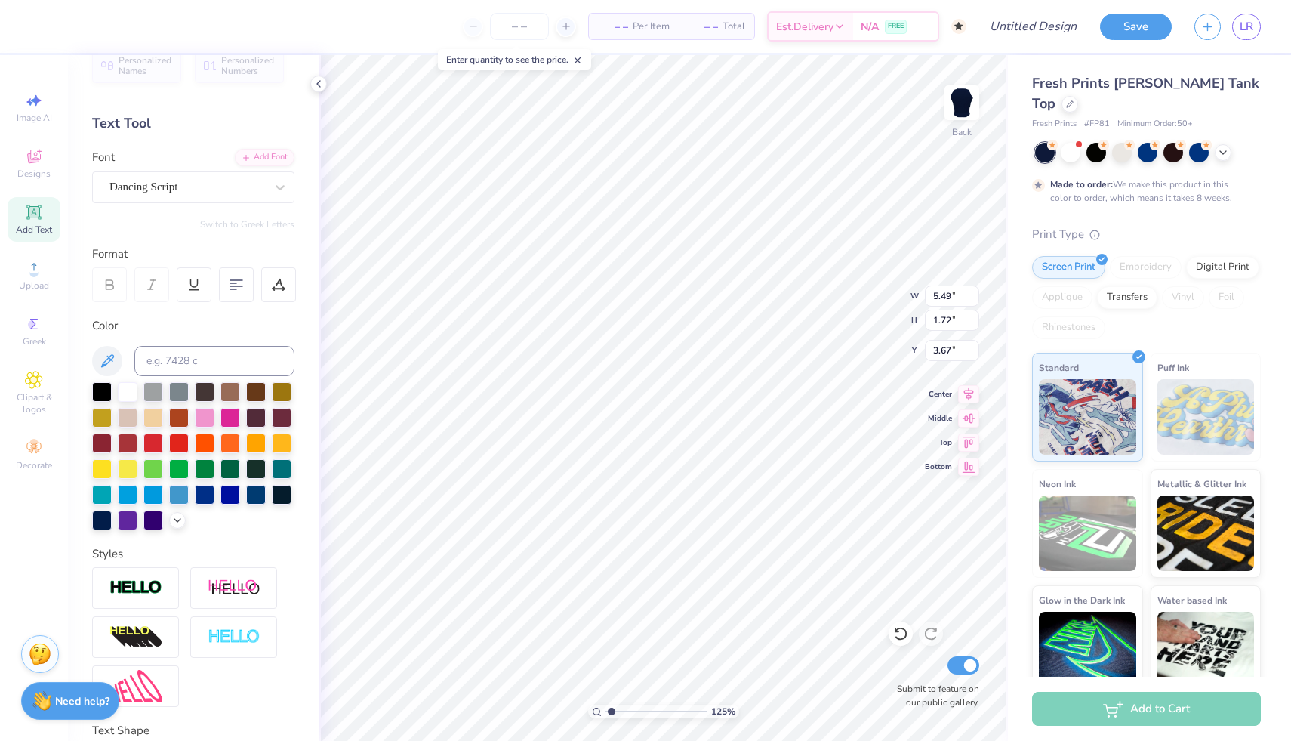
scroll to position [6, 0]
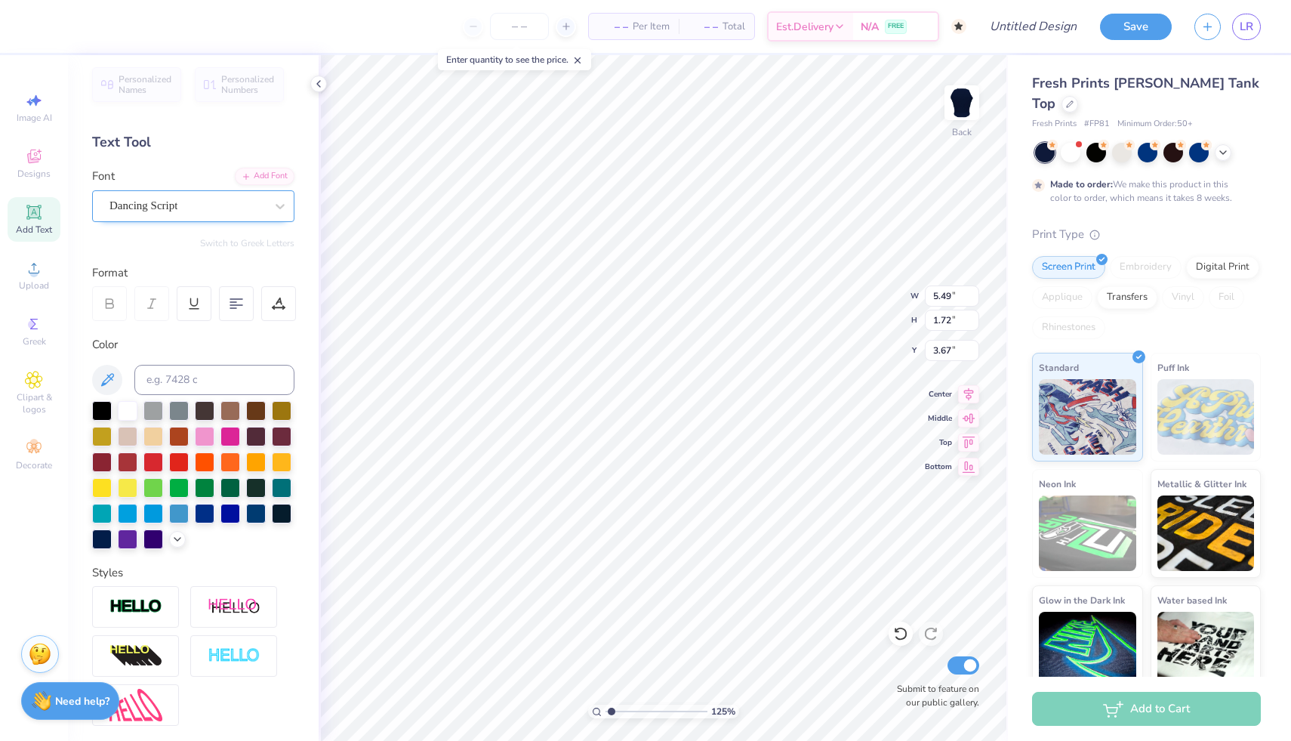
click at [180, 202] on div "Dancing Script" at bounding box center [187, 205] width 159 height 23
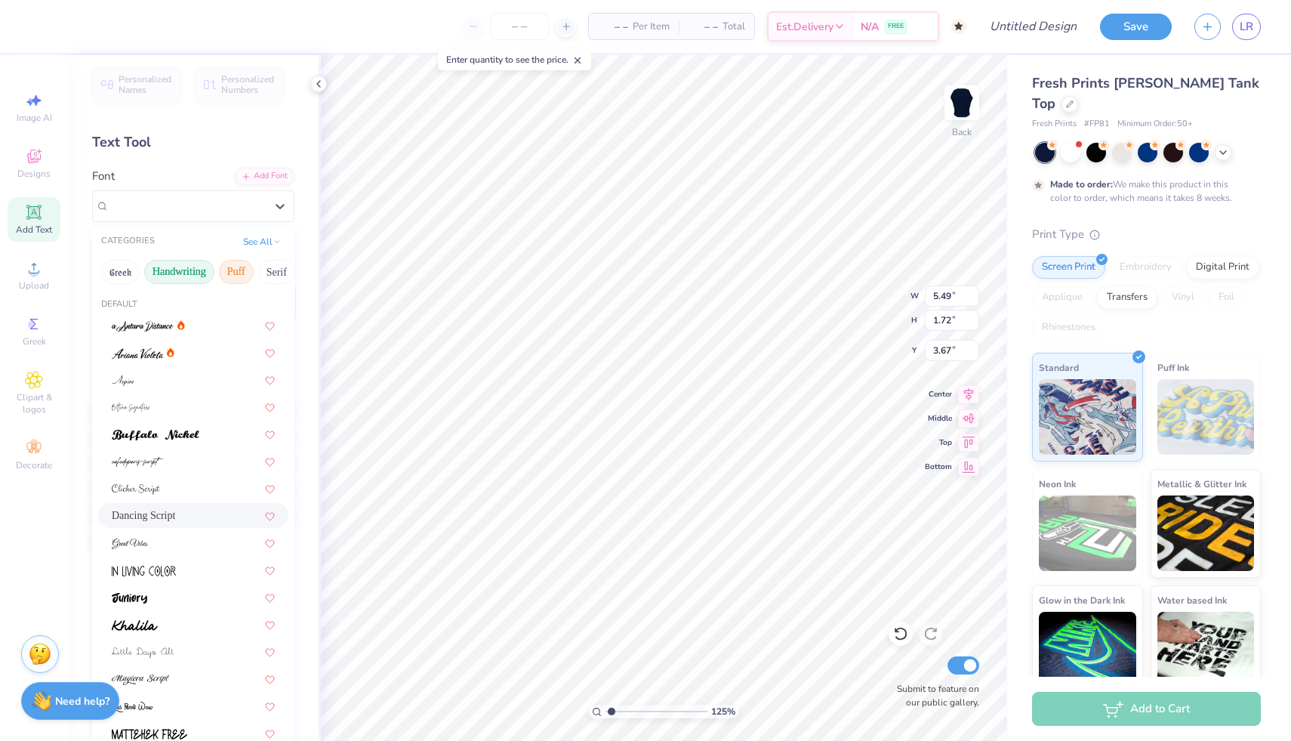
click at [220, 263] on button "Puff" at bounding box center [236, 272] width 35 height 24
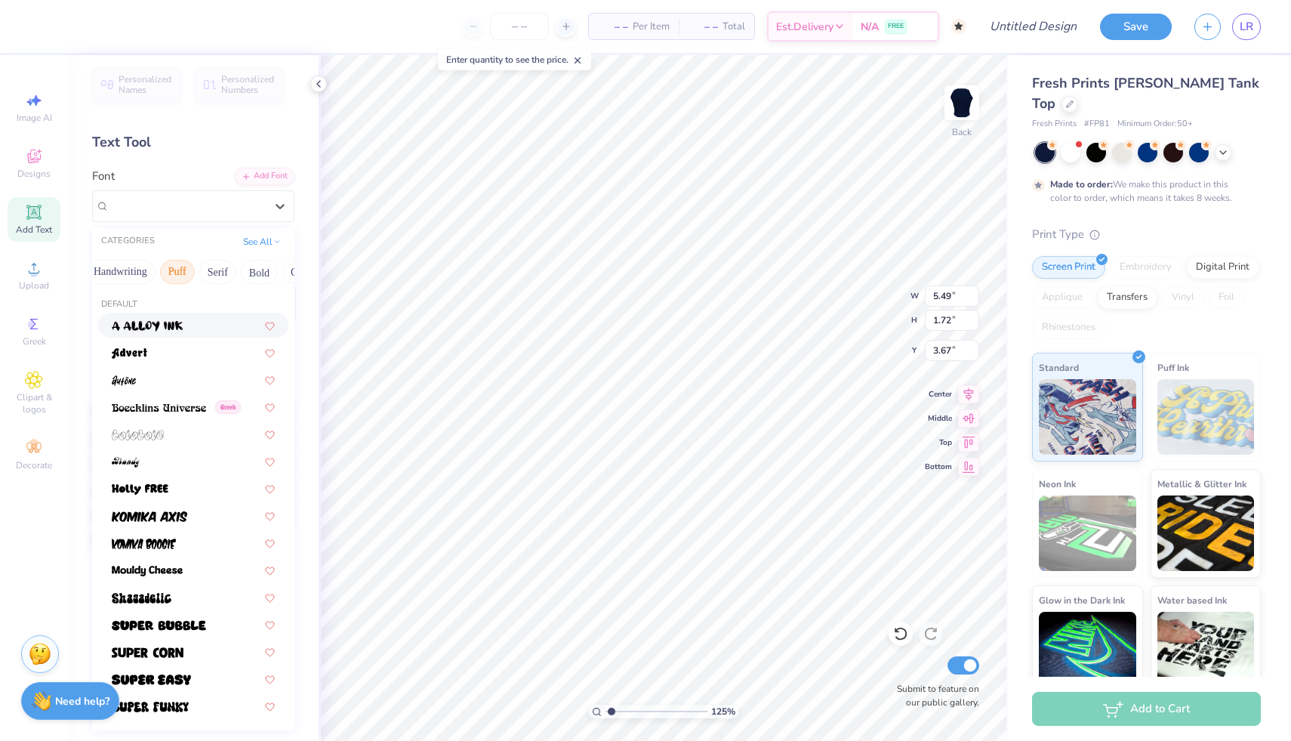
scroll to position [0, 62]
click at [222, 270] on button "Serif" at bounding box center [214, 272] width 37 height 24
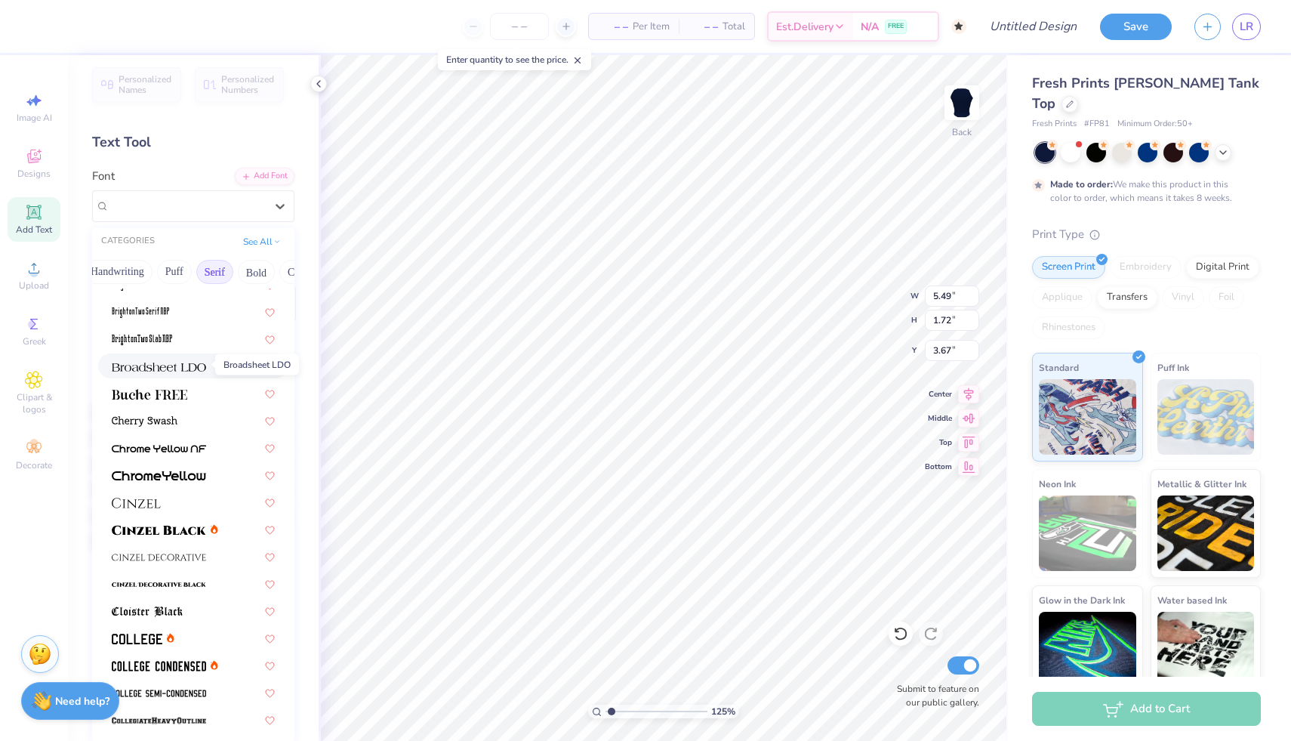
scroll to position [97, 0]
click at [149, 499] on img at bounding box center [136, 501] width 49 height 11
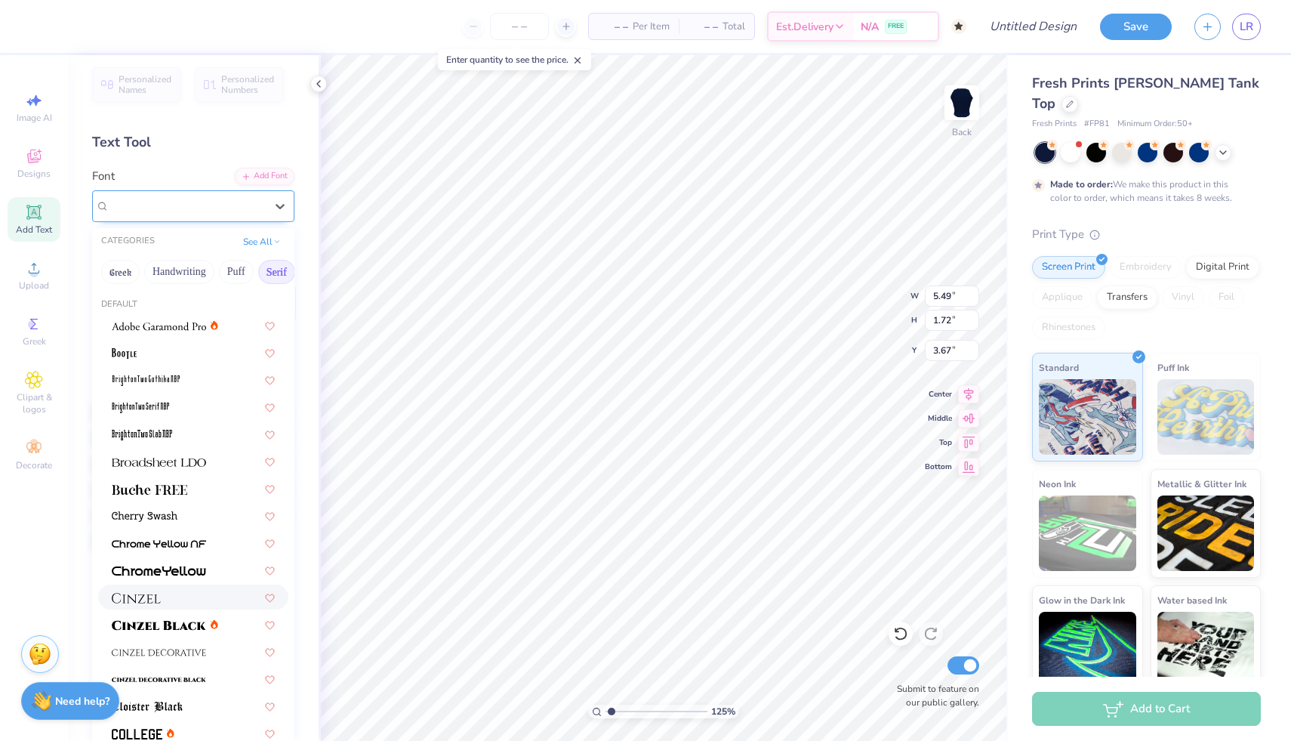
click at [233, 208] on div at bounding box center [187, 205] width 159 height 23
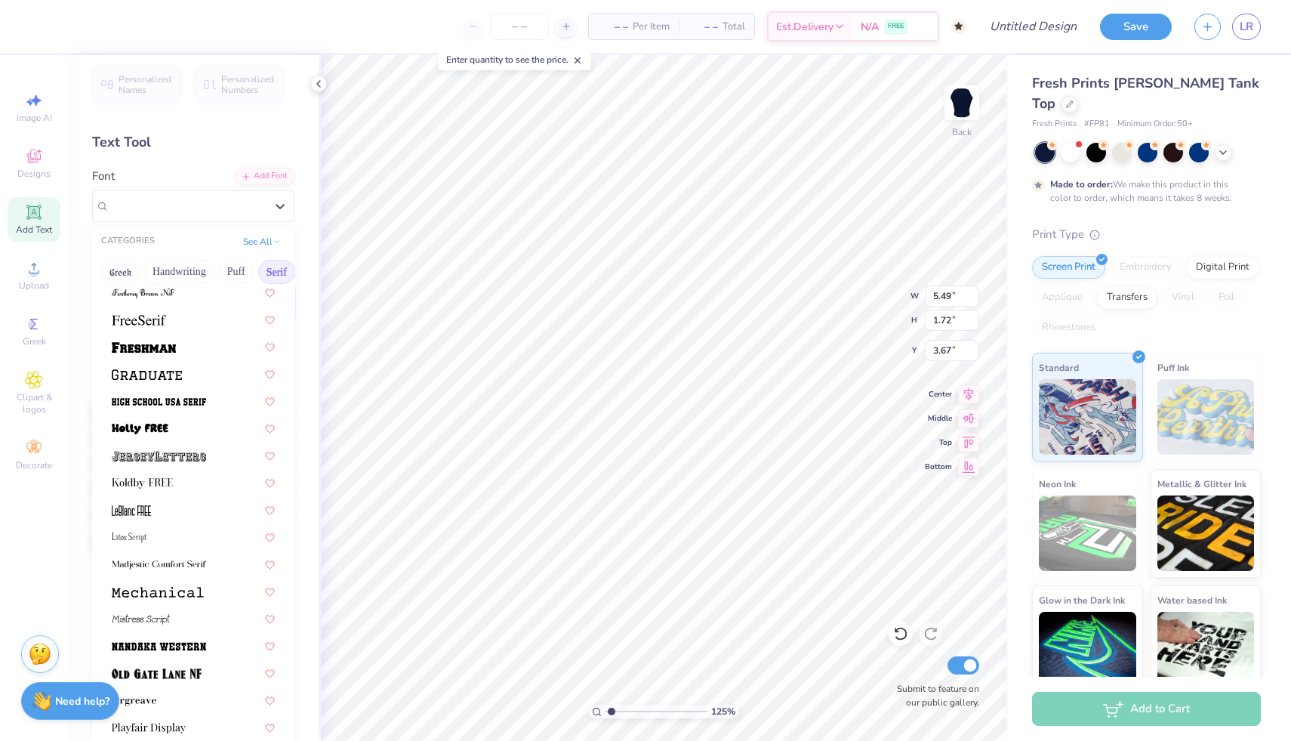
scroll to position [1354, 0]
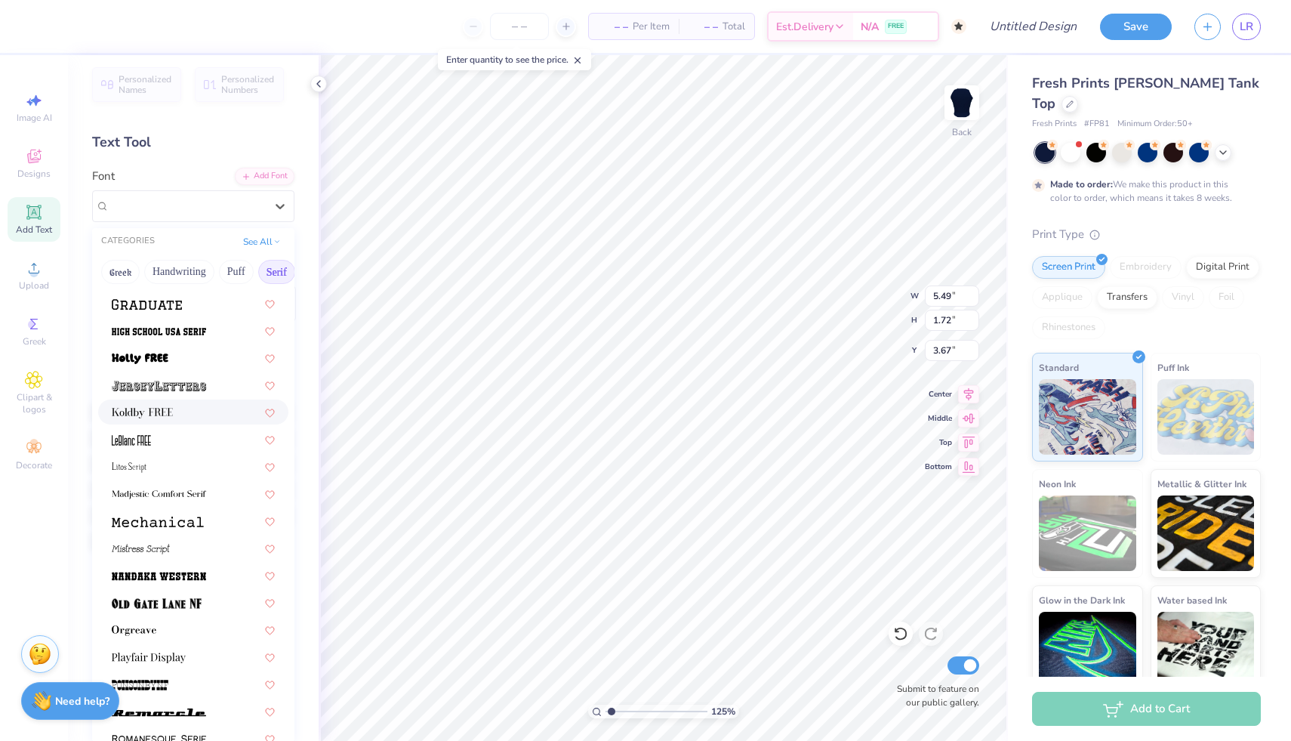
click at [191, 412] on div at bounding box center [193, 412] width 163 height 16
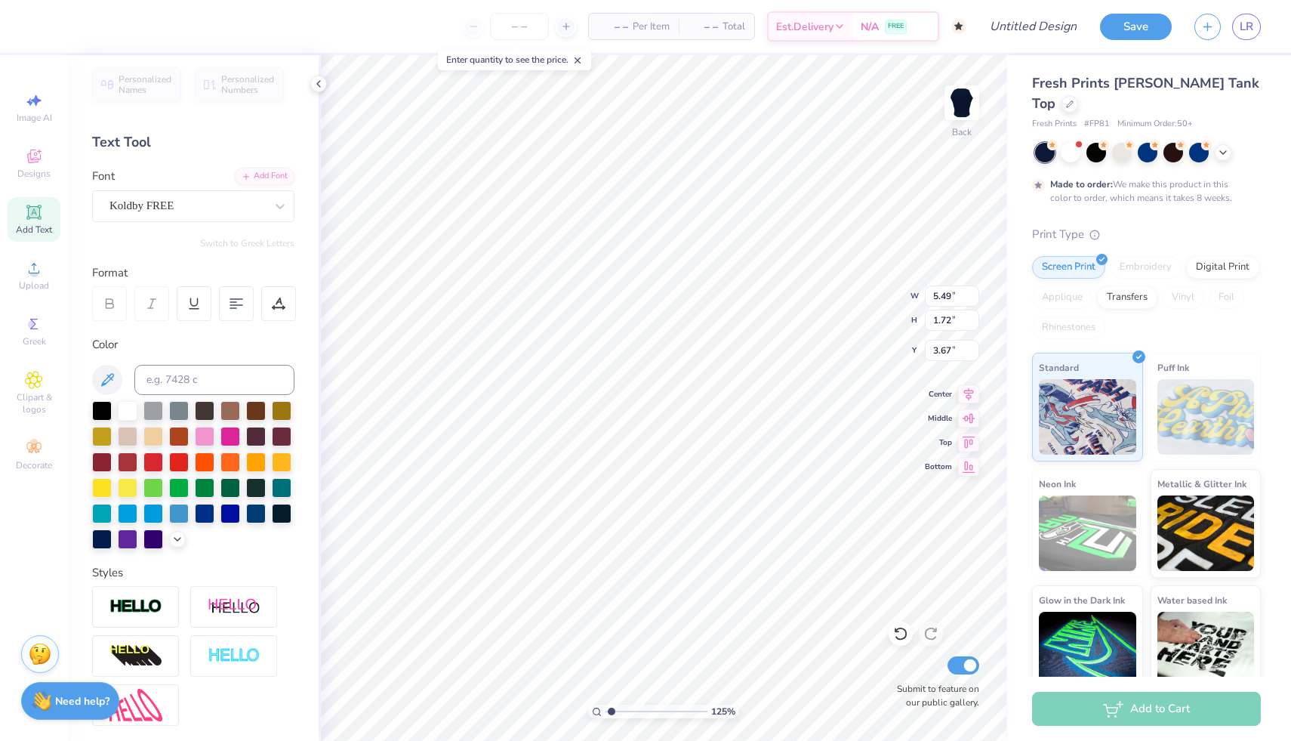
click at [288, 347] on div "Color" at bounding box center [193, 344] width 202 height 17
type input "5.07"
type input "1.51"
type input "3.77"
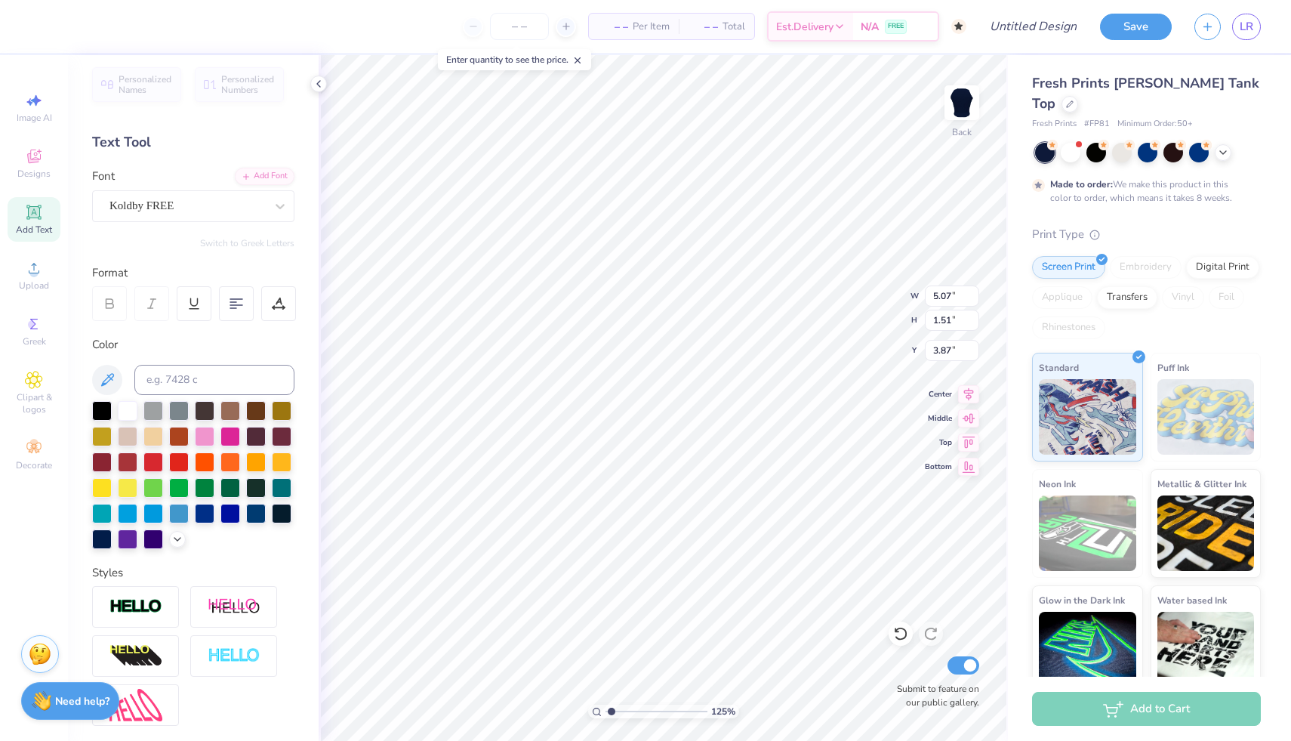
type textarea "OVER THE MOON FOR PI PHI"
type input "3.78"
type textarea "OVER THE MOON FOR PI PHI"
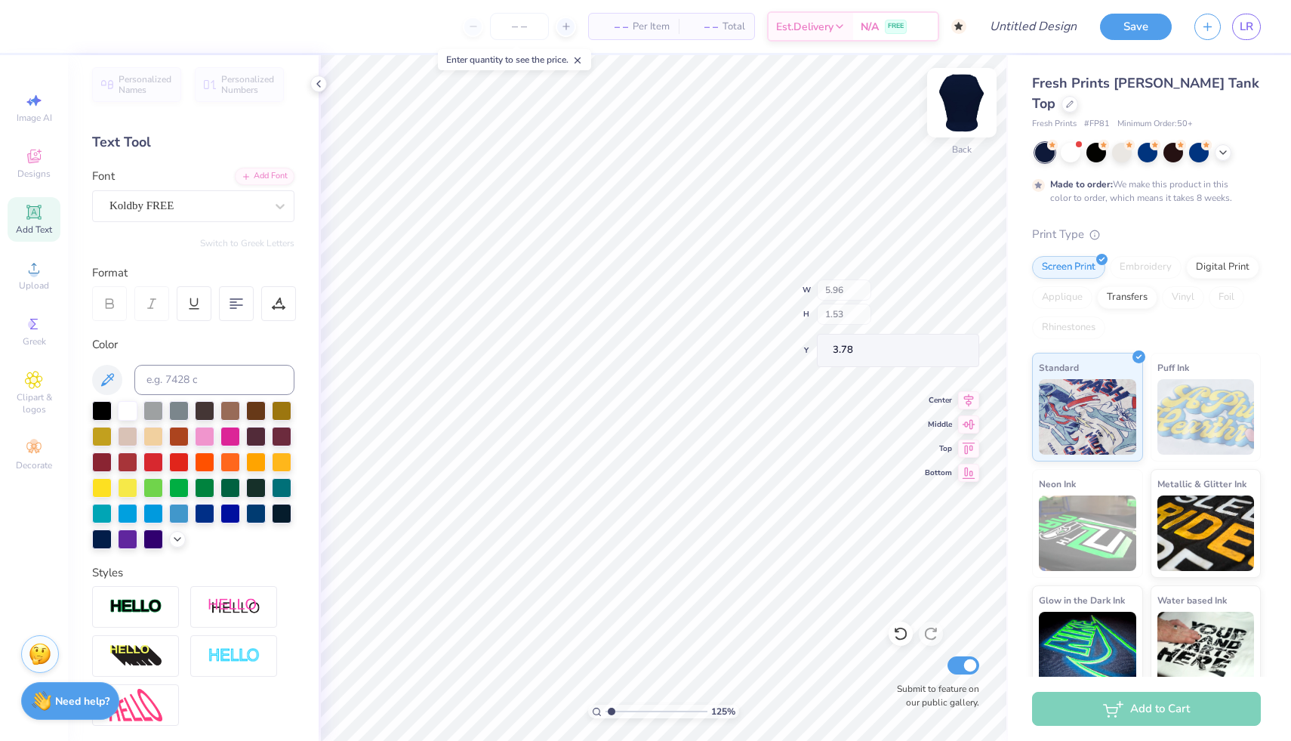
type input "3.86"
click at [899, 637] on icon at bounding box center [900, 633] width 15 height 15
click at [935, 637] on icon at bounding box center [930, 634] width 13 height 14
type input "3.86"
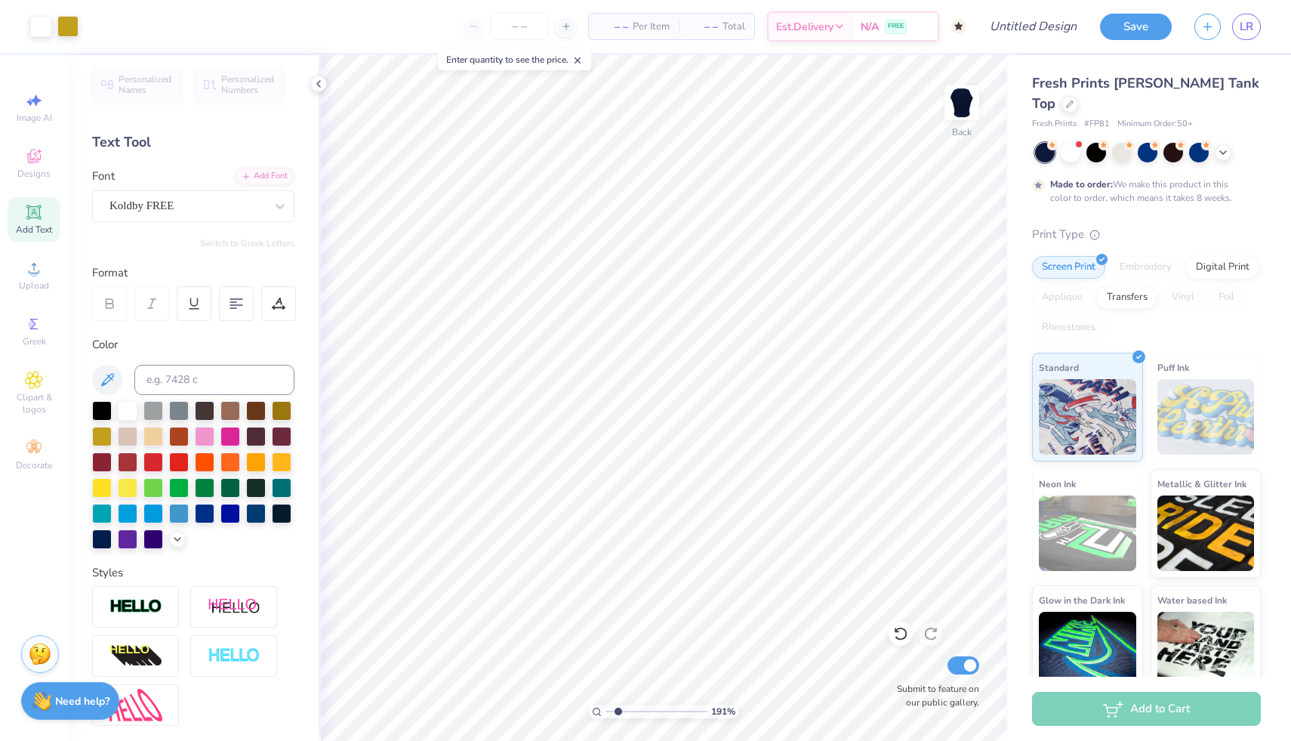
drag, startPoint x: 609, startPoint y: 709, endPoint x: 618, endPoint y: 710, distance: 8.3
type input "1.91"
click at [618, 710] on input "range" at bounding box center [657, 711] width 102 height 14
click at [898, 629] on icon at bounding box center [900, 634] width 13 height 14
type input "3.86"
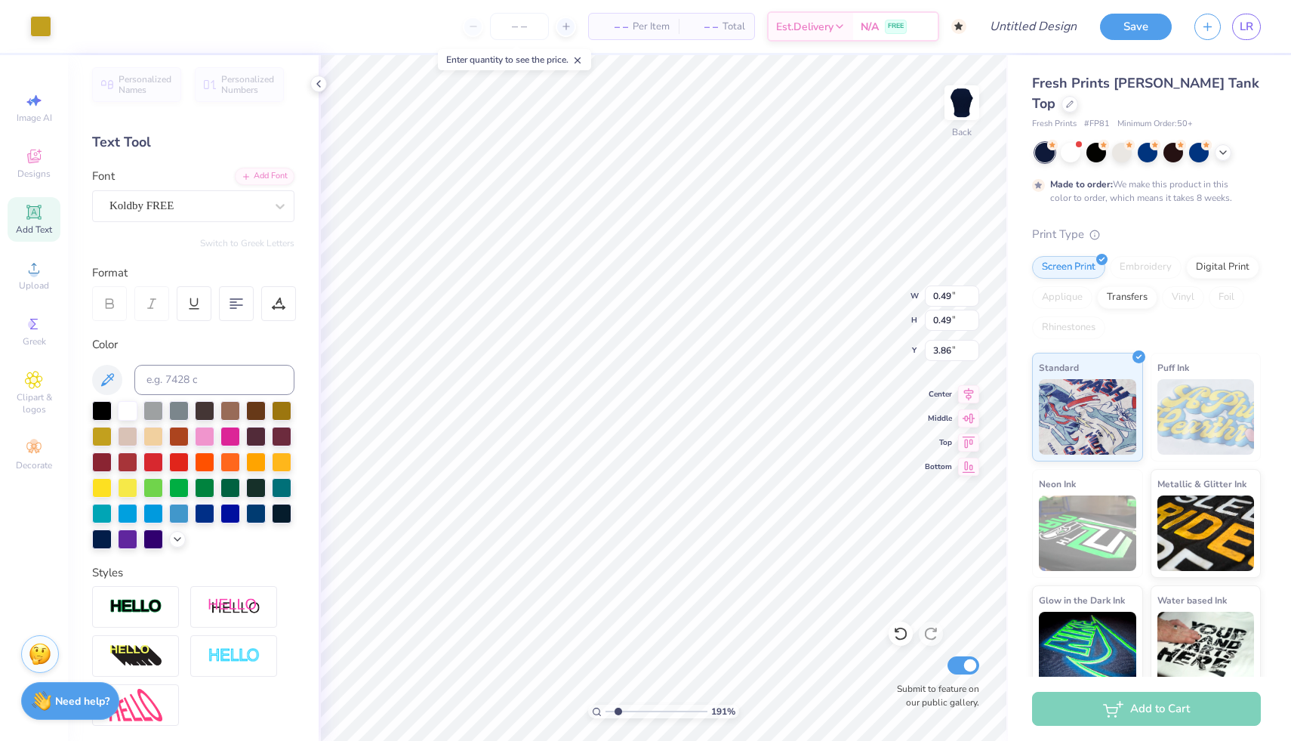
type input "0.22"
type input "3.64"
type input "0.29"
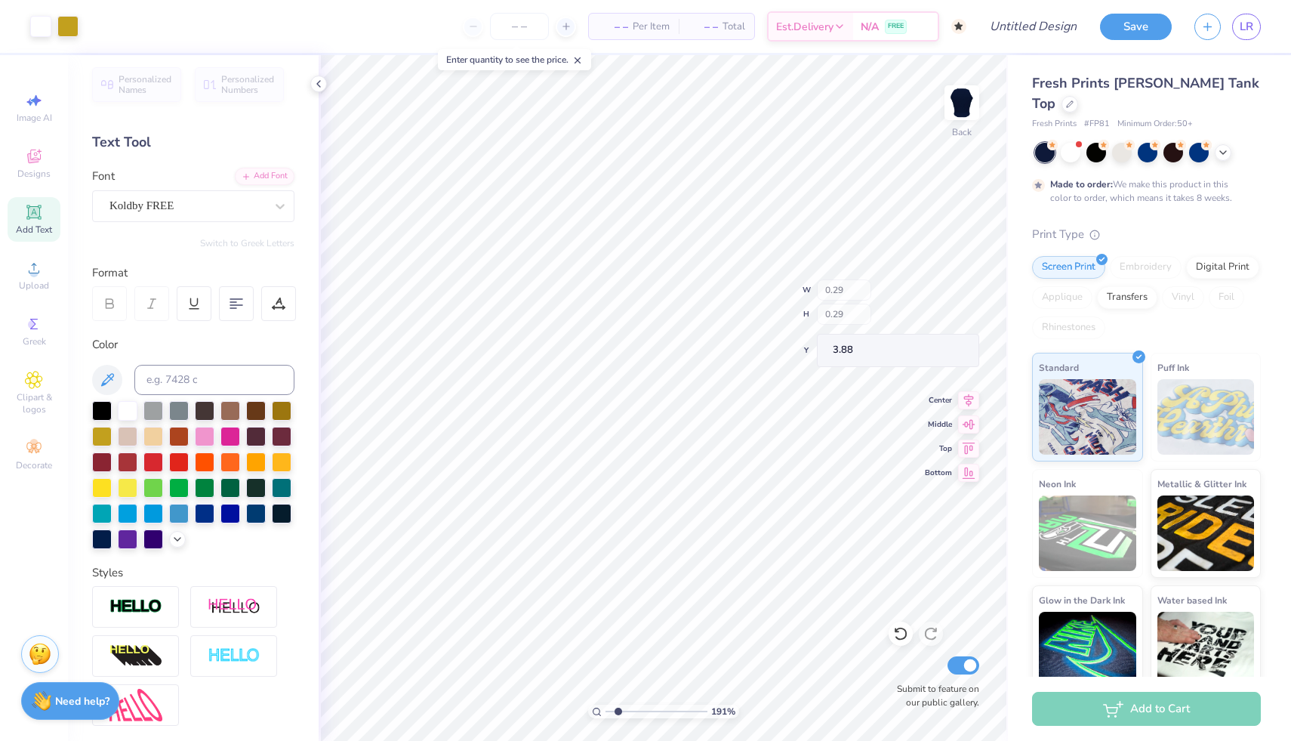
type input "3.92"
type input "5.44"
type input "5.96"
type input "1.53"
type input "3.86"
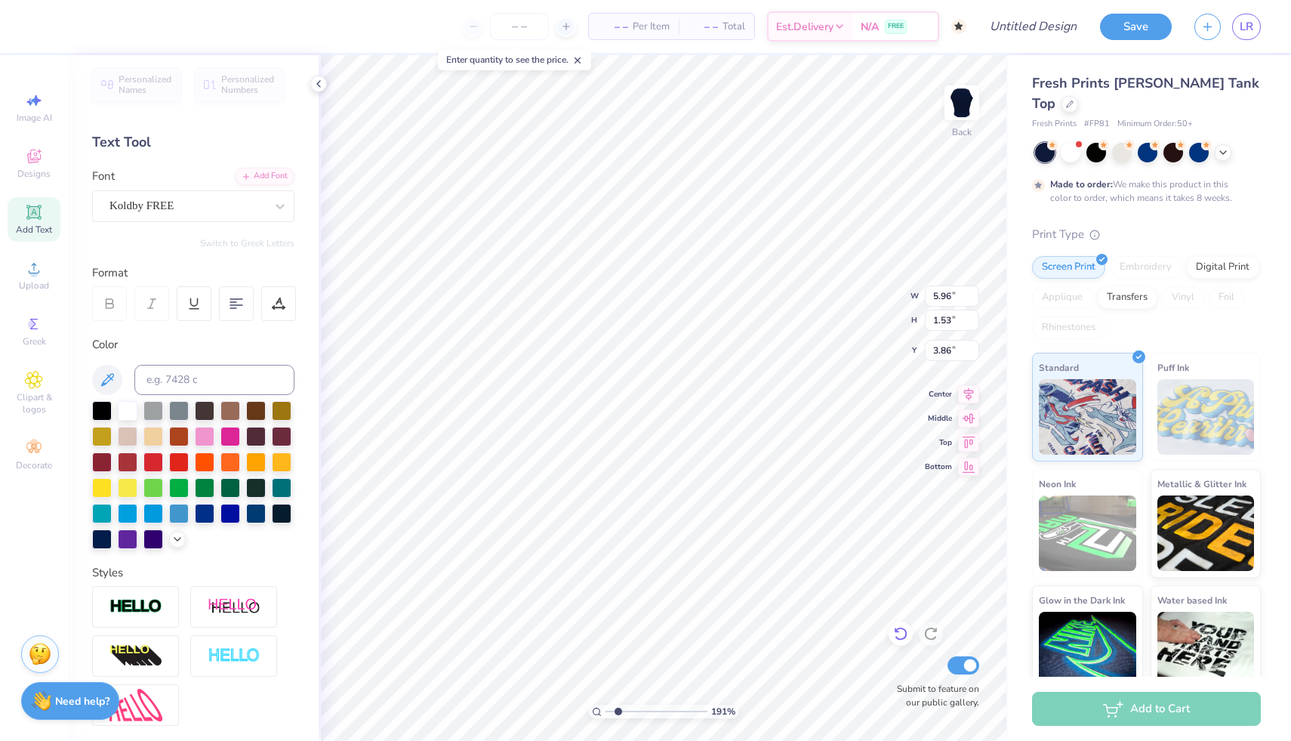
click at [899, 630] on icon at bounding box center [900, 633] width 15 height 15
click at [871, 289] on div "191 % Back W 5.96 H 1.53 Y 3.86 Center Middle Top Bottom Submit to feature on o…" at bounding box center [663, 398] width 689 height 686
click at [898, 633] on icon at bounding box center [900, 633] width 15 height 15
click at [868, 290] on div "191 % Back W 5.96 5.96 " H 1.53 1.53 " Y 3.86 3.86 " Center Middle Top Bottom S…" at bounding box center [663, 398] width 689 height 686
type input "5.97"
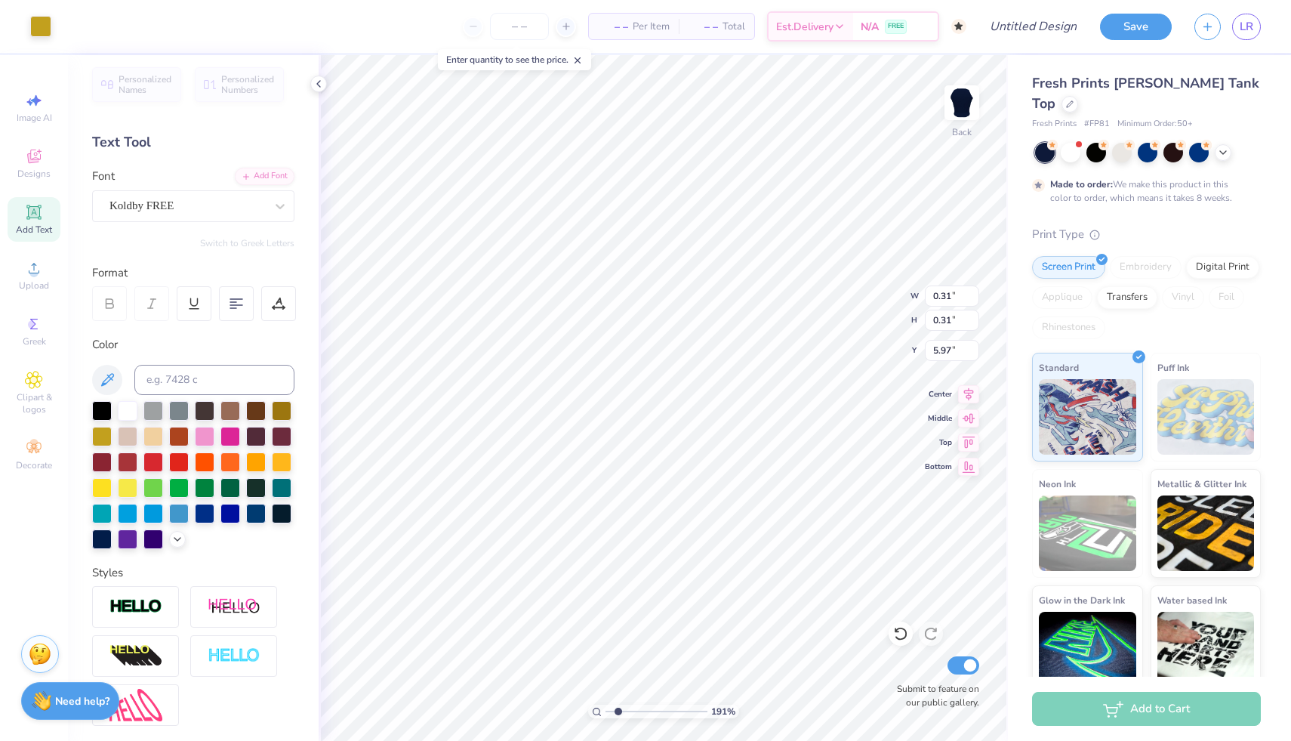
type input "0.31"
type input "5.97"
type input "5.88"
type input "4.96"
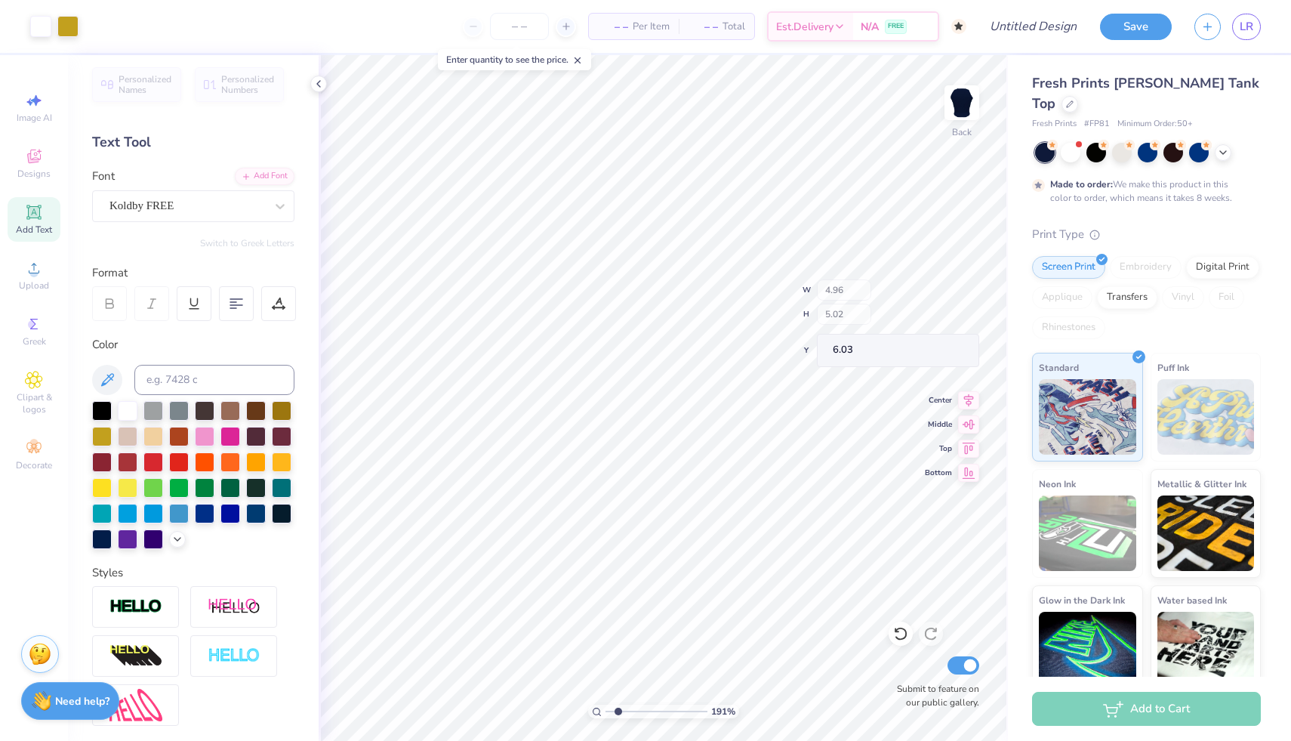
type input "5.02"
type input "6.03"
type input "0.16"
type input "5.59"
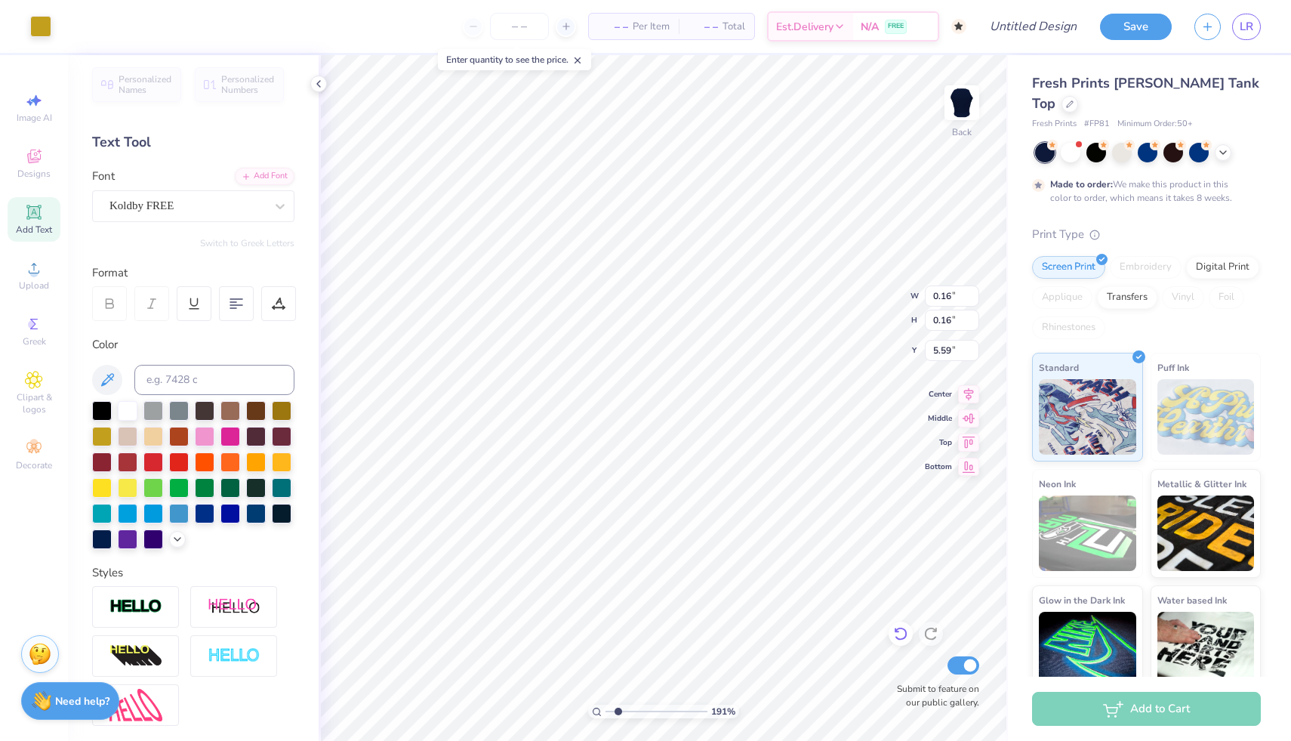
click at [901, 636] on icon at bounding box center [900, 633] width 15 height 15
type input "0.21"
type input "5.52"
type input "4.96"
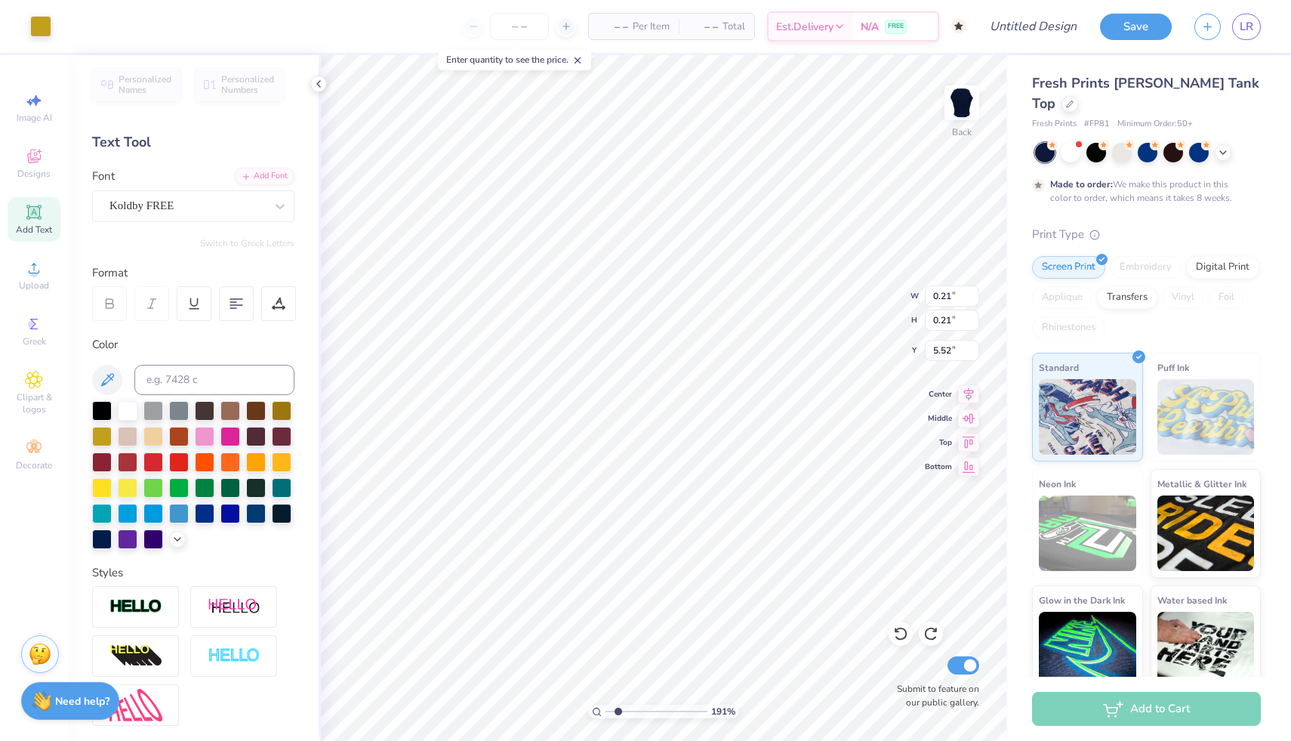
type input "5.02"
click at [926, 473] on div "191 % Back W 4.96 4.96 " H 5.02 5.02 " Y 6.03 6.03 " Center Middle Top Bottom S…" at bounding box center [663, 398] width 689 height 686
type input "6.04"
type input "2.69"
click at [626, 710] on input "range" at bounding box center [657, 711] width 102 height 14
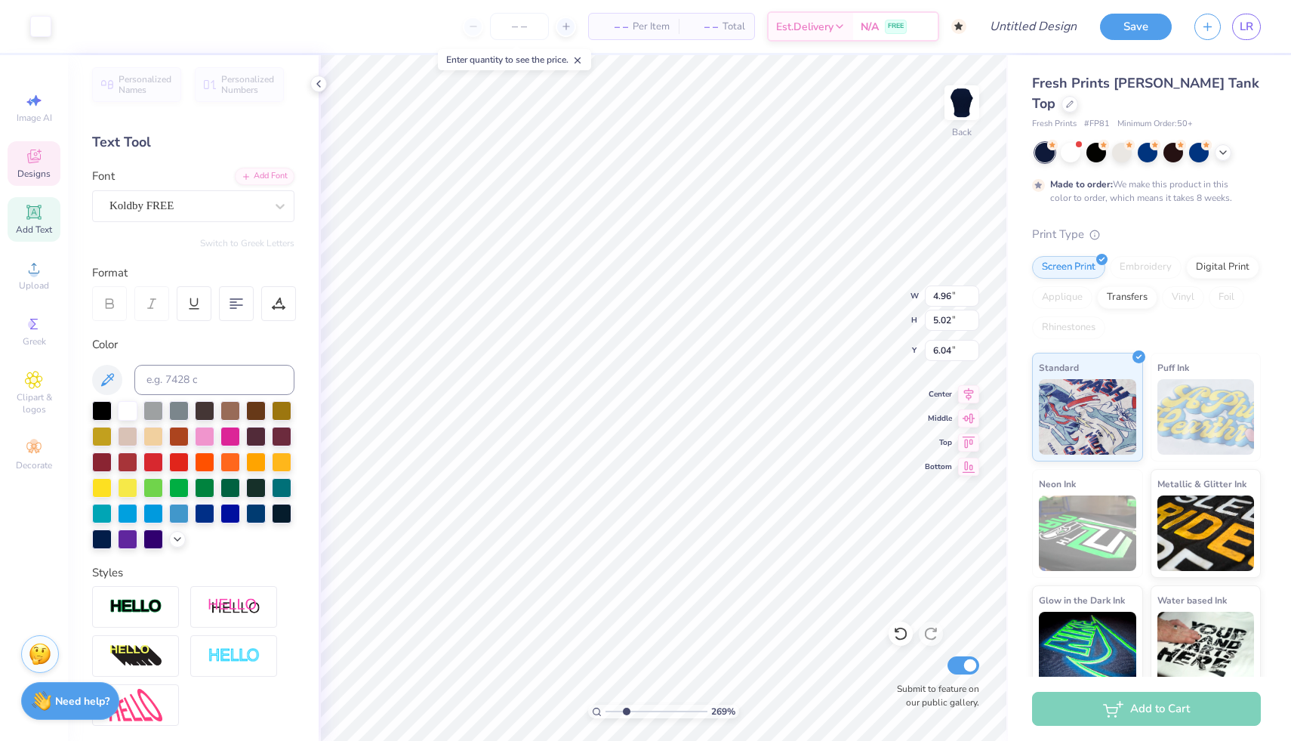
type input "0.21"
type input "5.57"
drag, startPoint x: 623, startPoint y: 710, endPoint x: 614, endPoint y: 710, distance: 9.1
type input "1.54"
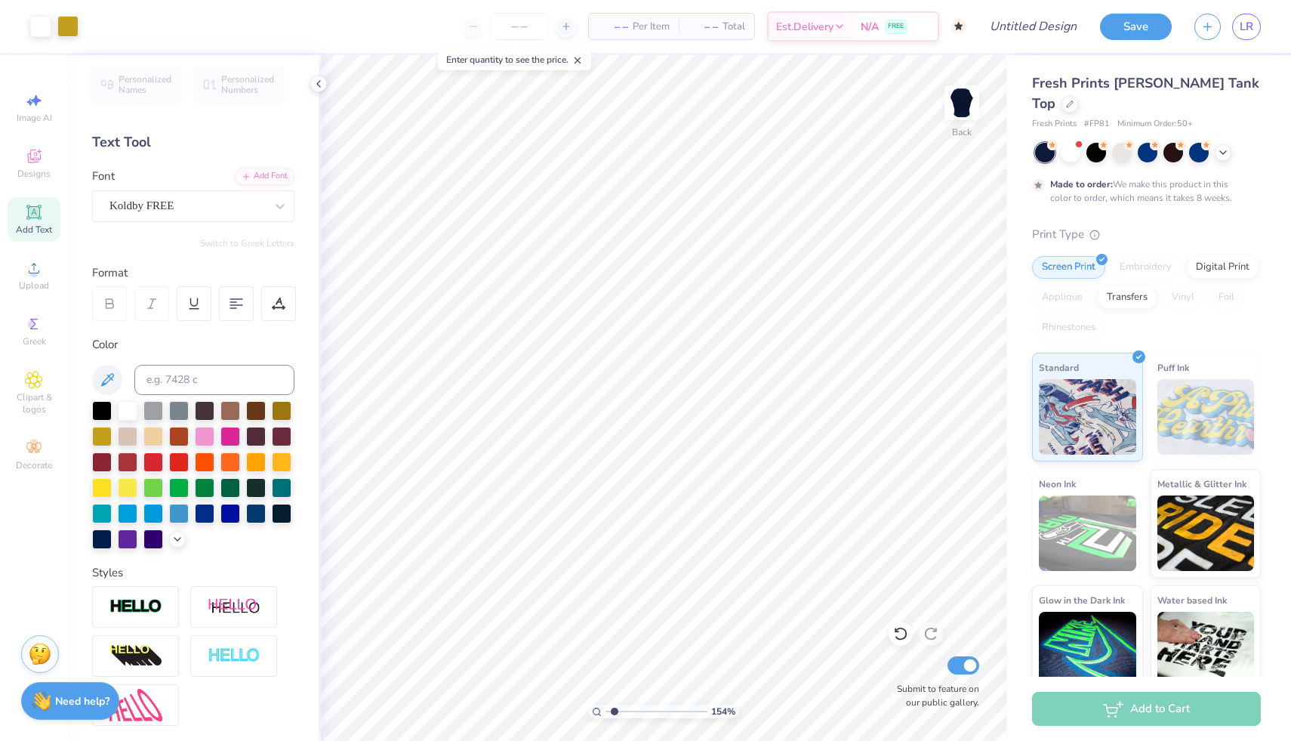
click at [614, 710] on input "range" at bounding box center [657, 711] width 102 height 14
type textarea "OVER THE MOON FOR PI PHI"
type input "0.29"
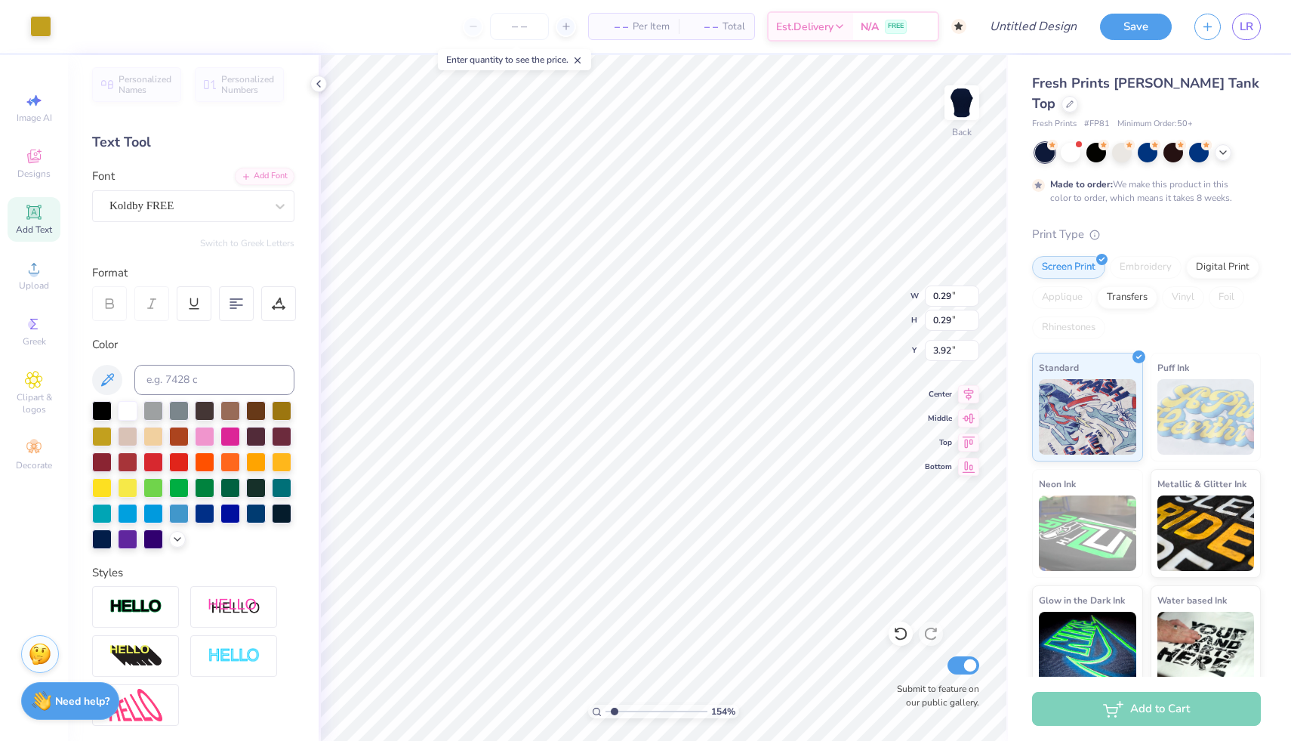
type input "3.92"
type input "0.22"
type input "3.99"
type input "0.22"
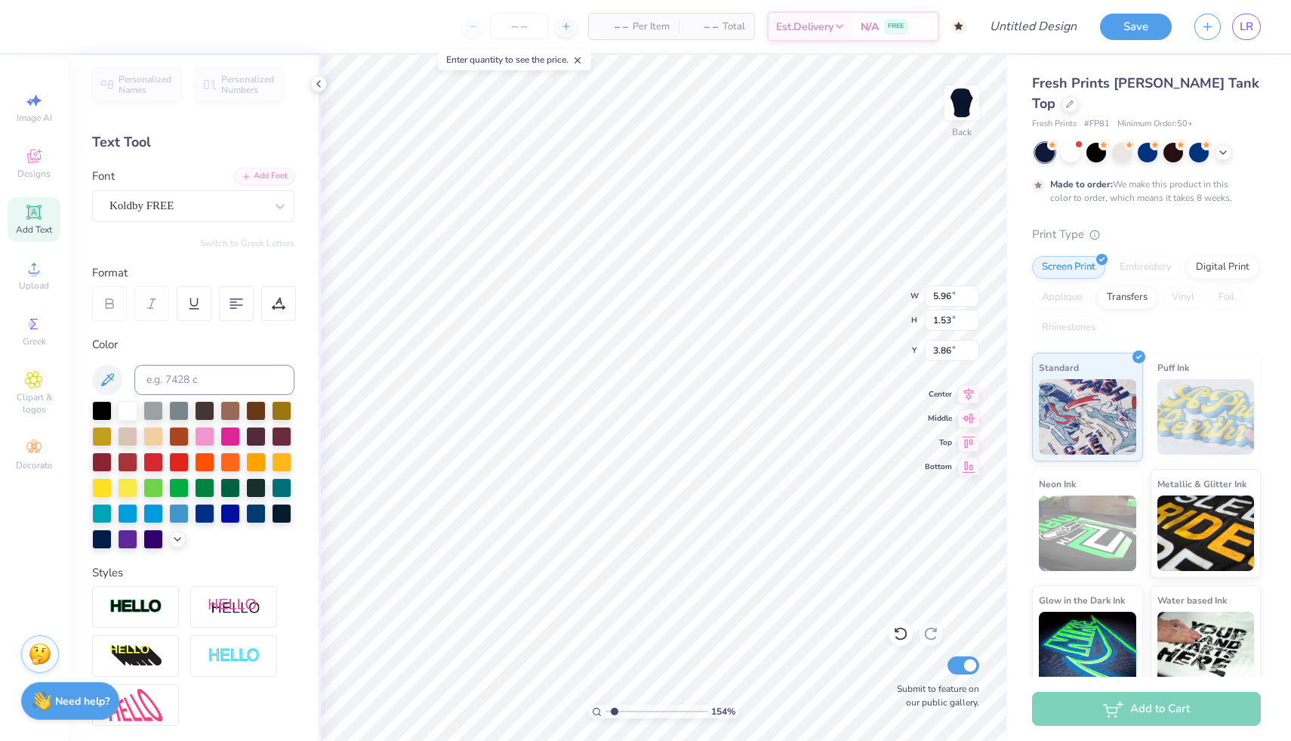
type input "0.22"
type input "3.99"
type input "0.29"
type input "3.81"
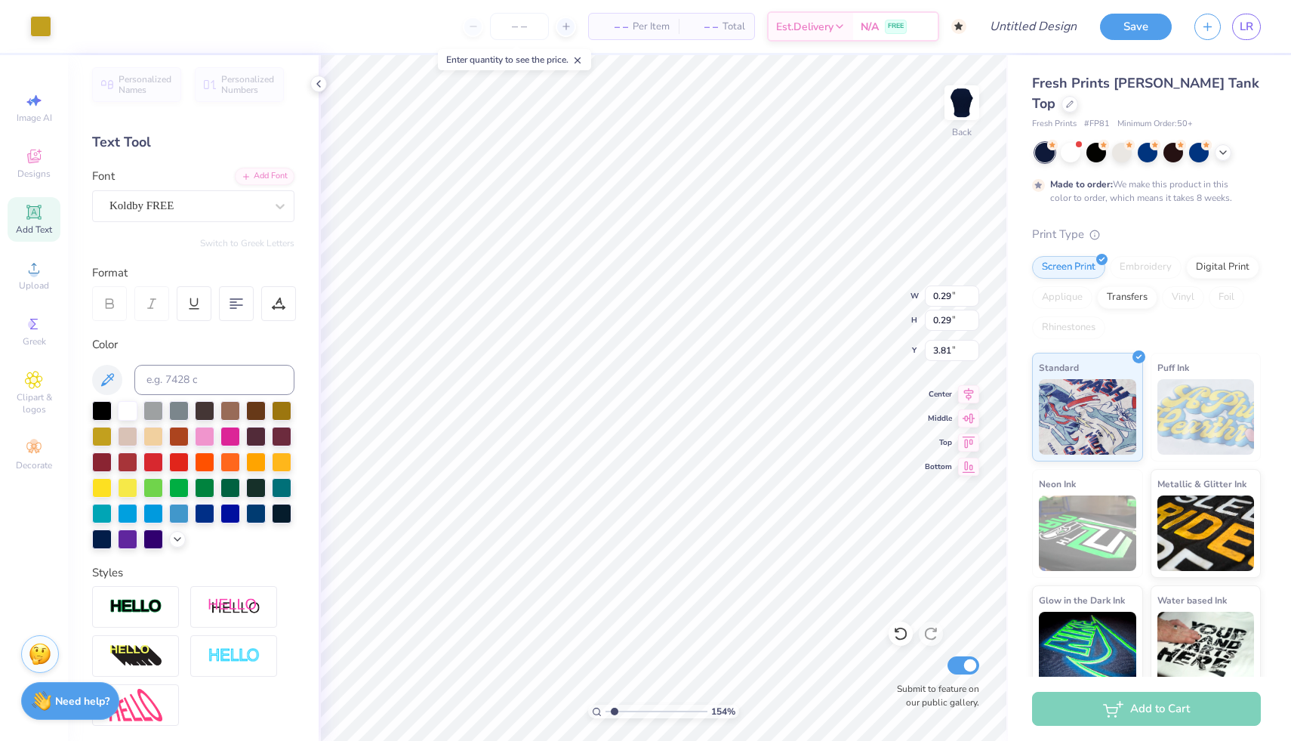
type input "0.28"
click at [896, 636] on icon at bounding box center [900, 633] width 15 height 15
type input "3.86"
type input "1.06"
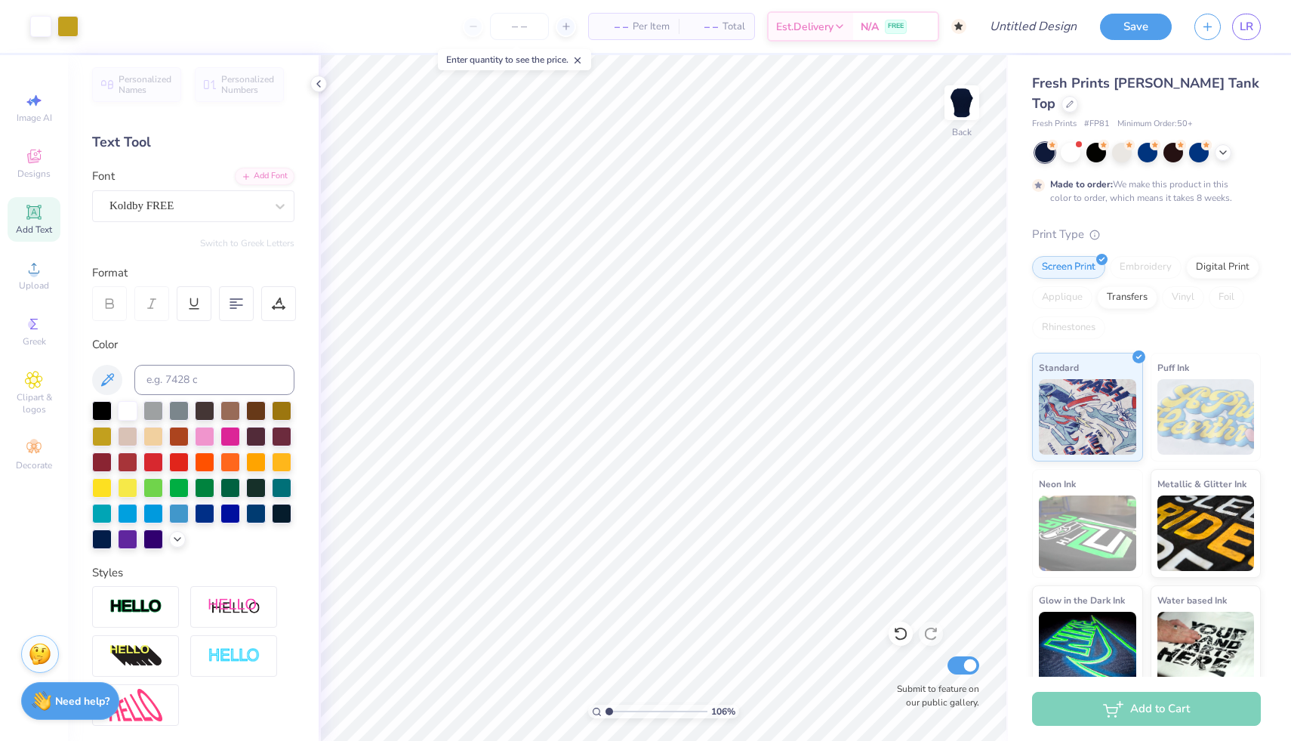
click at [609, 711] on input "range" at bounding box center [657, 711] width 102 height 14
click at [1053, 27] on input "Design Title" at bounding box center [1015, 26] width 148 height 30
type input "Bid Day 26'"
click at [1139, 26] on button "Save" at bounding box center [1136, 24] width 72 height 26
click at [671, 23] on div "– – Per Item" at bounding box center [634, 27] width 90 height 26
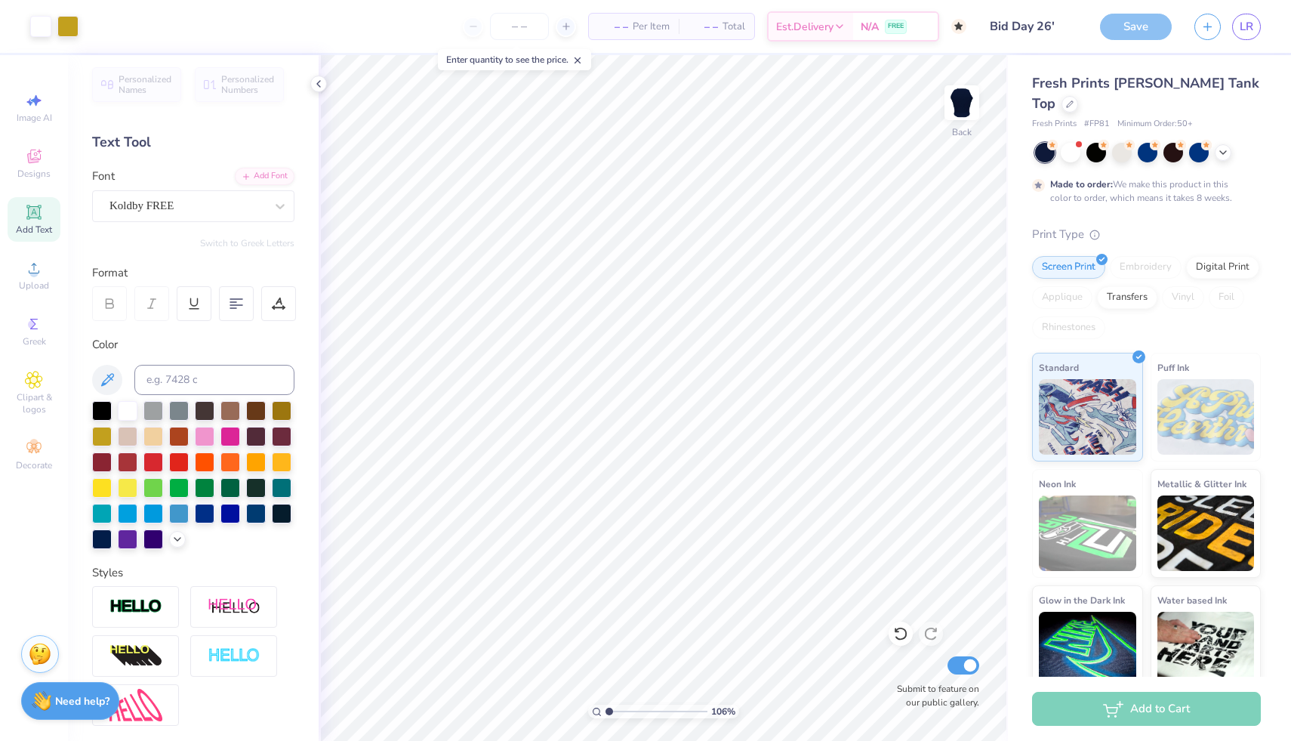
click at [623, 29] on span "– –" at bounding box center [613, 27] width 30 height 16
click at [556, 25] on div at bounding box center [566, 27] width 20 height 20
click at [513, 23] on icon at bounding box center [507, 26] width 11 height 11
click at [424, 29] on div at bounding box center [414, 27] width 20 height 20
click at [432, 24] on div "50" at bounding box center [460, 26] width 113 height 27
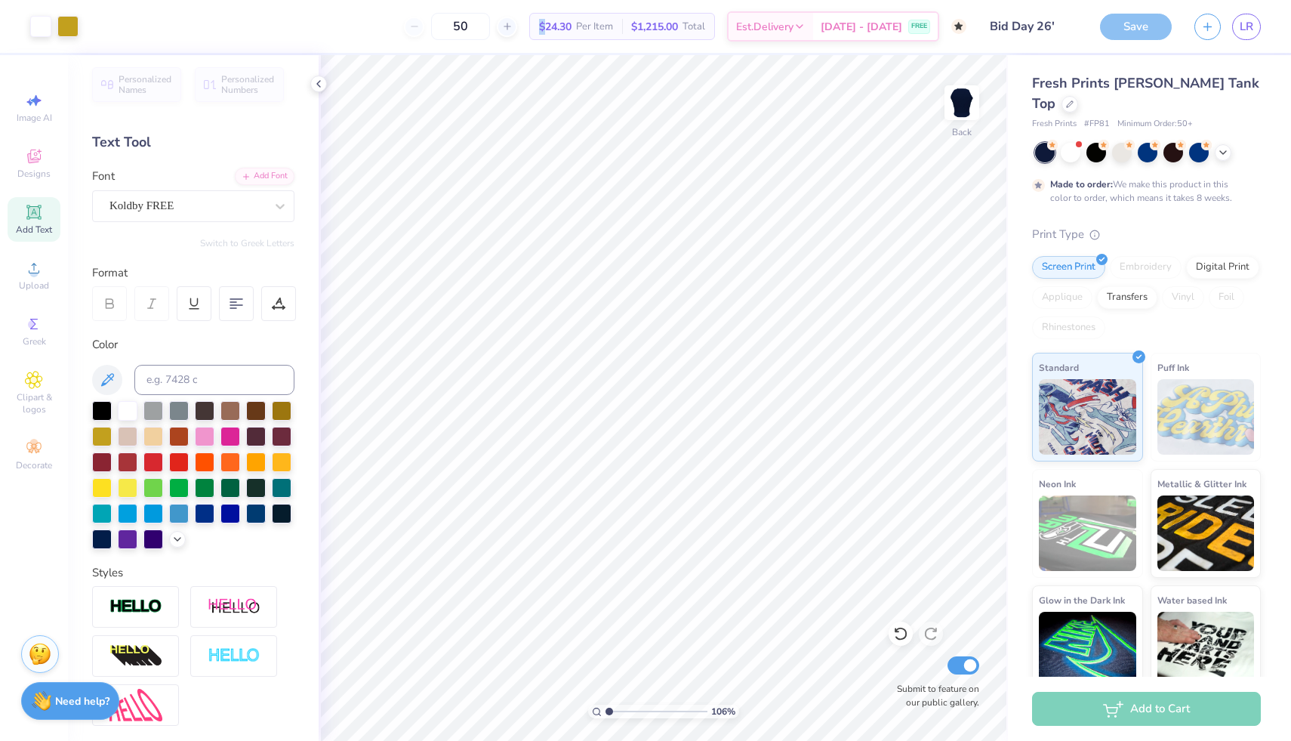
click at [432, 24] on div "50" at bounding box center [460, 26] width 113 height 27
click at [479, 35] on input "50" at bounding box center [460, 26] width 59 height 27
type input "5"
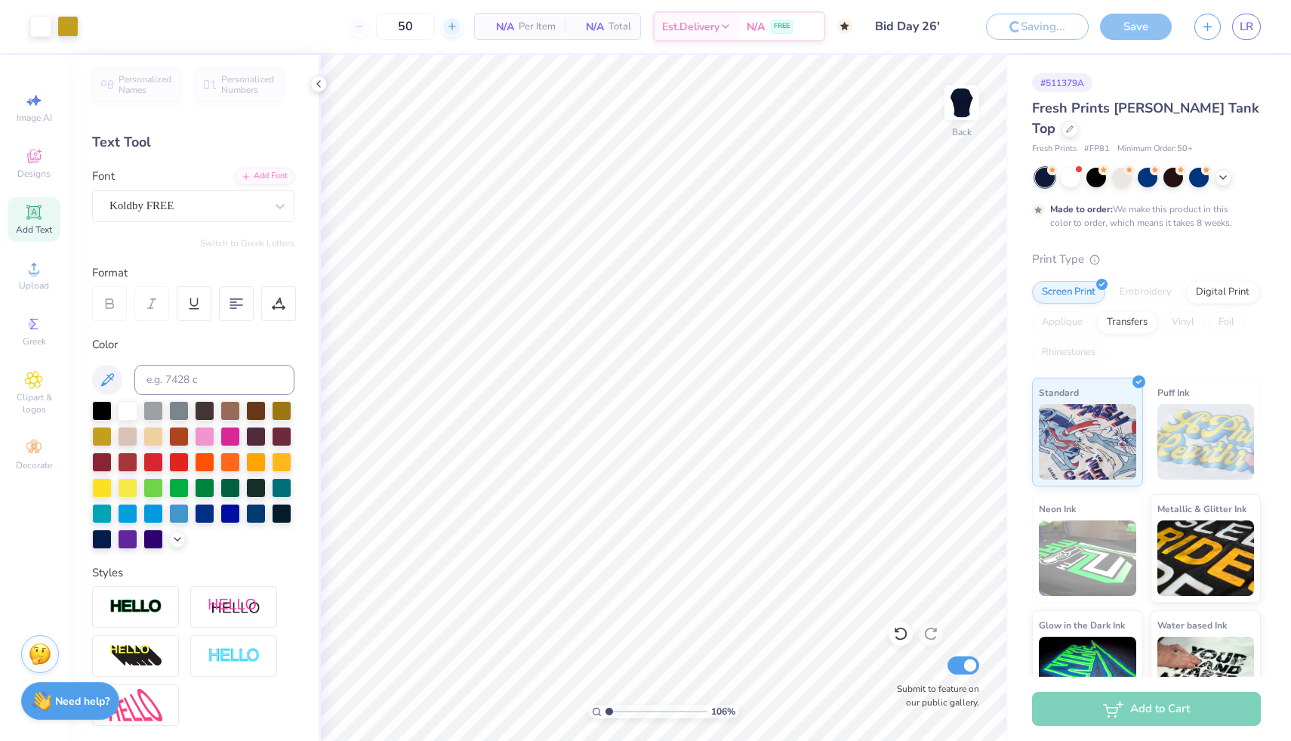
click at [447, 25] on icon at bounding box center [452, 26] width 11 height 11
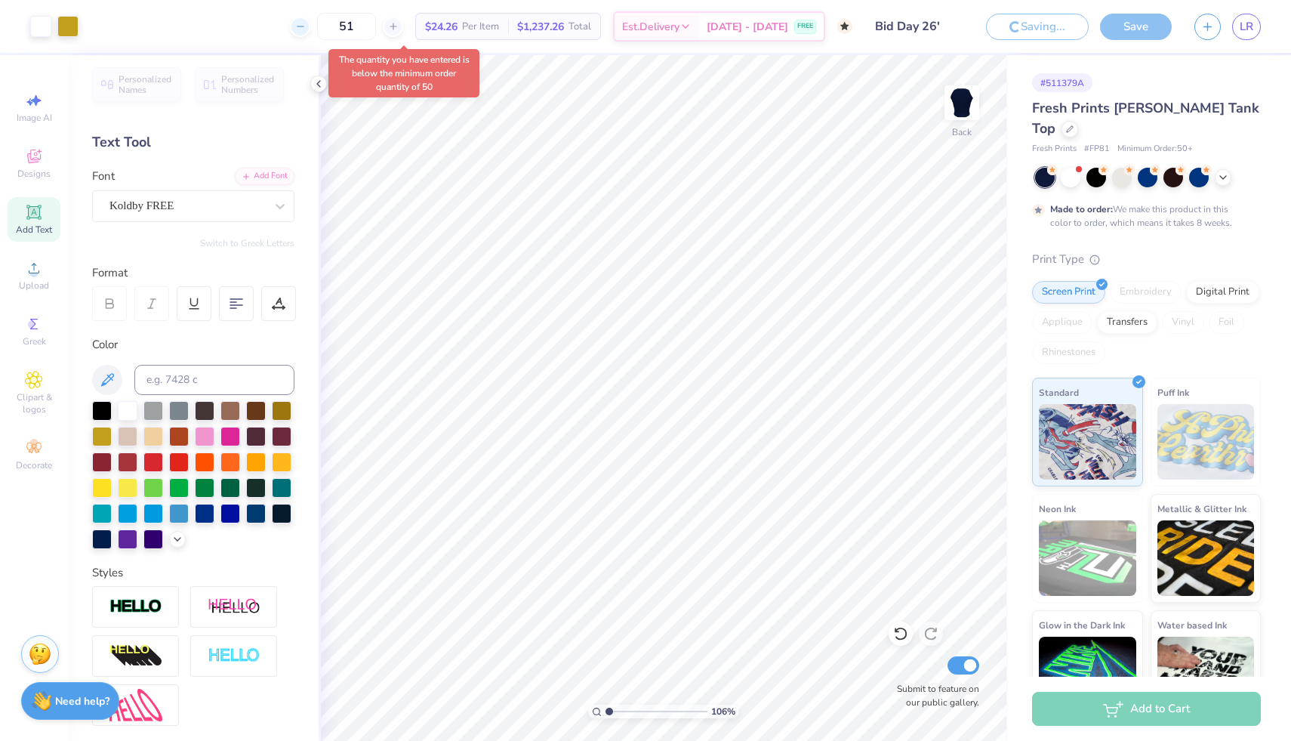
click at [306, 29] on icon at bounding box center [300, 26] width 11 height 11
type input "50"
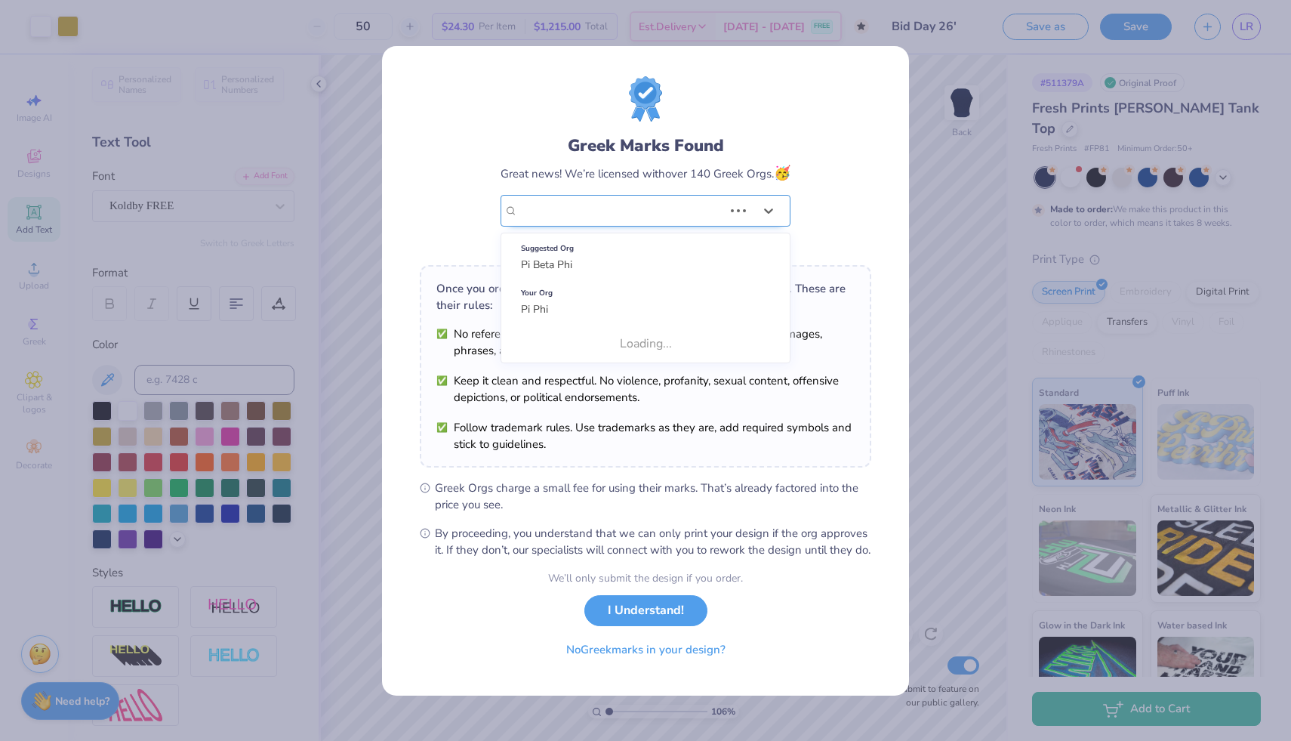
click at [597, 202] on div "Pi Phi" at bounding box center [620, 211] width 208 height 30
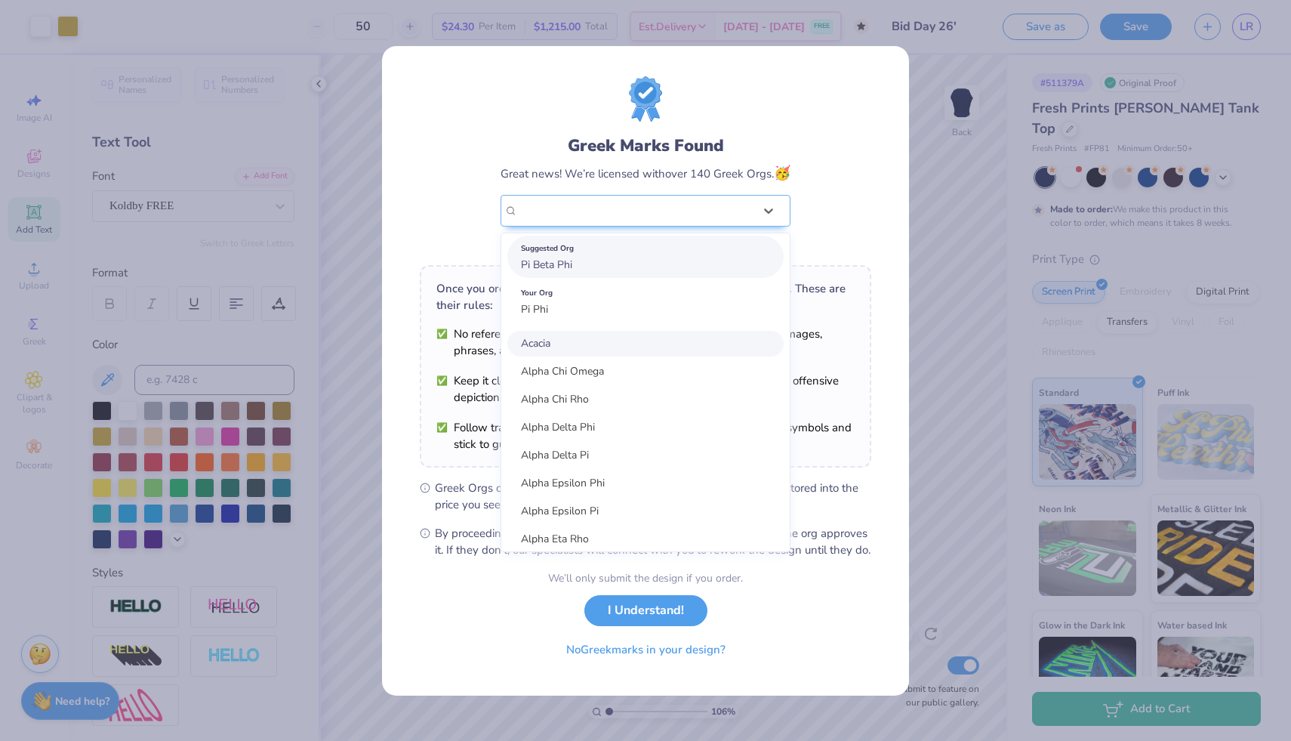
click at [576, 252] on div "Suggested Org Pi Beta Phi" at bounding box center [645, 257] width 276 height 42
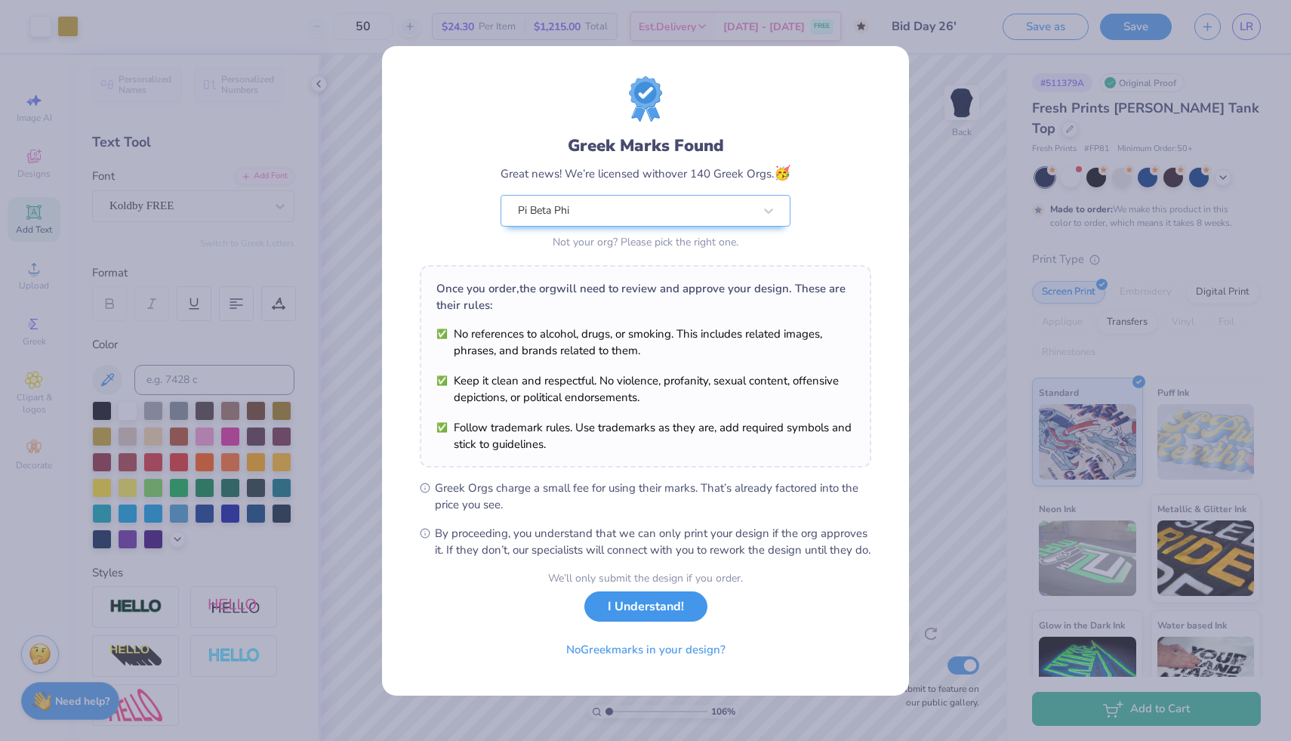
click at [643, 606] on button "I Understand!" at bounding box center [645, 606] width 123 height 31
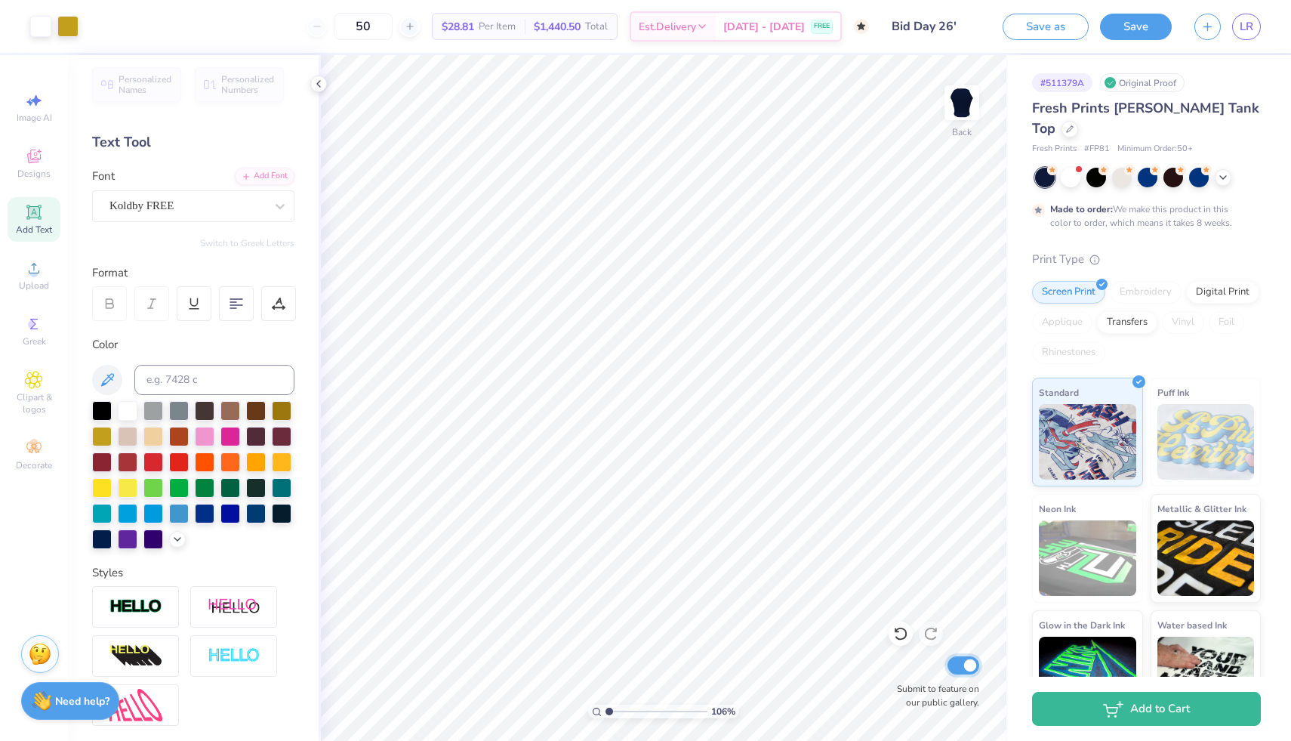
click at [958, 661] on input "Submit to feature on our public gallery." at bounding box center [964, 665] width 32 height 18
checkbox input "false"
click at [1051, 31] on button "Save as" at bounding box center [1046, 24] width 86 height 26
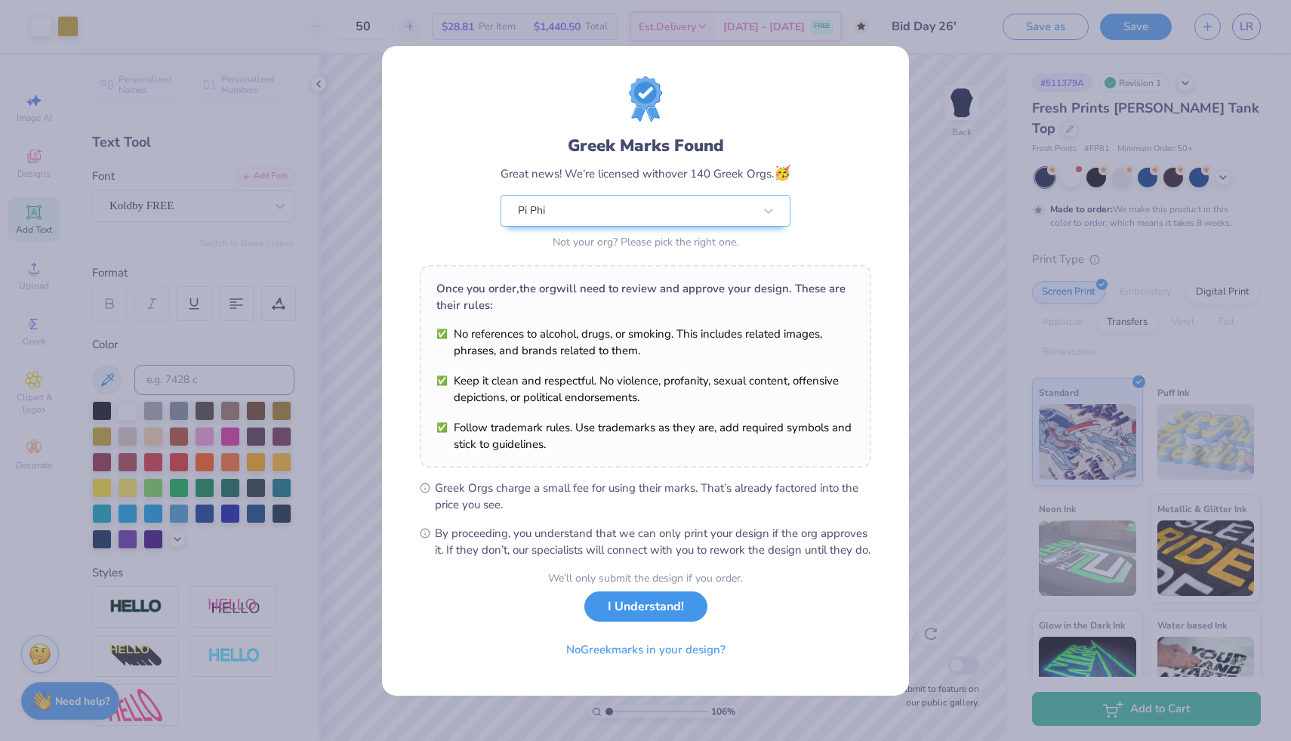
click at [621, 622] on button "I Understand!" at bounding box center [645, 606] width 123 height 31
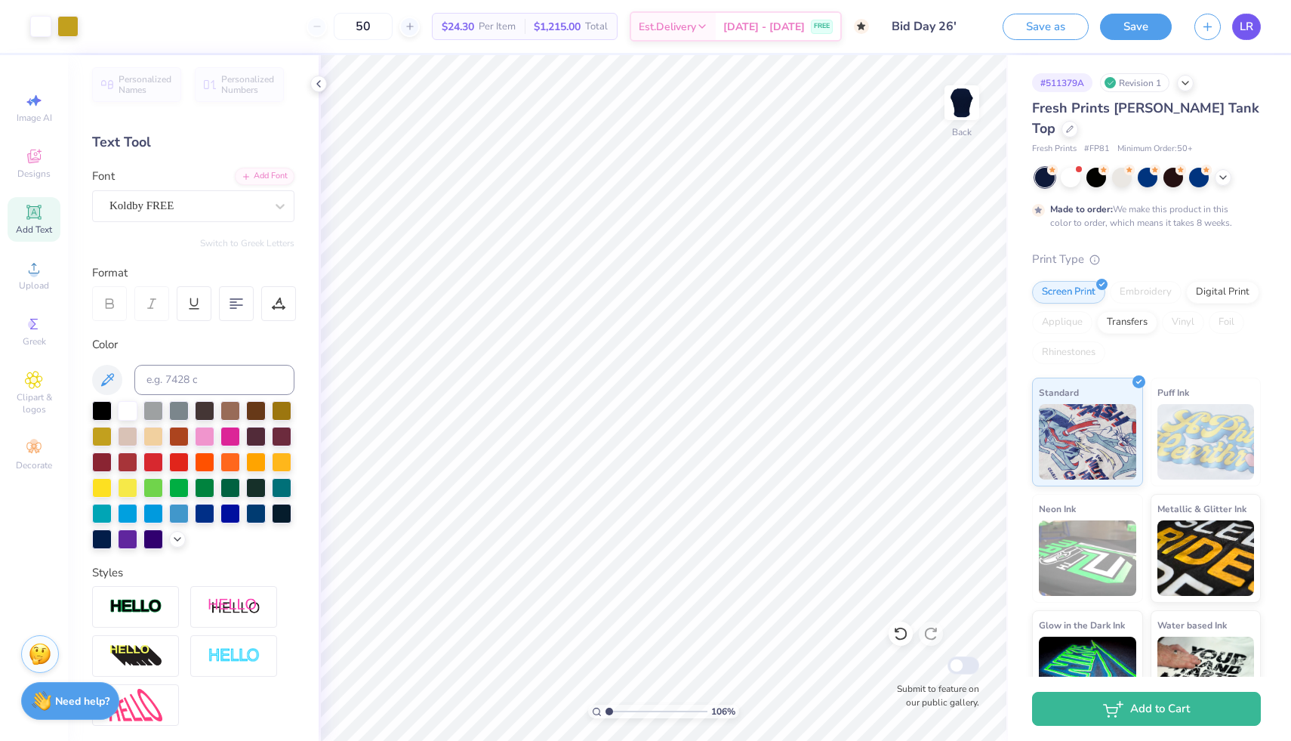
click at [1246, 33] on span "LR" at bounding box center [1247, 26] width 14 height 17
